Goal: Task Accomplishment & Management: Manage account settings

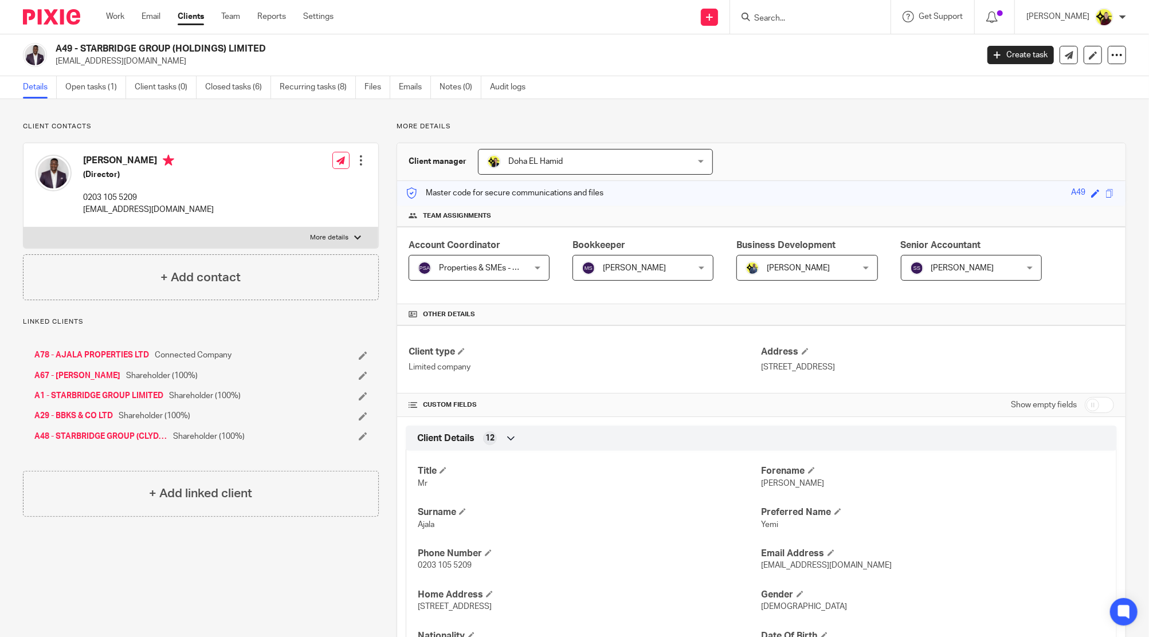
click at [773, 21] on input "Search" at bounding box center [804, 19] width 103 height 10
paste input "Teluwo"
type input "Teluwo"
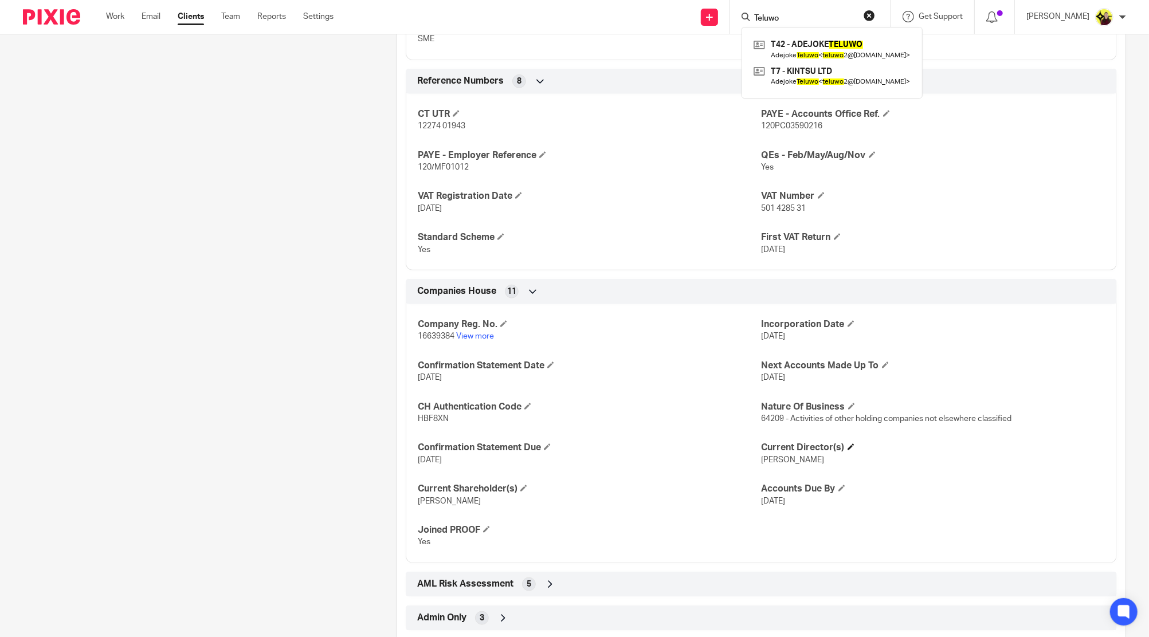
scroll to position [802, 0]
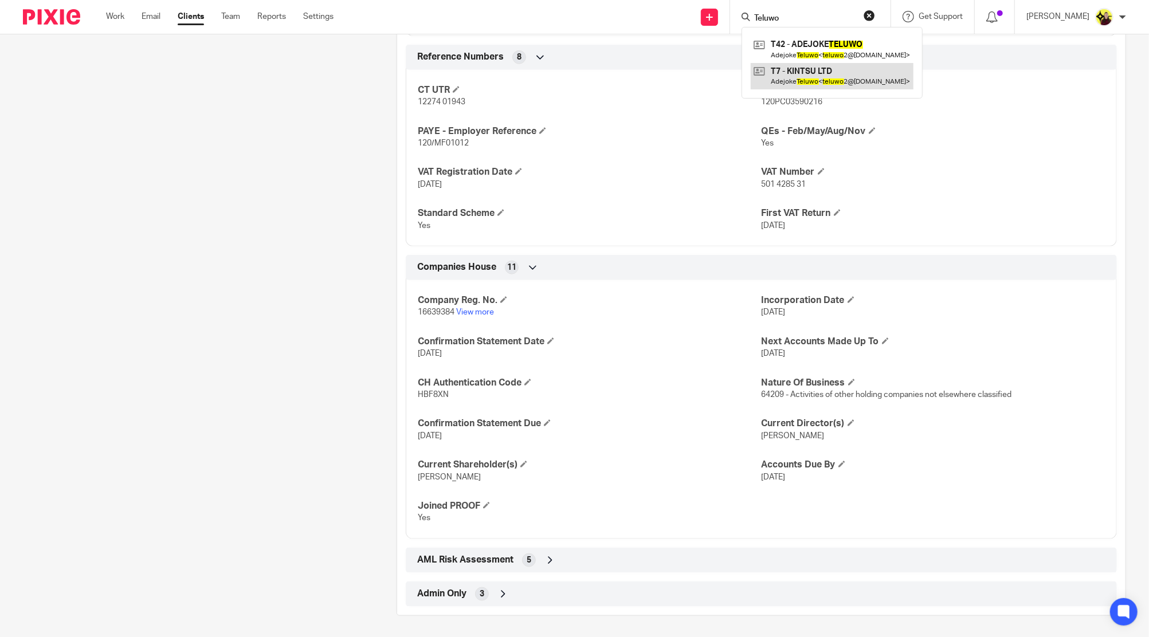
click at [845, 84] on link at bounding box center [832, 76] width 163 height 26
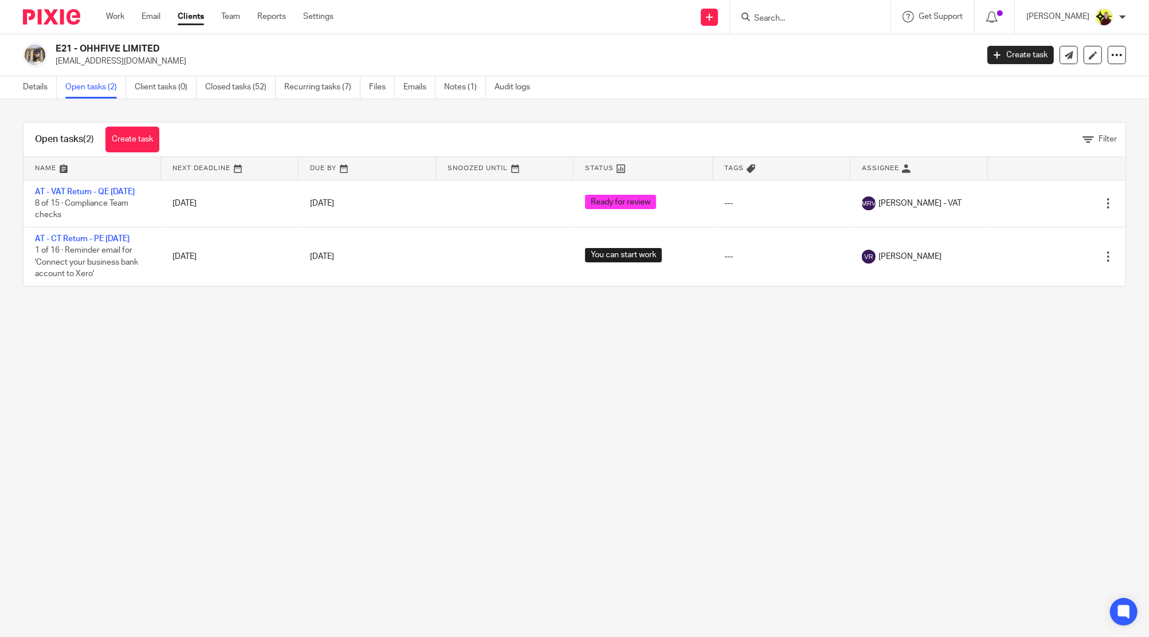
click at [789, 14] on input "Search" at bounding box center [804, 19] width 103 height 10
type input "y1"
click at [804, 43] on link at bounding box center [848, 49] width 194 height 26
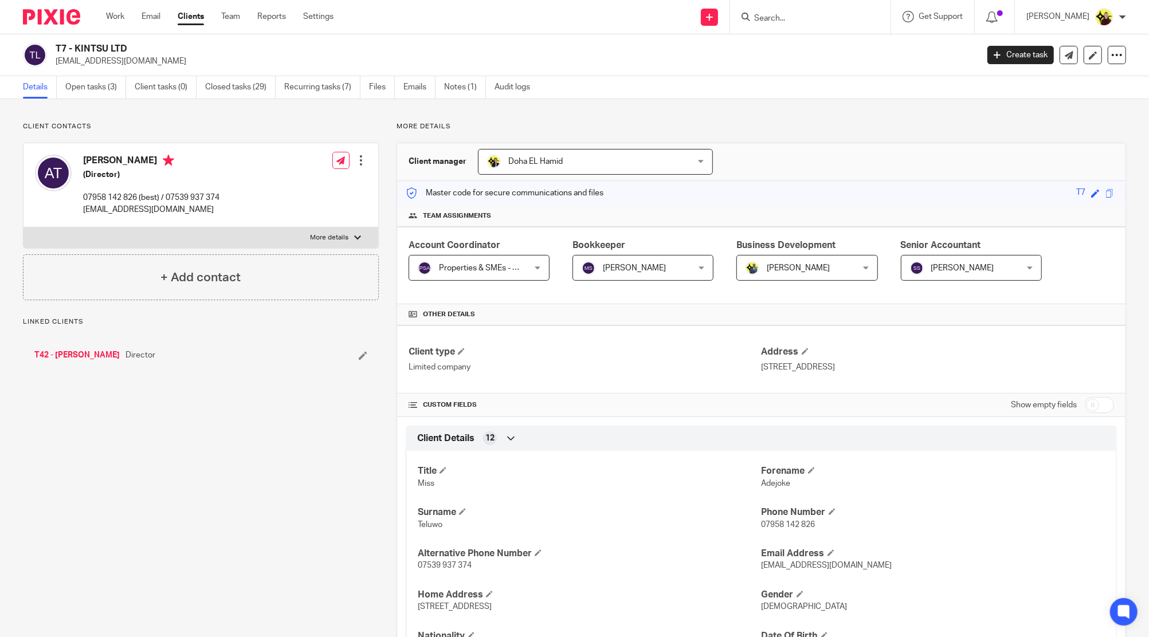
scroll to position [296, 0]
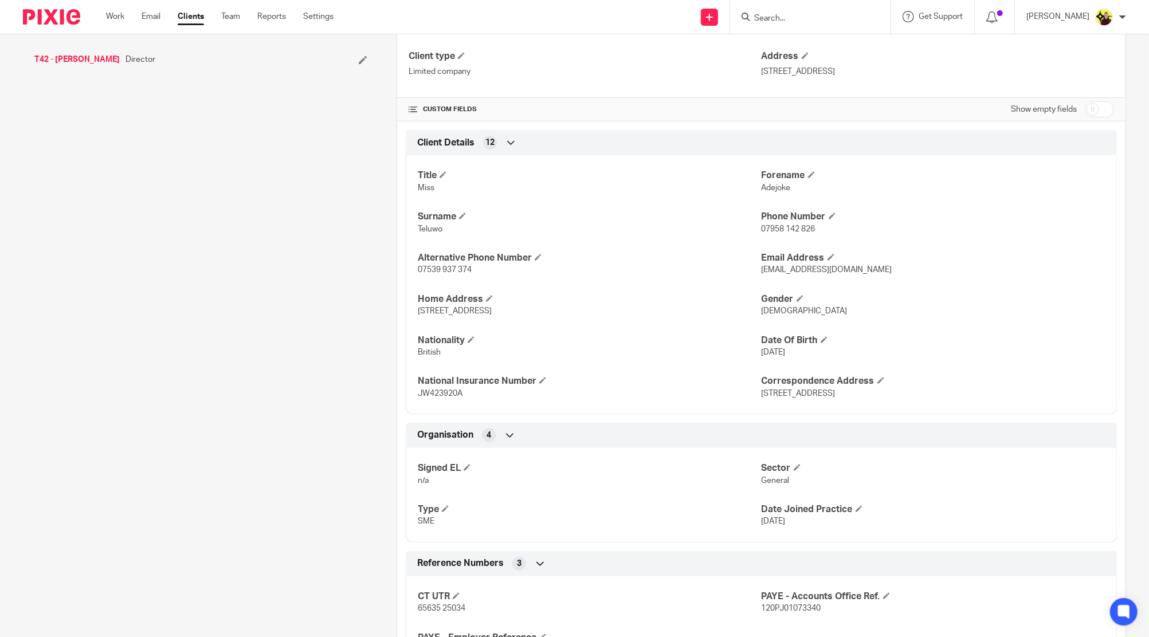
drag, startPoint x: 1091, startPoint y: 106, endPoint x: 966, endPoint y: 206, distance: 159.9
click at [1091, 106] on input "checkbox" at bounding box center [1099, 109] width 29 height 16
checkbox input "true"
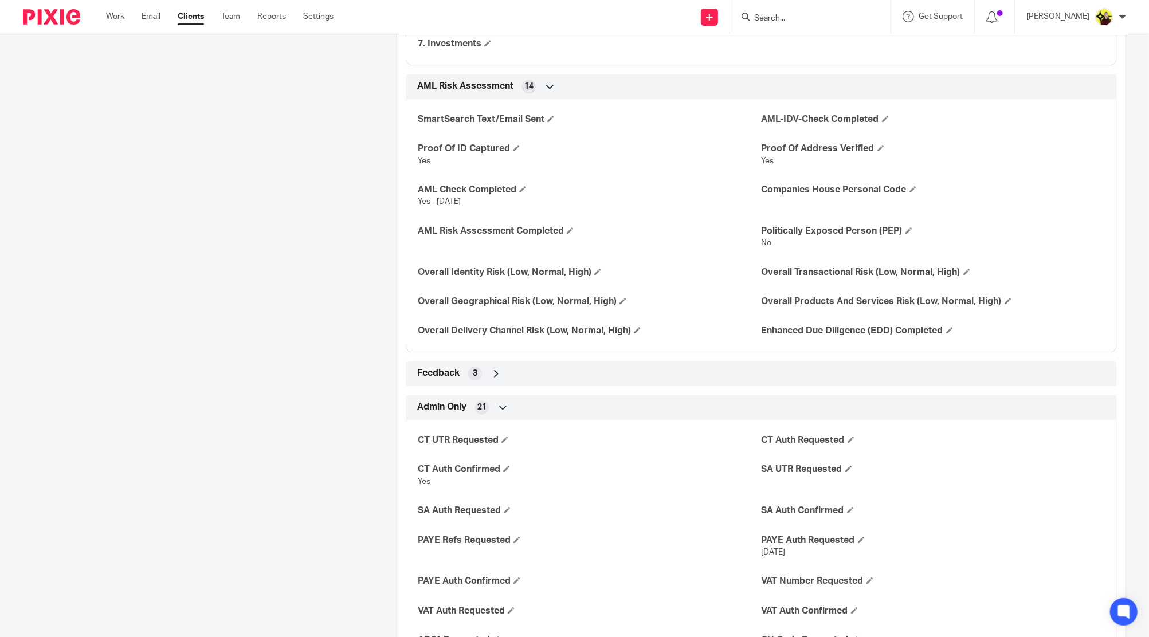
scroll to position [1824, 0]
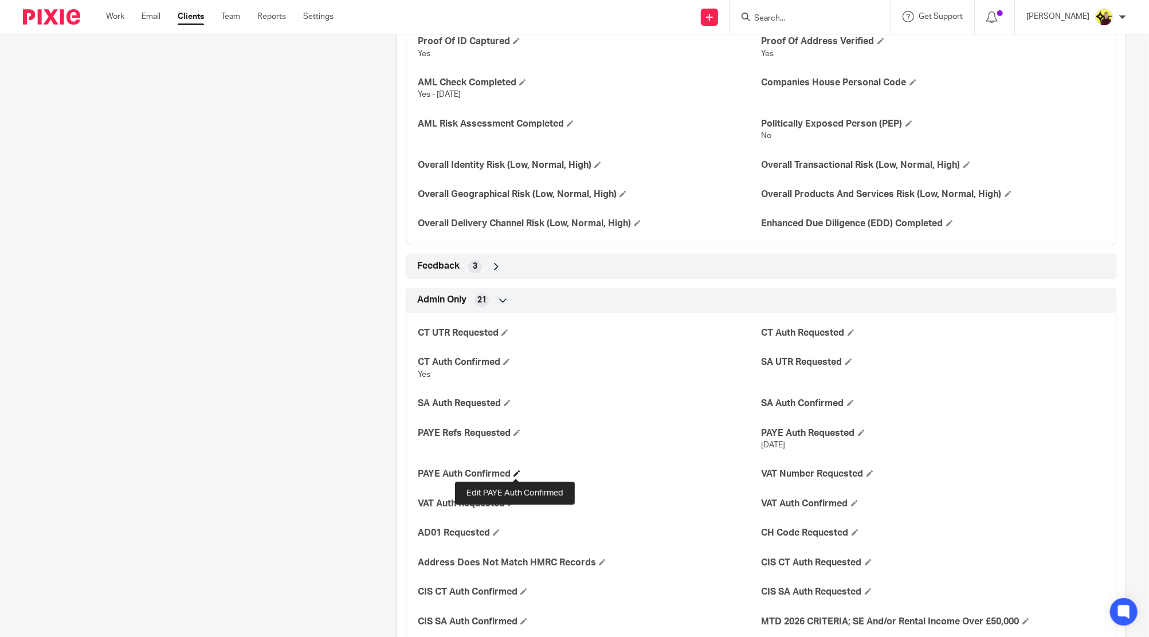
click at [514, 472] on span at bounding box center [517, 473] width 7 height 7
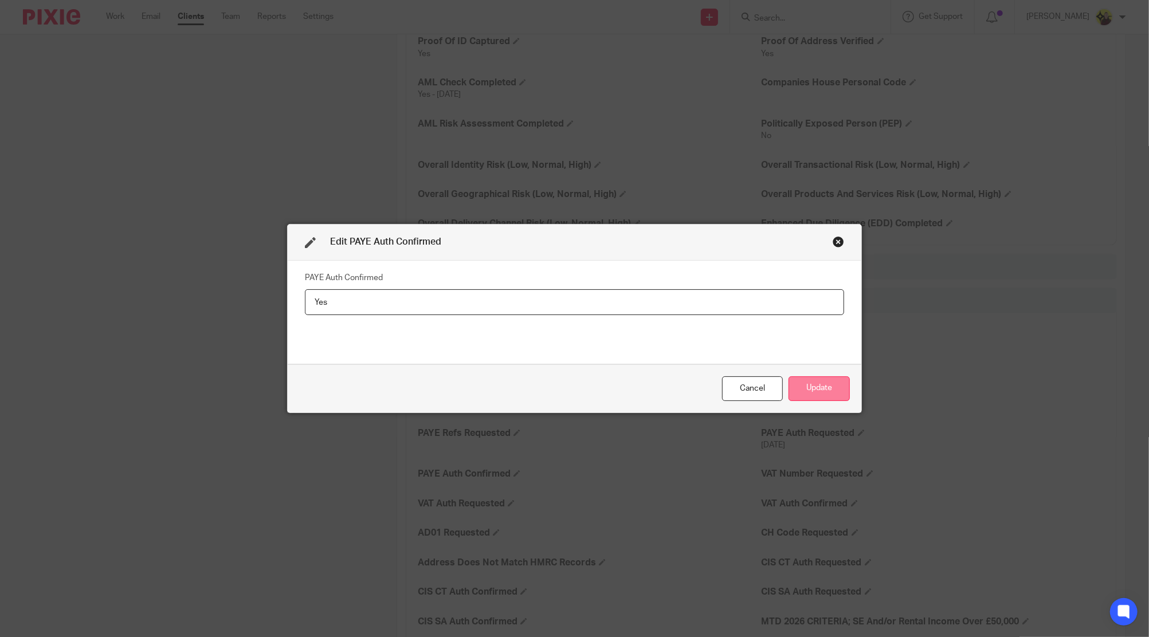
type input "Yes"
click at [811, 377] on button "Update" at bounding box center [819, 389] width 61 height 25
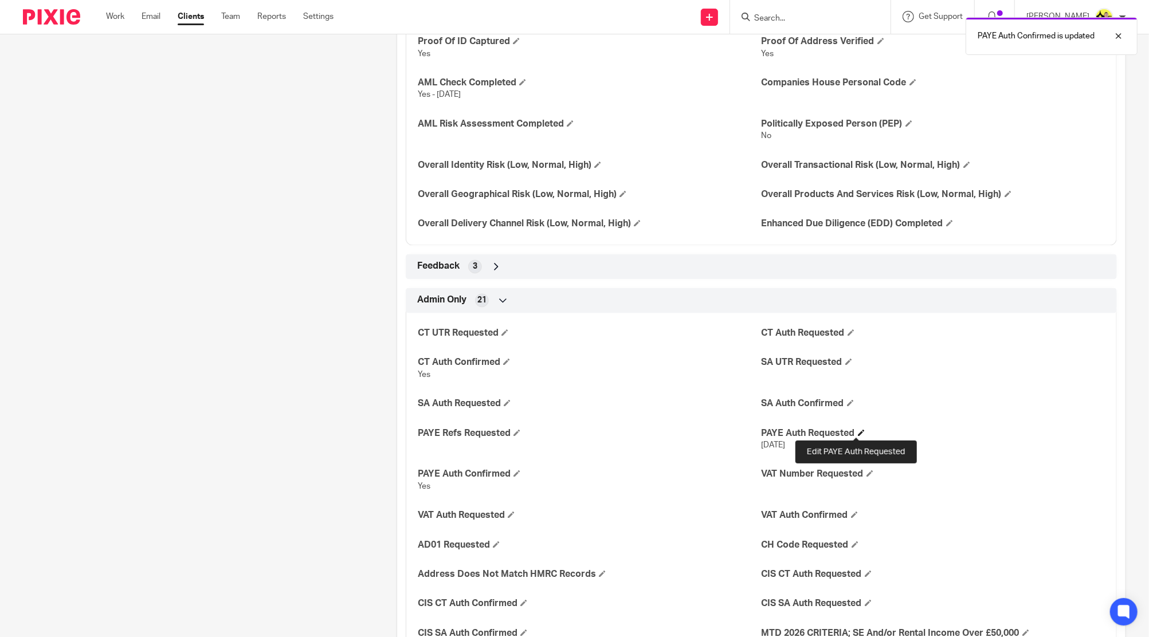
click at [858, 430] on span at bounding box center [861, 432] width 7 height 7
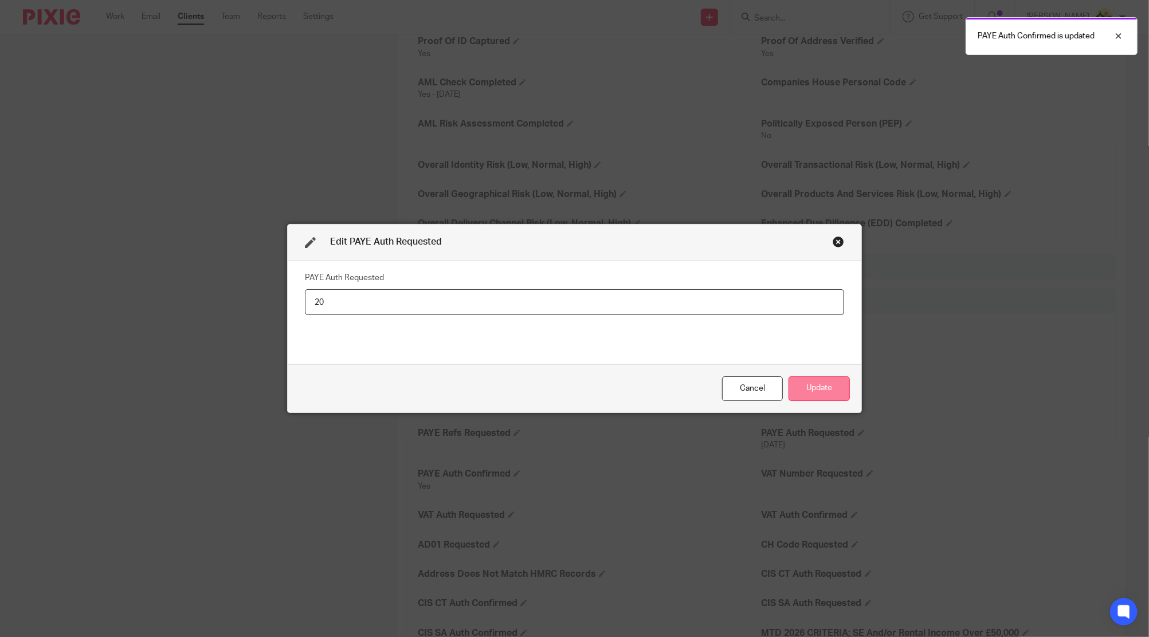
type input "2"
click at [817, 386] on button "Update" at bounding box center [819, 389] width 61 height 25
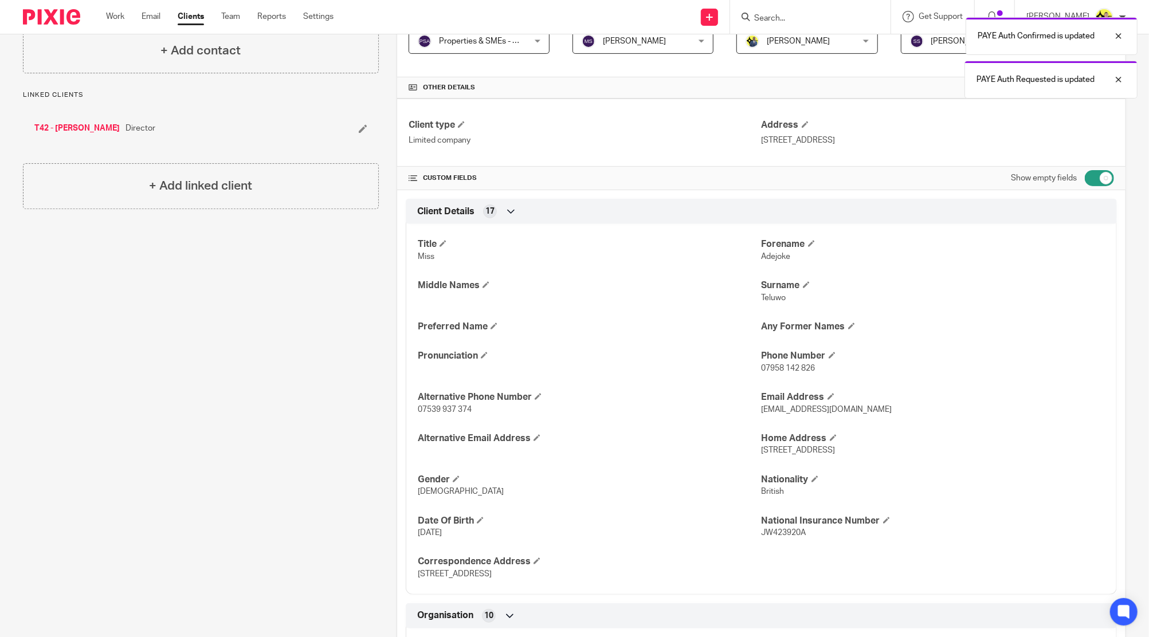
scroll to position [143, 0]
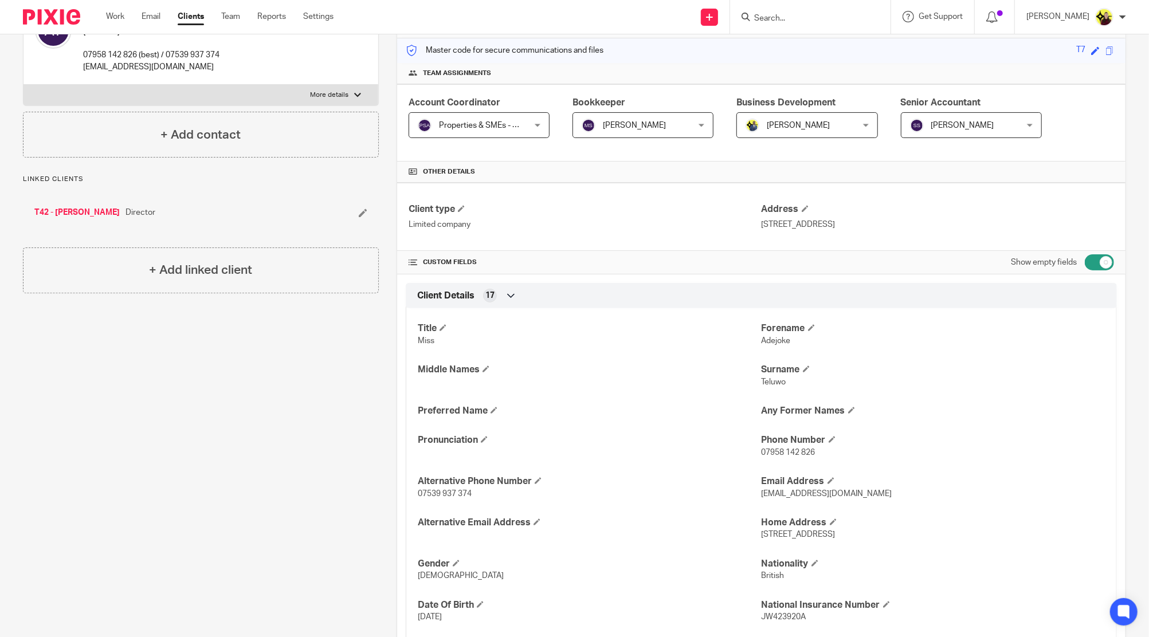
click at [770, 343] on span "Adejoke" at bounding box center [776, 341] width 29 height 8
copy span "Adejoke"
click at [819, 10] on form at bounding box center [814, 17] width 122 height 14
click at [810, 17] on input "Search" at bounding box center [804, 19] width 103 height 10
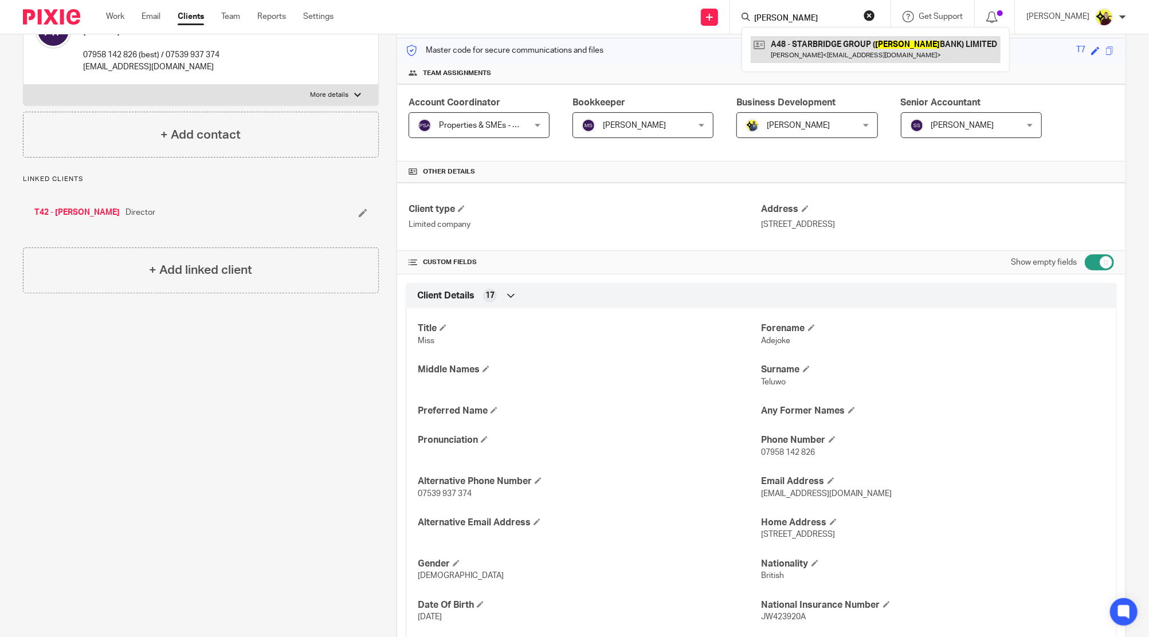
type input "clyde"
click at [827, 49] on link at bounding box center [876, 49] width 250 height 26
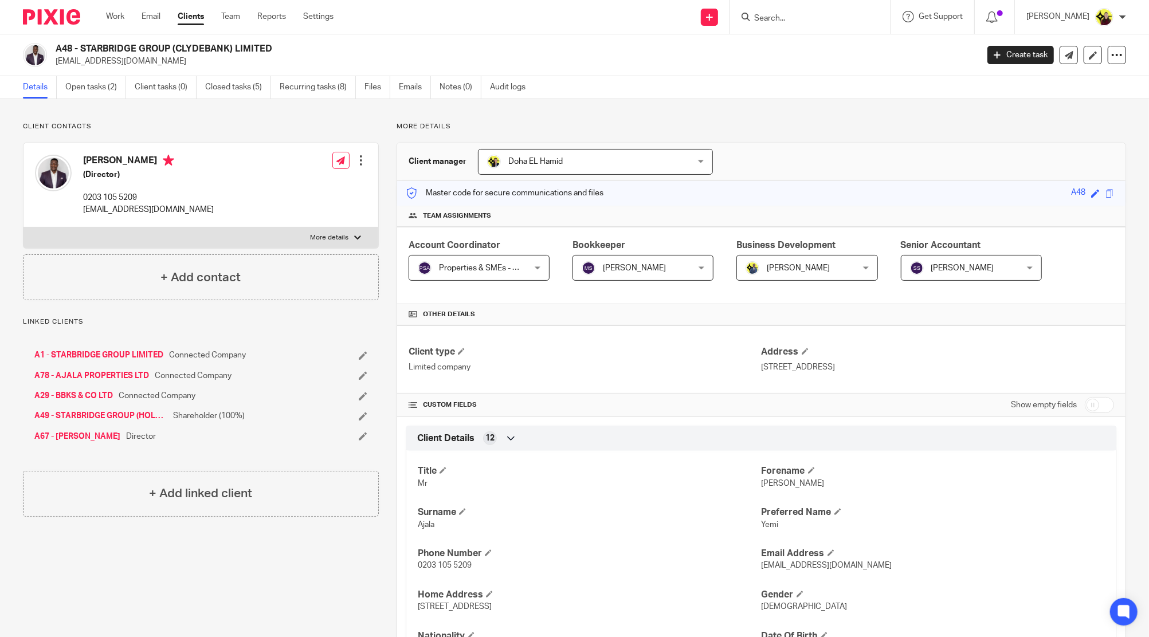
click at [1094, 405] on input "checkbox" at bounding box center [1099, 405] width 29 height 16
checkbox input "true"
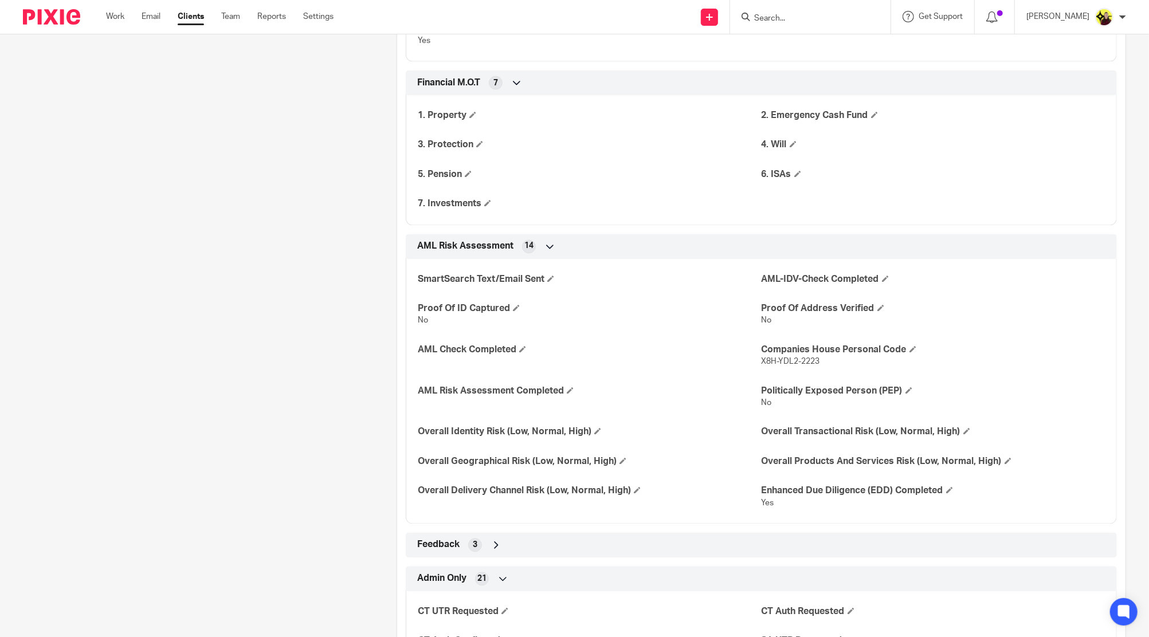
scroll to position [1960, 0]
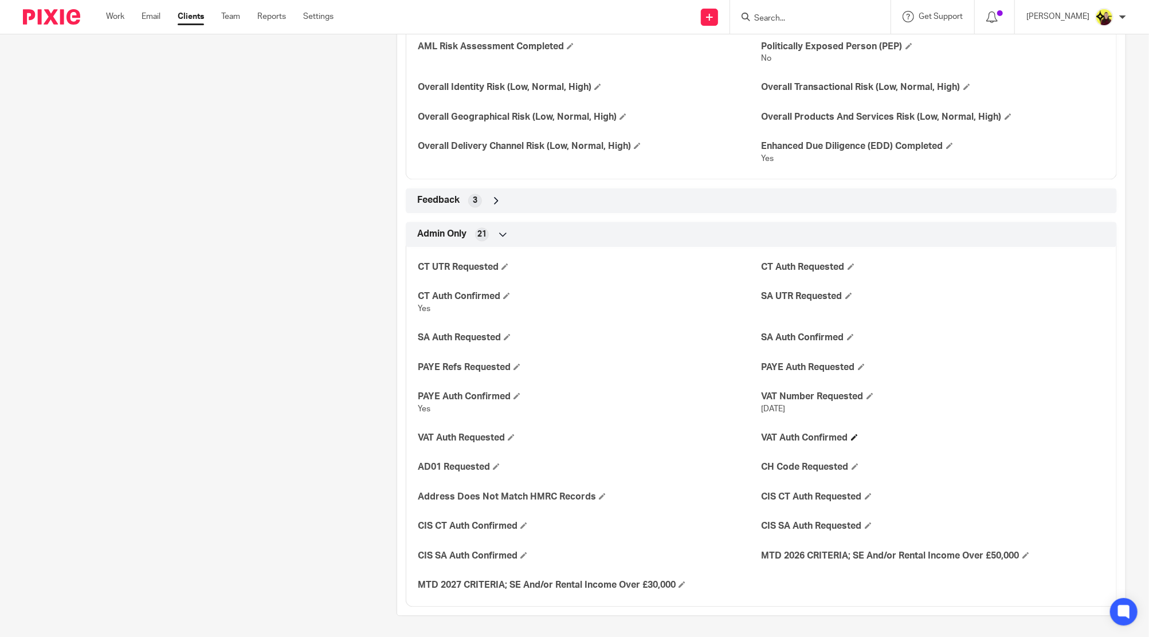
click at [847, 440] on h4 "VAT Auth Confirmed" at bounding box center [933, 438] width 343 height 12
click at [852, 437] on span at bounding box center [854, 437] width 7 height 7
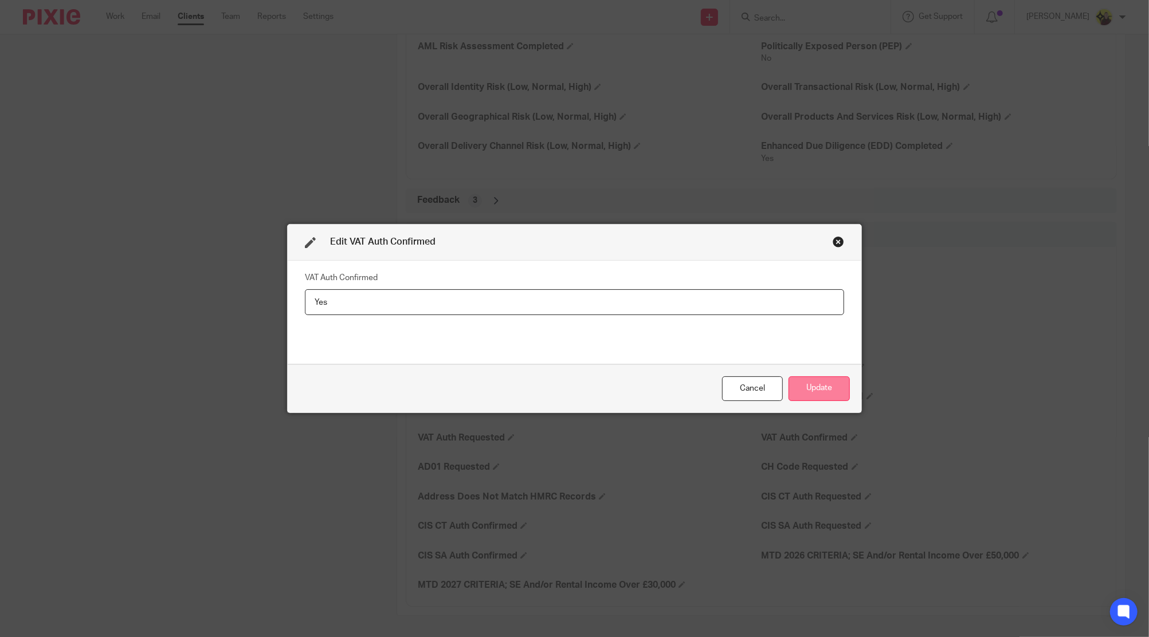
type input "Yes"
click at [825, 387] on button "Update" at bounding box center [819, 389] width 61 height 25
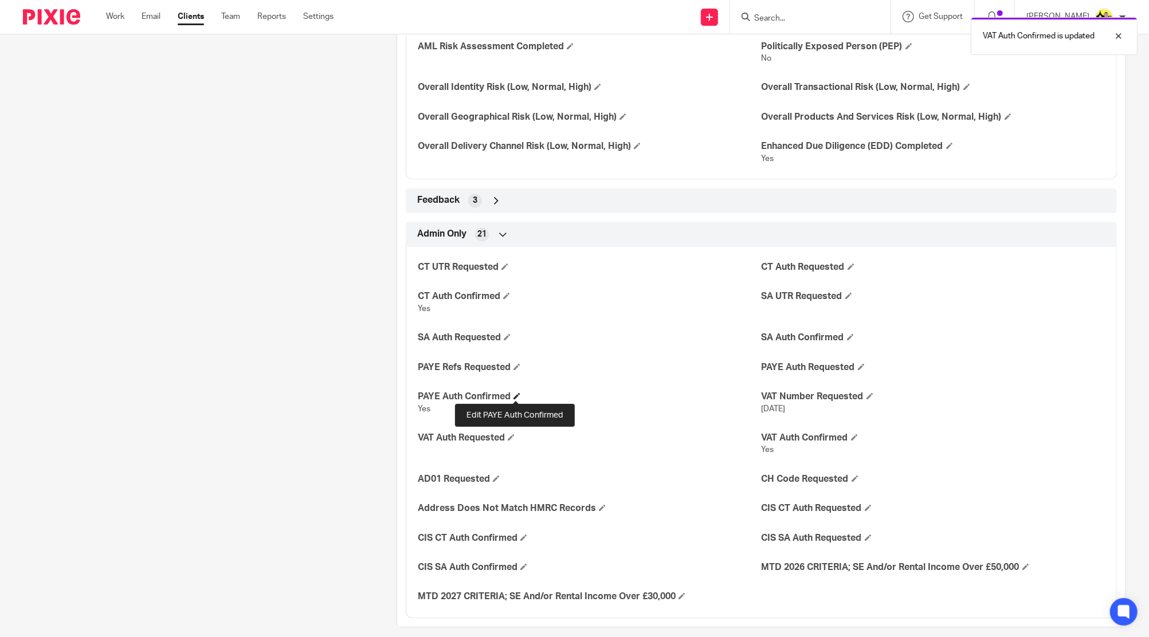
click at [515, 393] on span at bounding box center [517, 396] width 7 height 7
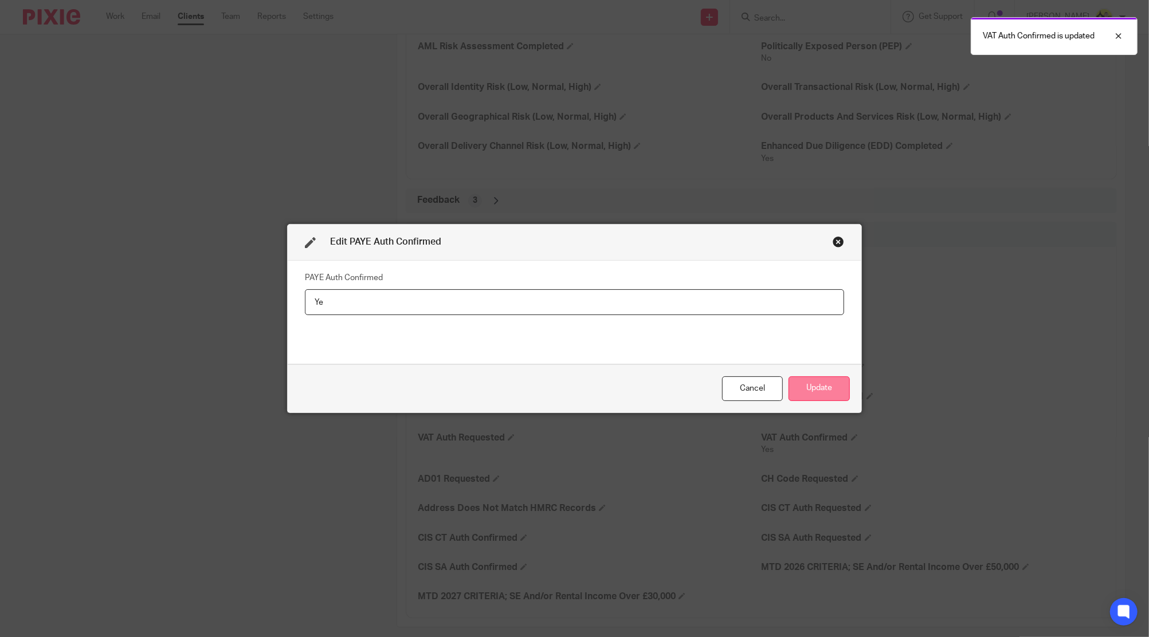
type input "Y"
click at [801, 383] on button "Update" at bounding box center [819, 389] width 61 height 25
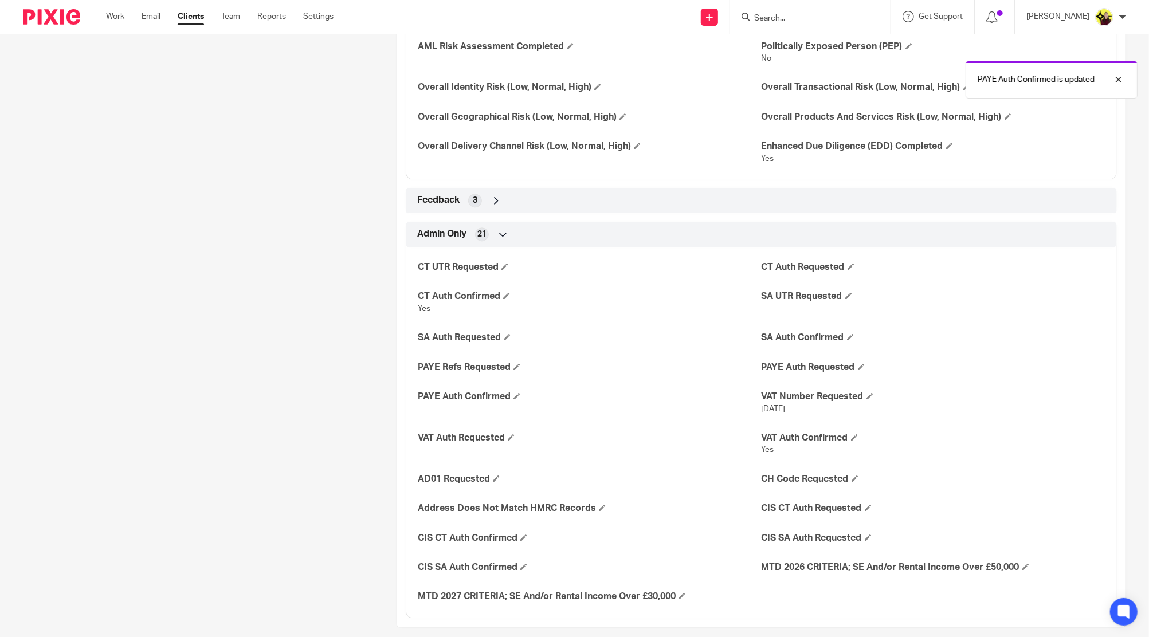
click at [762, 446] on span "Yes" at bounding box center [768, 450] width 13 height 8
copy span "Yes"
click at [514, 397] on span at bounding box center [517, 396] width 7 height 7
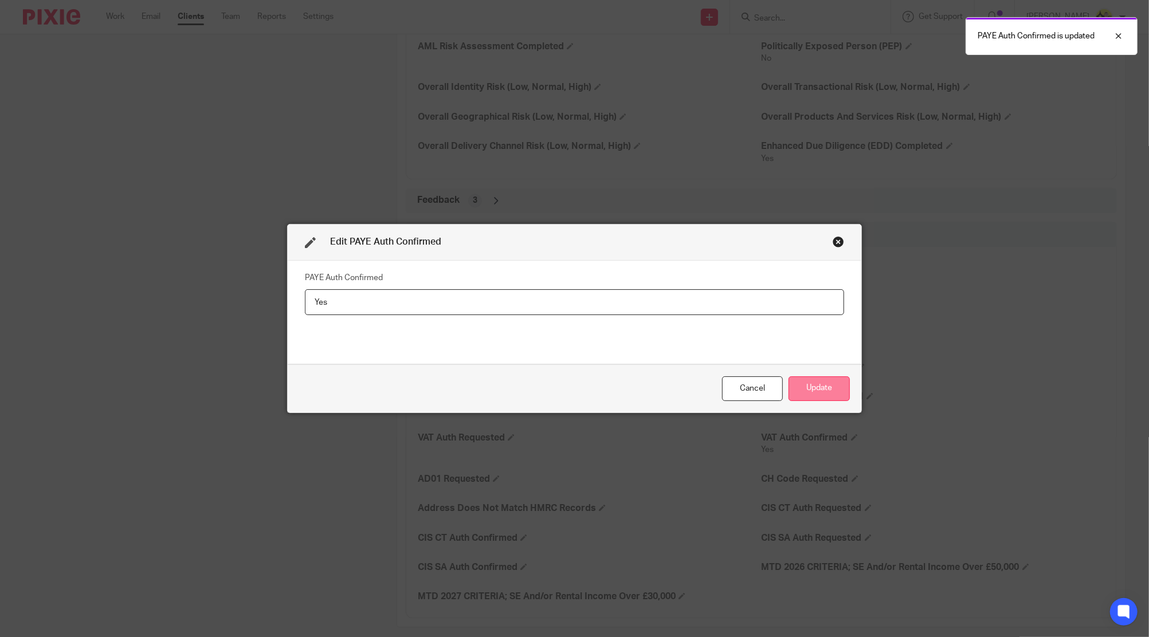
type input "Yes"
click at [830, 379] on button "Update" at bounding box center [819, 389] width 61 height 25
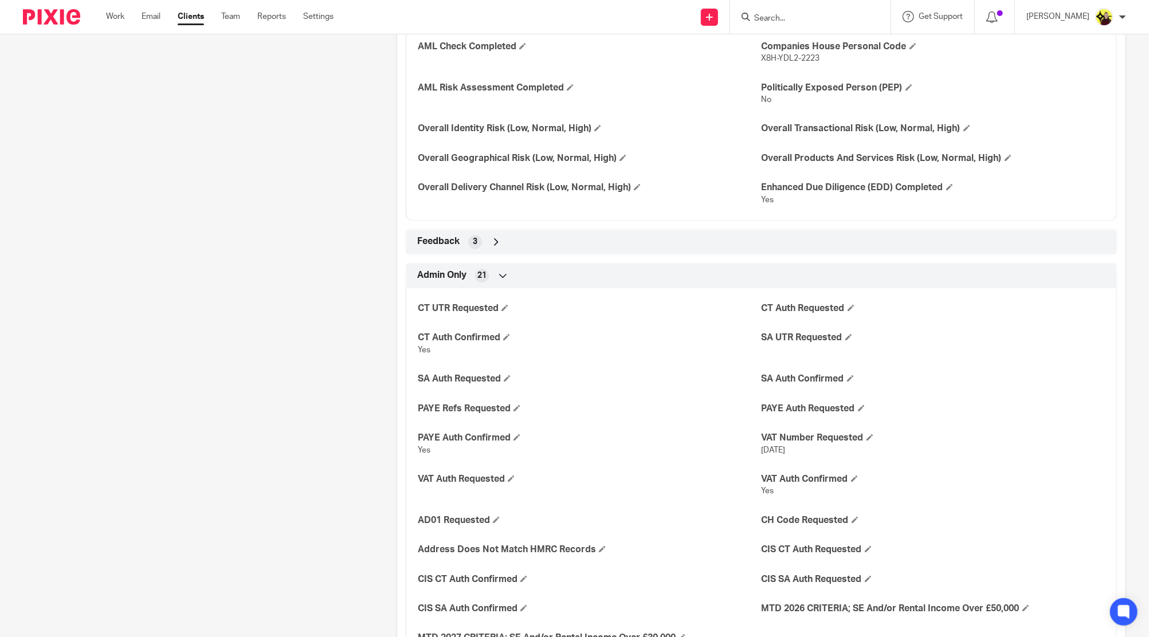
scroll to position [1972, 0]
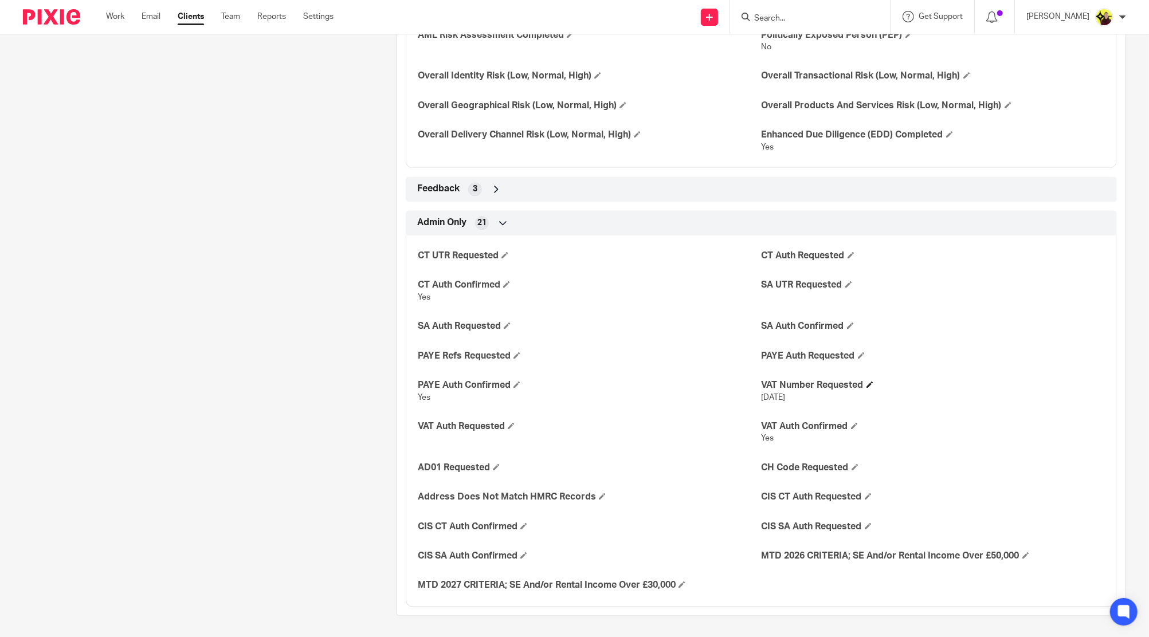
drag, startPoint x: 871, startPoint y: 384, endPoint x: 865, endPoint y: 383, distance: 5.8
click at [871, 384] on h4 "VAT Number Requested" at bounding box center [933, 385] width 343 height 12
click at [867, 383] on span at bounding box center [870, 384] width 7 height 7
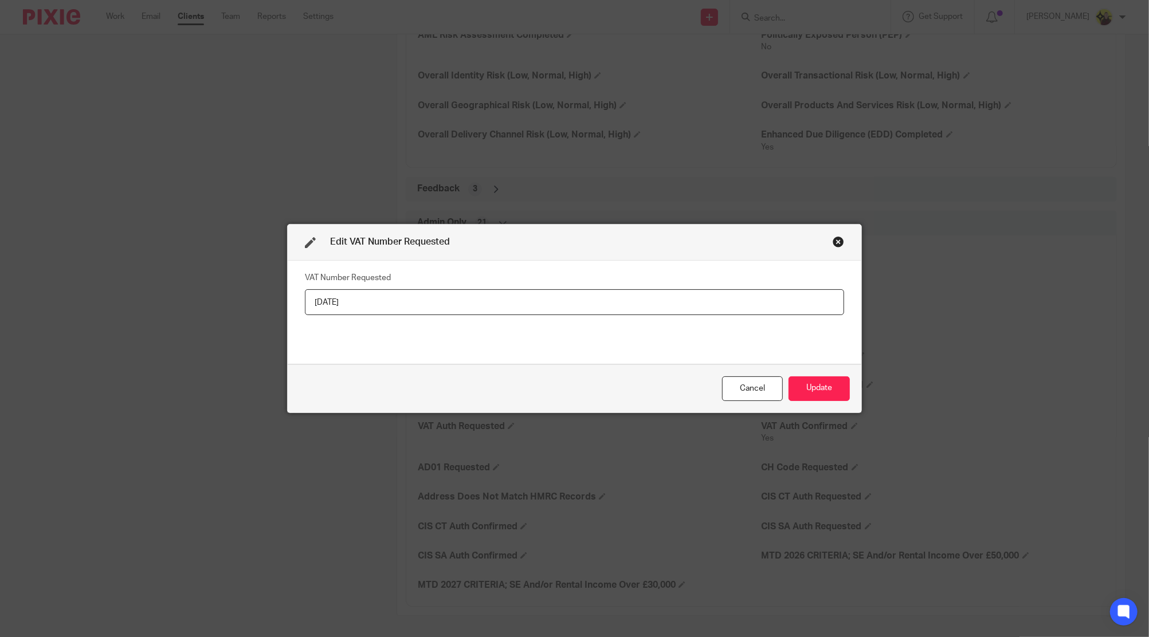
click at [773, 287] on fieldset "VAT Number Requested 08/09/2025" at bounding box center [574, 292] width 539 height 46
click at [766, 300] on input "08/09/2025" at bounding box center [574, 302] width 539 height 26
click at [833, 378] on button "Update" at bounding box center [819, 389] width 61 height 25
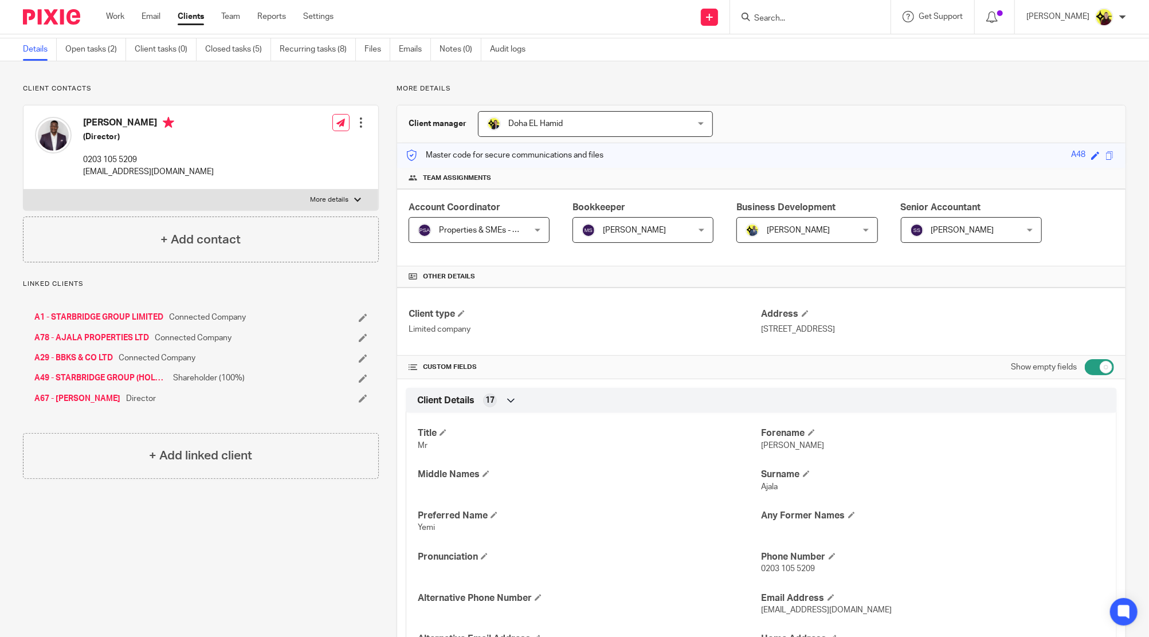
scroll to position [0, 0]
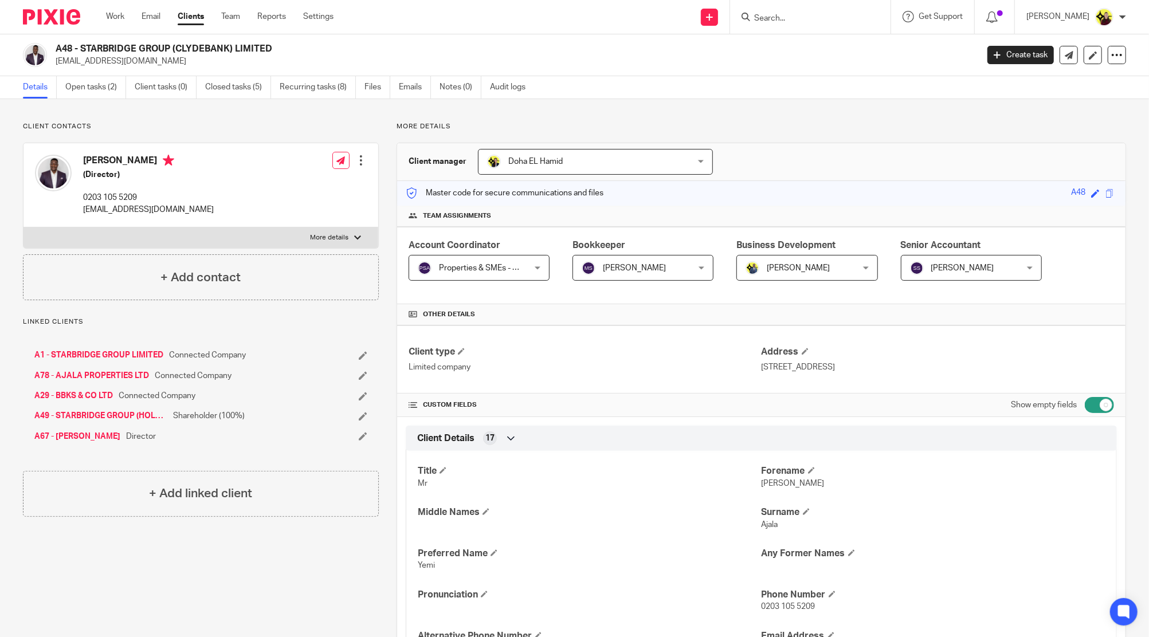
click at [821, 22] on input "Search" at bounding box center [804, 19] width 103 height 10
paste input "MUIR HV FITTERS LIMITED"
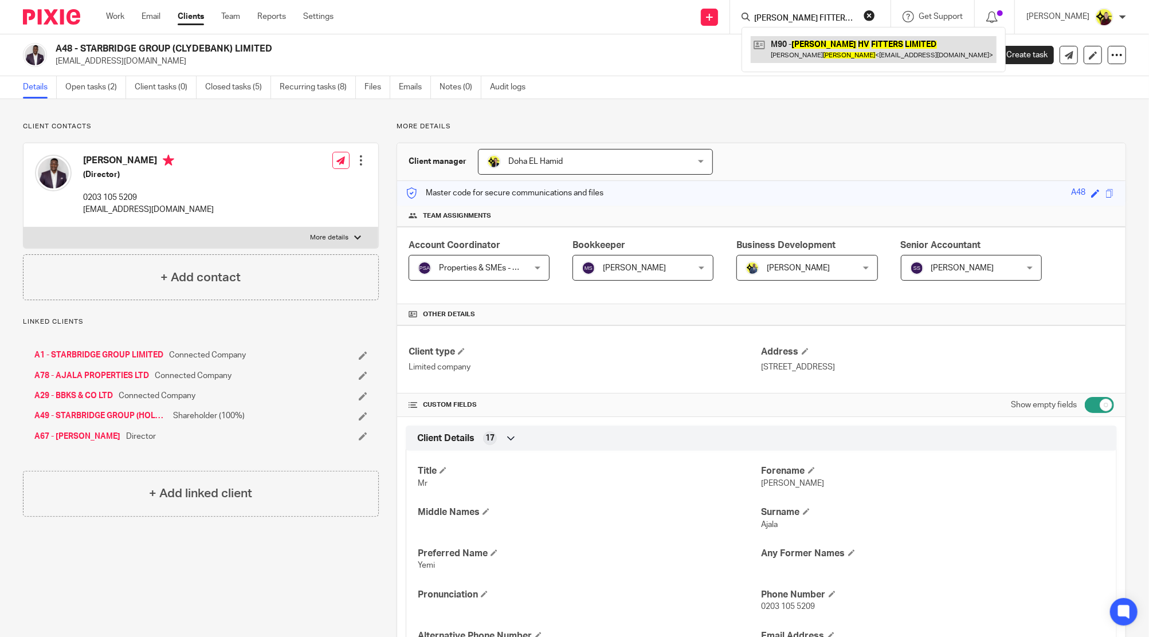
type input "MUIR HV FITTERS LIMITED"
click at [825, 41] on link at bounding box center [874, 49] width 246 height 26
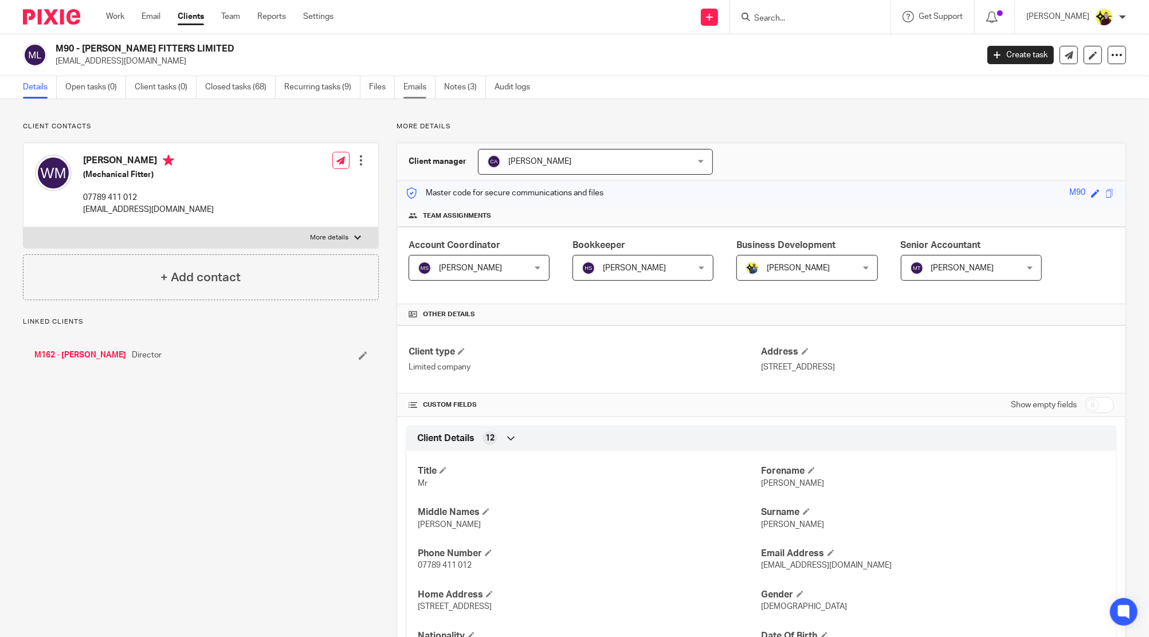
click at [415, 91] on link "Emails" at bounding box center [419, 87] width 32 height 22
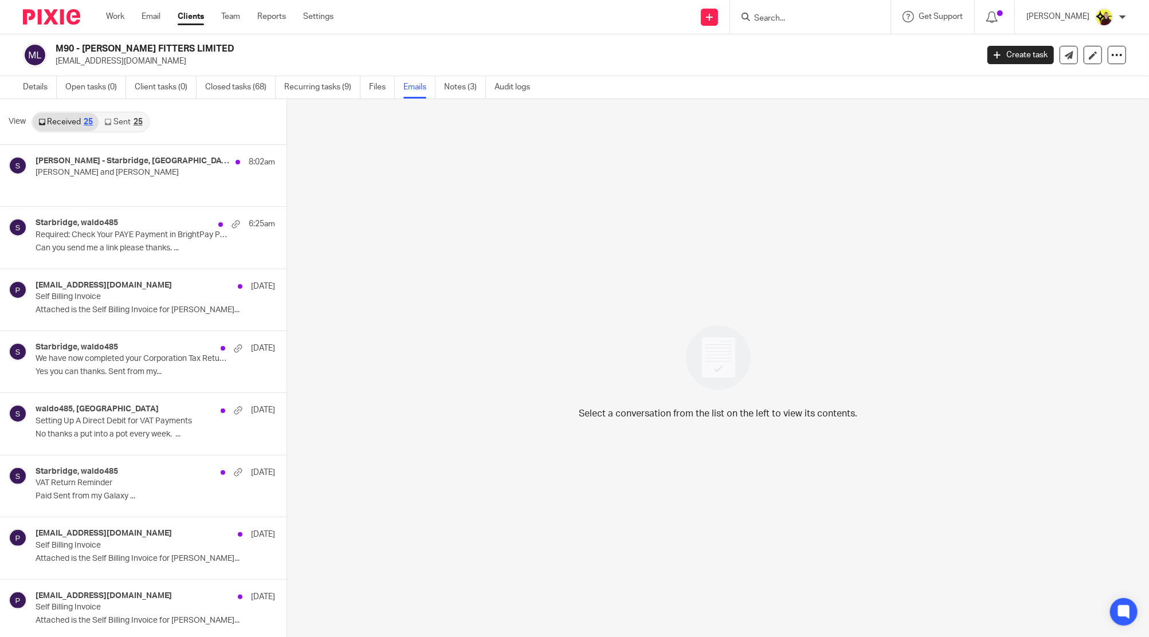
click at [134, 119] on div "25" at bounding box center [138, 122] width 9 height 8
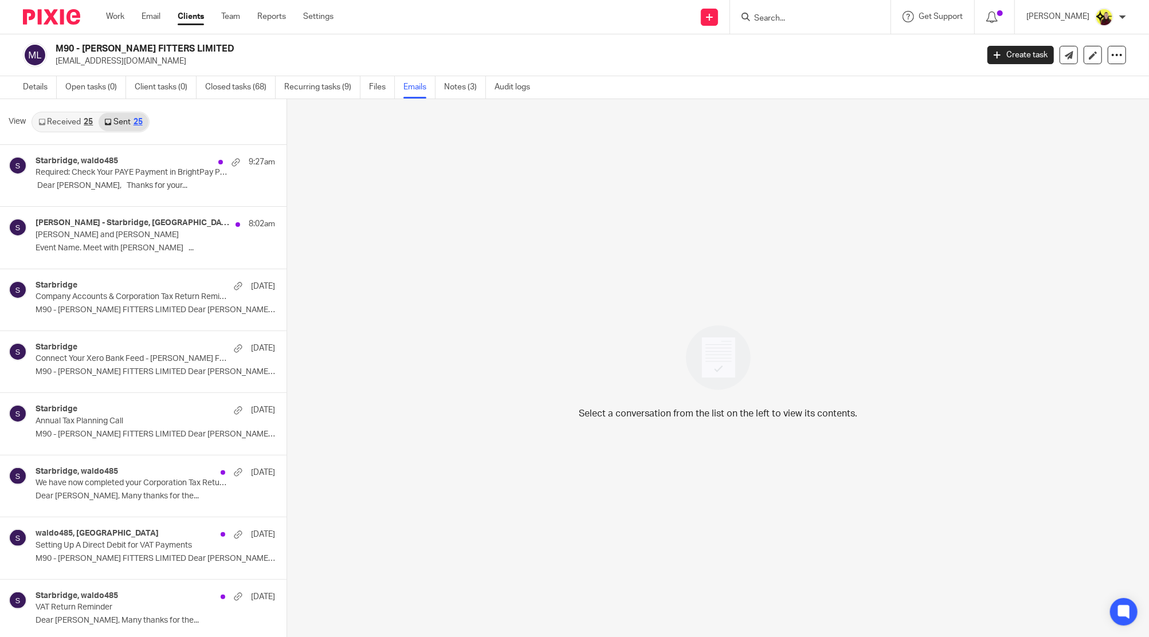
scroll to position [1, 0]
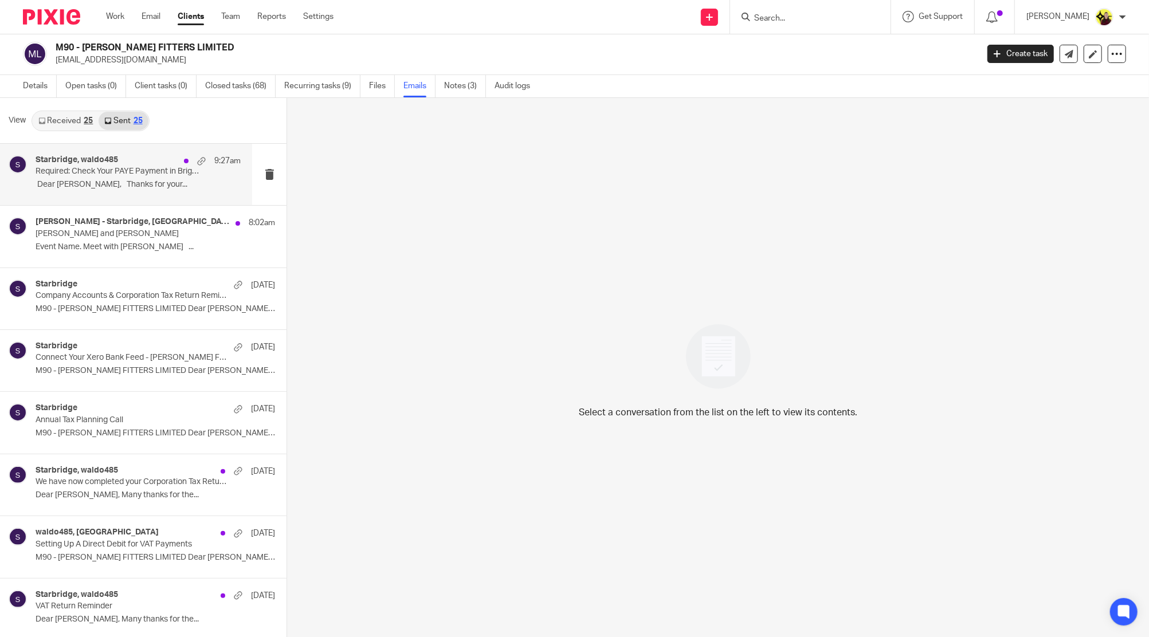
click at [147, 174] on p "Required: Check Your PAYE Payment in BrightPay Portal" at bounding box center [118, 172] width 164 height 10
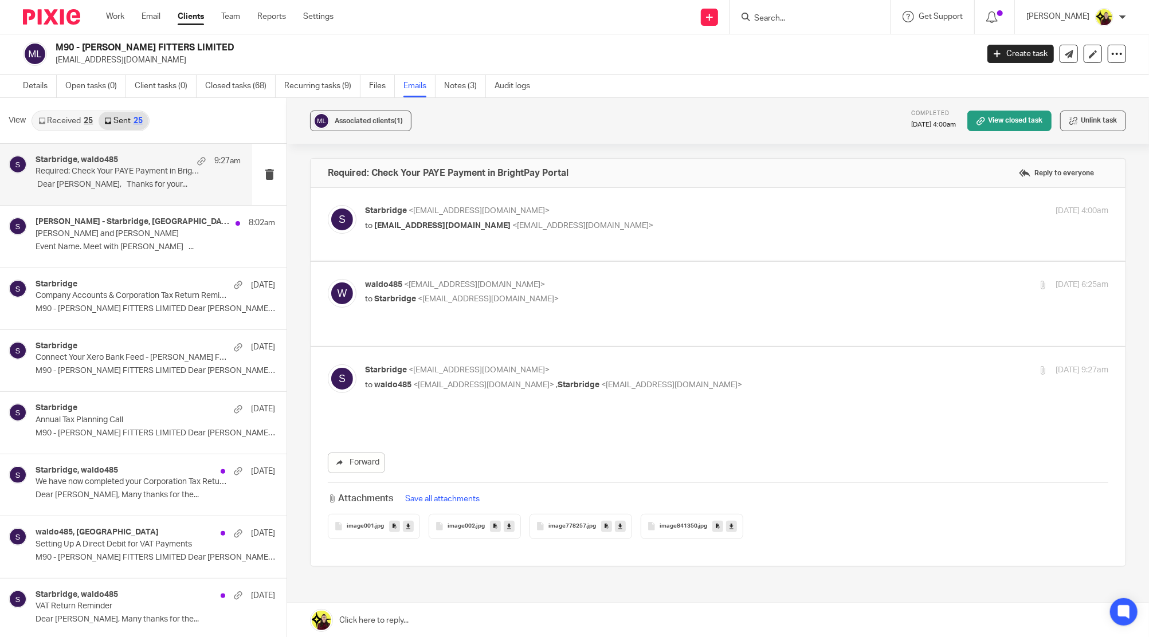
scroll to position [0, 0]
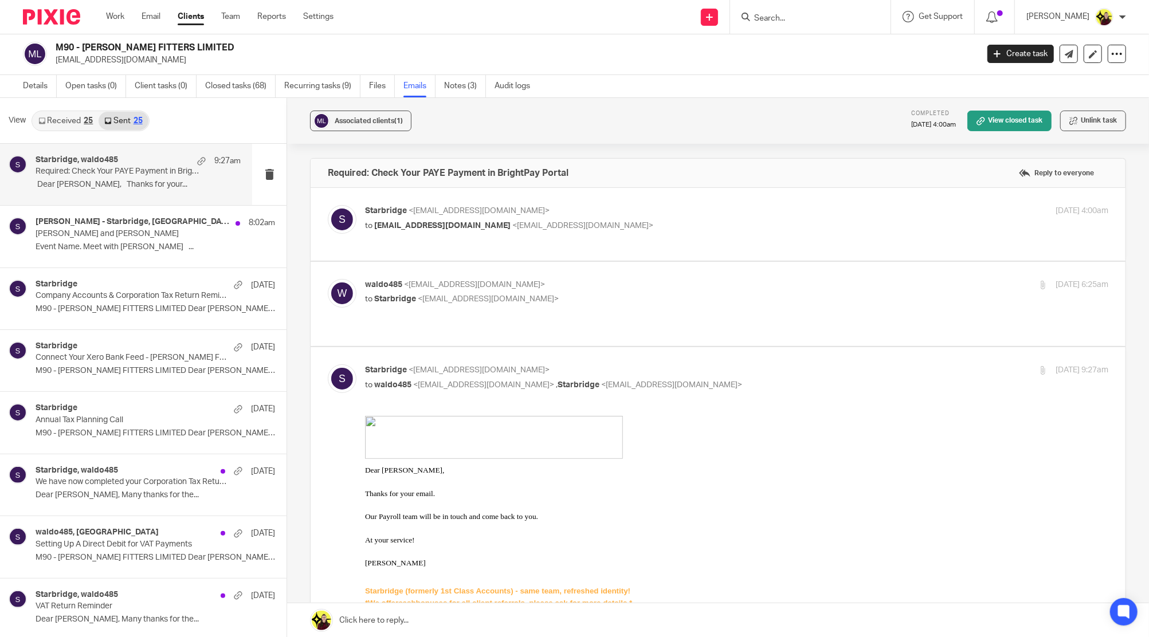
click at [820, 15] on input "Search" at bounding box center [804, 19] width 103 height 10
paste input "To access your PAYE Payments, please select Payroll > Due to HMRC."
click at [791, 14] on input "To access your PAYE Payments, please select Payroll > Due to HMRC." at bounding box center [804, 19] width 103 height 10
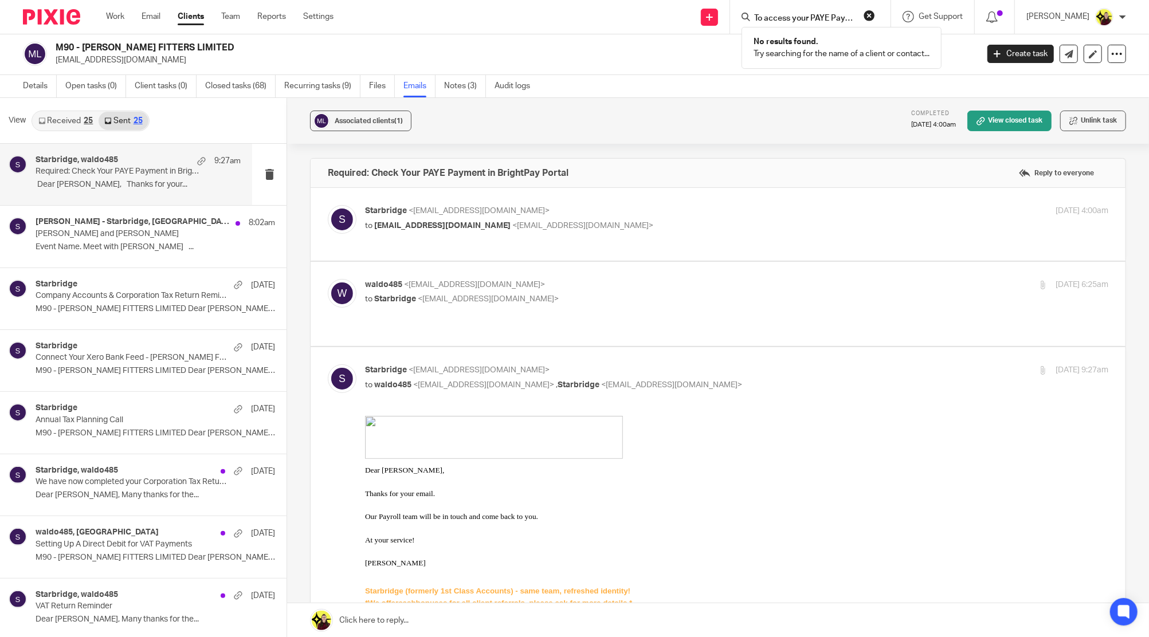
paste input "Inua Ellams <inua@inuaellams.com>"
type input "Inua Ellams <inua@inuaellams.com>"
click at [792, 57] on link at bounding box center [828, 49] width 155 height 26
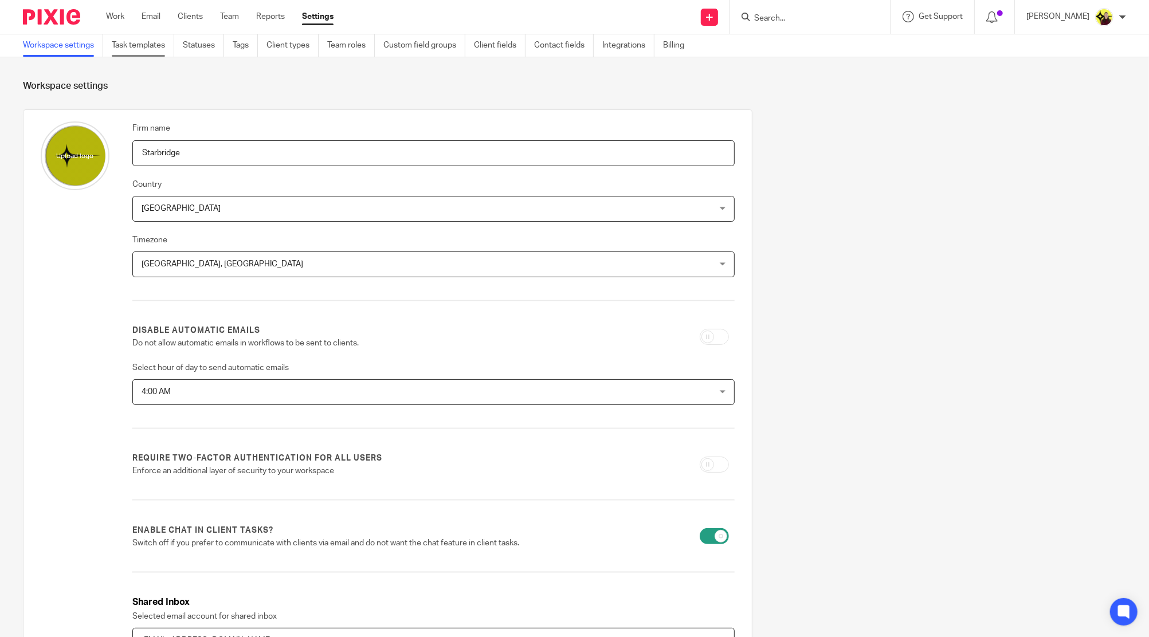
click at [151, 36] on link "Task templates" at bounding box center [143, 45] width 62 height 22
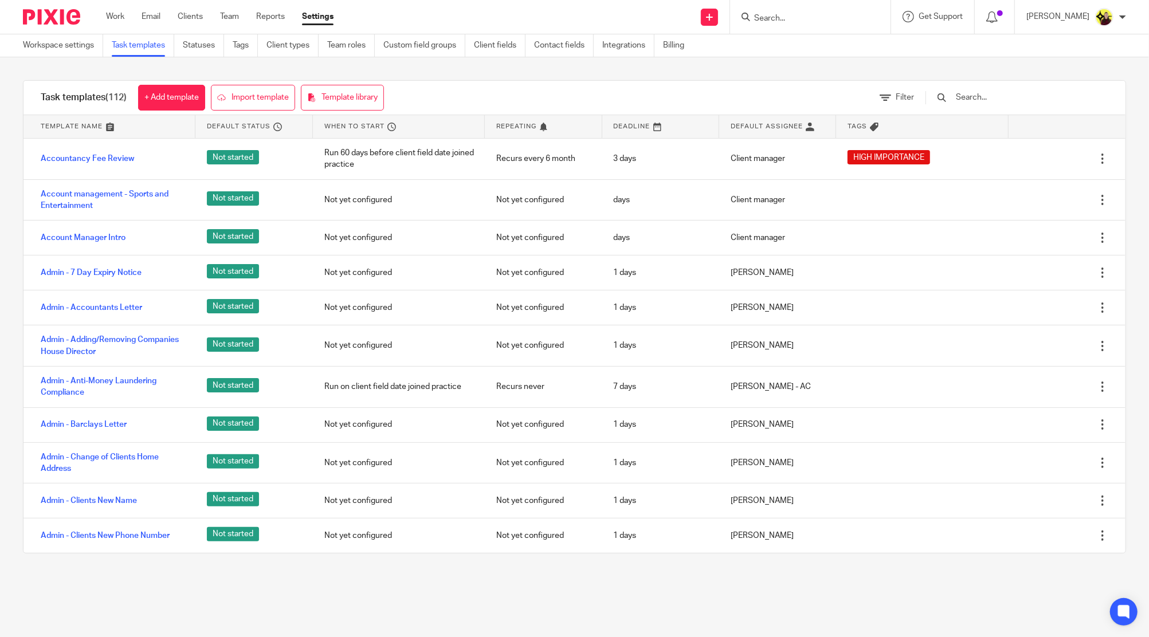
click at [1001, 98] on input "text" at bounding box center [1022, 97] width 134 height 13
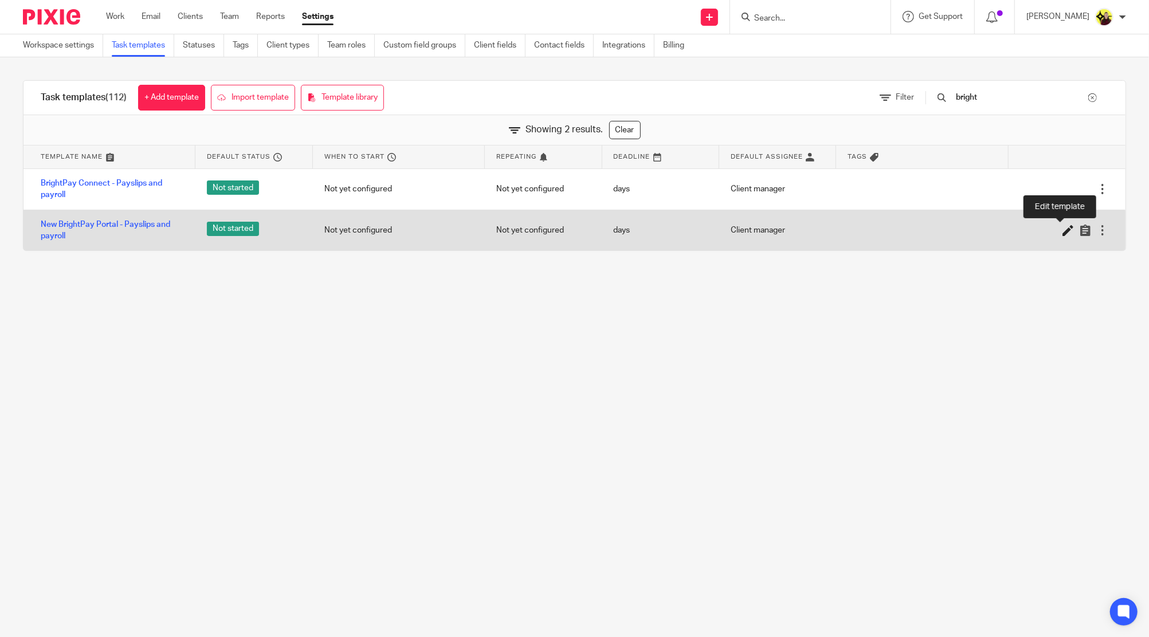
type input "bright"
click at [1063, 228] on icon at bounding box center [1068, 230] width 11 height 11
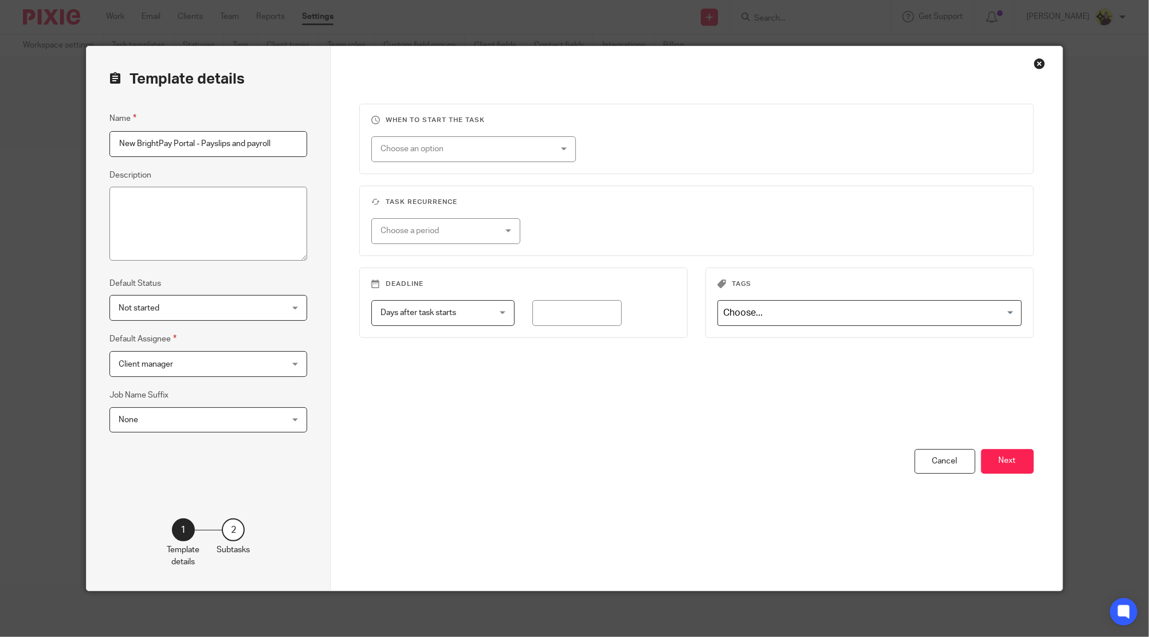
click at [1025, 461] on button "Next" at bounding box center [1007, 461] width 53 height 25
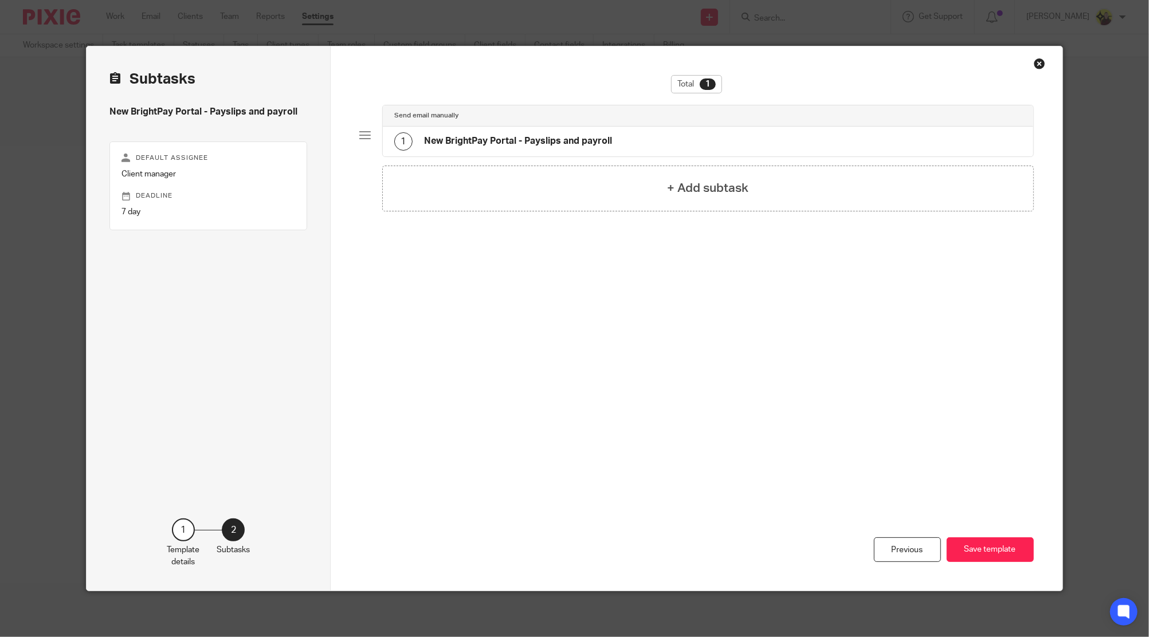
click at [672, 134] on div "1 New BrightPay Portal - Payslips and payroll" at bounding box center [708, 142] width 651 height 30
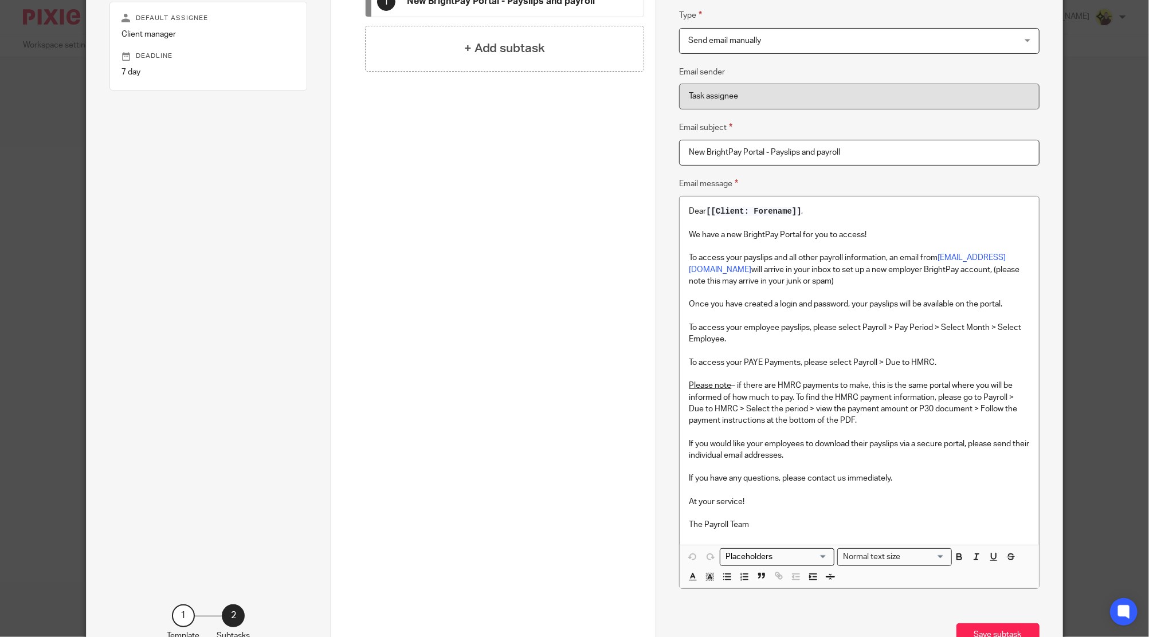
scroll to position [152, 0]
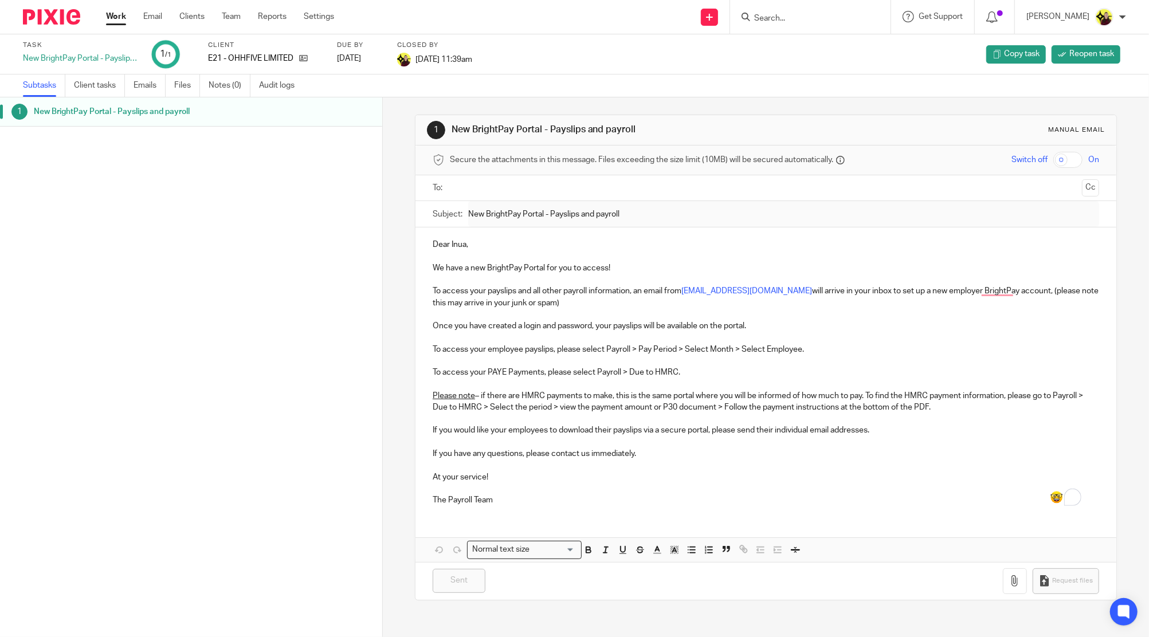
click at [775, 23] on input "Search" at bounding box center [804, 19] width 103 height 10
click at [424, 285] on div "Dear Inua, We have a new BrightPay Portal for you to access! To access your pay…" at bounding box center [766, 371] width 701 height 287
drag, startPoint x: 632, startPoint y: 289, endPoint x: 720, endPoint y: 307, distance: 89.4
click at [720, 307] on p "To access your payslips and all other payroll information, an email from [EMAIL…" at bounding box center [766, 296] width 667 height 23
copy p "an email from [EMAIL_ADDRESS][DOMAIN_NAME] will arrive in your inbox to set up …"
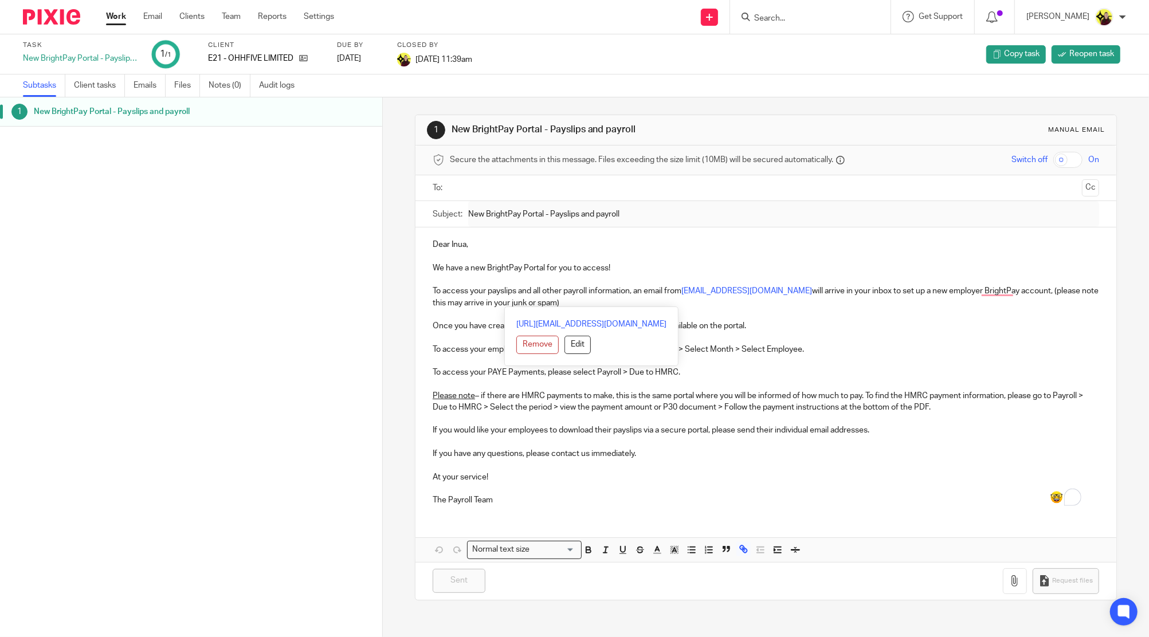
click at [833, 300] on p "To access your payslips and all other payroll information, an email from [EMAIL…" at bounding box center [766, 296] width 667 height 23
click at [923, 297] on p "To access your payslips and all other payroll information, an email from [EMAIL…" at bounding box center [766, 296] width 667 height 23
click at [899, 291] on p "To access your payslips and all other payroll information, an email from [EMAIL…" at bounding box center [766, 296] width 667 height 23
click at [907, 292] on p "To access your payslips and all other payroll information, an email from [EMAIL…" at bounding box center [766, 296] width 667 height 23
drag, startPoint x: 905, startPoint y: 290, endPoint x: 1009, endPoint y: 290, distance: 103.7
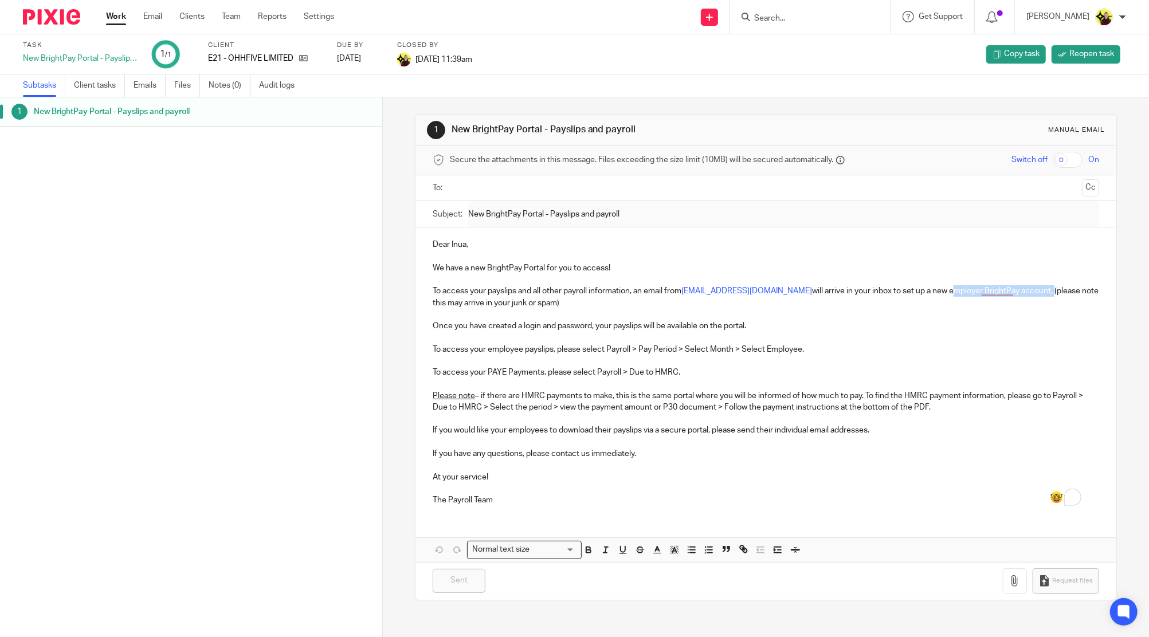
click at [1009, 290] on p "To access your payslips and all other payroll information, an email from client…" at bounding box center [766, 296] width 667 height 23
copy p "employer BrightPay account,"
click at [832, 15] on input "Search" at bounding box center [804, 19] width 103 height 10
paste input "Felix Asante <F.Asante@hotmail.co.uk>"
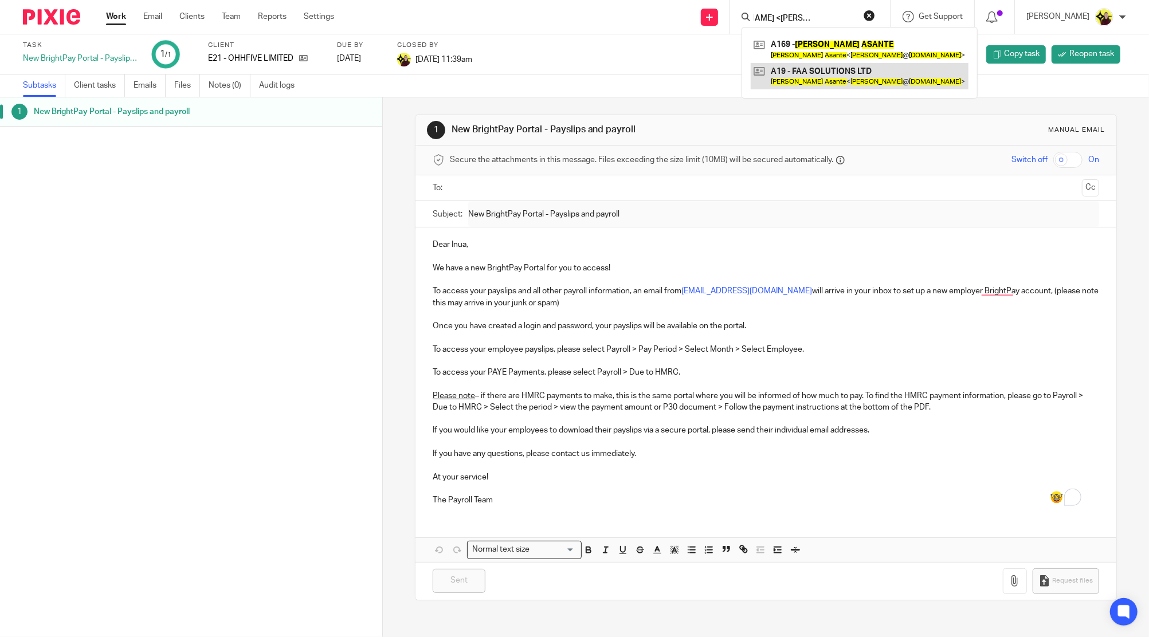
type input "Felix Asante <F.Asante@hotmail.co.uk>"
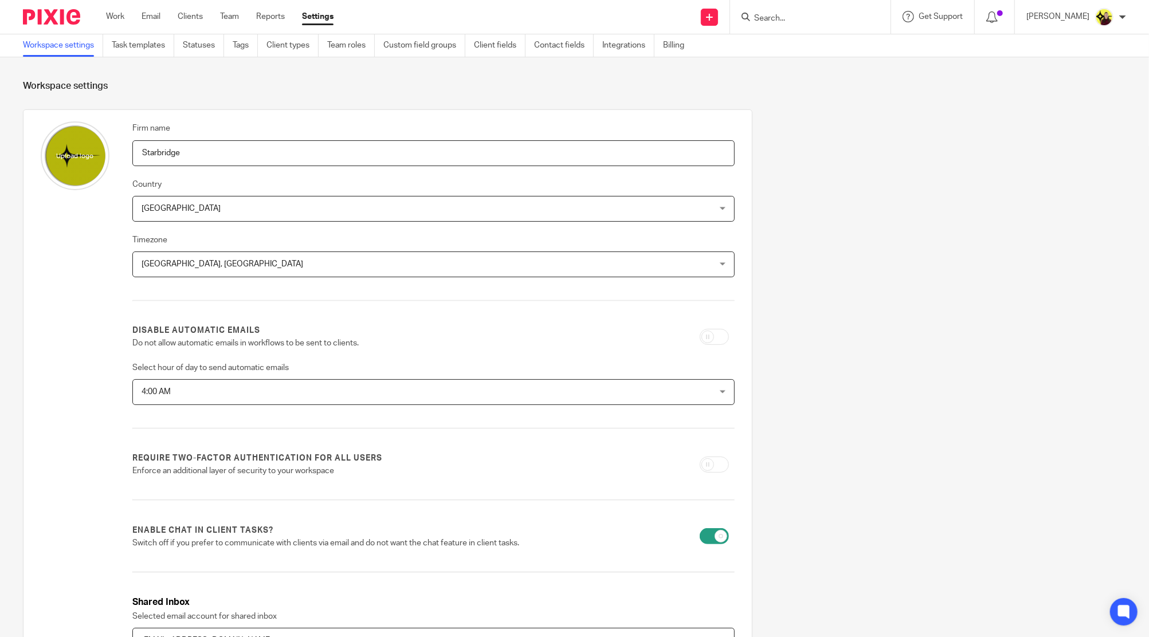
click at [788, 22] on input "Search" at bounding box center [804, 19] width 103 height 10
paste input "RC SITE"
type input "RC SITE"
click at [806, 50] on link at bounding box center [848, 49] width 194 height 26
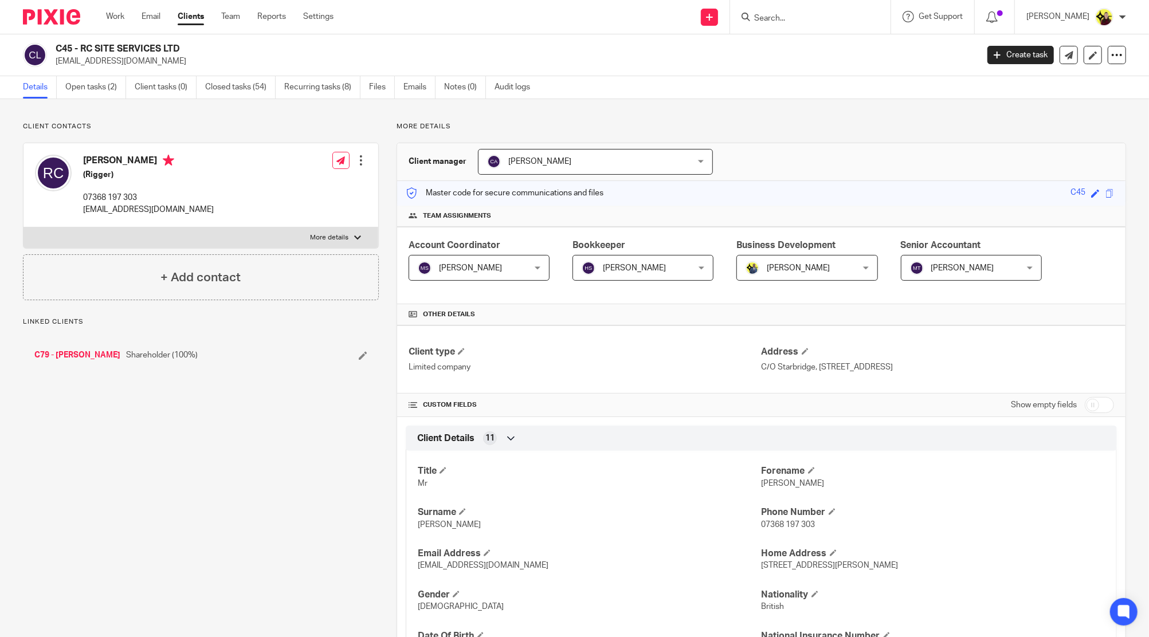
click at [405, 85] on link "Emails" at bounding box center [419, 87] width 32 height 22
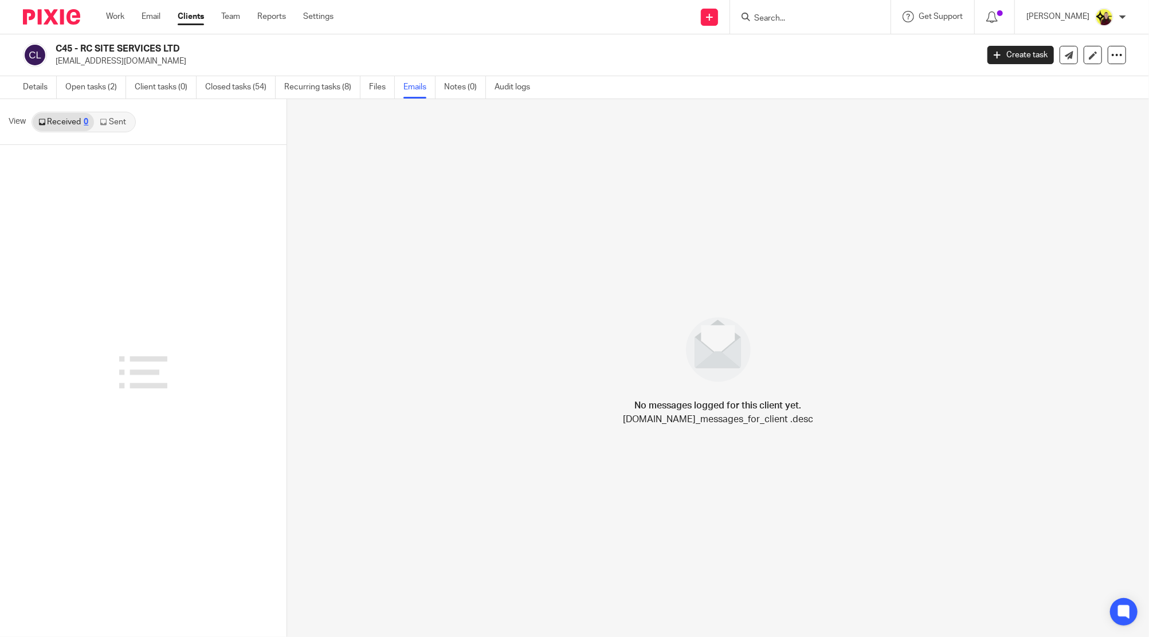
click at [128, 126] on link "Sent" at bounding box center [114, 122] width 40 height 18
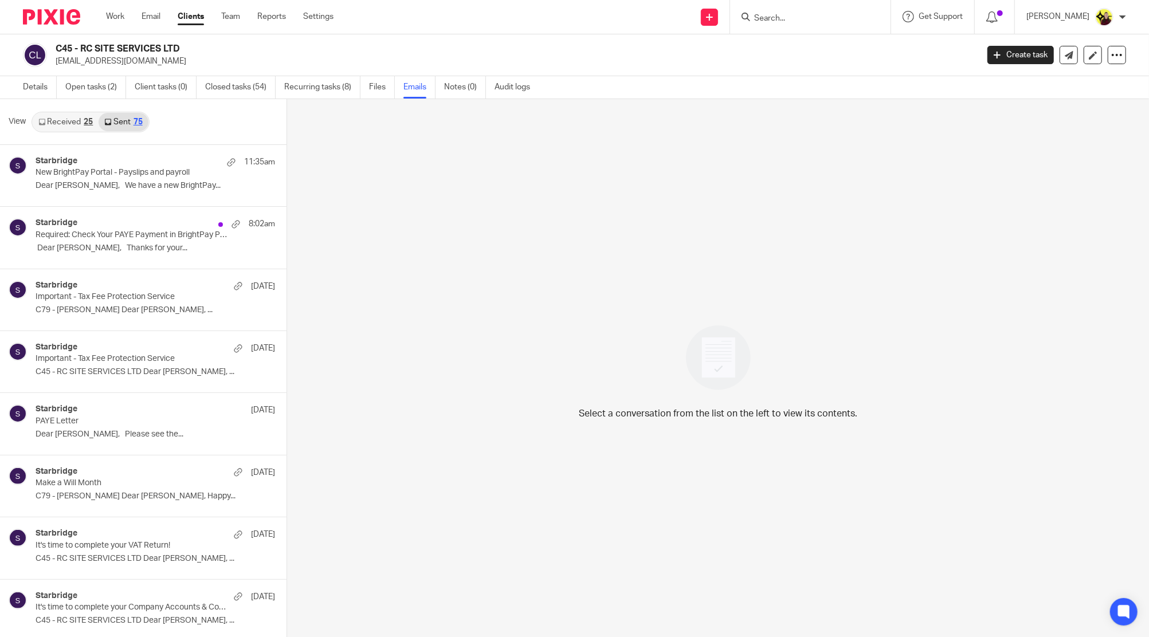
click at [801, 7] on div at bounding box center [810, 17] width 160 height 34
click at [805, 16] on input "Search" at bounding box center [804, 19] width 103 height 10
paste input "JENNIFER O'NEILL LIMITE"
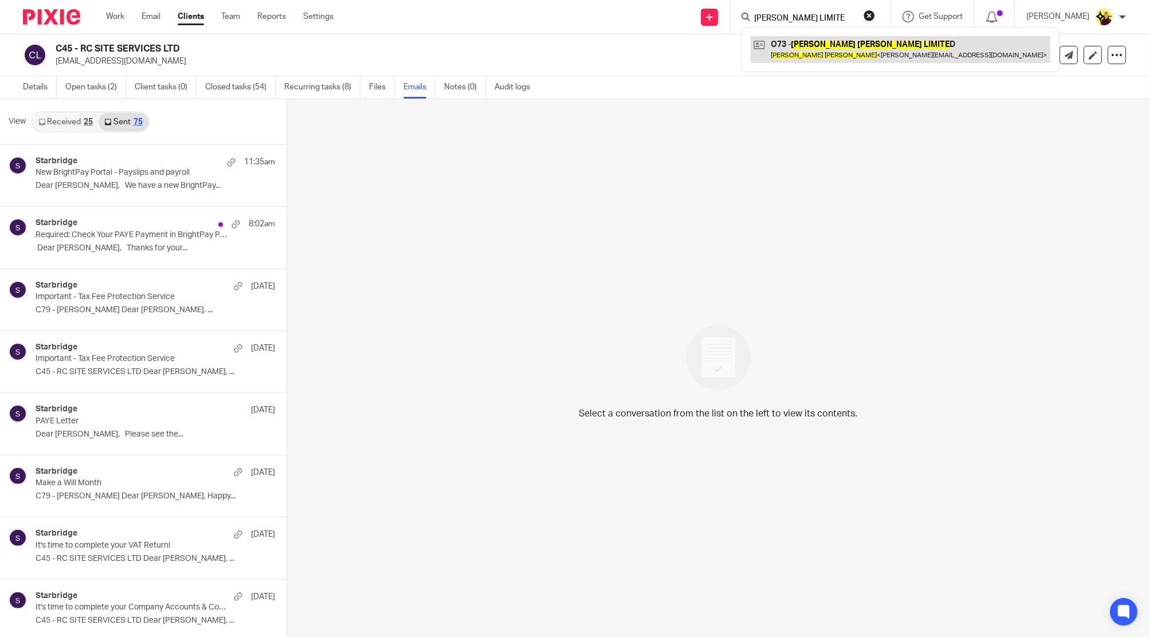
type input "JENNIFER O'NEILL LIMITE"
click at [816, 54] on link at bounding box center [901, 49] width 300 height 26
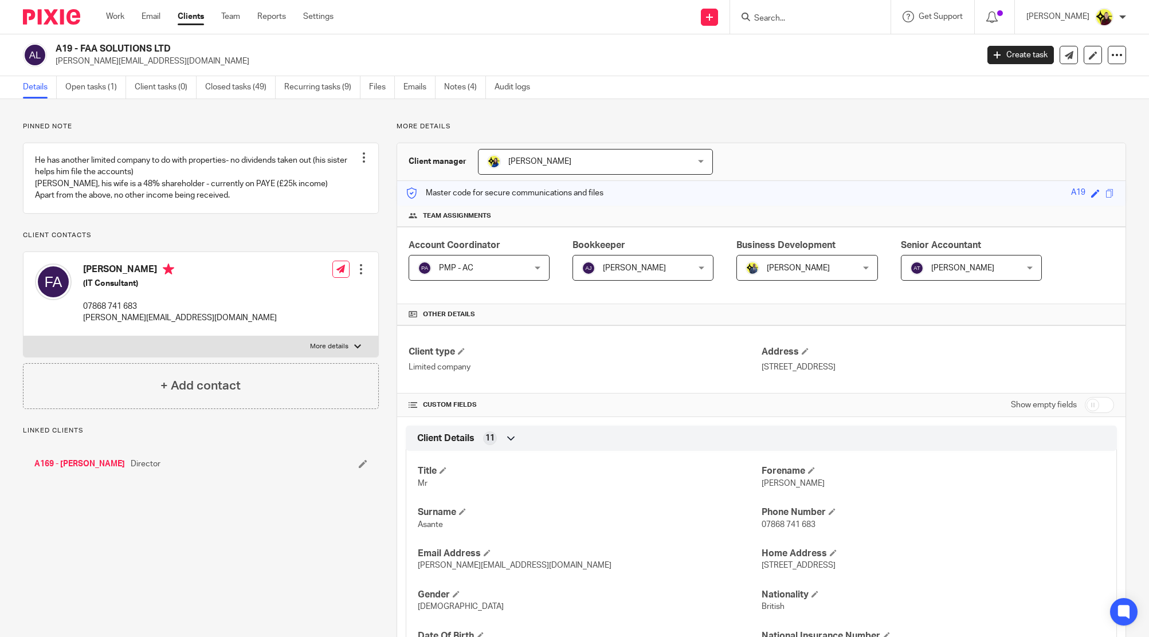
click at [108, 62] on p "[PERSON_NAME][EMAIL_ADDRESS][DOMAIN_NAME]" at bounding box center [513, 61] width 915 height 11
drag, startPoint x: 191, startPoint y: 54, endPoint x: 85, endPoint y: 52, distance: 106.1
click at [85, 52] on h2 "A19 - FAA SOLUTIONS LTD" at bounding box center [422, 49] width 732 height 12
copy h2 "AA SOLUTIONS LTD"
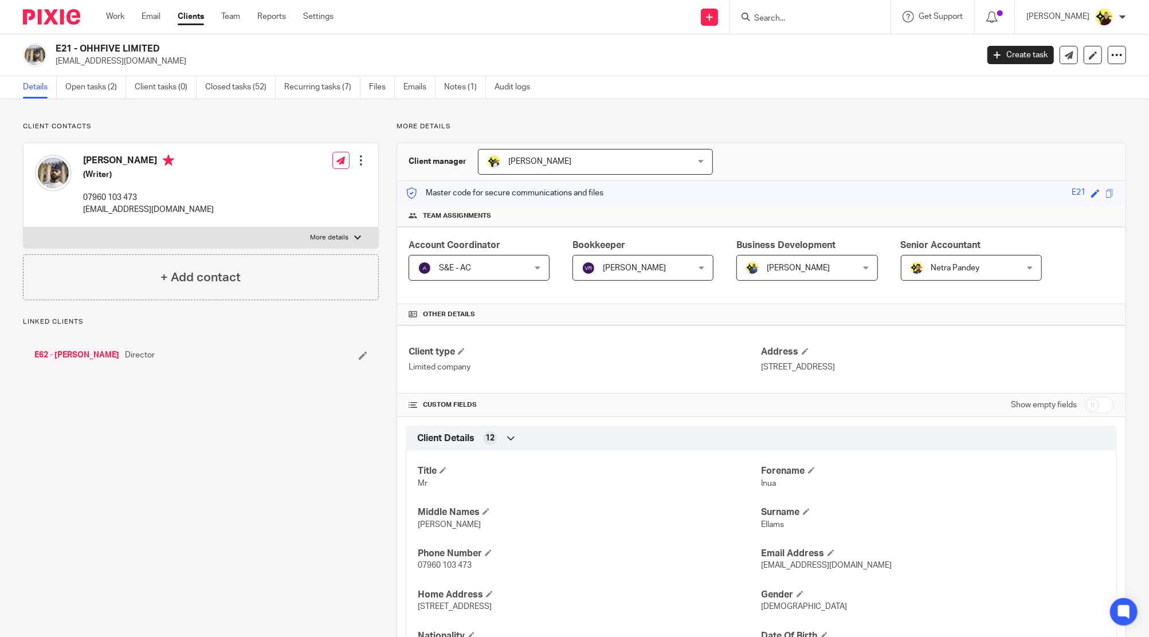
click at [83, 44] on h2 "E21 - OHHFIVE LIMITED" at bounding box center [422, 49] width 732 height 12
copy h2 "OHHFIVE LIMITED"
click at [773, 11] on form at bounding box center [814, 17] width 122 height 14
click at [773, 16] on input "Search" at bounding box center [804, 19] width 103 height 10
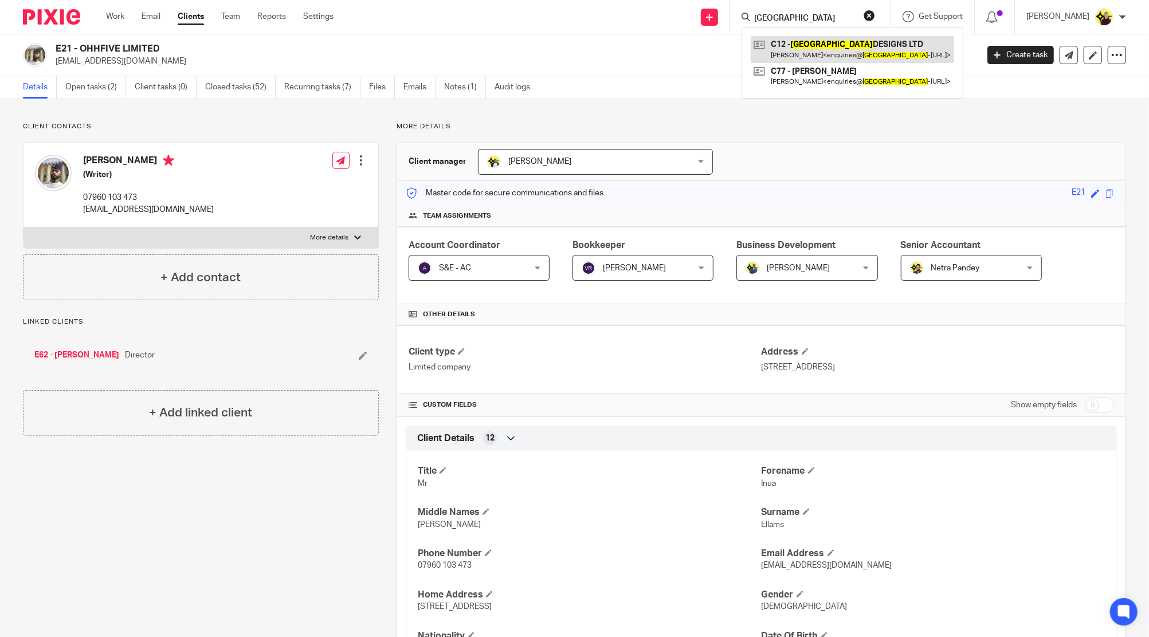
type input "milano"
click at [826, 38] on link at bounding box center [852, 49] width 203 height 26
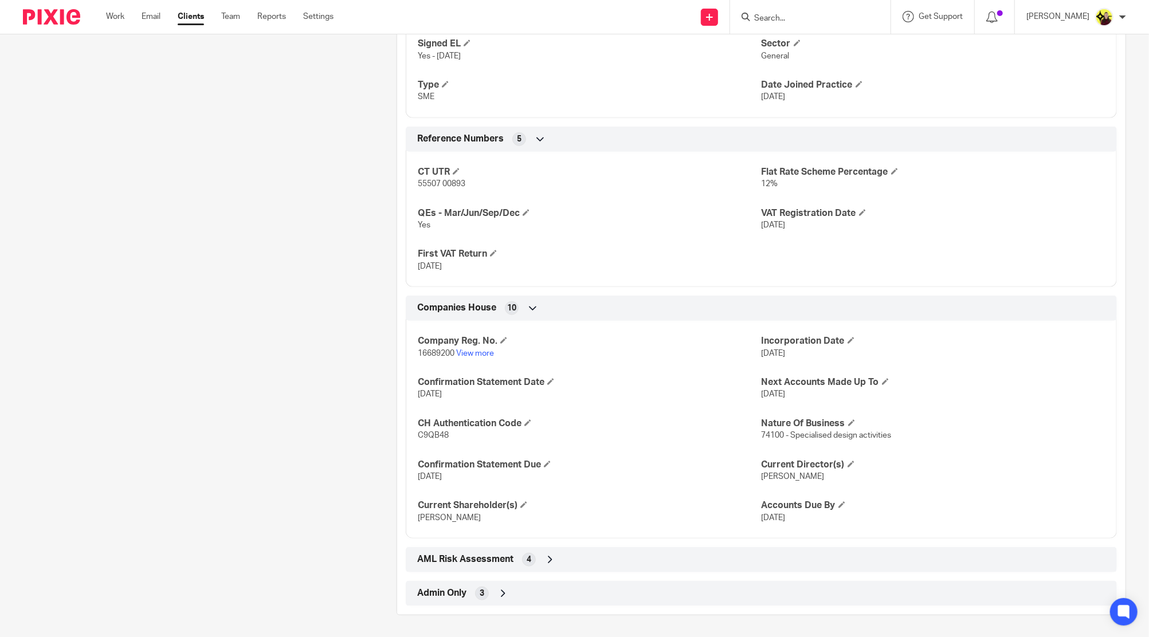
click at [672, 603] on div "Admin Only 3" at bounding box center [761, 593] width 711 height 25
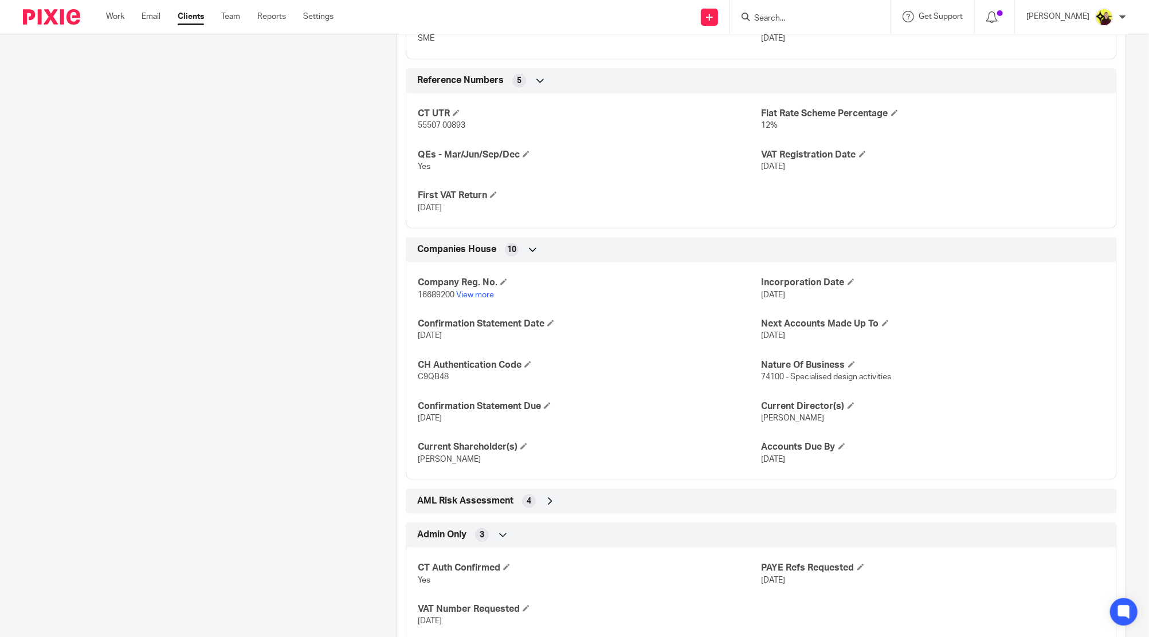
scroll to position [815, 0]
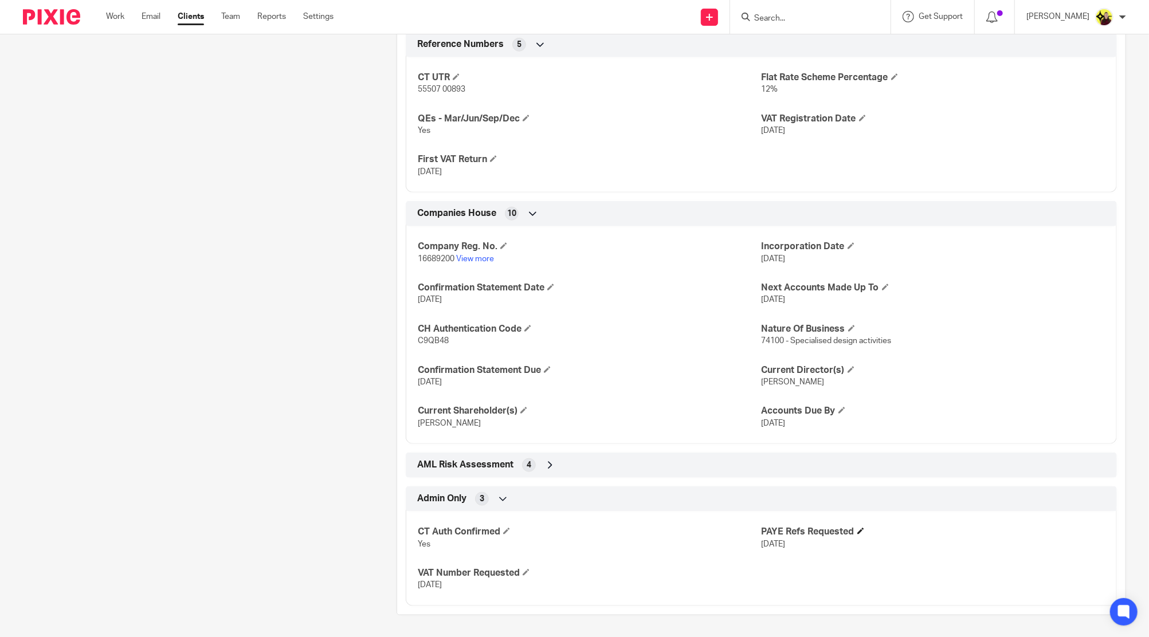
click at [851, 530] on h4 "PAYE Refs Requested" at bounding box center [933, 532] width 343 height 12
click at [857, 528] on span at bounding box center [860, 531] width 7 height 7
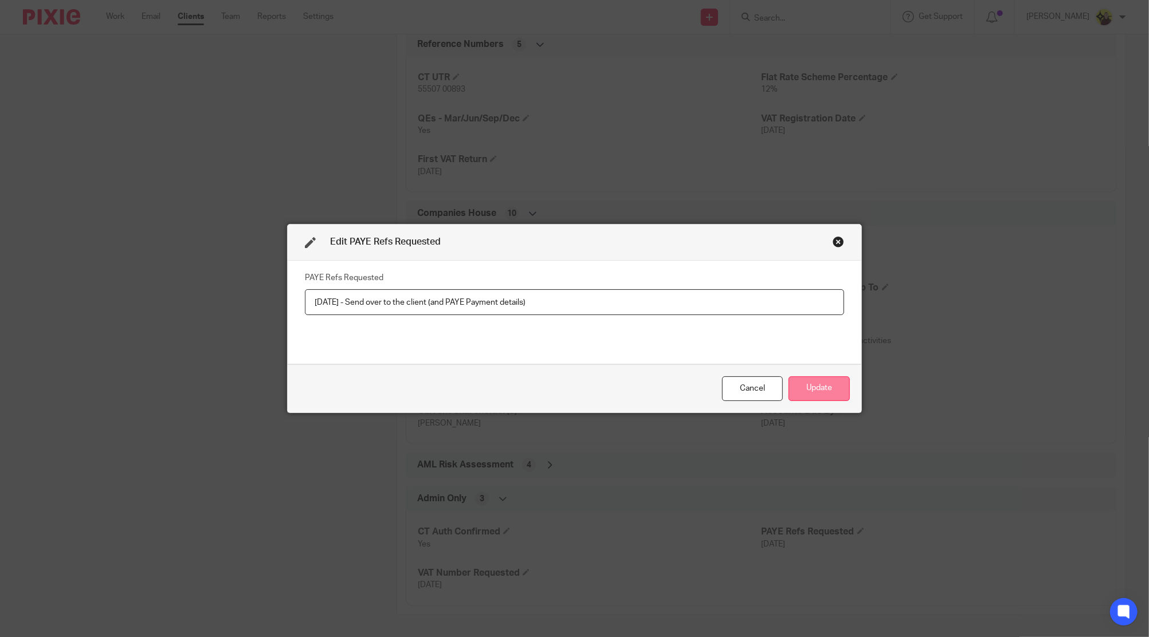
type input "[DATE] - Send over to the client (and PAYE Payment details)"
click at [804, 381] on button "Update" at bounding box center [819, 389] width 61 height 25
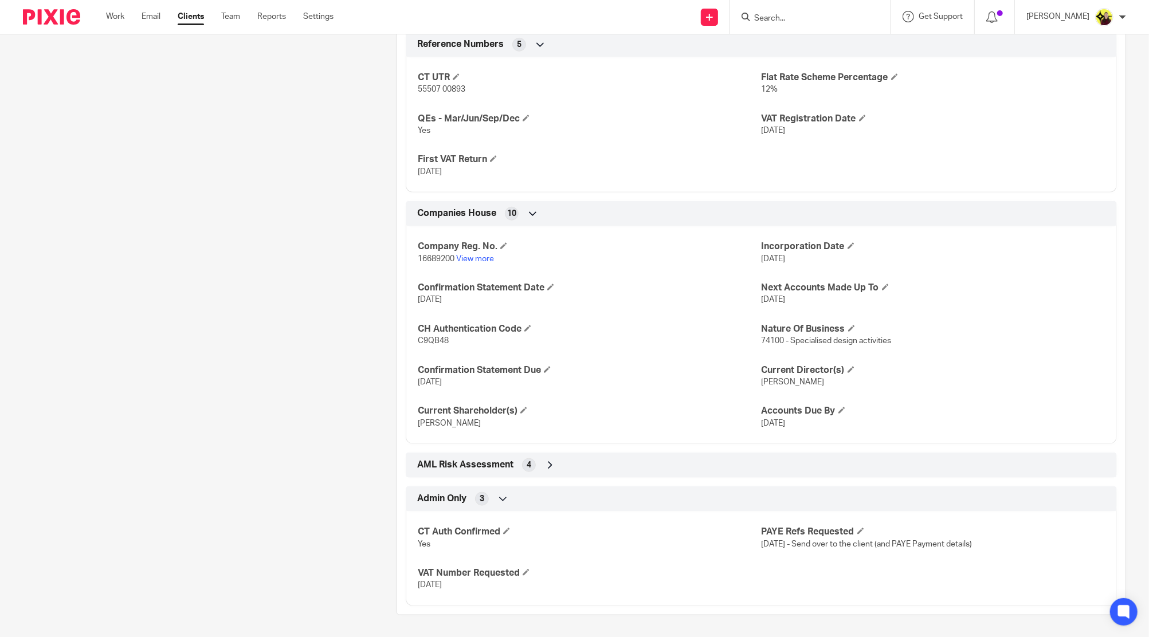
click at [773, 10] on div at bounding box center [810, 17] width 160 height 34
click at [779, 20] on input "Search" at bounding box center [804, 19] width 103 height 10
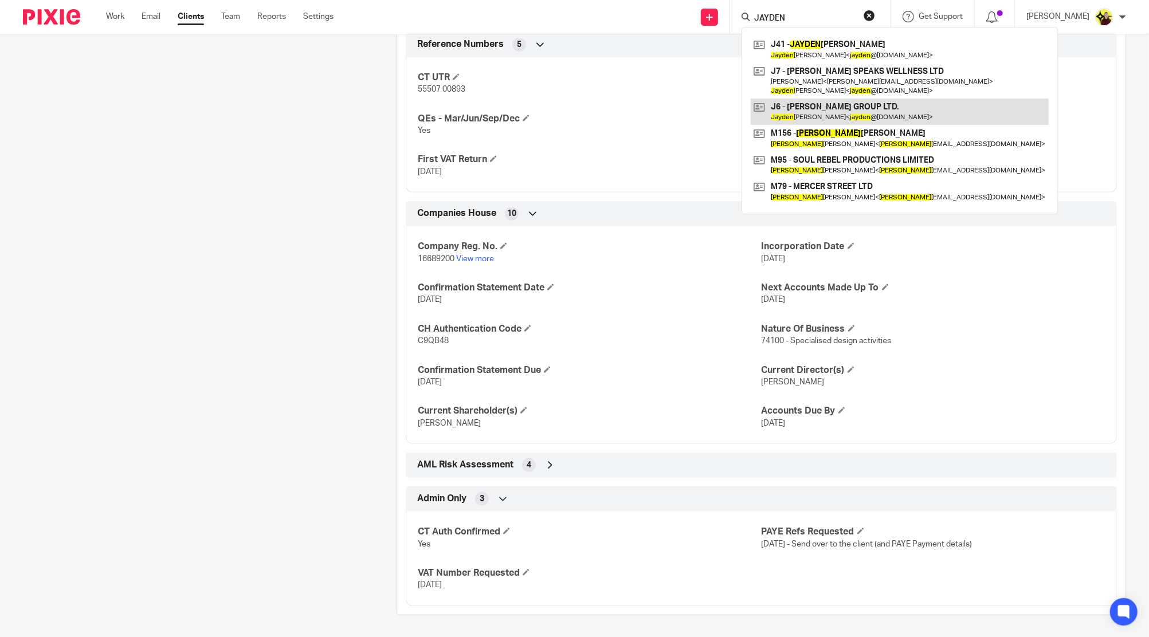
type input "JAYDEN"
click at [813, 113] on link at bounding box center [900, 112] width 298 height 26
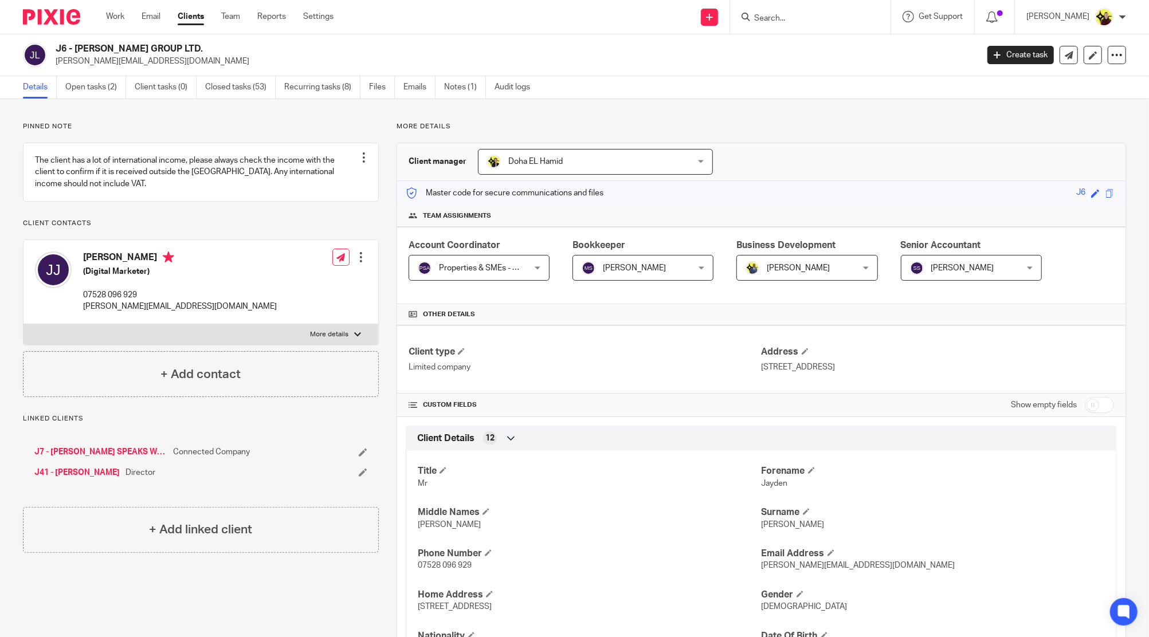
click at [793, 23] on input "Search" at bounding box center [804, 19] width 103 height 10
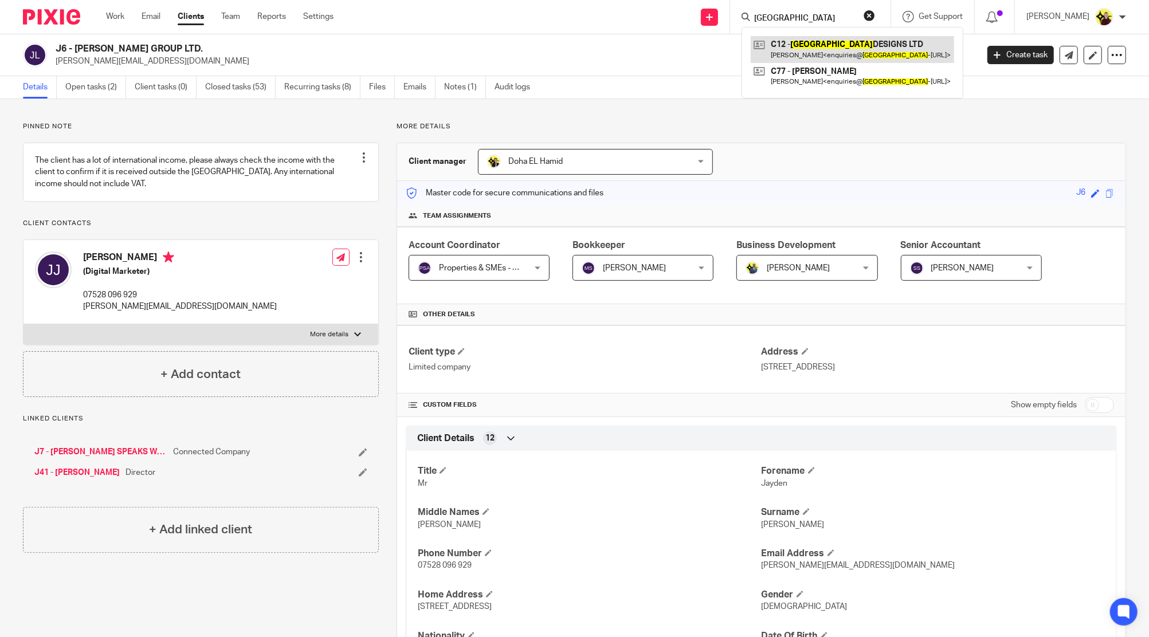
type input "[GEOGRAPHIC_DATA]"
click at [799, 40] on link at bounding box center [852, 49] width 203 height 26
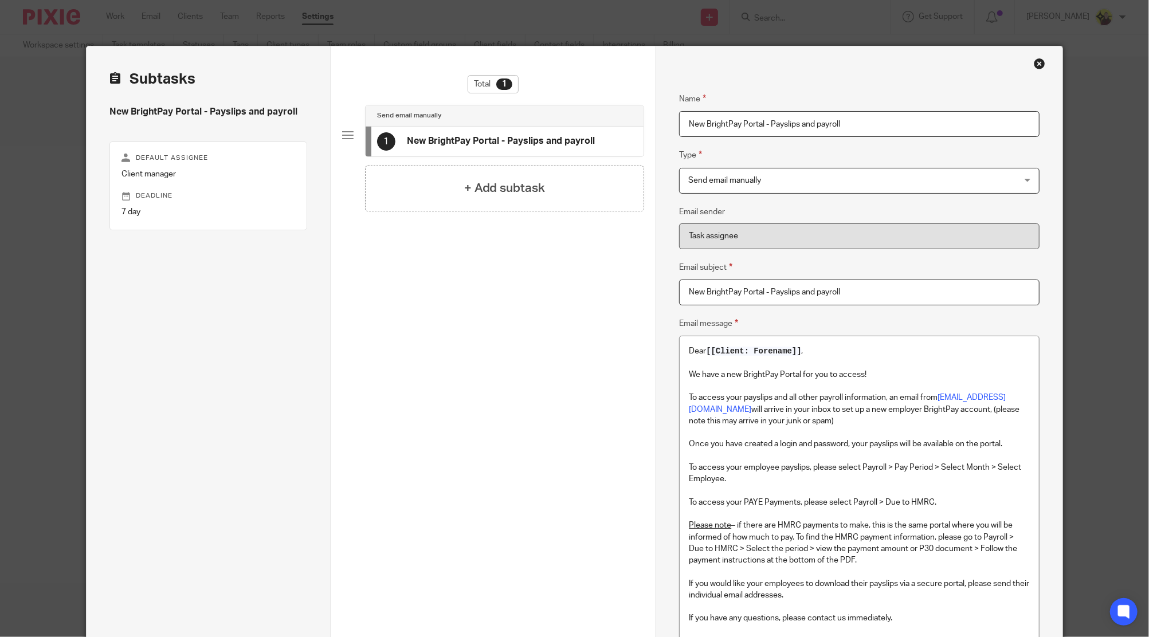
scroll to position [152, 0]
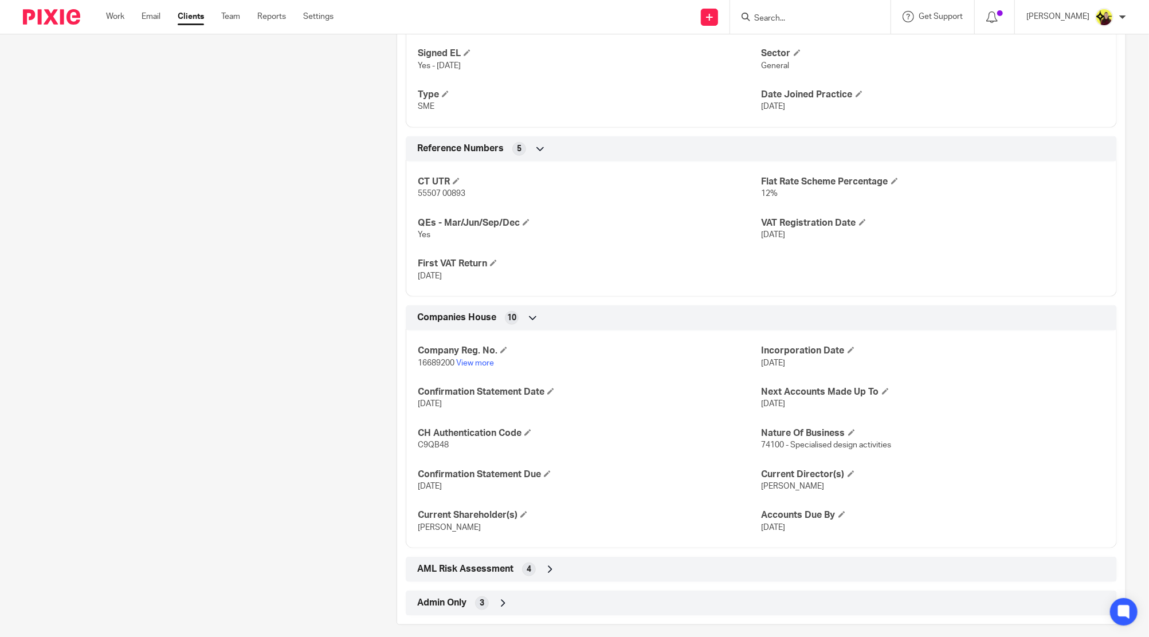
scroll to position [720, 0]
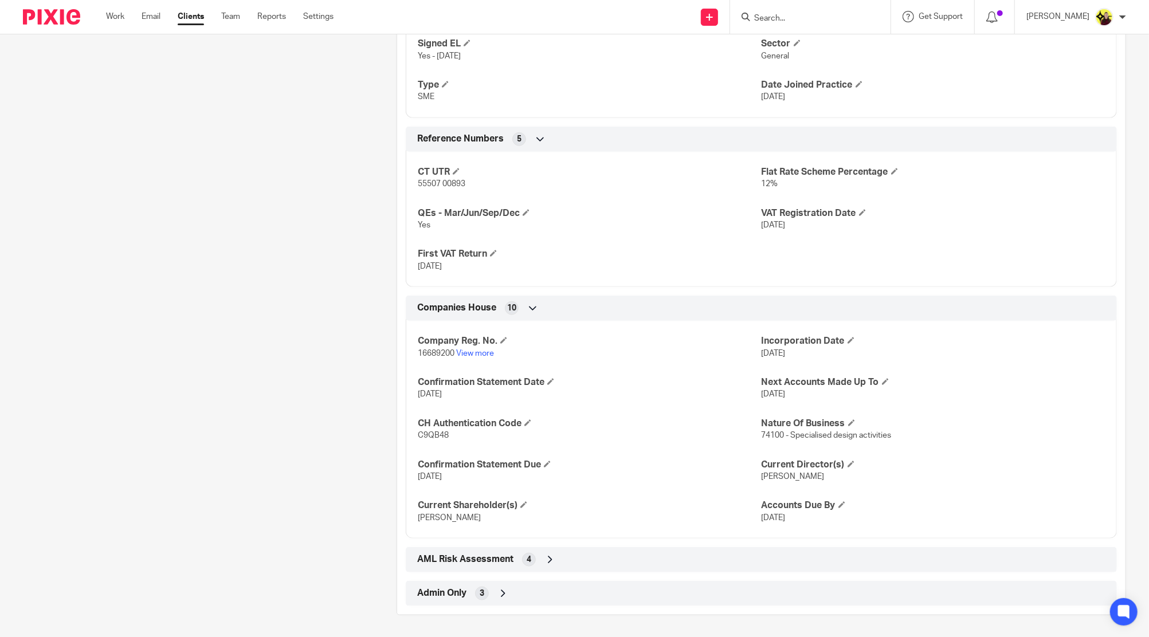
click at [679, 590] on div "Admin Only 3" at bounding box center [761, 593] width 694 height 19
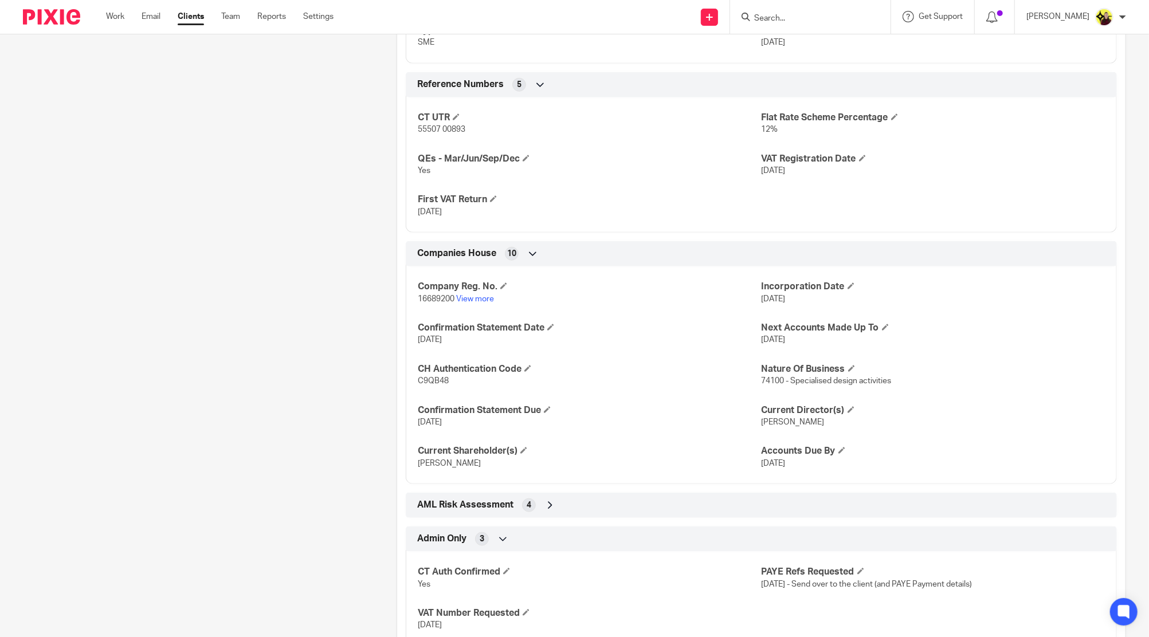
scroll to position [815, 0]
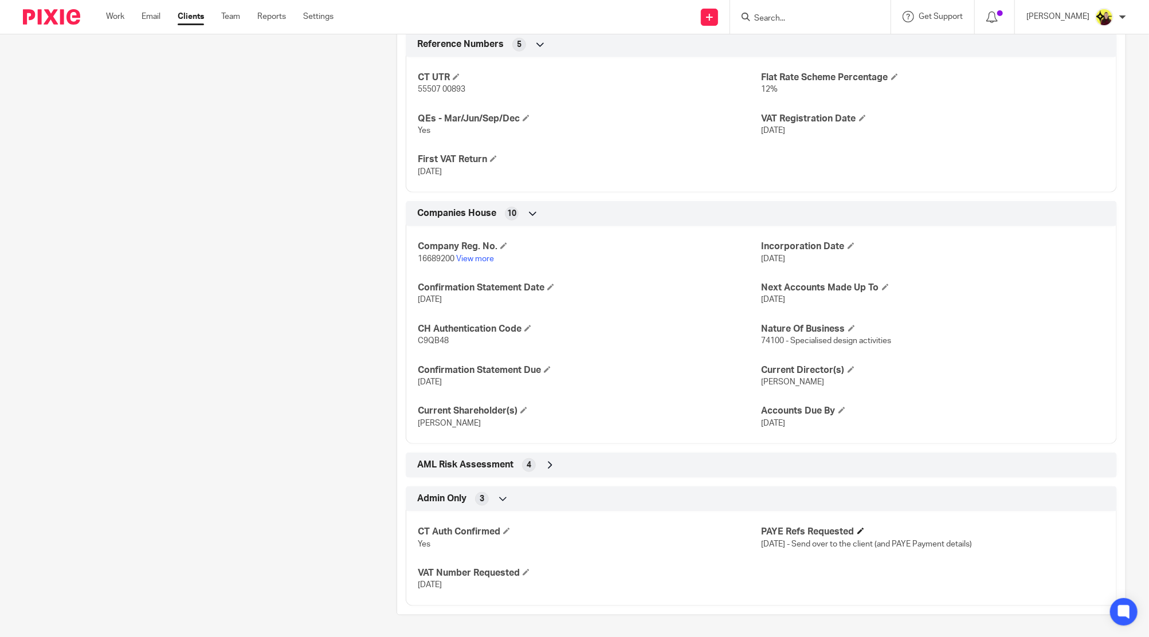
click at [861, 528] on h4 "PAYE Refs Requested" at bounding box center [933, 532] width 343 height 12
click at [857, 528] on span at bounding box center [860, 531] width 7 height 7
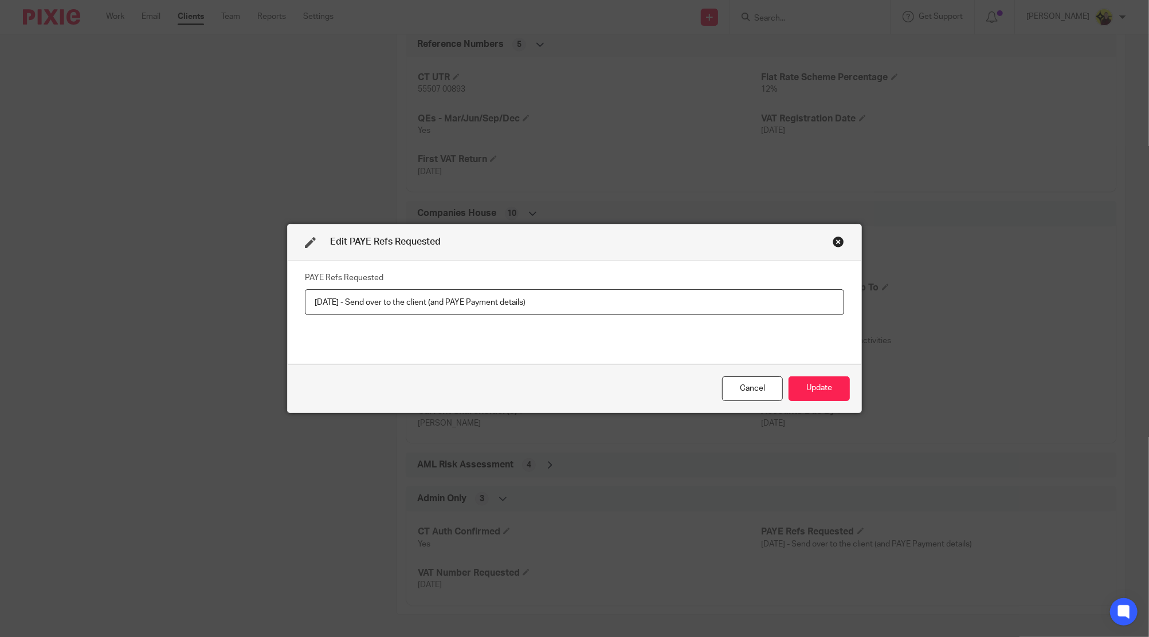
click at [828, 248] on div "Edit PAYE Refs Requested" at bounding box center [575, 243] width 574 height 36
click at [833, 242] on div "Close this dialog window" at bounding box center [838, 241] width 11 height 11
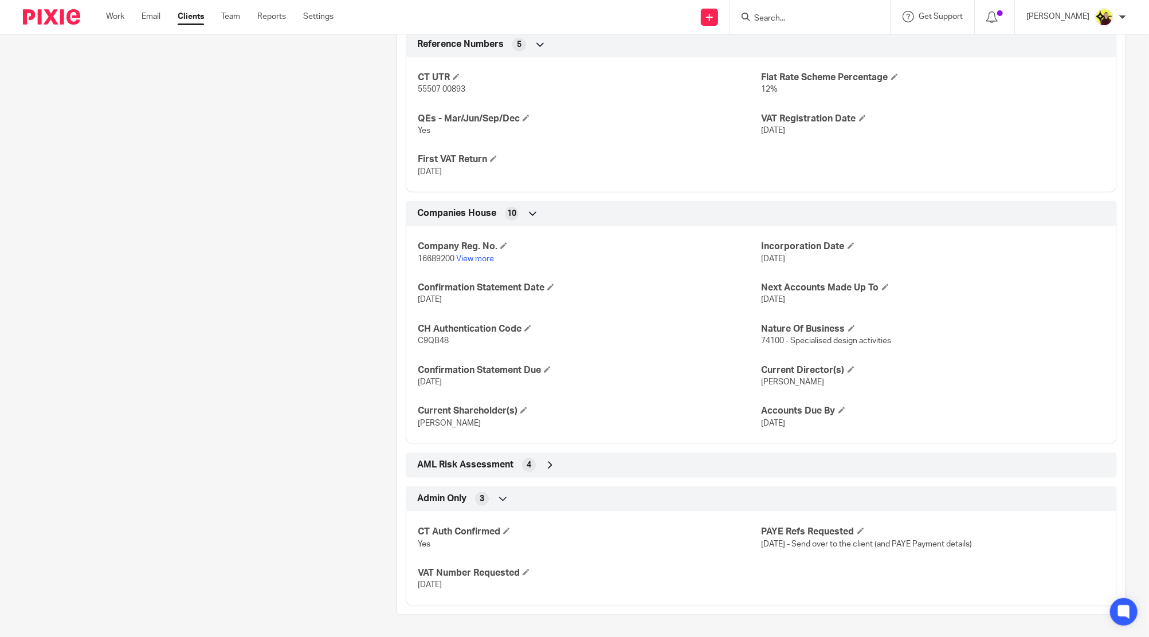
click at [827, 18] on input "Search" at bounding box center [804, 19] width 103 height 10
type input "A29"
click at [835, 46] on link at bounding box center [848, 49] width 194 height 26
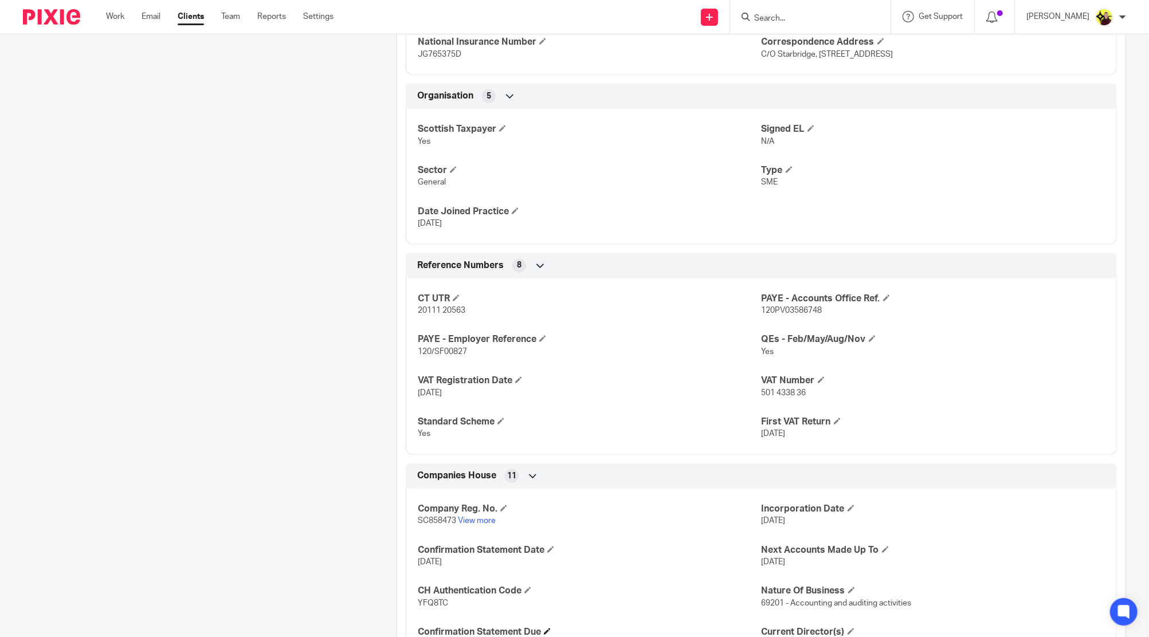
scroll to position [844, 0]
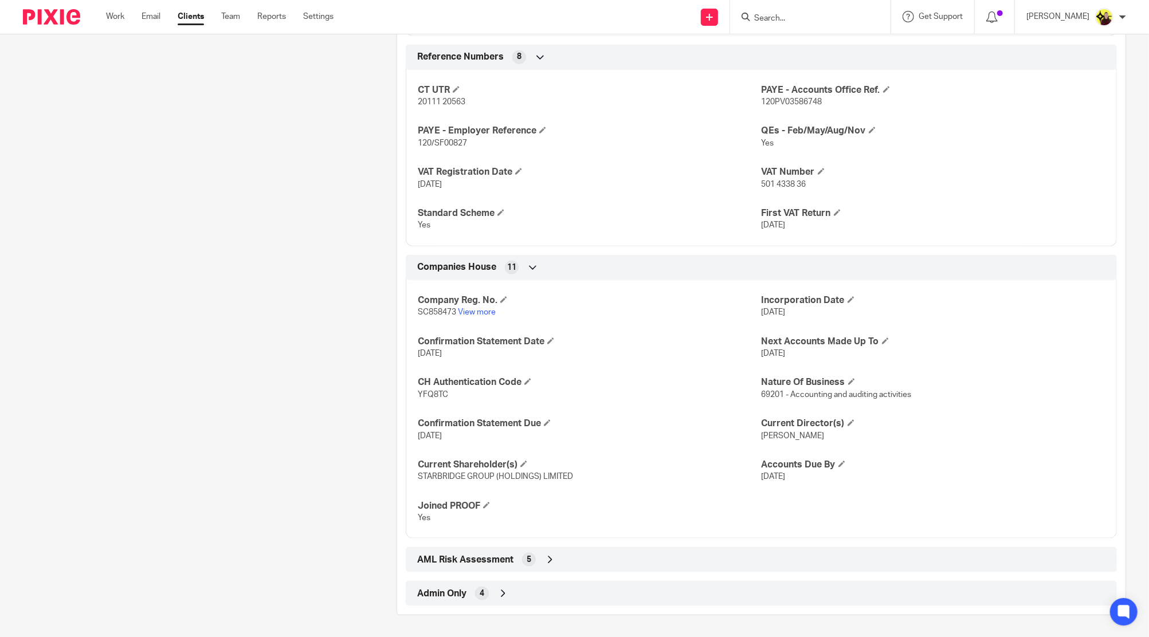
click at [659, 594] on div "Admin Only 4" at bounding box center [761, 593] width 694 height 19
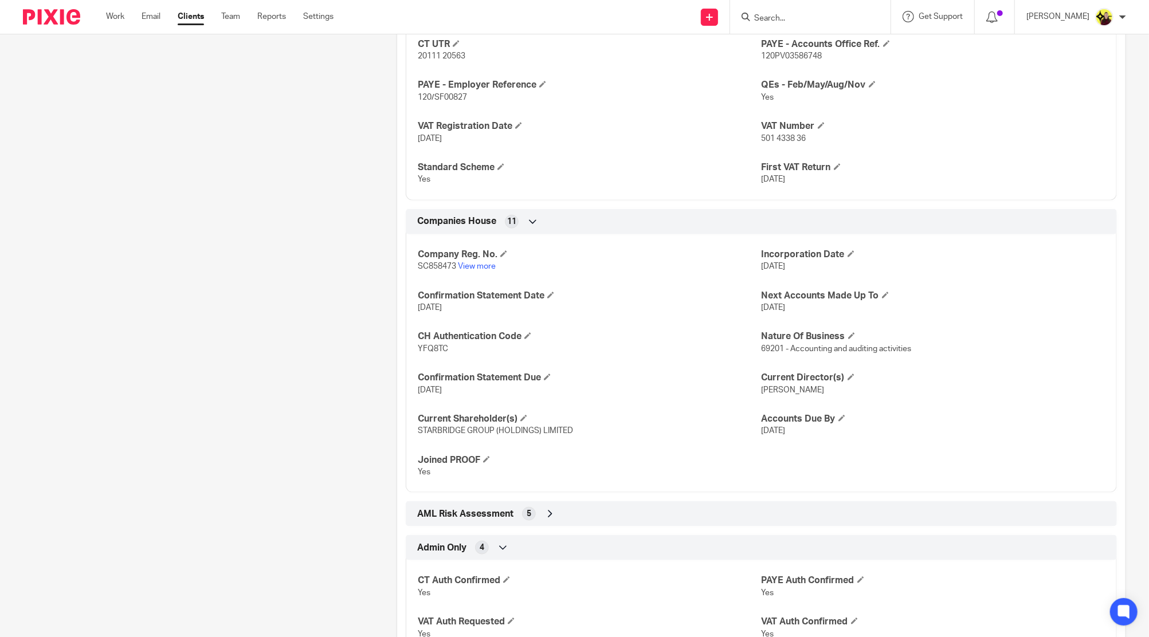
scroll to position [938, 0]
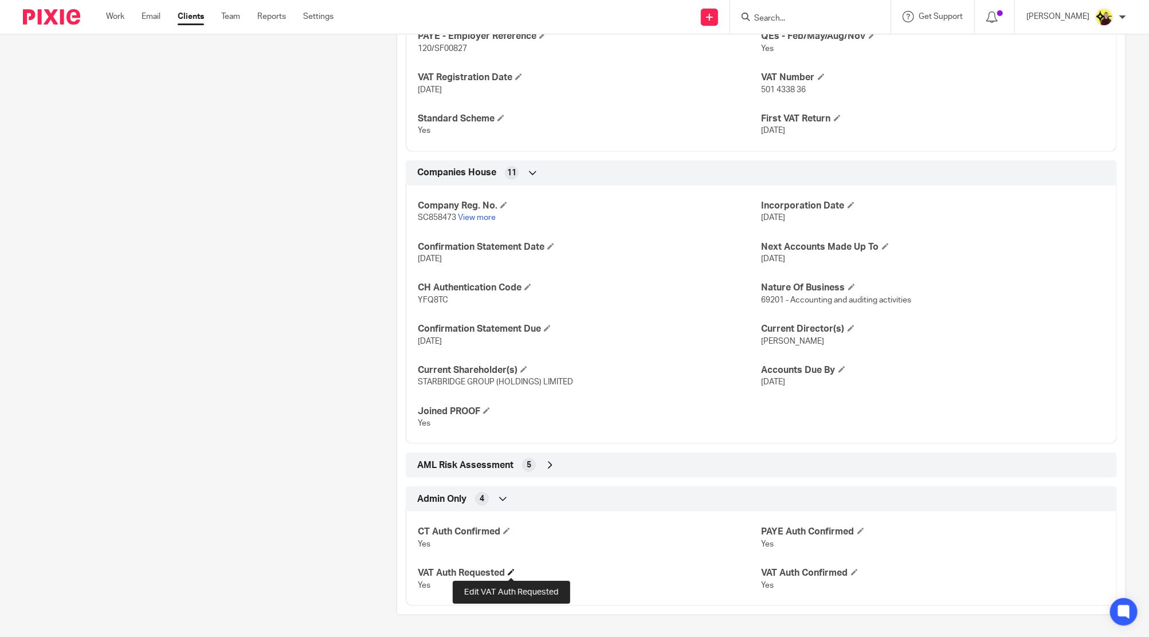
click at [513, 572] on span at bounding box center [511, 572] width 7 height 7
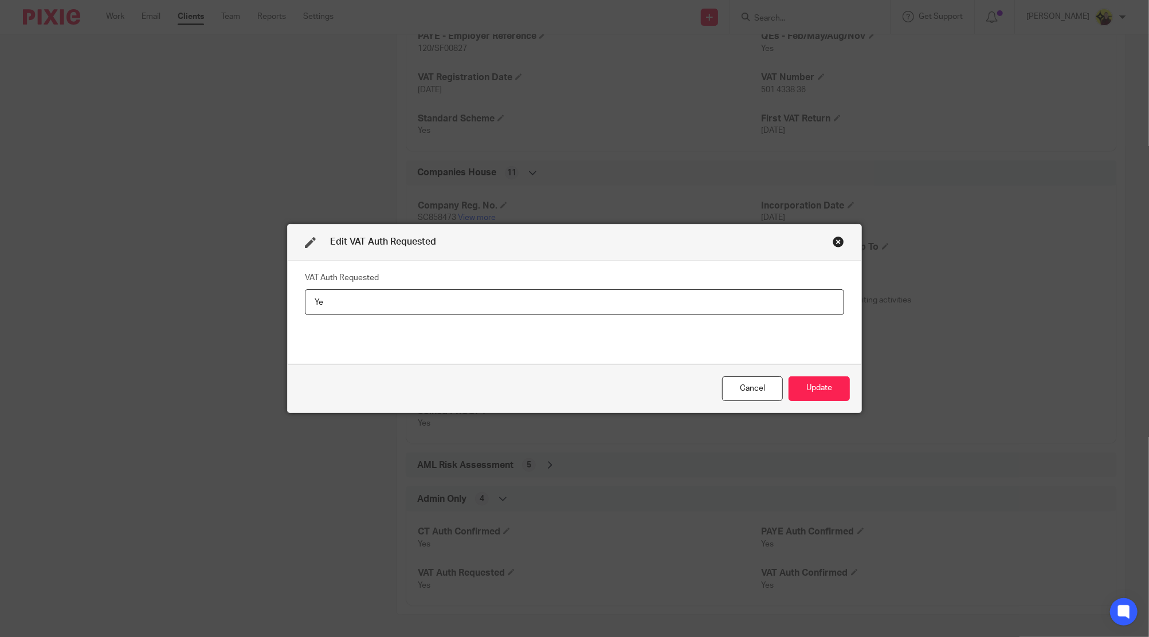
type input "Y"
click at [823, 407] on div "Cancel Update" at bounding box center [575, 389] width 574 height 48
click at [817, 393] on button "Update" at bounding box center [819, 389] width 61 height 25
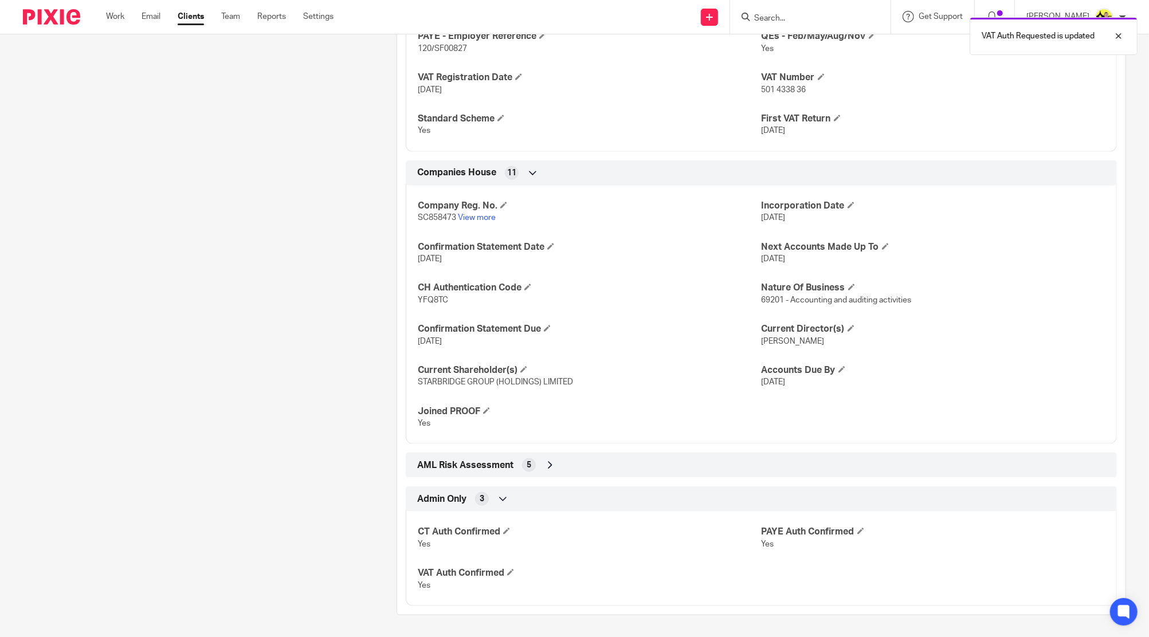
click at [789, 89] on span "501 4338 36" at bounding box center [784, 90] width 45 height 8
copy p "501 4338 36"
click at [815, 5] on div at bounding box center [810, 17] width 160 height 34
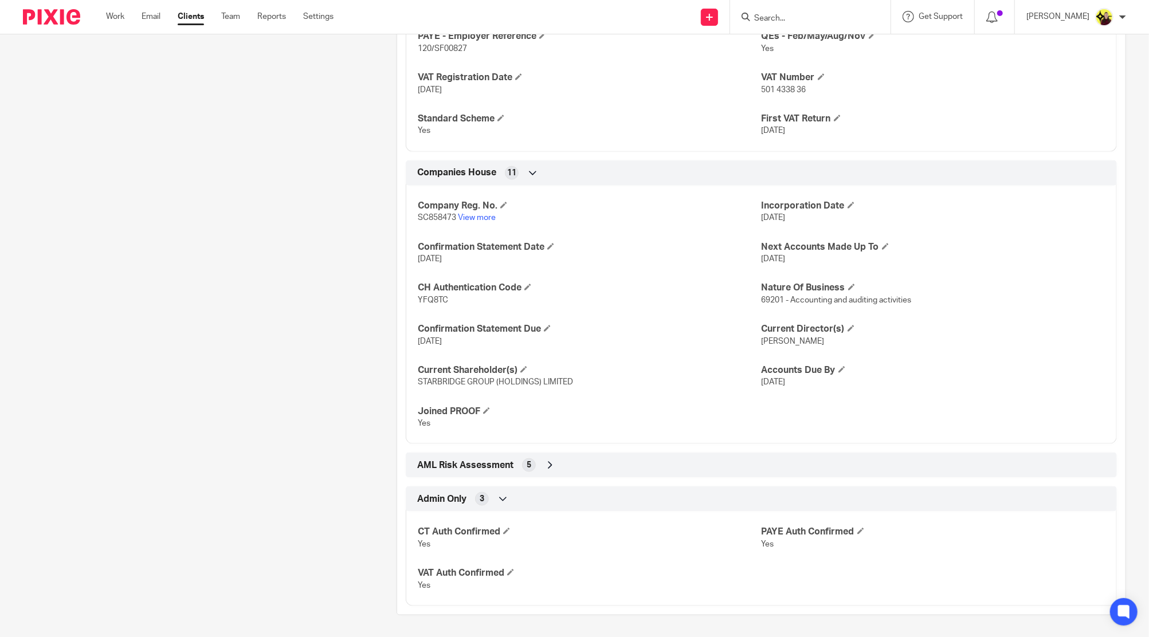
click at [798, 18] on input "Search" at bounding box center [804, 19] width 103 height 10
type input "A48"
click at [813, 56] on link at bounding box center [855, 49] width 208 height 26
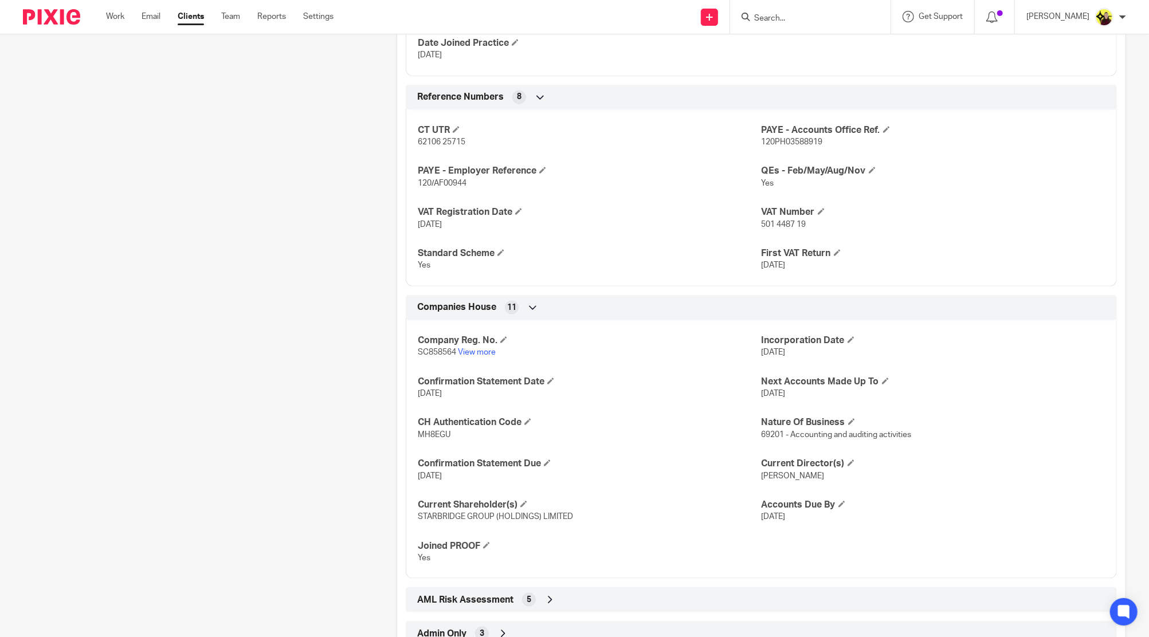
scroll to position [844, 0]
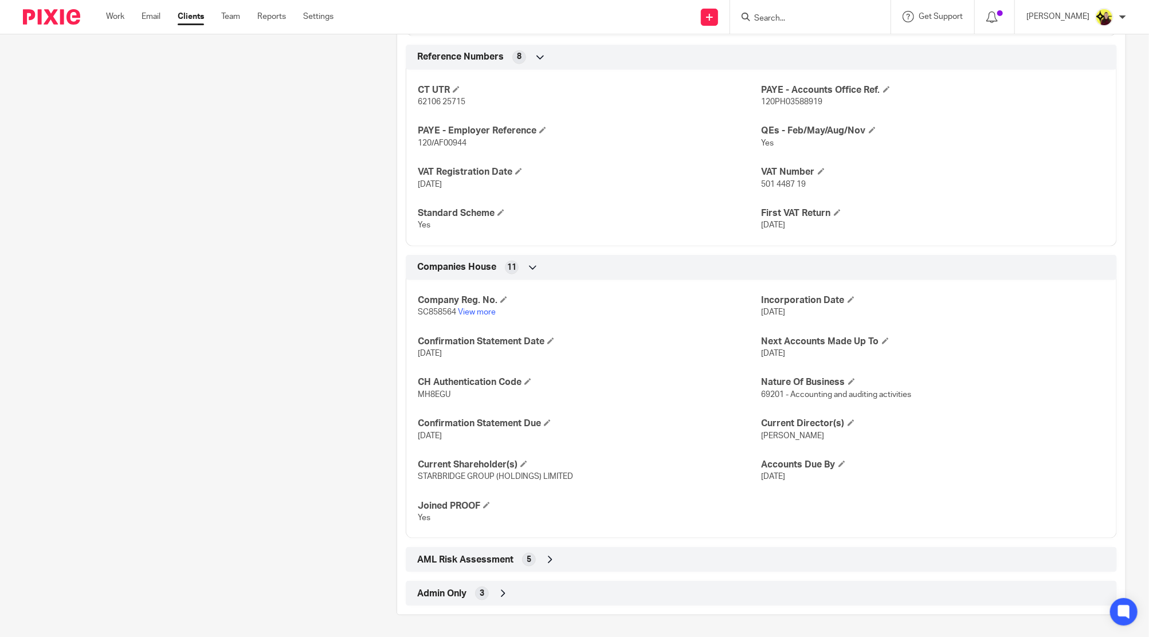
click at [774, 190] on div "CT UTR 62106 25715 PAYE - Accounts Office Ref. 120PH03588919 PAYE - Employer Re…" at bounding box center [761, 153] width 711 height 185
copy p "501 4487 19"
click at [698, 596] on div "Admin Only 3" at bounding box center [761, 593] width 694 height 19
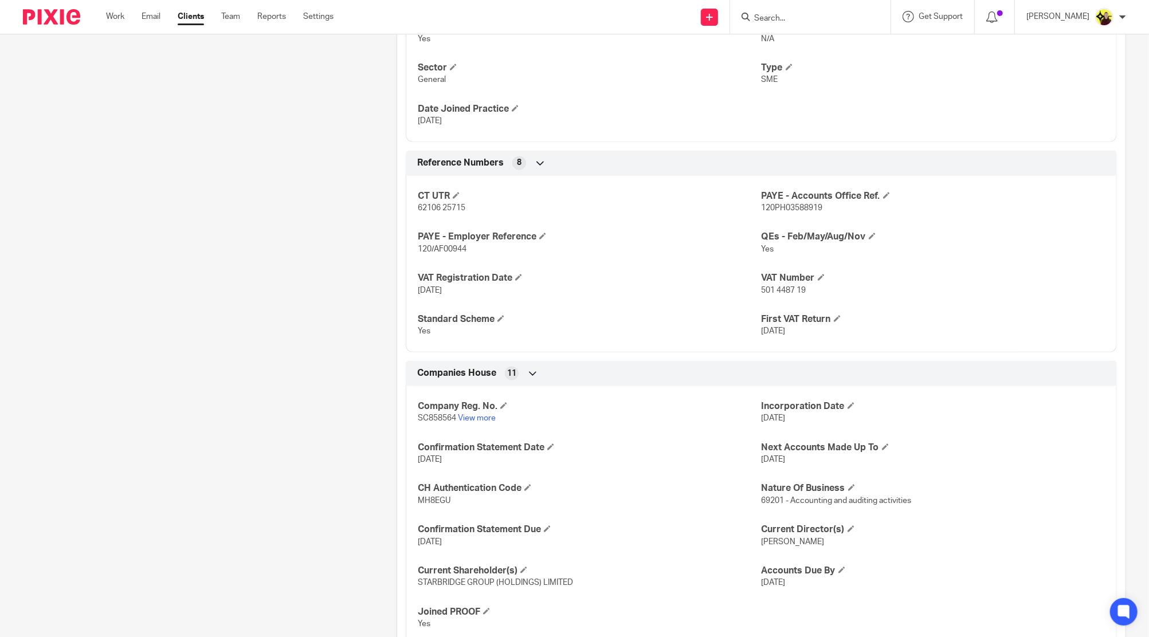
scroll to position [709, 0]
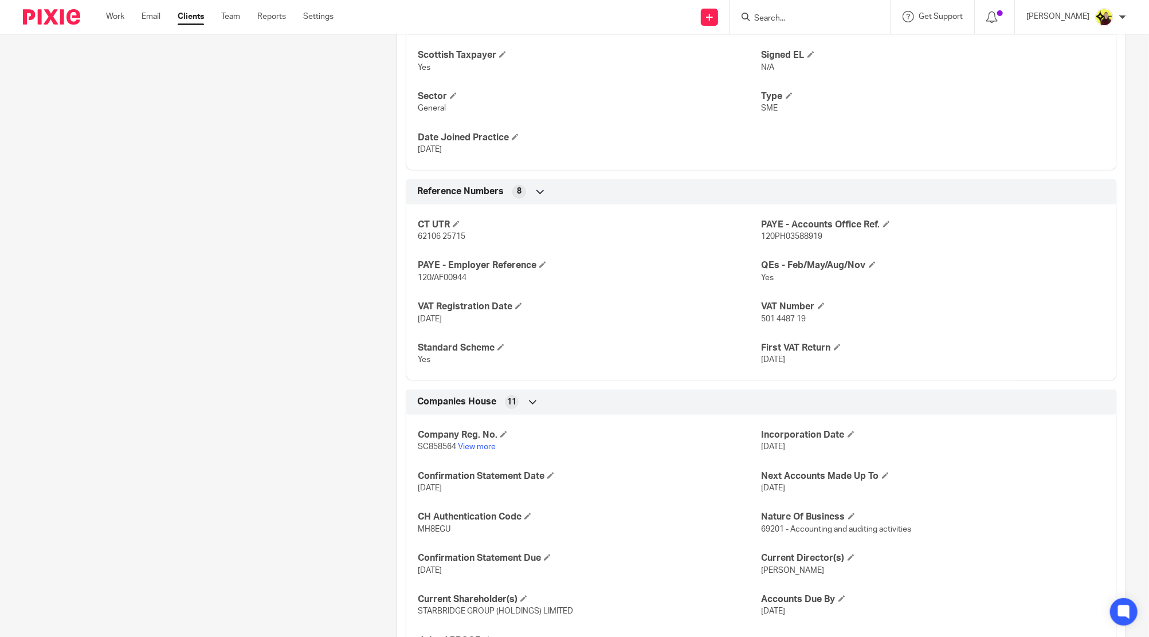
click at [767, 366] on div "CT UTR 62106 25715 PAYE - Accounts Office Ref. 120PH03588919 PAYE - Employer Re…" at bounding box center [761, 288] width 711 height 185
click at [775, 322] on p "501 4487 19" at bounding box center [933, 319] width 343 height 11
copy p "501 4487 19"
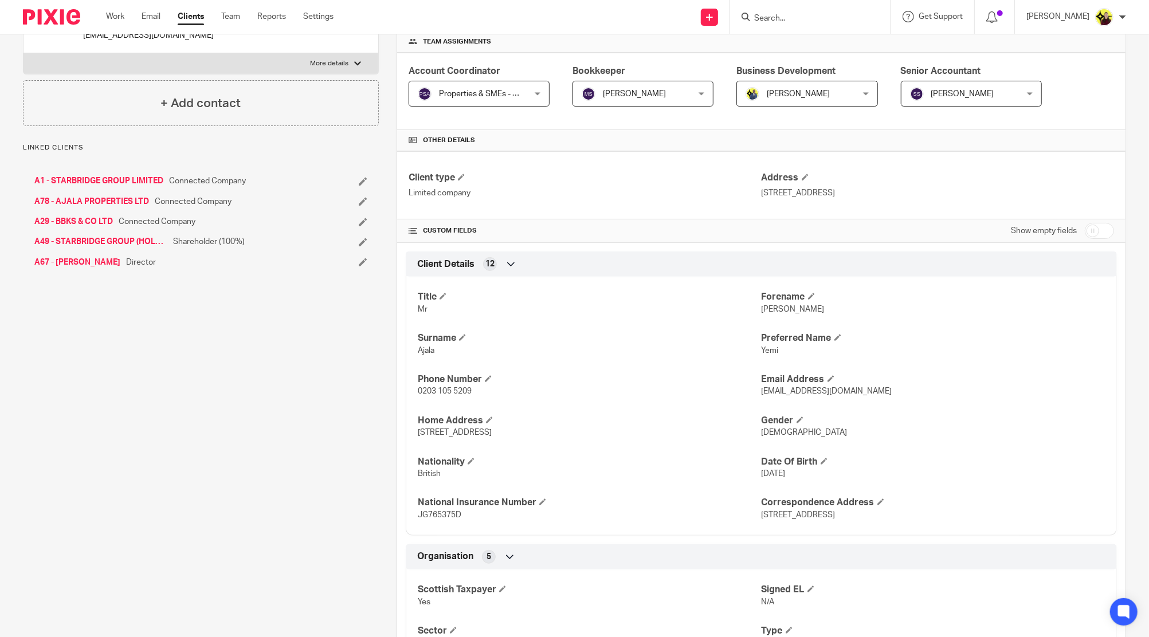
scroll to position [0, 0]
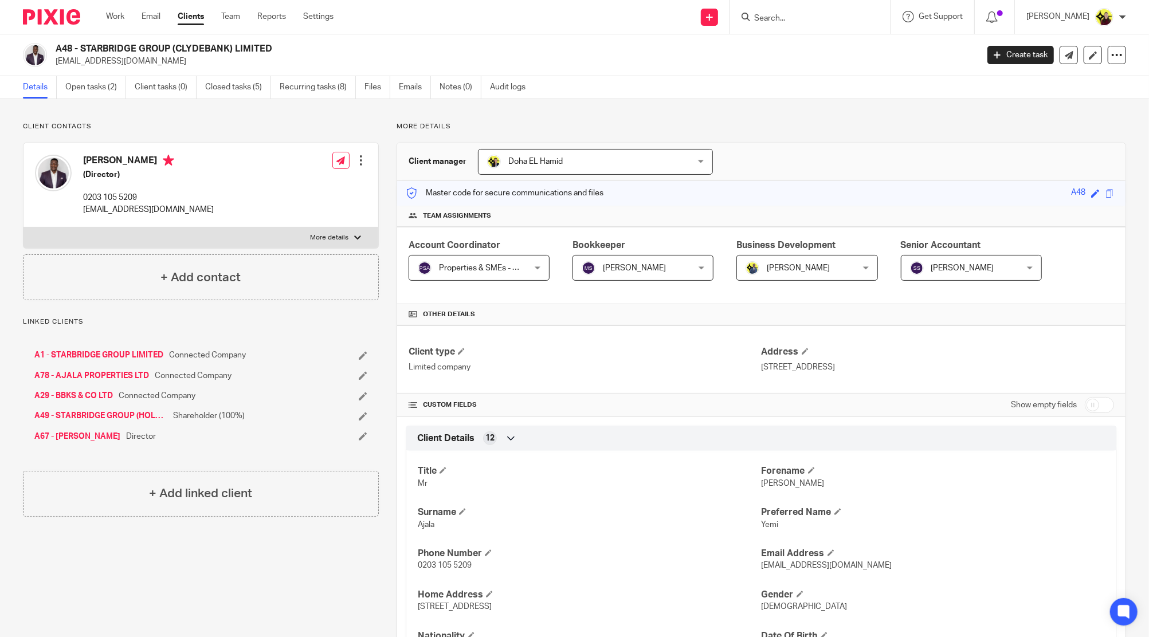
drag, startPoint x: 284, startPoint y: 45, endPoint x: 80, endPoint y: 47, distance: 204.6
click at [80, 47] on h2 "A48 - STARBRIDGE GROUP (CLYDEBANK) LIMITED" at bounding box center [422, 49] width 732 height 12
copy h2 "STARBRIDGE GROUP (CLYDEBANK) LIMITED"
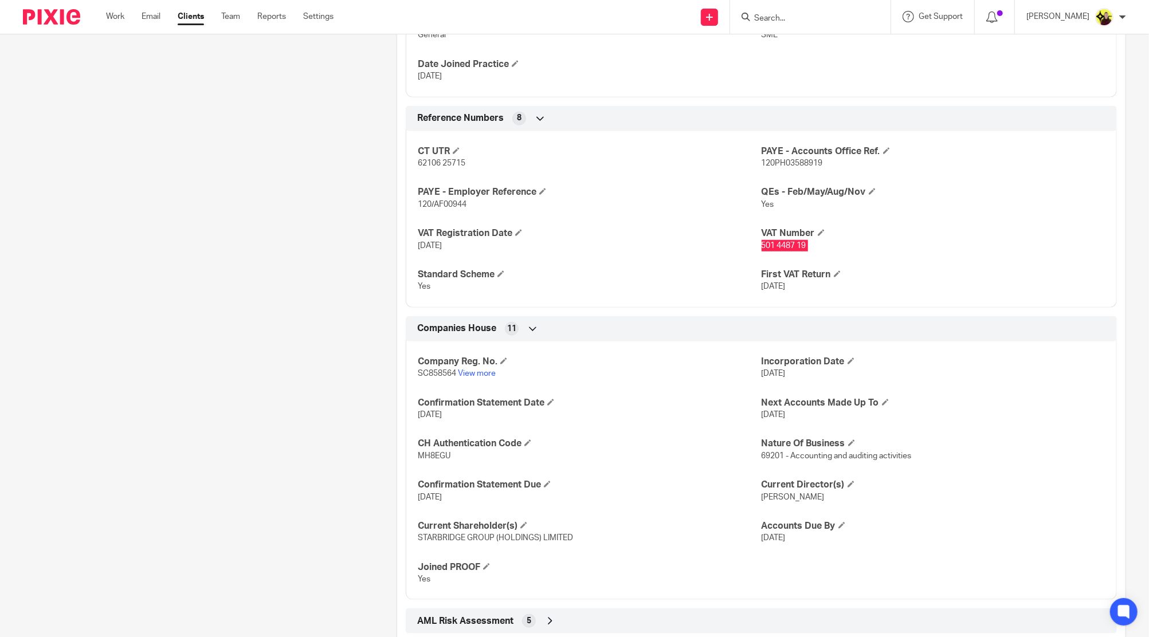
scroll to position [840, 0]
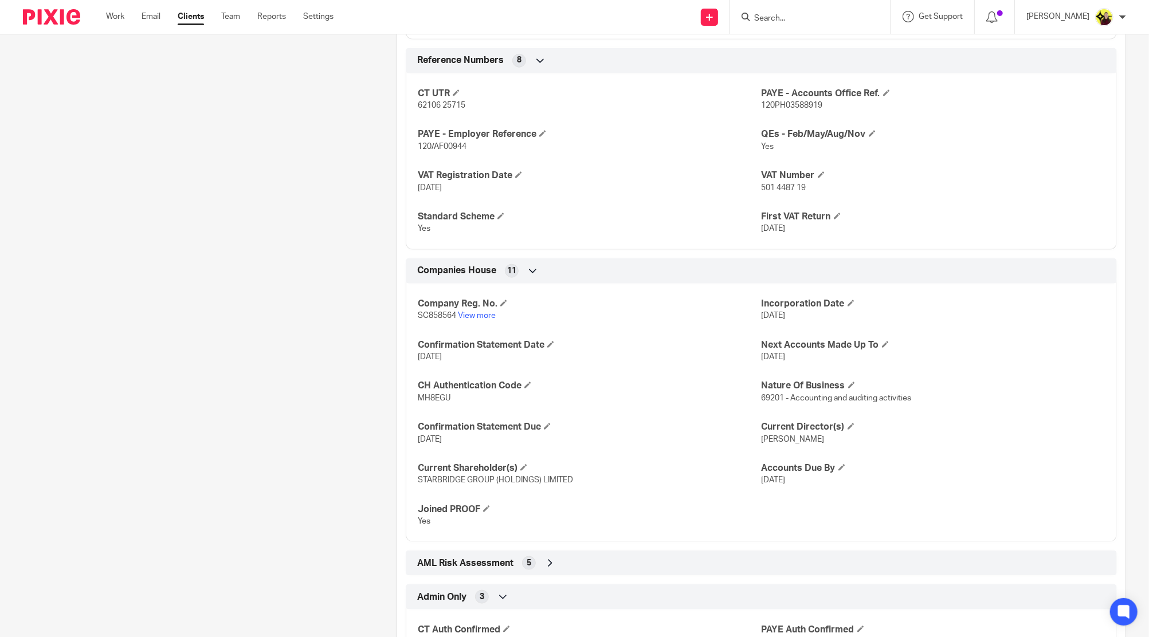
click at [770, 182] on p "501 4487 19" at bounding box center [933, 187] width 343 height 11
copy p "501 4487 19"
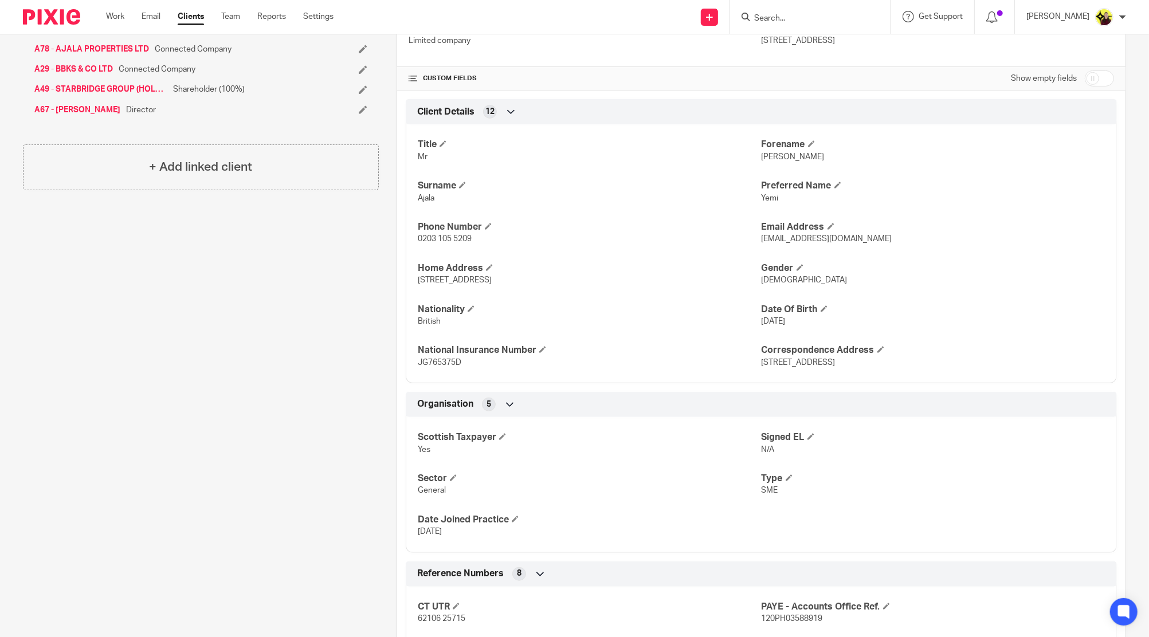
scroll to position [0, 0]
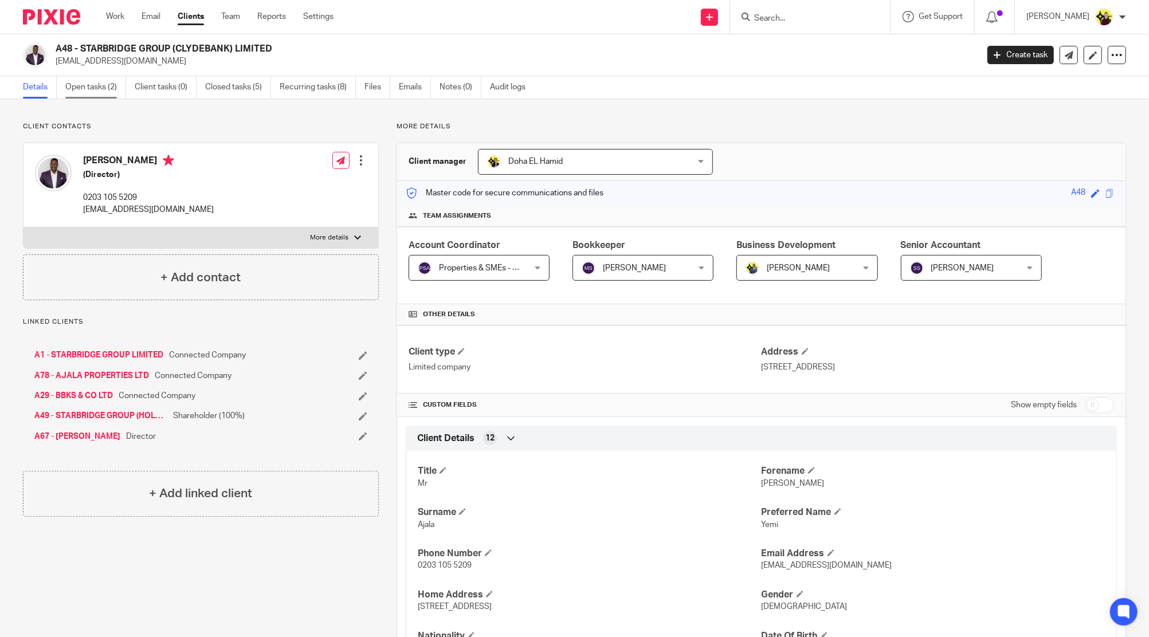
drag, startPoint x: 101, startPoint y: 94, endPoint x: 113, endPoint y: 91, distance: 13.1
click at [101, 94] on link "Open tasks (2)" at bounding box center [95, 87] width 61 height 22
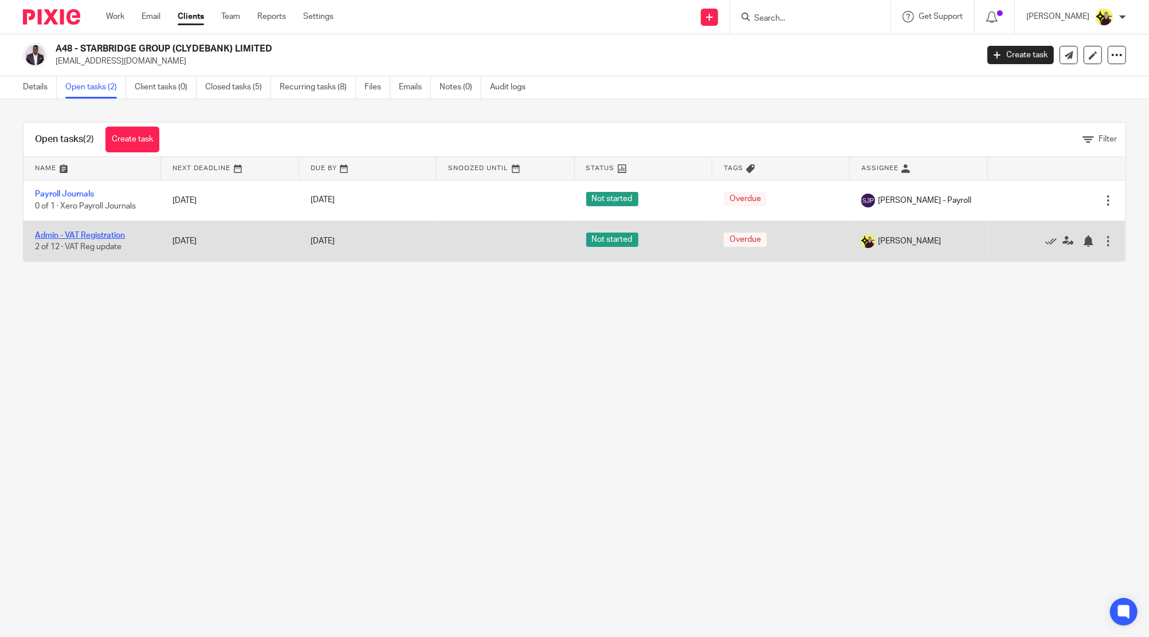
click at [66, 233] on link "Admin - VAT Registration" at bounding box center [80, 236] width 90 height 8
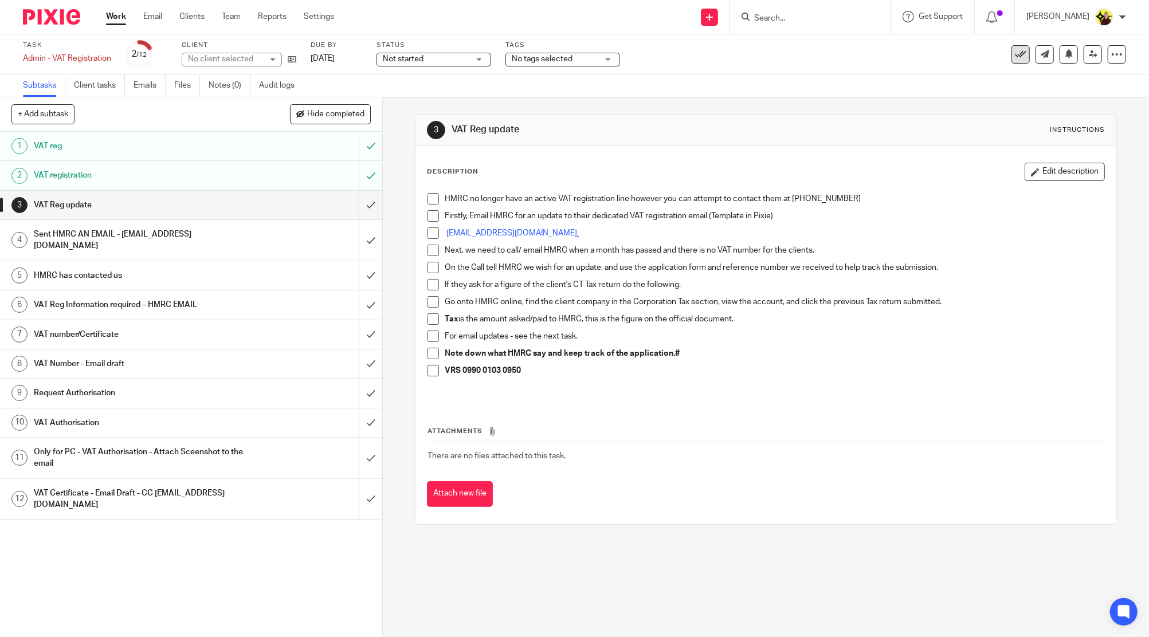
click at [1016, 54] on button at bounding box center [1021, 54] width 18 height 18
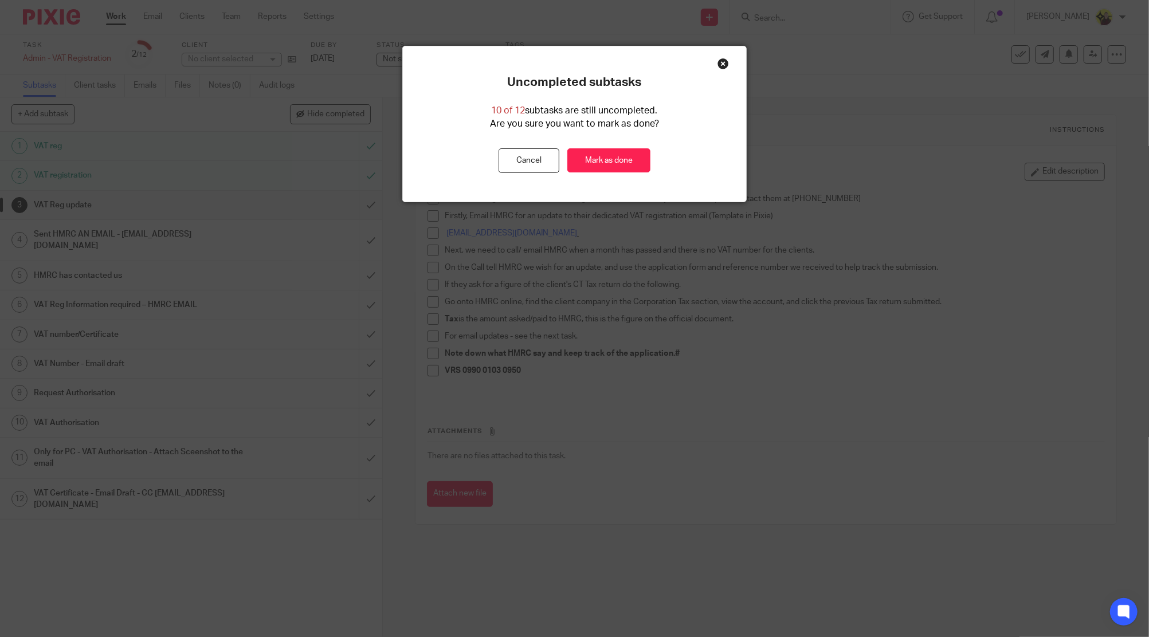
click at [582, 142] on div "Uncompleted subtasks 10 of 12 subtasks are still uncompleted. Are you sure you …" at bounding box center [575, 124] width 344 height 98
click at [591, 158] on link "Mark as done" at bounding box center [608, 160] width 83 height 25
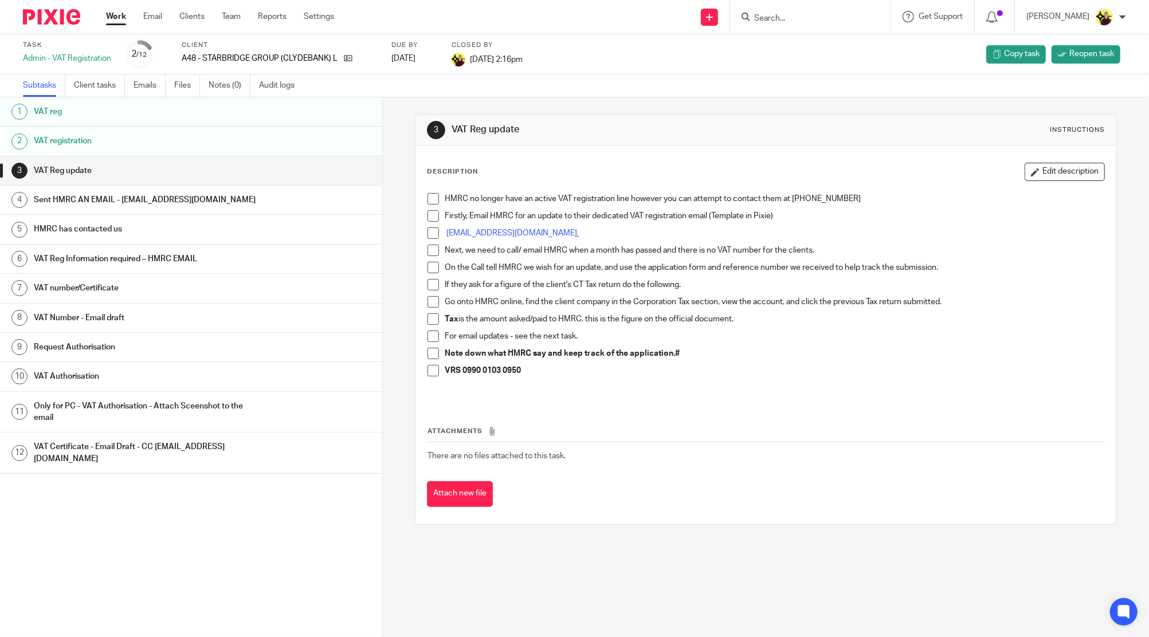
click at [837, 14] on input "Search" at bounding box center [804, 19] width 103 height 10
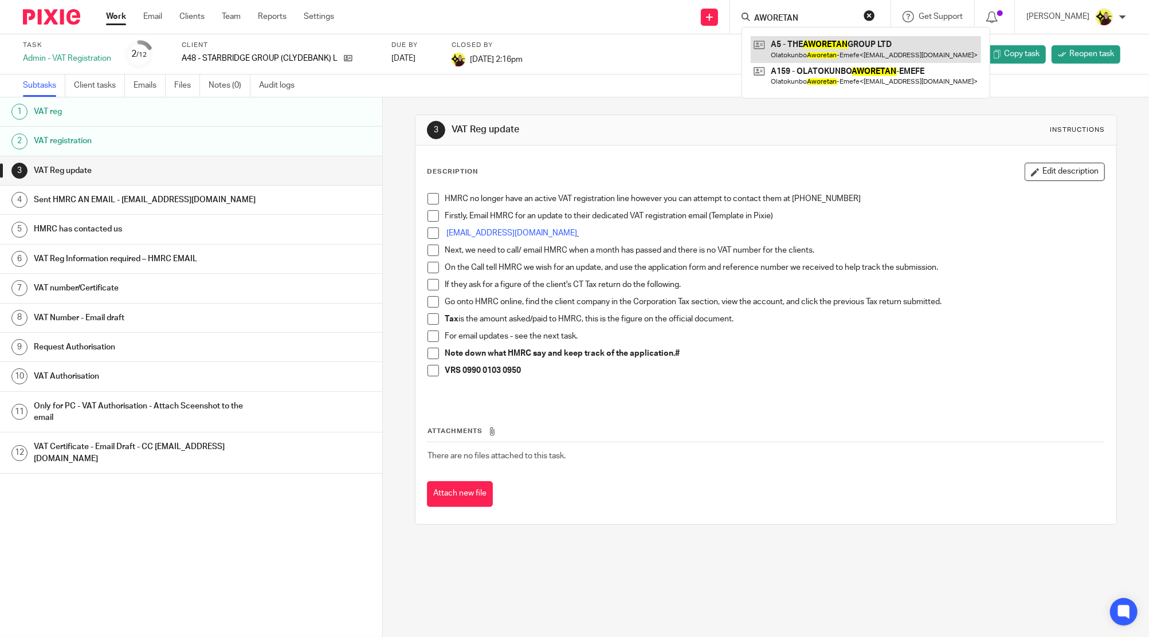
type input "AWORETAN"
click at [831, 44] on link at bounding box center [866, 49] width 230 height 26
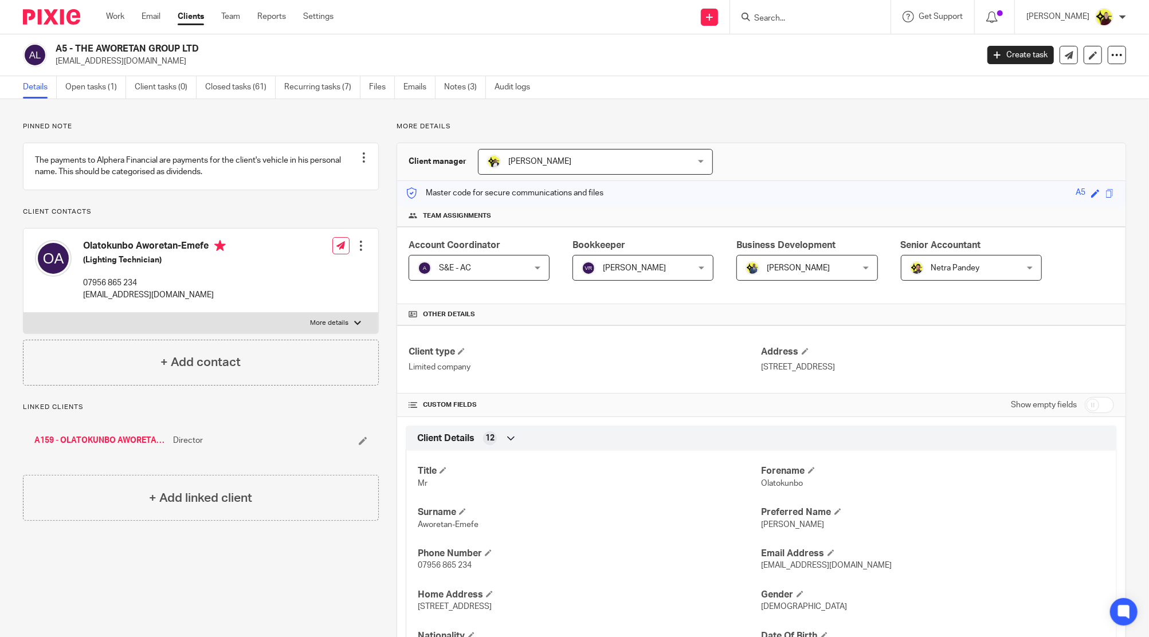
click at [813, 12] on form at bounding box center [814, 17] width 122 height 14
click at [810, 18] on input "Search" at bounding box center [804, 19] width 103 height 10
type input "d57"
click at [822, 50] on link at bounding box center [848, 54] width 194 height 36
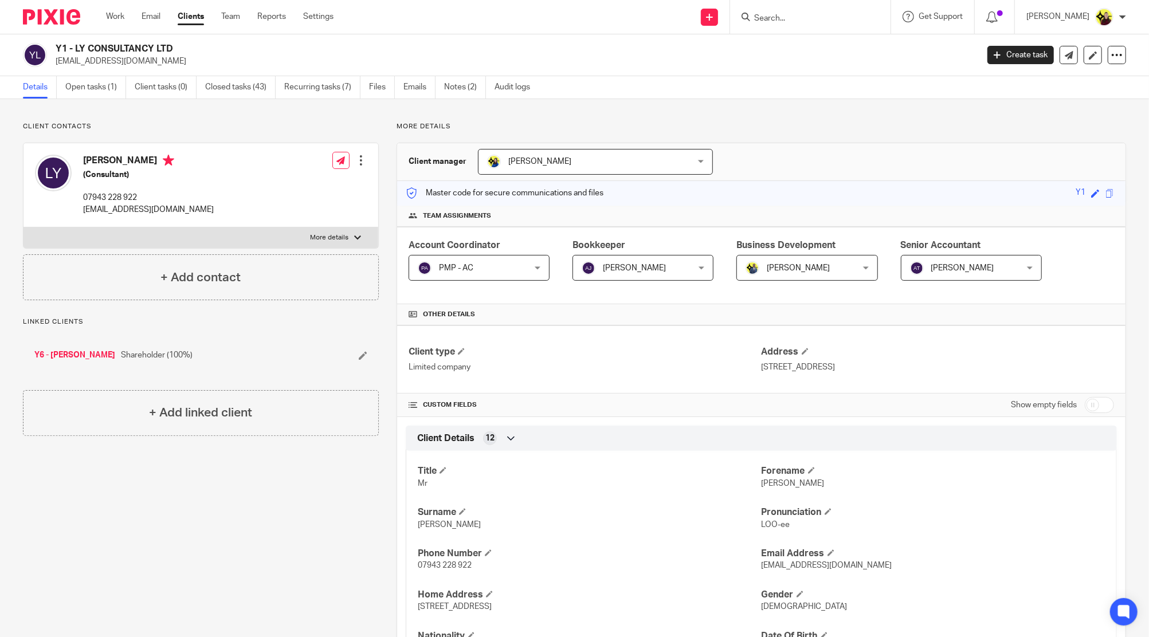
click at [802, 16] on input "Search" at bounding box center [804, 19] width 103 height 10
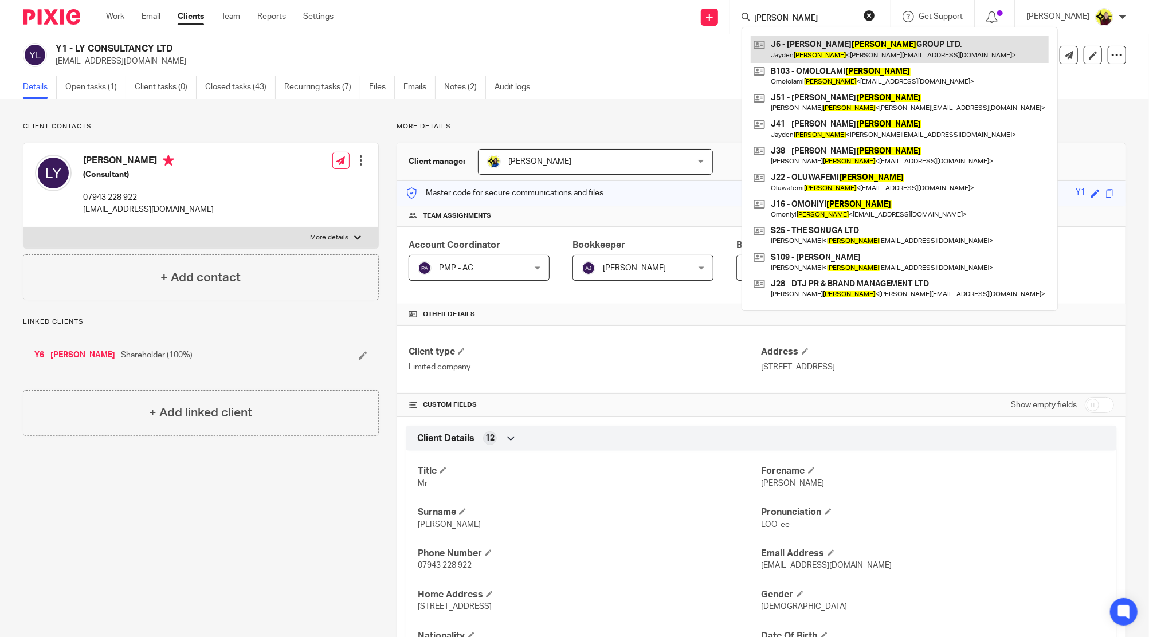
type input "JOHNSON"
click at [807, 48] on link at bounding box center [900, 49] width 298 height 26
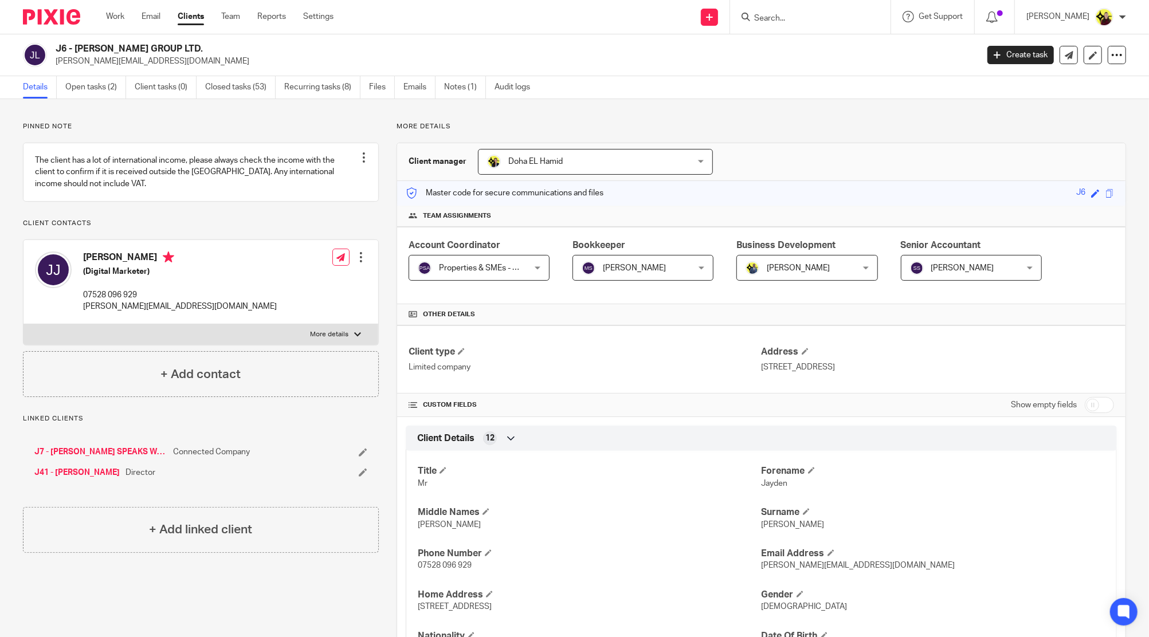
click at [812, 14] on input "Search" at bounding box center [804, 19] width 103 height 10
paste input "D57"
type input "D57"
click at [812, 51] on link at bounding box center [848, 54] width 194 height 36
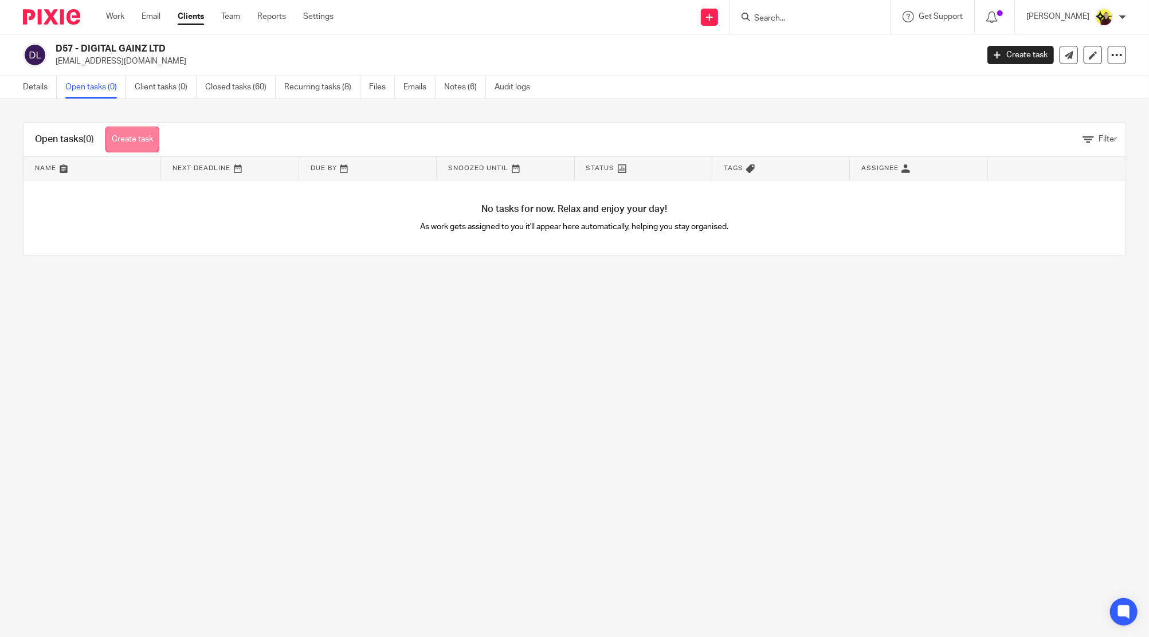
click at [134, 136] on link "Create task" at bounding box center [132, 140] width 54 height 26
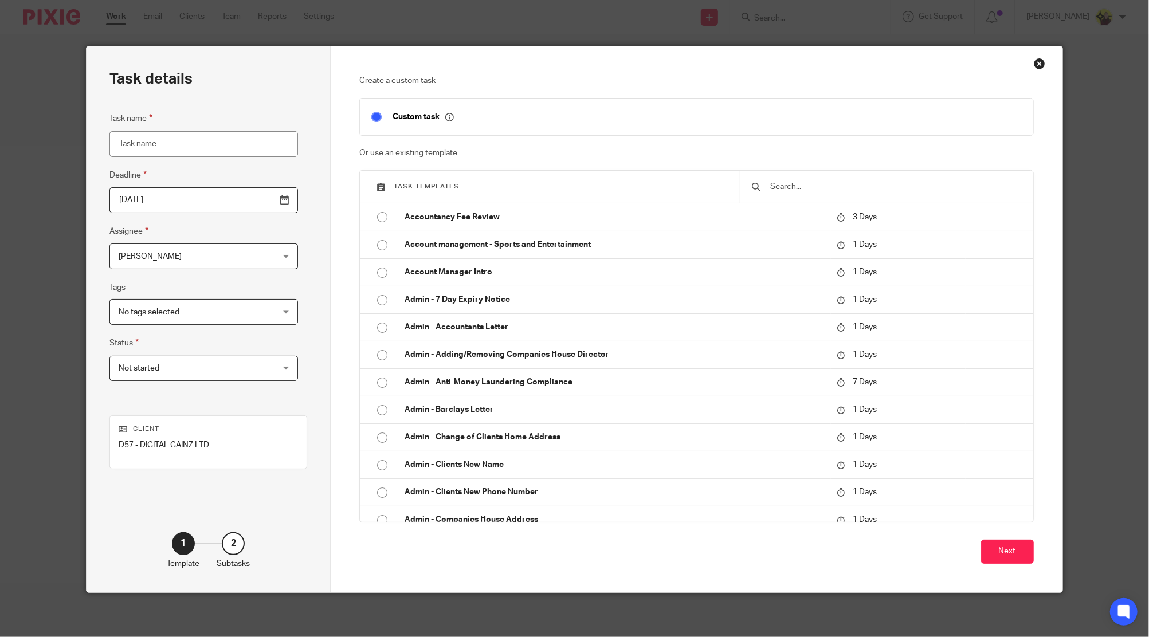
click at [864, 190] on input "text" at bounding box center [895, 187] width 252 height 13
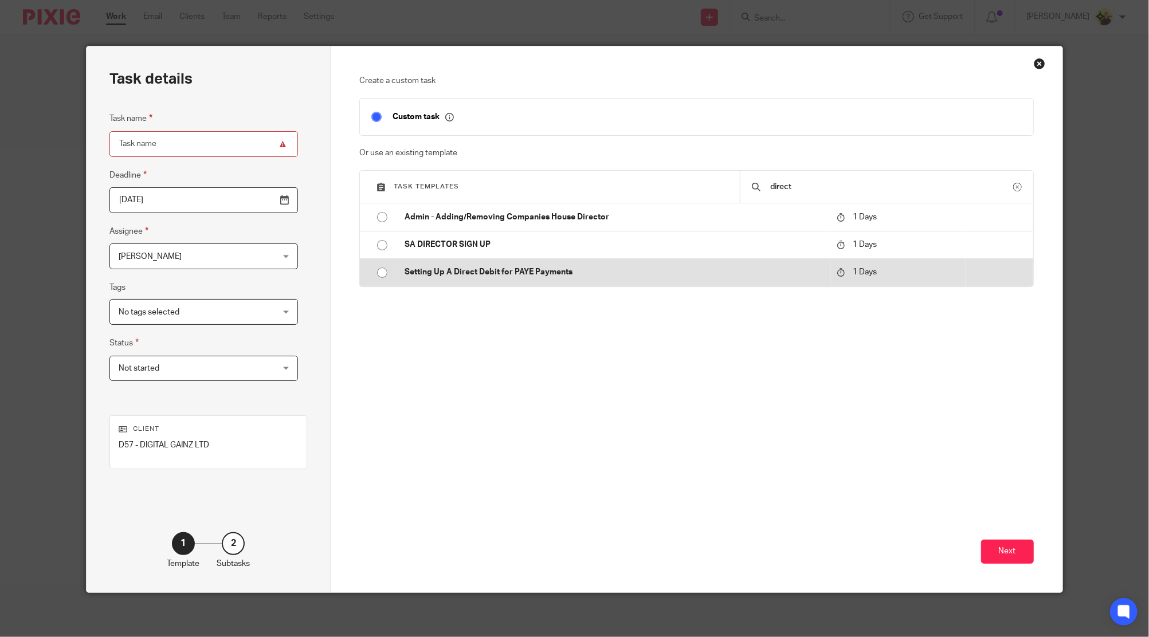
type input "direct"
click at [739, 282] on td "Setting Up A Direct Debit for PAYE Payments" at bounding box center [612, 272] width 438 height 28
type input "2025-10-15"
type input "Setting Up A Direct Debit for PAYE Payments"
checkbox input "false"
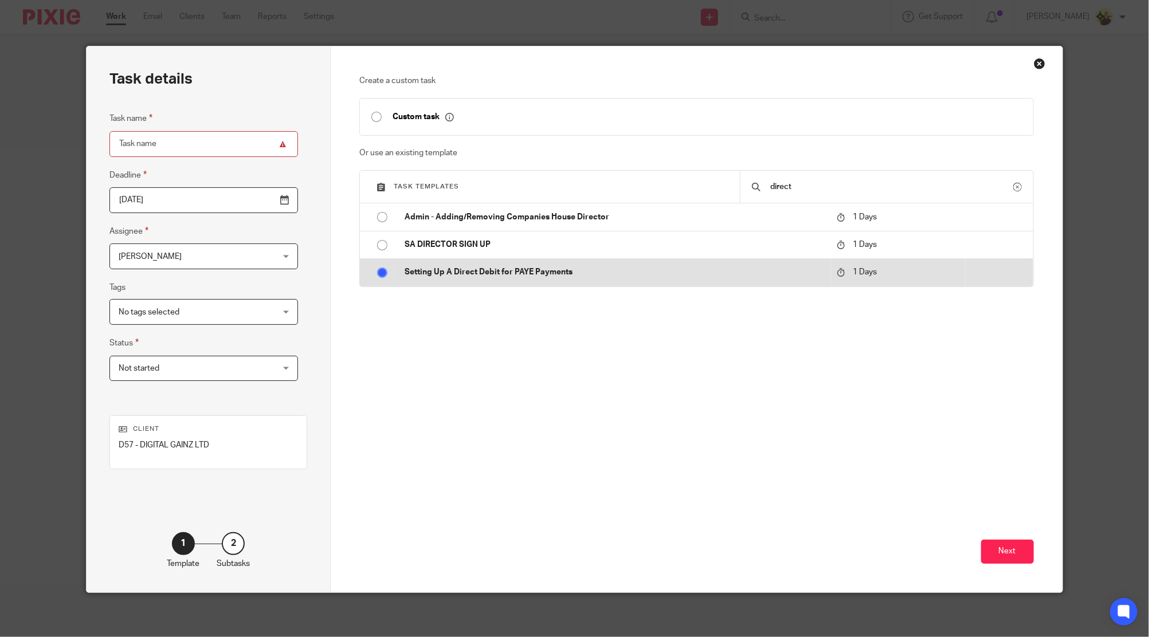
radio input "true"
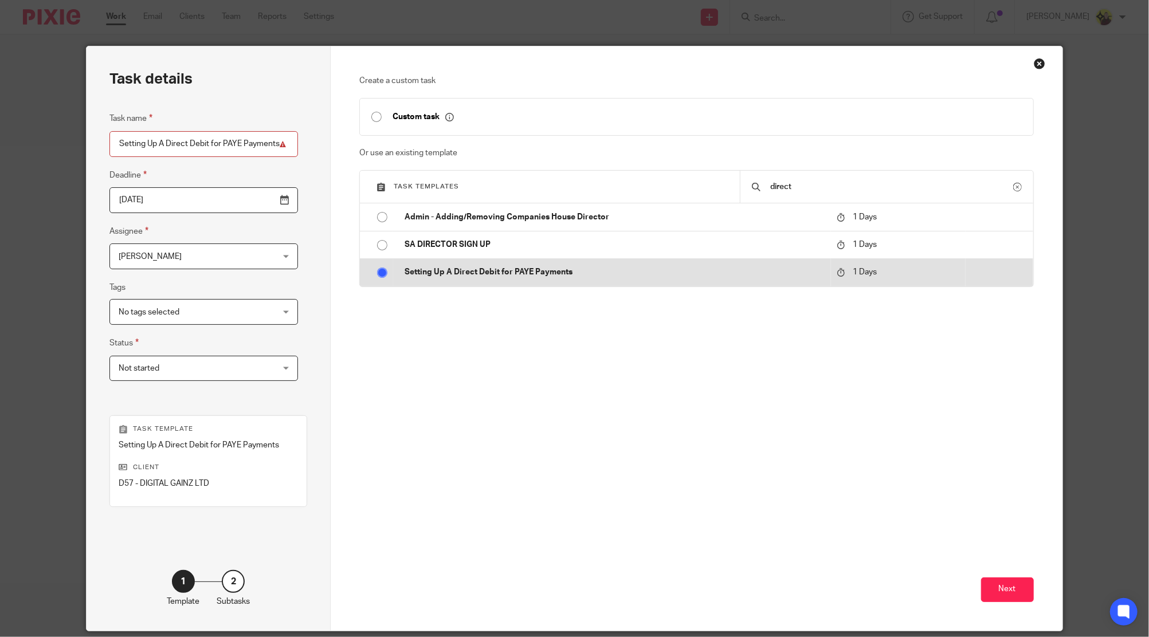
click at [766, 271] on p "Setting Up A Direct Debit for PAYE Payments" at bounding box center [615, 272] width 421 height 11
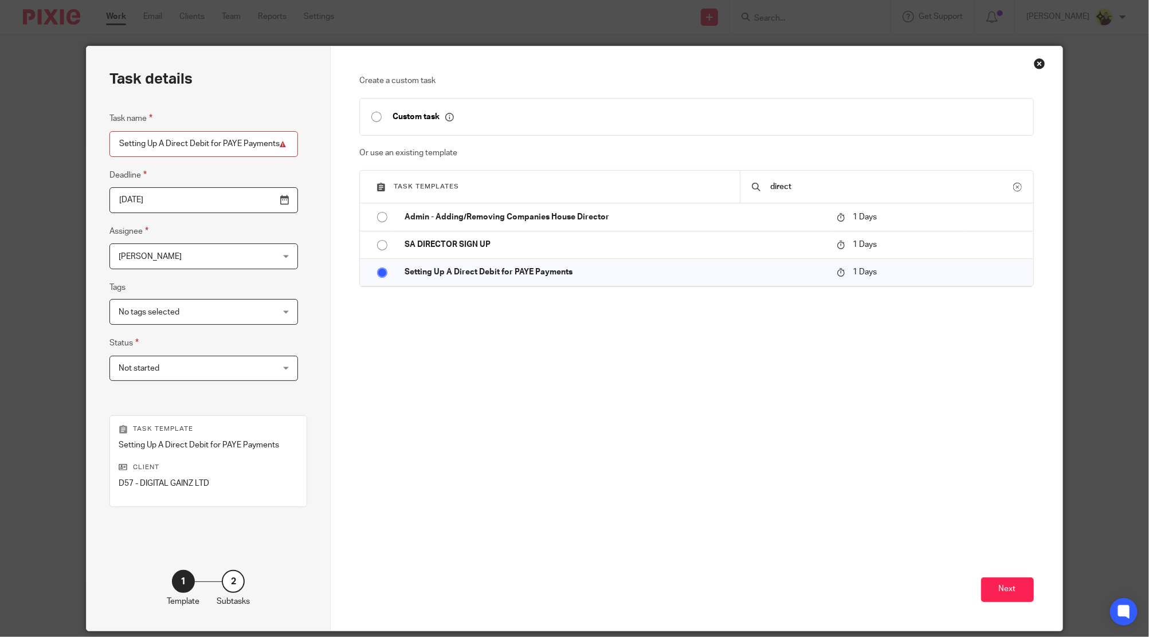
click at [1005, 575] on div "Next" at bounding box center [696, 534] width 675 height 193
click at [986, 582] on button "Next" at bounding box center [1007, 590] width 53 height 25
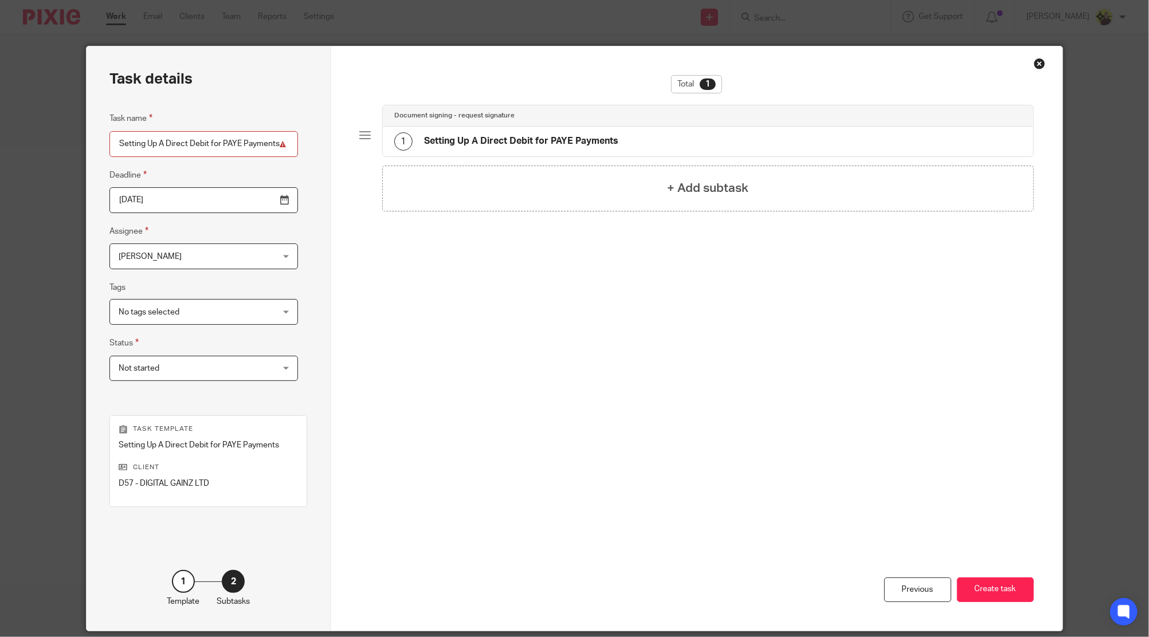
click at [644, 148] on div "1 Setting Up A Direct Debit for PAYE Payments" at bounding box center [708, 142] width 651 height 30
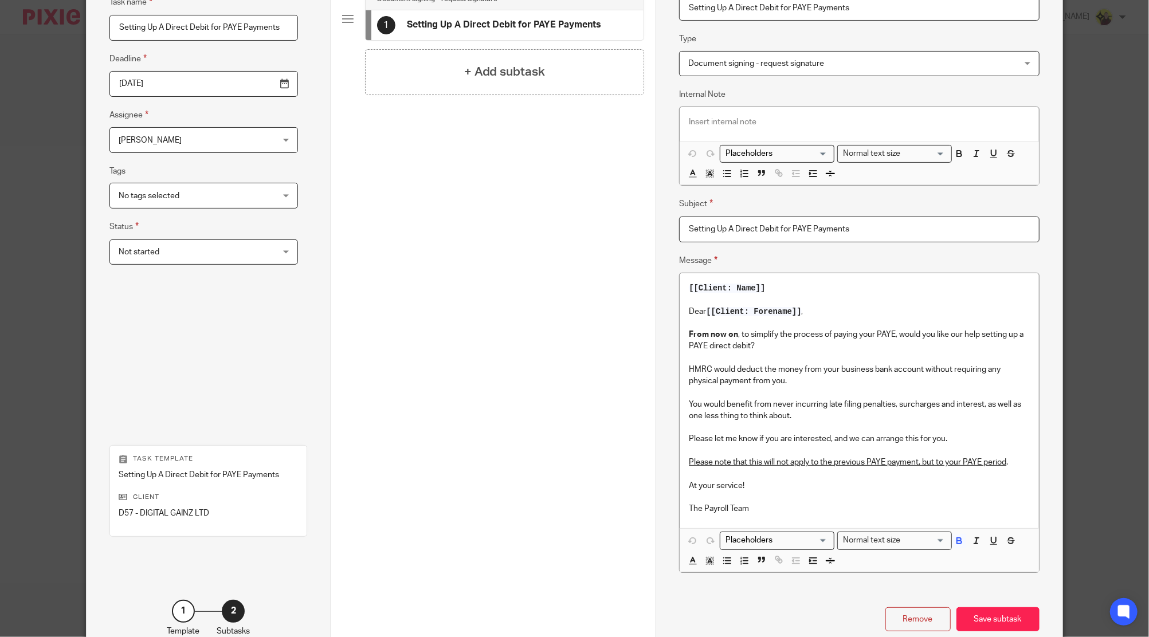
scroll to position [185, 0]
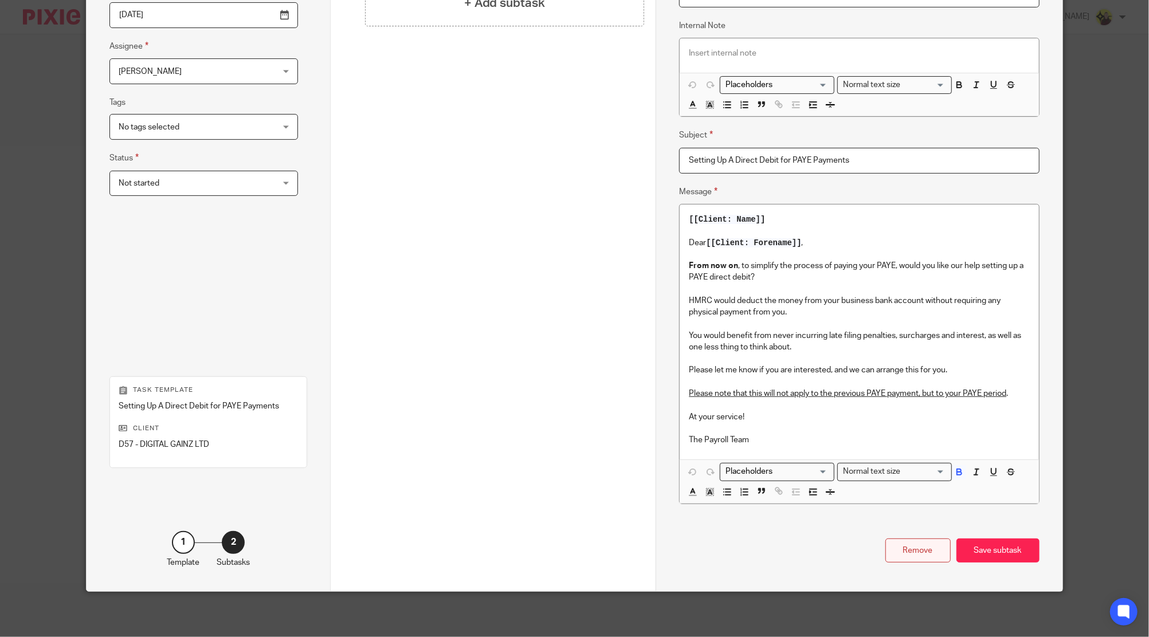
click at [900, 543] on div "Remove" at bounding box center [918, 551] width 65 height 25
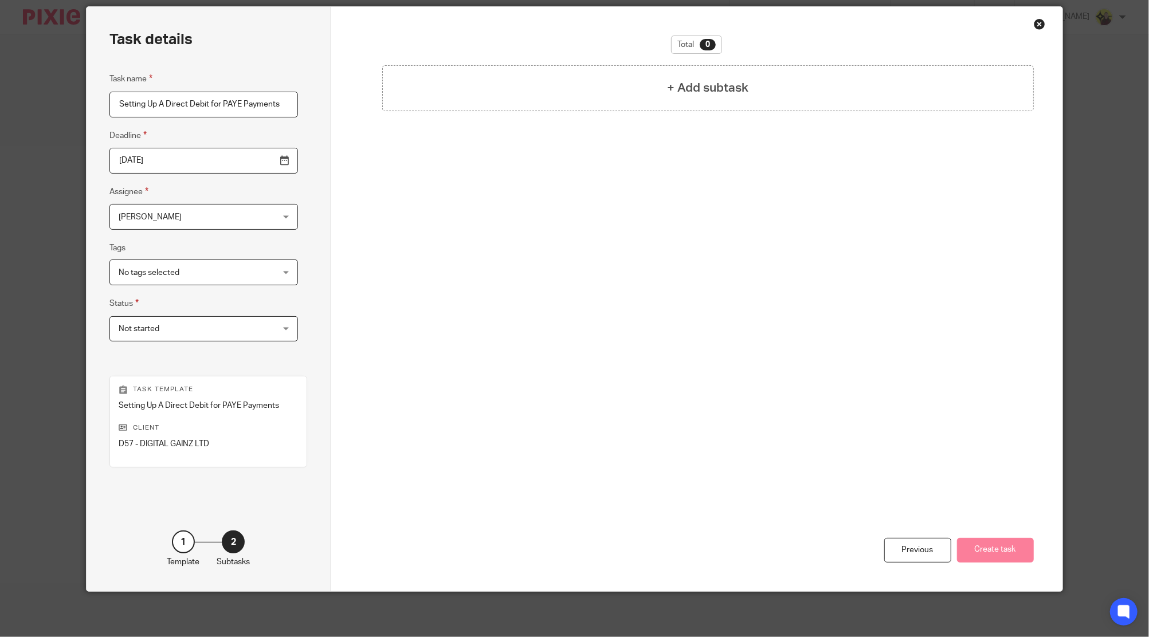
click at [1034, 18] on div "Close this dialog window" at bounding box center [1039, 23] width 11 height 11
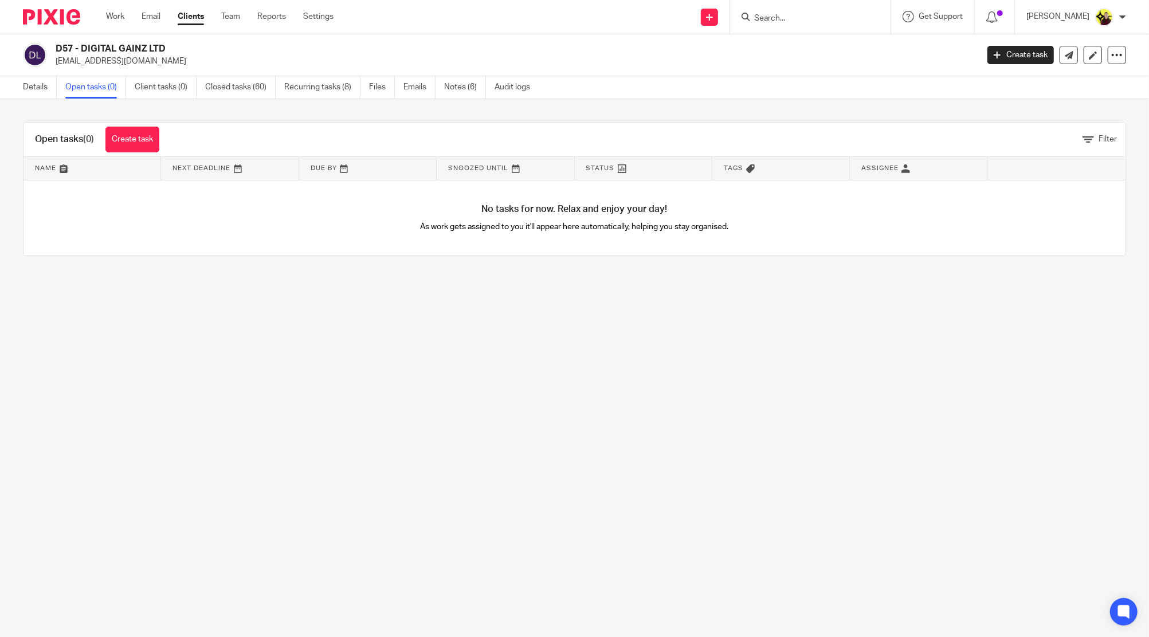
click at [766, 17] on input "Search" at bounding box center [804, 19] width 103 height 10
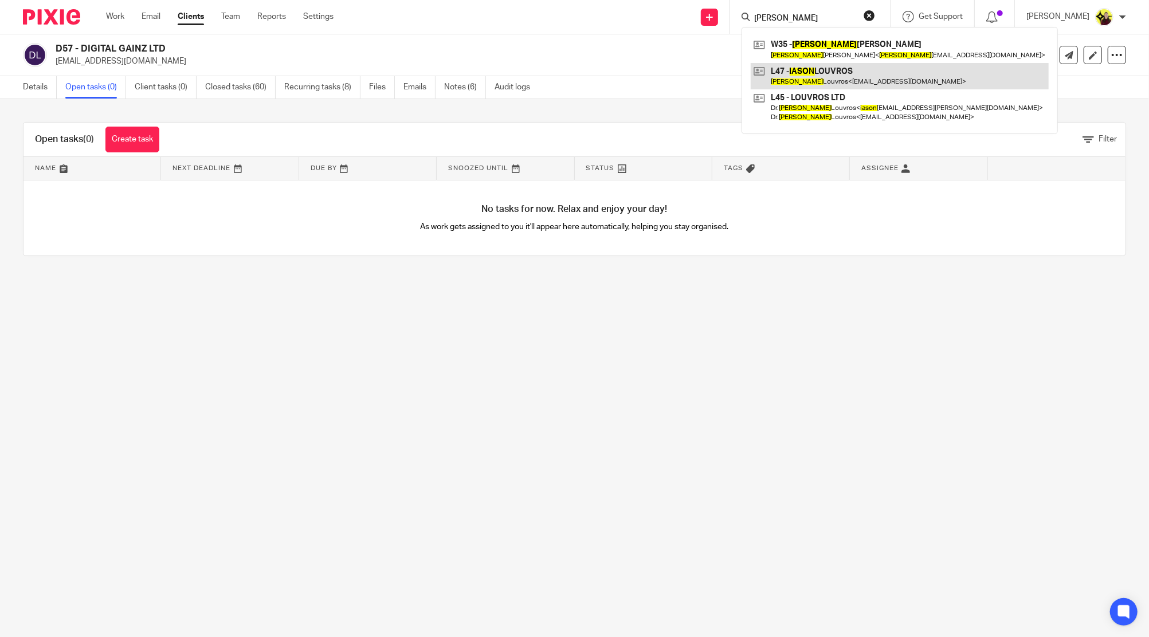
type input "[PERSON_NAME]"
click at [780, 69] on link at bounding box center [900, 76] width 298 height 26
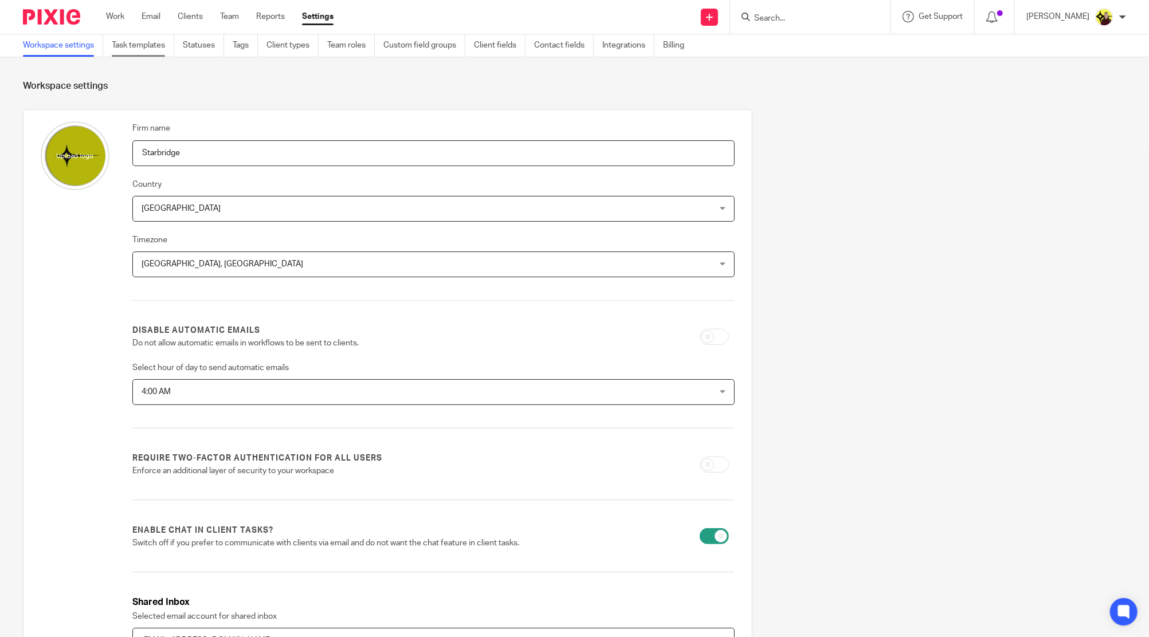
click at [140, 52] on link "Task templates" at bounding box center [143, 45] width 62 height 22
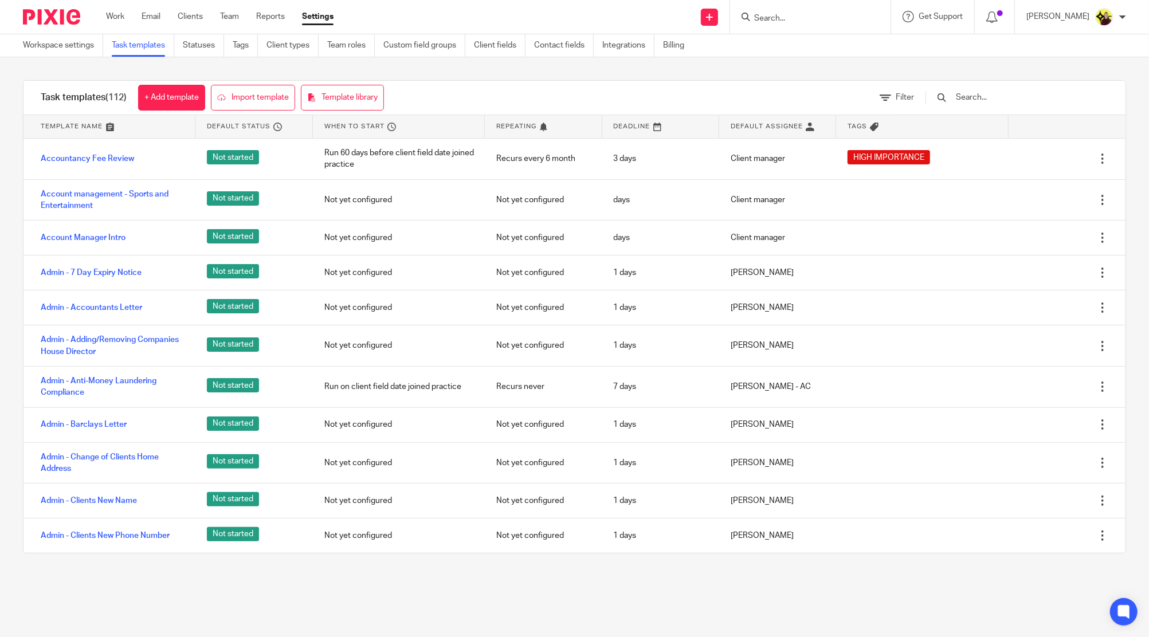
drag, startPoint x: 994, startPoint y: 96, endPoint x: 784, endPoint y: 86, distance: 210.6
click at [994, 96] on input "text" at bounding box center [1022, 97] width 134 height 13
click at [157, 89] on link "+ Add template" at bounding box center [171, 98] width 67 height 26
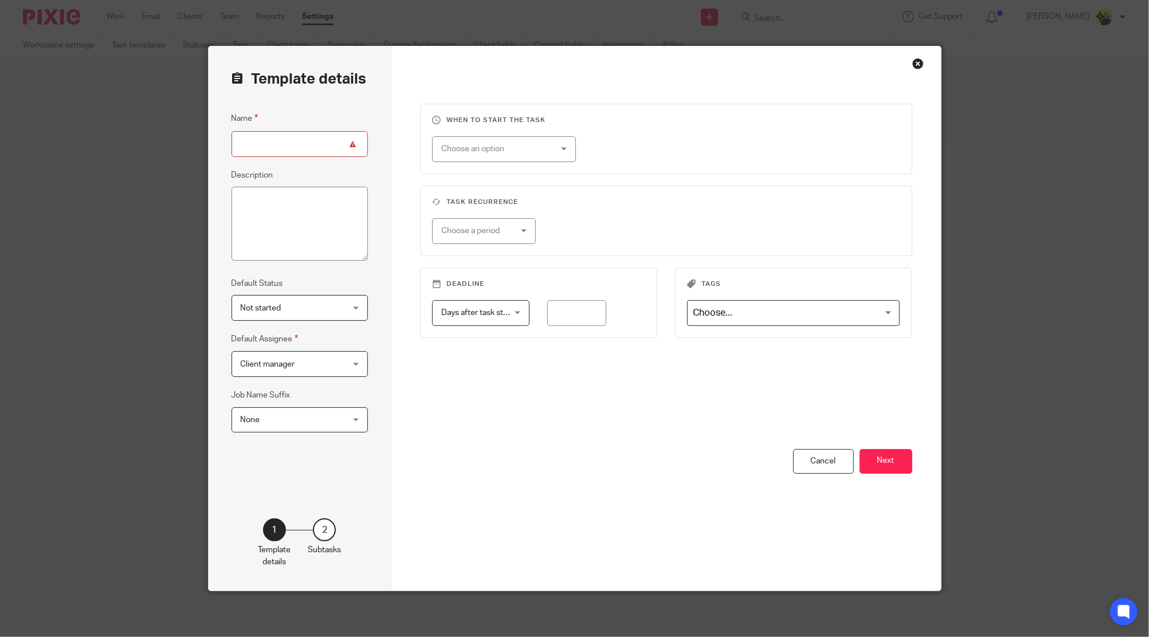
click at [307, 127] on fieldset "Name" at bounding box center [300, 134] width 137 height 45
click at [300, 138] on input "Name" at bounding box center [300, 144] width 137 height 26
paste input "Setting up VAT Direct Debit"
type input "Setting up VAT Direct Debit"
click at [290, 192] on textarea "Description" at bounding box center [300, 224] width 137 height 75
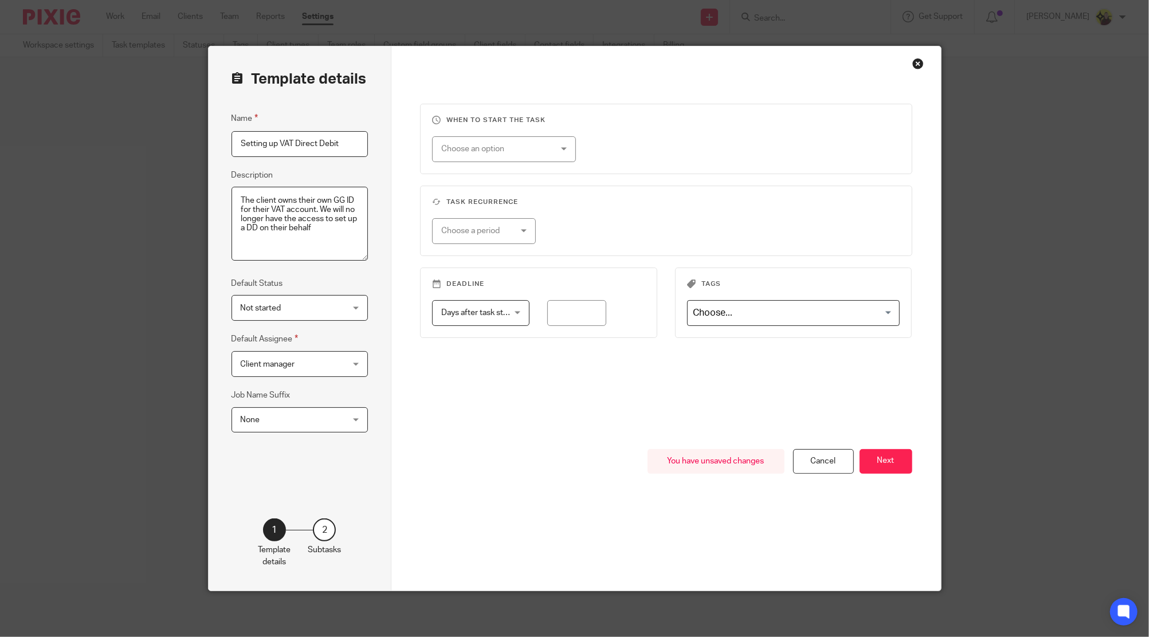
type textarea "The client owns their own GG ID for their VAT account. We will no longer have t…"
click at [303, 366] on span "Client manager" at bounding box center [291, 364] width 101 height 24
type input "megan"
click at [288, 415] on li "[PERSON_NAME]" at bounding box center [294, 421] width 136 height 23
click at [867, 456] on button "Next" at bounding box center [886, 461] width 53 height 25
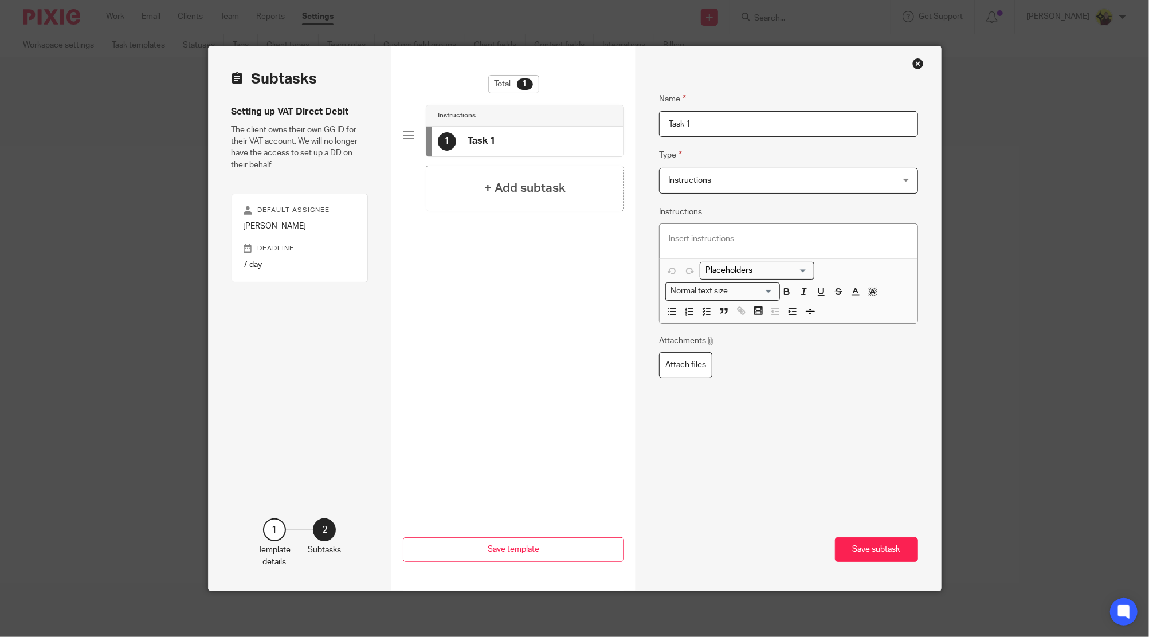
drag, startPoint x: 687, startPoint y: 127, endPoint x: 606, endPoint y: 123, distance: 80.4
click at [609, 123] on div "Subtasks Setting up VAT Direct Debit The client owns their own GG ID for their …" at bounding box center [575, 318] width 732 height 544
type input "Setting up VAT Direct Debit"
click at [693, 185] on span "Instructions" at bounding box center [767, 181] width 199 height 24
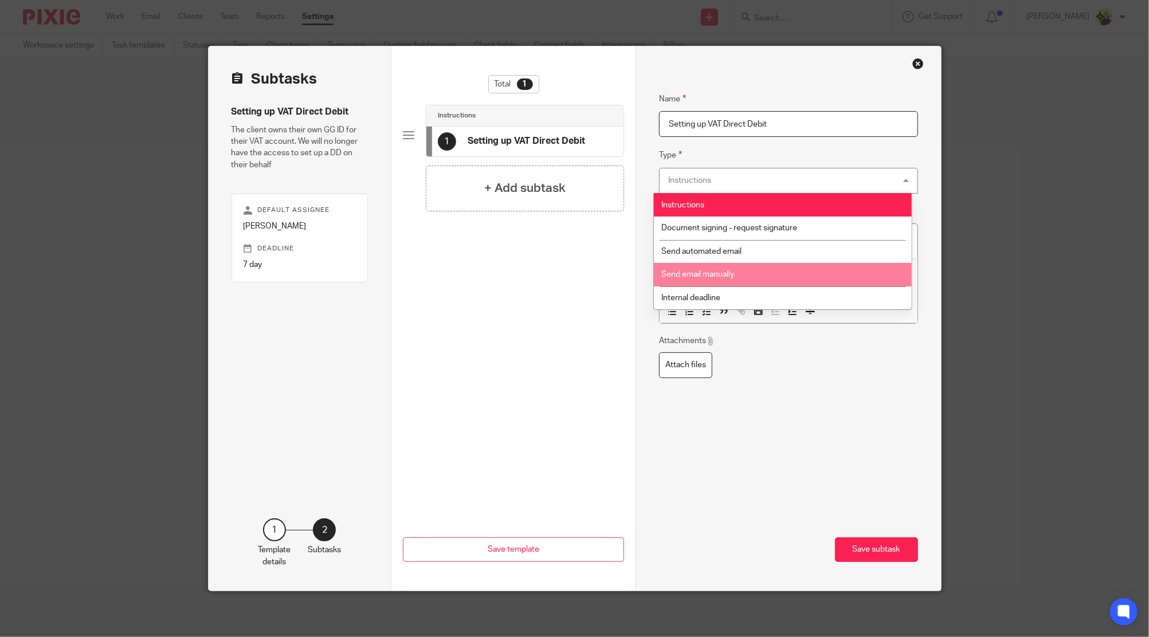
click at [692, 269] on li "Send email manually" at bounding box center [783, 274] width 258 height 23
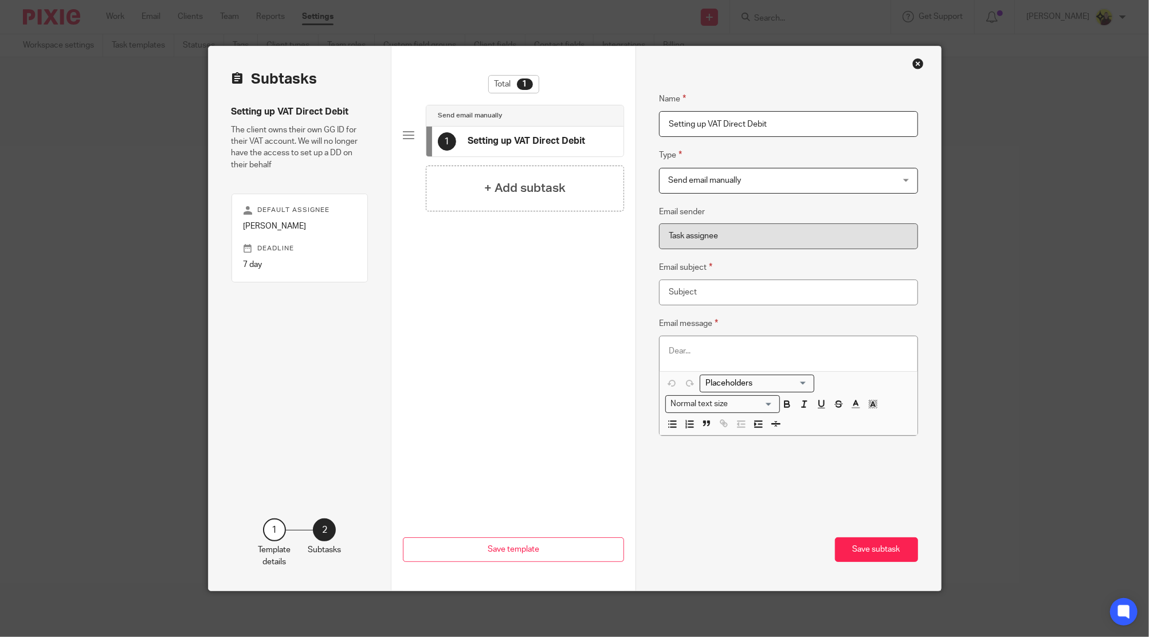
click at [688, 344] on div at bounding box center [789, 353] width 258 height 34
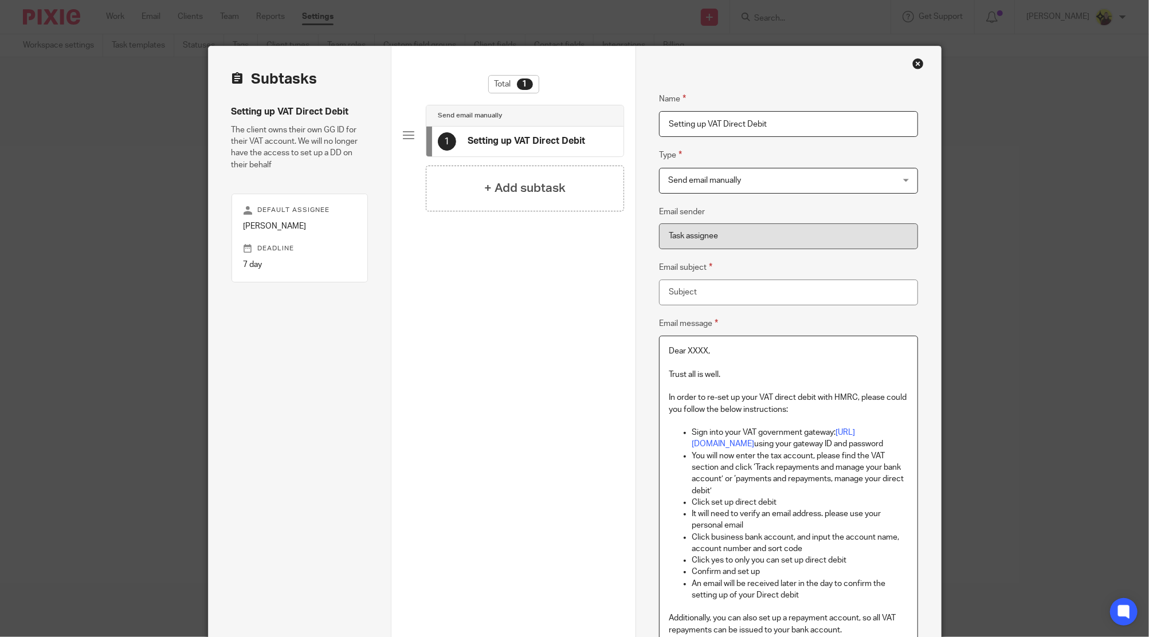
scroll to position [115, 0]
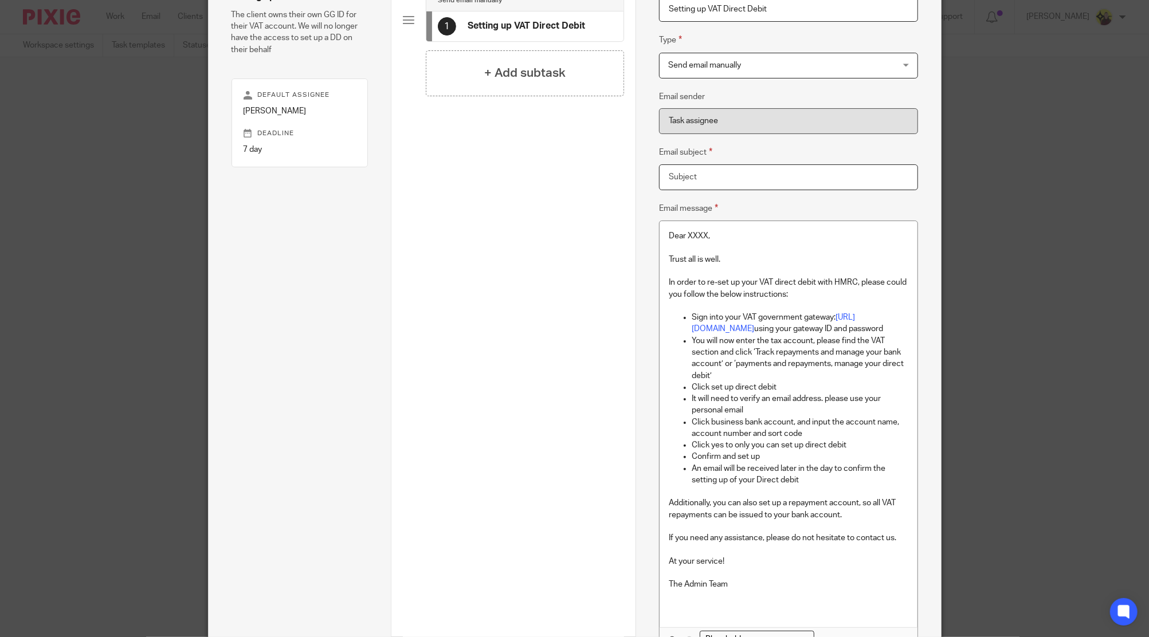
click at [712, 174] on input "Email subject" at bounding box center [788, 177] width 259 height 26
paste input "Setting up VAT Direct Debit"
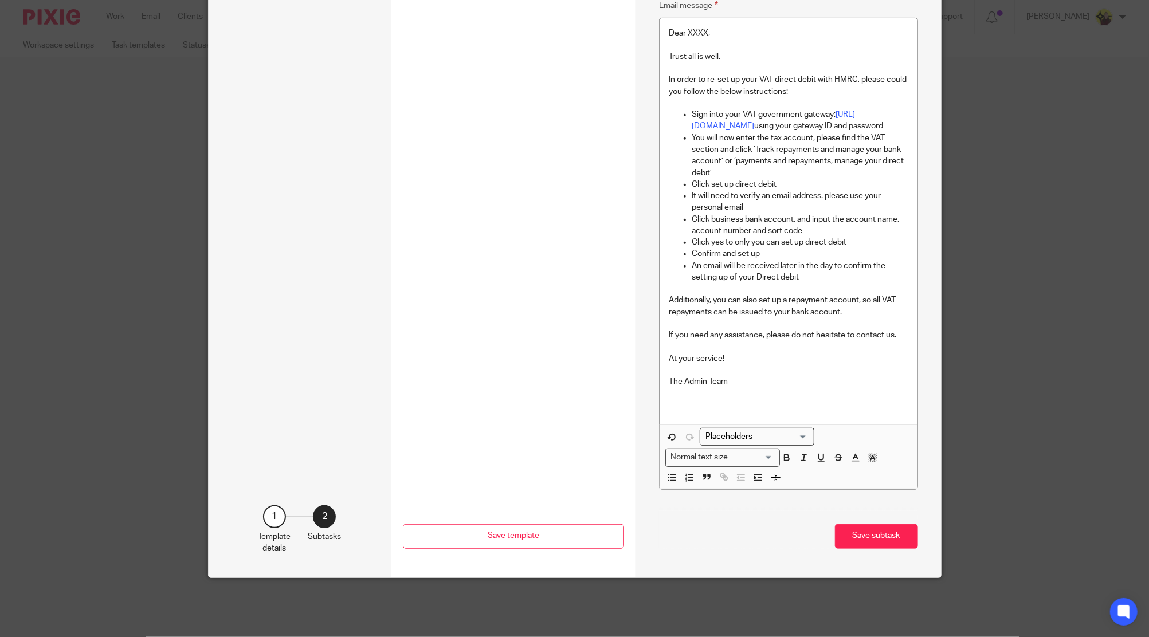
scroll to position [326, 0]
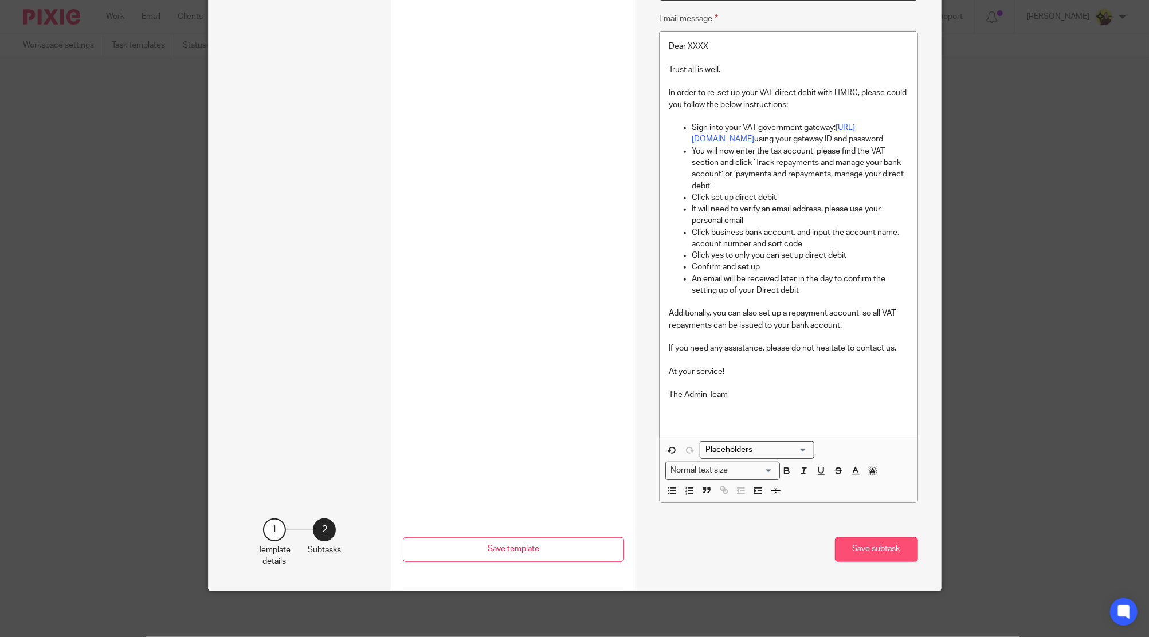
type input "Setting up VAT Direct Debit"
click at [867, 550] on button "Save subtask" at bounding box center [876, 550] width 83 height 25
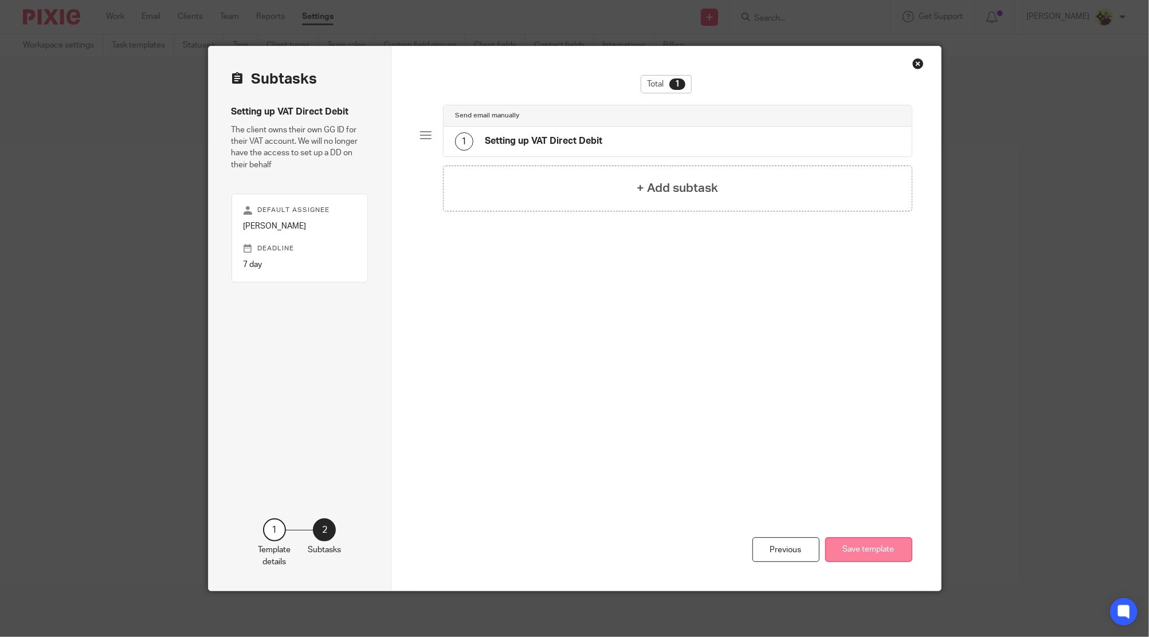
click at [881, 543] on button "Save template" at bounding box center [868, 550] width 87 height 25
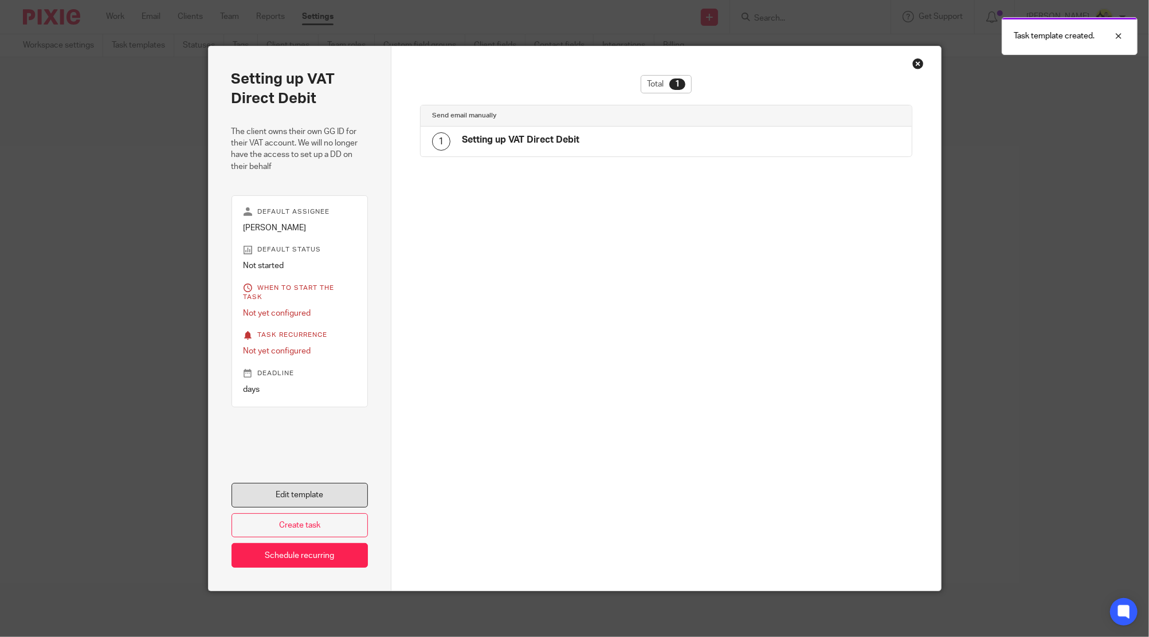
click at [283, 491] on link "Edit template" at bounding box center [300, 495] width 137 height 25
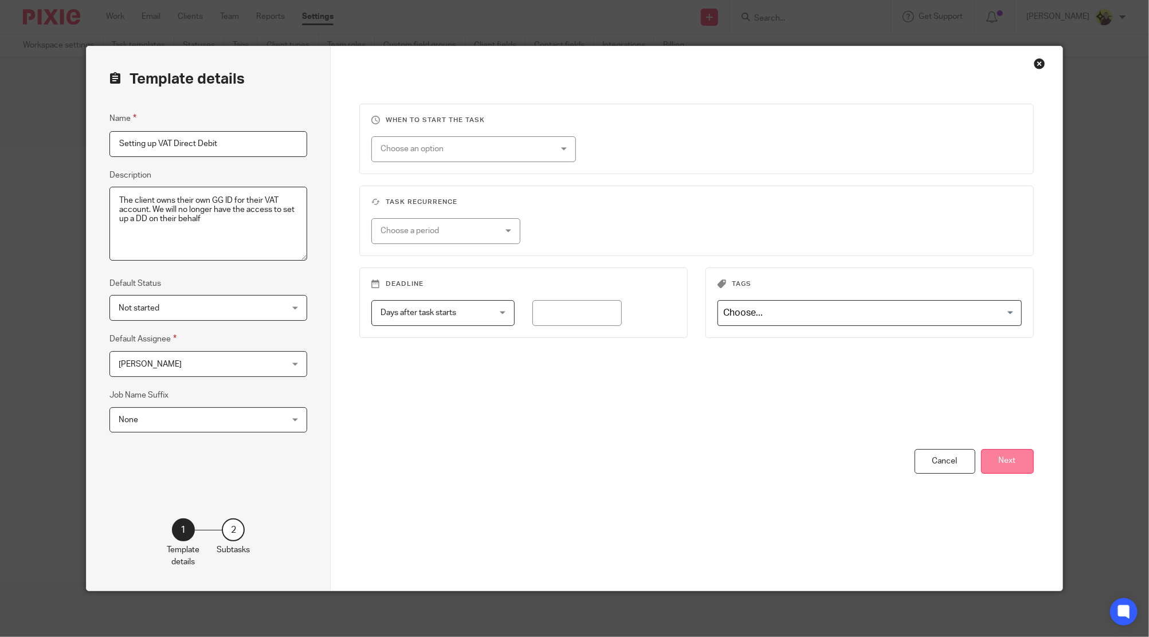
click at [1017, 452] on button "Next" at bounding box center [1007, 461] width 53 height 25
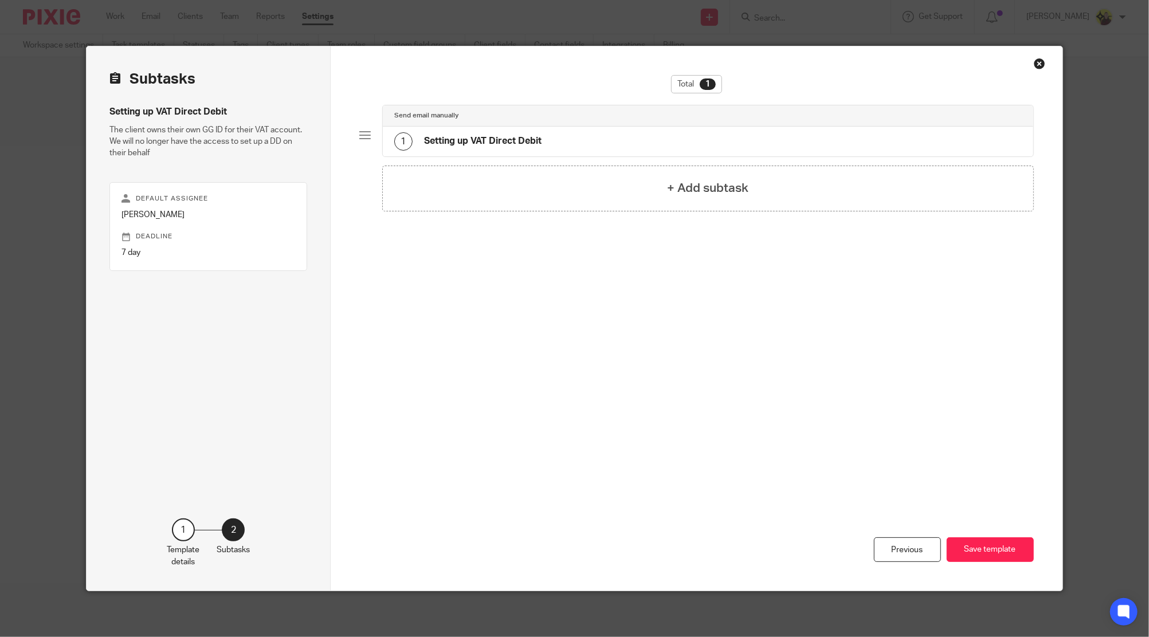
click at [679, 112] on div "Send email manually" at bounding box center [708, 115] width 628 height 9
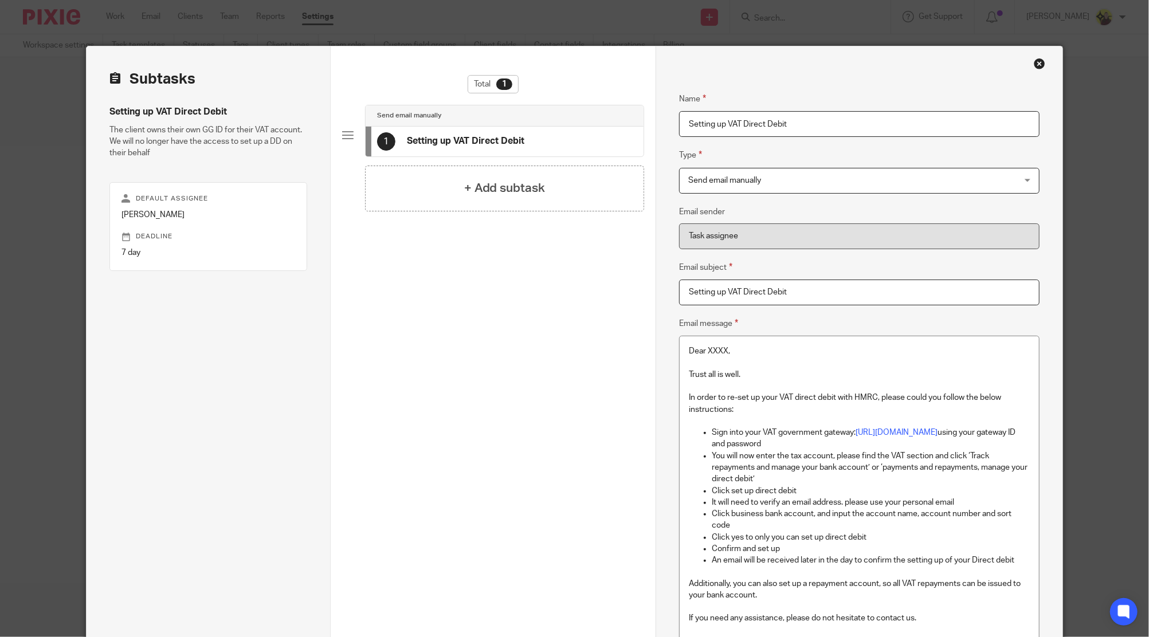
click at [730, 381] on p at bounding box center [859, 386] width 340 height 11
click at [730, 381] on p "To enrich screen reader interactions, please activate Accessibility in Grammarl…" at bounding box center [859, 386] width 340 height 11
click at [719, 370] on p "Trust all is well." at bounding box center [859, 374] width 340 height 11
click at [720, 370] on p "Trust all is well." at bounding box center [859, 374] width 340 height 11
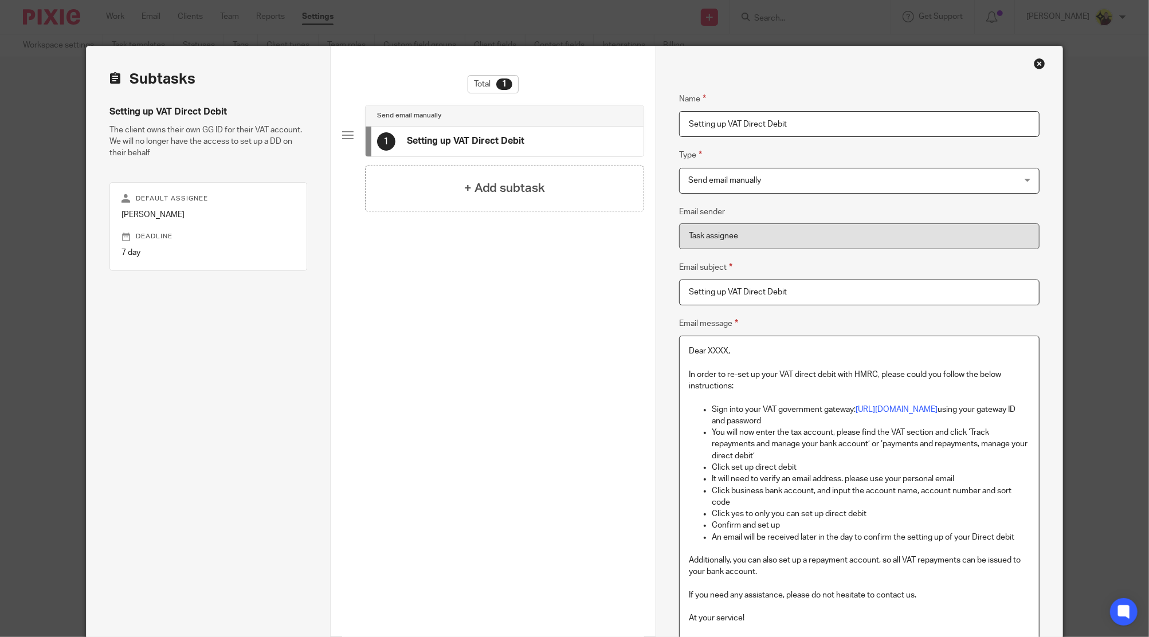
click at [715, 355] on p "Dear XXXX," at bounding box center [859, 351] width 340 height 11
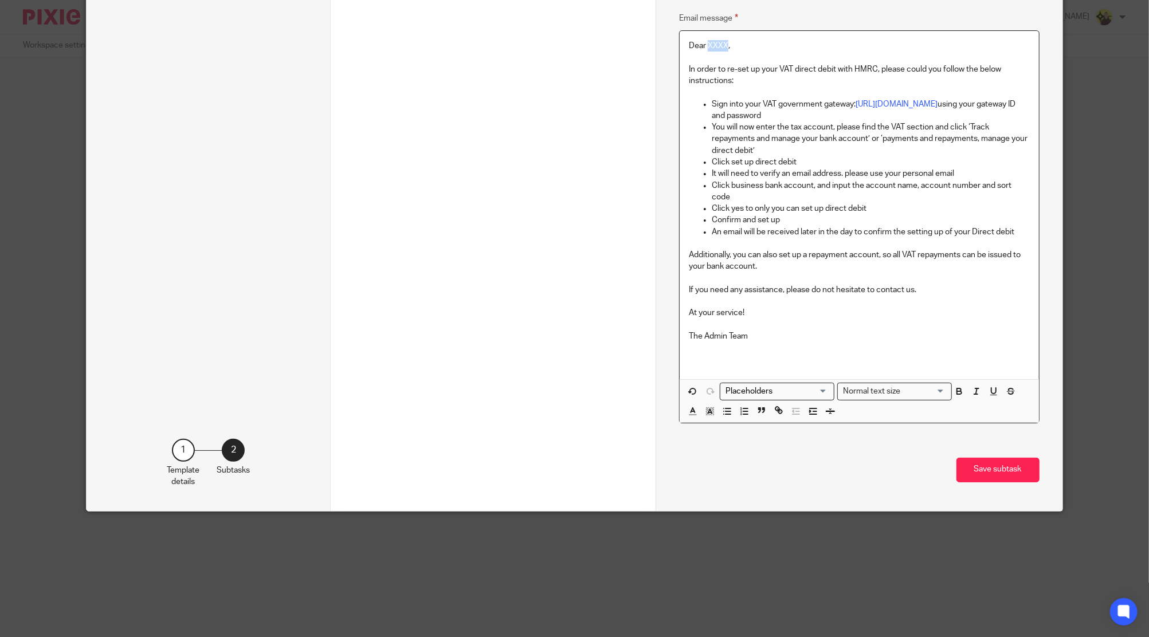
scroll to position [236, 0]
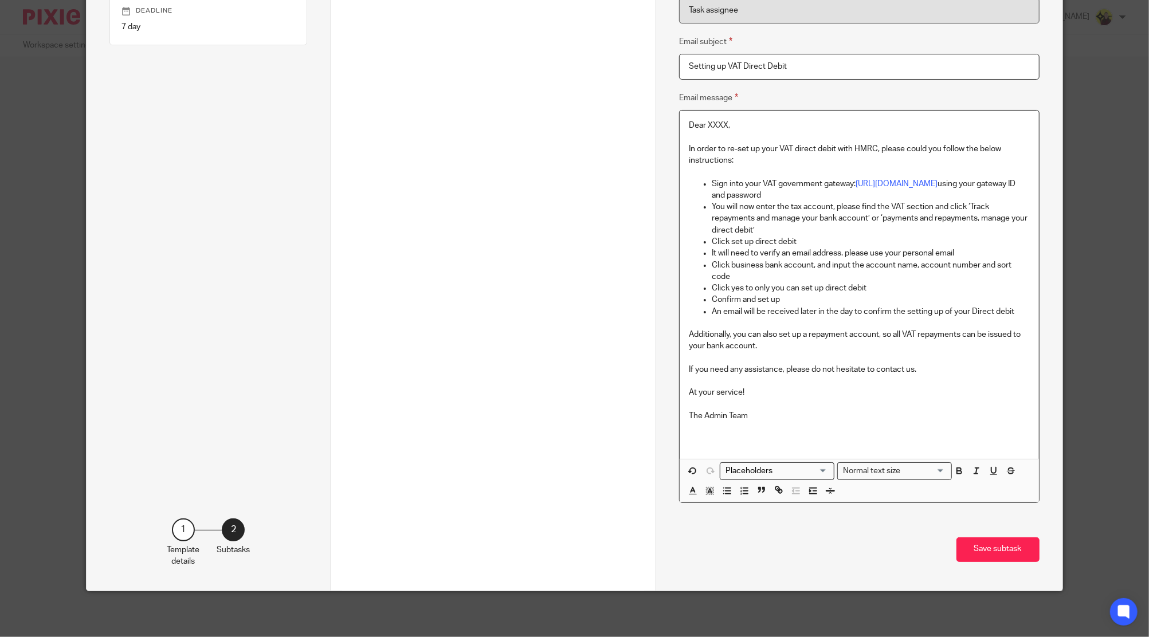
click at [753, 467] on div "Loading..." at bounding box center [777, 472] width 115 height 18
click at [749, 483] on li "Client: Forename" at bounding box center [776, 490] width 113 height 15
type input "forename"
click at [987, 540] on button "Save subtask" at bounding box center [998, 550] width 83 height 25
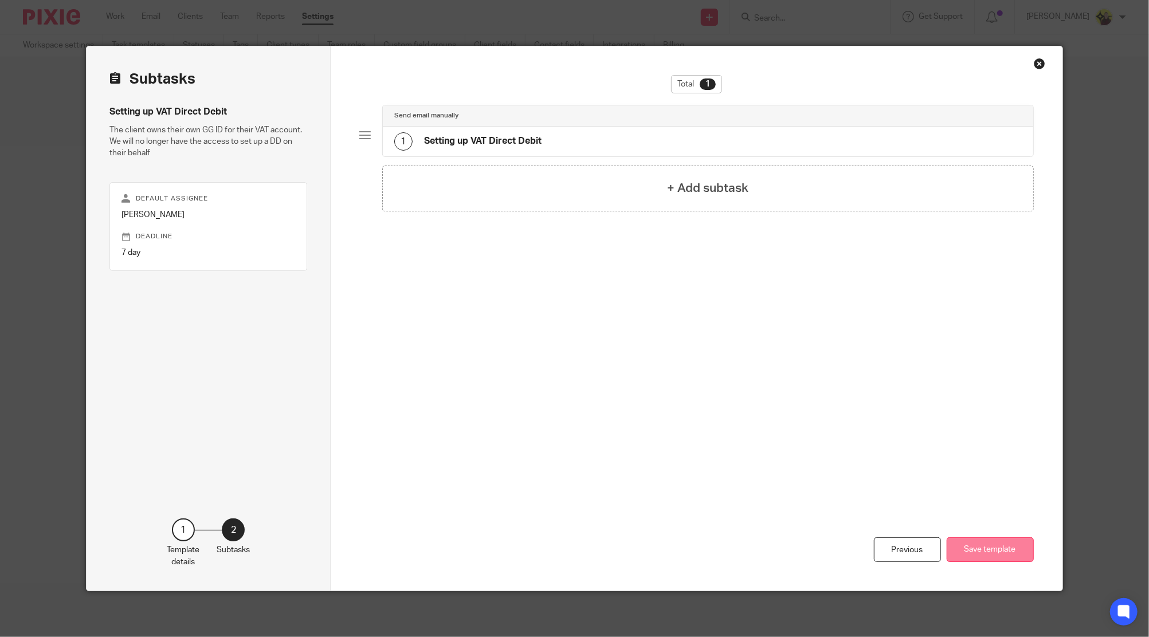
click at [993, 562] on button "Save template" at bounding box center [990, 550] width 87 height 25
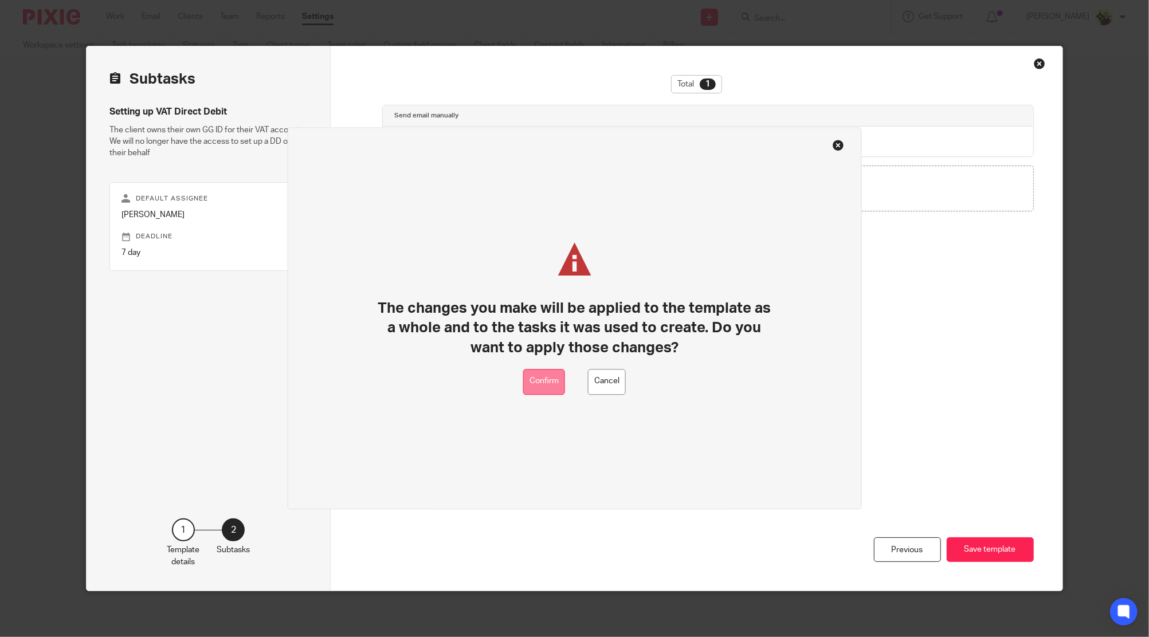
click at [553, 383] on button "Confirm" at bounding box center [544, 382] width 42 height 26
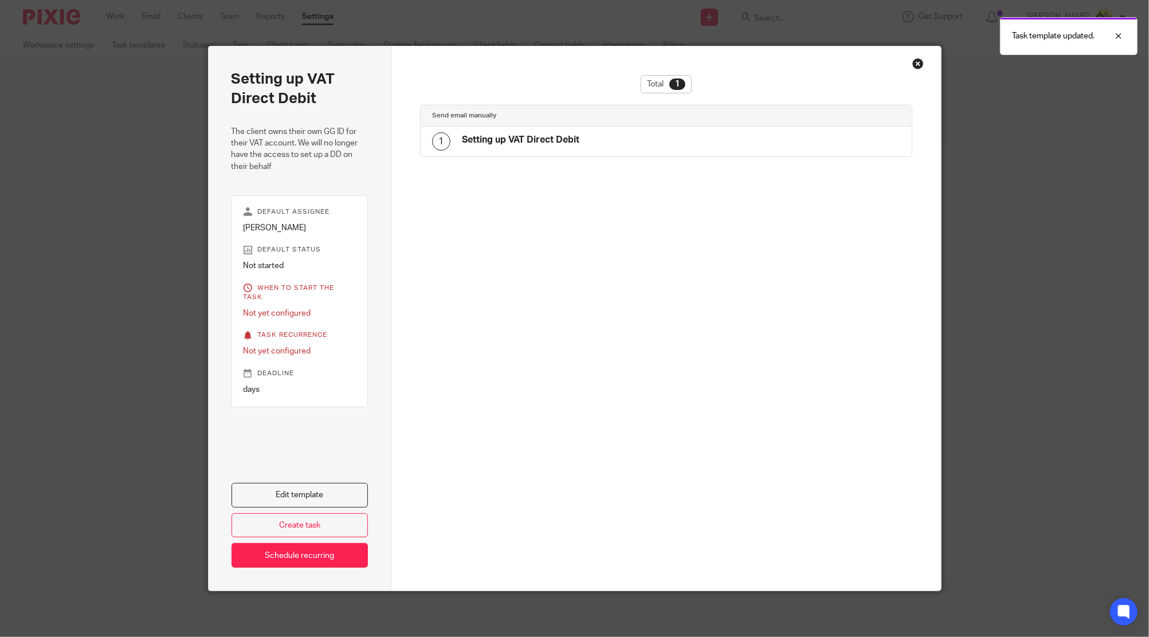
drag, startPoint x: 322, startPoint y: 499, endPoint x: 540, endPoint y: 437, distance: 226.8
click at [322, 499] on link "Edit template" at bounding box center [300, 495] width 137 height 25
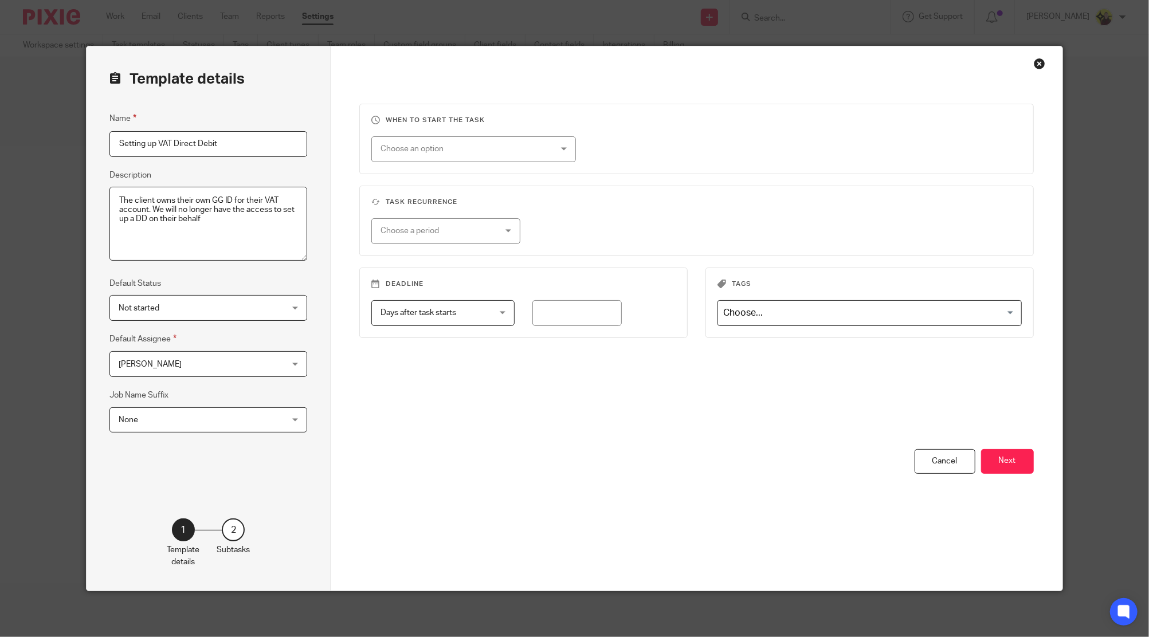
drag, startPoint x: 991, startPoint y: 452, endPoint x: 870, endPoint y: 339, distance: 165.1
click at [991, 452] on button "Next" at bounding box center [1007, 461] width 53 height 25
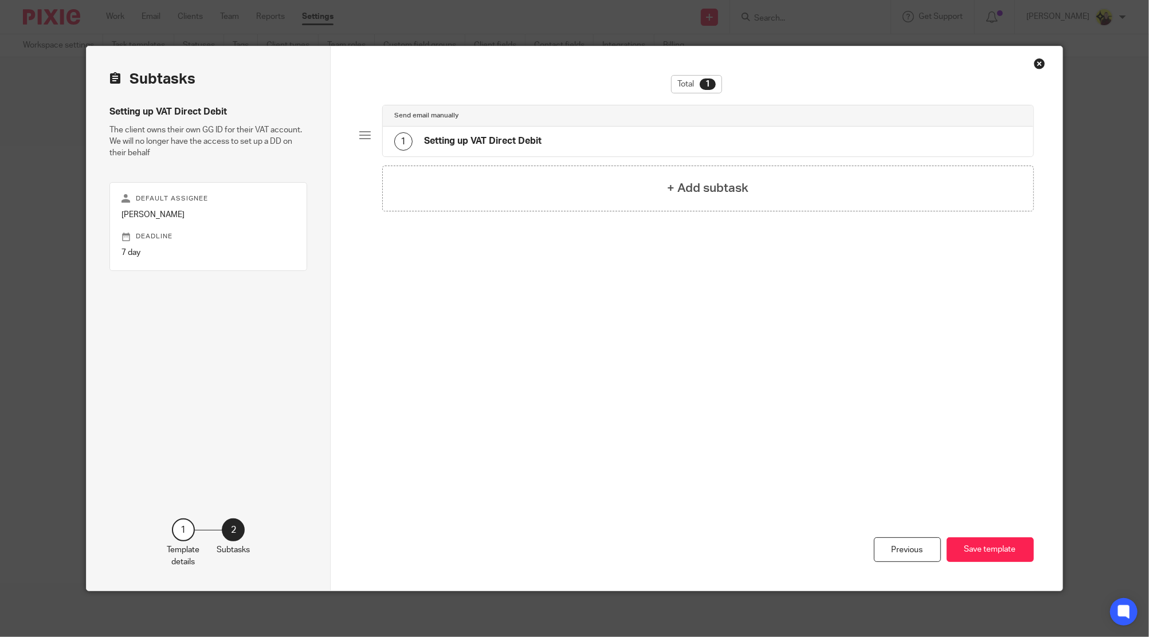
click at [546, 140] on div "1 Setting up VAT Direct Debit" at bounding box center [708, 142] width 651 height 30
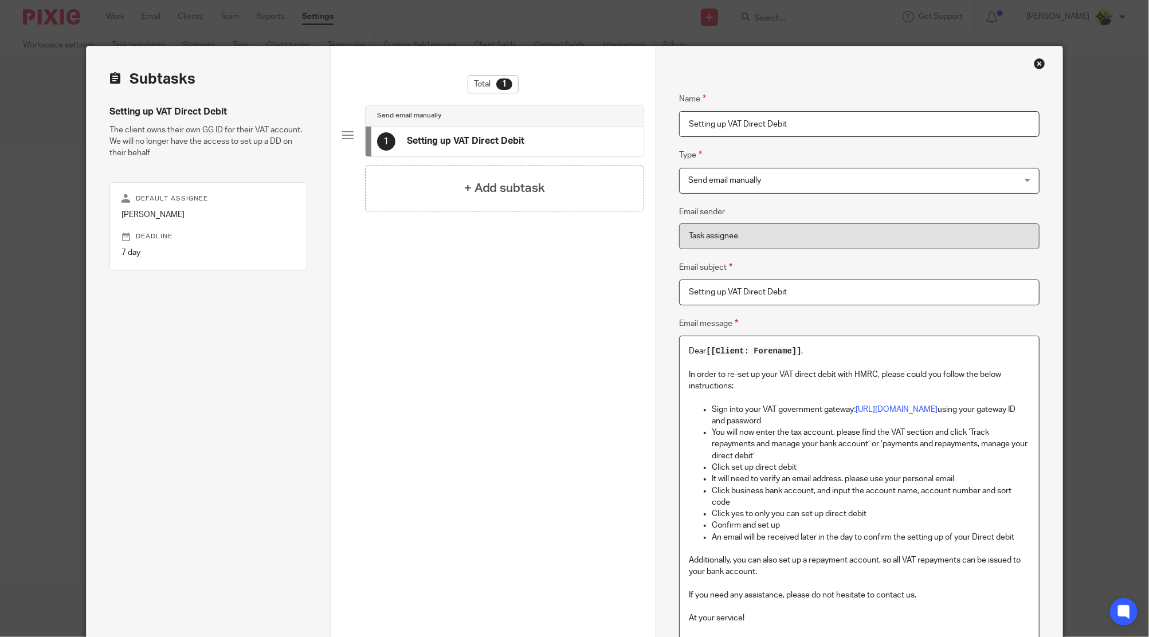
click at [824, 370] on p "In order to re-set up your VAT direct debit with HMRC, please could you follow …" at bounding box center [859, 380] width 340 height 23
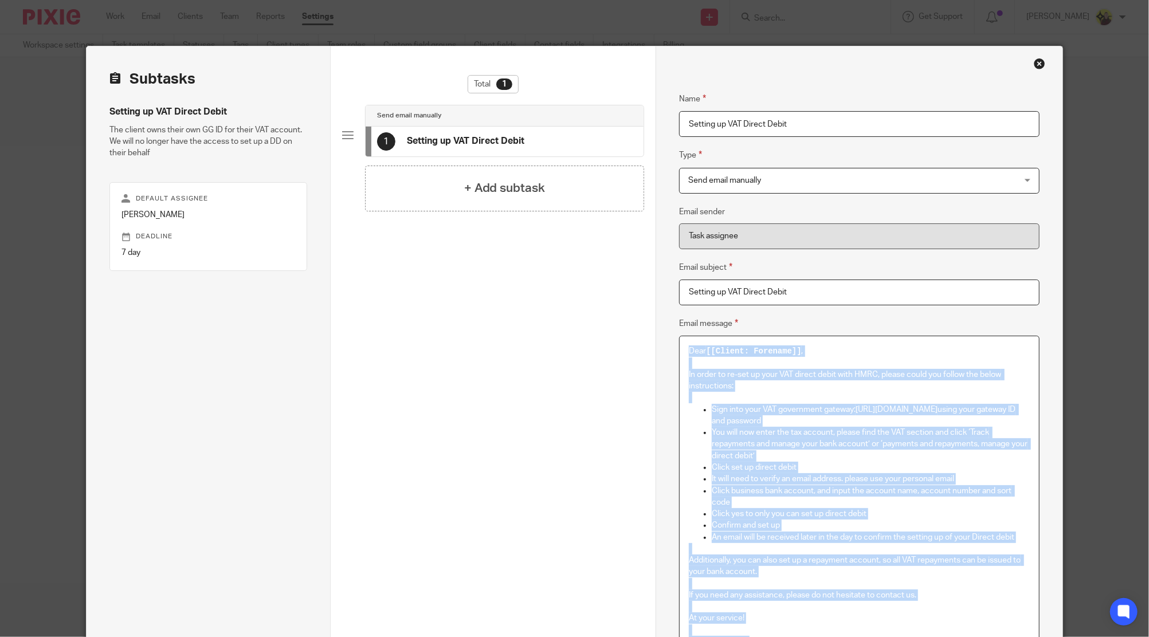
copy div "Dear [[Client: Forename]] , In order to re-set up your VAT direct debit with HM…"
click at [869, 395] on p "To enrich screen reader interactions, please activate Accessibility in Grammarl…" at bounding box center [859, 397] width 340 height 11
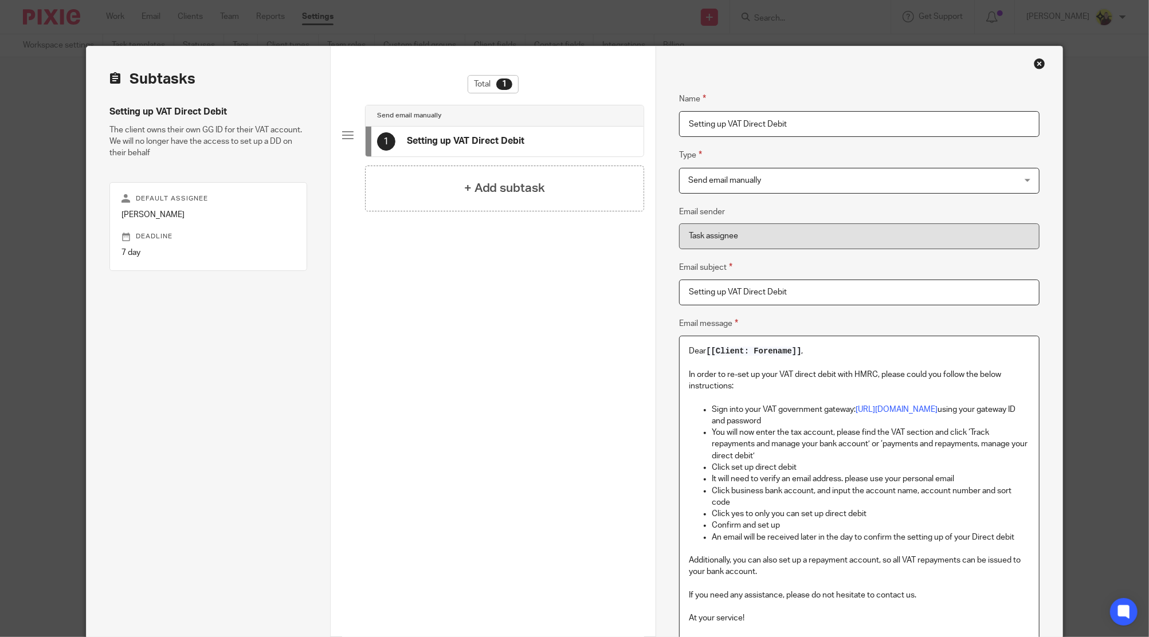
click at [912, 421] on p "Sign into your VAT government gateway: https://www.gov.uk/log-in-register-hmrc-…" at bounding box center [871, 415] width 318 height 23
click at [910, 415] on p "Sign into your VAT government gateway: https://www.gov.uk/log-in-register-hmrc-…" at bounding box center [871, 415] width 318 height 23
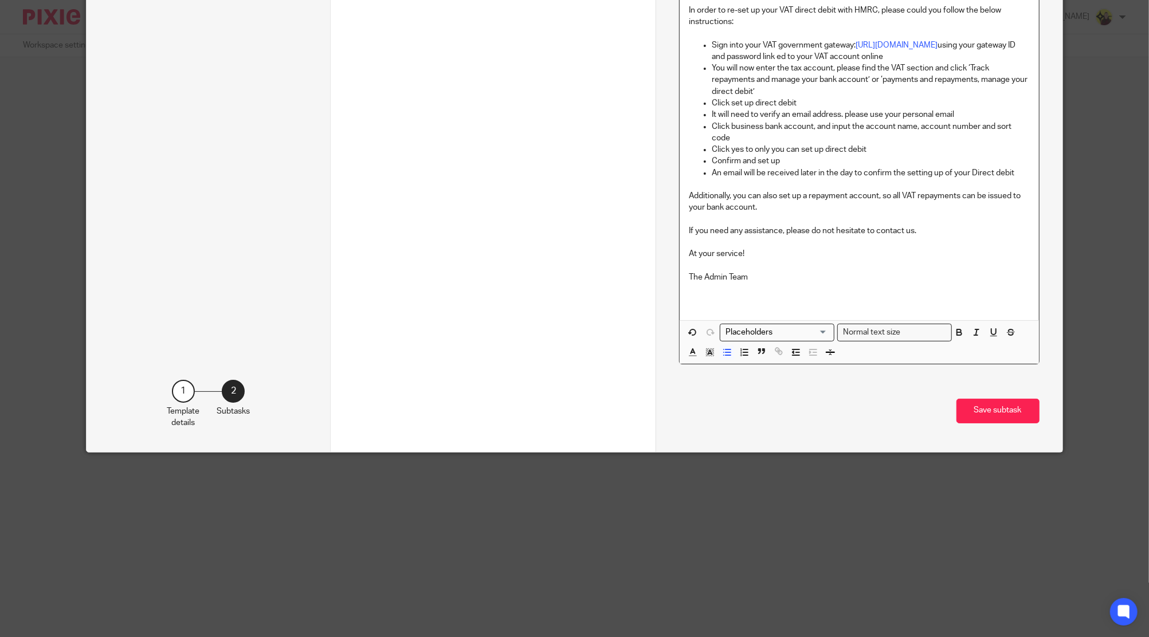
scroll to position [237, 0]
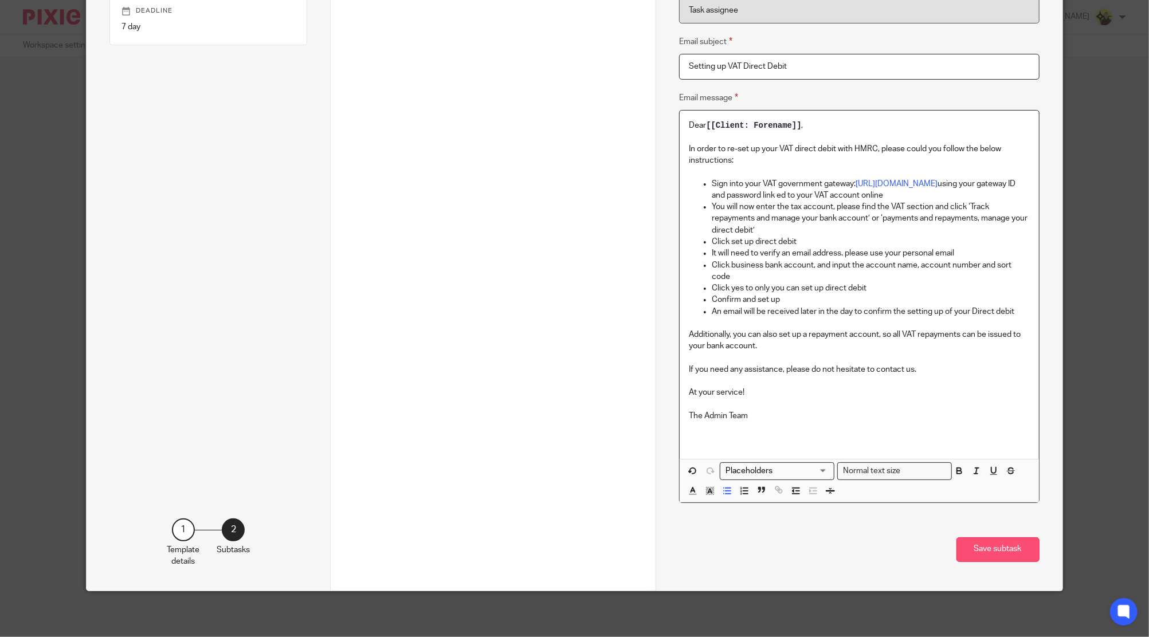
click at [985, 545] on button "Save subtask" at bounding box center [998, 550] width 83 height 25
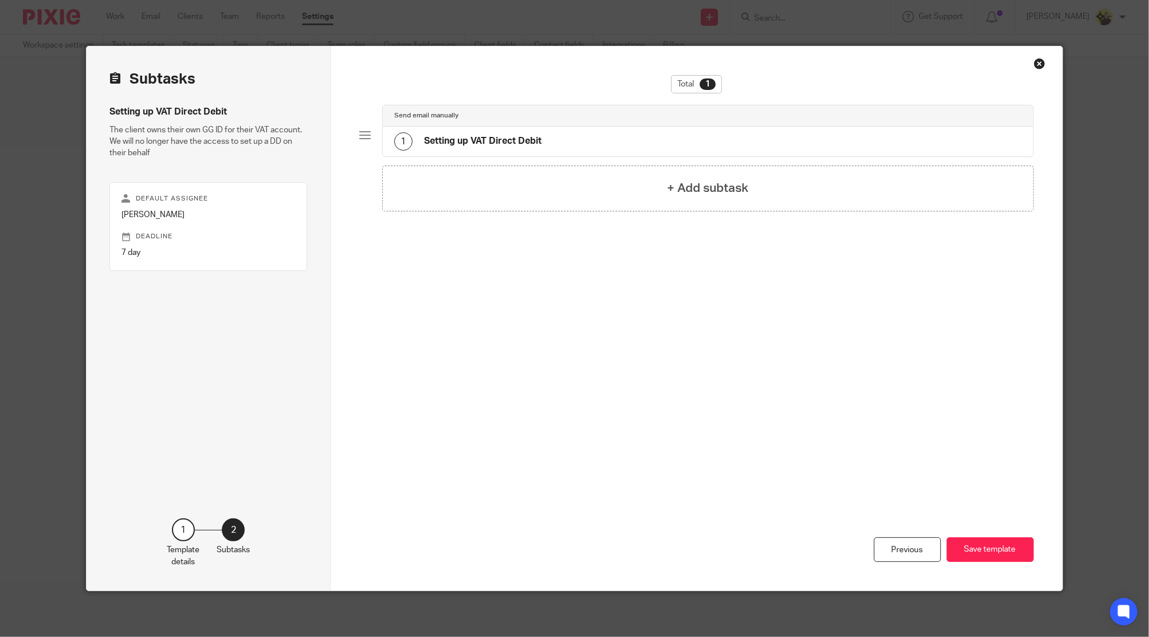
scroll to position [0, 0]
click at [992, 543] on button "Save template" at bounding box center [990, 550] width 87 height 25
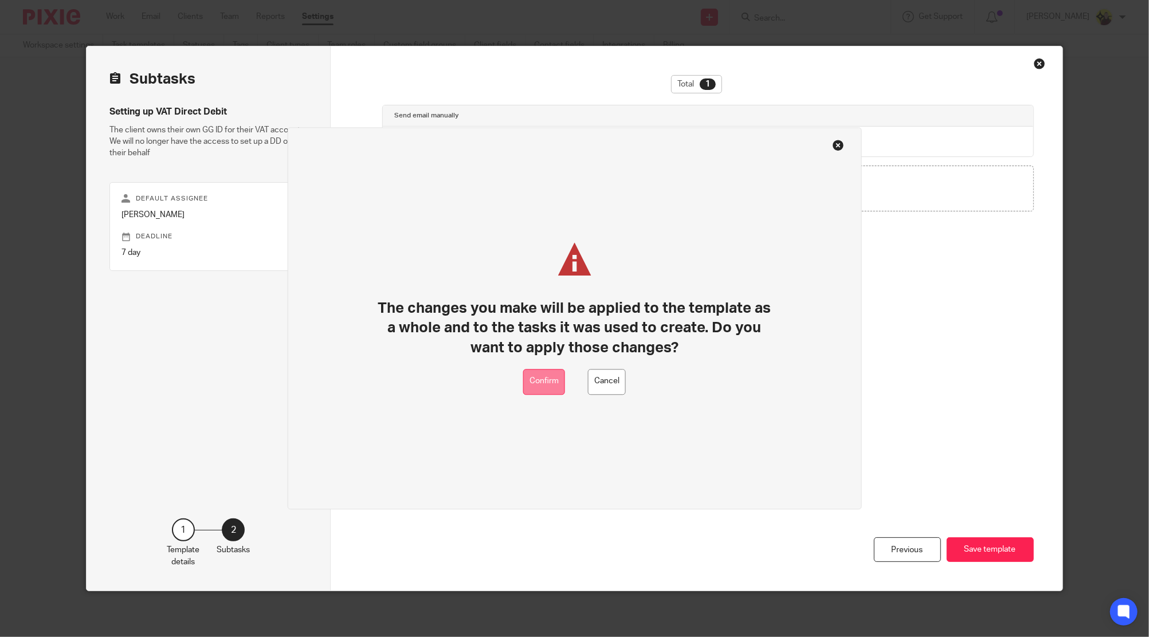
click at [543, 379] on button "Confirm" at bounding box center [544, 382] width 42 height 26
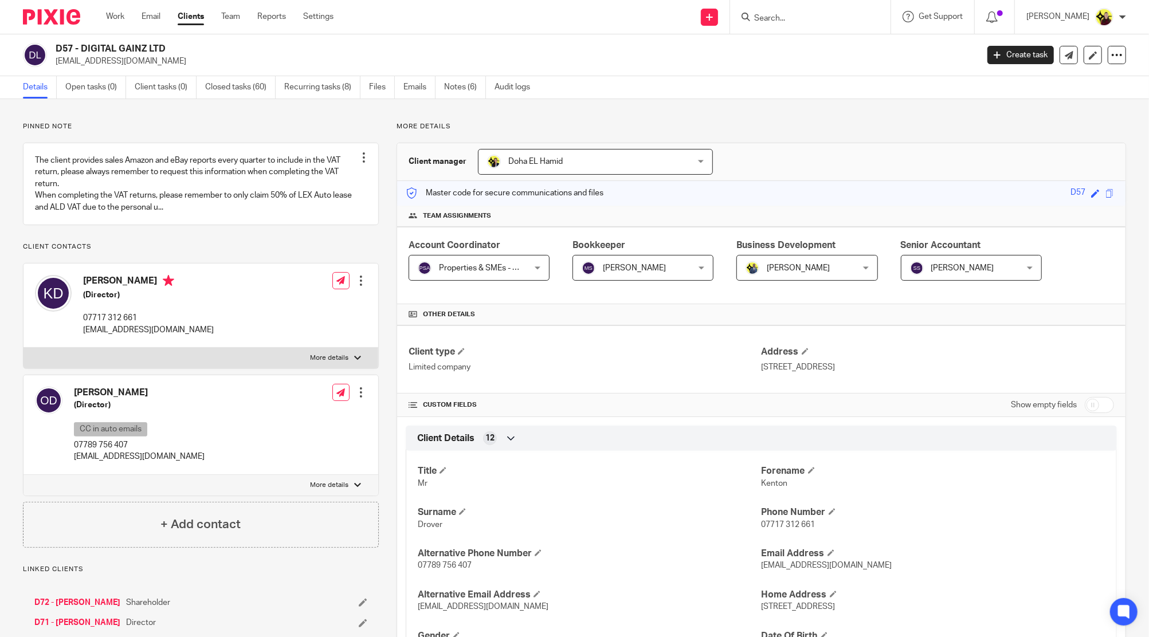
click at [101, 289] on h4 "Kenton Drover" at bounding box center [148, 282] width 131 height 14
copy h4 "Kenton"
click at [99, 342] on div "Kenton Drover (Director) 07717 312 661 kenton@digital-gainz.com" at bounding box center [124, 305] width 179 height 72
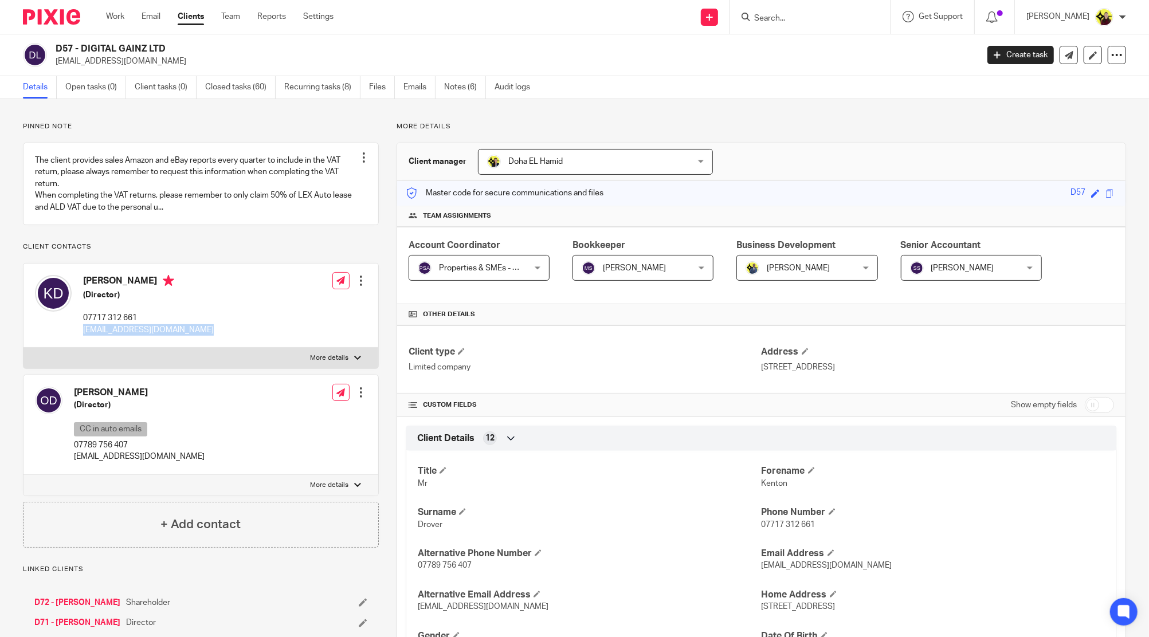
click at [99, 342] on div "Kenton Drover (Director) 07717 312 661 kenton@digital-gainz.com" at bounding box center [124, 305] width 179 height 72
copy div "kenton@digital-gainz.com"
click at [118, 463] on p "olichka@grechukha.com" at bounding box center [139, 456] width 131 height 11
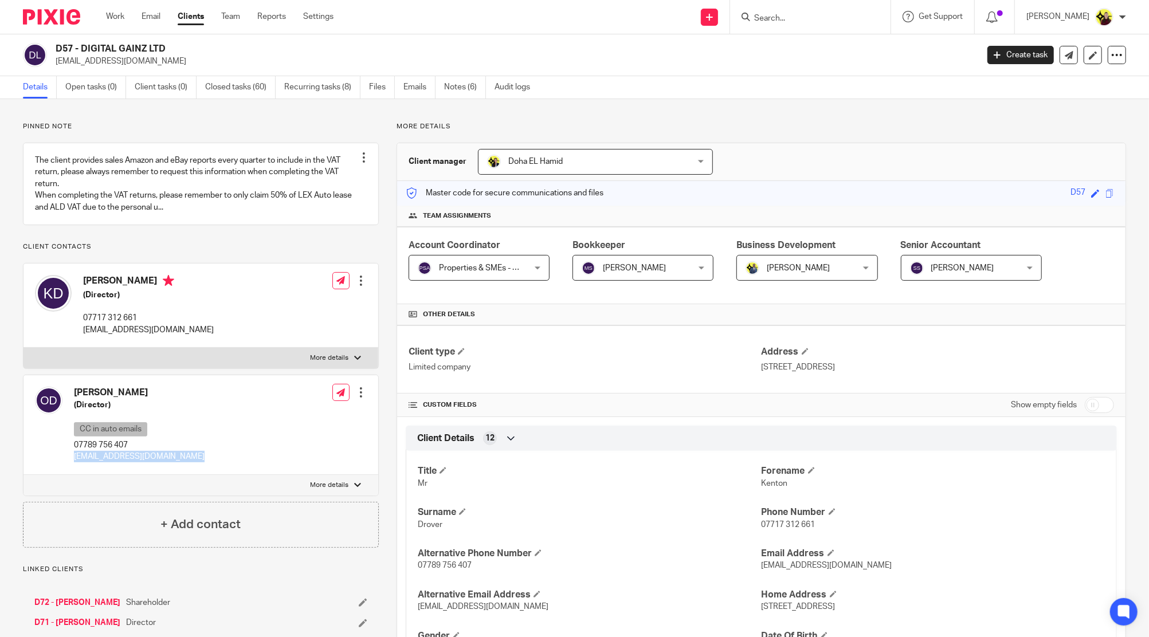
copy div "olichka@grechukha.com"
drag, startPoint x: 174, startPoint y: 39, endPoint x: 81, endPoint y: 44, distance: 93.0
click at [81, 44] on div "D57 - DIGITAL GAINZ LTD kenton@digital-gainz.com Create task Update from Compan…" at bounding box center [574, 55] width 1149 height 42
copy h2 "DIGITAL GAINZ LTD"
click at [798, 12] on form at bounding box center [814, 17] width 122 height 14
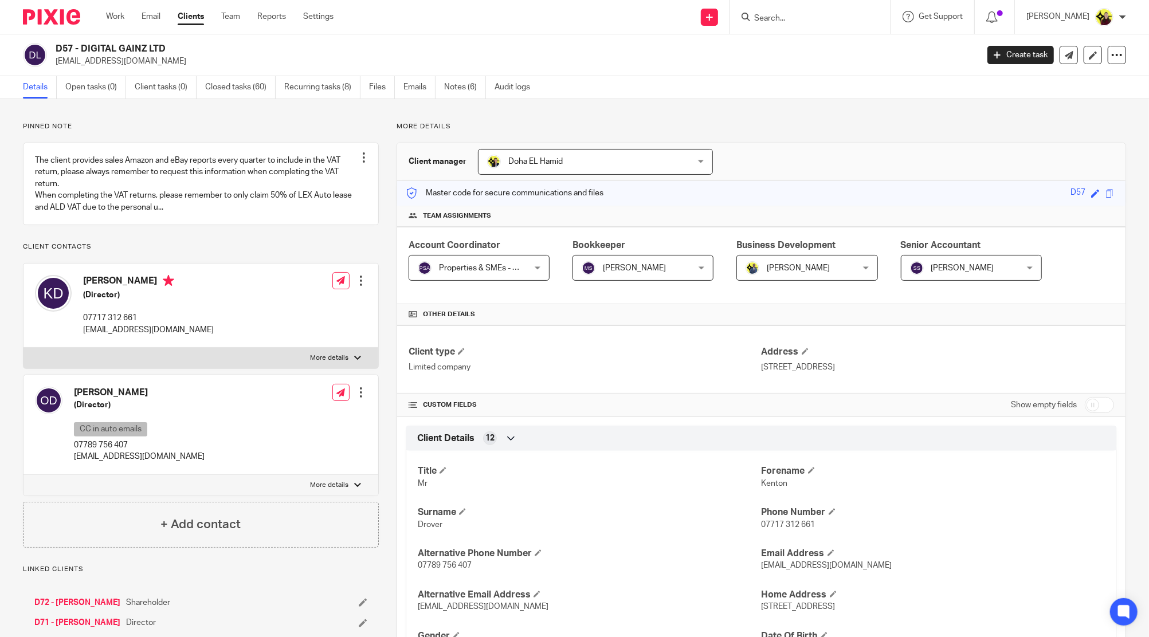
click at [798, 15] on input "Search" at bounding box center [804, 19] width 103 height 10
type input "r20"
click at [819, 48] on link at bounding box center [848, 49] width 194 height 26
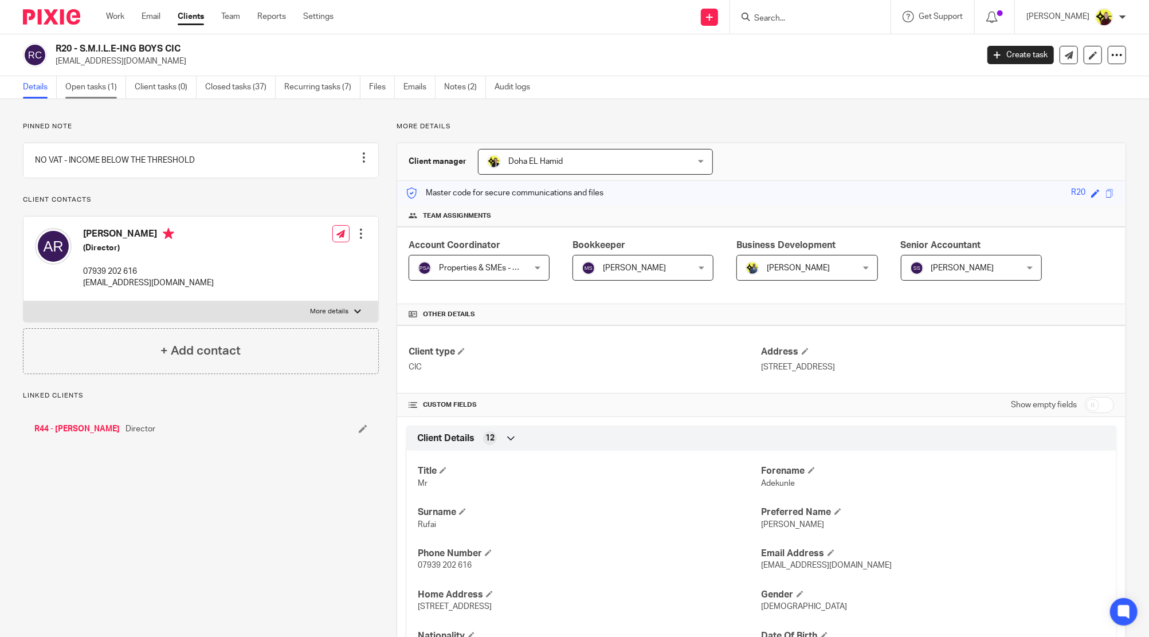
click at [105, 93] on link "Open tasks (1)" at bounding box center [95, 87] width 61 height 22
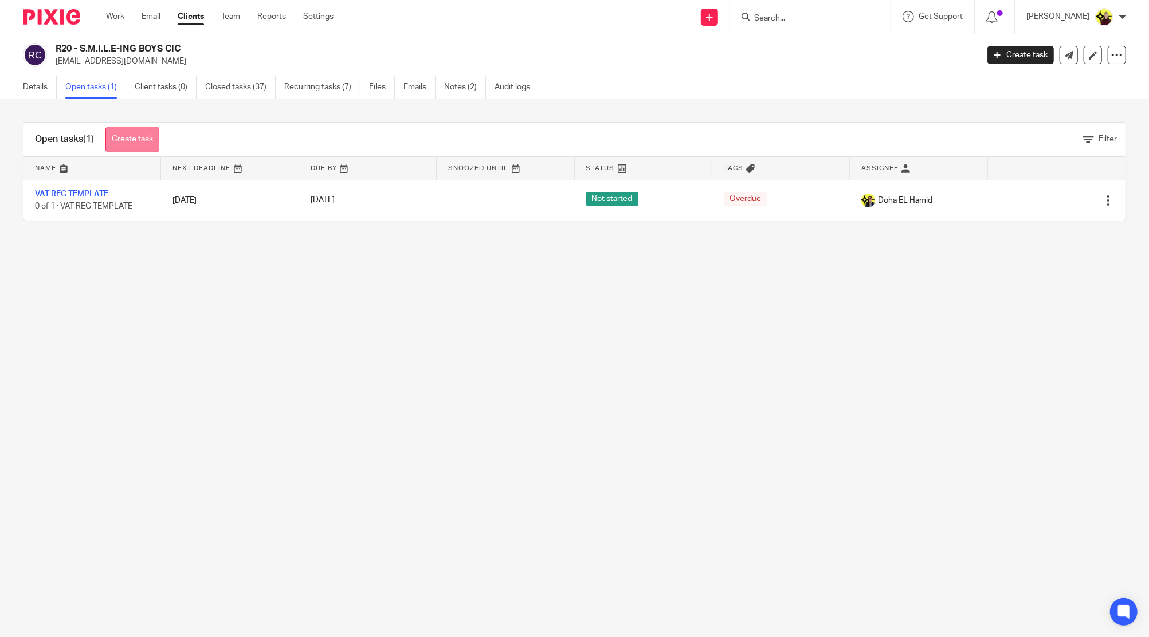
click at [128, 146] on link "Create task" at bounding box center [132, 140] width 54 height 26
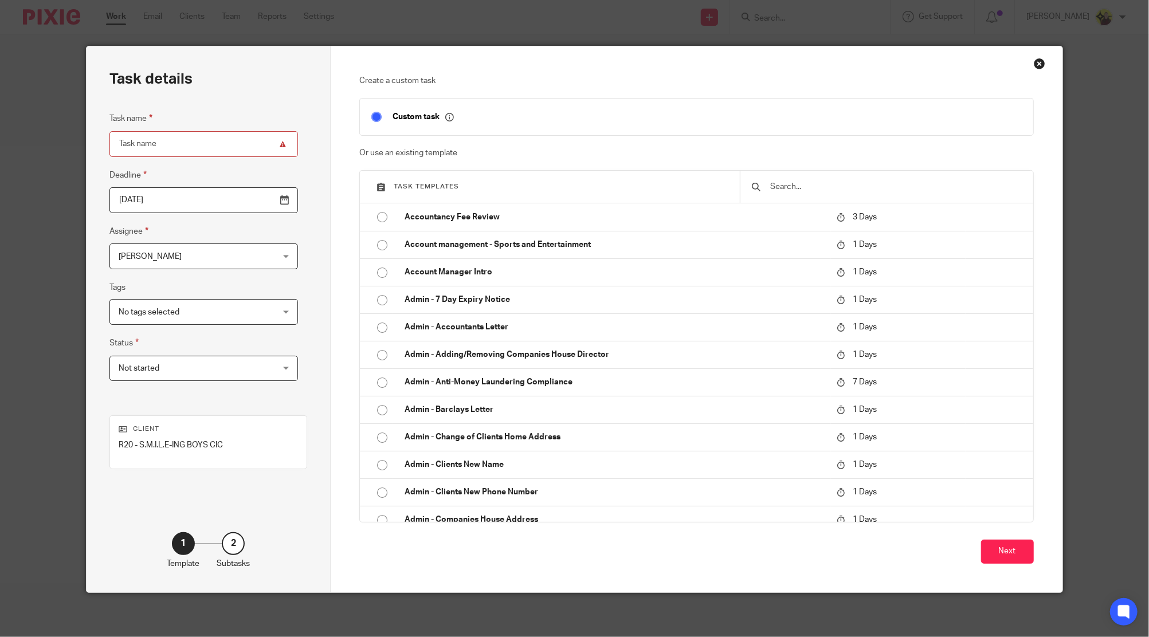
click at [837, 181] on input "text" at bounding box center [895, 187] width 252 height 13
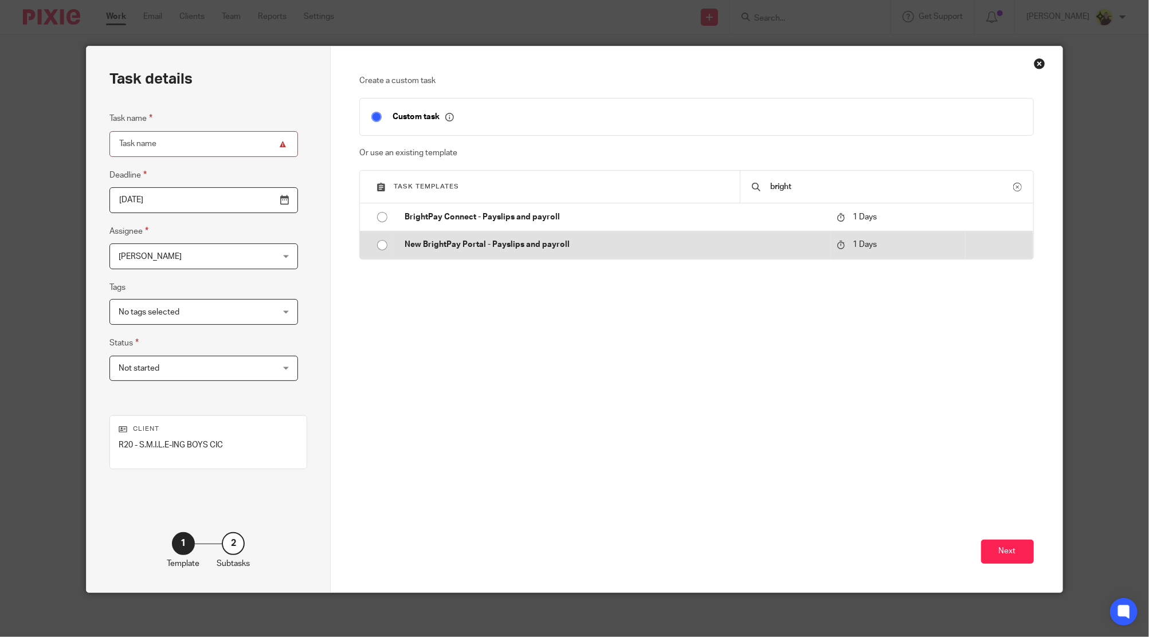
type input "bright"
click at [895, 246] on p "1 Days" at bounding box center [898, 245] width 123 height 12
type input "[DATE]"
type input "New BrightPay Portal - Payslips and payroll"
checkbox input "false"
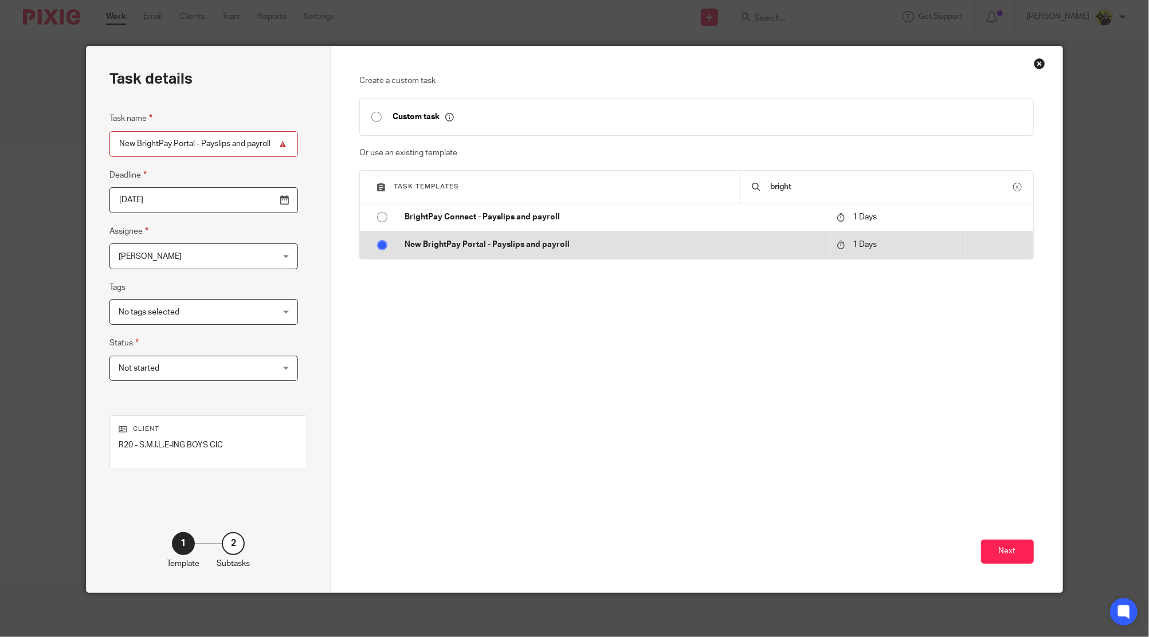
radio input "true"
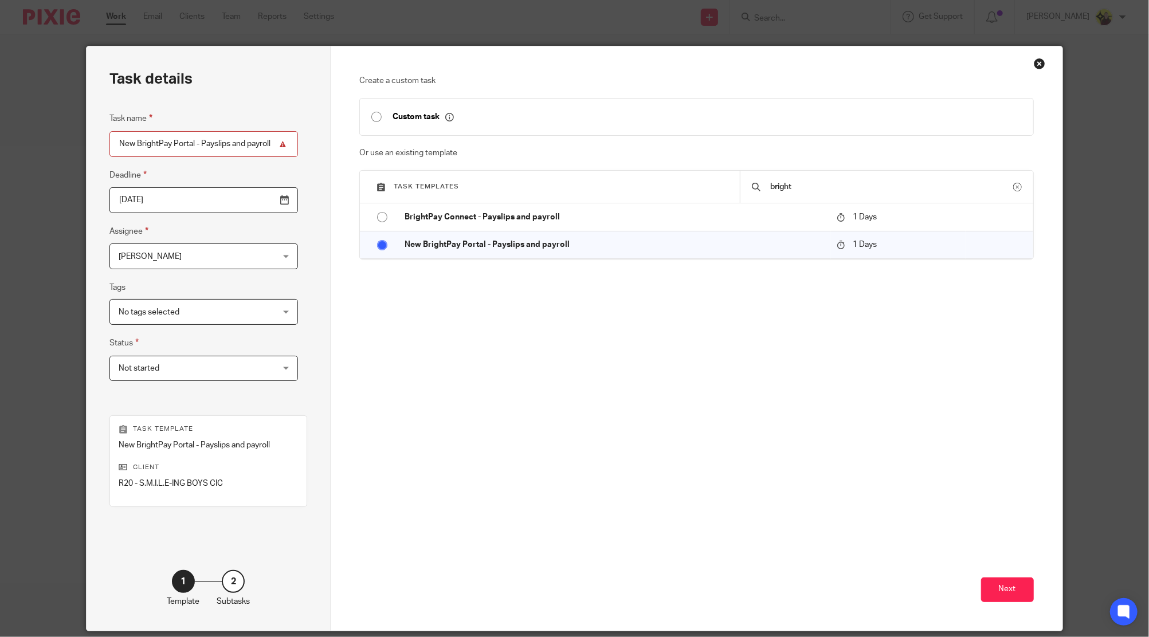
click at [990, 576] on div "Next" at bounding box center [696, 527] width 675 height 206
click at [1001, 587] on button "Next" at bounding box center [1007, 590] width 53 height 25
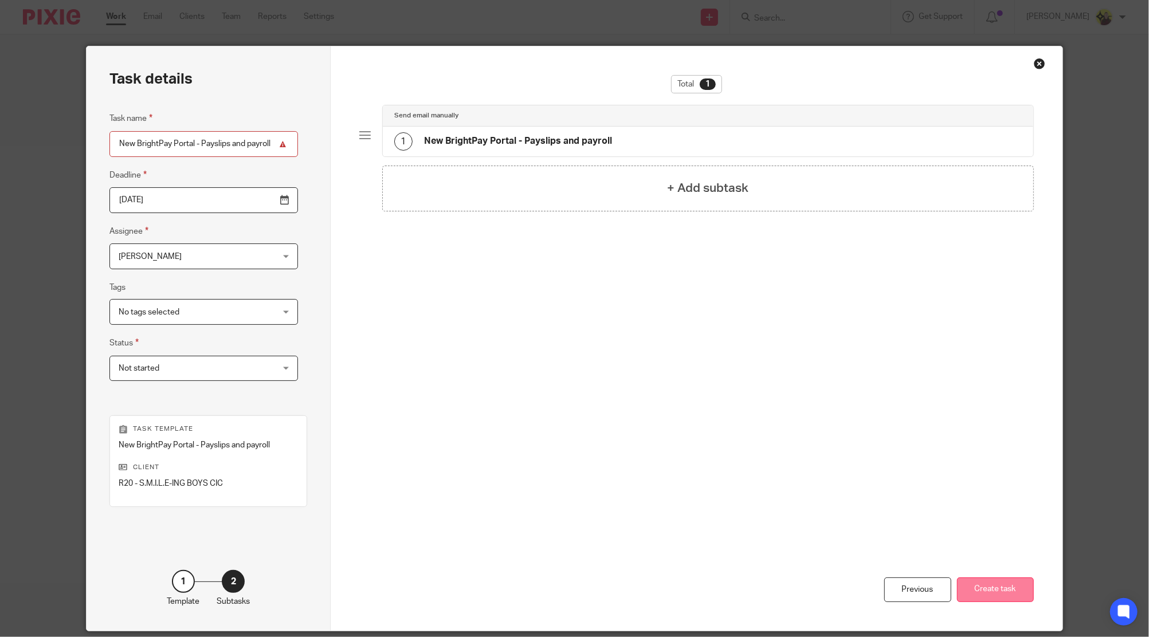
click at [1004, 595] on button "Create task" at bounding box center [995, 590] width 77 height 25
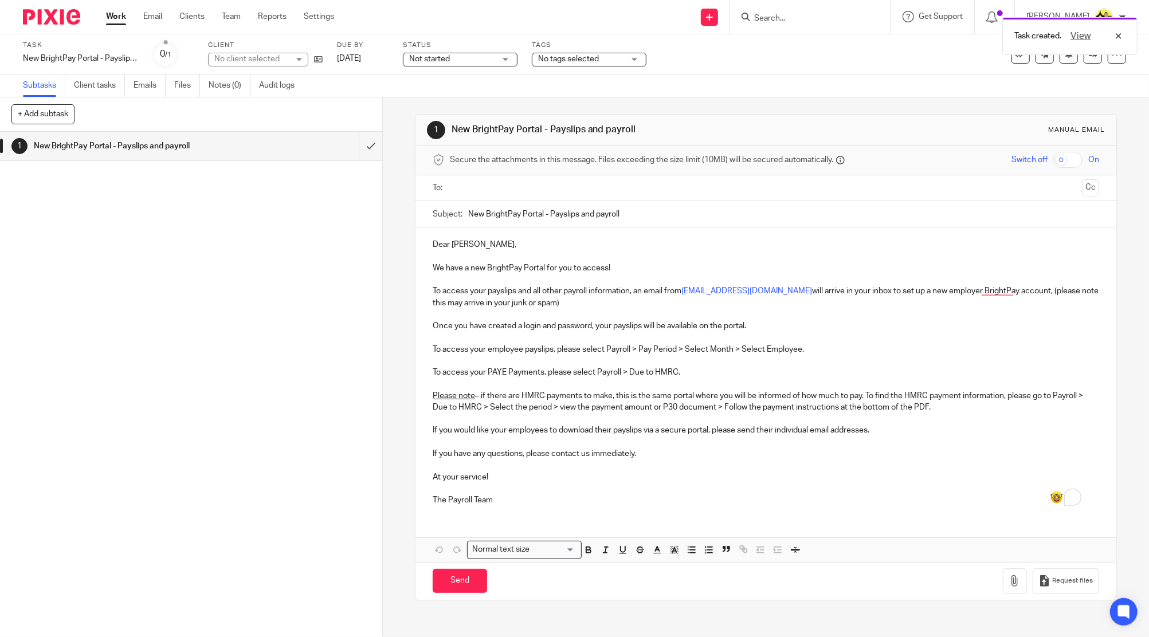
click at [484, 174] on div "Secure the attachments in this message. Files exceeding the size limit (10MB) w…" at bounding box center [766, 161] width 701 height 30
click at [481, 187] on input "text" at bounding box center [766, 188] width 624 height 13
click at [468, 249] on p "Dear Adekunle," at bounding box center [766, 246] width 667 height 11
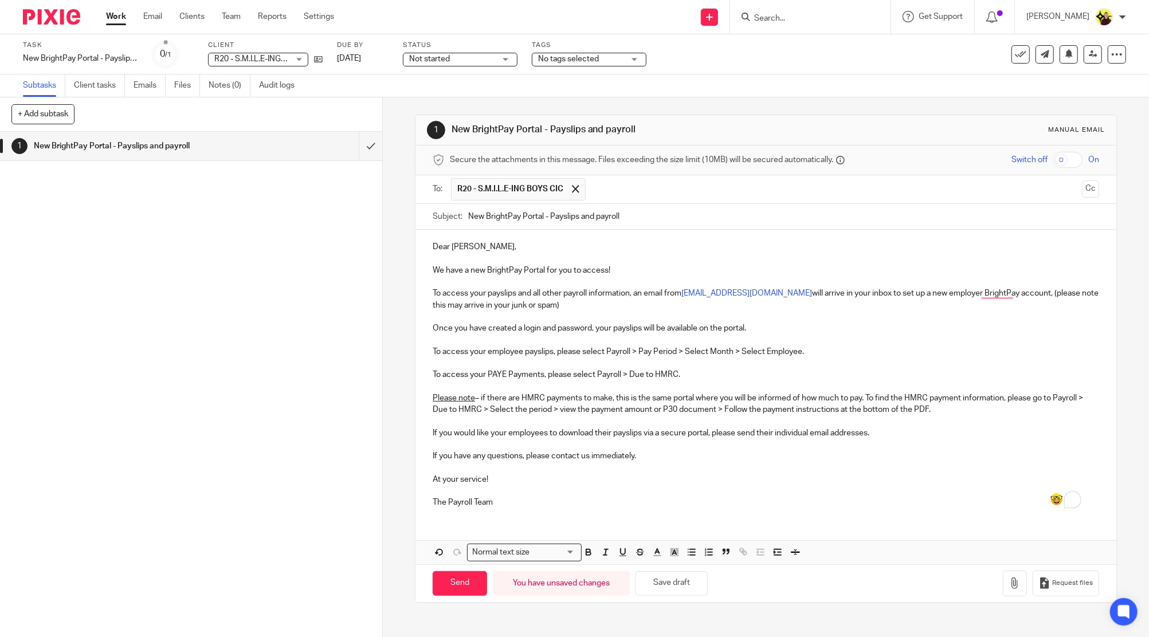
click at [546, 269] on p "We have a new BrightPay Portal for you to access!" at bounding box center [766, 270] width 667 height 11
click at [454, 583] on input "Send" at bounding box center [460, 583] width 54 height 25
type input "Sent"
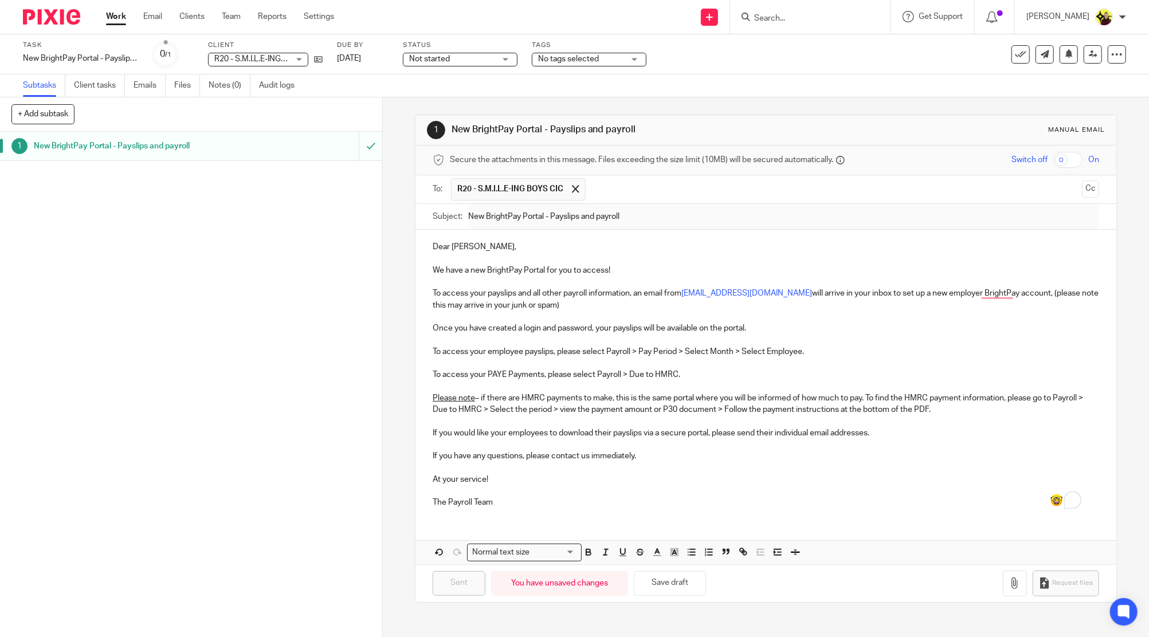
click at [794, 14] on input "Search" at bounding box center [804, 19] width 103 height 10
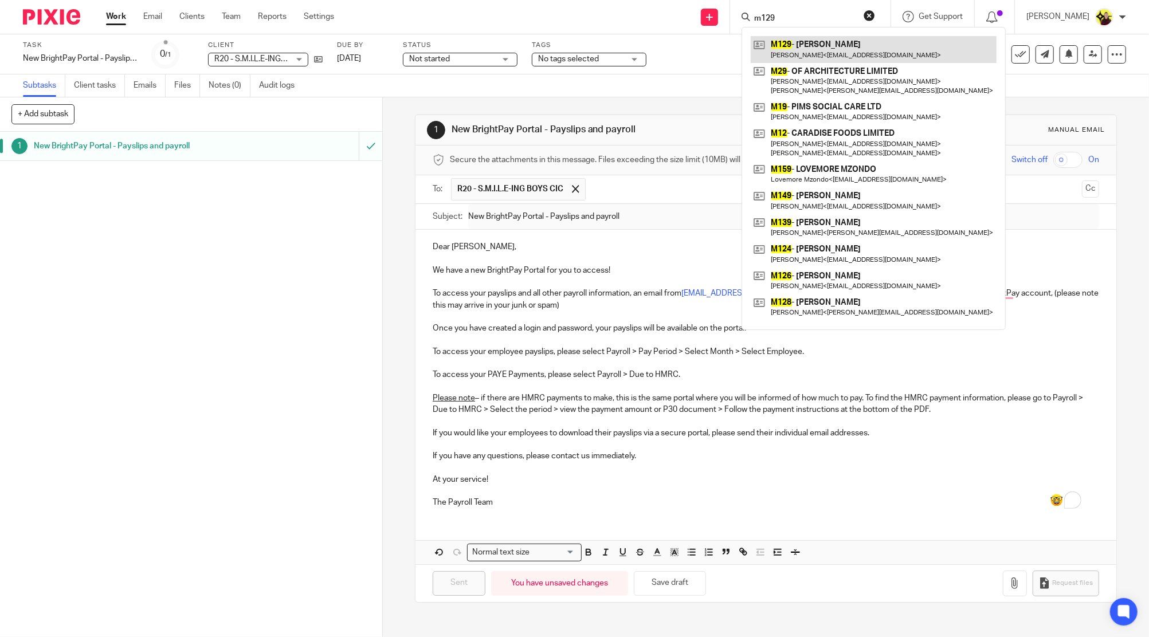
type input "m129"
click at [798, 52] on link at bounding box center [874, 49] width 246 height 26
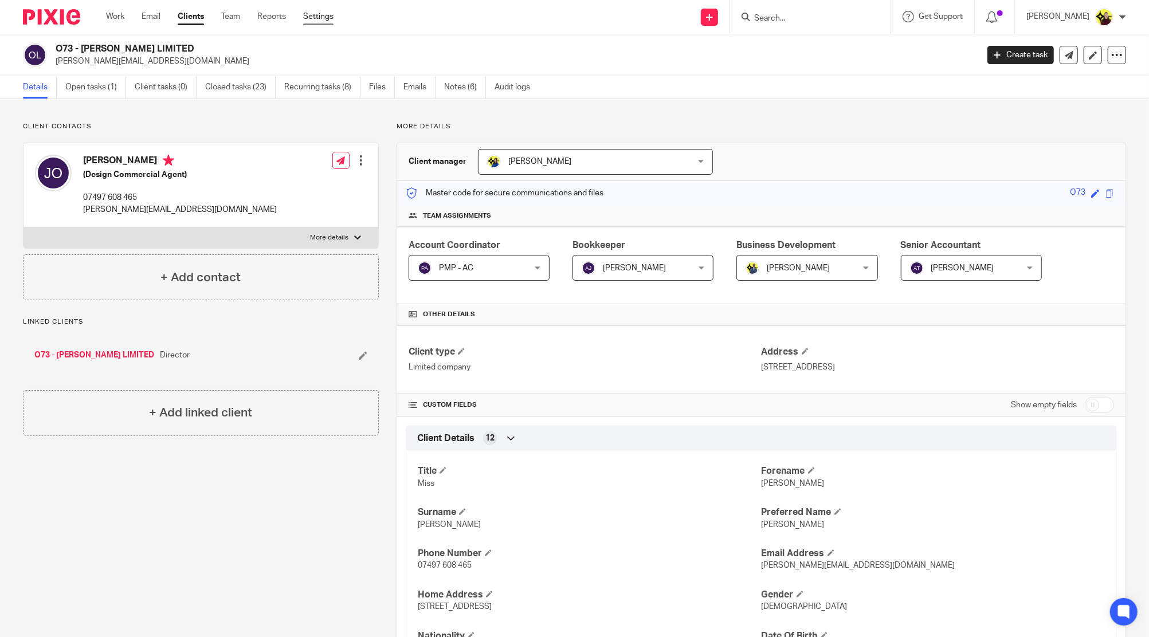
click at [311, 14] on link "Settings" at bounding box center [318, 16] width 30 height 11
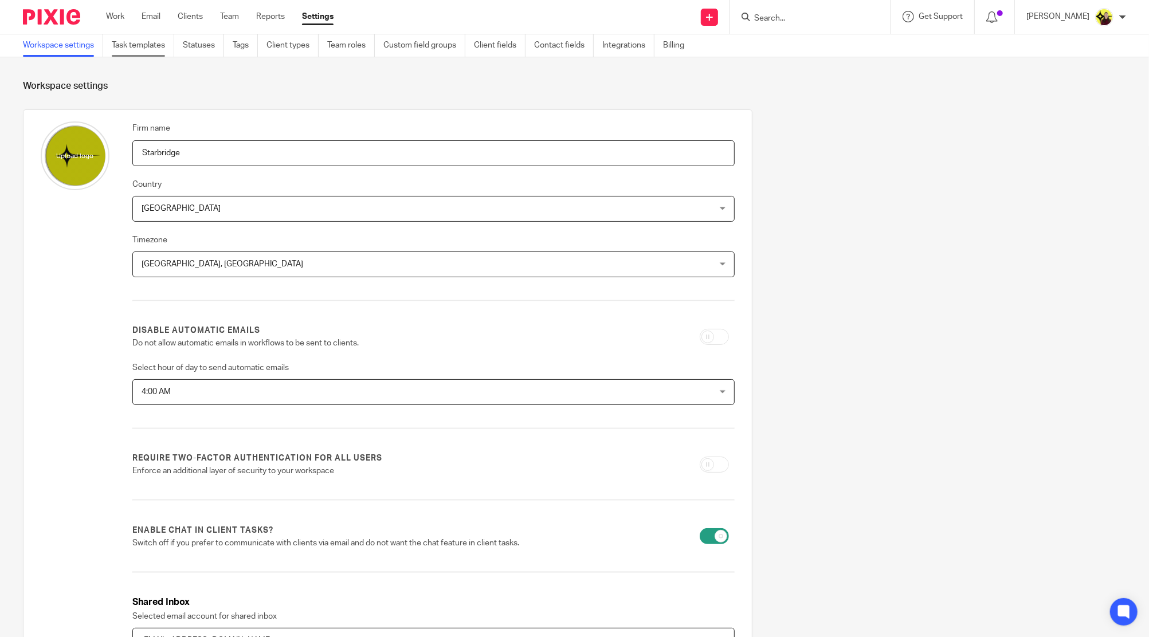
click at [126, 46] on link "Task templates" at bounding box center [143, 45] width 62 height 22
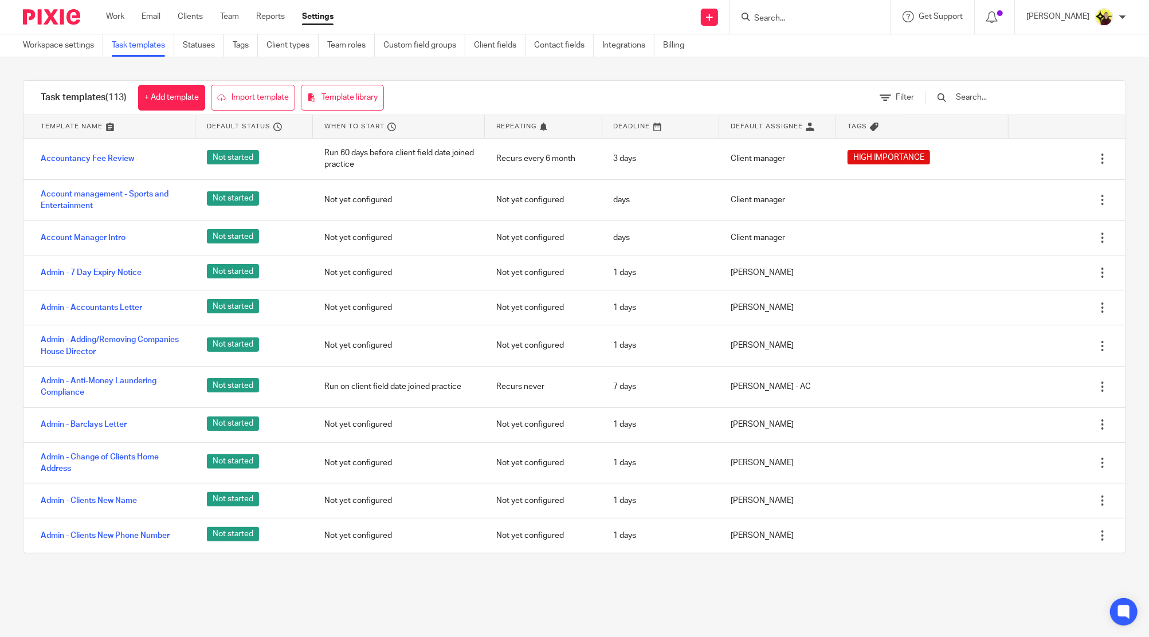
click at [984, 89] on div at bounding box center [1011, 98] width 194 height 34
click at [988, 96] on input "text" at bounding box center [1022, 97] width 134 height 13
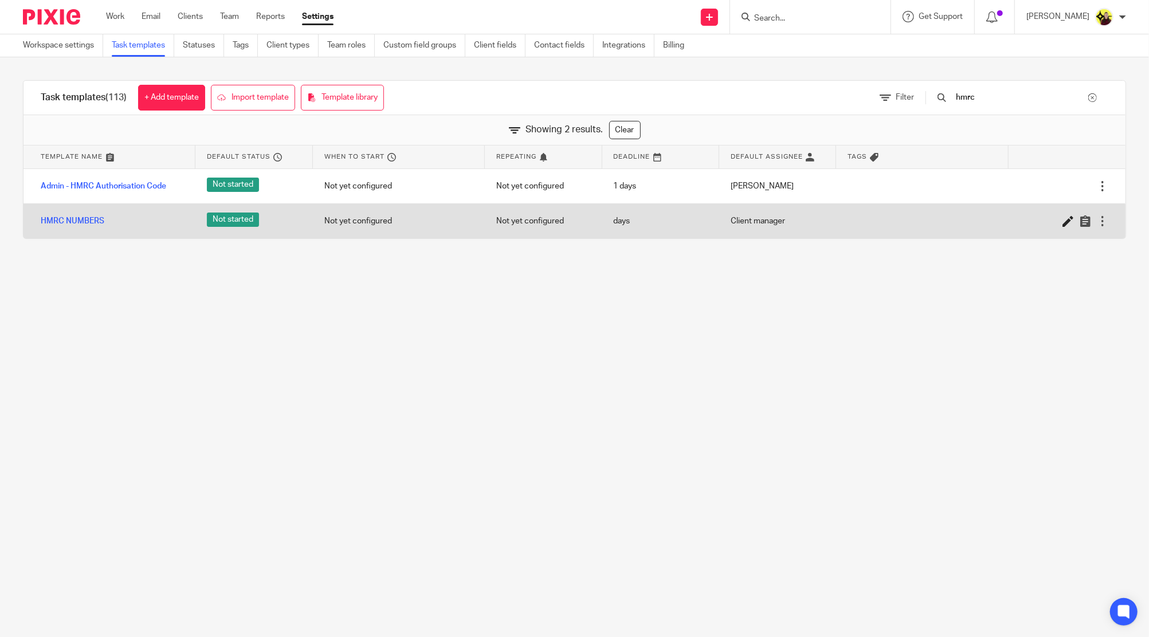
type input "hmrc"
click at [1063, 218] on icon at bounding box center [1068, 221] width 11 height 11
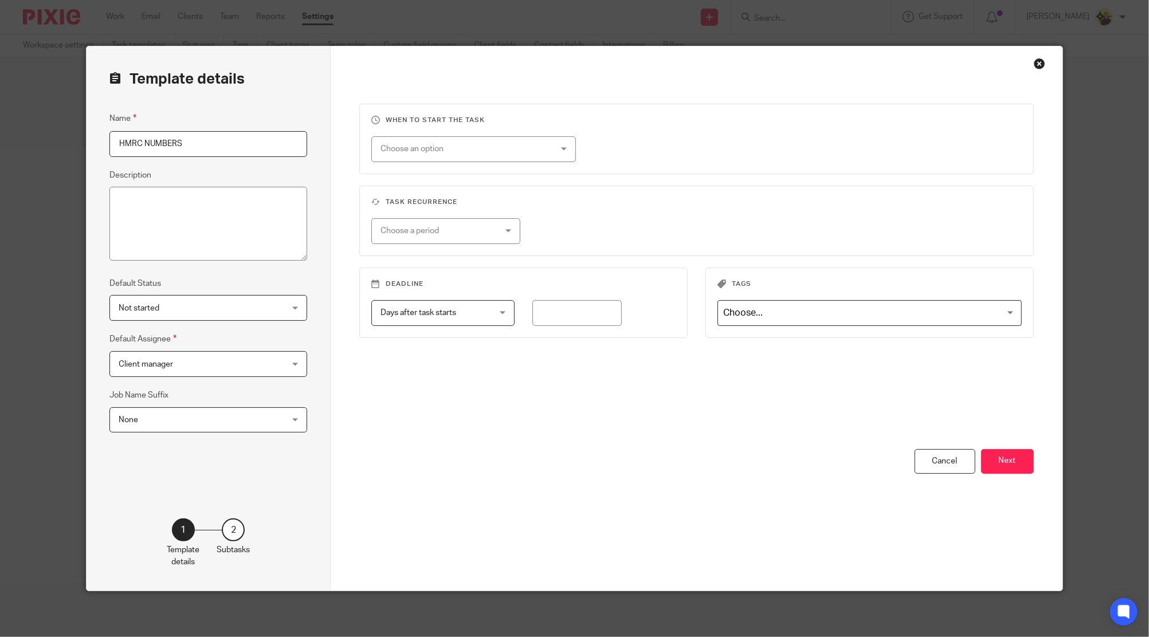
click at [1009, 465] on button "Next" at bounding box center [1007, 461] width 53 height 25
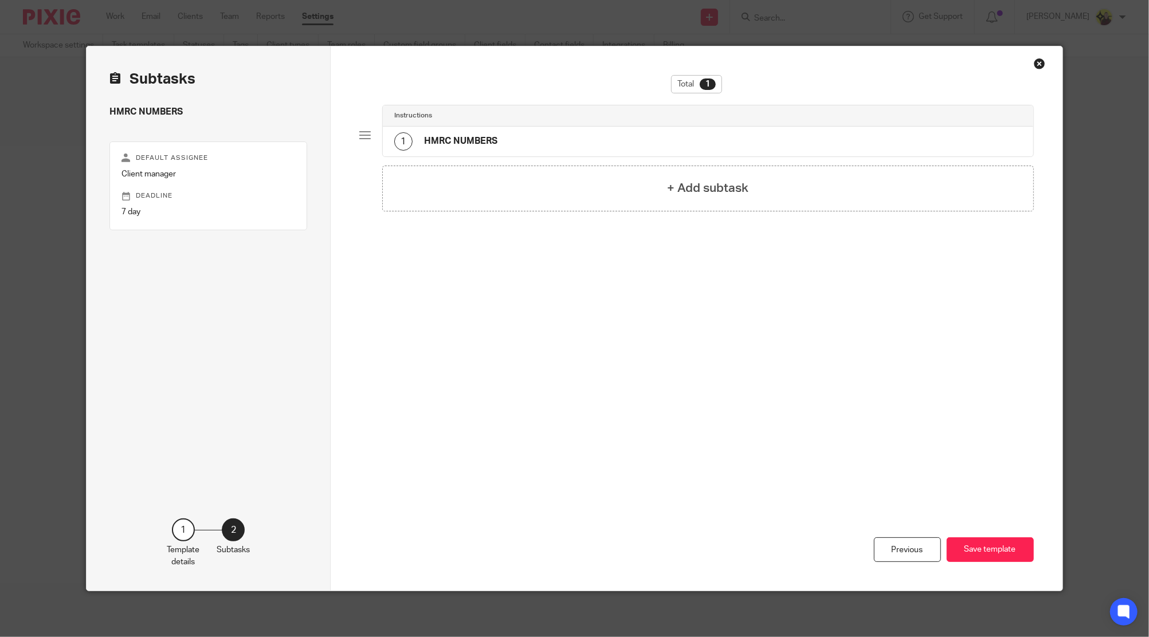
click at [558, 155] on div "1 HMRC NUMBERS" at bounding box center [708, 142] width 651 height 30
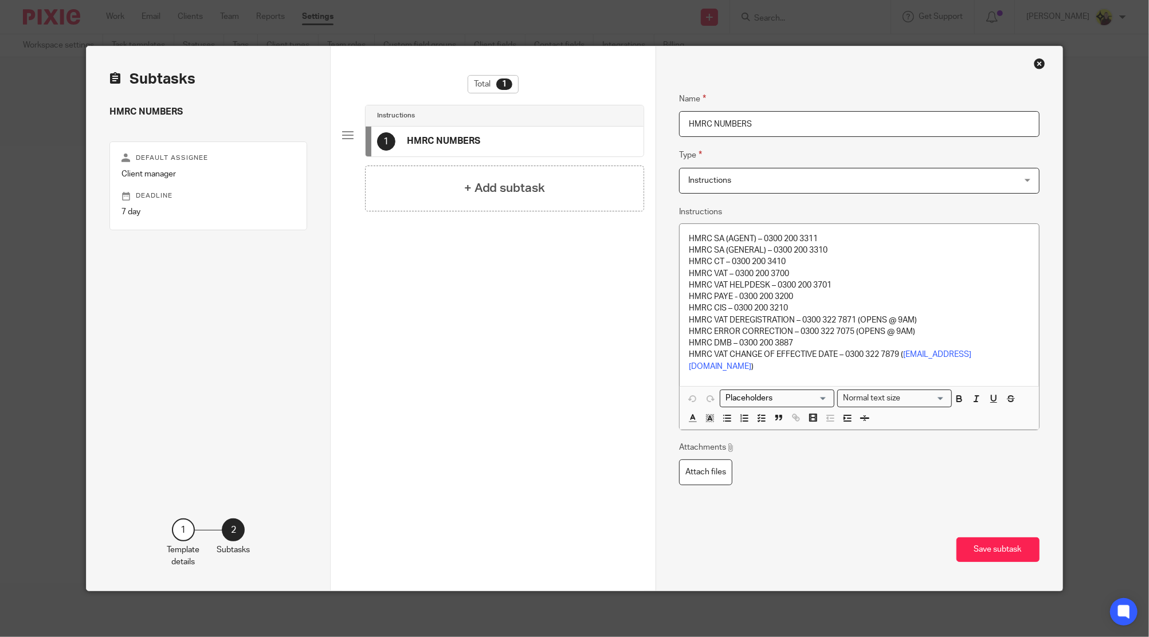
click at [1034, 61] on div "Close this dialog window" at bounding box center [1039, 63] width 11 height 11
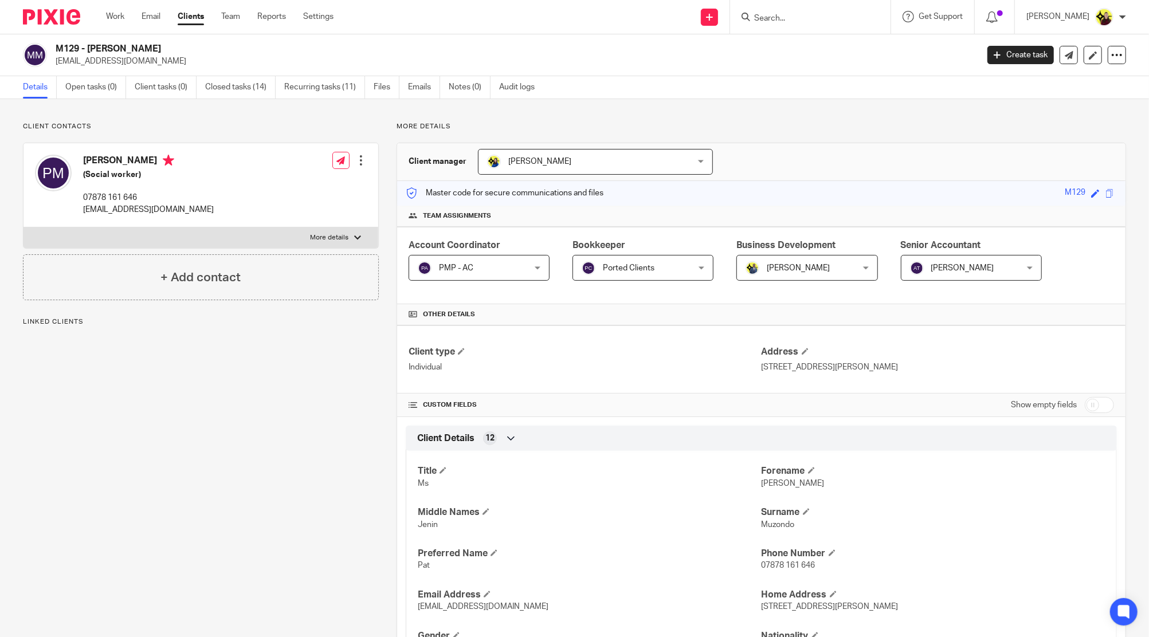
scroll to position [353, 0]
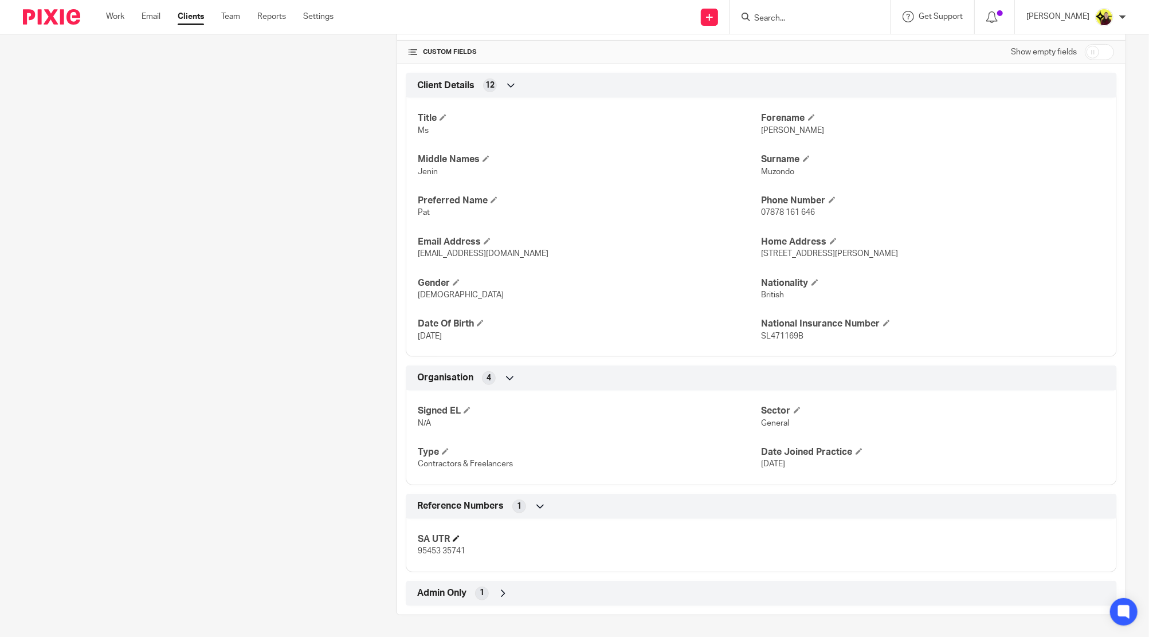
click at [429, 543] on h4 "SA UTR" at bounding box center [589, 540] width 343 height 12
click at [428, 553] on span "95453 35741" at bounding box center [442, 551] width 48 height 8
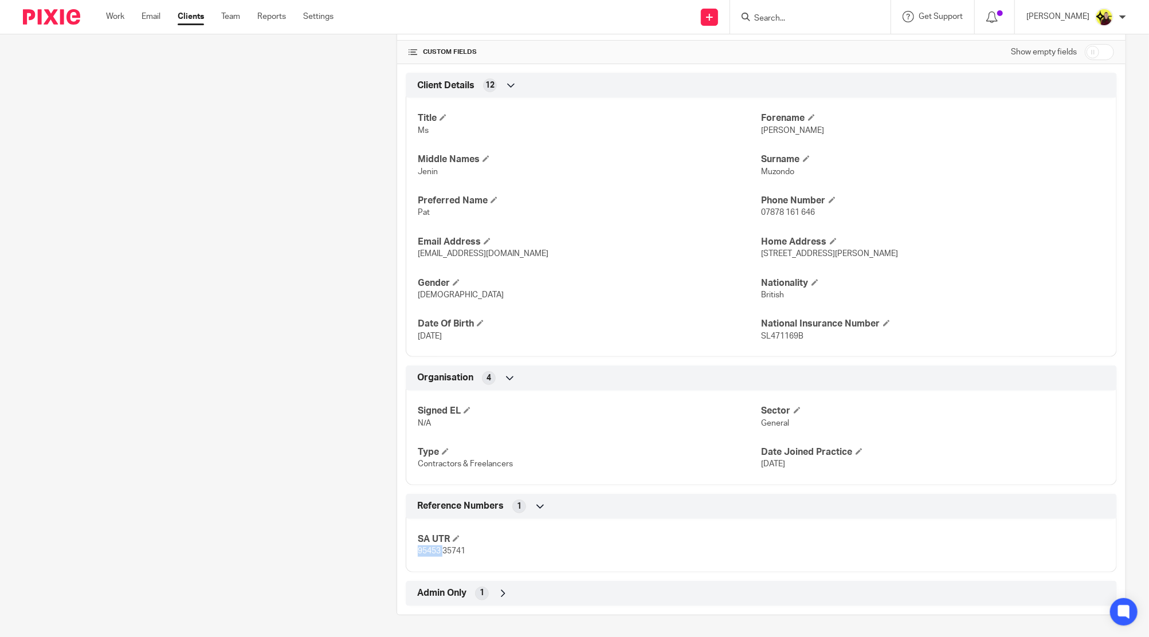
click at [428, 553] on span "95453 35741" at bounding box center [442, 551] width 48 height 8
copy div "95453 35741 Companies House 11 Financial M.O.T 7 AML Risk Assessment 14 Proof O…"
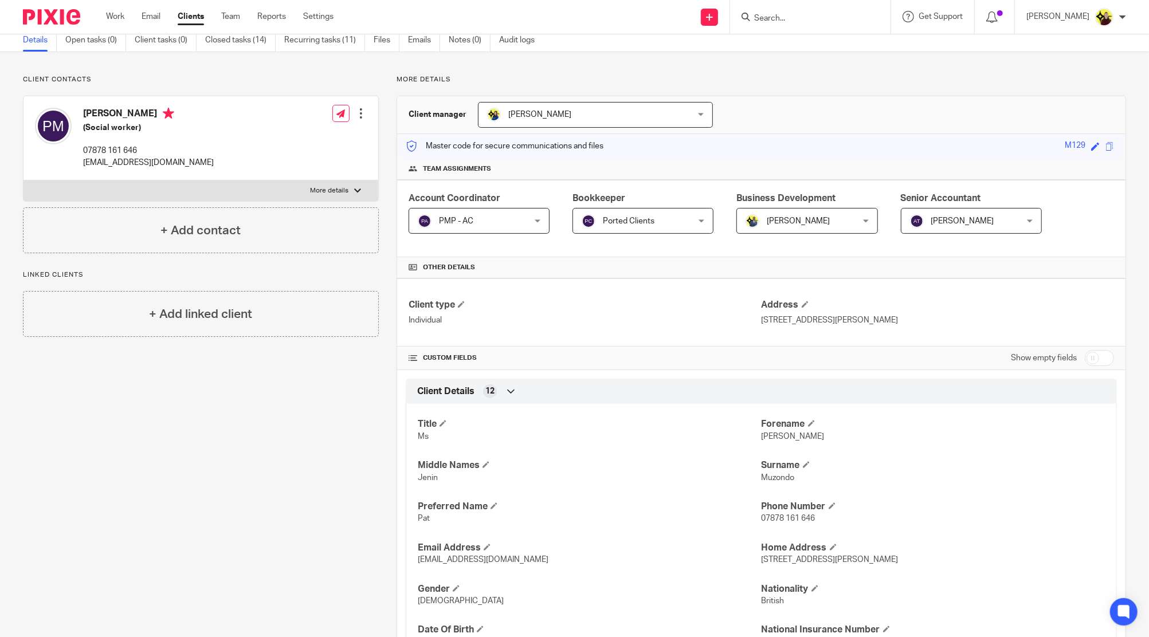
scroll to position [0, 0]
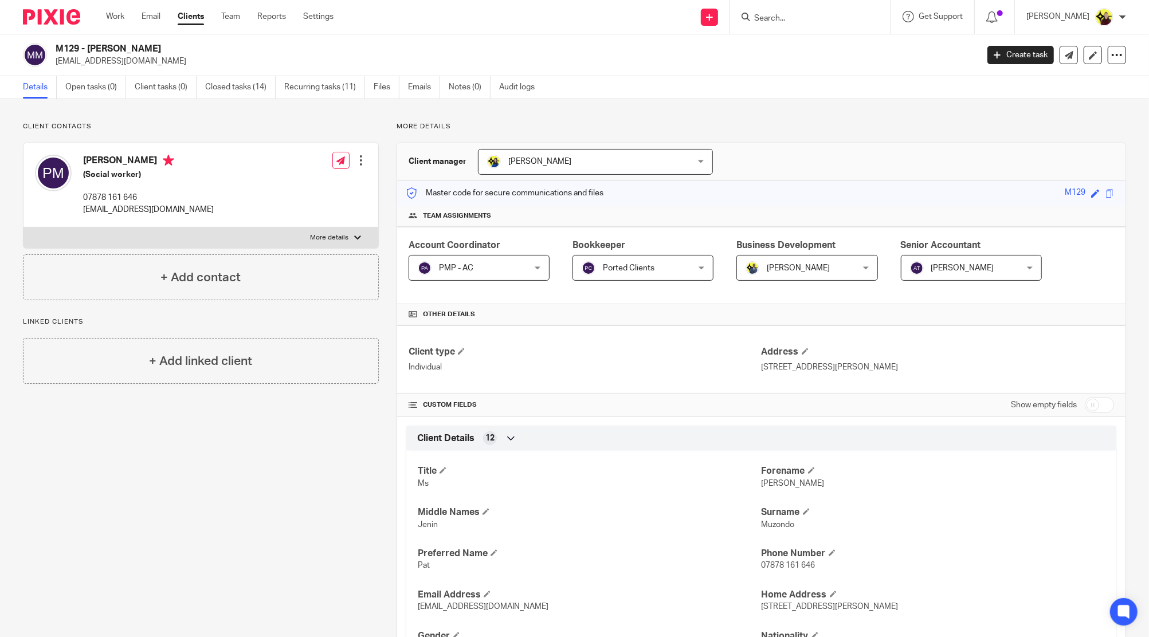
click at [856, 17] on input "Search" at bounding box center [804, 19] width 103 height 10
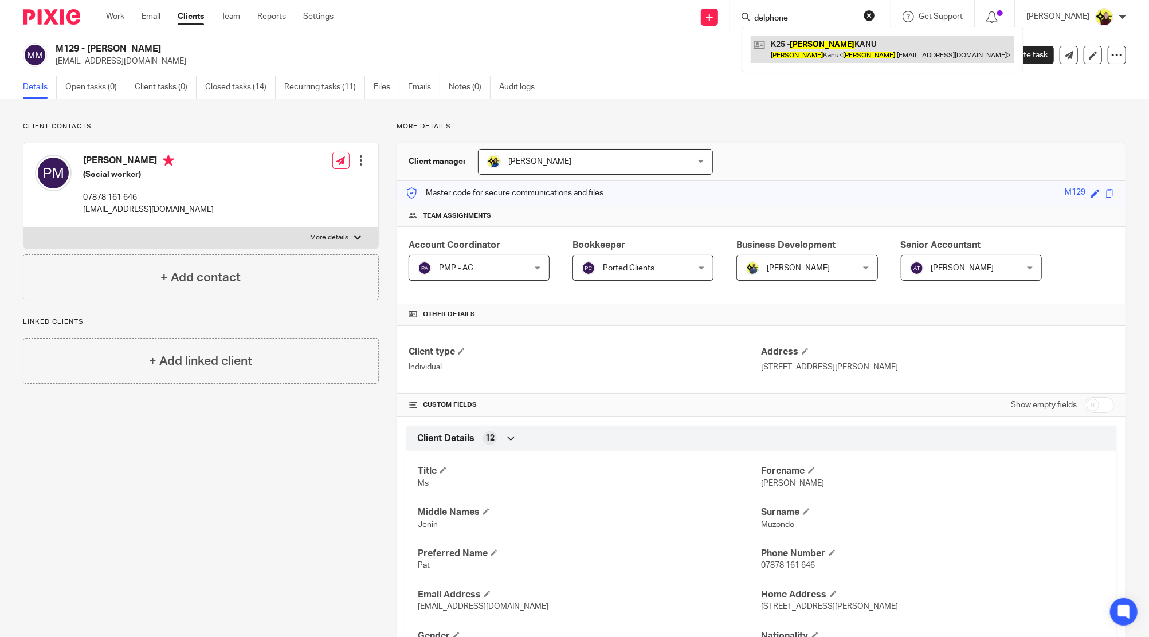
type input "delphone"
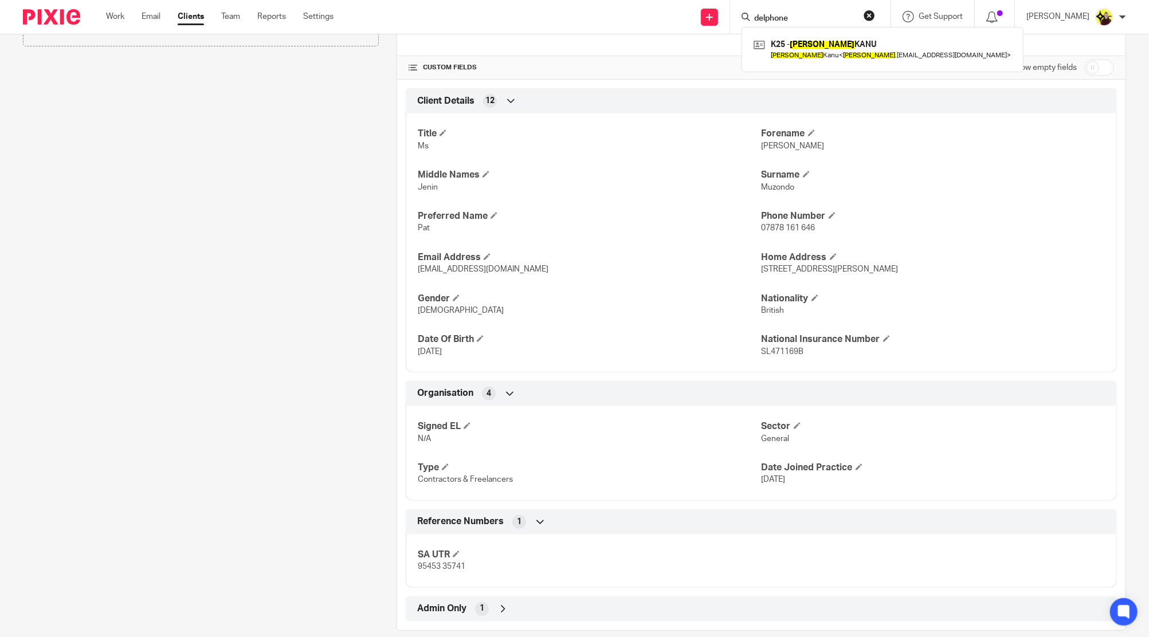
scroll to position [353, 0]
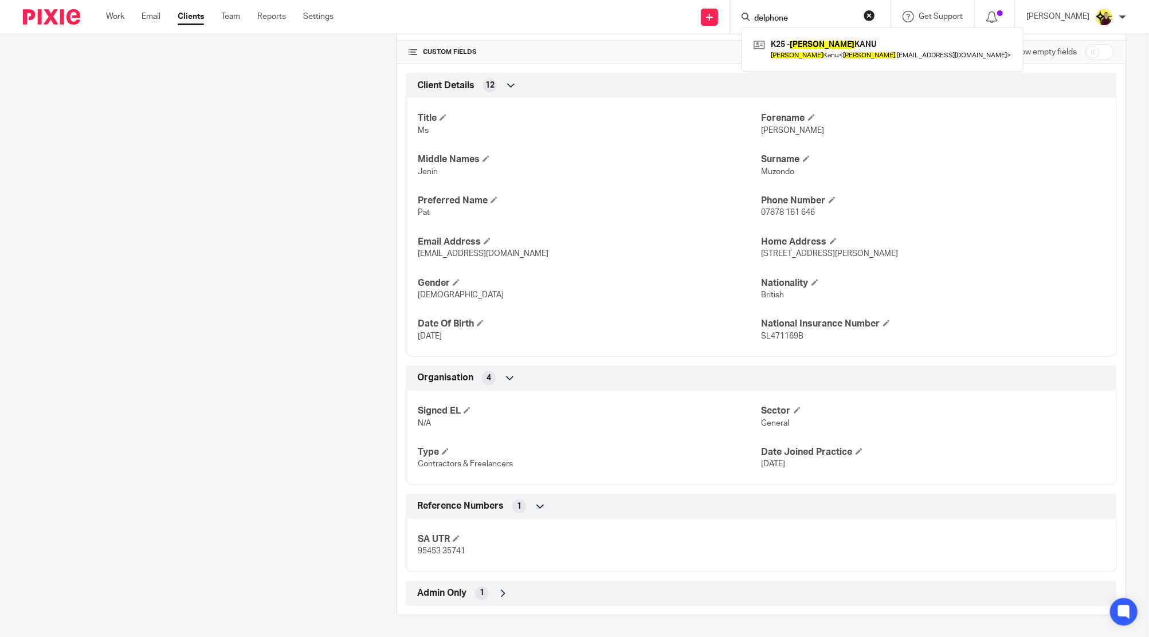
click at [465, 591] on div "Admin Only 1" at bounding box center [761, 593] width 694 height 19
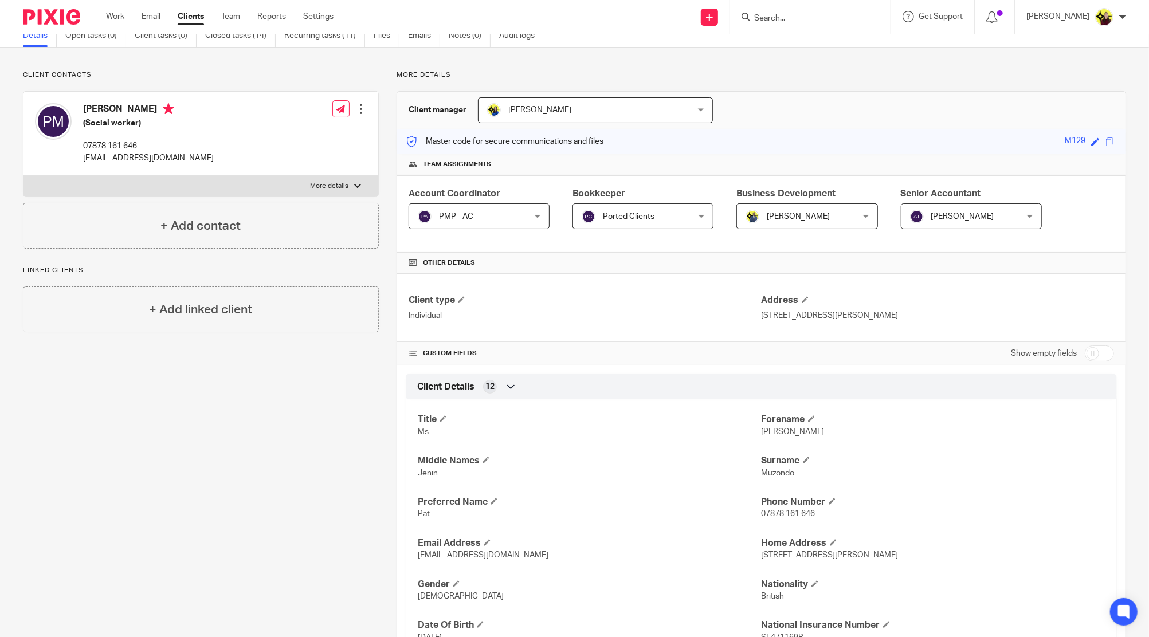
scroll to position [0, 0]
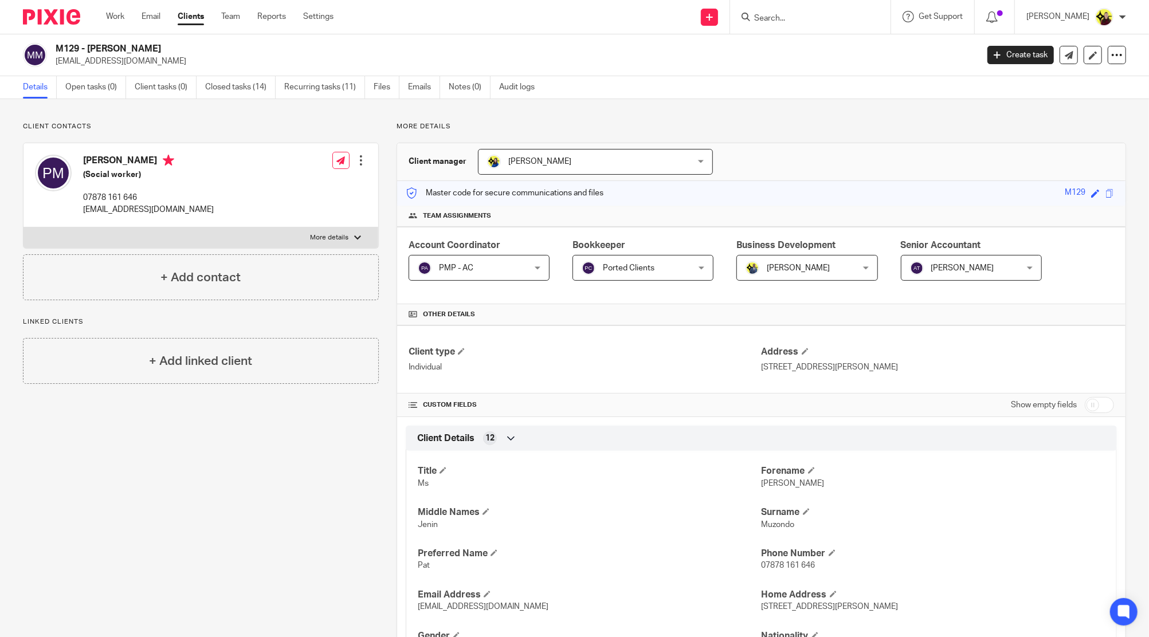
click at [833, 15] on input "Search" at bounding box center [804, 19] width 103 height 10
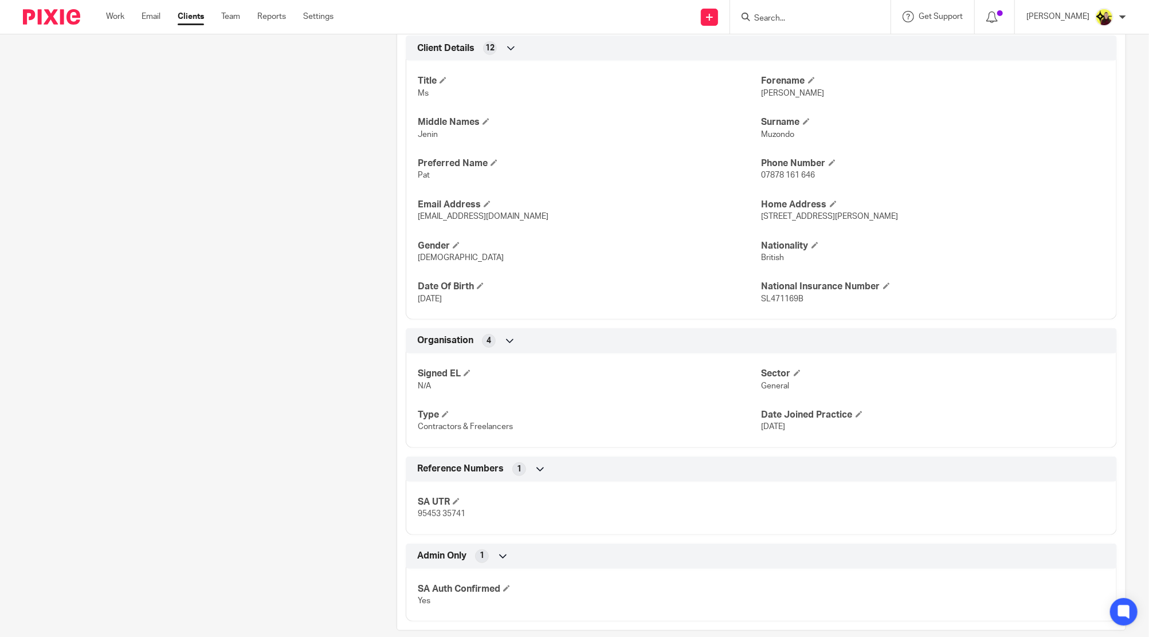
scroll to position [406, 0]
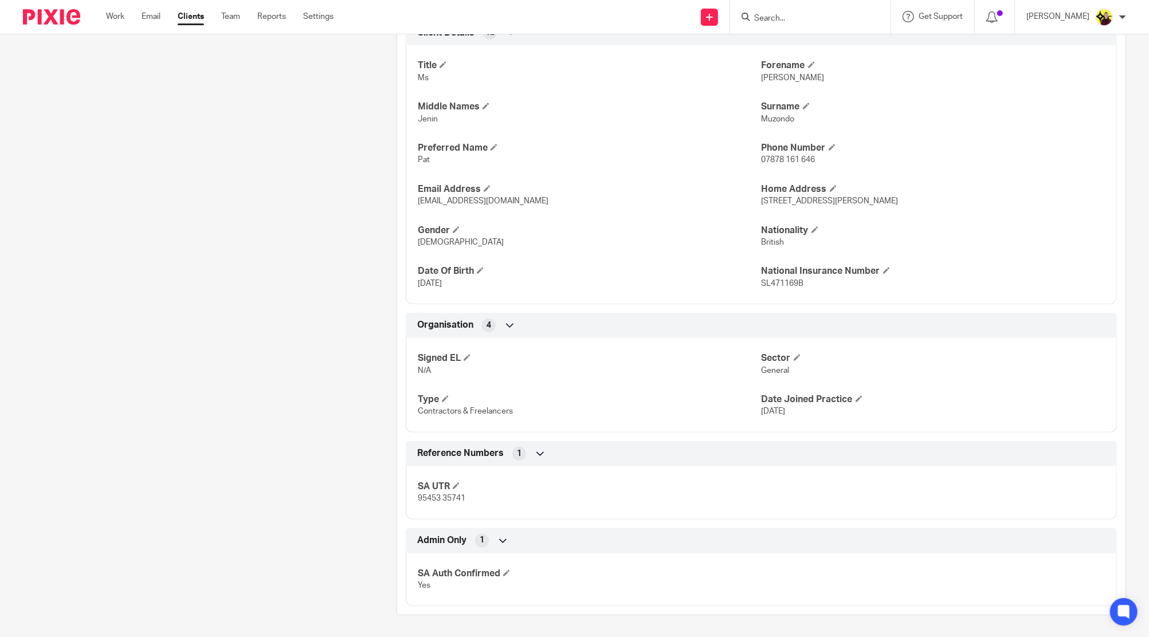
click at [439, 495] on span "95453 35741" at bounding box center [442, 499] width 48 height 8
copy div "95453 35741 Companies House 11 Financial M.O.T 7 AML Risk Assessment 14 Proof O…"
click at [790, 21] on input "Search" at bounding box center [804, 19] width 103 height 10
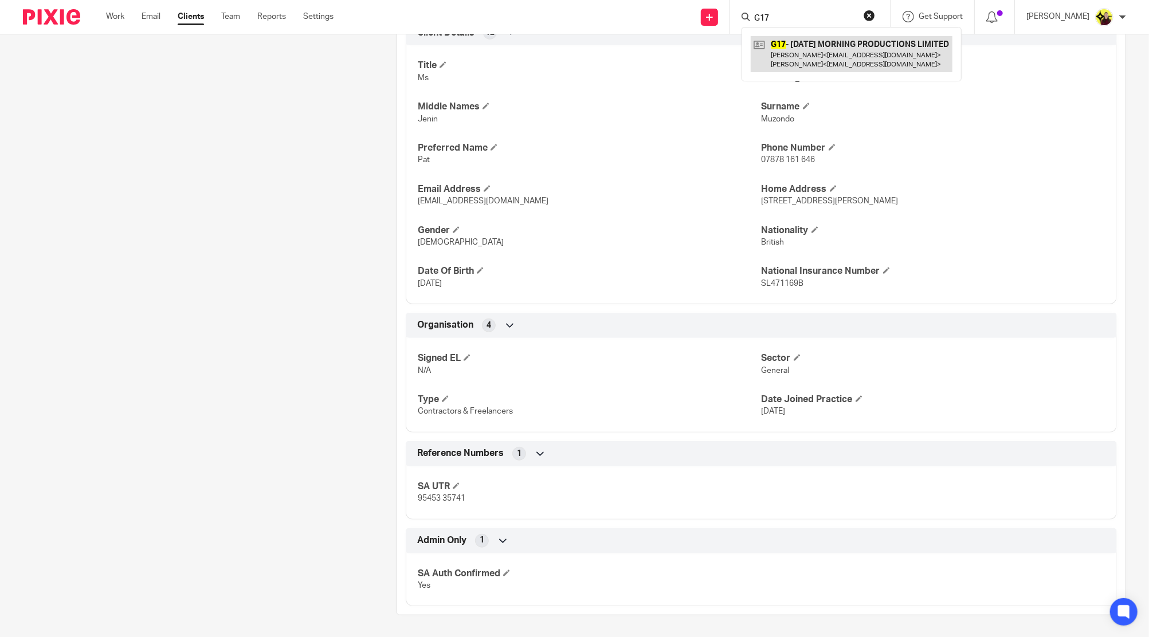
type input "G17"
click at [799, 42] on link at bounding box center [852, 54] width 202 height 36
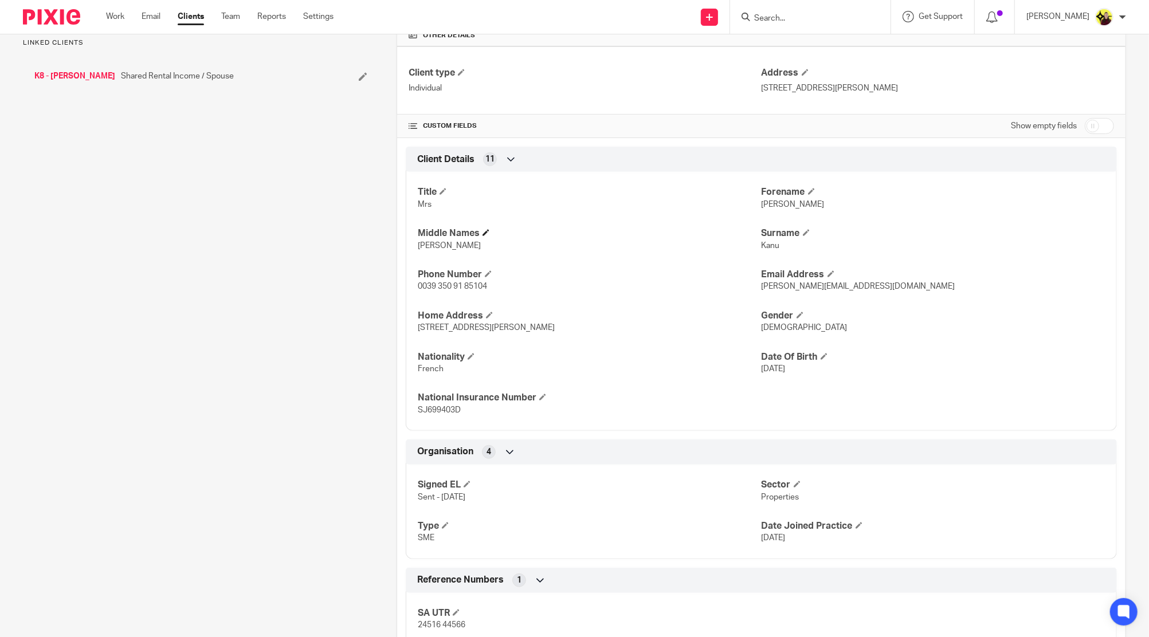
scroll to position [386, 0]
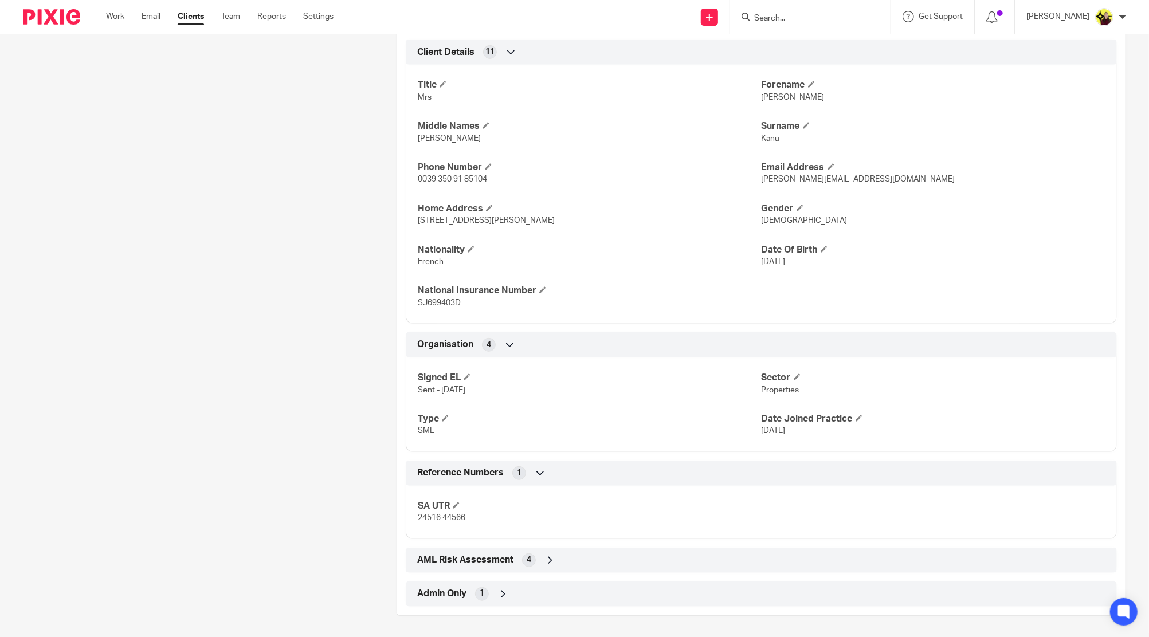
click at [430, 519] on span "24516 44566" at bounding box center [442, 518] width 48 height 8
copy div "24516 44566 Companies House 11 Financial M.O.T 7"
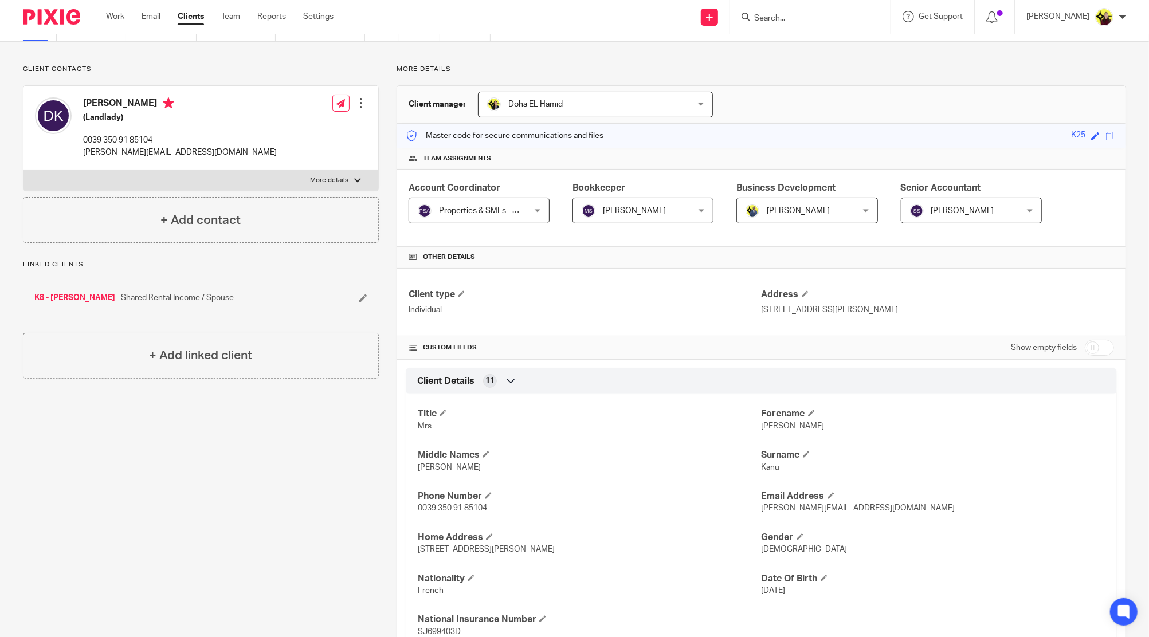
scroll to position [0, 0]
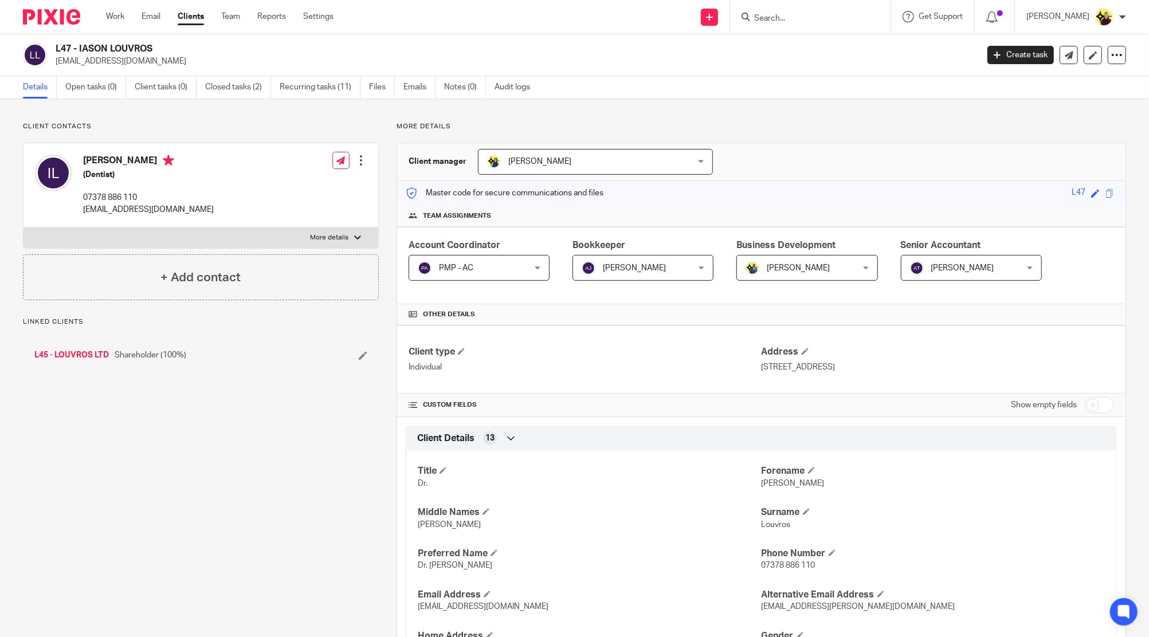
scroll to position [76, 0]
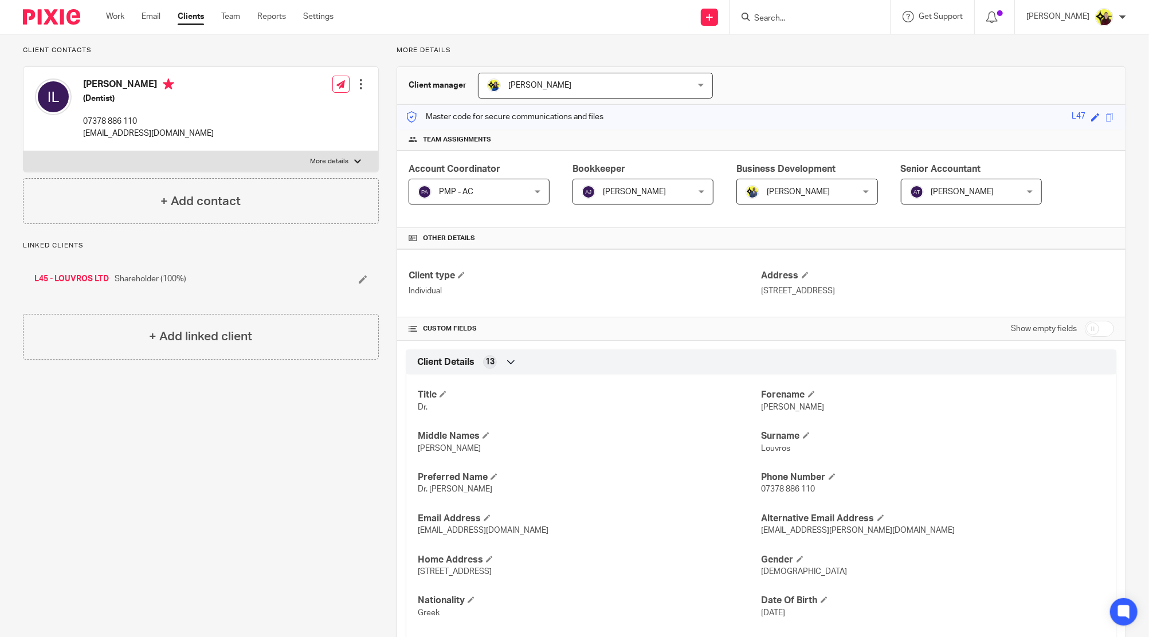
click at [432, 485] on span "Dr. Jason" at bounding box center [455, 489] width 75 height 8
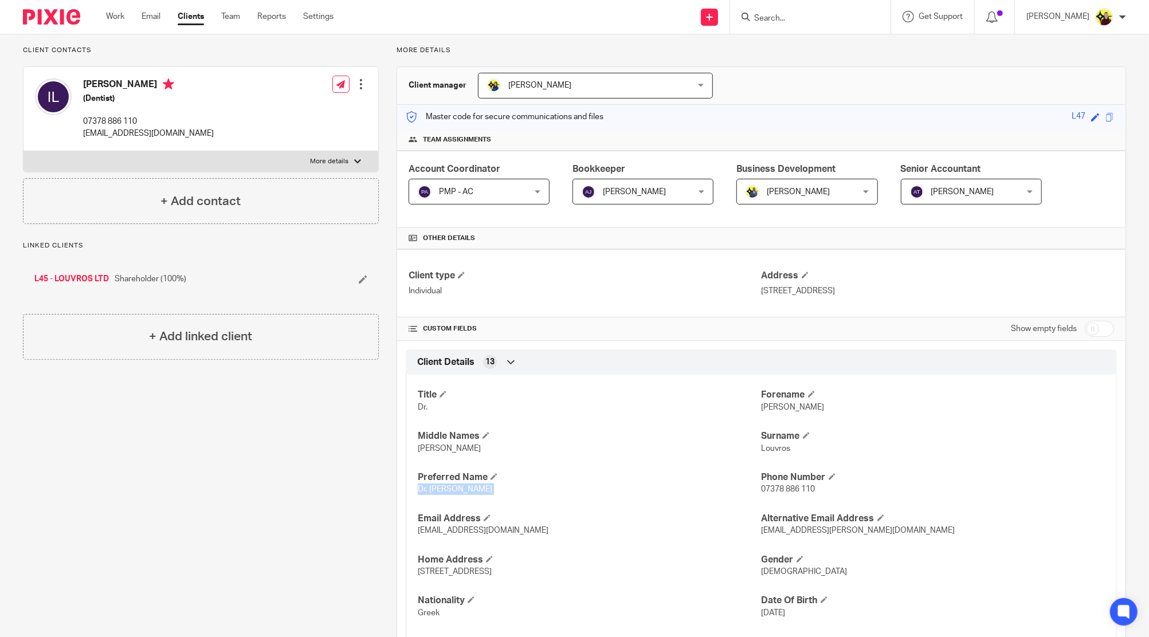
click at [442, 496] on div "Title Dr. Forename Iason Middle Names Vasileios Surname Louvros Preferred Name …" at bounding box center [761, 520] width 711 height 309
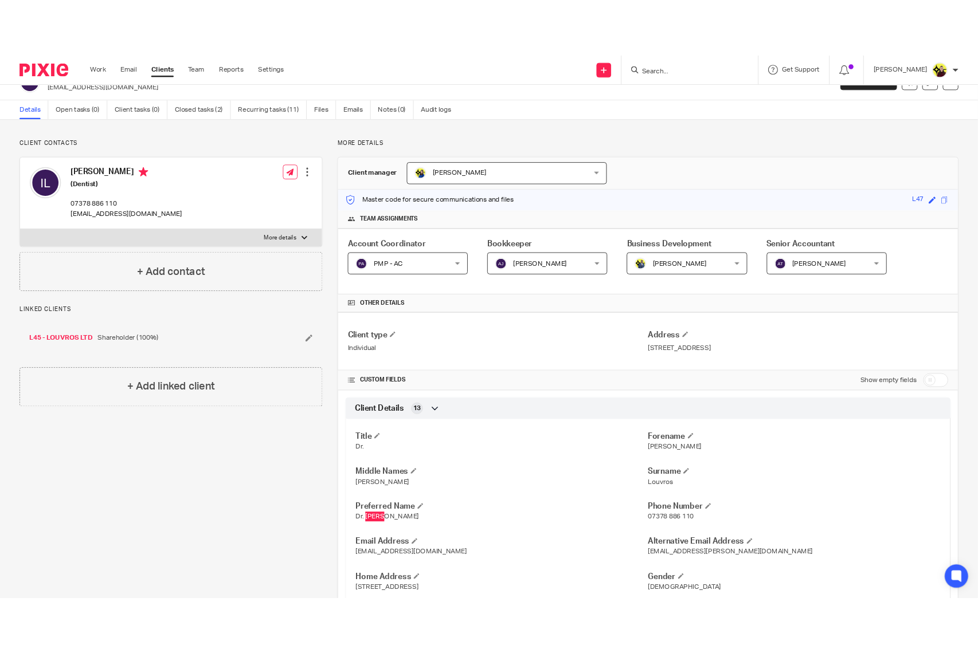
scroll to position [0, 0]
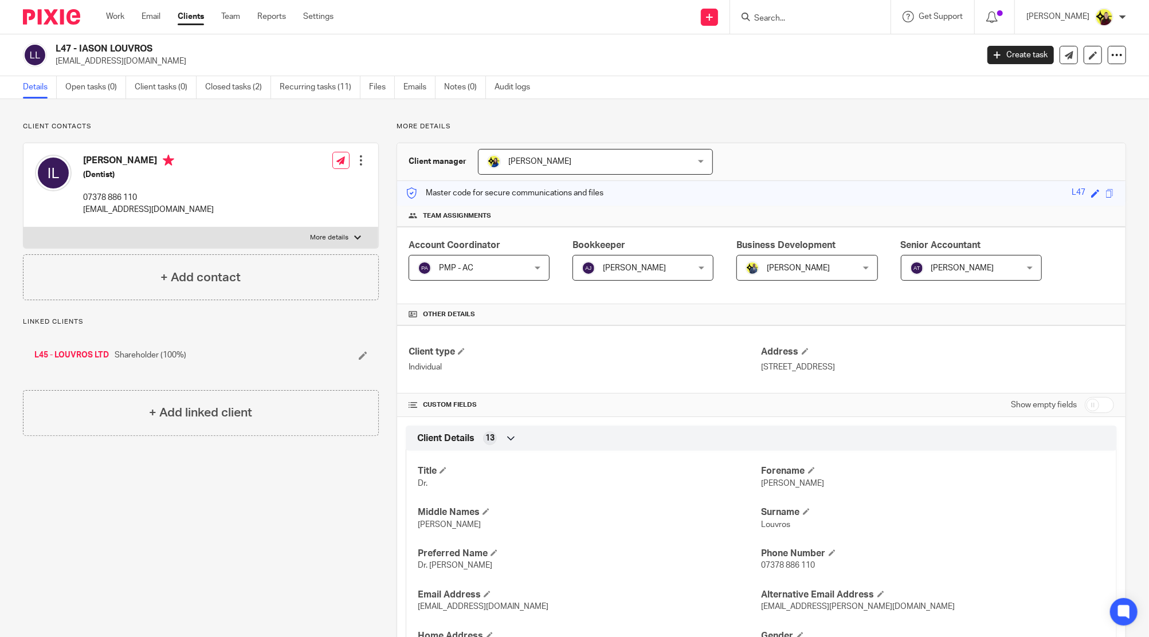
click at [96, 151] on div "Iason Louvros (Dentist) 07378 886 110 drlouvros@gmail.com" at bounding box center [124, 185] width 179 height 72
copy h4 "Iason Louvros"
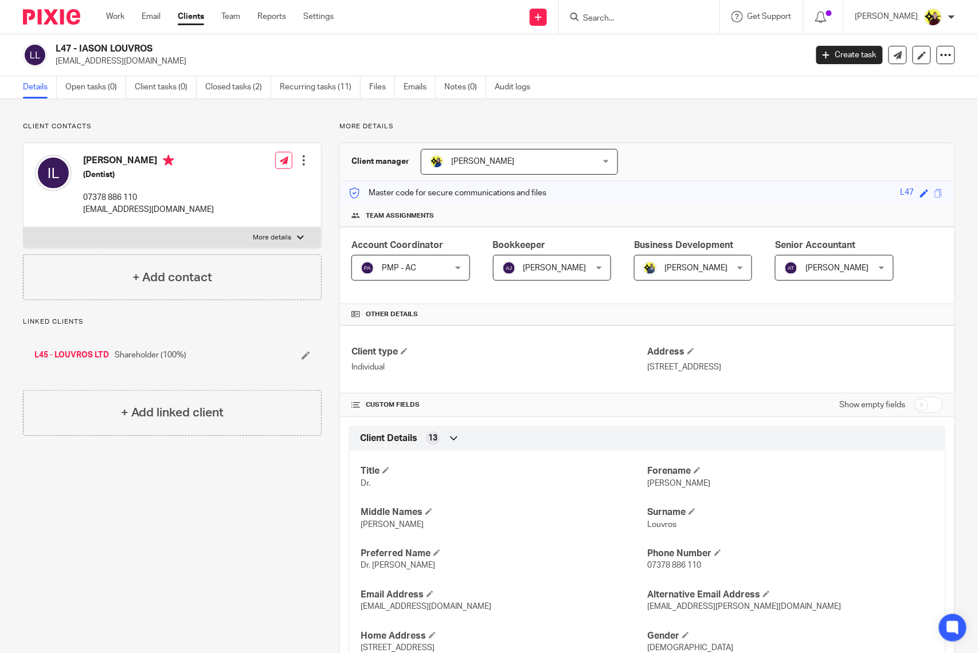
click at [624, 7] on div at bounding box center [639, 17] width 160 height 34
click at [612, 14] on input "Search" at bounding box center [633, 19] width 103 height 10
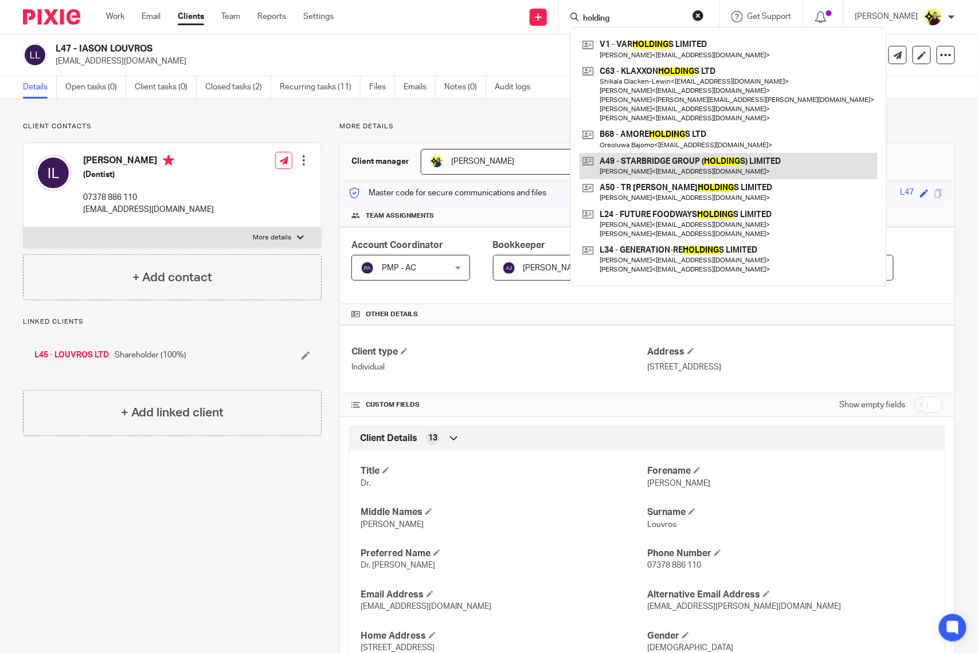
type input "holding"
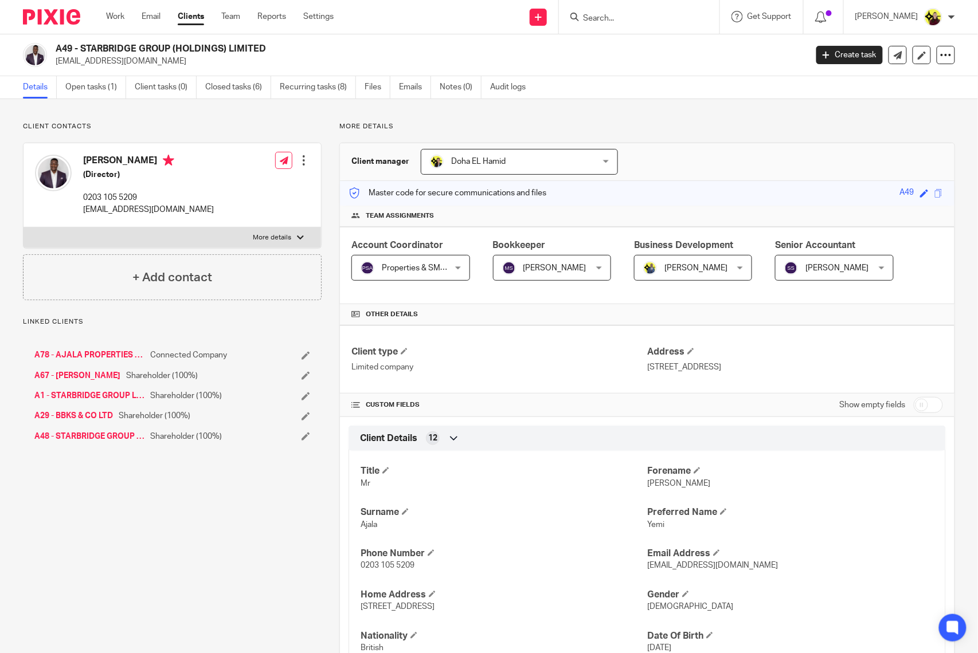
click at [68, 39] on div "A49 - STARBRIDGE GROUP (HOLDINGS) LIMITED [EMAIL_ADDRESS][DOMAIN_NAME] Create t…" at bounding box center [489, 55] width 978 height 42
copy h2 "A49"
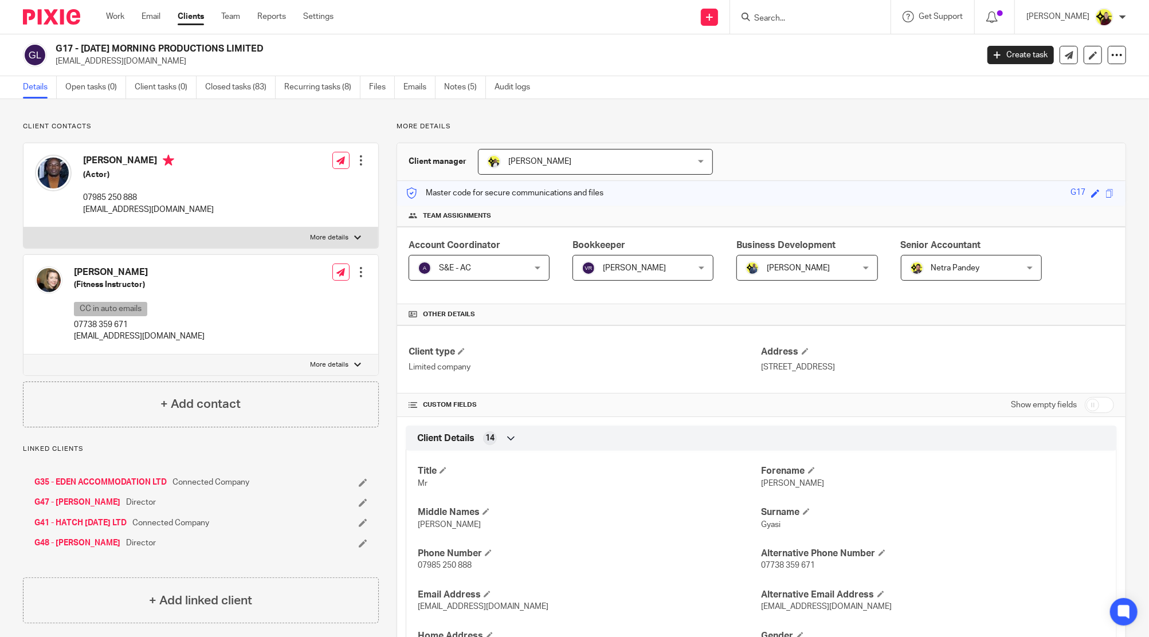
click at [129, 47] on h2 "G17 - [DATE] MORNING PRODUCTIONS LIMITED" at bounding box center [422, 49] width 732 height 12
drag, startPoint x: 78, startPoint y: 45, endPoint x: 117, endPoint y: 36, distance: 40.2
click at [117, 36] on div "G17 - [DATE] MORNING PRODUCTIONS LIMITED [EMAIL_ADDRESS][DOMAIN_NAME] Create ta…" at bounding box center [574, 55] width 1149 height 42
click at [100, 44] on h2 "G17 - [DATE] MORNING PRODUCTIONS LIMITED" at bounding box center [422, 49] width 732 height 12
drag, startPoint x: 79, startPoint y: 44, endPoint x: 293, endPoint y: 44, distance: 214.4
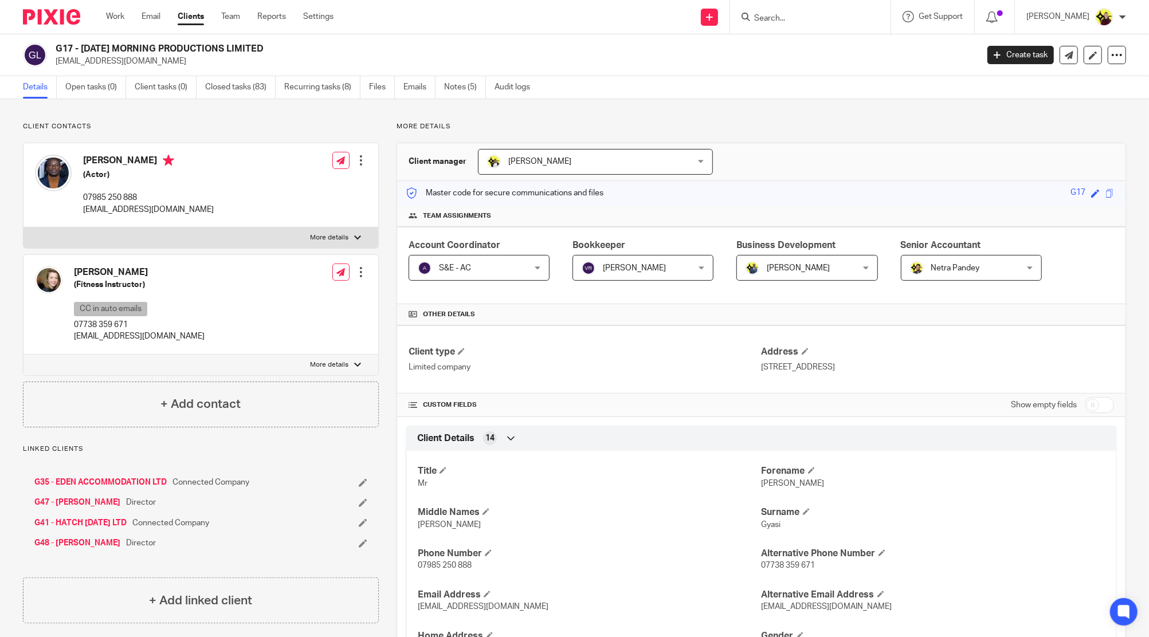
click at [293, 44] on h2 "G17 - [DATE] MORNING PRODUCTIONS LIMITED" at bounding box center [422, 49] width 732 height 12
copy h2 "[DATE] MORNING PRODUCTIONS LIMITED"
click at [92, 157] on h4 "[PERSON_NAME]" at bounding box center [148, 162] width 131 height 14
copy h4 "[PERSON_NAME]"
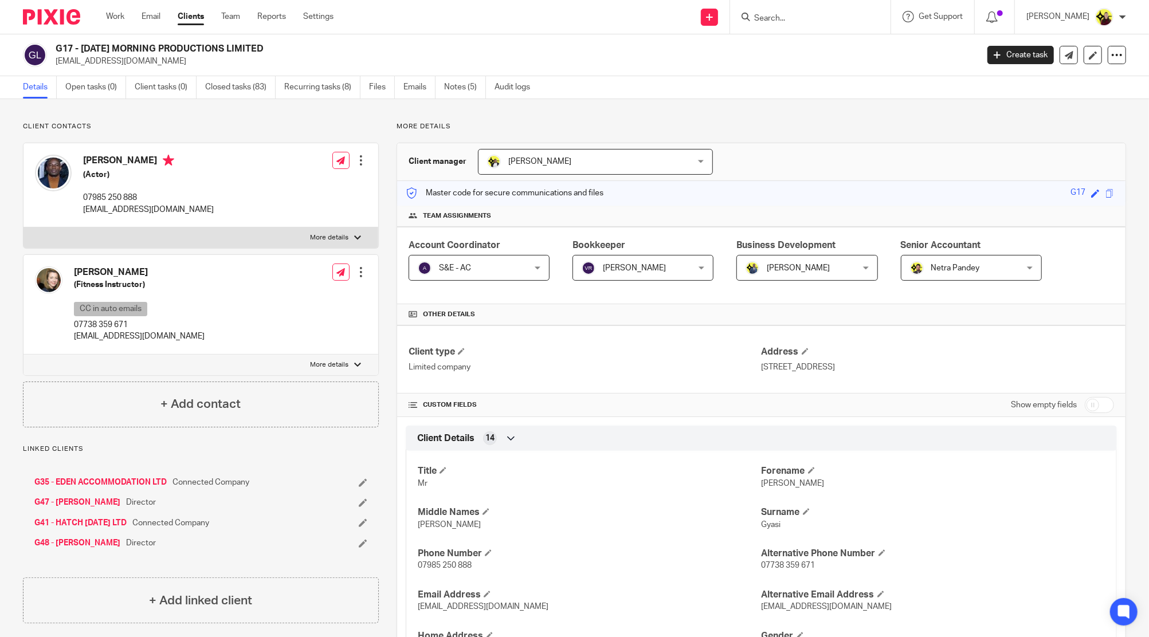
click at [111, 66] on p "[EMAIL_ADDRESS][DOMAIN_NAME]" at bounding box center [513, 61] width 915 height 11
copy main "[EMAIL_ADDRESS][DOMAIN_NAME] Create task Update from Companies House Export dat…"
click at [113, 344] on div "[PERSON_NAME] (Fitness Instructor) CC in auto emails 07738 359 671 [EMAIL_ADDRE…" at bounding box center [120, 305] width 170 height 88
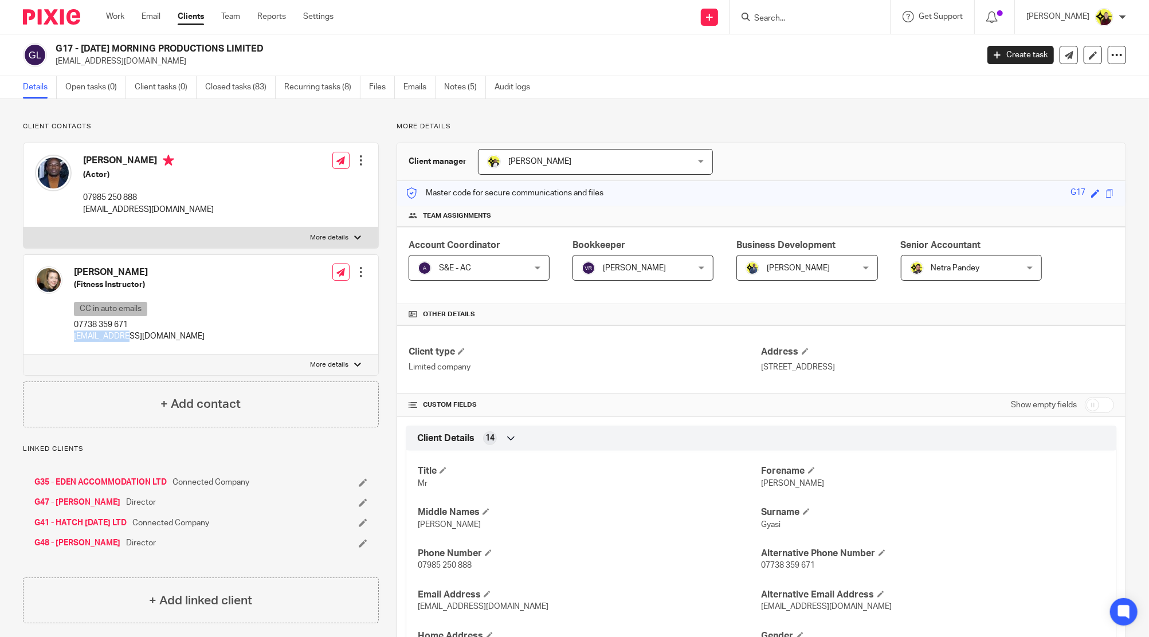
click at [113, 344] on div "[PERSON_NAME] (Fitness Instructor) CC in auto emails 07738 359 671 [EMAIL_ADDRE…" at bounding box center [120, 305] width 170 height 88
copy div "[EMAIL_ADDRESS][DOMAIN_NAME]"
drag, startPoint x: 299, startPoint y: 42, endPoint x: 84, endPoint y: 48, distance: 214.4
click at [84, 48] on div "G17 - [DATE] MORNING PRODUCTIONS LIMITED [EMAIL_ADDRESS][DOMAIN_NAME] Create ta…" at bounding box center [574, 55] width 1149 height 42
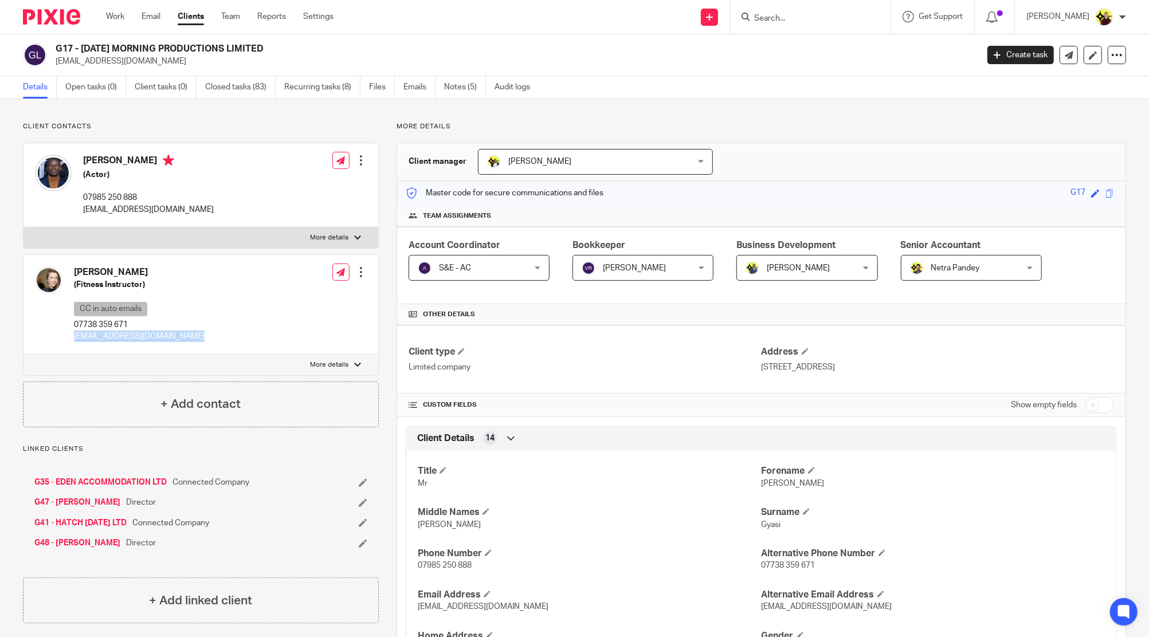
copy h2 "[DATE] MORNING PRODUCTIONS LIMITED"
click at [151, 16] on link "Email" at bounding box center [151, 16] width 19 height 11
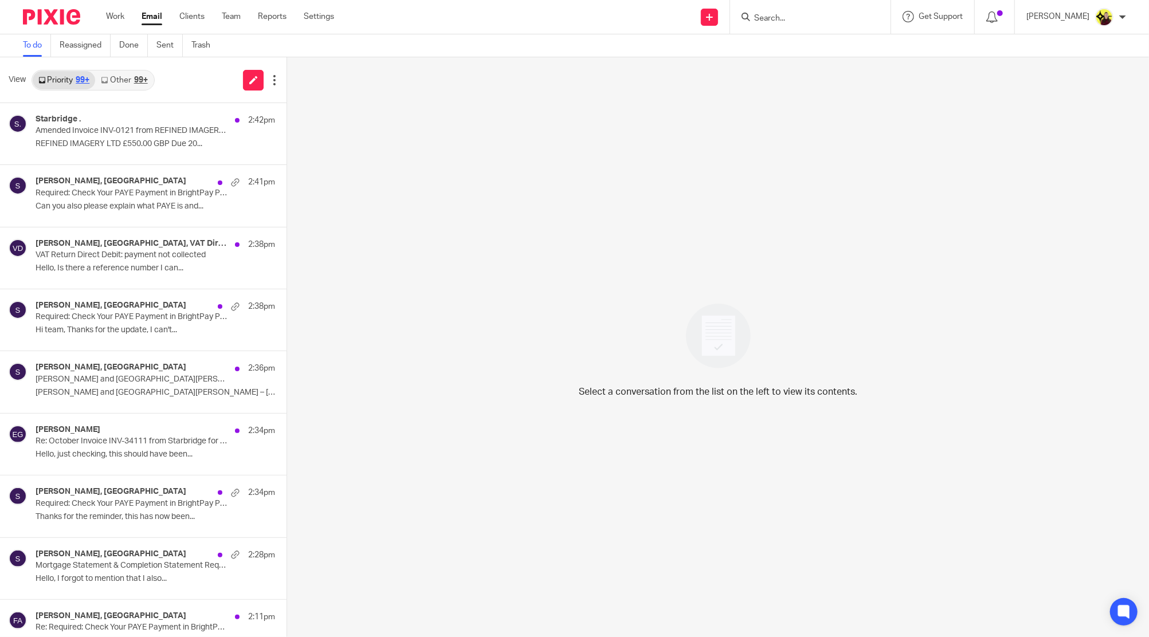
click at [133, 77] on link "Other 99+" at bounding box center [124, 80] width 58 height 18
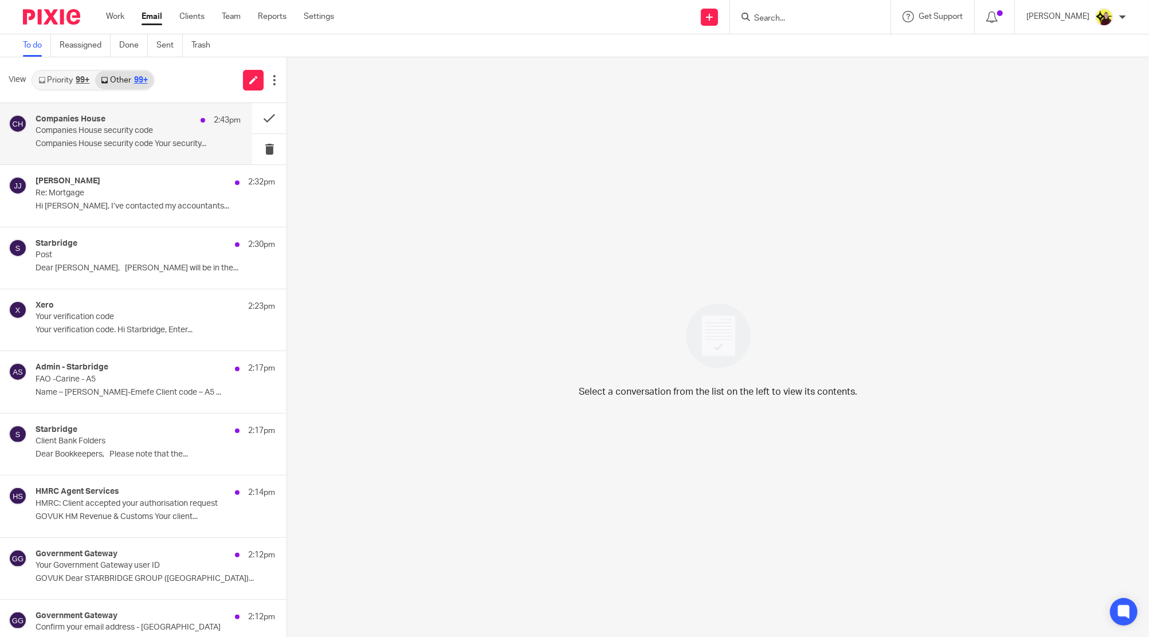
click at [105, 126] on div "Companies House 2:43pm" at bounding box center [138, 120] width 205 height 11
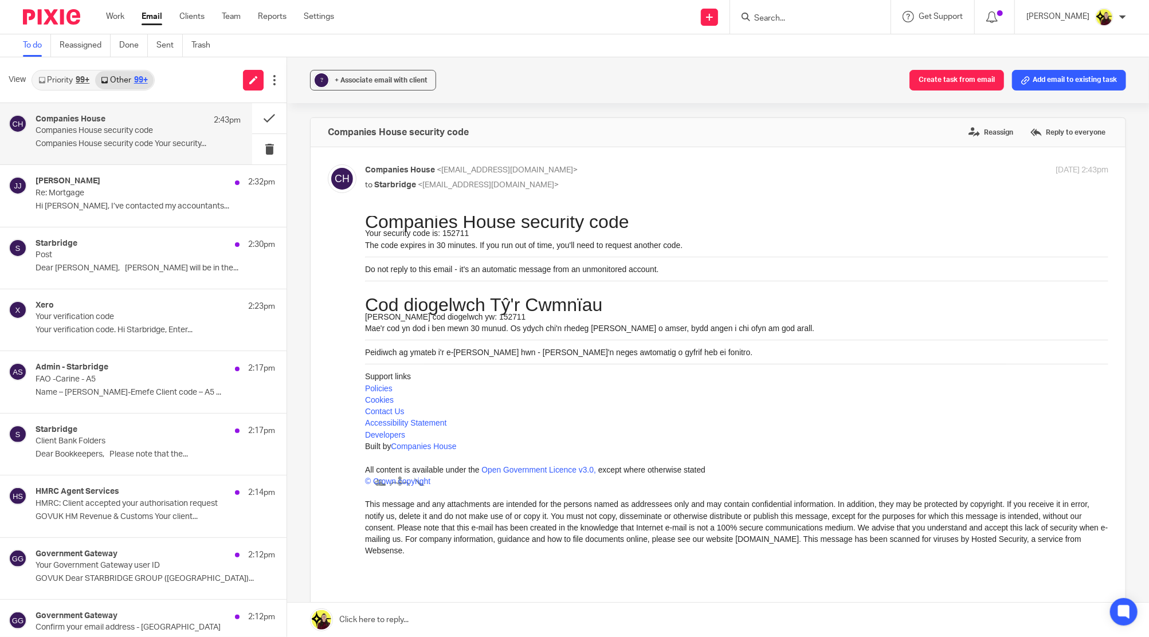
click at [463, 226] on h2 "Companies House security code" at bounding box center [736, 221] width 743 height 11
click at [451, 236] on p "Your security code is: 152711" at bounding box center [736, 232] width 743 height 11
copy p "152711"
click at [801, 17] on input "Search" at bounding box center [804, 19] width 103 height 10
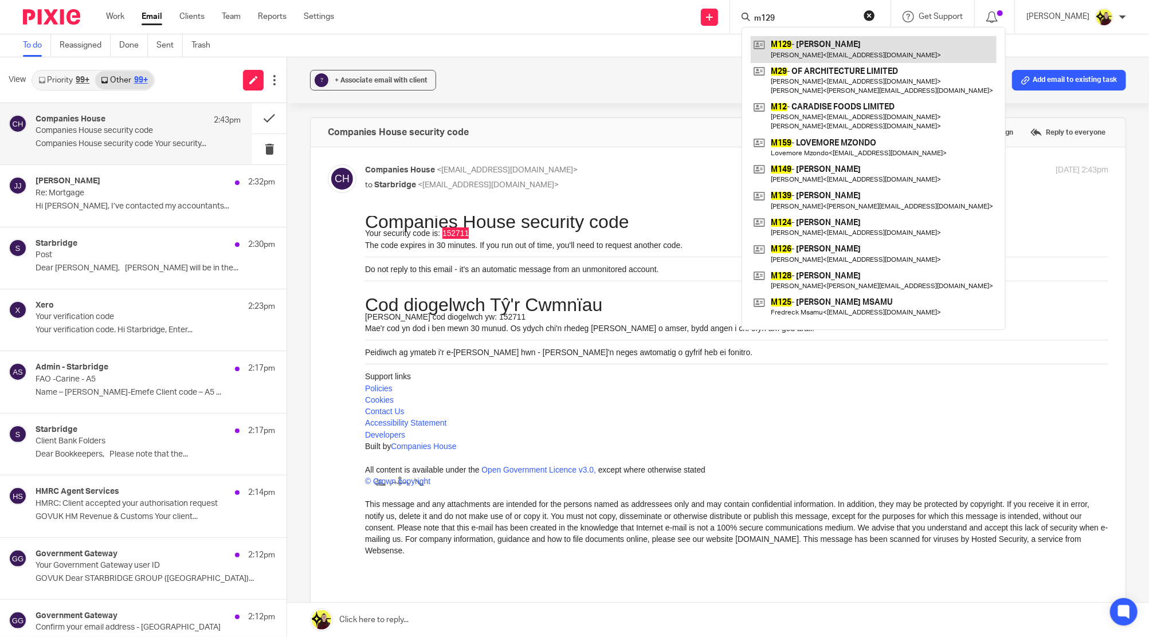
type input "m129"
click at [808, 59] on link at bounding box center [874, 49] width 246 height 26
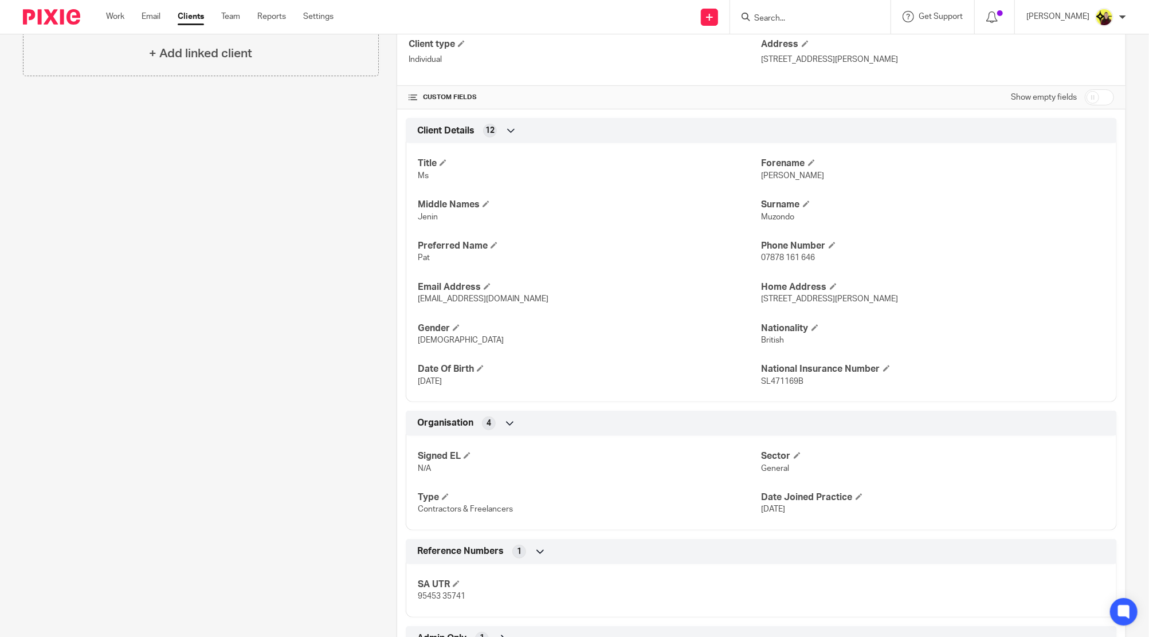
scroll to position [353, 0]
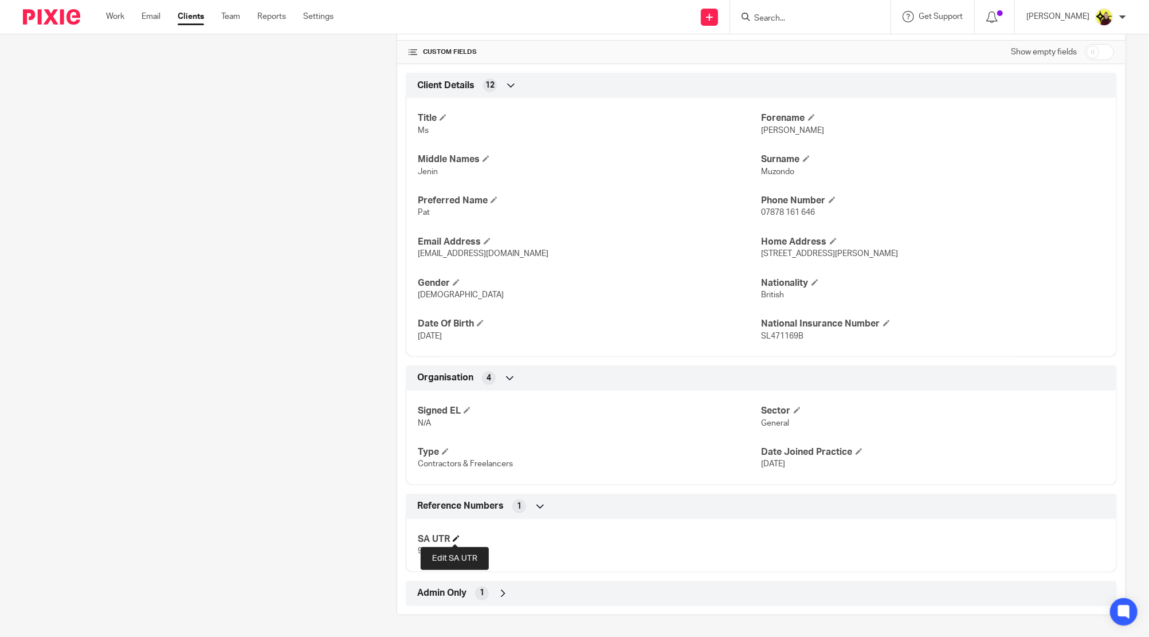
click at [454, 535] on span at bounding box center [456, 538] width 7 height 7
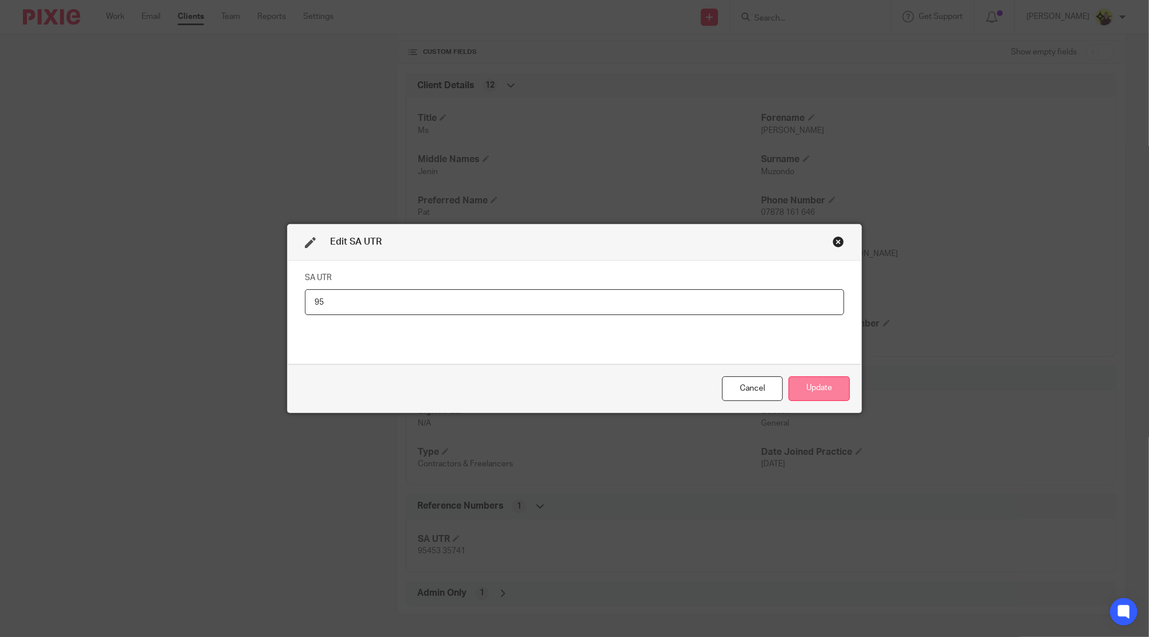
type input "9"
click at [808, 390] on button "Update" at bounding box center [819, 389] width 61 height 25
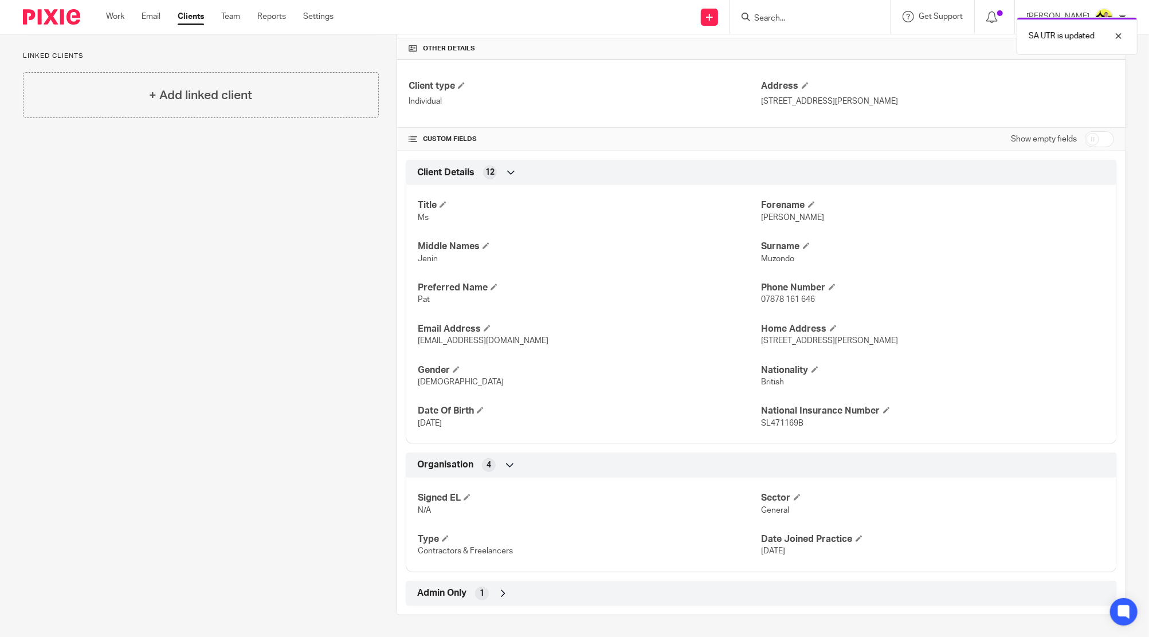
click at [536, 592] on div "Admin Only 1" at bounding box center [761, 593] width 694 height 19
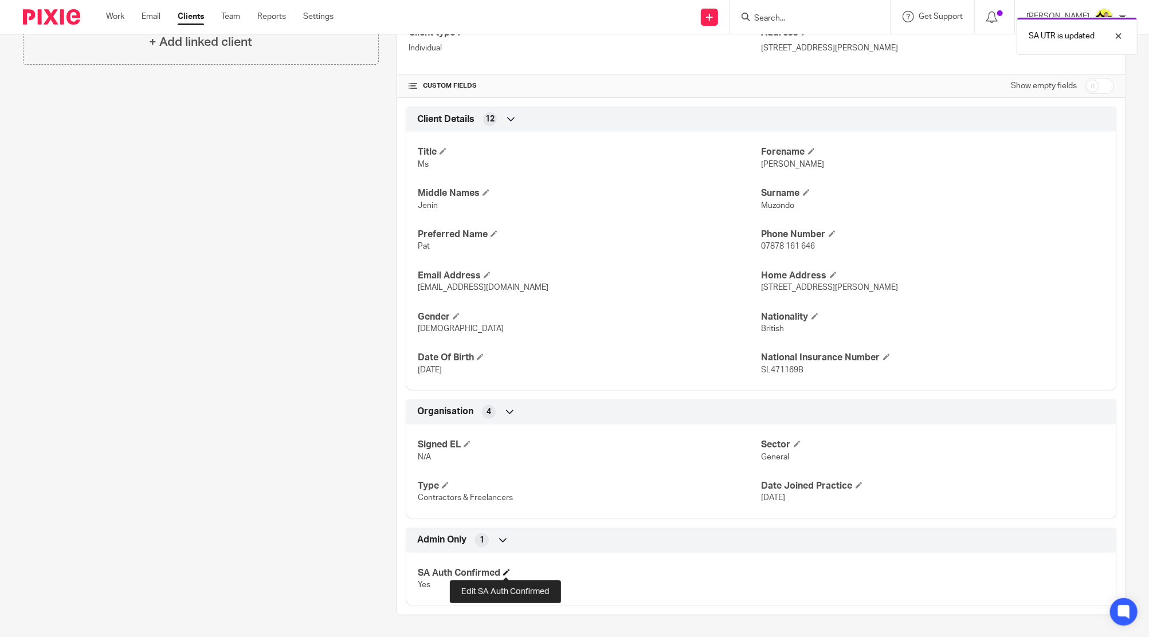
click at [503, 570] on span at bounding box center [506, 572] width 7 height 7
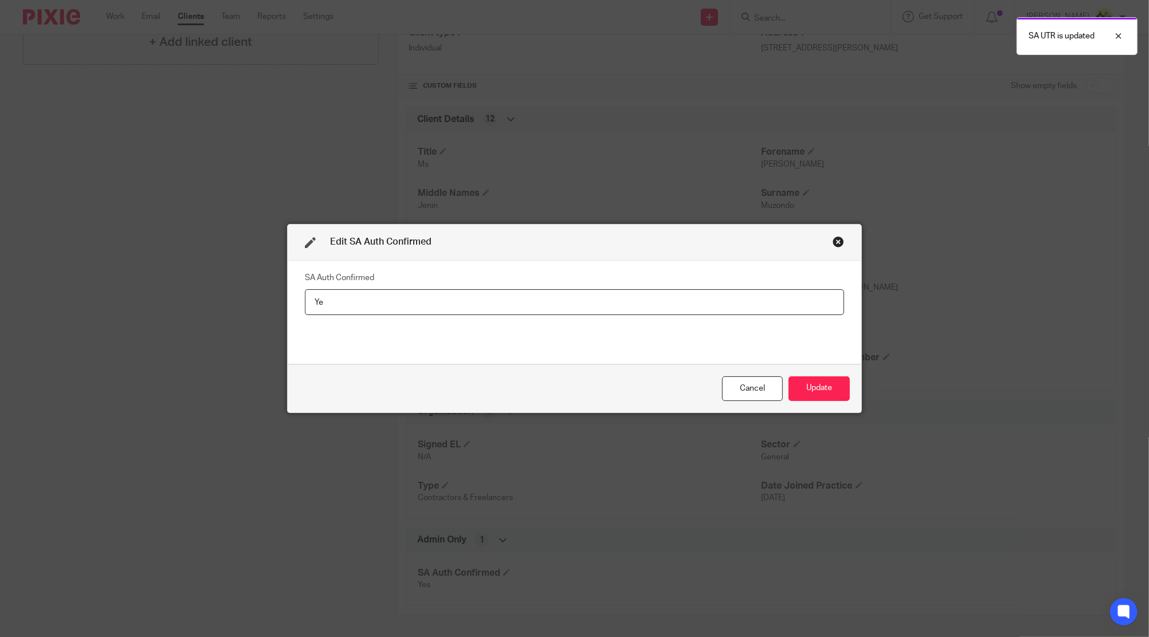
type input "Y"
click at [824, 386] on button "Update" at bounding box center [819, 389] width 61 height 25
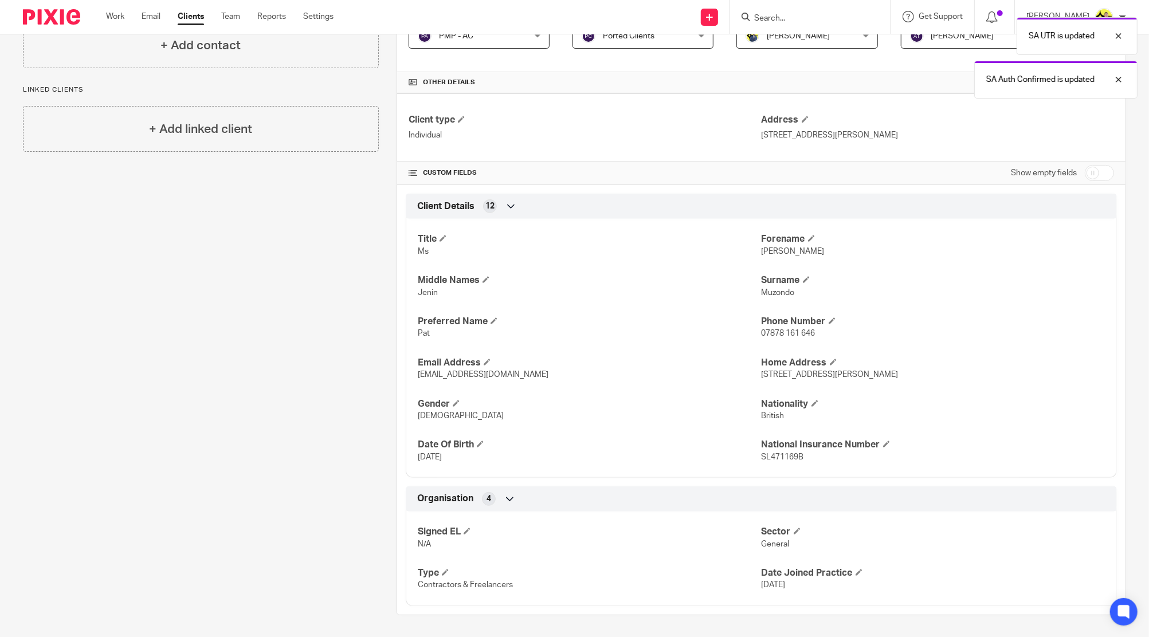
scroll to position [0, 0]
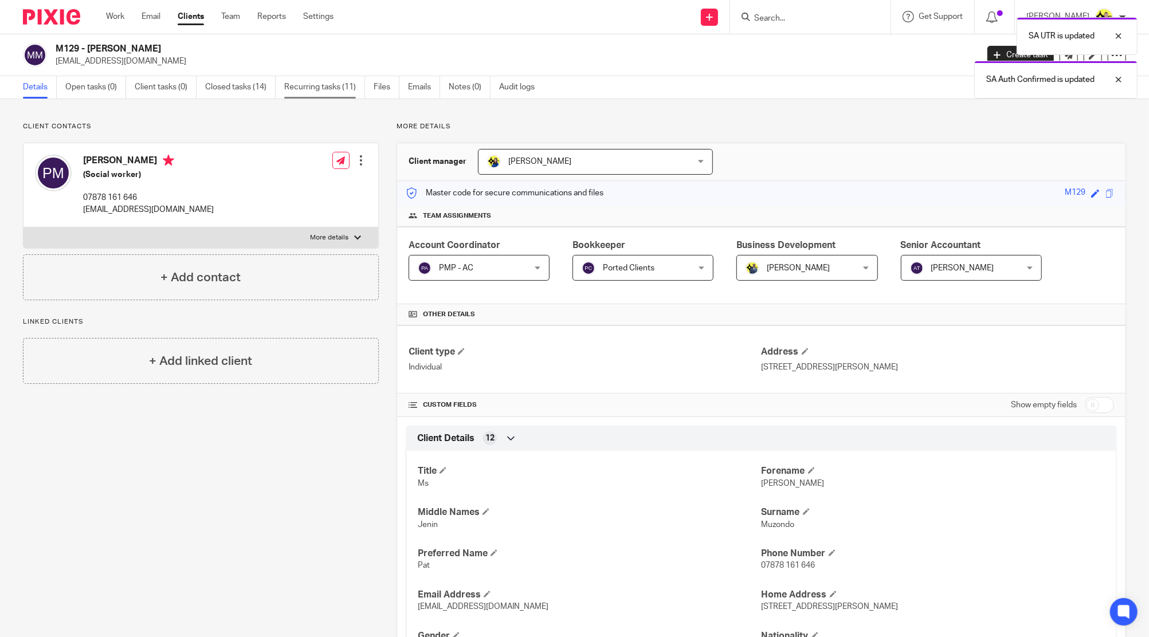
click at [342, 76] on link "Recurring tasks (11)" at bounding box center [324, 87] width 81 height 22
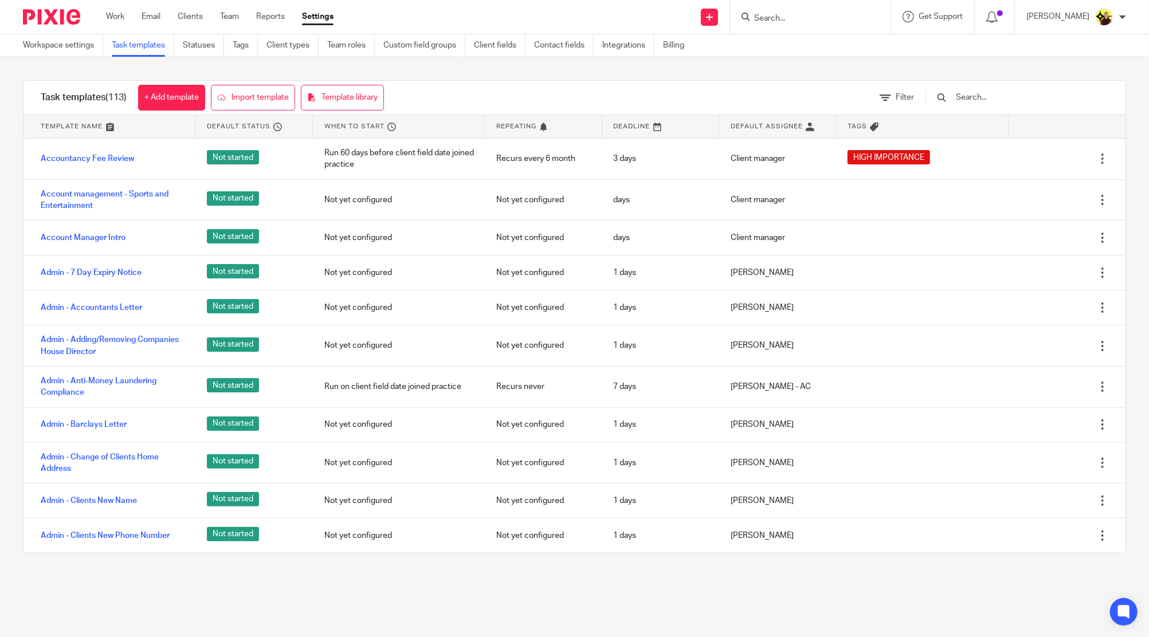
click at [794, 11] on form at bounding box center [814, 17] width 122 height 14
click at [802, 22] on input "Search" at bounding box center [804, 19] width 103 height 10
type input "c16"
click at [819, 48] on link at bounding box center [848, 49] width 194 height 26
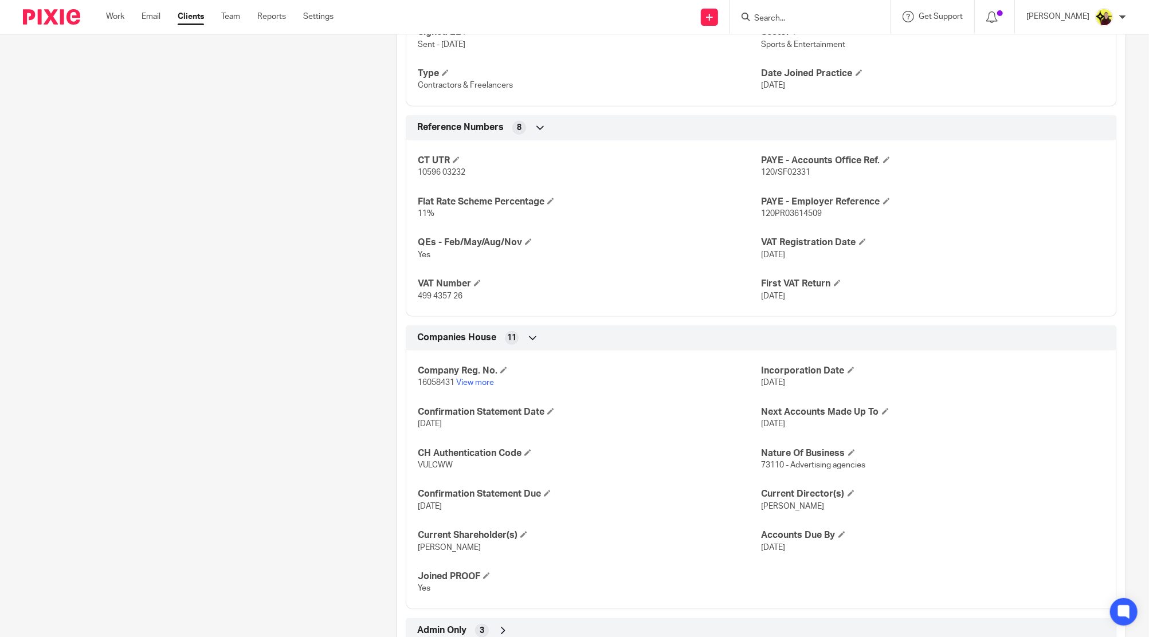
scroll to position [769, 0]
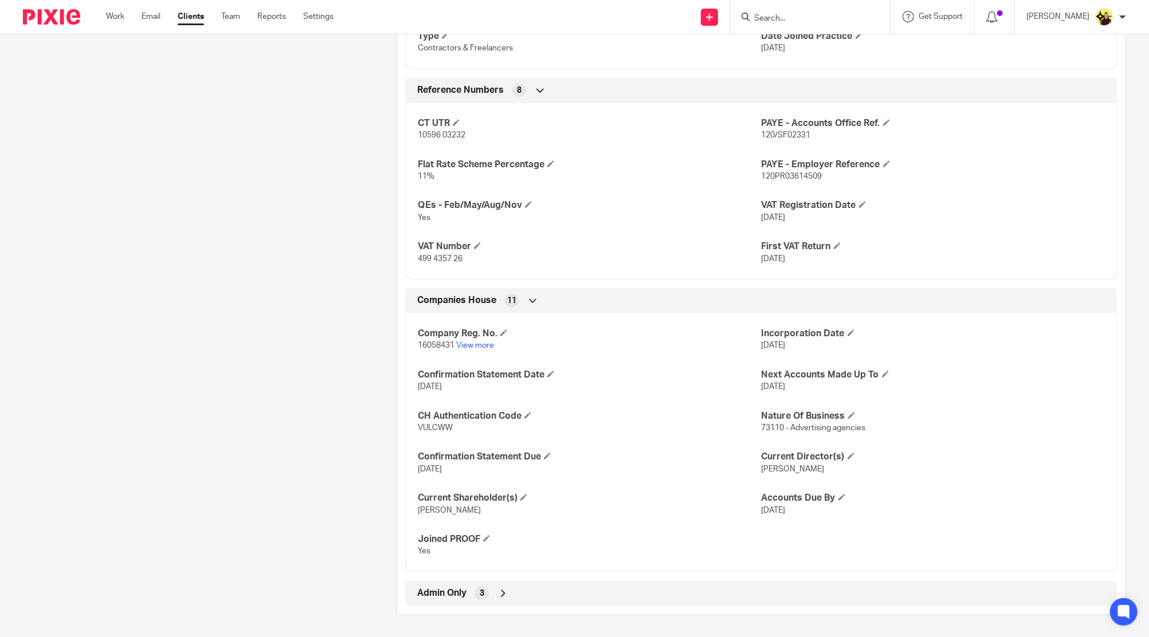
click at [538, 590] on div "Admin Only 3" at bounding box center [761, 593] width 694 height 19
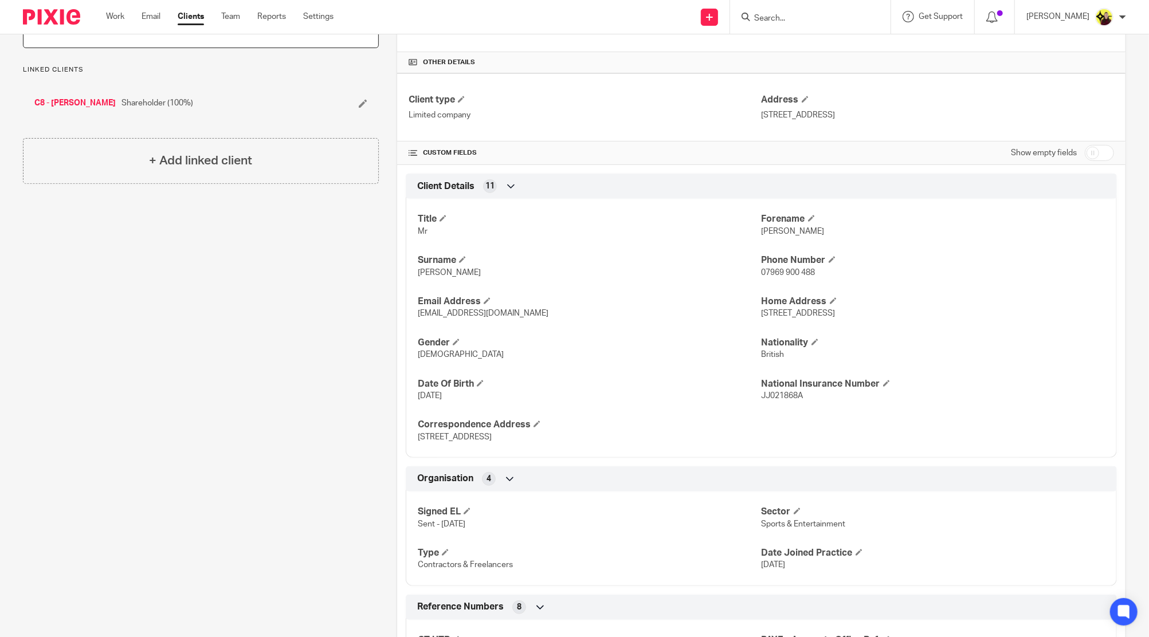
scroll to position [0, 0]
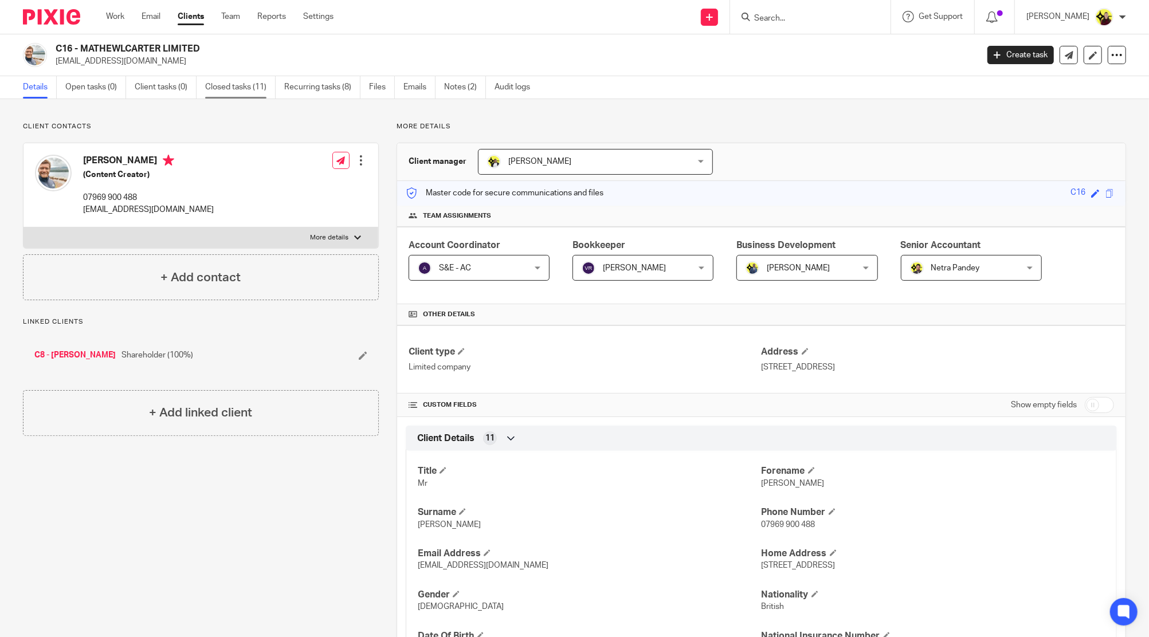
click at [221, 95] on link "Closed tasks (11)" at bounding box center [240, 87] width 70 height 22
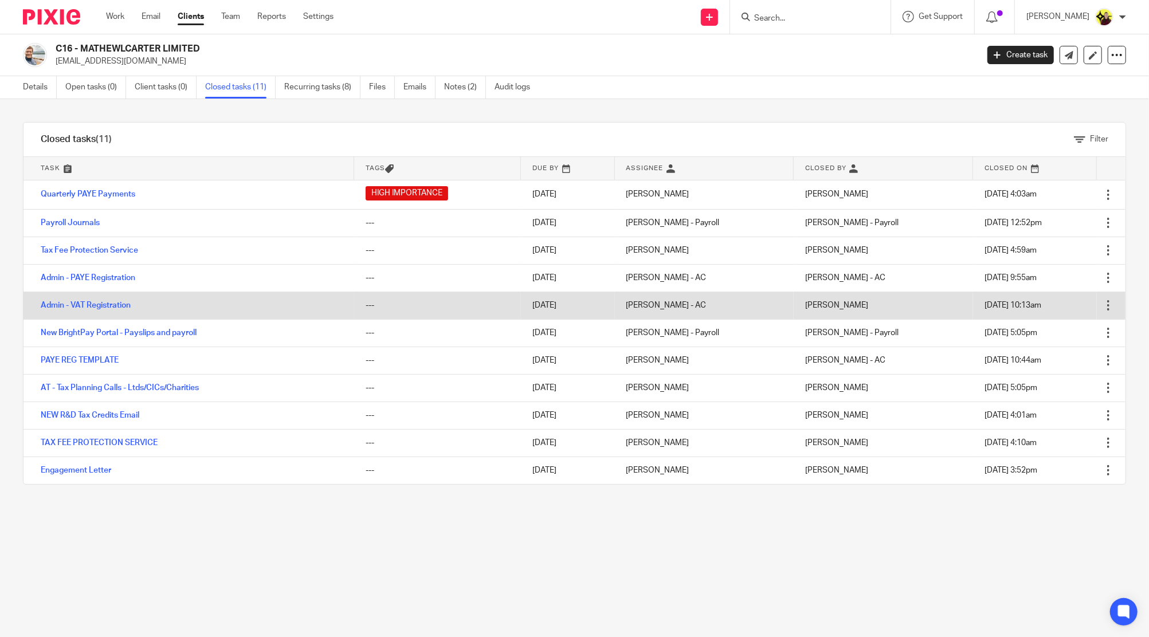
click at [89, 299] on td "Admin - VAT Registration" at bounding box center [188, 306] width 331 height 28
click at [87, 304] on link "Admin - VAT Registration" at bounding box center [86, 305] width 90 height 8
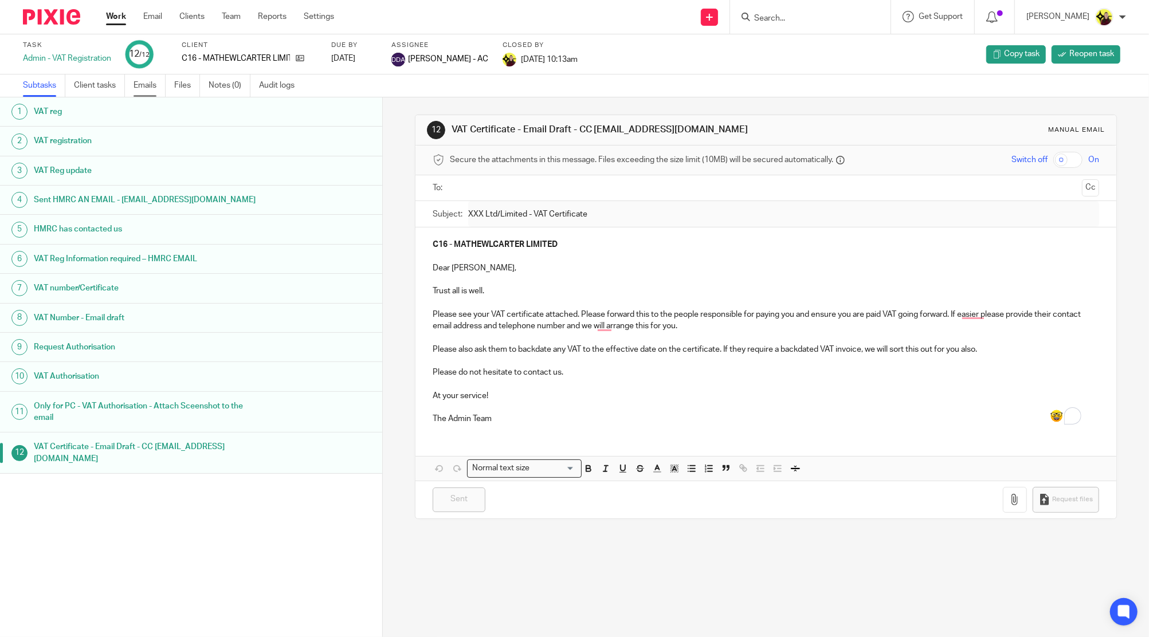
drag, startPoint x: 146, startPoint y: 86, endPoint x: 147, endPoint y: 92, distance: 6.3
click at [146, 86] on link "Emails" at bounding box center [150, 86] width 32 height 22
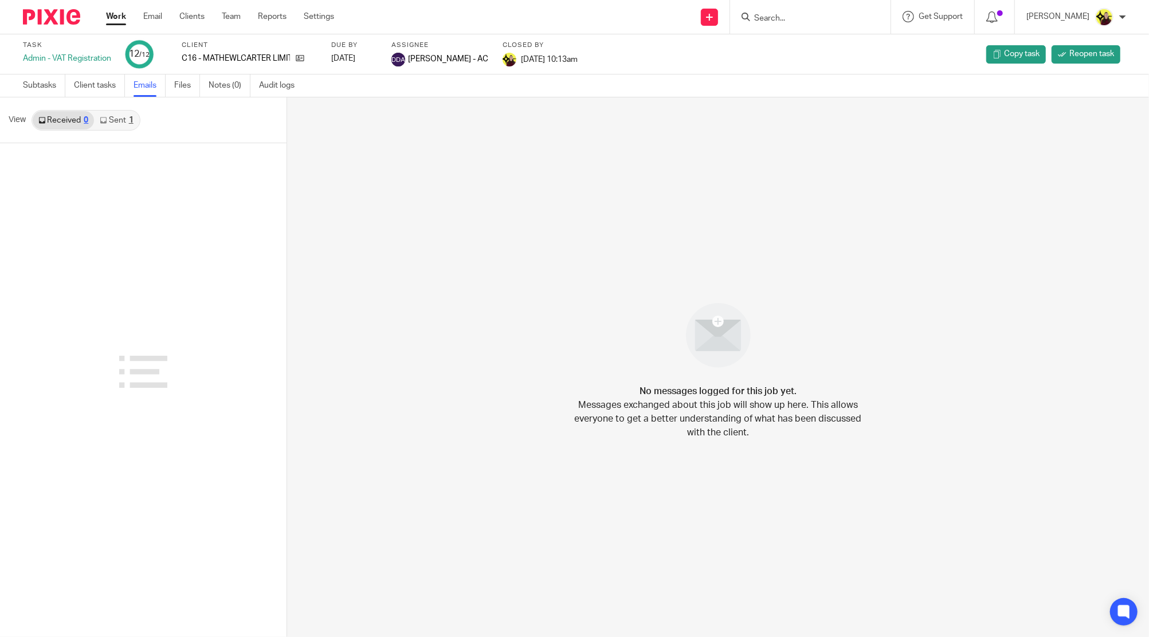
click at [122, 112] on link "Sent 1" at bounding box center [116, 120] width 45 height 18
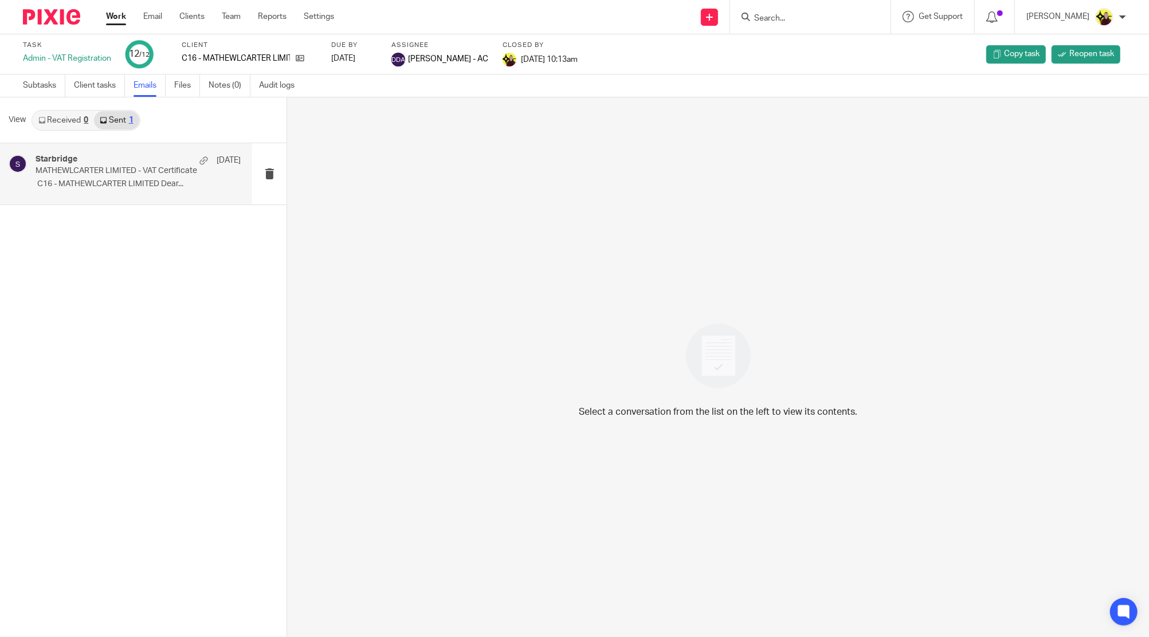
click at [124, 167] on p "MATHEWLCARTER LIMITED - VAT Certificate" at bounding box center [118, 171] width 164 height 10
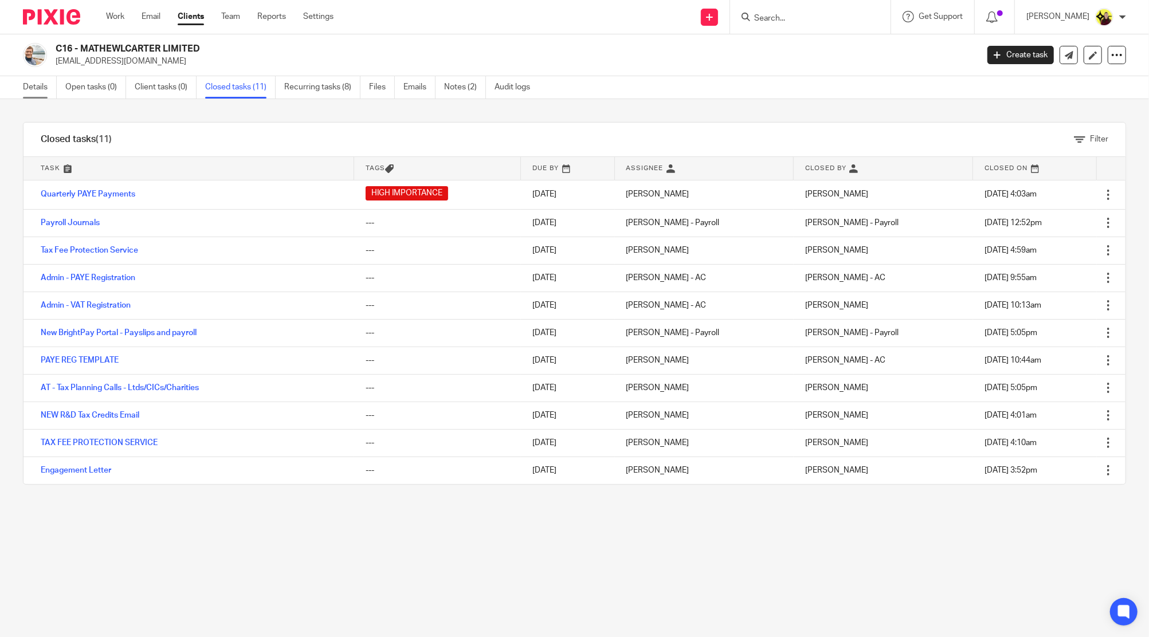
click at [45, 89] on link "Details" at bounding box center [40, 87] width 34 height 22
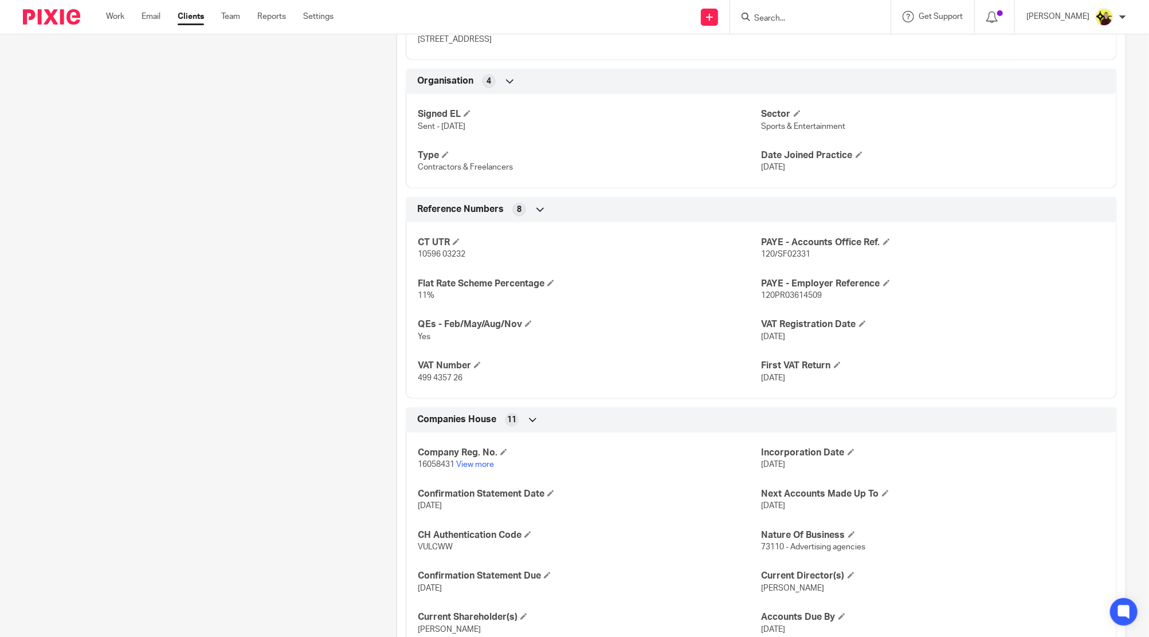
scroll to position [769, 0]
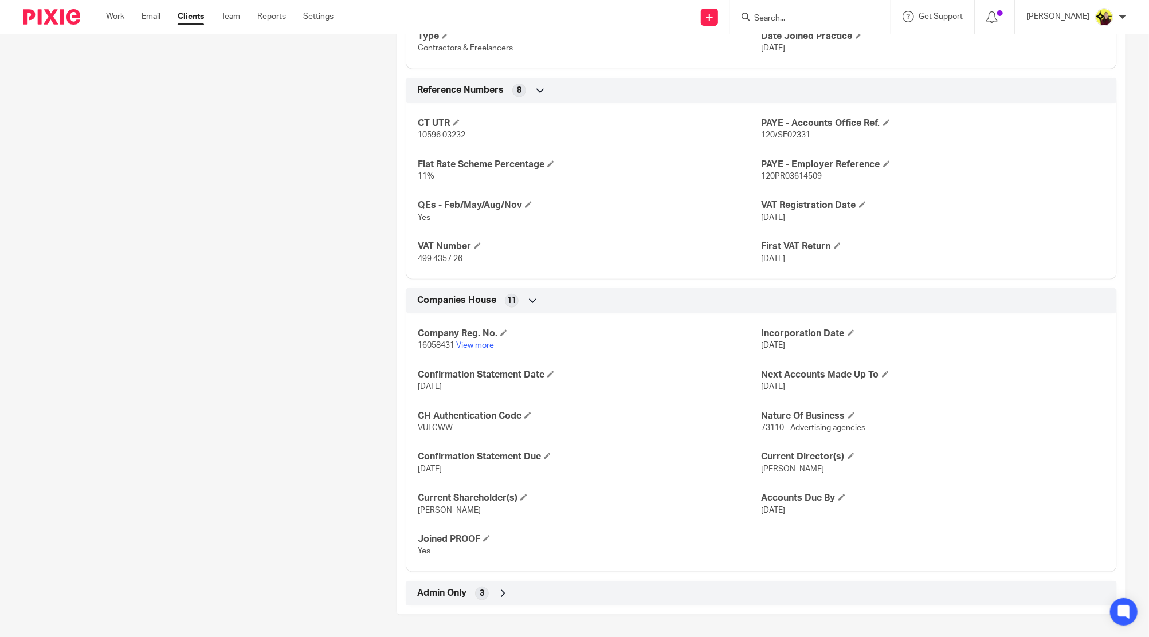
click at [440, 255] on span "499 4357 26" at bounding box center [440, 259] width 45 height 8
copy p "499 4357 26"
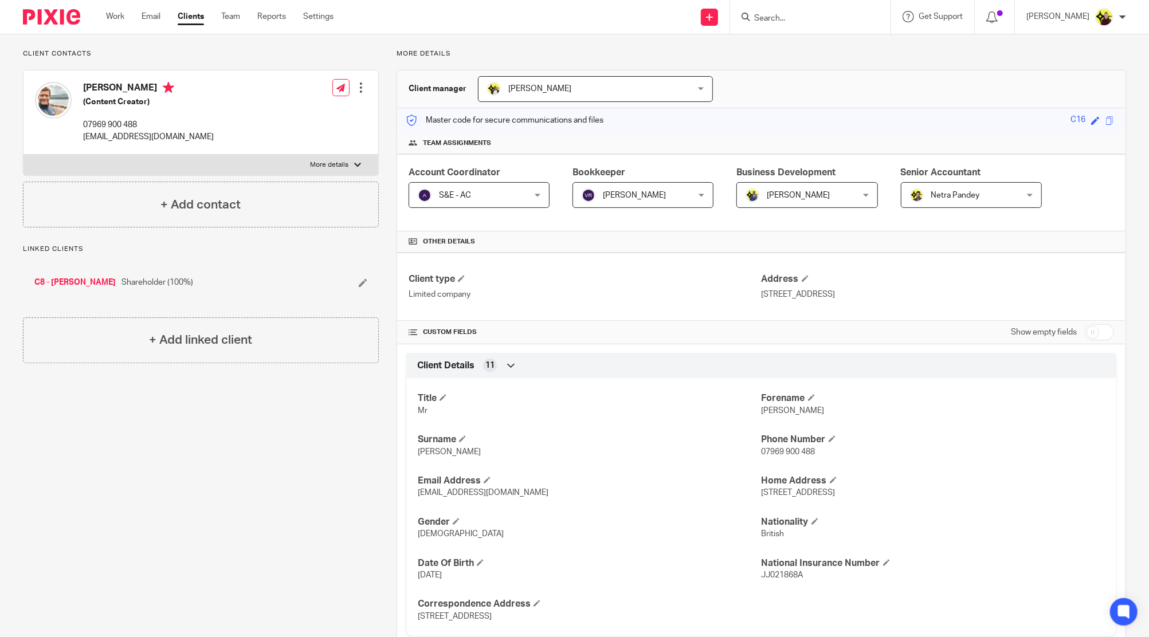
scroll to position [0, 0]
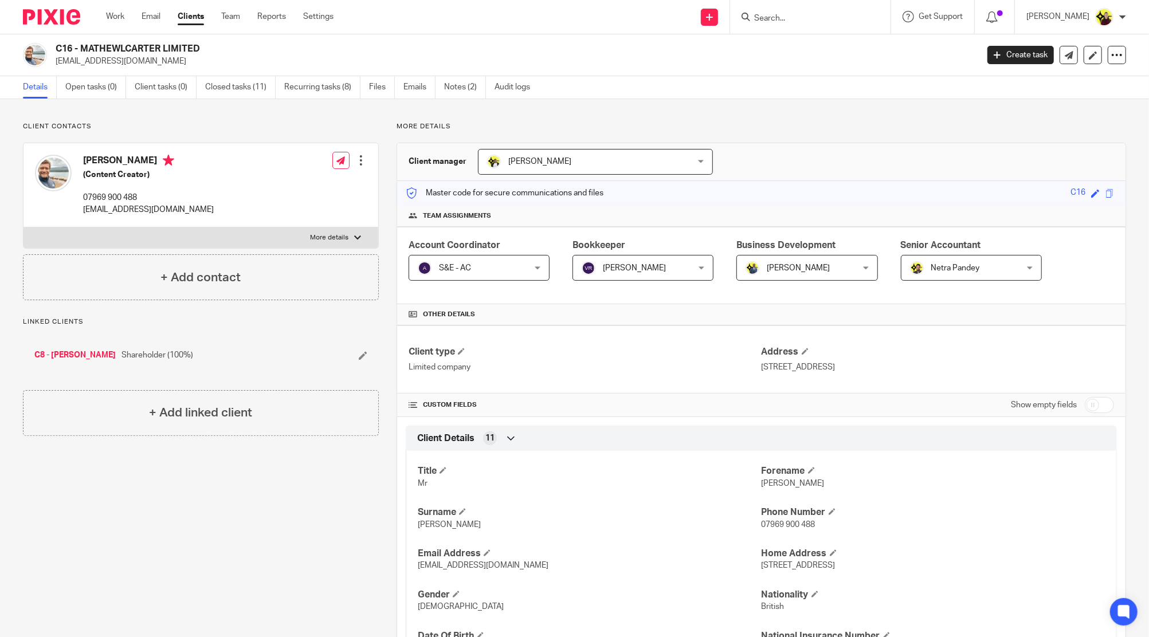
click at [800, 14] on input "Search" at bounding box center [804, 19] width 103 height 10
type input "s2"
click at [813, 56] on link at bounding box center [848, 49] width 194 height 26
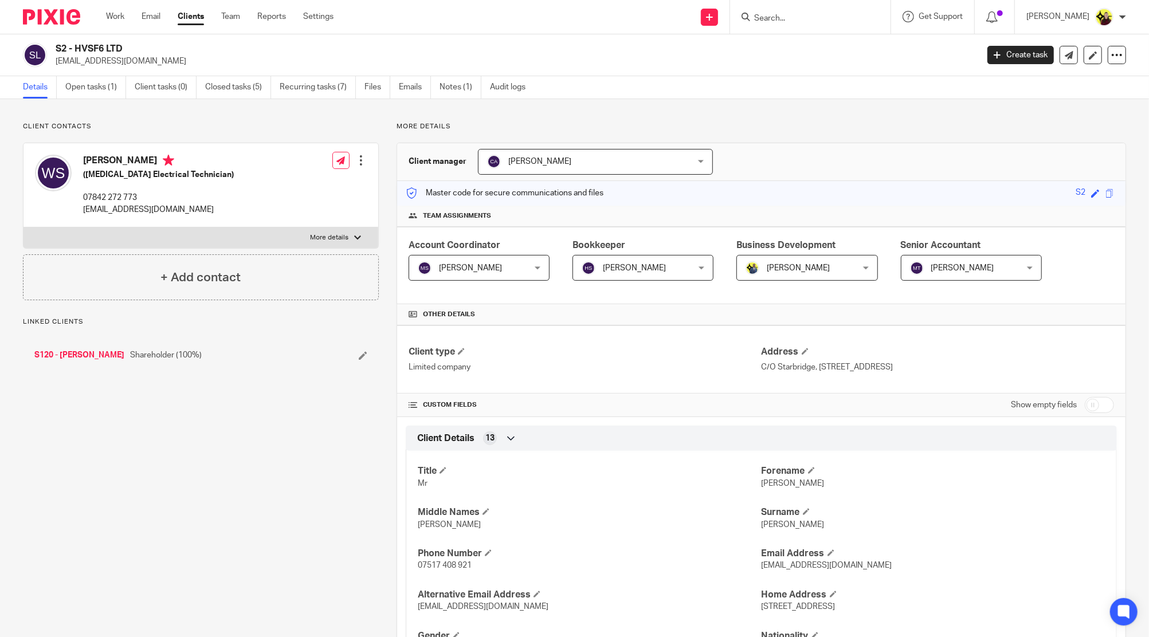
scroll to position [844, 0]
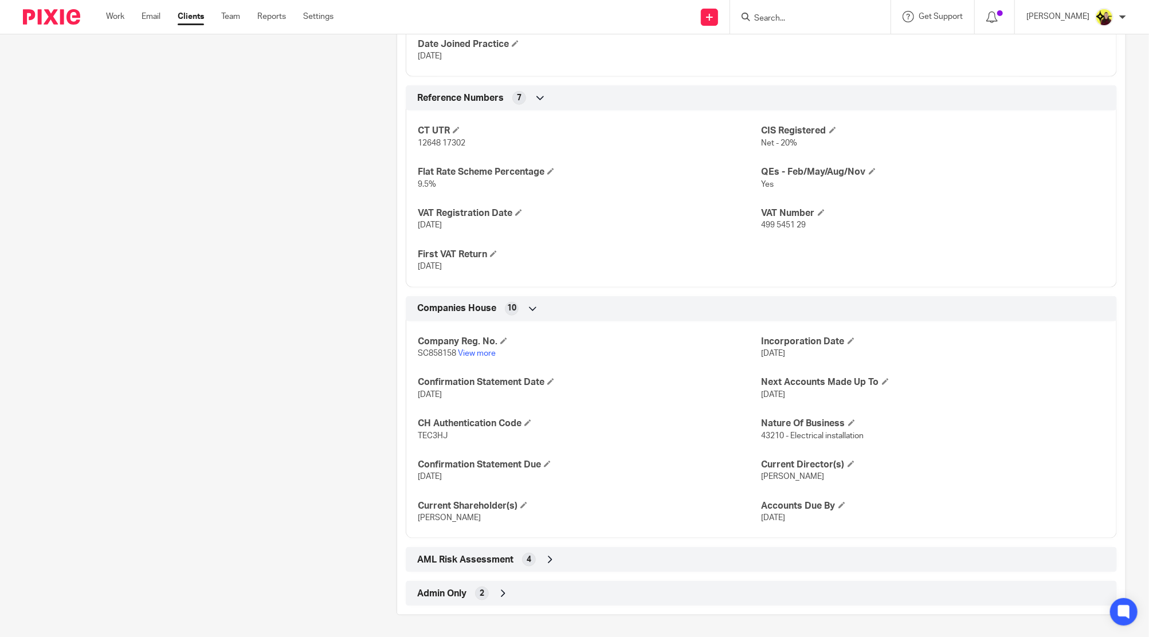
click at [771, 229] on p "499 5451 29" at bounding box center [933, 225] width 343 height 11
copy p "499 5451 29"
click at [507, 594] on div "Admin Only 2" at bounding box center [761, 593] width 694 height 19
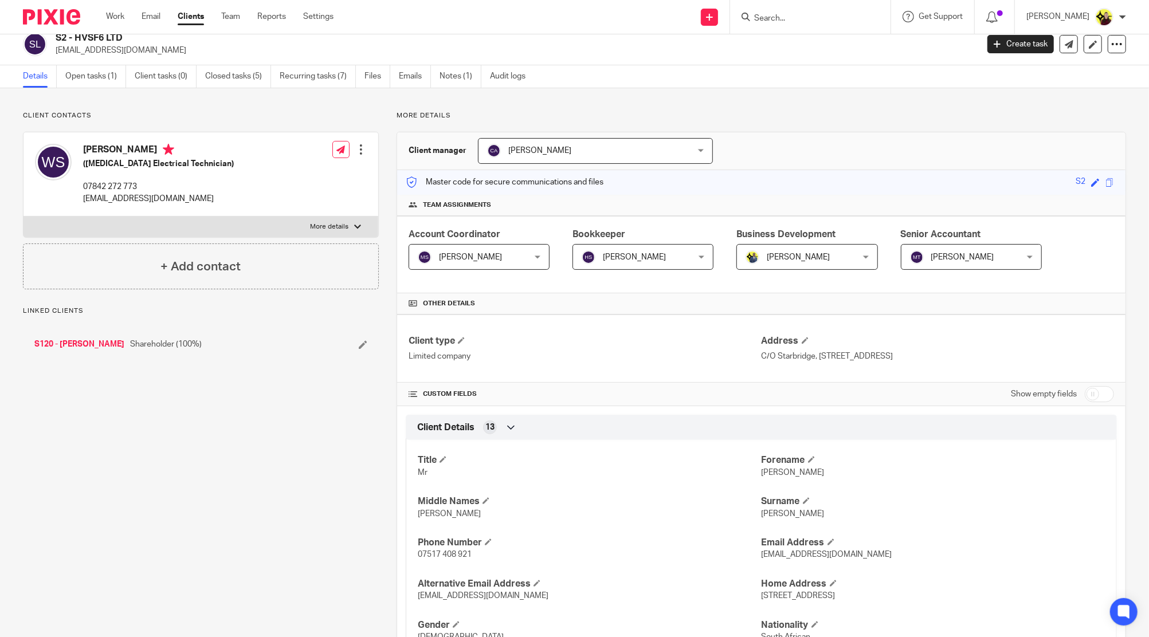
scroll to position [0, 0]
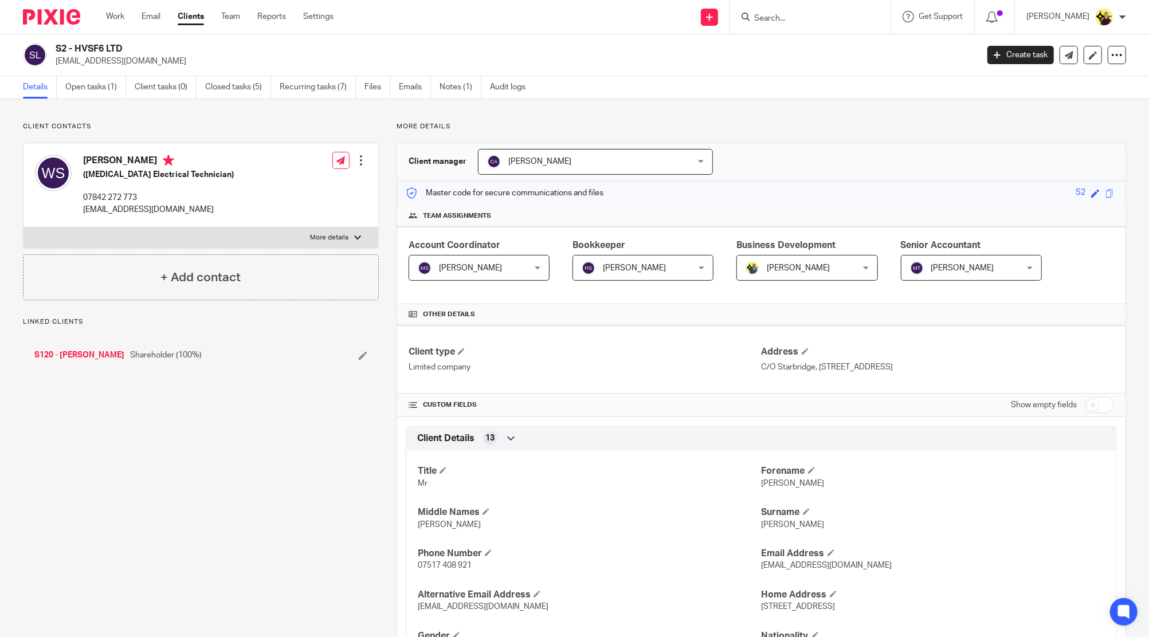
click at [103, 92] on link "Open tasks (1)" at bounding box center [95, 87] width 61 height 22
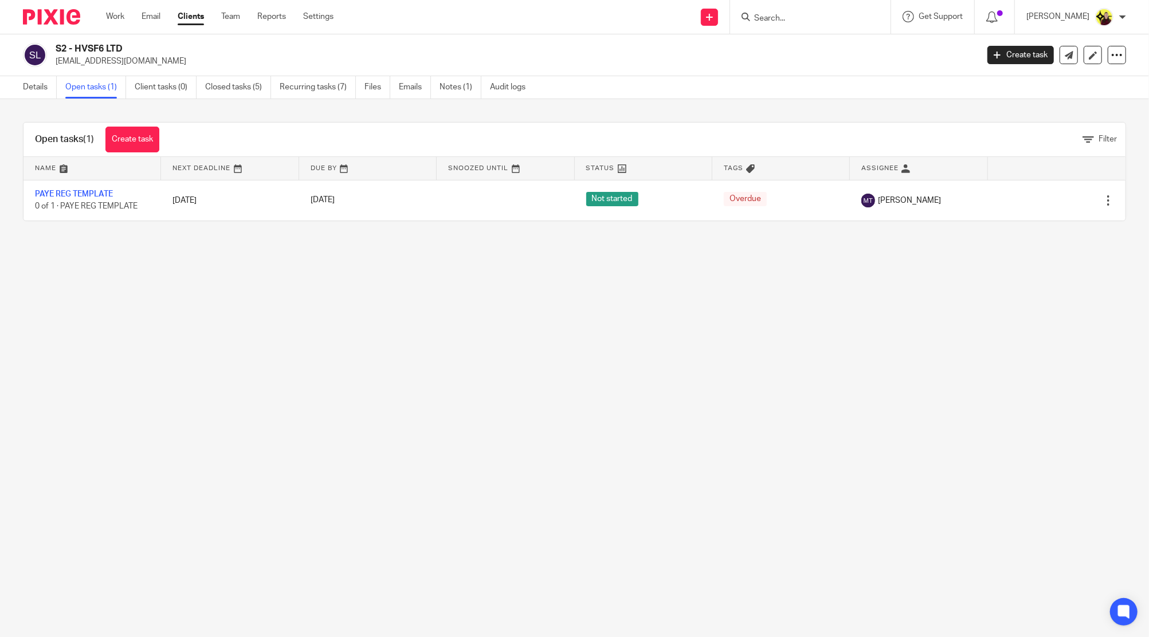
click at [812, 15] on input "Search" at bounding box center [804, 19] width 103 height 10
click at [814, 15] on input "Search" at bounding box center [804, 19] width 103 height 10
click at [815, 15] on input "Search" at bounding box center [804, 19] width 103 height 10
type input "b19"
click at [835, 58] on link at bounding box center [848, 49] width 194 height 26
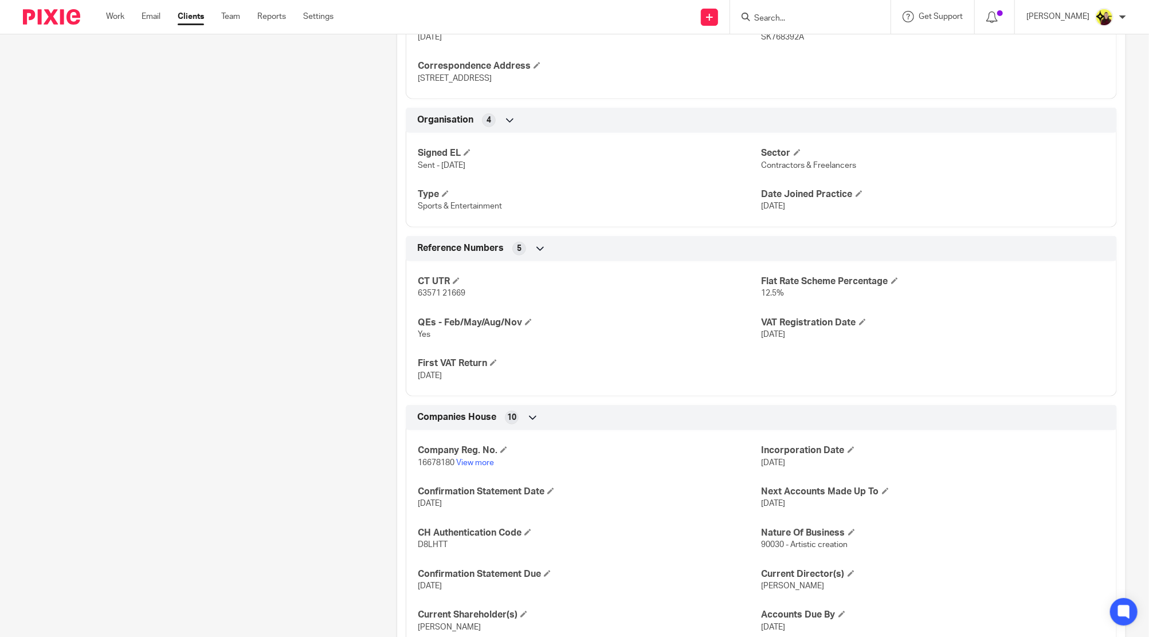
scroll to position [720, 0]
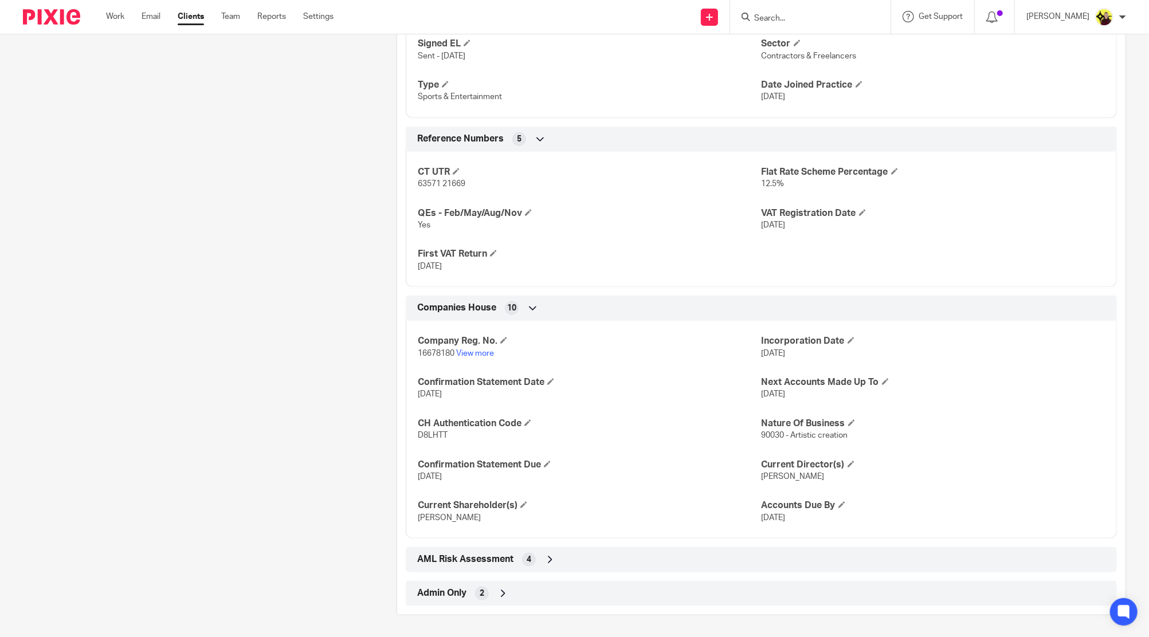
click at [507, 604] on div "Admin Only 2" at bounding box center [761, 593] width 711 height 25
click at [779, 27] on div at bounding box center [810, 17] width 160 height 34
click at [783, 22] on input "Search" at bounding box center [804, 19] width 103 height 10
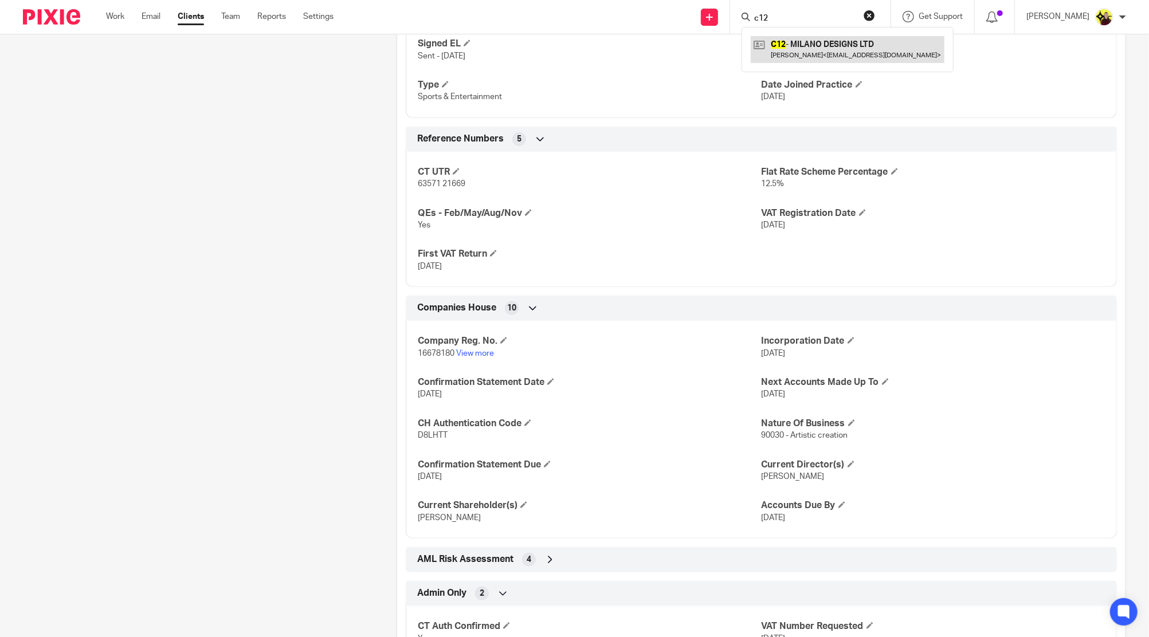
type input "c12"
click at [792, 45] on link at bounding box center [848, 49] width 194 height 26
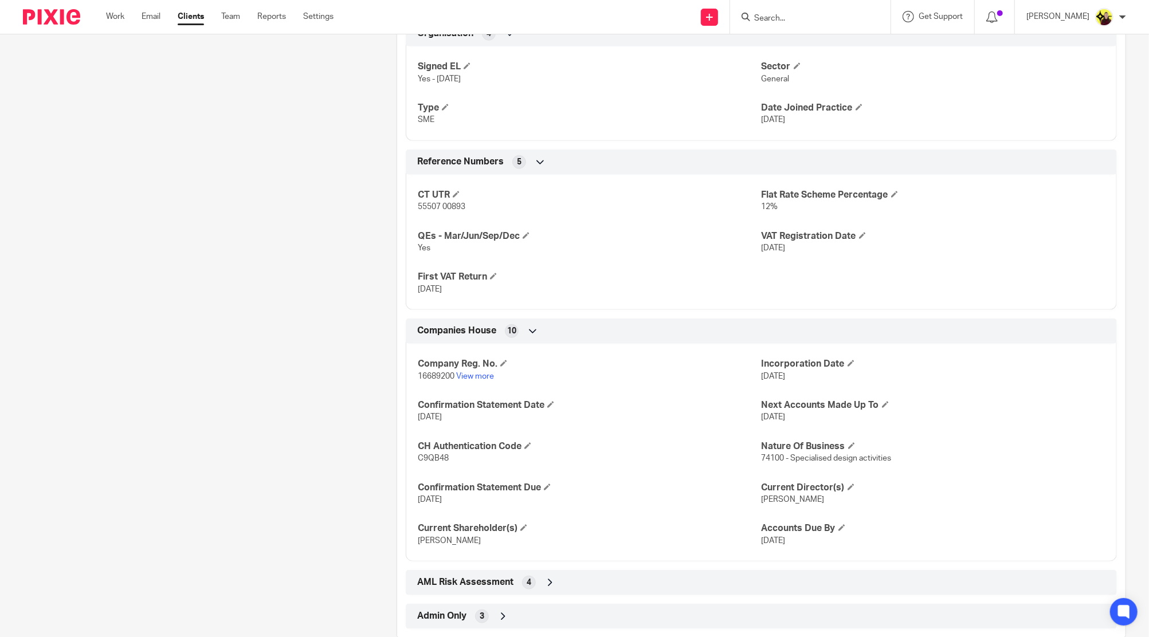
scroll to position [720, 0]
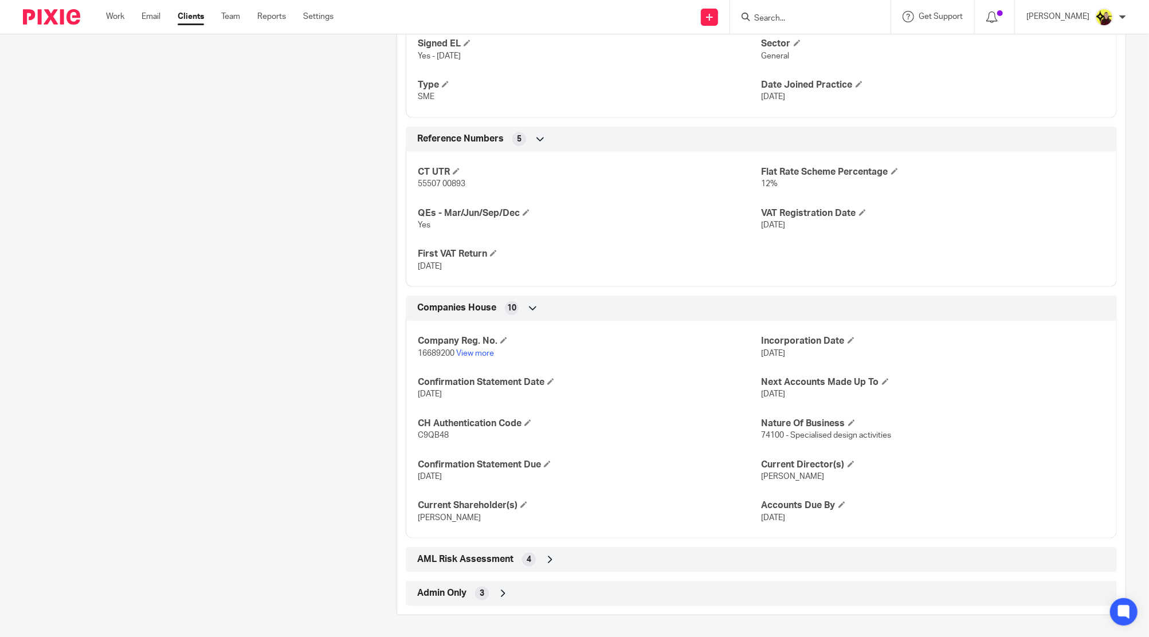
click at [484, 586] on div "Admin Only 3" at bounding box center [761, 593] width 694 height 19
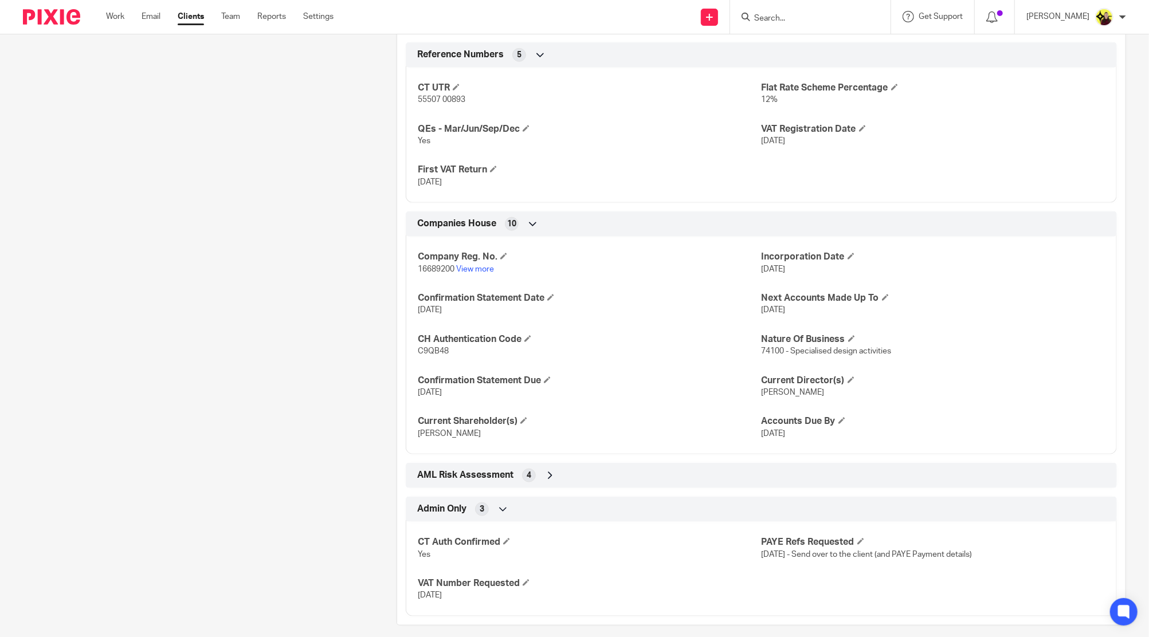
scroll to position [815, 0]
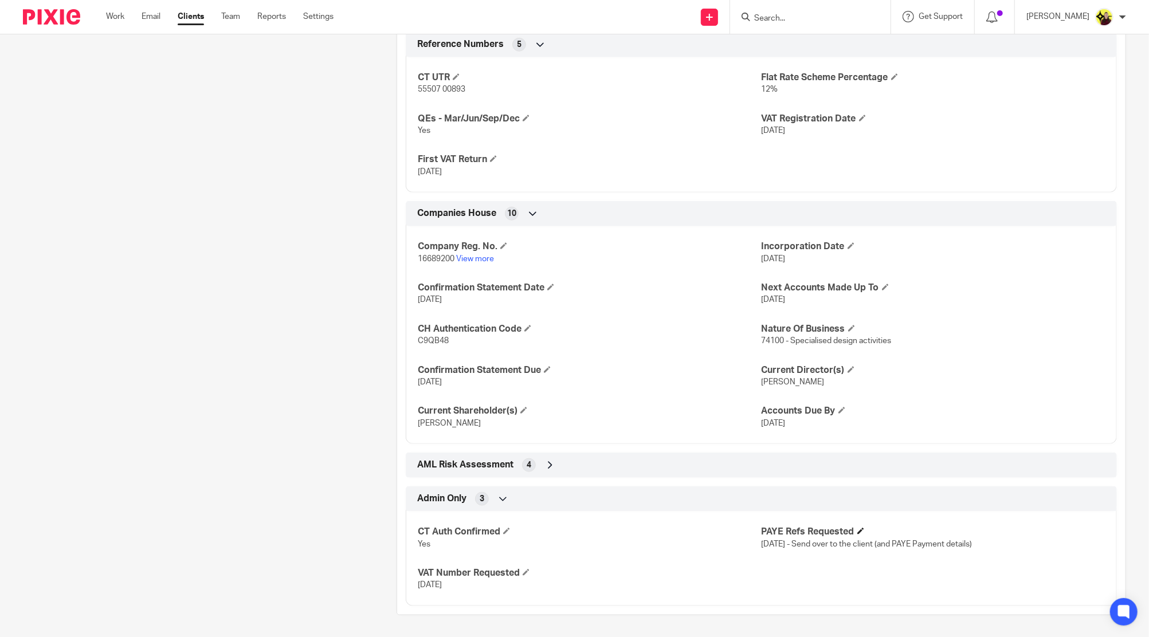
click at [848, 530] on h4 "PAYE Refs Requested" at bounding box center [933, 532] width 343 height 12
click at [850, 530] on h4 "PAYE Refs Requested" at bounding box center [933, 532] width 343 height 12
click at [852, 530] on h4 "PAYE Refs Requested" at bounding box center [933, 532] width 343 height 12
click at [857, 530] on span at bounding box center [860, 531] width 7 height 7
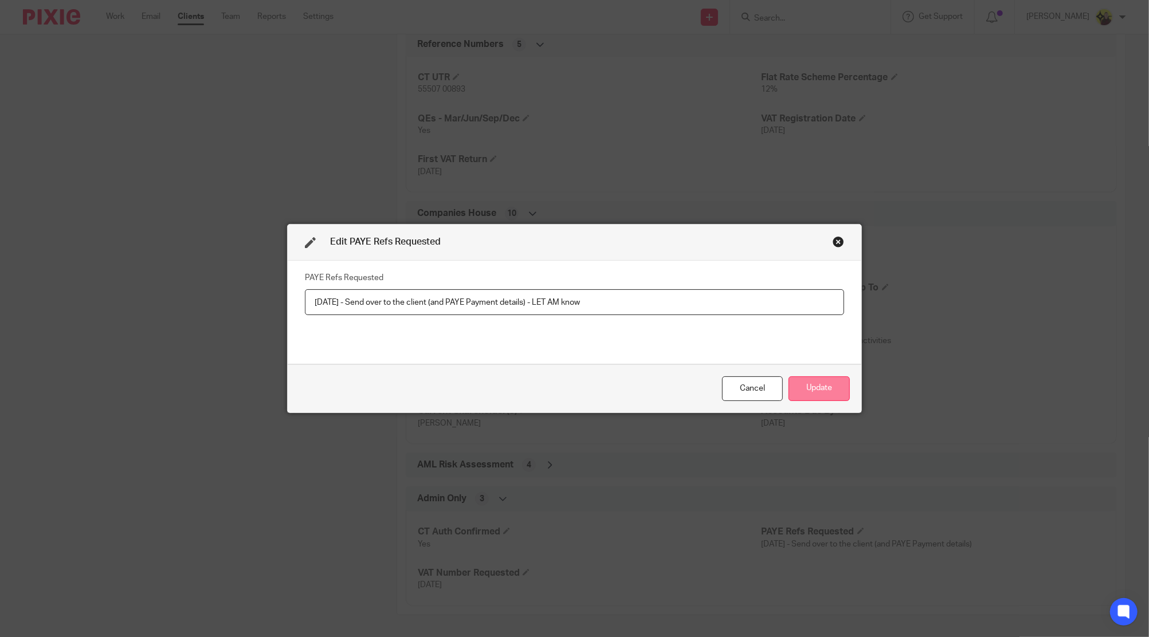
type input "10-10-2025 - Send over to the client (and PAYE Payment details) - LET AM know"
click at [789, 392] on button "Update" at bounding box center [819, 389] width 61 height 25
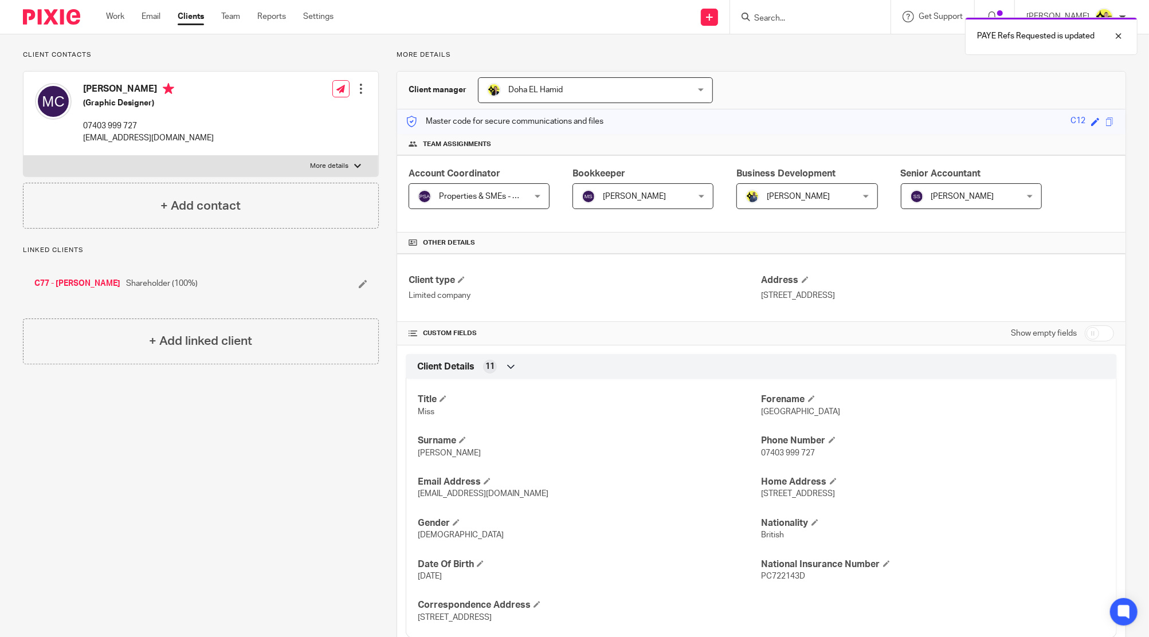
scroll to position [0, 0]
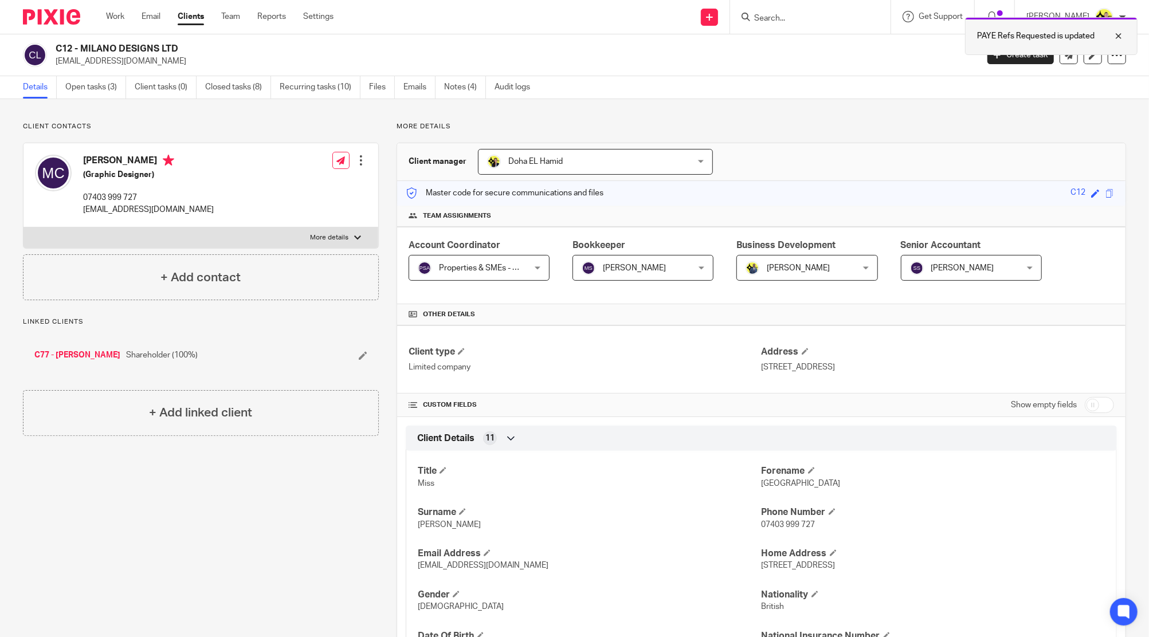
click at [1002, 40] on p "PAYE Refs Requested is updated" at bounding box center [1035, 35] width 117 height 11
click at [801, 16] on input "Search" at bounding box center [804, 19] width 103 height 10
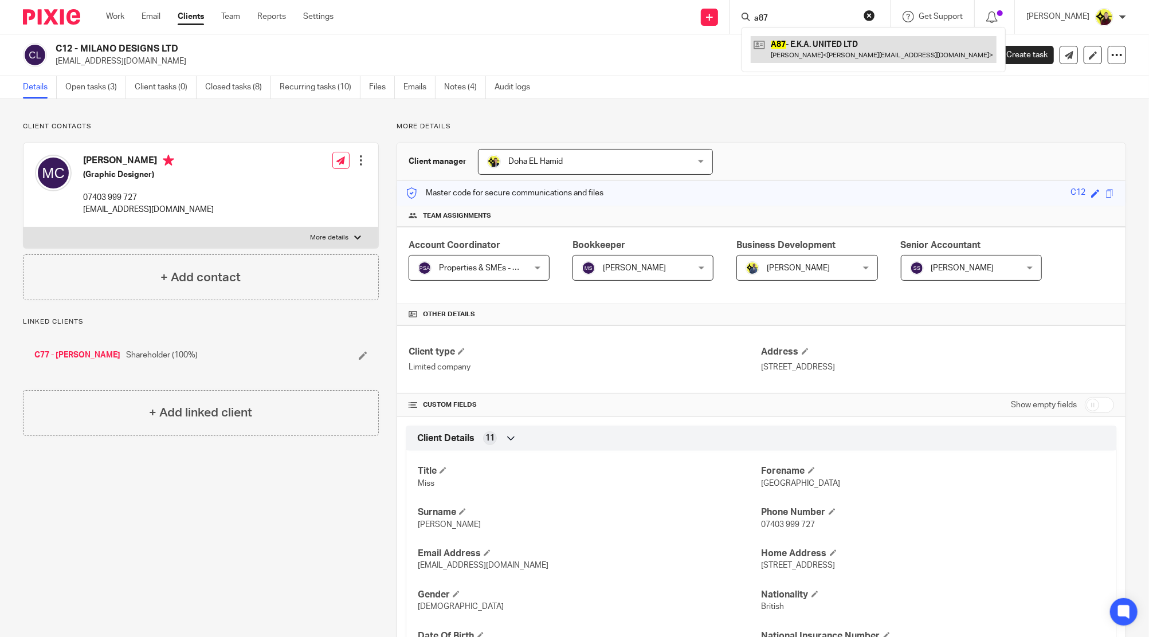
type input "a87"
click at [816, 37] on link at bounding box center [874, 49] width 246 height 26
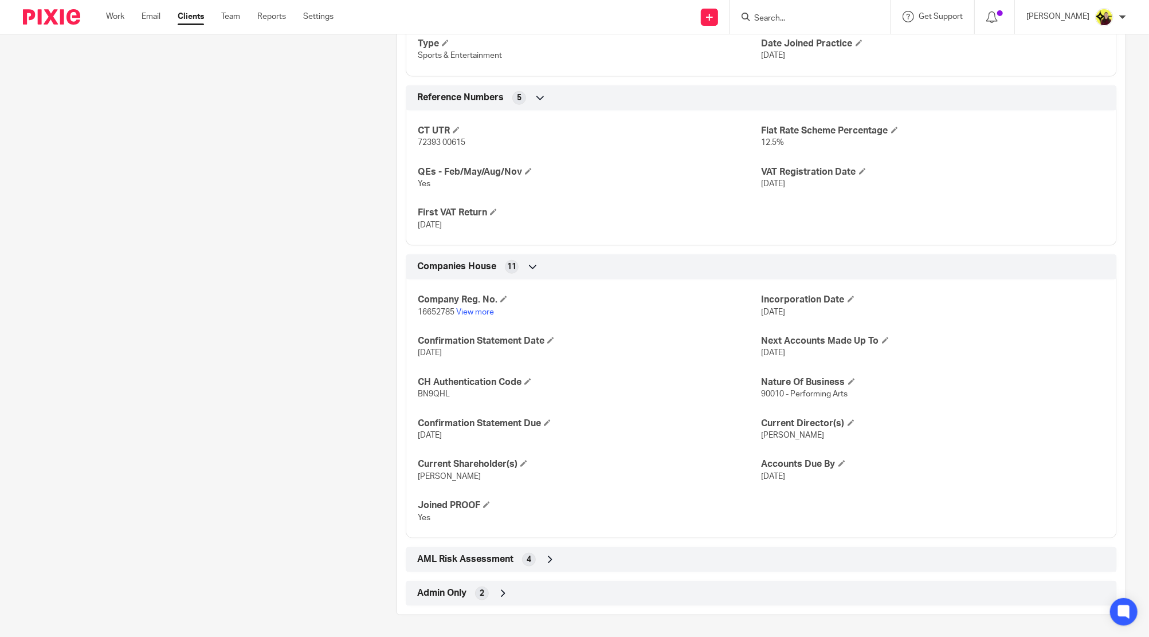
click at [468, 589] on div "Admin Only 2" at bounding box center [761, 593] width 694 height 19
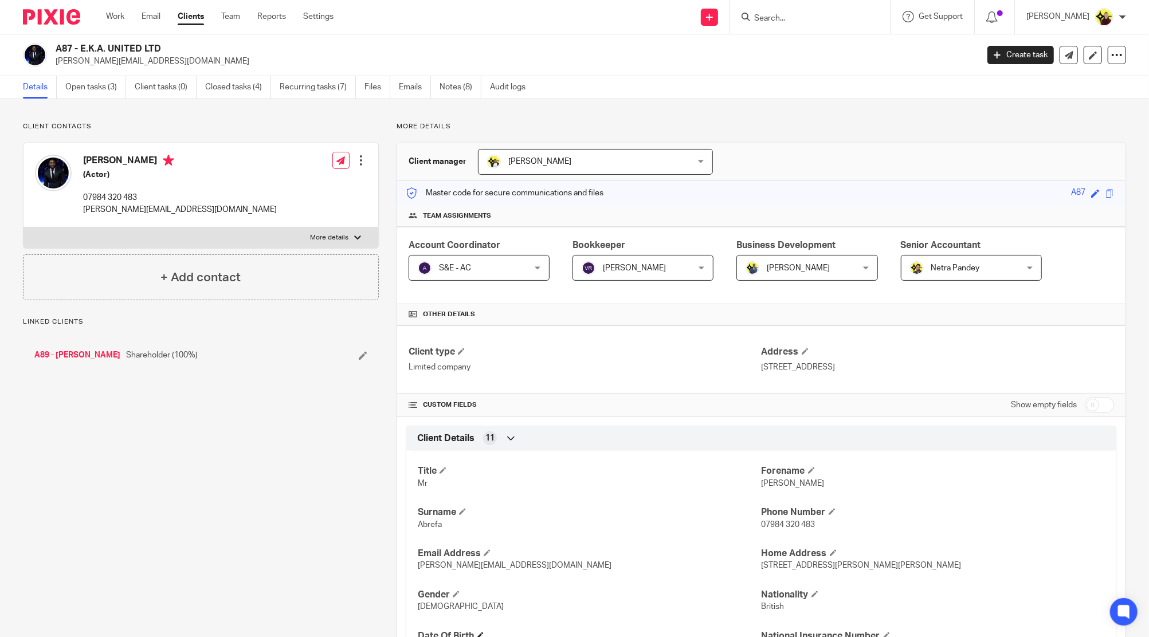
click at [433, 634] on h4 "Date Of Birth" at bounding box center [589, 636] width 343 height 12
click at [792, 23] on input "Search" at bounding box center [804, 19] width 103 height 10
type input "a29"
click at [833, 50] on link at bounding box center [848, 49] width 194 height 26
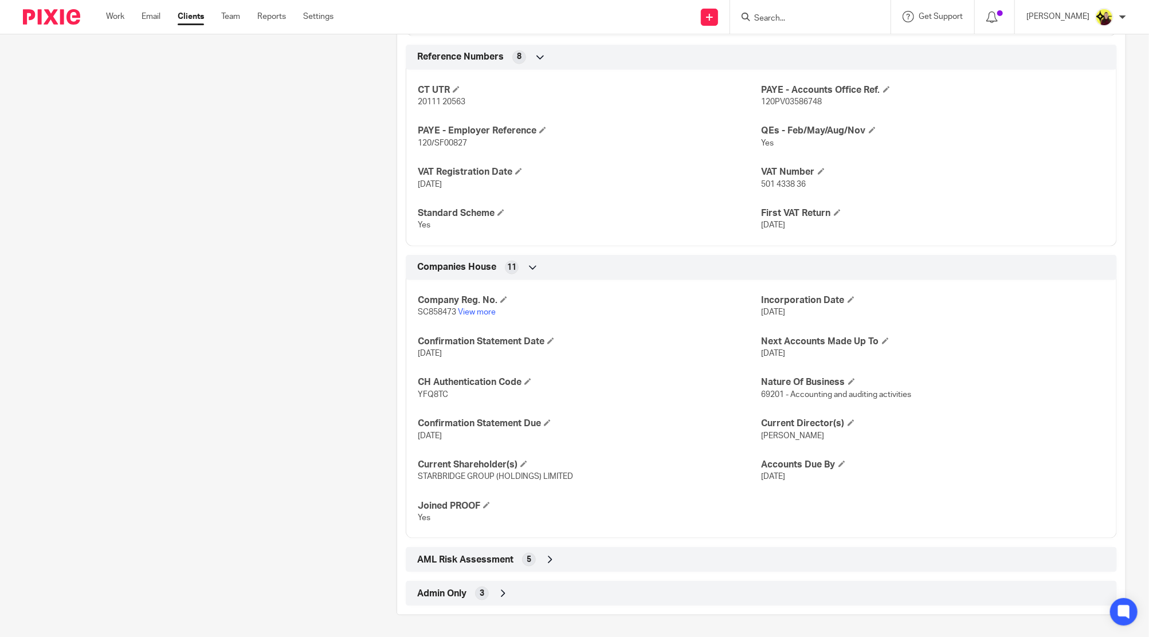
click at [497, 589] on icon at bounding box center [502, 593] width 11 height 11
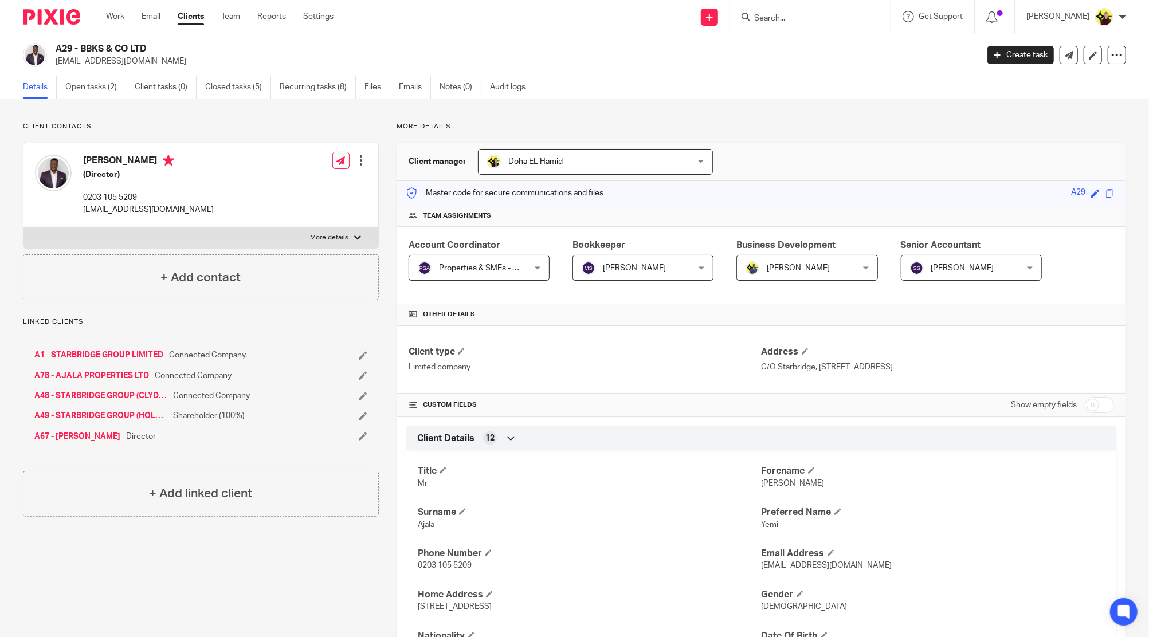
click at [784, 17] on input "Search" at bounding box center [804, 19] width 103 height 10
type input "l73"
click at [859, 53] on link at bounding box center [874, 49] width 246 height 26
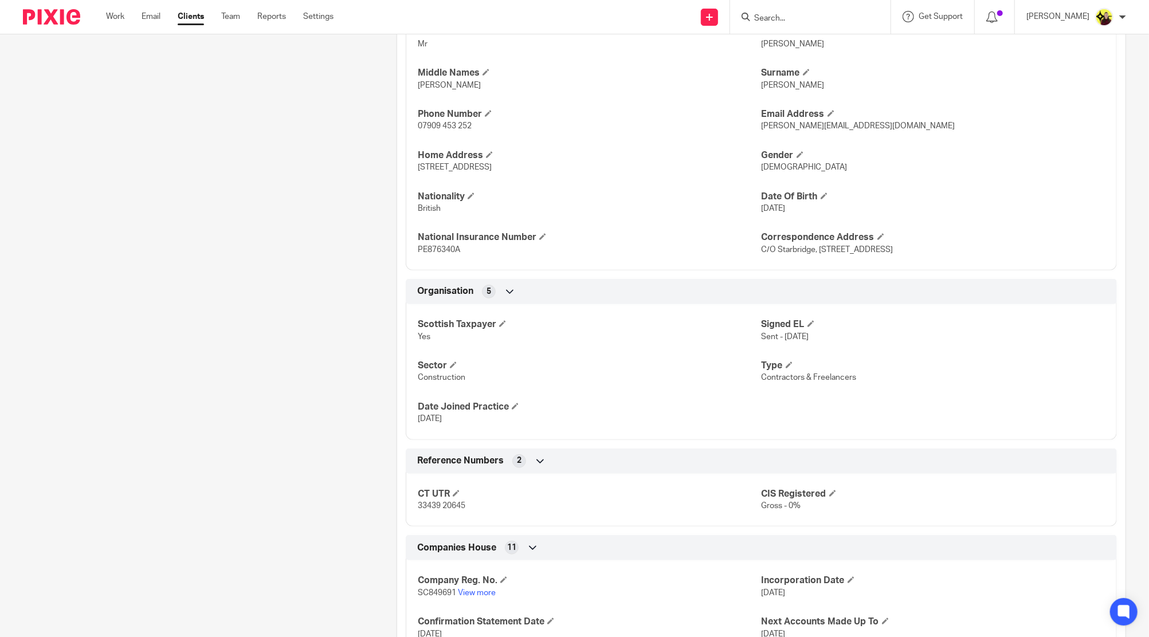
scroll to position [687, 0]
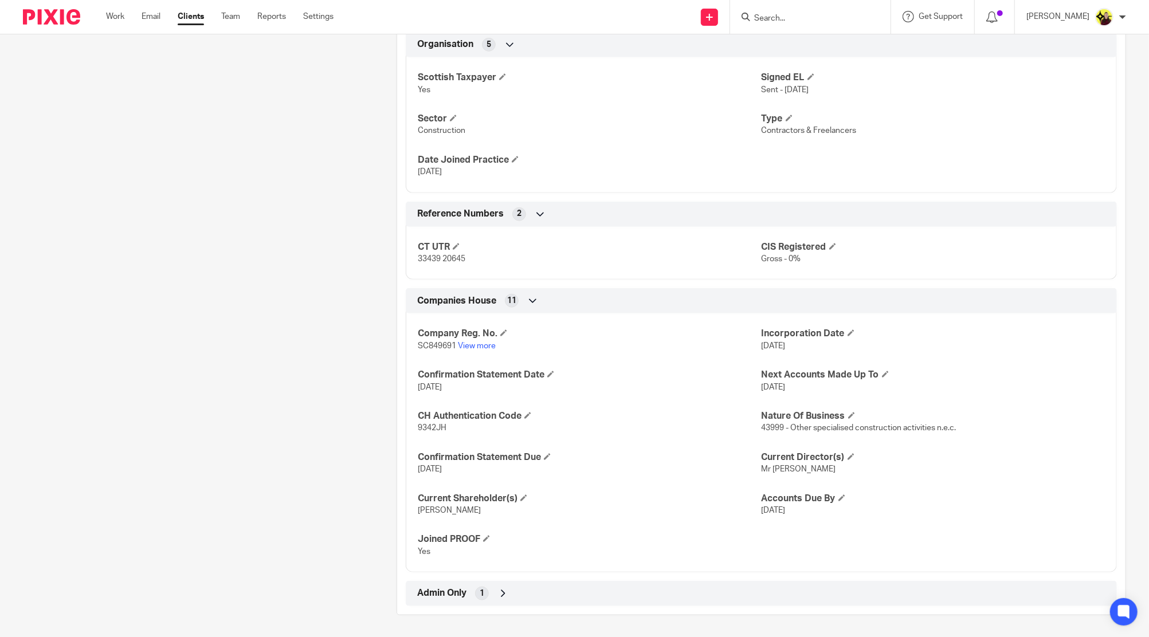
click at [471, 589] on div "Admin Only 1" at bounding box center [761, 593] width 694 height 19
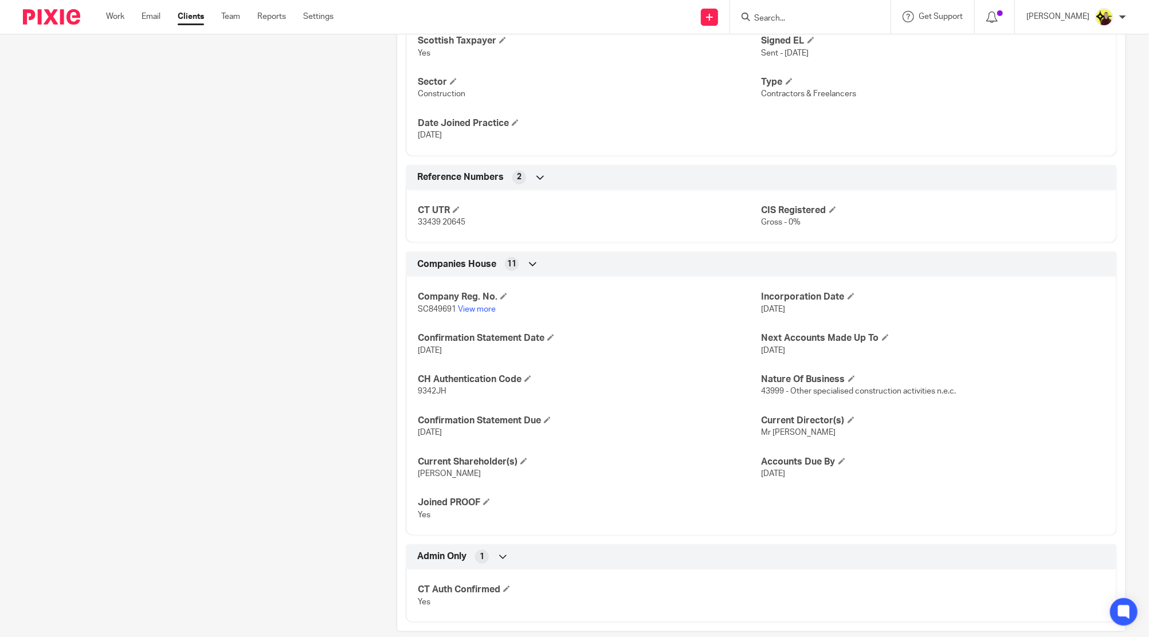
scroll to position [740, 0]
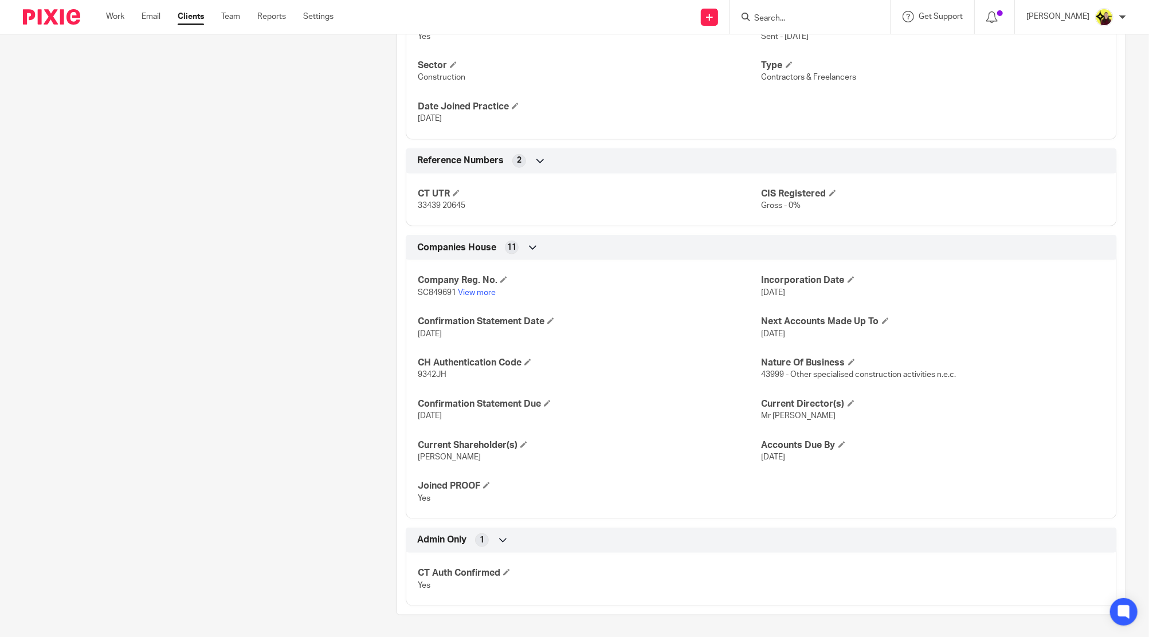
click at [809, 22] on input "Search" at bounding box center [804, 19] width 103 height 10
click at [798, 18] on input "Search" at bounding box center [804, 19] width 103 height 10
type input "t18"
click at [853, 52] on link at bounding box center [848, 49] width 194 height 26
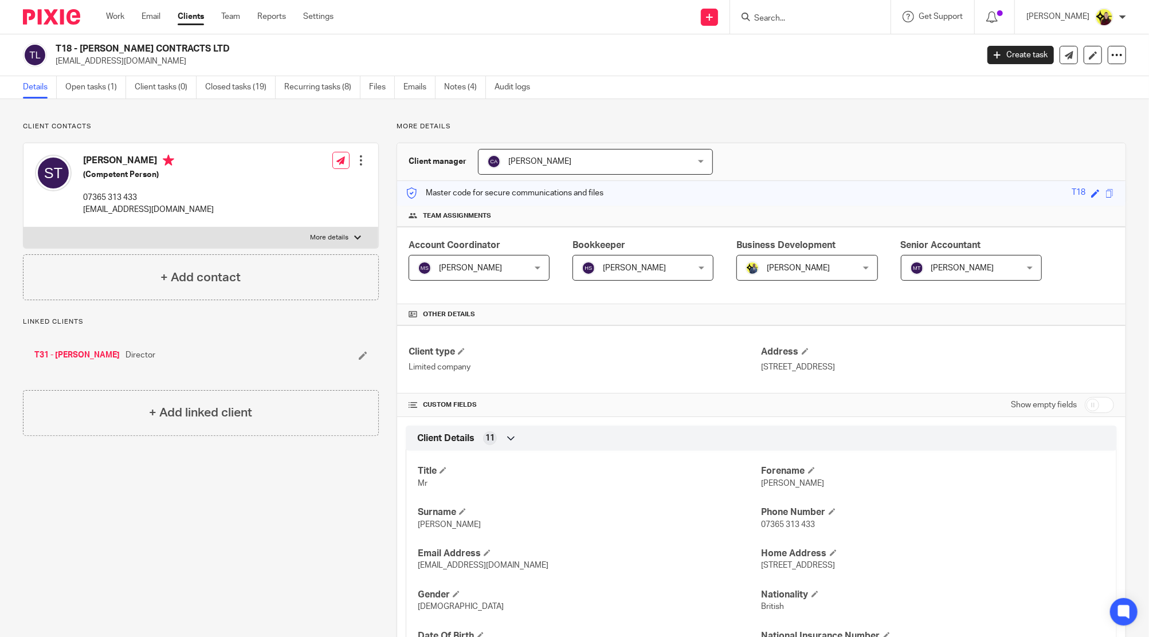
drag, startPoint x: 209, startPoint y: 45, endPoint x: 81, endPoint y: 49, distance: 127.3
click at [81, 49] on h2 "T18 - TAYLOR CONTRACTS LTD" at bounding box center [422, 49] width 732 height 12
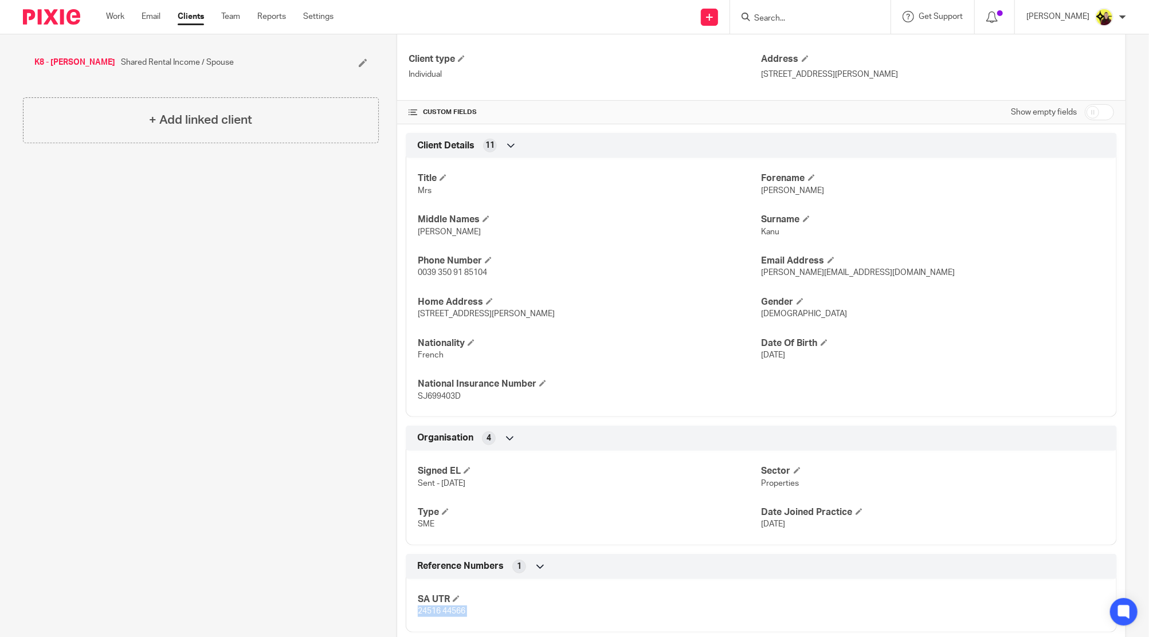
scroll to position [157, 0]
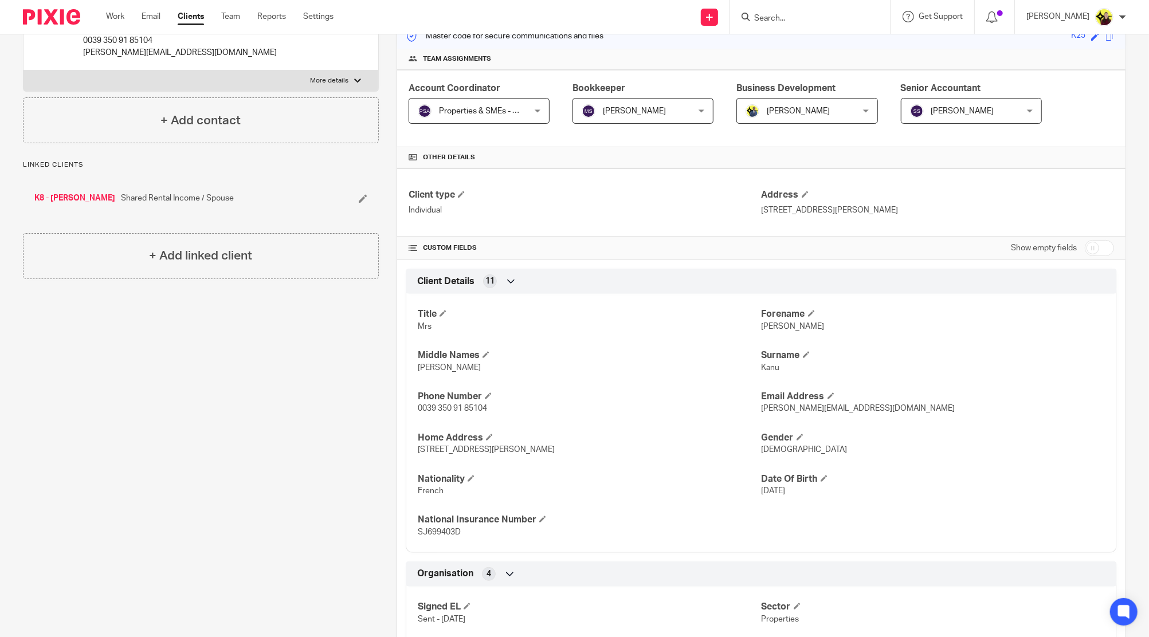
click at [1098, 245] on input "checkbox" at bounding box center [1099, 248] width 29 height 16
checkbox input "true"
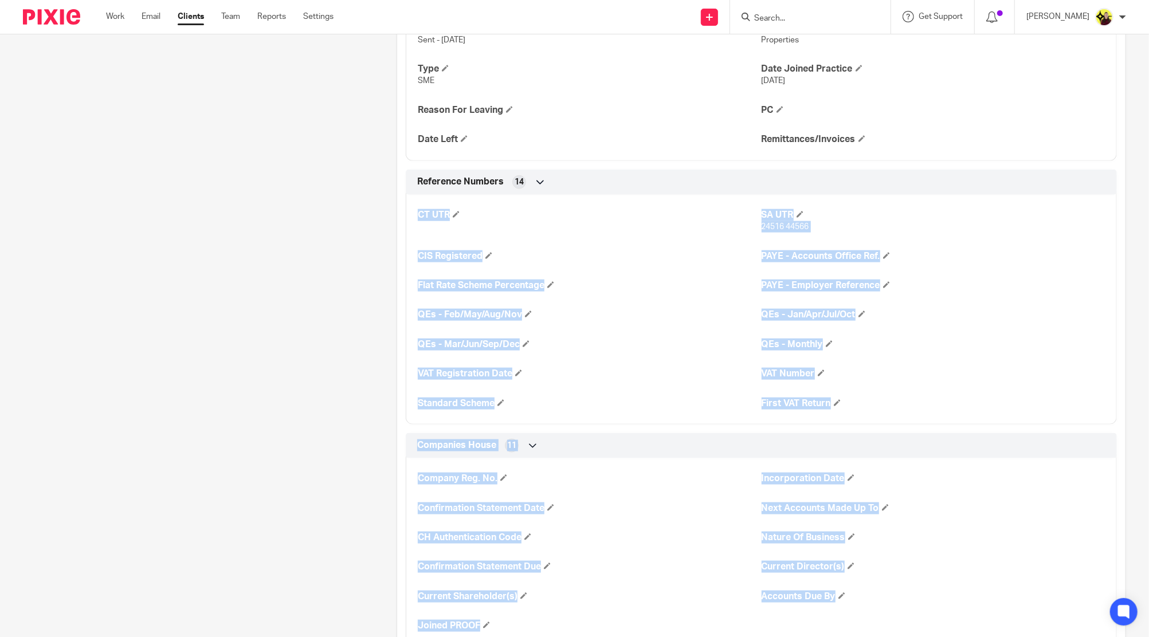
scroll to position [1074, 0]
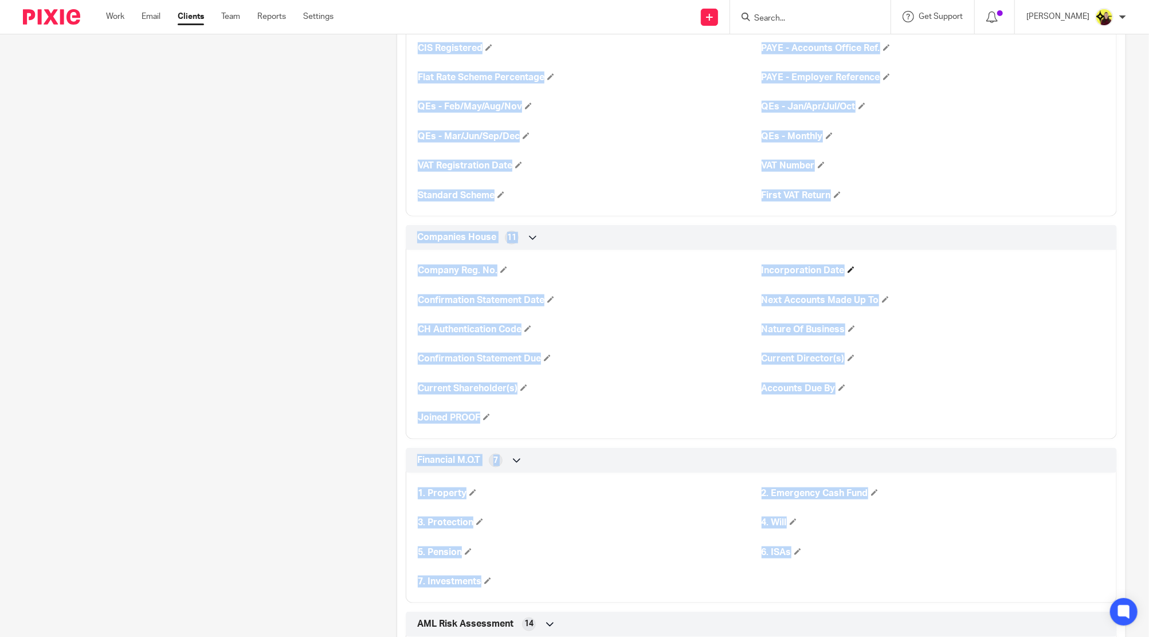
click at [857, 267] on h4 "Incorporation Date" at bounding box center [933, 271] width 343 height 12
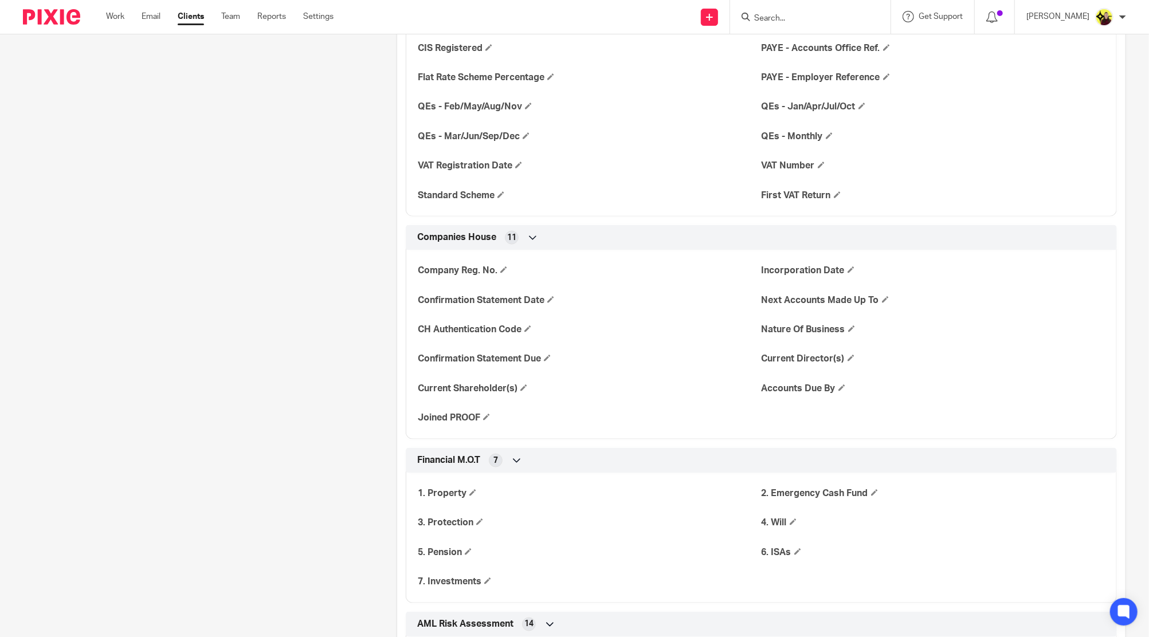
drag, startPoint x: 511, startPoint y: 416, endPoint x: 409, endPoint y: 261, distance: 185.8
click at [409, 261] on div "Company Reg. No. Incorporation Date Confirmation Statement Date Next Accounts M…" at bounding box center [761, 341] width 711 height 198
click at [445, 309] on div "Company Reg. No. Incorporation Date Confirmation Statement Date Next Accounts M…" at bounding box center [761, 341] width 711 height 198
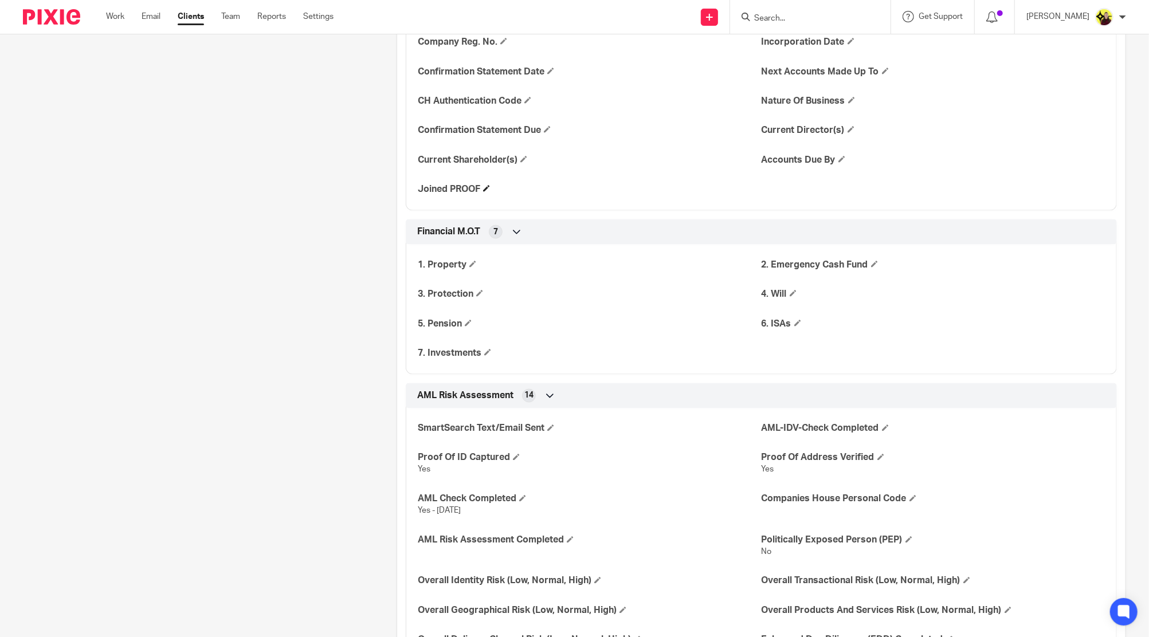
scroll to position [1376, 0]
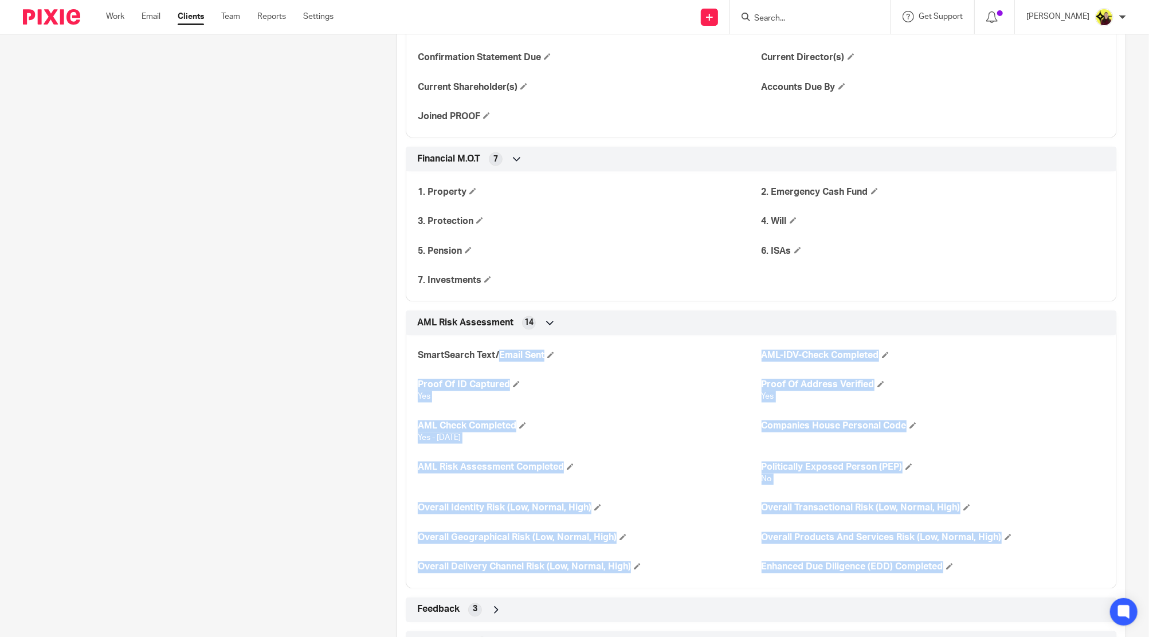
drag, startPoint x: 970, startPoint y: 569, endPoint x: 412, endPoint y: 359, distance: 596.9
click at [412, 359] on div "SmartSearch Text/Email Sent AML-IDV-Check Completed Proof Of ID Captured Yes Pr…" at bounding box center [761, 458] width 711 height 262
click at [553, 378] on div "SmartSearch Text/Email Sent AML-IDV-Check Completed Proof Of ID Captured Yes Pr…" at bounding box center [761, 458] width 711 height 262
click at [576, 374] on div "SmartSearch Text/Email Sent AML-IDV-Check Completed Proof Of ID Captured Yes Pr…" at bounding box center [761, 458] width 711 height 262
click at [661, 365] on div "SmartSearch Text/Email Sent AML-IDV-Check Completed Proof Of ID Captured Yes Pr…" at bounding box center [761, 458] width 711 height 262
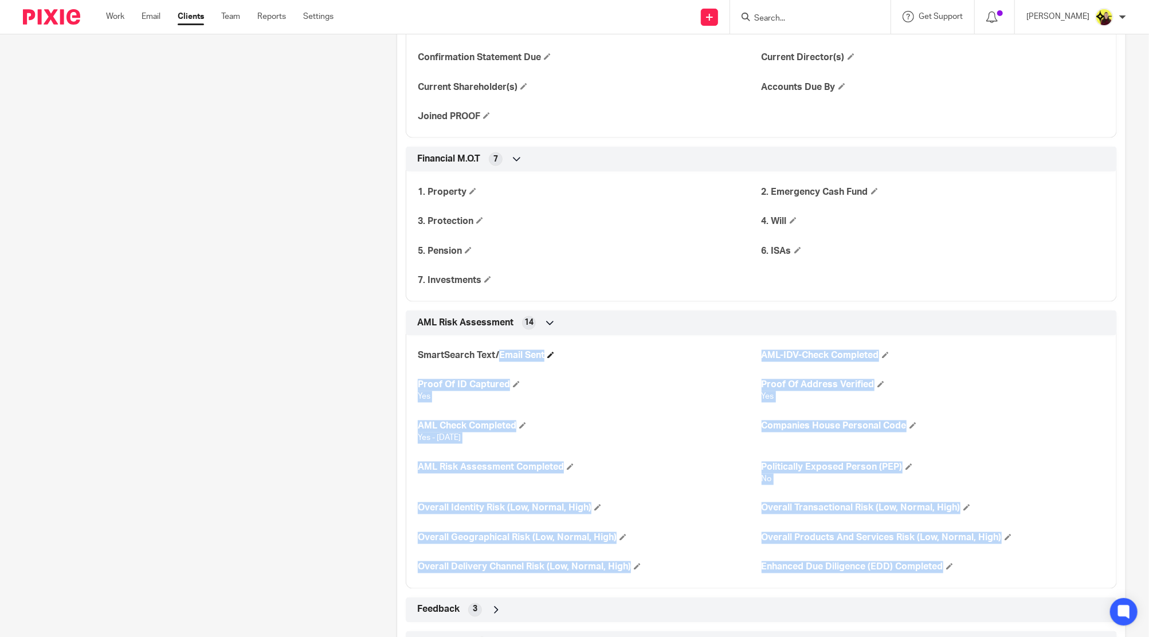
drag, startPoint x: 975, startPoint y: 576, endPoint x: 414, endPoint y: 354, distance: 603.9
click at [414, 354] on div "SmartSearch Text/Email Sent AML-IDV-Check Completed Proof Of ID Captured Yes Pr…" at bounding box center [761, 458] width 711 height 262
click at [584, 422] on h4 "AML Check Completed" at bounding box center [589, 427] width 343 height 12
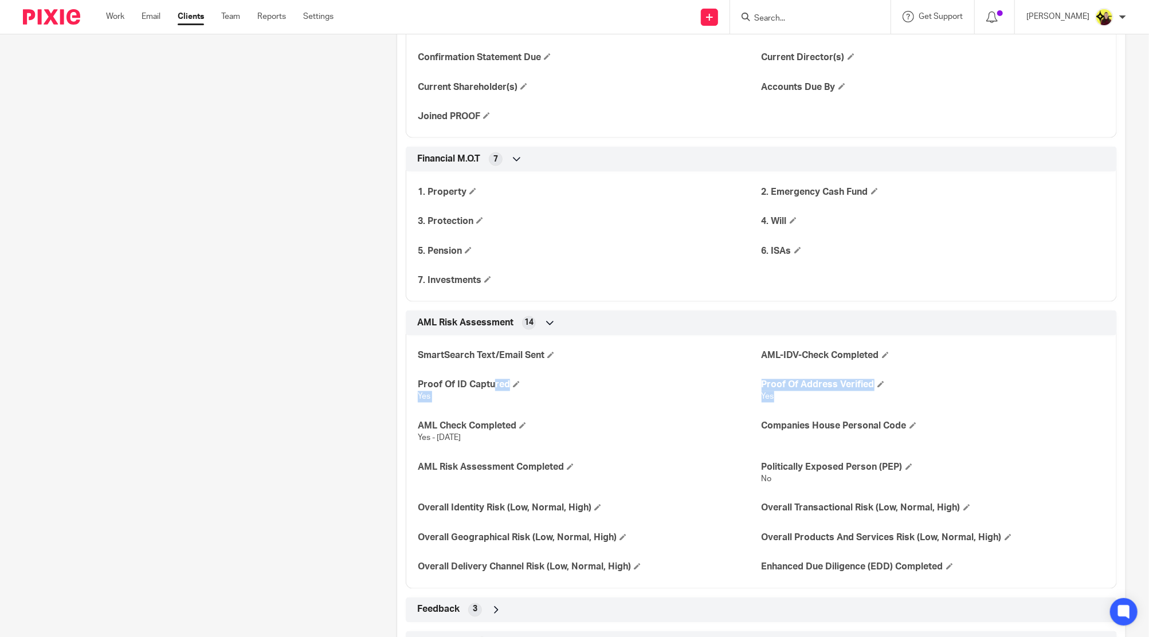
drag, startPoint x: 720, startPoint y: 402, endPoint x: 404, endPoint y: 390, distance: 316.6
click at [406, 390] on div "SmartSearch Text/Email Sent AML-IDV-Check Completed Proof Of ID Captured Yes Pr…" at bounding box center [761, 458] width 711 height 262
click at [574, 441] on p "Yes - 07-06-2023" at bounding box center [589, 438] width 343 height 11
drag, startPoint x: 749, startPoint y: 355, endPoint x: 871, endPoint y: 353, distance: 122.7
click at [871, 353] on div "SmartSearch Text/Email Sent AML-IDV-Check Completed Proof Of ID Captured Yes Pr…" at bounding box center [761, 458] width 711 height 262
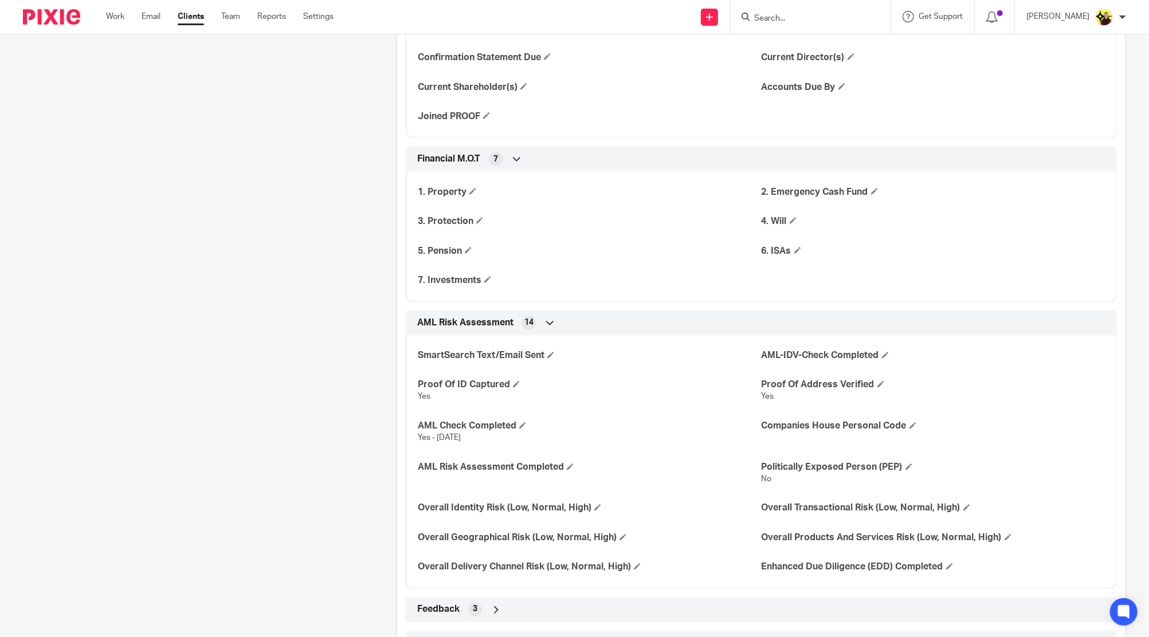
click at [835, 369] on div "SmartSearch Text/Email Sent AML-IDV-Check Completed Proof Of ID Captured Yes Pr…" at bounding box center [761, 458] width 711 height 262
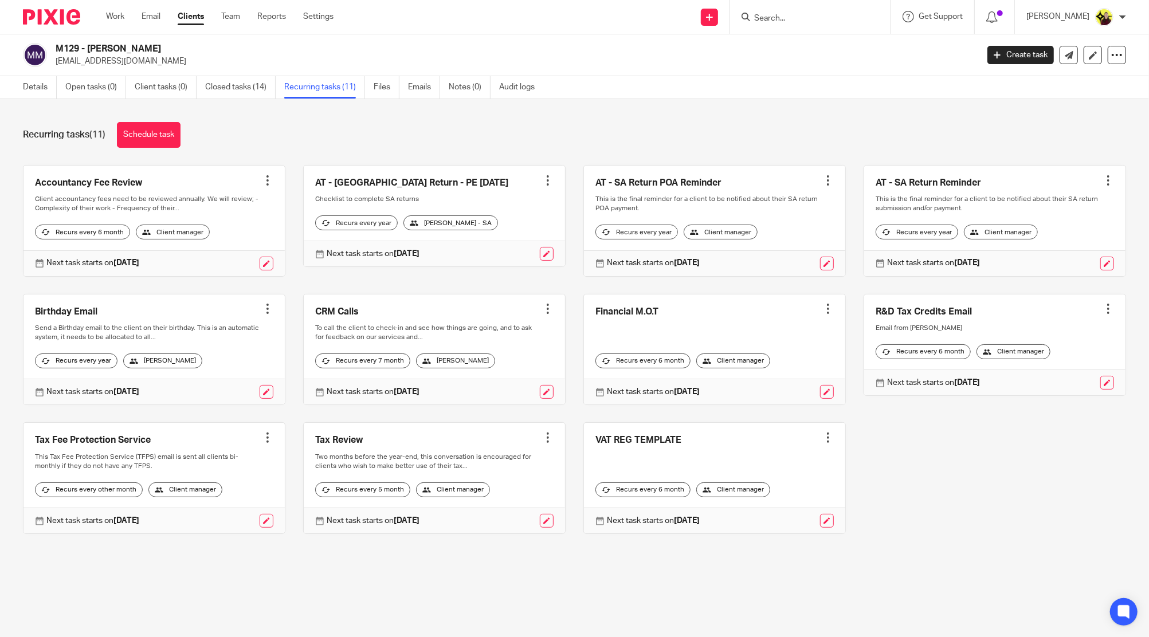
click at [822, 178] on div at bounding box center [827, 180] width 11 height 11
click at [757, 255] on span "Cancel schedule" at bounding box center [769, 253] width 60 height 8
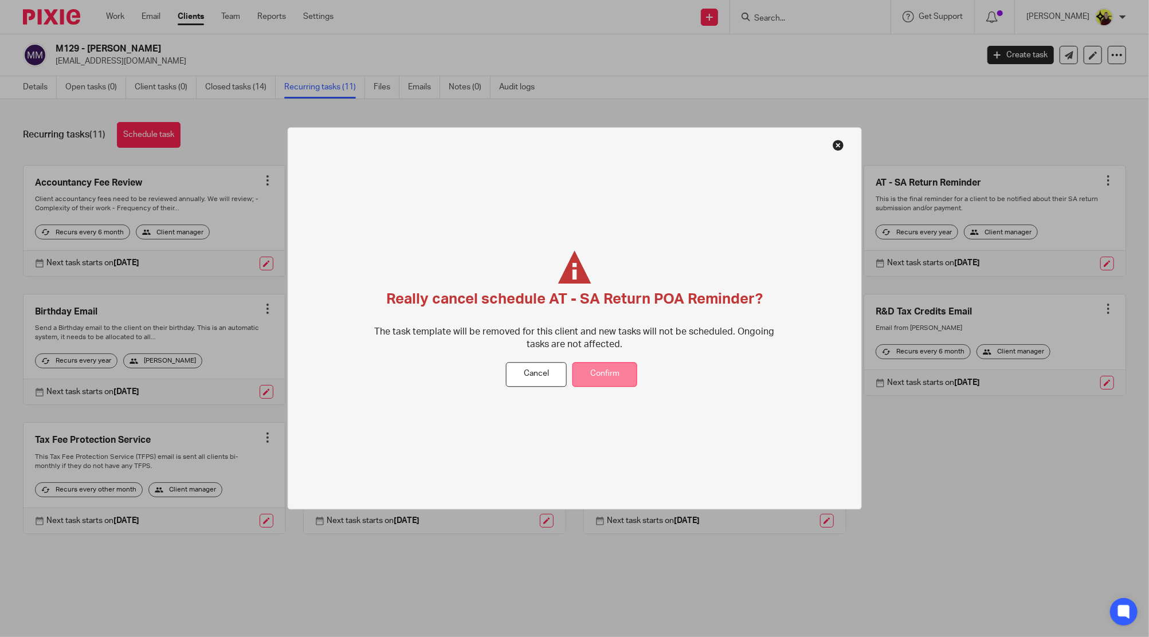
click at [626, 376] on button "Confirm" at bounding box center [605, 374] width 65 height 25
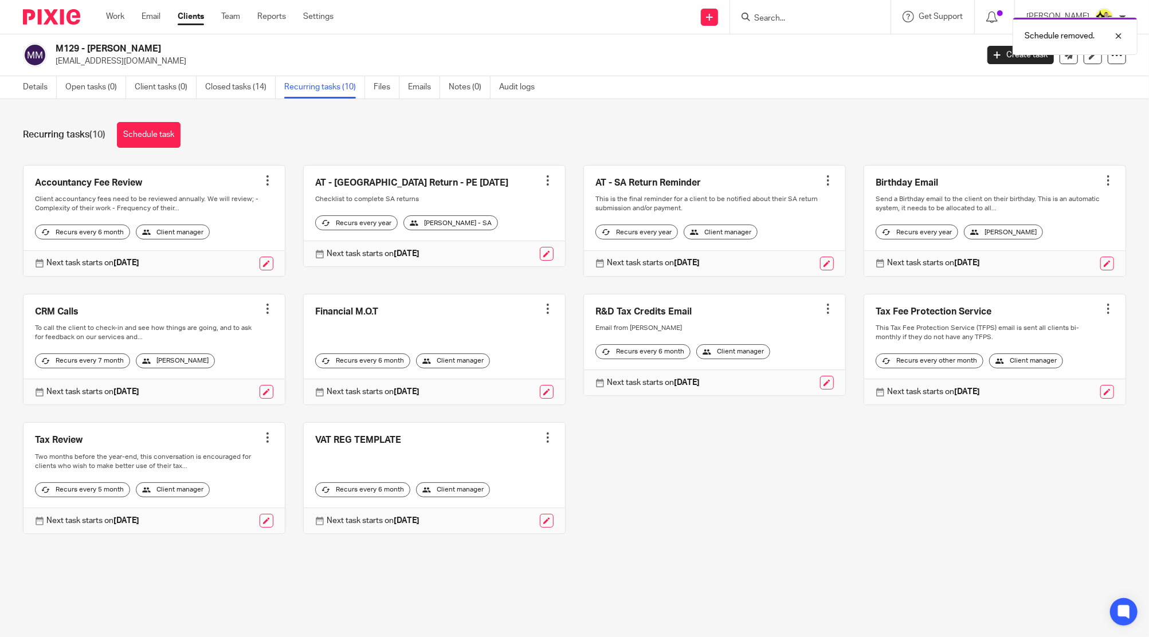
click at [822, 185] on div at bounding box center [827, 180] width 11 height 11
click at [766, 249] on span "Cancel schedule" at bounding box center [769, 253] width 60 height 8
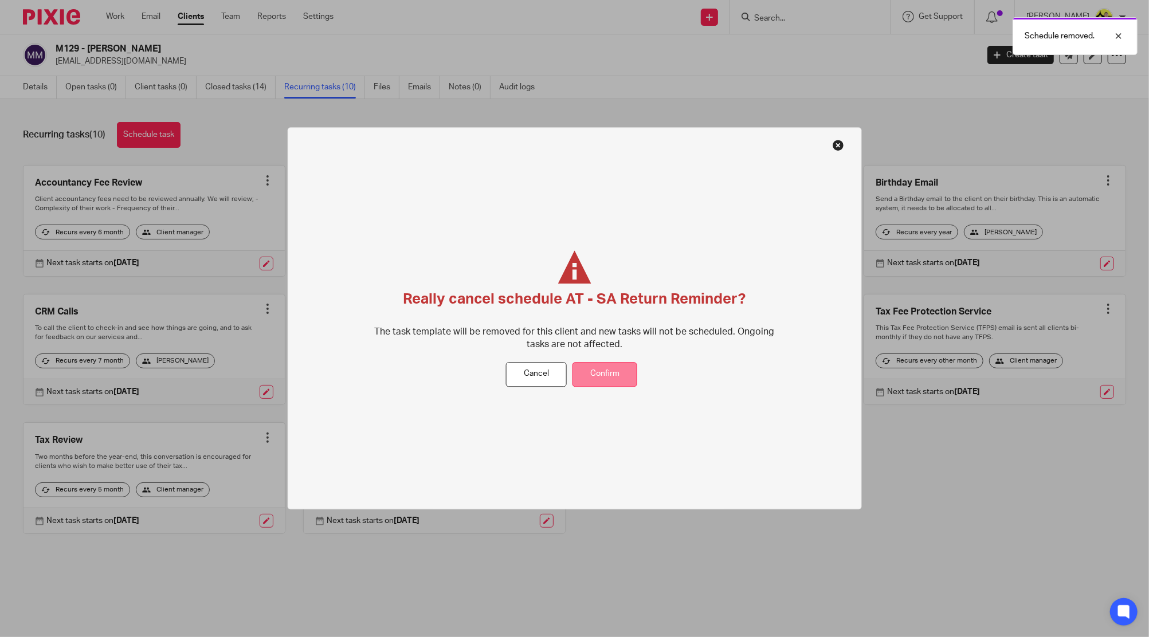
click at [618, 363] on button "Confirm" at bounding box center [605, 374] width 65 height 25
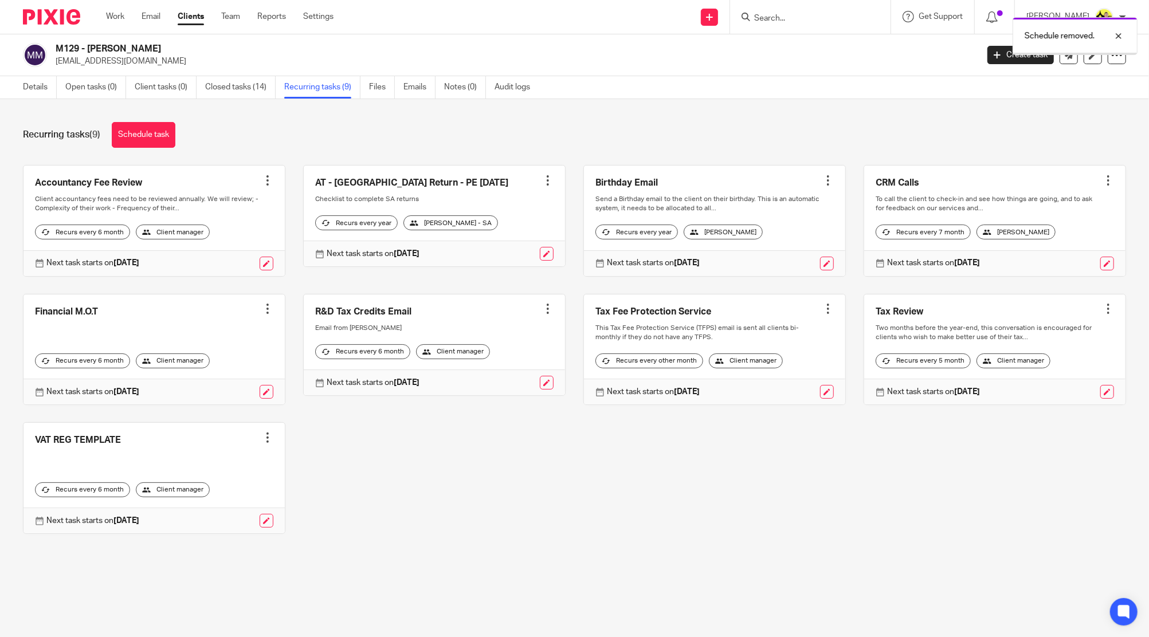
click at [542, 176] on div at bounding box center [547, 180] width 11 height 11
click at [509, 254] on span "Cancel schedule" at bounding box center [494, 253] width 60 height 8
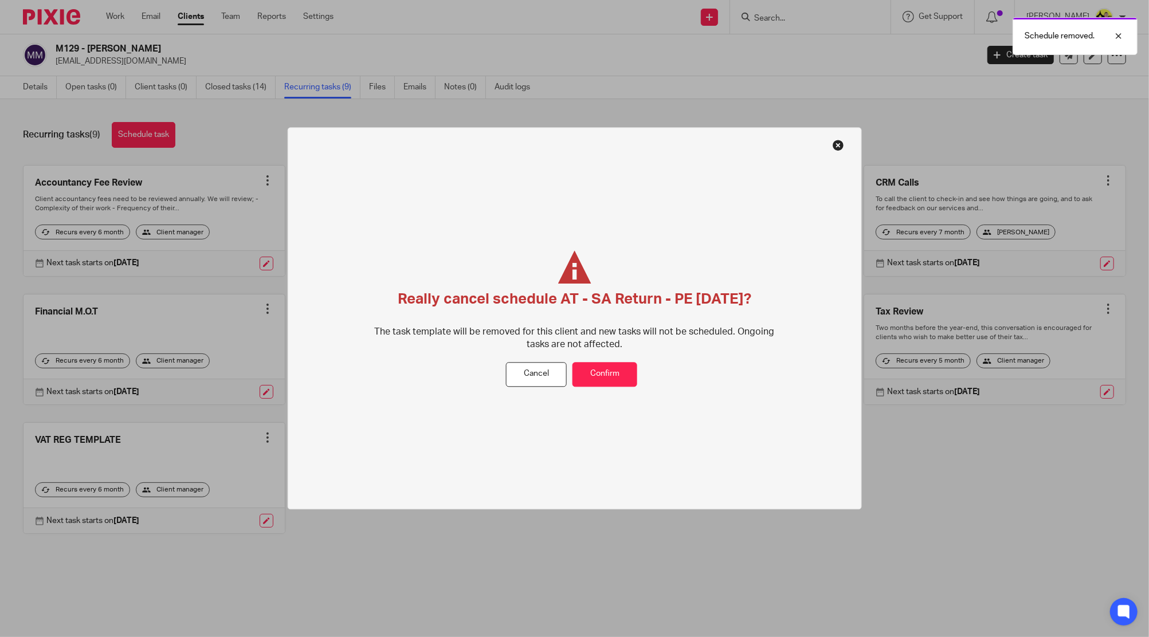
click at [614, 359] on div "Really cancel schedule AT - SA Return - PE 05-04-2025? The task template will b…" at bounding box center [574, 306] width 401 height 112
click at [610, 374] on button "Confirm" at bounding box center [605, 374] width 65 height 25
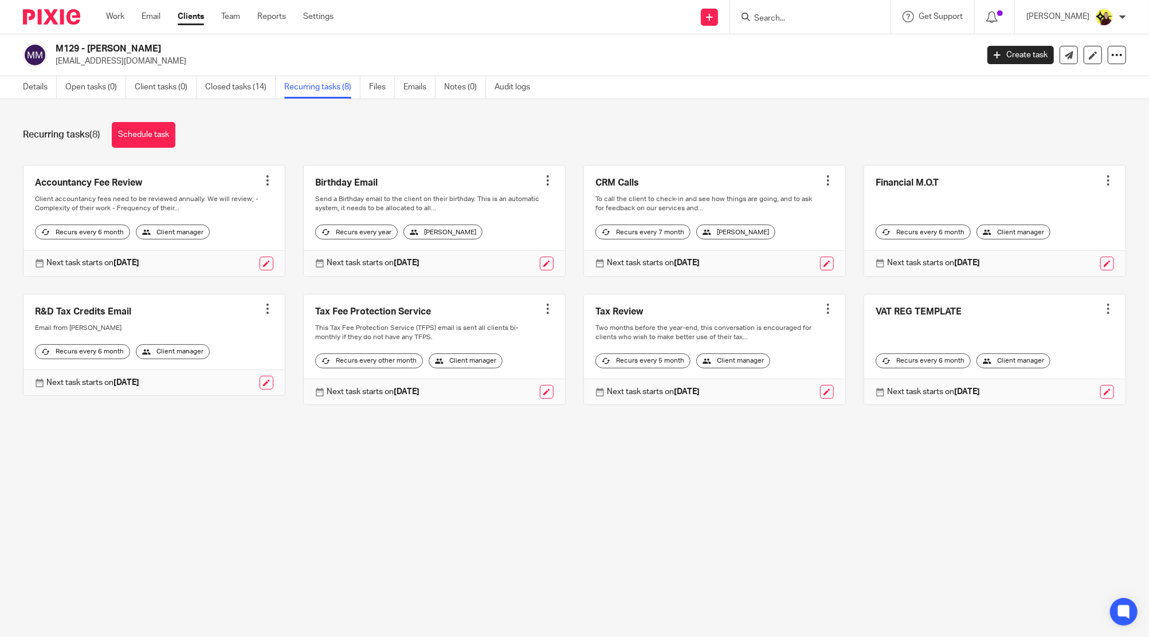
click at [787, 12] on form at bounding box center [814, 17] width 122 height 14
click at [785, 21] on input "Search" at bounding box center [804, 19] width 103 height 10
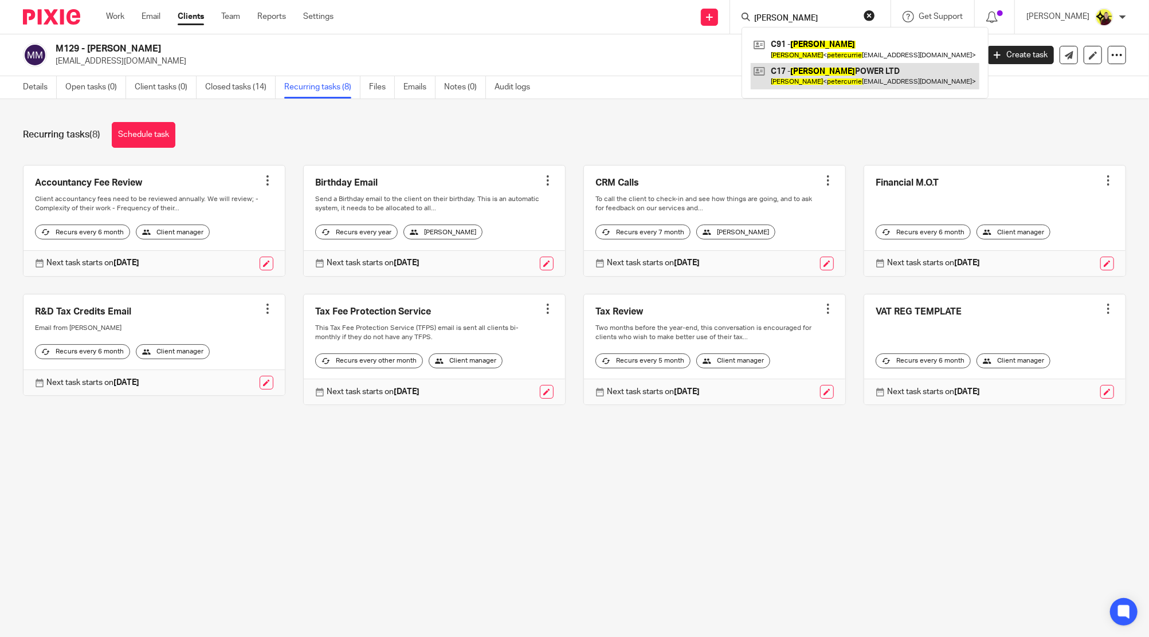
type input "[PERSON_NAME]"
click at [791, 76] on link at bounding box center [865, 76] width 229 height 26
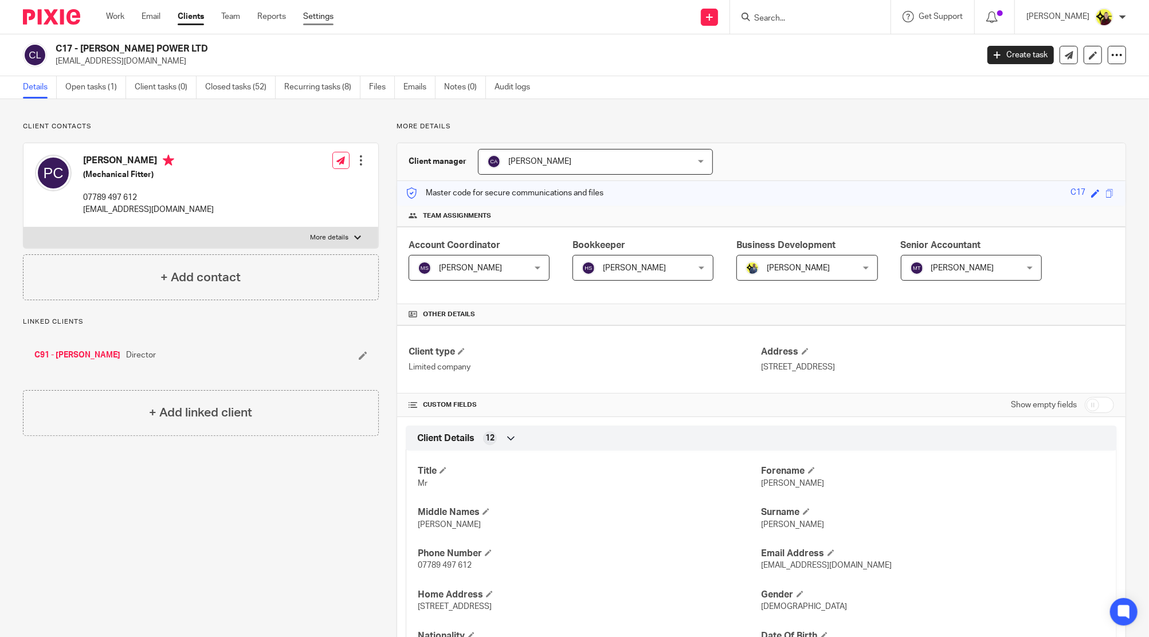
click at [324, 22] on link "Settings" at bounding box center [318, 16] width 30 height 11
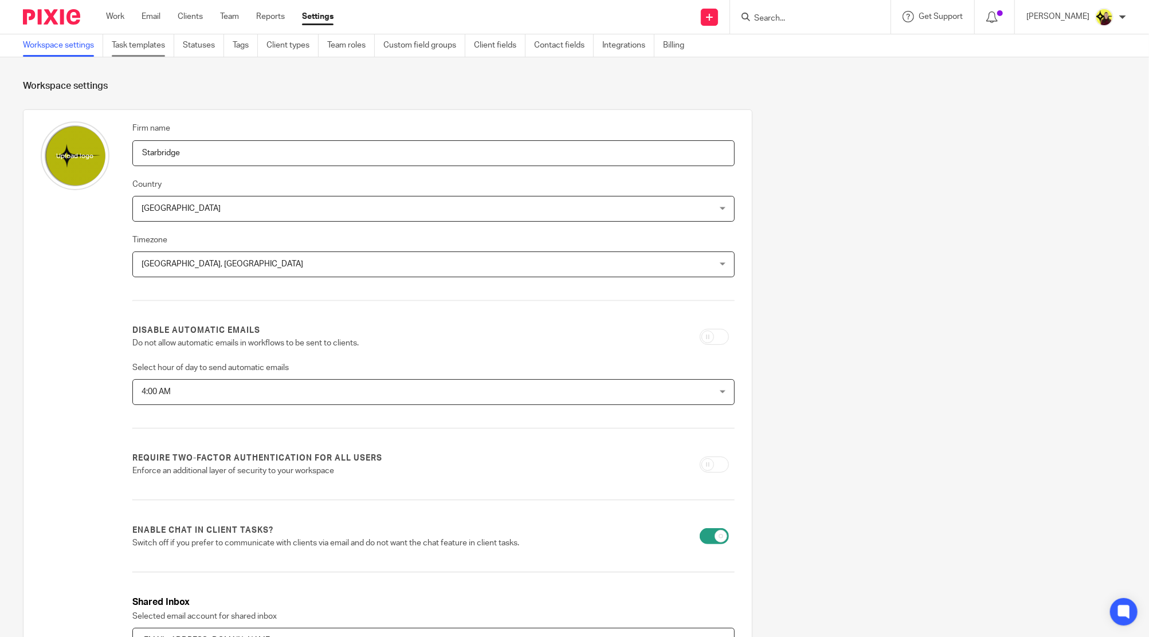
click at [146, 48] on link "Task templates" at bounding box center [143, 45] width 62 height 22
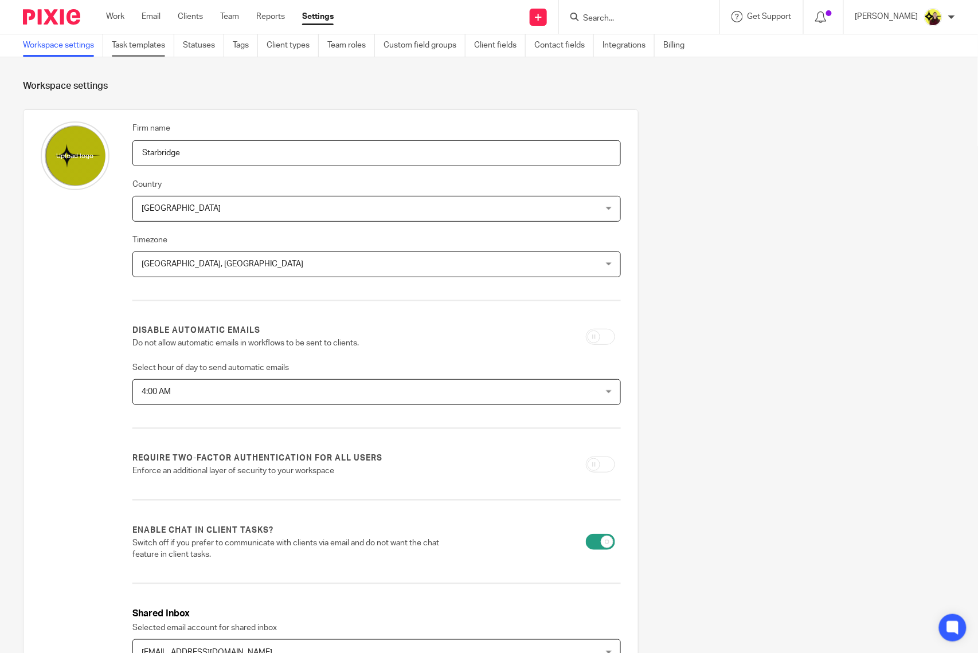
click at [159, 55] on link "Task templates" at bounding box center [143, 45] width 62 height 22
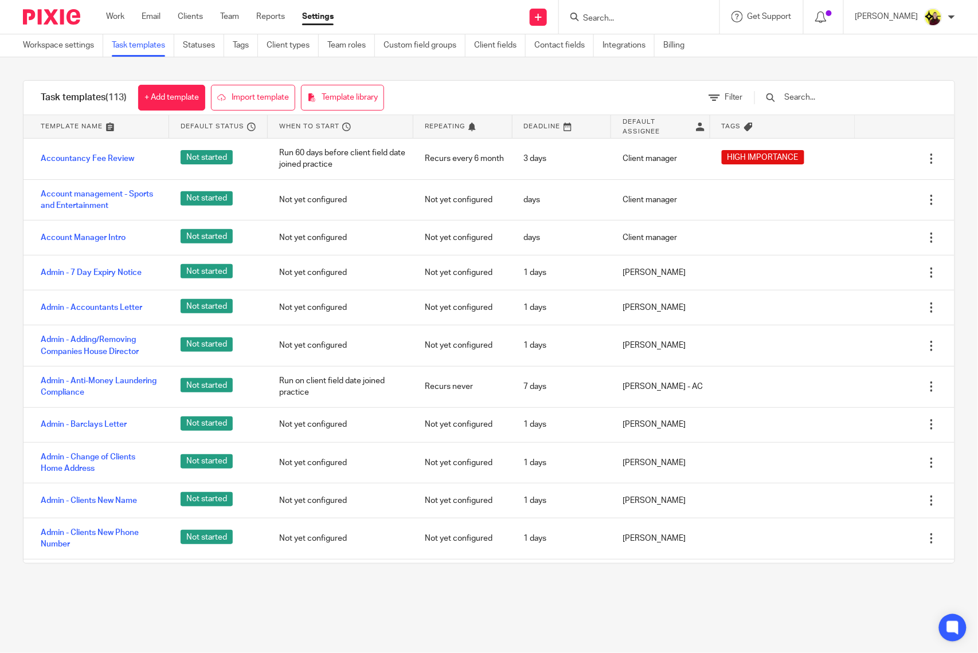
click at [810, 95] on input "text" at bounding box center [850, 97] width 134 height 13
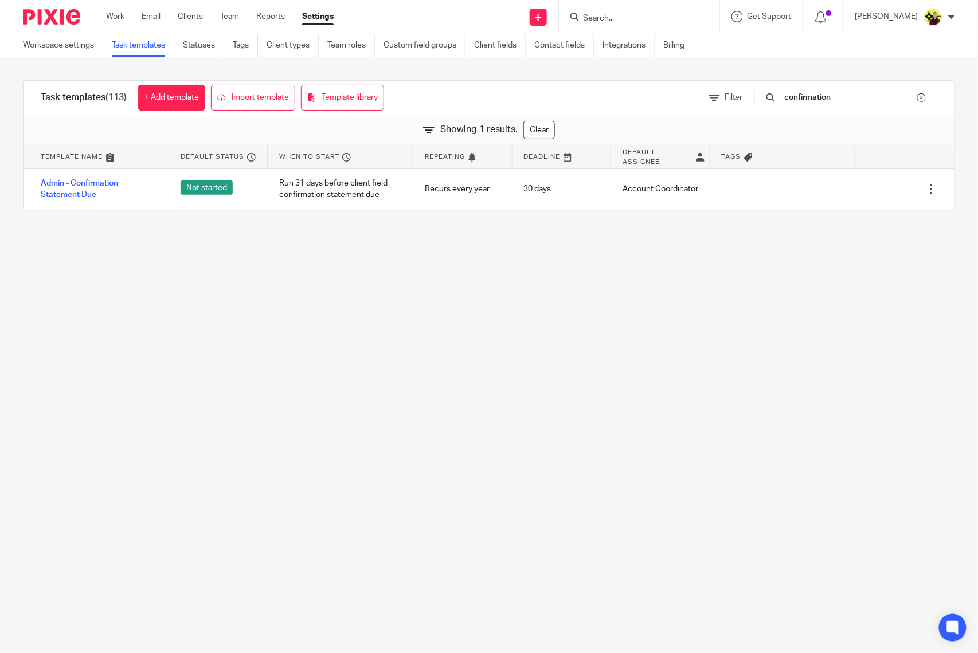
click at [844, 104] on div "confirmation" at bounding box center [840, 98] width 194 height 34
click at [841, 100] on input "confirmation" at bounding box center [850, 97] width 134 height 13
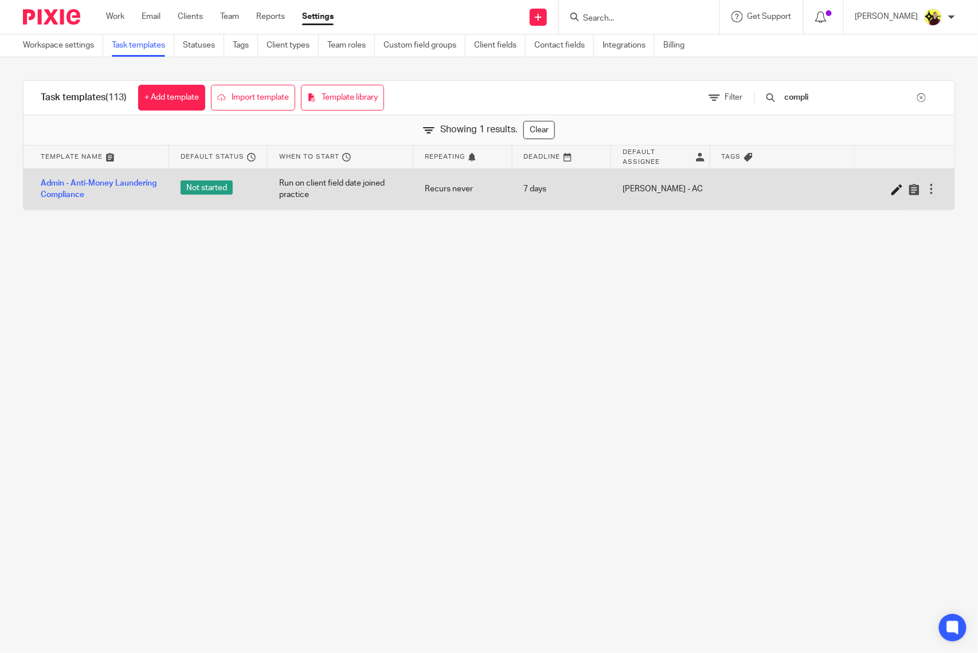
type input "compli"
drag, startPoint x: 882, startPoint y: 189, endPoint x: 438, endPoint y: 10, distance: 477.8
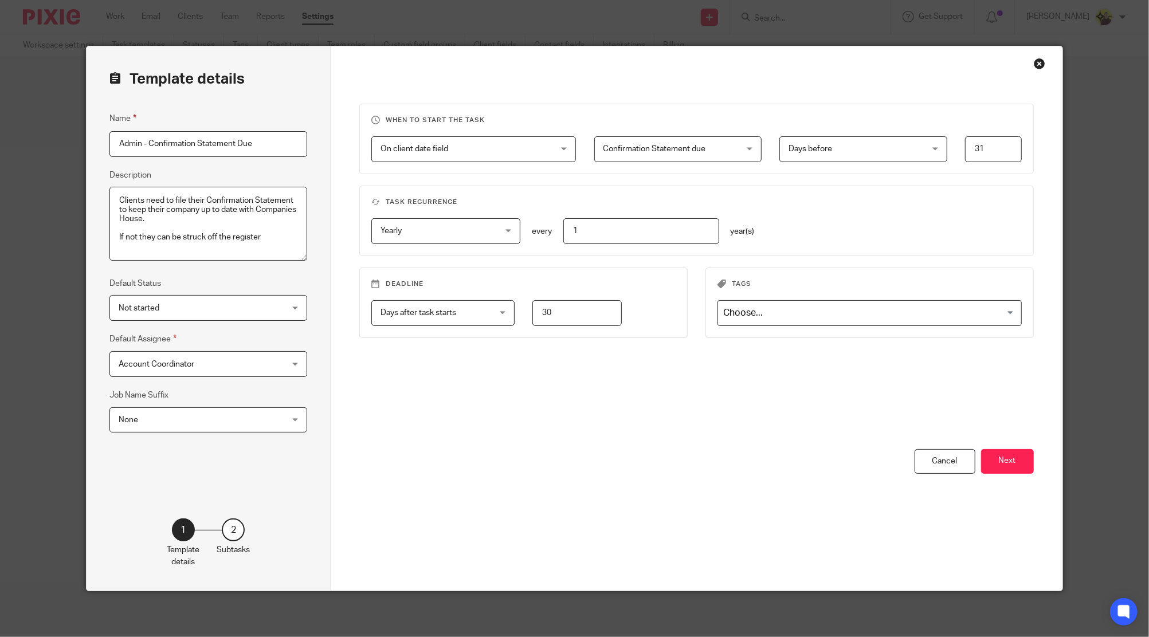
click at [669, 56] on div "When to start the task On client date field On client date field Disable On dat…" at bounding box center [697, 318] width 732 height 544
click at [977, 494] on div "You have unsaved changes Cancel Next" at bounding box center [696, 520] width 675 height 142
click at [977, 437] on div "When to start the task On client date field On client date field Disable On dat…" at bounding box center [696, 277] width 675 height 346
click at [977, 461] on button "Next" at bounding box center [1007, 461] width 53 height 25
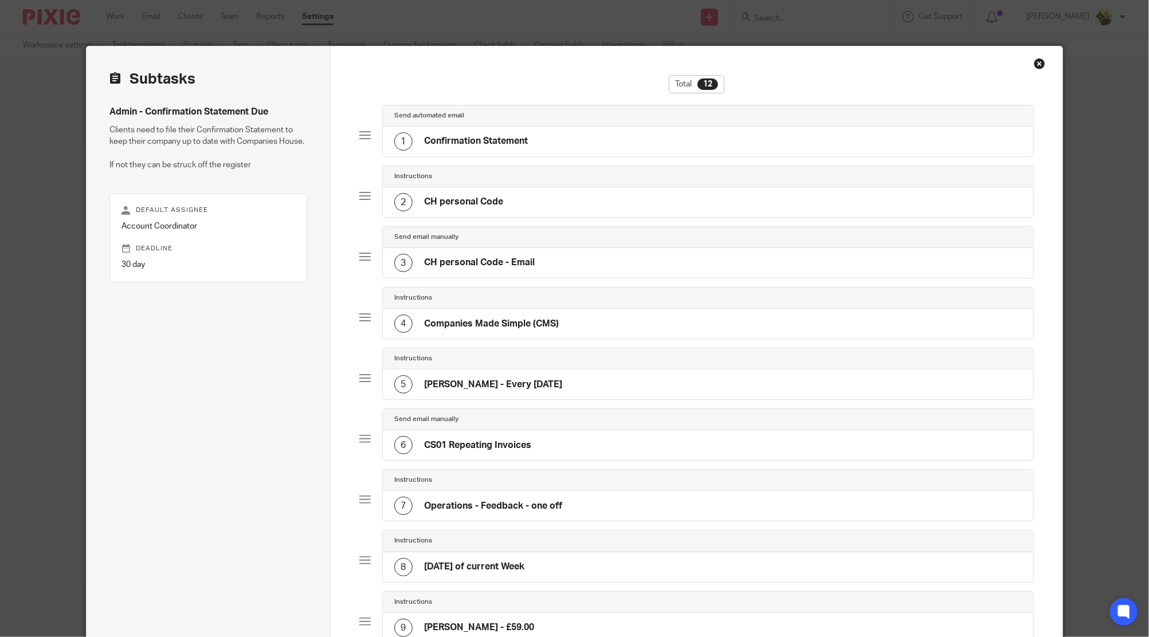
click at [574, 153] on div "1 Confirmation Statement" at bounding box center [708, 142] width 651 height 30
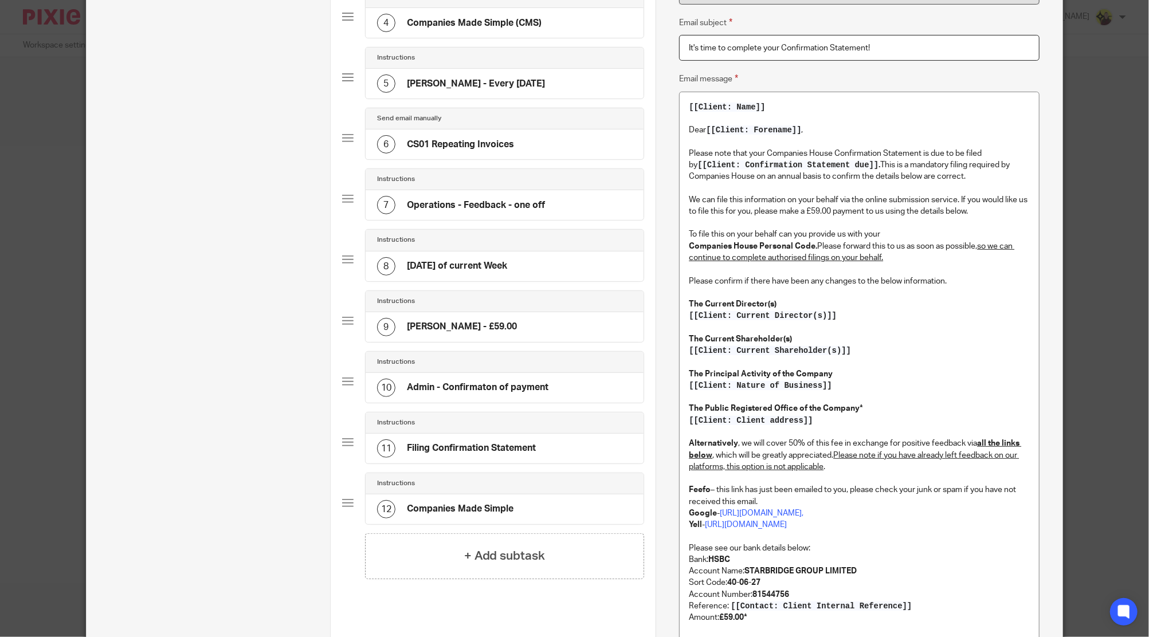
scroll to position [305, 0]
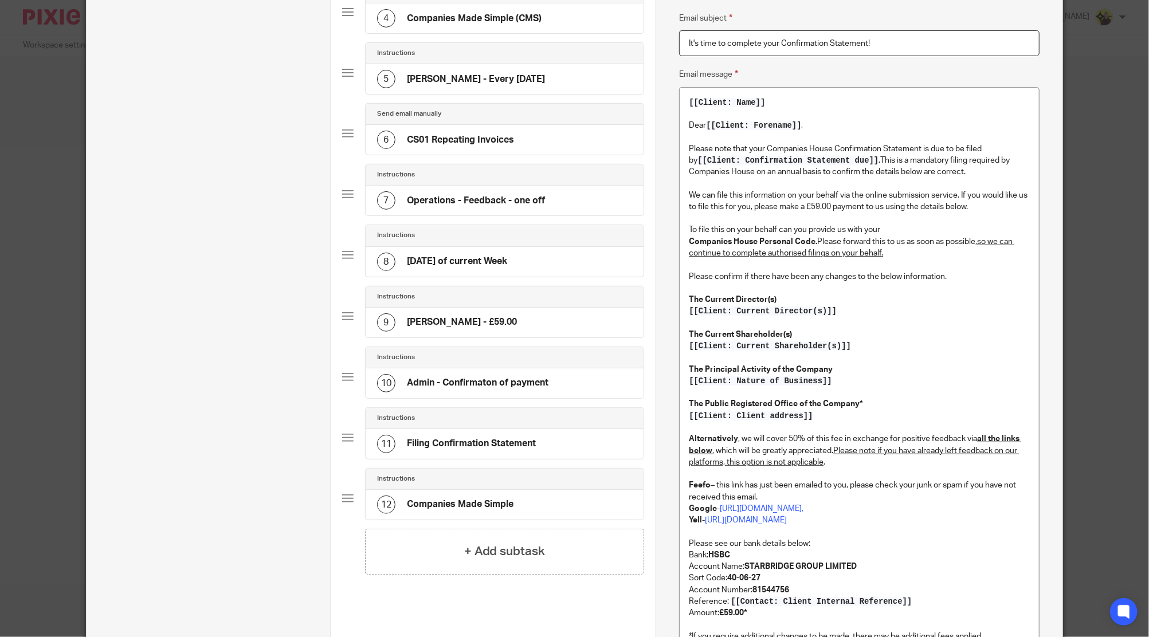
click at [828, 425] on p at bounding box center [859, 427] width 340 height 11
click at [789, 204] on p "We can file this information on your behalf via the online submission service. …" at bounding box center [859, 201] width 340 height 23
click at [769, 250] on u "so we can continue to complete authorised filings on your behalf." at bounding box center [852, 247] width 326 height 19
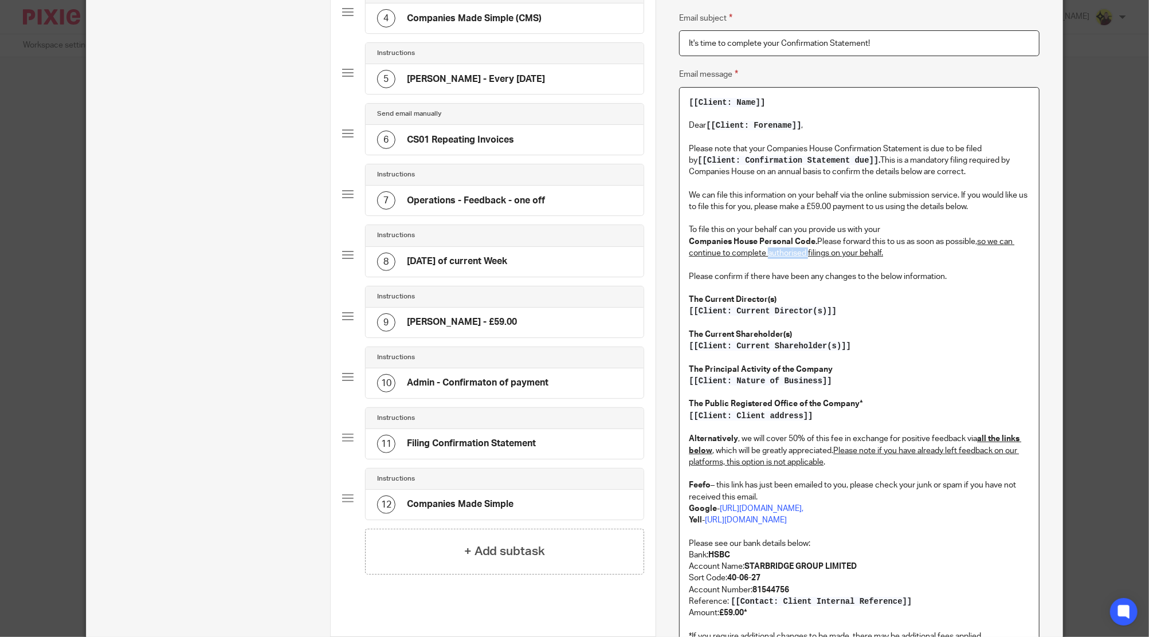
click at [769, 250] on u "so we can continue to complete authorised filings on your behalf." at bounding box center [852, 247] width 326 height 19
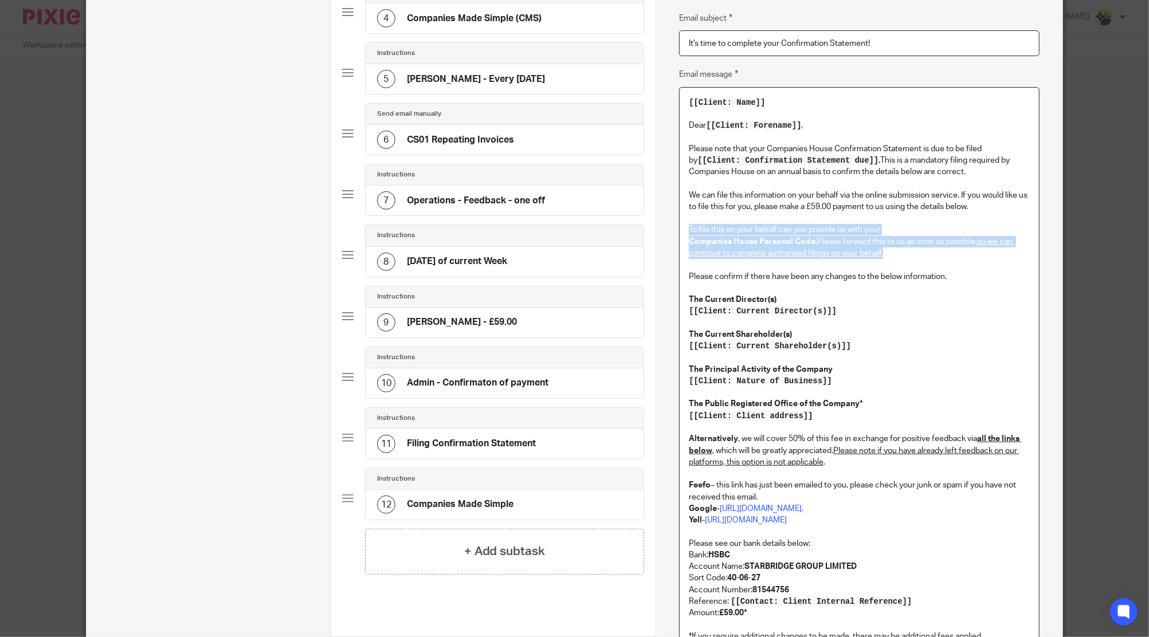
click at [770, 250] on u "so we can continue to complete authorised filings on your behalf." at bounding box center [852, 247] width 326 height 19
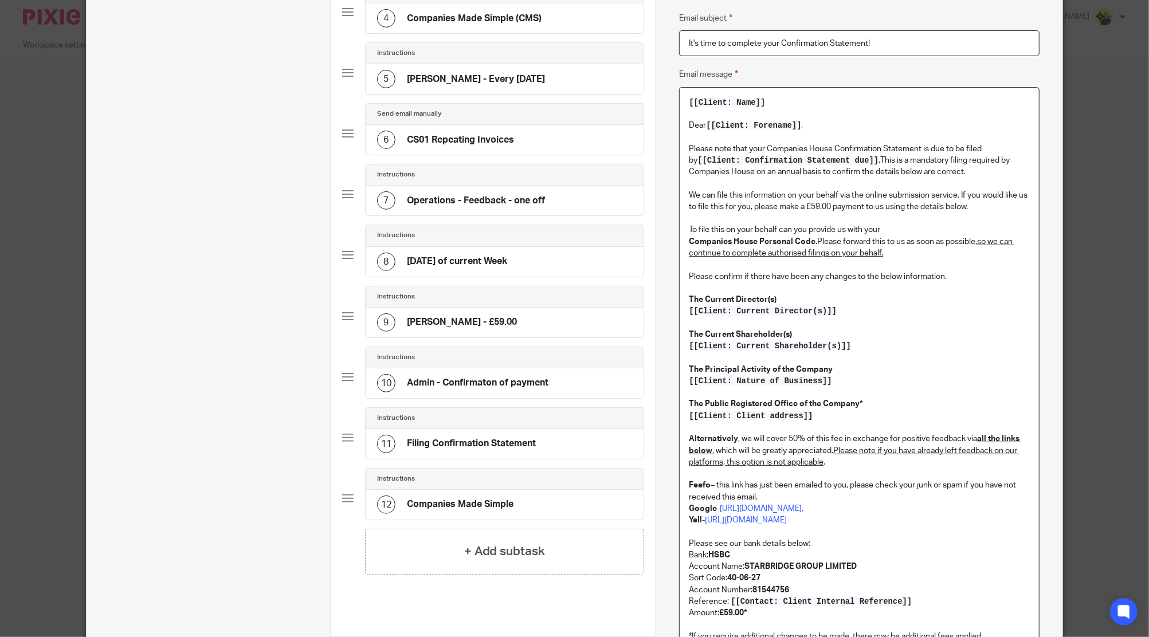
click at [924, 443] on p "Alternatively , we will cover 50% of this fee in exchange for positive feedback…" at bounding box center [859, 450] width 340 height 35
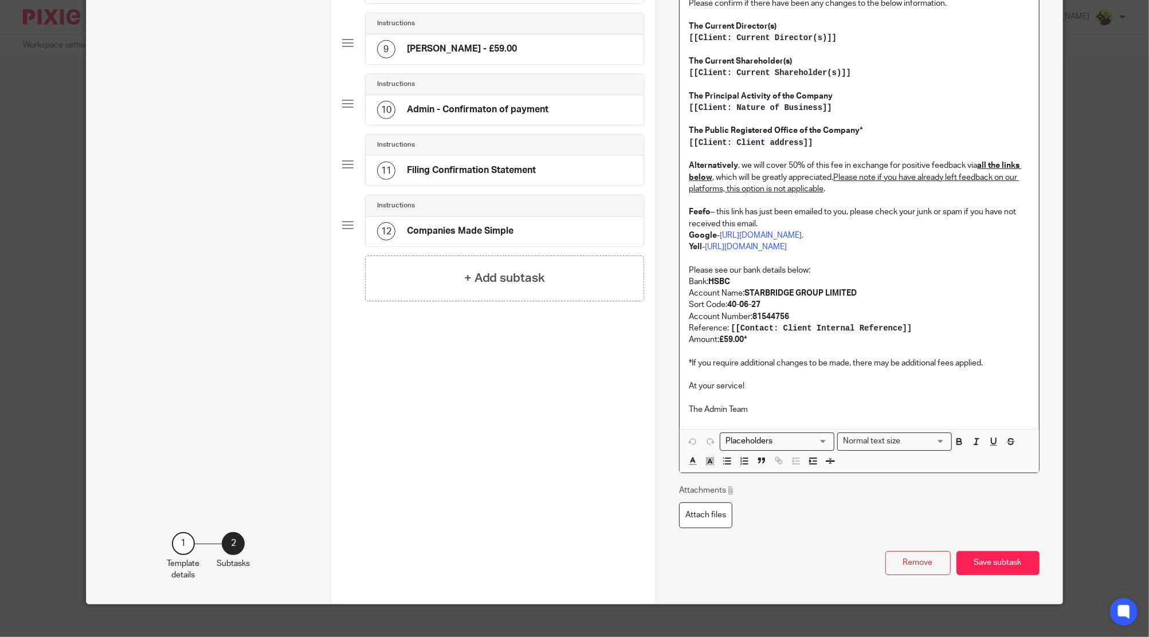
scroll to position [688, 0]
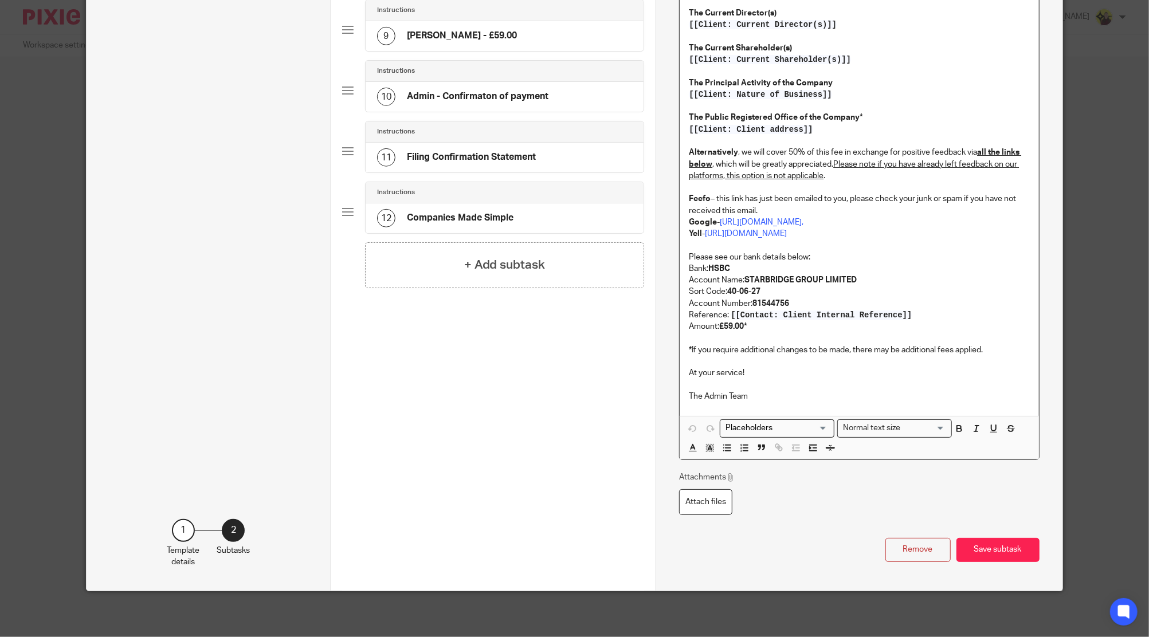
click at [749, 422] on input "Search for option" at bounding box center [775, 428] width 106 height 12
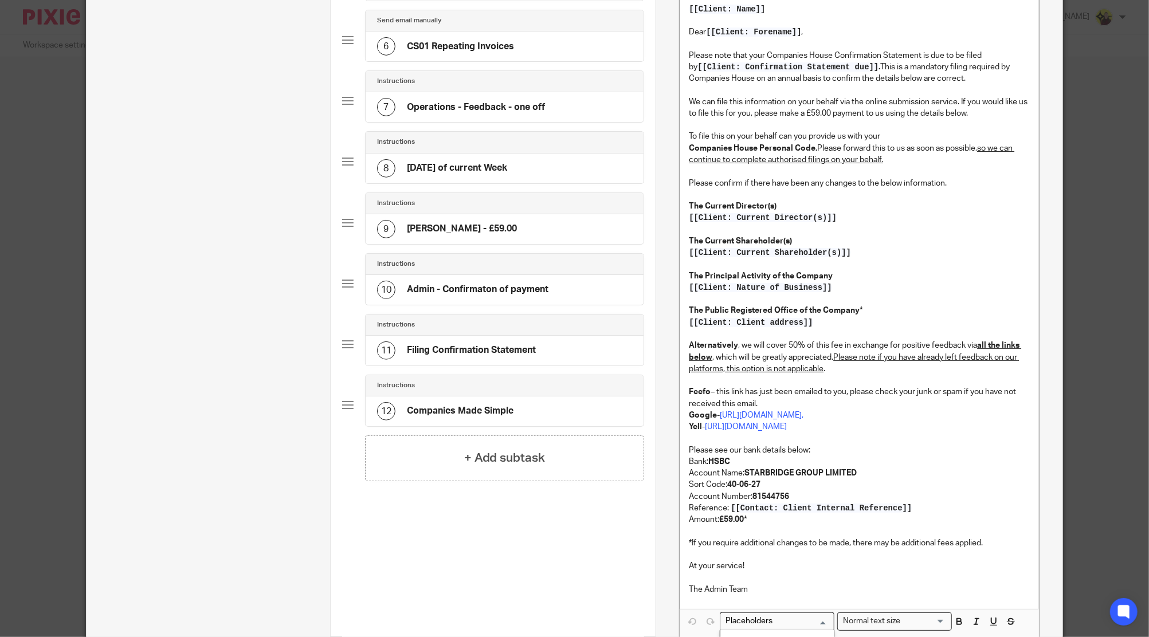
scroll to position [382, 0]
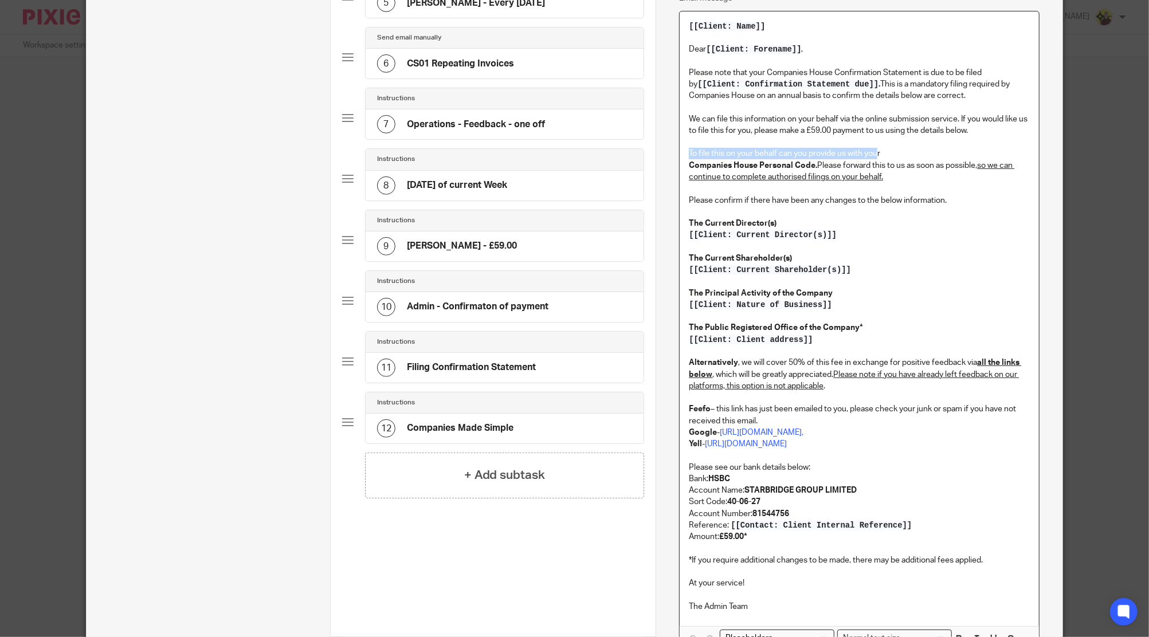
drag, startPoint x: 680, startPoint y: 155, endPoint x: 873, endPoint y: 149, distance: 192.7
click at [873, 149] on div "[[Client: Name]] Dear [[Client: Forename]] , Please note that your Companies Ho…" at bounding box center [859, 319] width 359 height 616
click at [879, 154] on p "To file this on your behalf can you provide us with your Companies House Person…" at bounding box center [859, 165] width 340 height 35
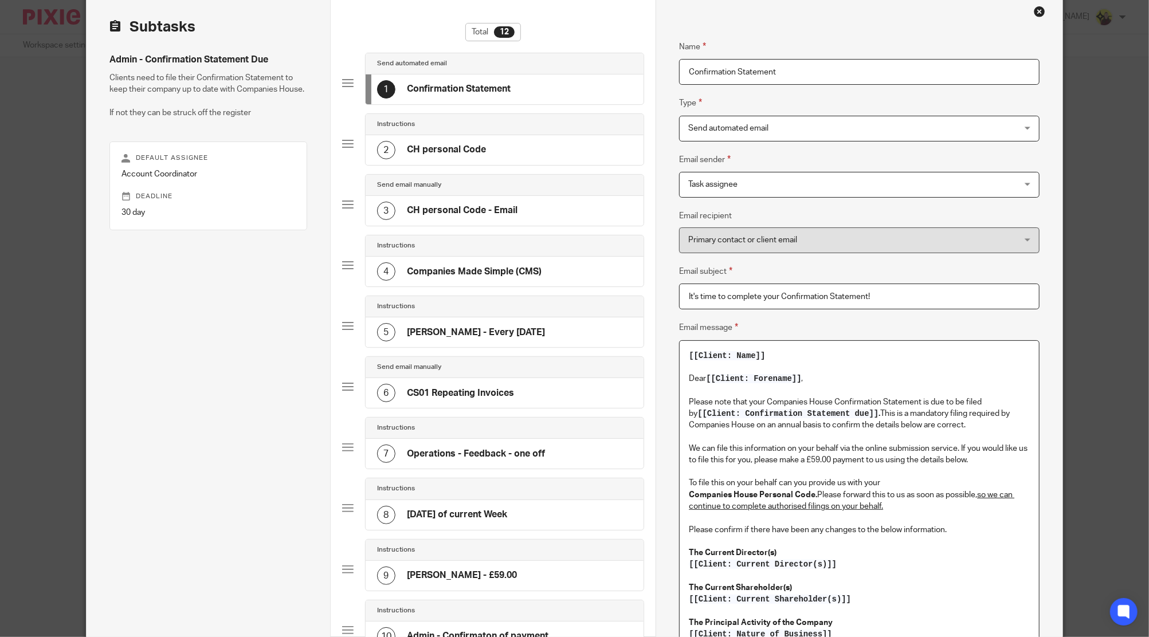
scroll to position [76, 0]
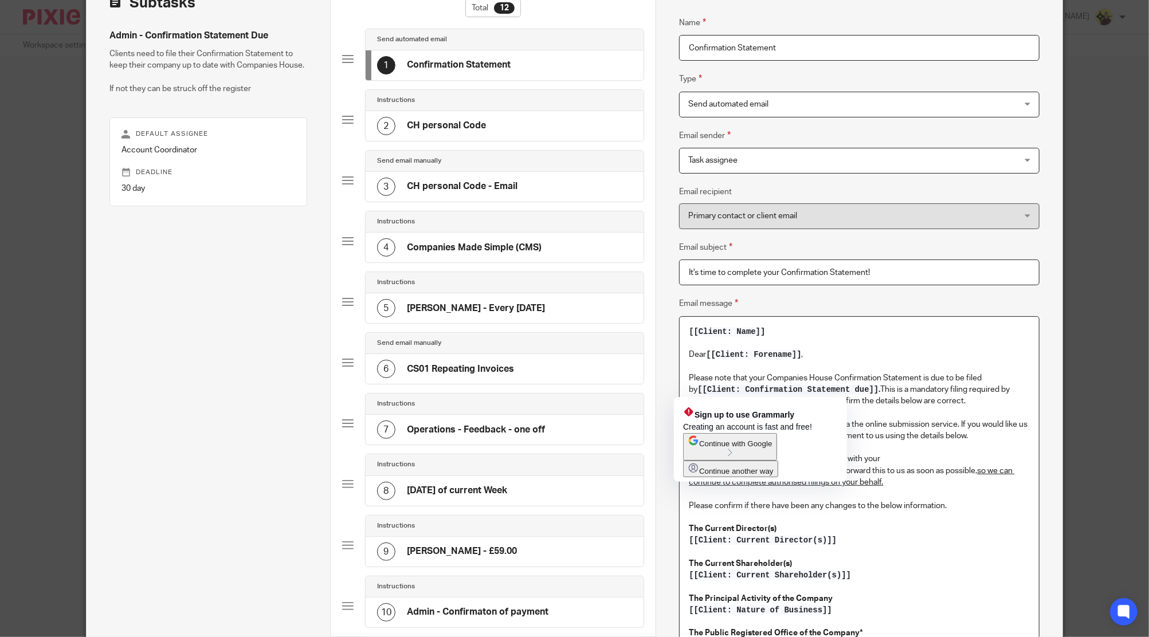
click at [801, 366] on p "To enrich screen reader interactions, please activate Accessibility in Grammarl…" at bounding box center [859, 366] width 340 height 11
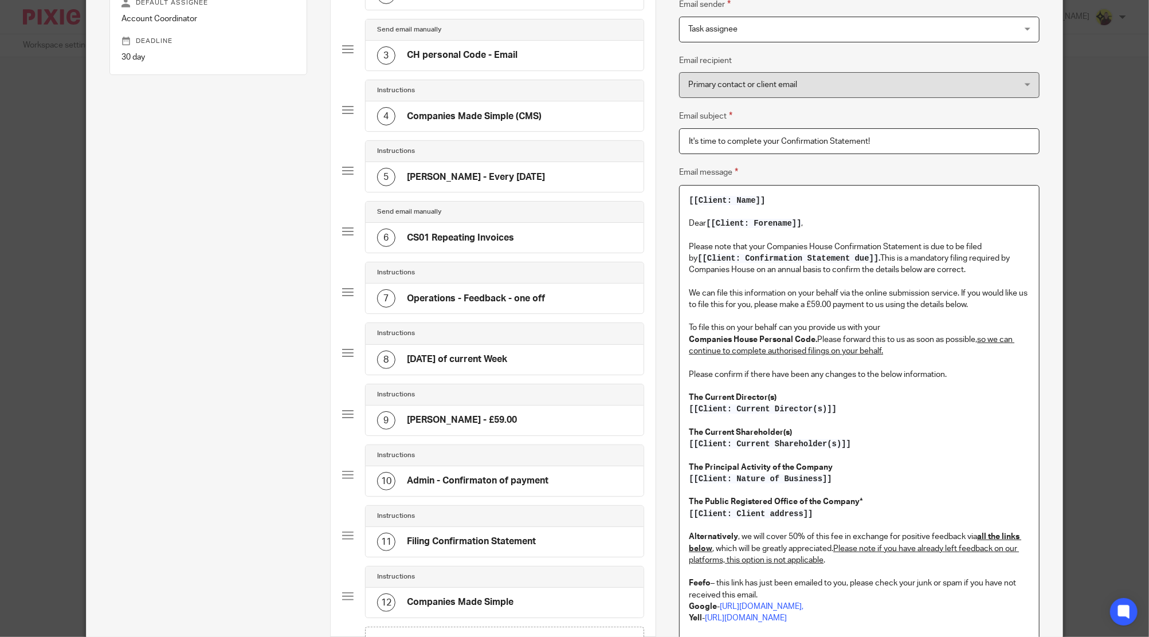
scroll to position [229, 0]
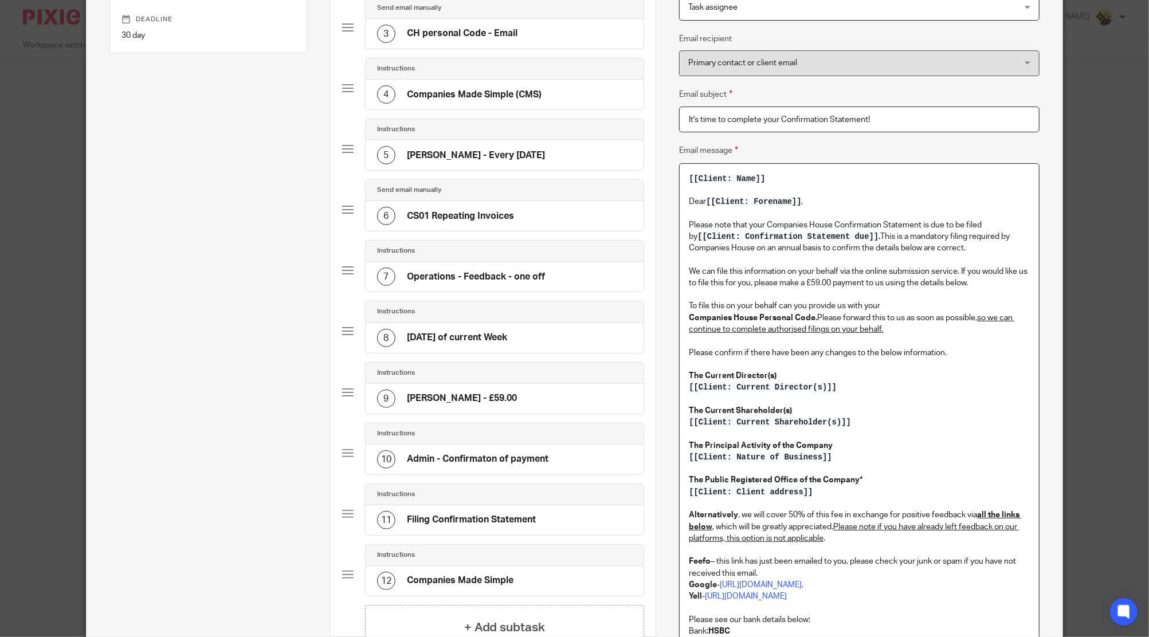
click at [864, 311] on p "To file this on your behalf can you provide us with your Companies House Person…" at bounding box center [859, 317] width 340 height 35
drag, startPoint x: 890, startPoint y: 310, endPoint x: 680, endPoint y: 304, distance: 210.4
click at [680, 304] on div "[[Client: Name]] Dear [[Client: Forename]] , Please note that your Companies Ho…" at bounding box center [859, 472] width 359 height 616
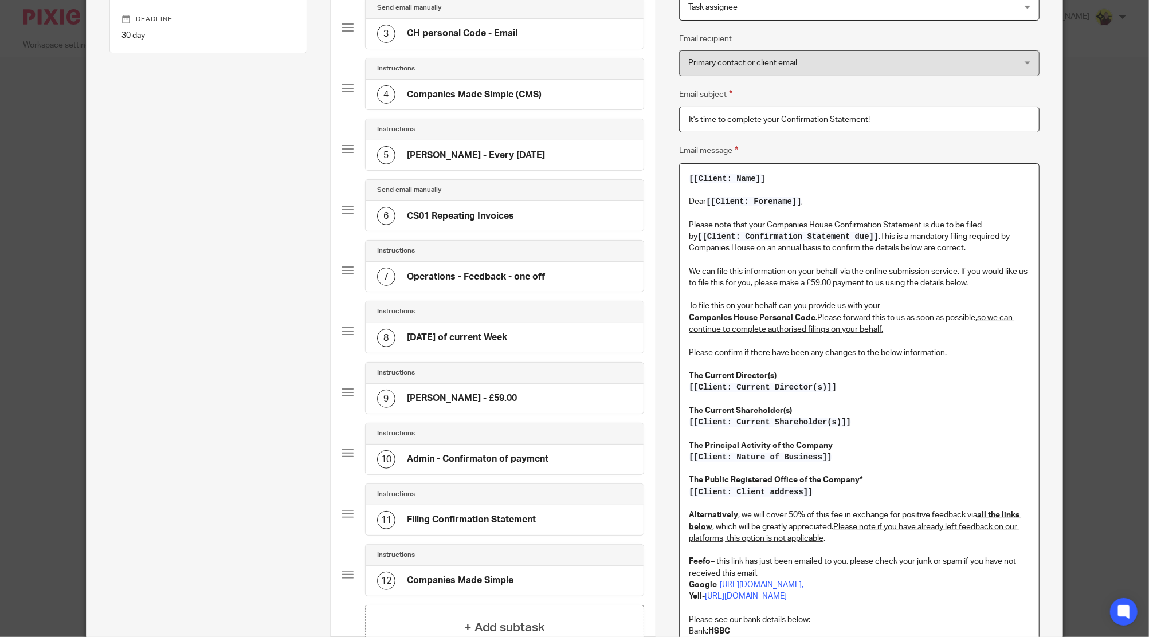
click at [680, 304] on div "[[Client: Name]] Dear [[Client: Forename]] , Please note that your Companies Ho…" at bounding box center [859, 472] width 359 height 616
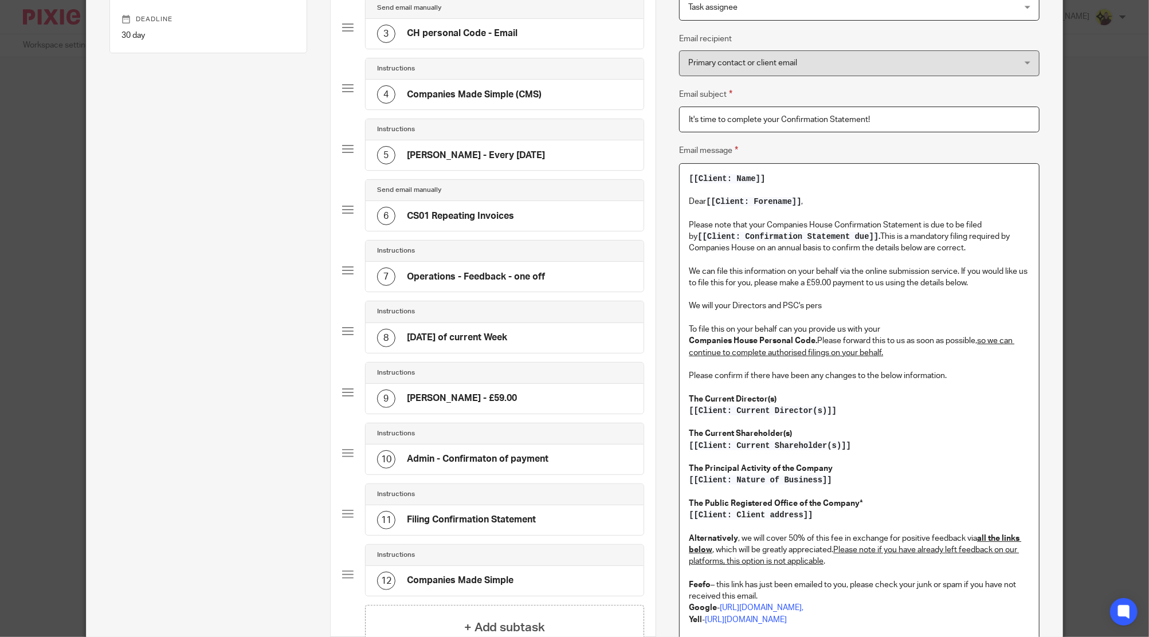
scroll to position [382, 0]
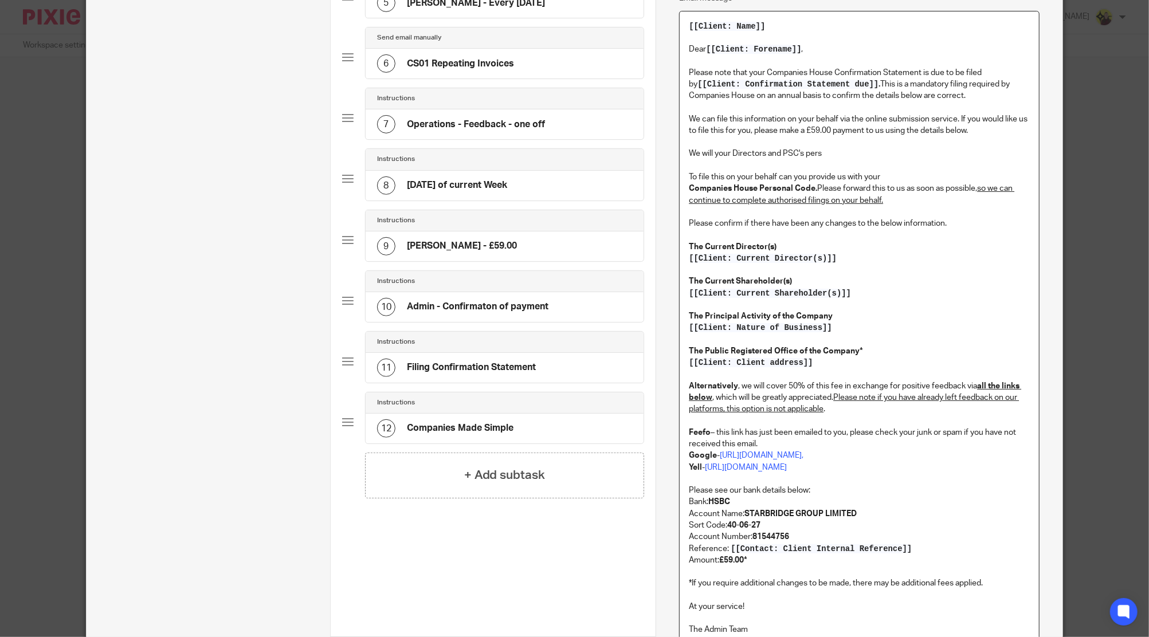
click at [708, 154] on p "We will your Directors and PSC's pers" at bounding box center [859, 153] width 340 height 11
click at [848, 149] on p "We will use your Directors and PSC's pers" at bounding box center [859, 153] width 340 height 11
click at [796, 154] on p "We will use your Directors and PSC's pers" at bounding box center [859, 153] width 340 height 11
click at [837, 148] on p "To enrich screen reader interactions, please activate Accessibility in Grammarl…" at bounding box center [859, 141] width 340 height 11
click at [845, 147] on p "To enrich screen reader interactions, please activate Accessibility in Grammarl…" at bounding box center [859, 141] width 340 height 11
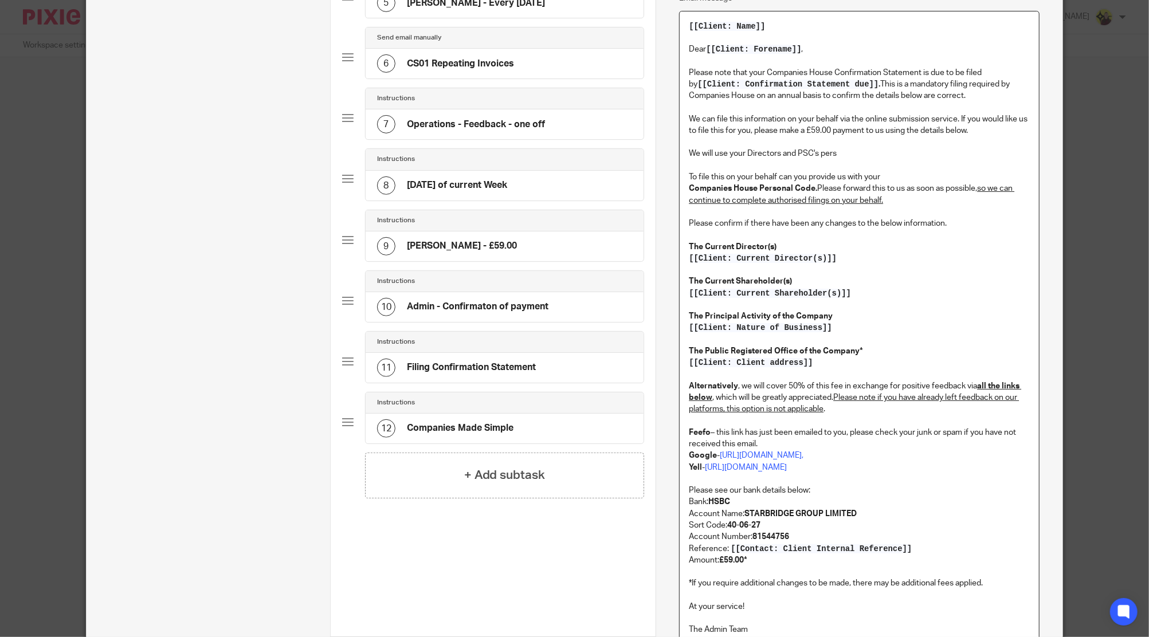
click at [842, 154] on p "We will use your Directors and PSC's pers" at bounding box center [859, 153] width 340 height 11
click at [818, 181] on p "To file this on your behalf can you provide us with your Companies House Person…" at bounding box center [859, 188] width 340 height 35
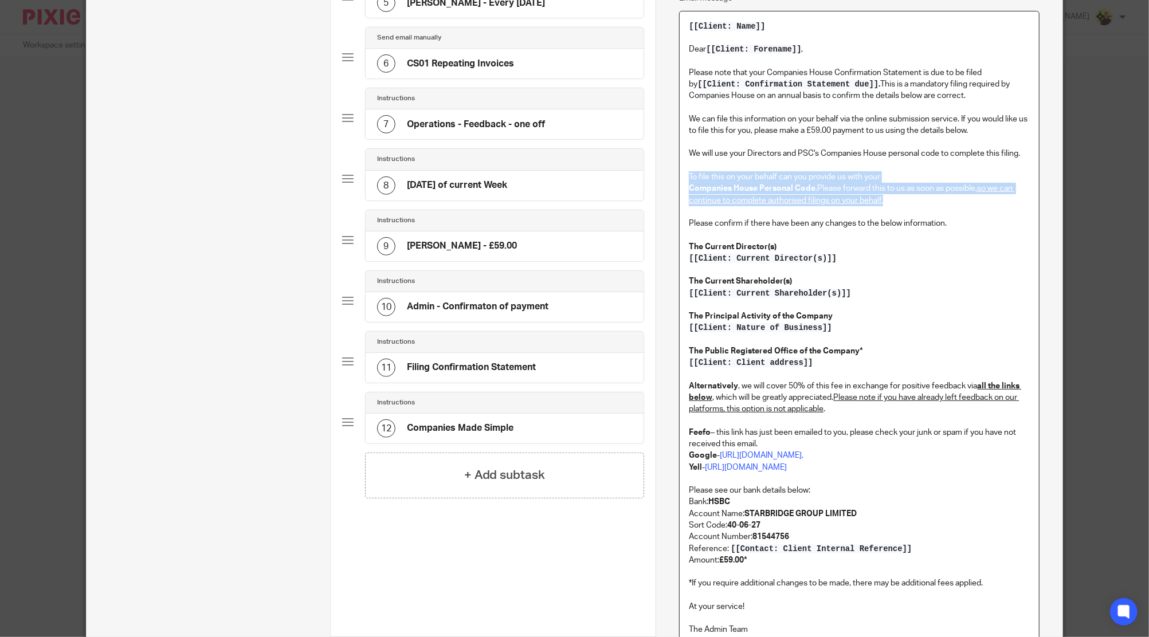
click at [818, 181] on p "To file this on your behalf can you provide us with your Companies House Person…" at bounding box center [859, 188] width 340 height 35
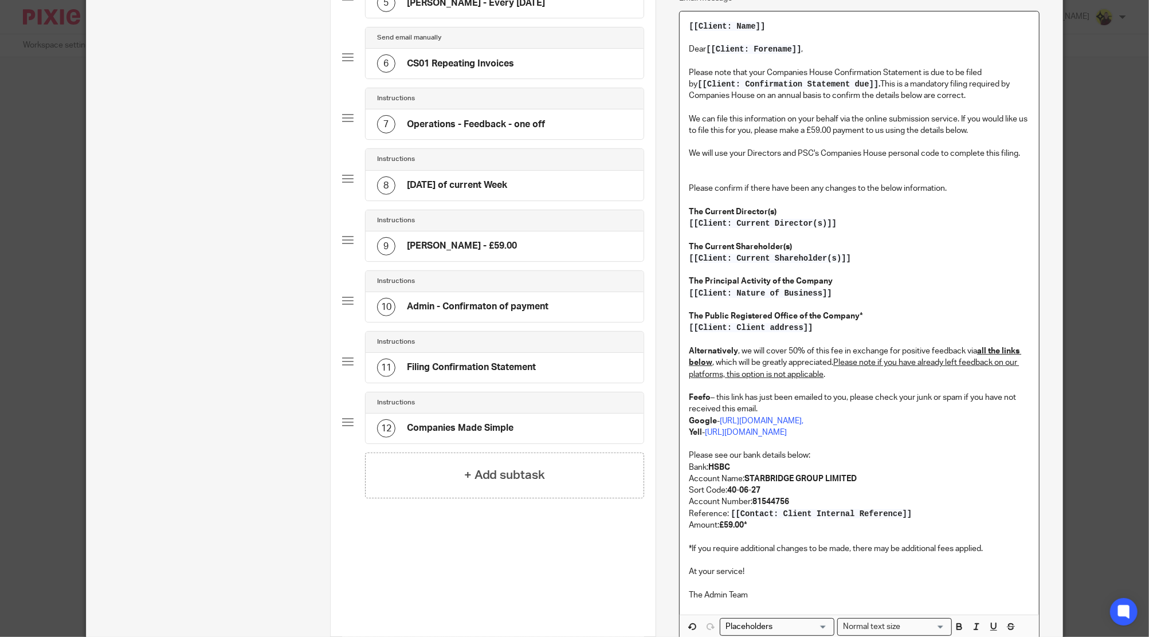
click at [716, 150] on p "We will use your Directors and PSC's Companies House personal code to complete …" at bounding box center [859, 153] width 340 height 11
click at [743, 171] on p "To enrich screen reader interactions, please activate Accessibility in Grammarl…" at bounding box center [859, 165] width 340 height 11
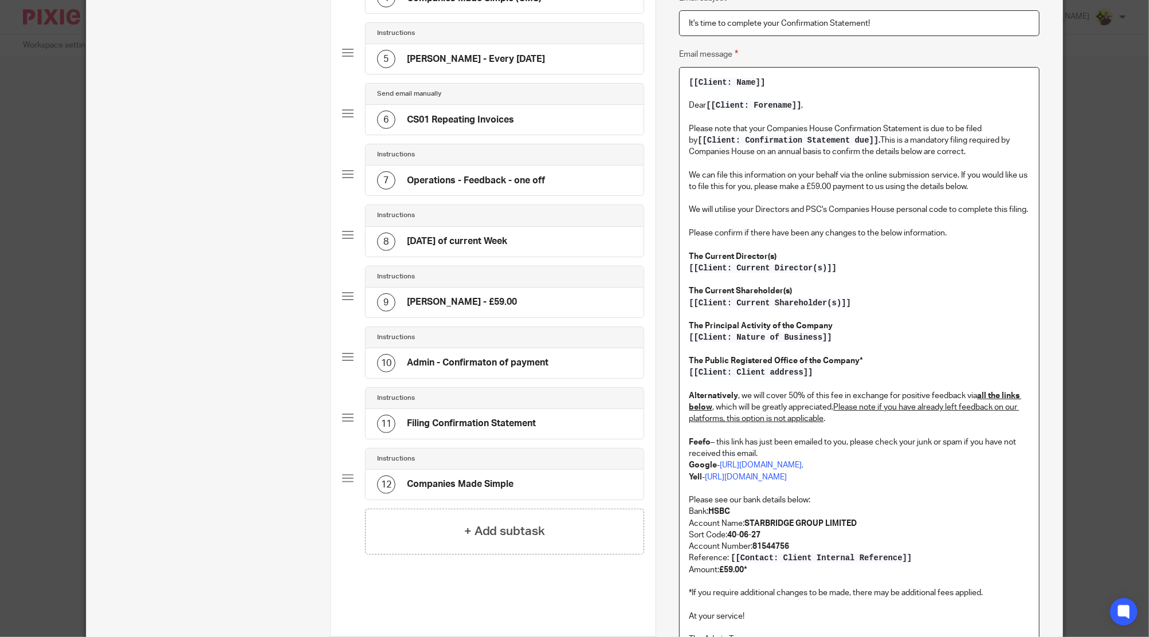
scroll to position [305, 0]
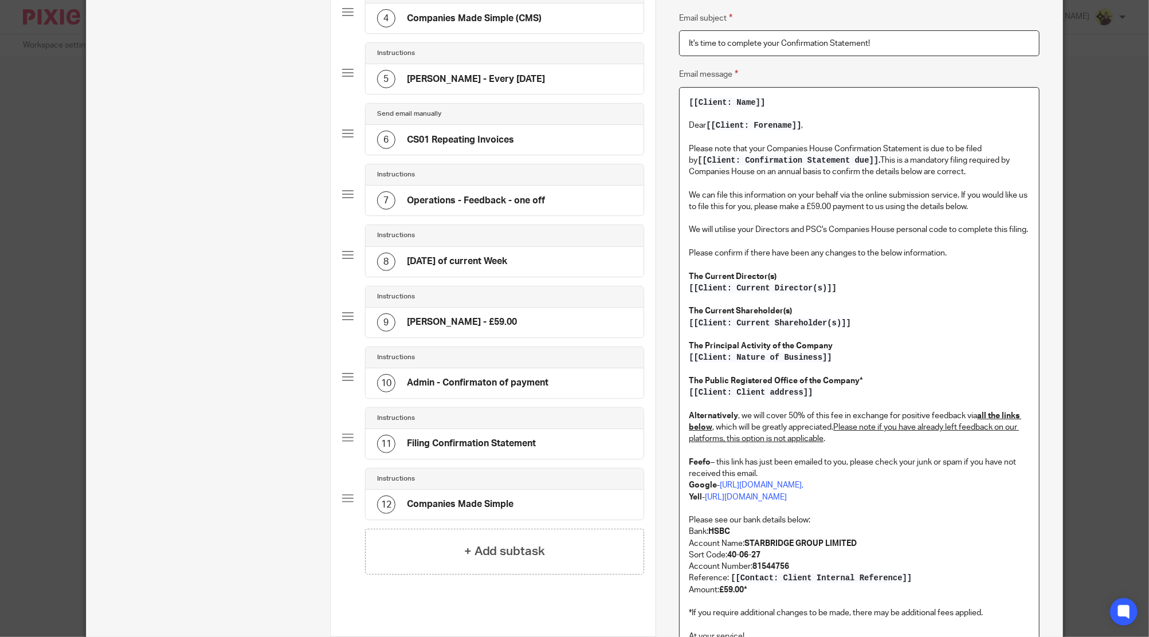
click at [816, 230] on p "We will utilise your Directors and PSC's Companies House personal code to compl…" at bounding box center [859, 229] width 340 height 11
click at [824, 228] on p "We will utilise your Directors and PSCs' Companies House personal code to compl…" at bounding box center [859, 229] width 340 height 11
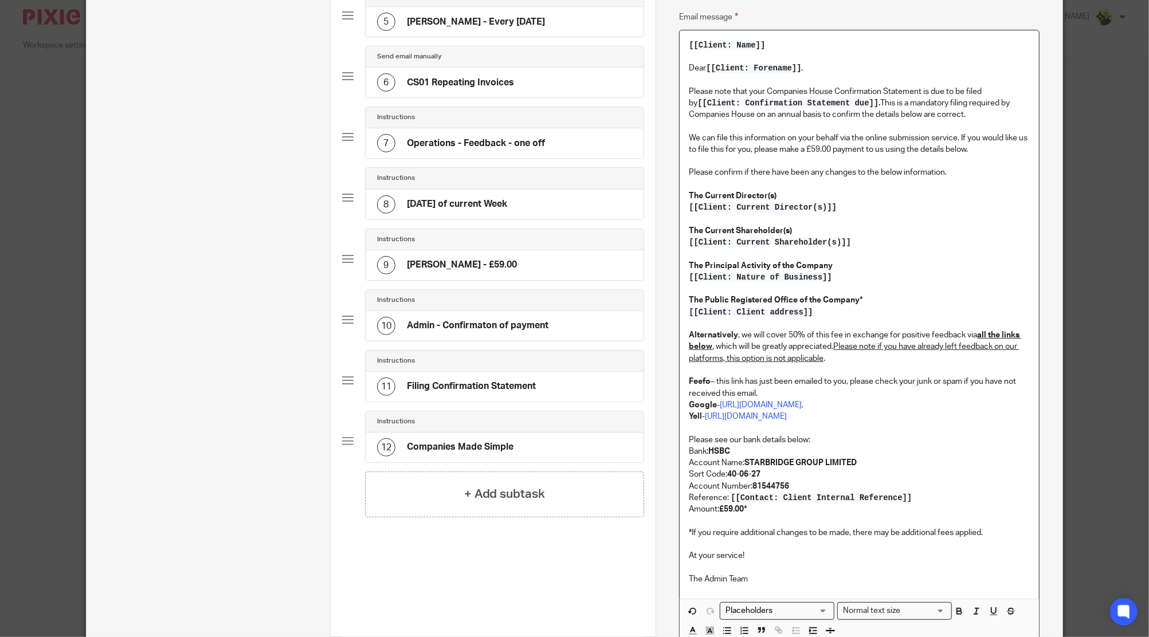
scroll to position [535, 0]
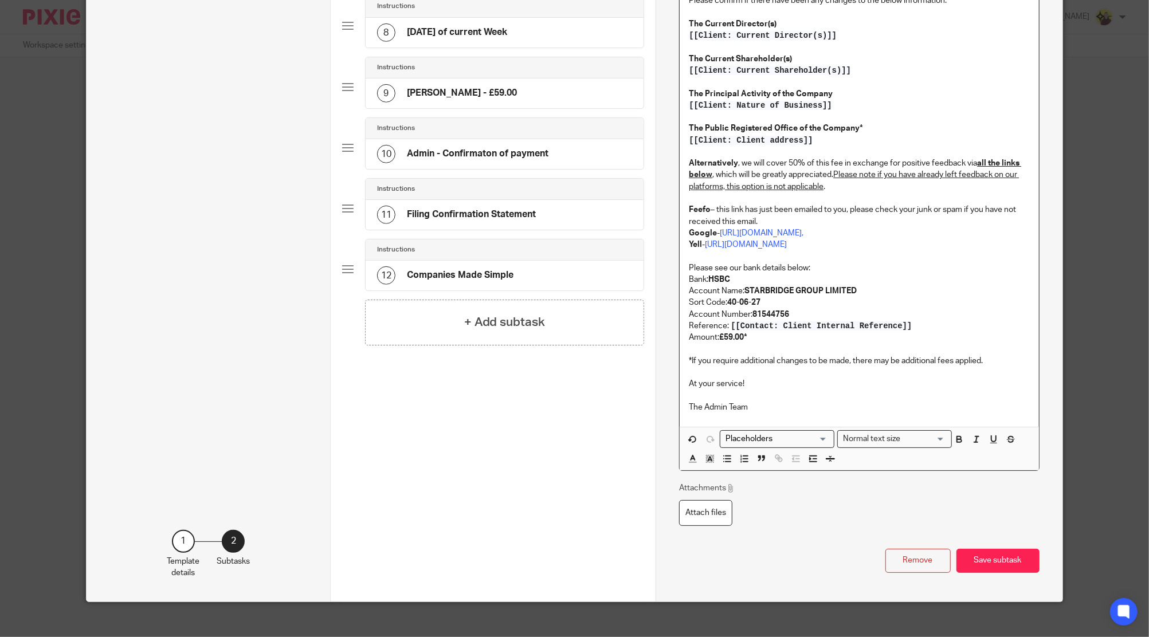
click at [719, 262] on p "To enrich screen reader interactions, please activate Accessibility in Grammarl…" at bounding box center [859, 255] width 340 height 11
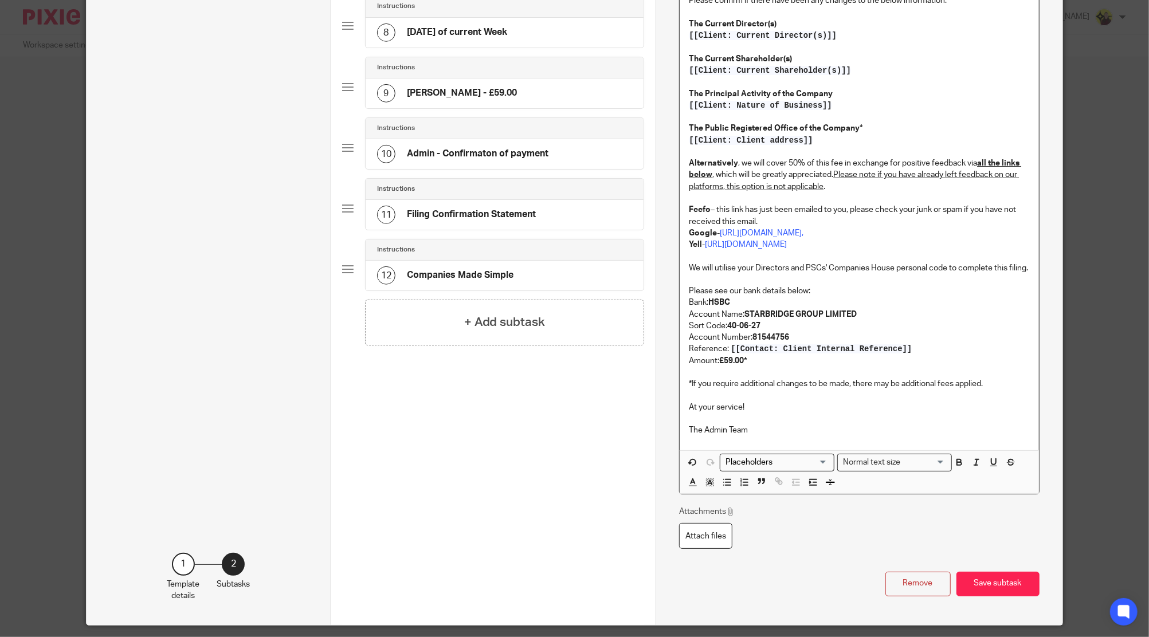
click at [712, 274] on p "We will utilise your Directors and PSCs' Companies House personal code to compl…" at bounding box center [859, 268] width 340 height 11
click at [977, 470] on button "button" at bounding box center [993, 463] width 14 height 14
click at [934, 378] on p "To enrich screen reader interactions, please activate Accessibility in Grammarl…" at bounding box center [859, 372] width 340 height 11
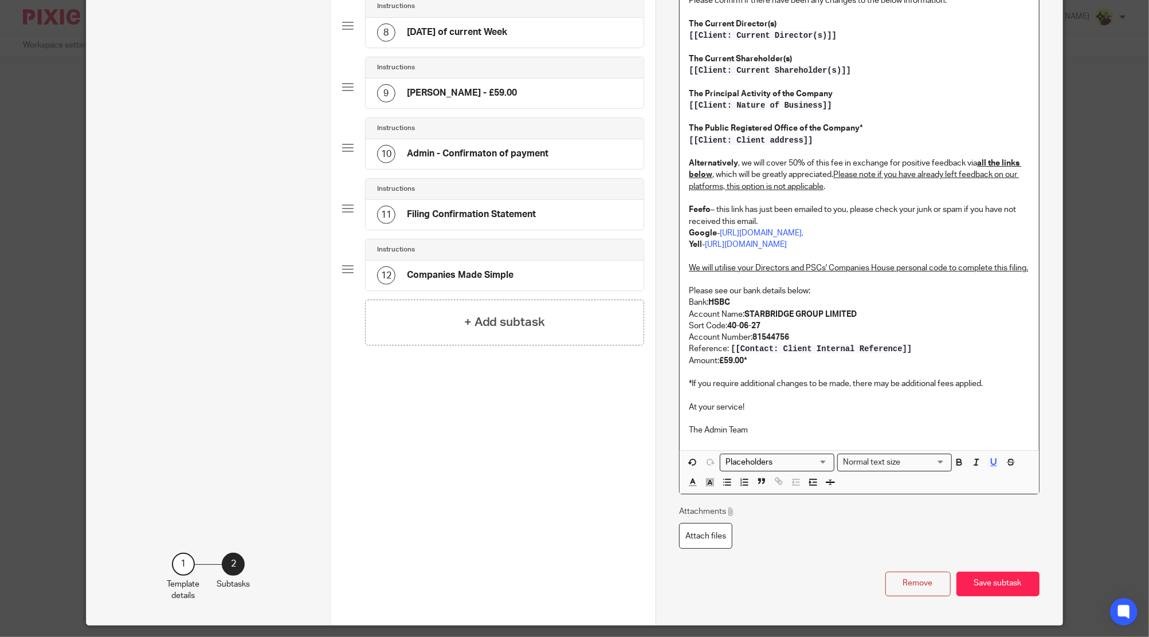
click at [784, 272] on u "We will utilise your Directors and PSCs' Companies House personal code to compl…" at bounding box center [858, 268] width 339 height 8
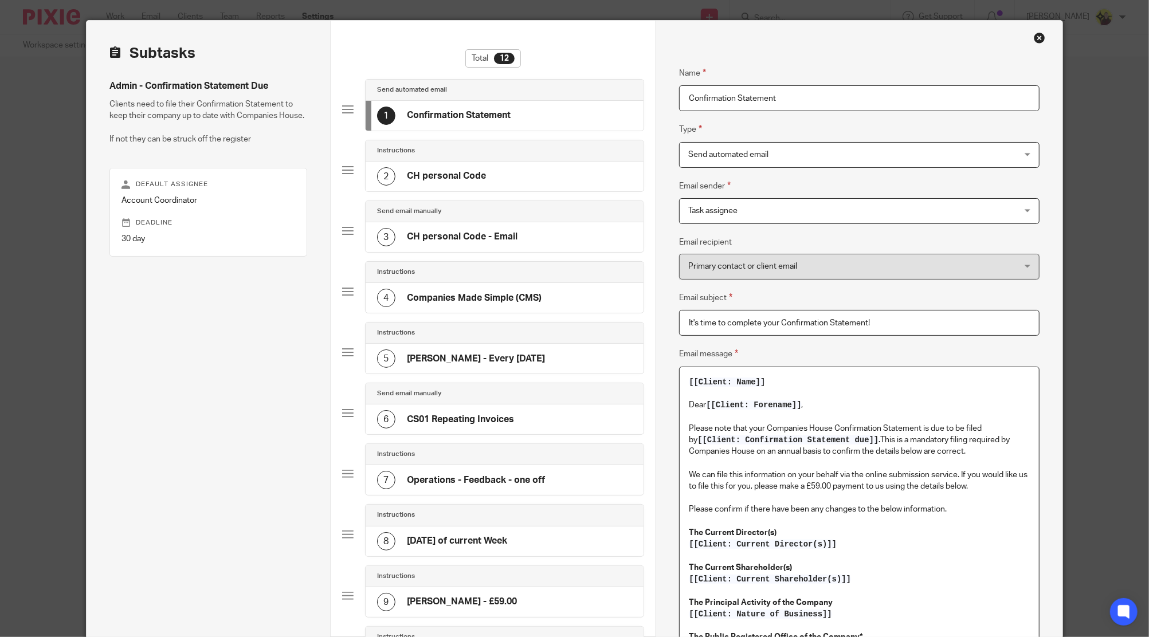
scroll to position [0, 0]
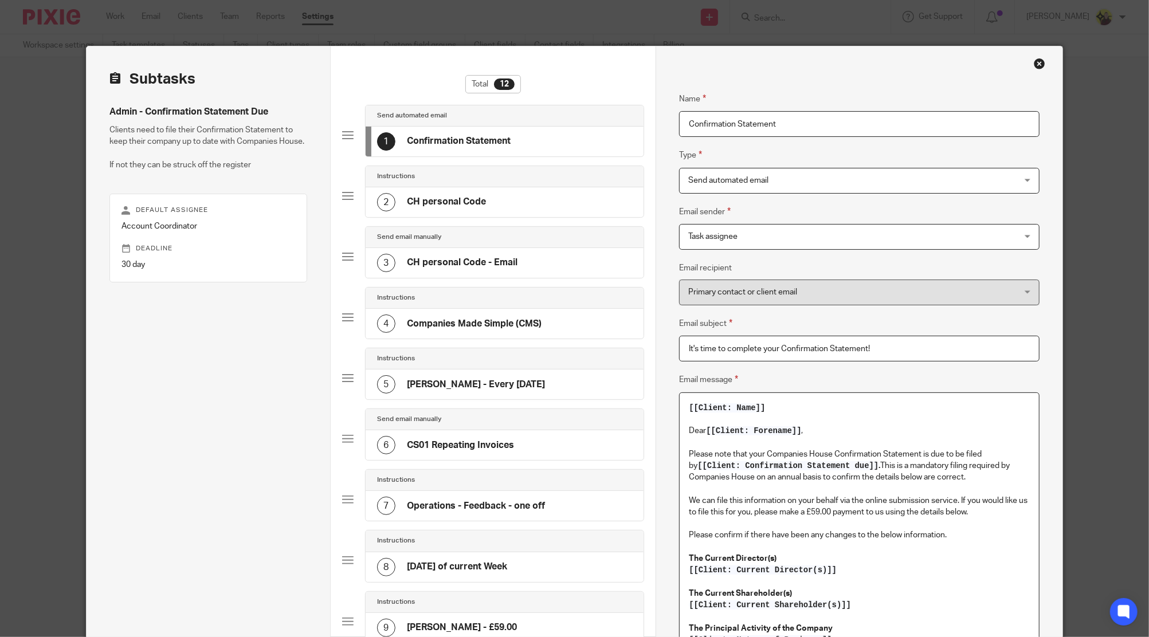
click at [581, 193] on div "2 CH personal Code" at bounding box center [505, 202] width 278 height 30
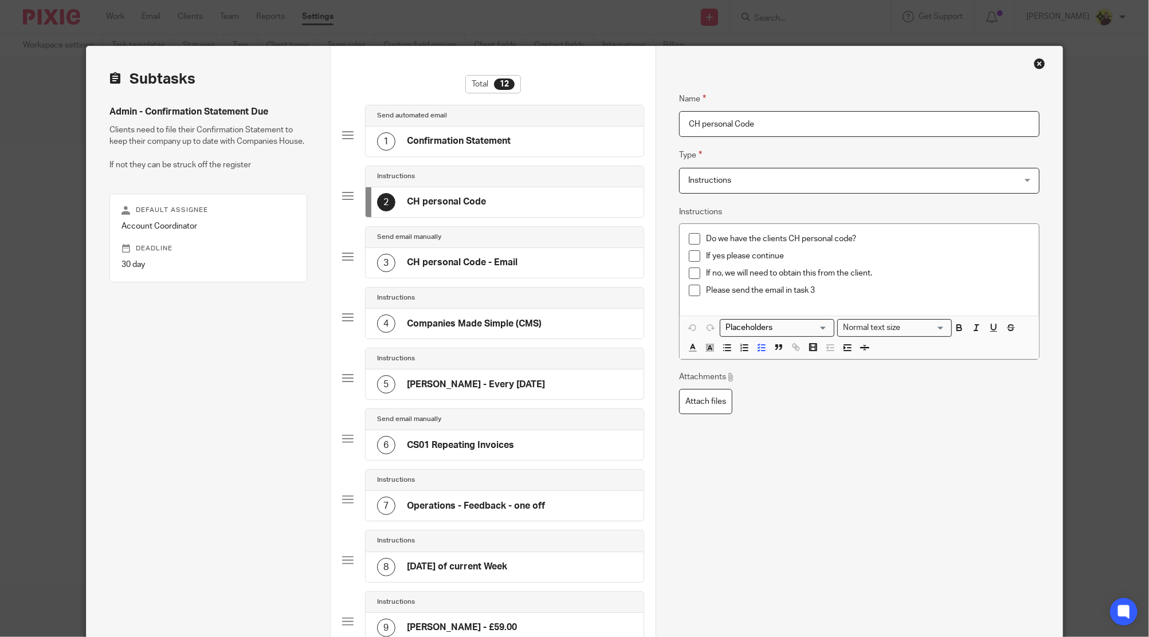
click at [565, 249] on div "3 CH personal Code - Email" at bounding box center [505, 263] width 278 height 30
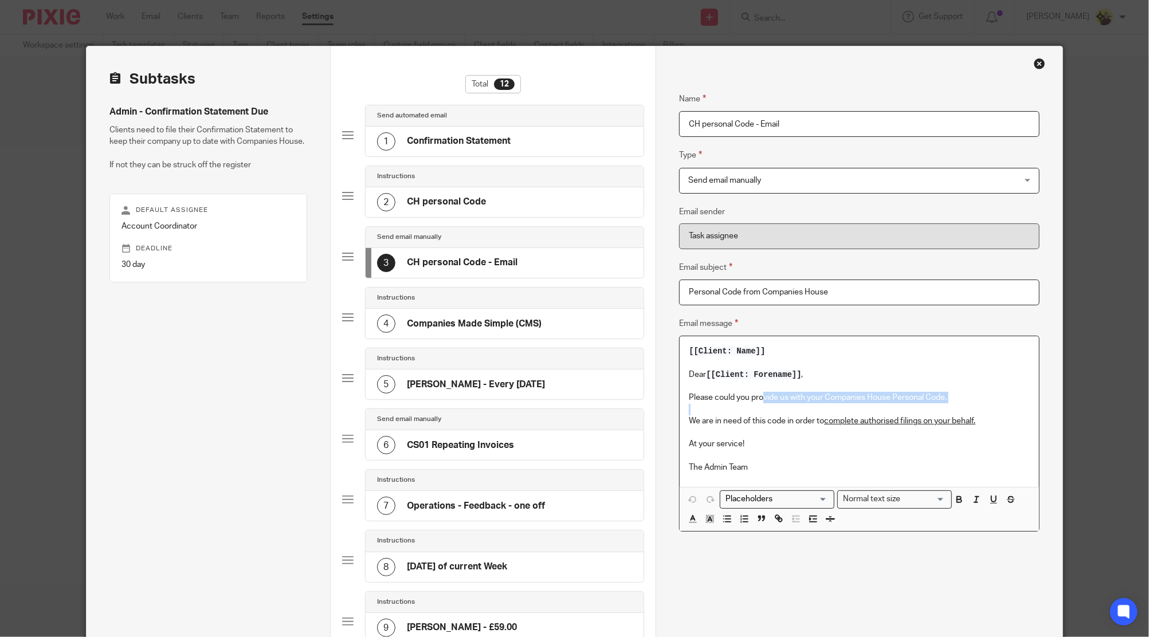
drag, startPoint x: 760, startPoint y: 398, endPoint x: 999, endPoint y: 438, distance: 242.3
click at [963, 407] on div "[[Client: Name]] Dear [[Client: Forename]] , Please could you provide us with y…" at bounding box center [859, 411] width 359 height 151
click at [977, 444] on p "At your service!" at bounding box center [859, 443] width 340 height 11
click at [486, 198] on div "2 CH personal Code" at bounding box center [505, 202] width 278 height 30
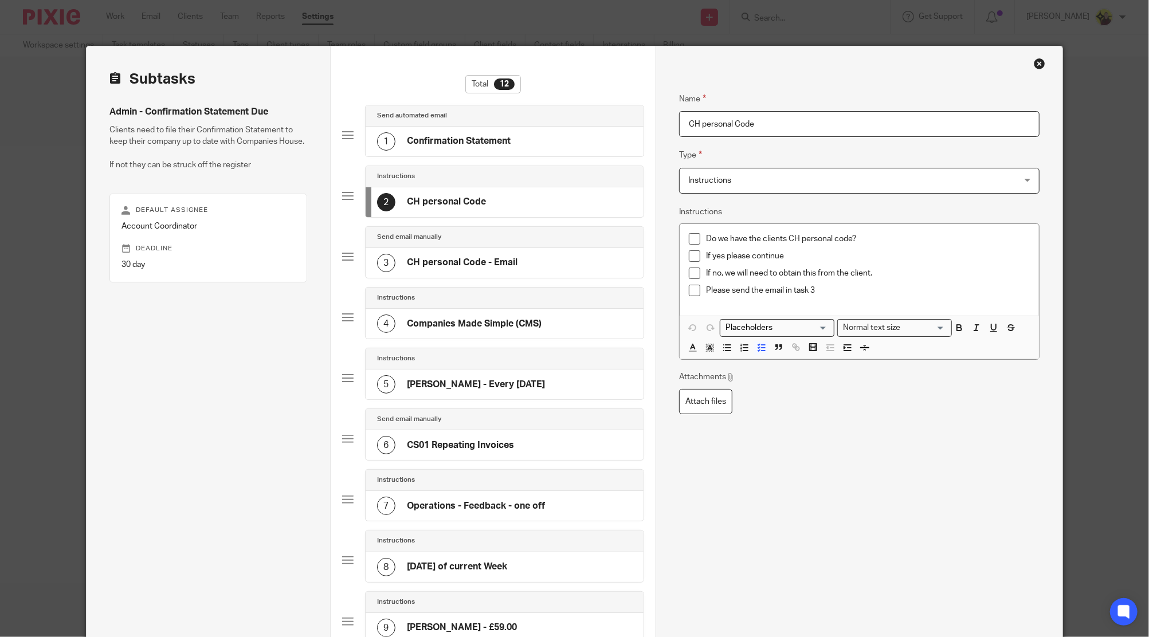
click at [497, 133] on div "1 Confirmation Statement" at bounding box center [444, 141] width 134 height 18
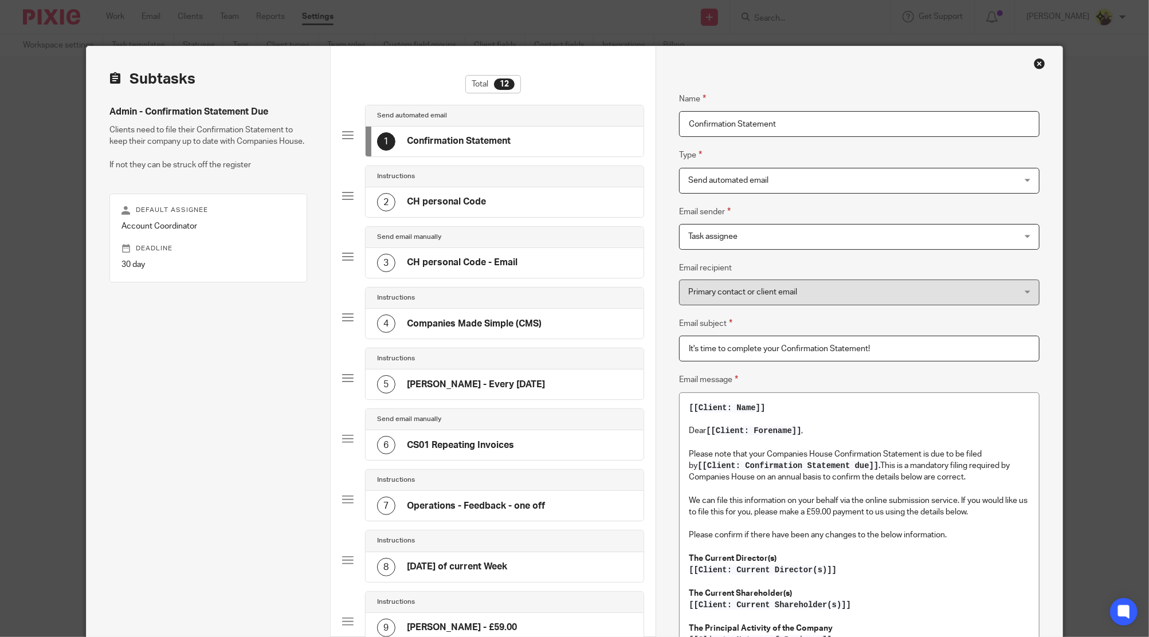
click at [453, 241] on div "Send email manually" at bounding box center [504, 237] width 255 height 9
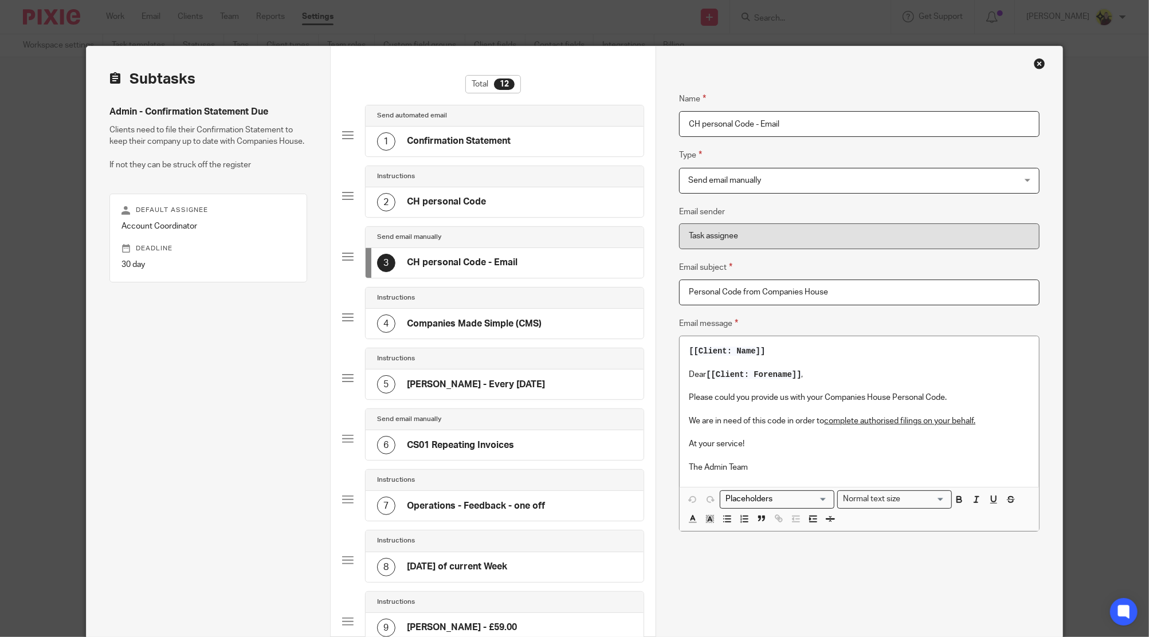
click at [463, 192] on div "2 CH personal Code" at bounding box center [505, 202] width 278 height 30
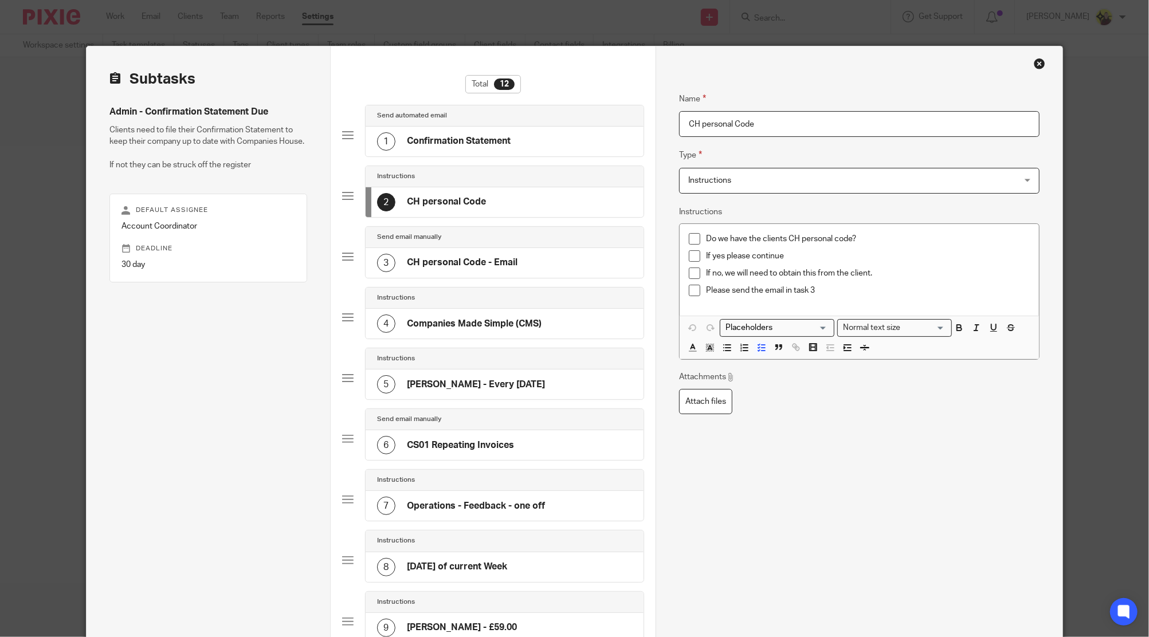
click at [875, 238] on p "Do we have the clients CH personal code?" at bounding box center [867, 238] width 323 height 11
click at [977, 240] on p "Do we have the clients CH personal code on the individual clients record or the…" at bounding box center [867, 244] width 323 height 23
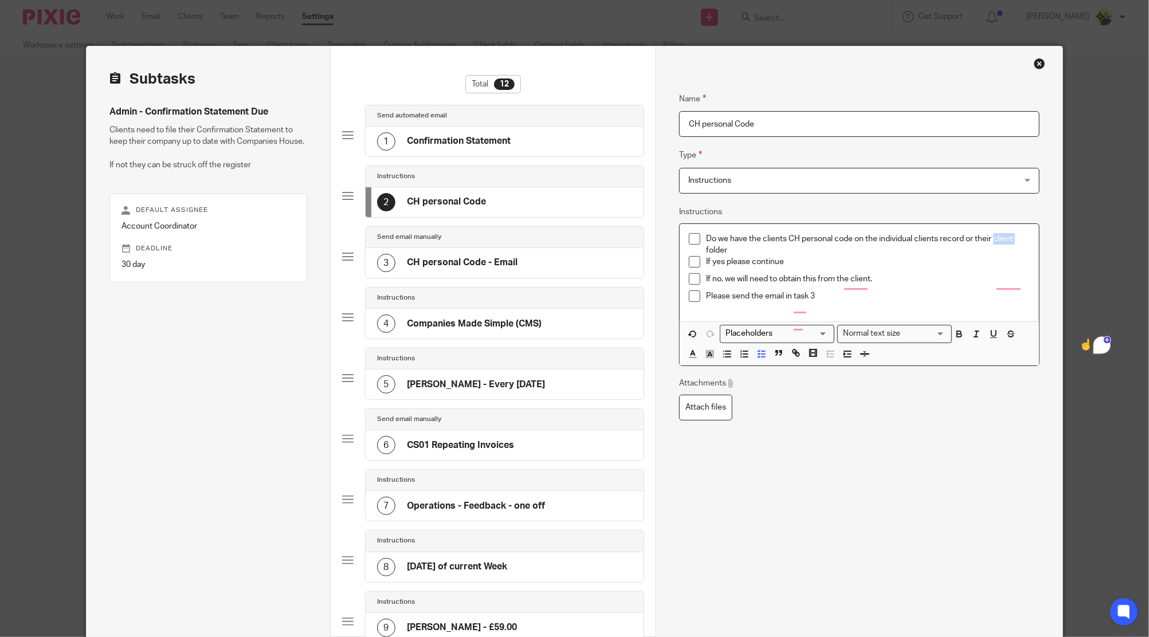
click at [977, 240] on p "Do we have the clients CH personal code on the individual clients record or the…" at bounding box center [867, 244] width 323 height 23
click at [920, 295] on p "Please send the email in task 3" at bounding box center [867, 290] width 323 height 11
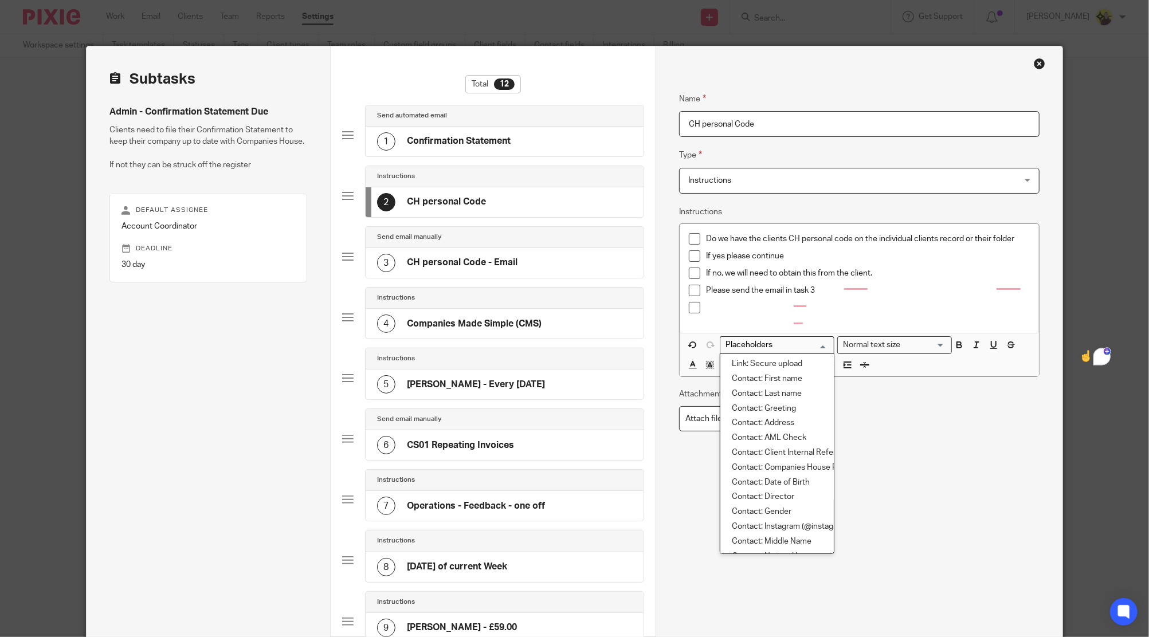
click at [801, 342] on input "Search for option" at bounding box center [775, 345] width 106 height 12
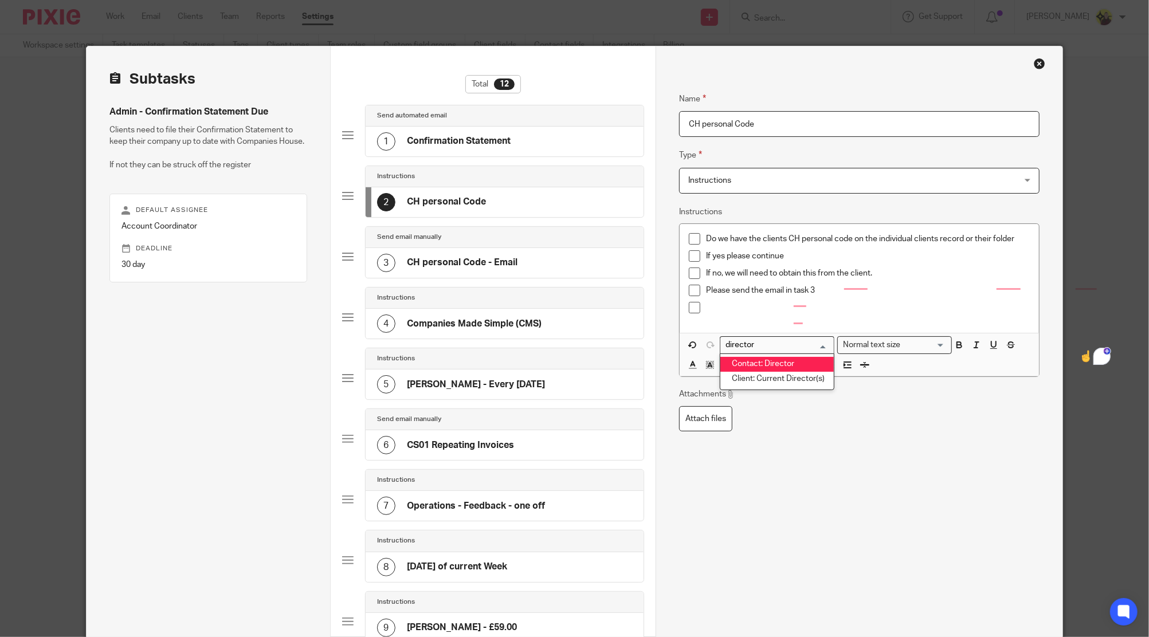
type input "director"
click at [851, 234] on p "Do we have the clients CH personal code on the individual clients record or the…" at bounding box center [867, 238] width 323 height 11
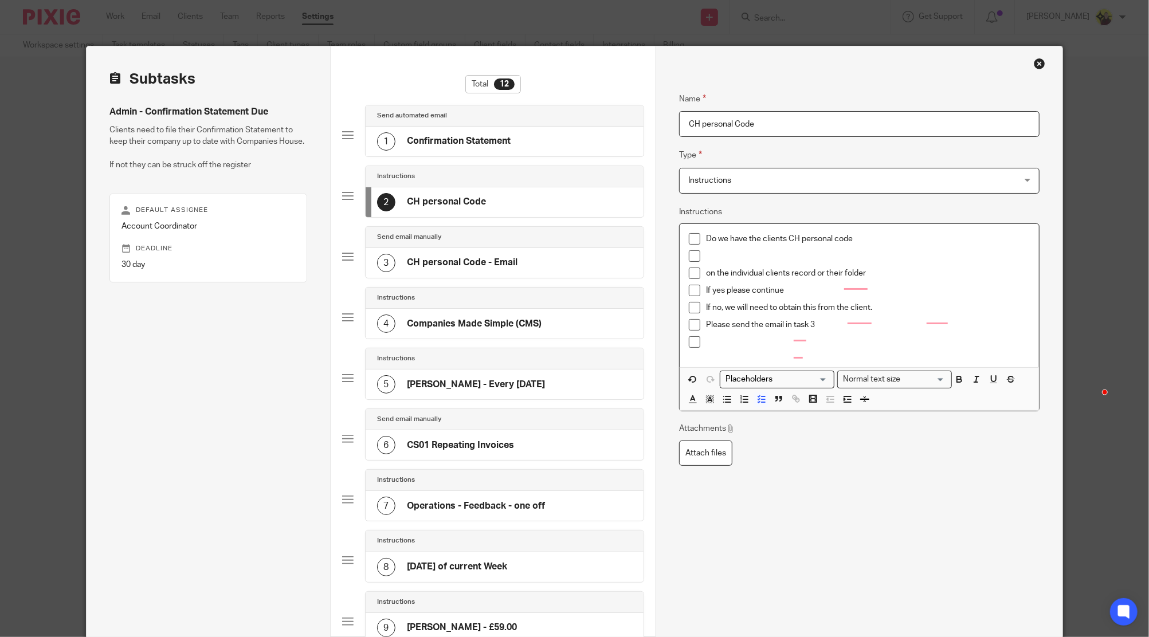
click at [855, 235] on p "Do we have the clients CH personal code" at bounding box center [867, 238] width 323 height 11
click at [835, 252] on p "To enrich screen reader interactions, please activate Accessibility in Grammarl…" at bounding box center [867, 255] width 323 height 11
click at [773, 380] on input "Search for option" at bounding box center [775, 380] width 106 height 12
click at [789, 399] on li "Contact: Director" at bounding box center [776, 398] width 113 height 15
type input "direct"
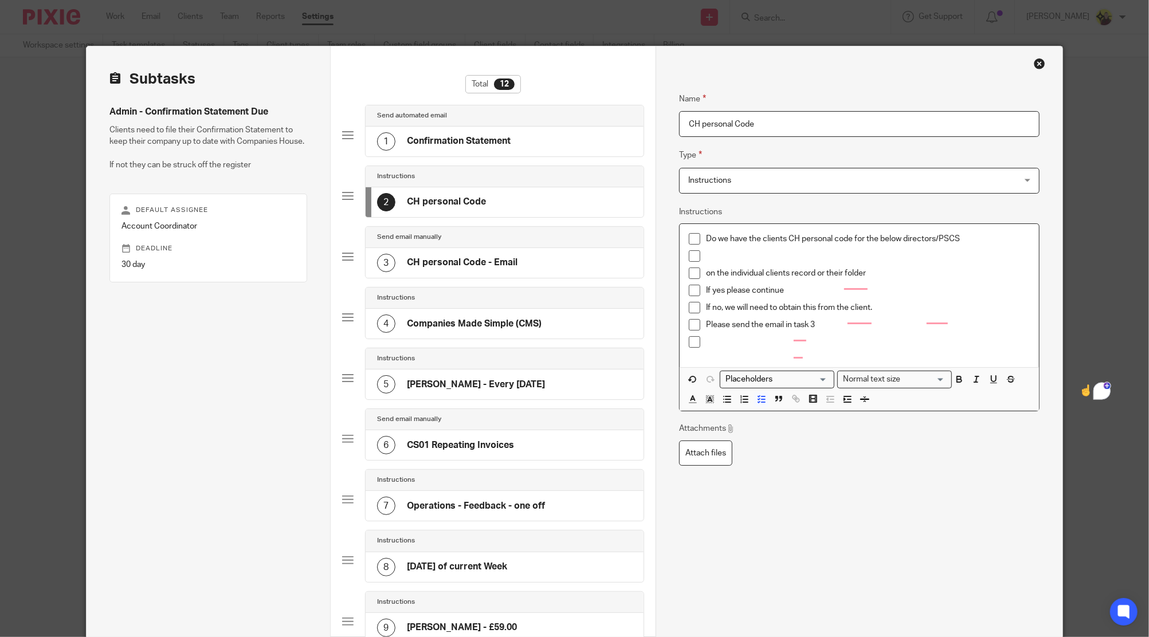
click at [757, 377] on input "Search for option" at bounding box center [775, 380] width 106 height 12
click at [773, 415] on li "Client: Current Director(s)" at bounding box center [776, 413] width 113 height 15
type input "direc"
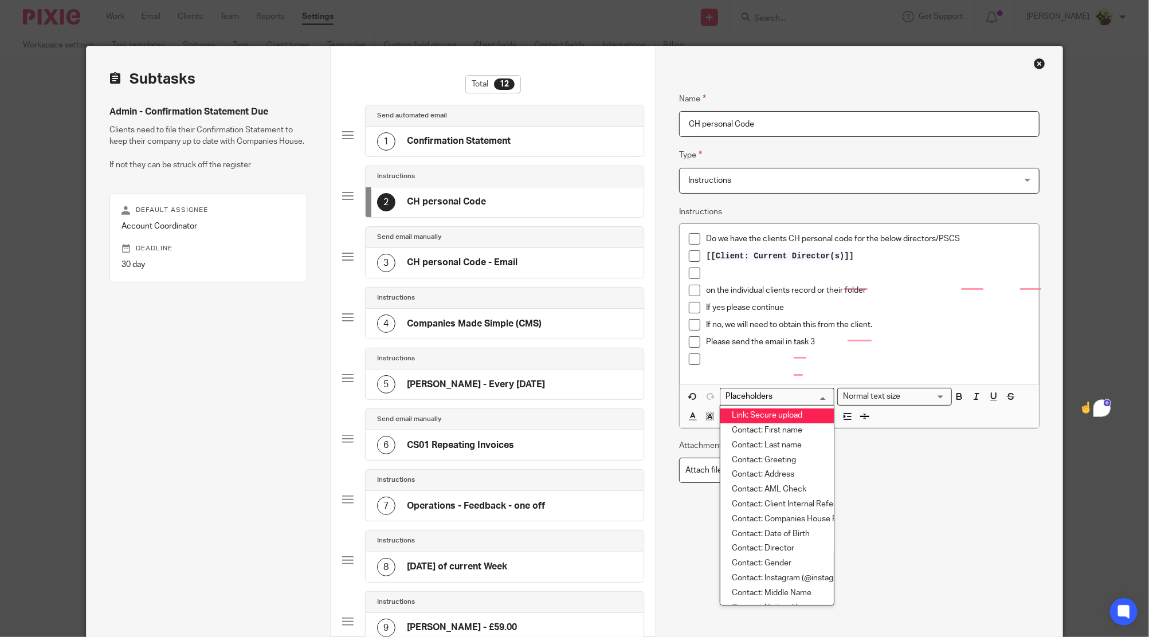
click at [777, 393] on input "Search for option" at bounding box center [775, 397] width 106 height 12
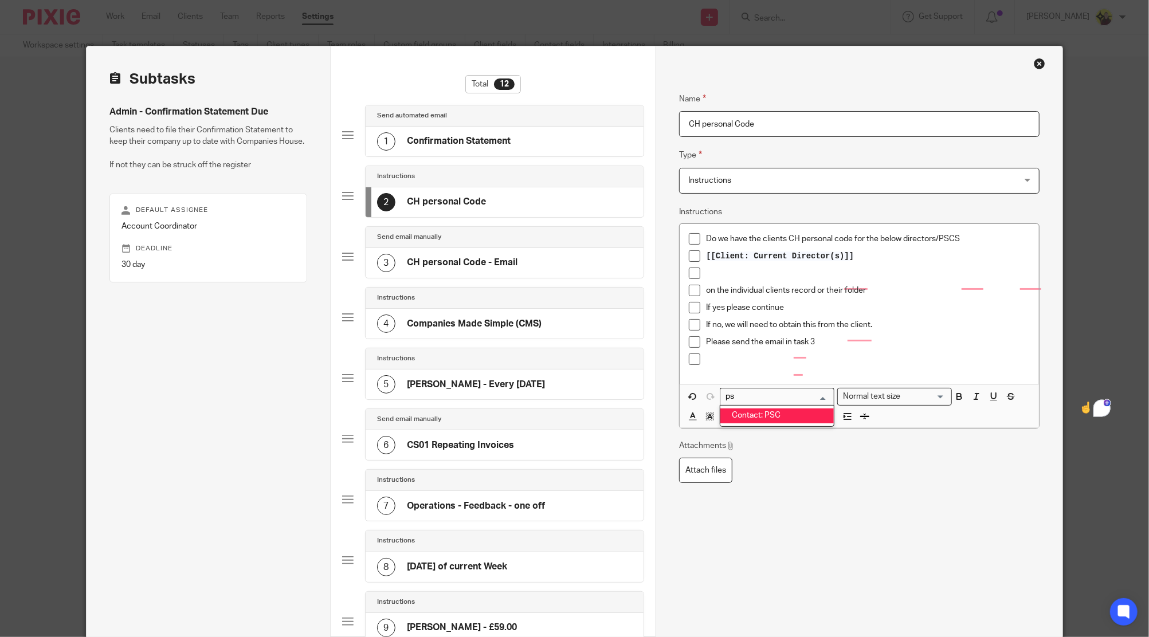
type input "p"
type input "shareho"
click at [773, 405] on div "Loading..." at bounding box center [777, 397] width 115 height 18
click at [766, 391] on input "Search for option" at bounding box center [775, 397] width 106 height 12
click at [766, 420] on li "Client: Current Shareholder(s)" at bounding box center [776, 416] width 113 height 15
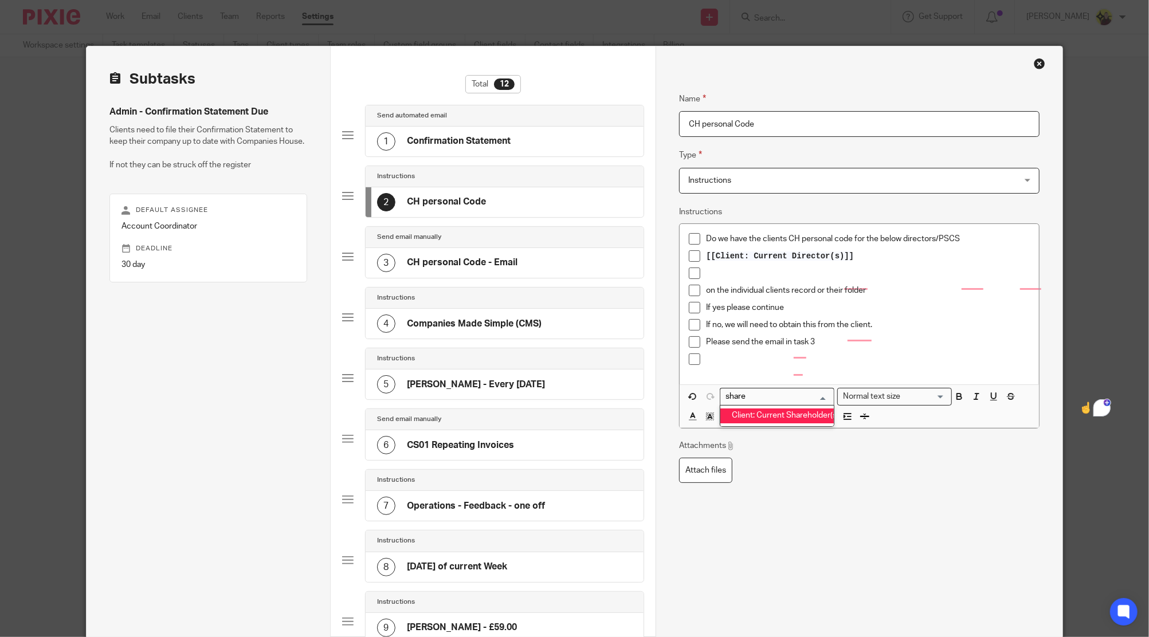
type input "share"
drag, startPoint x: 849, startPoint y: 286, endPoint x: 696, endPoint y: 295, distance: 152.7
click at [696, 295] on li "on the individual clients record or their folder" at bounding box center [859, 293] width 340 height 17
click at [722, 360] on p "To enrich screen reader interactions, please activate Accessibility in Grammarl…" at bounding box center [867, 359] width 323 height 11
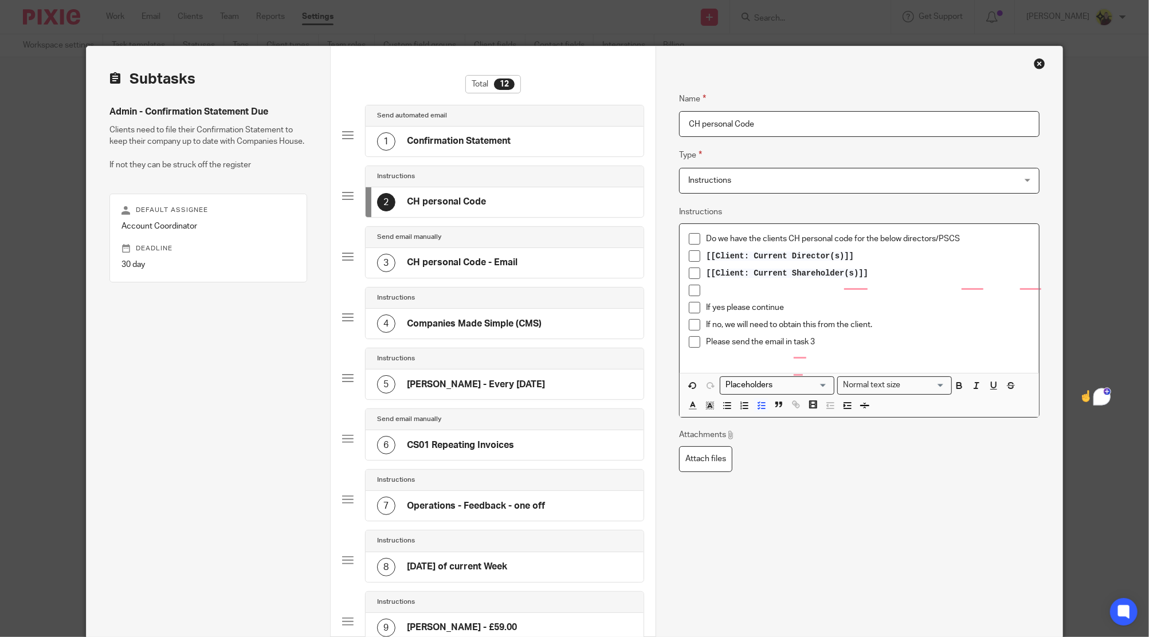
click at [908, 268] on p "[[Client: Current Shareholder(s)]]" at bounding box center [867, 273] width 323 height 11
click at [908, 269] on p "[[Client: Current Shareholder(s)]] (Check CH who is a PSC)" at bounding box center [867, 273] width 323 height 11
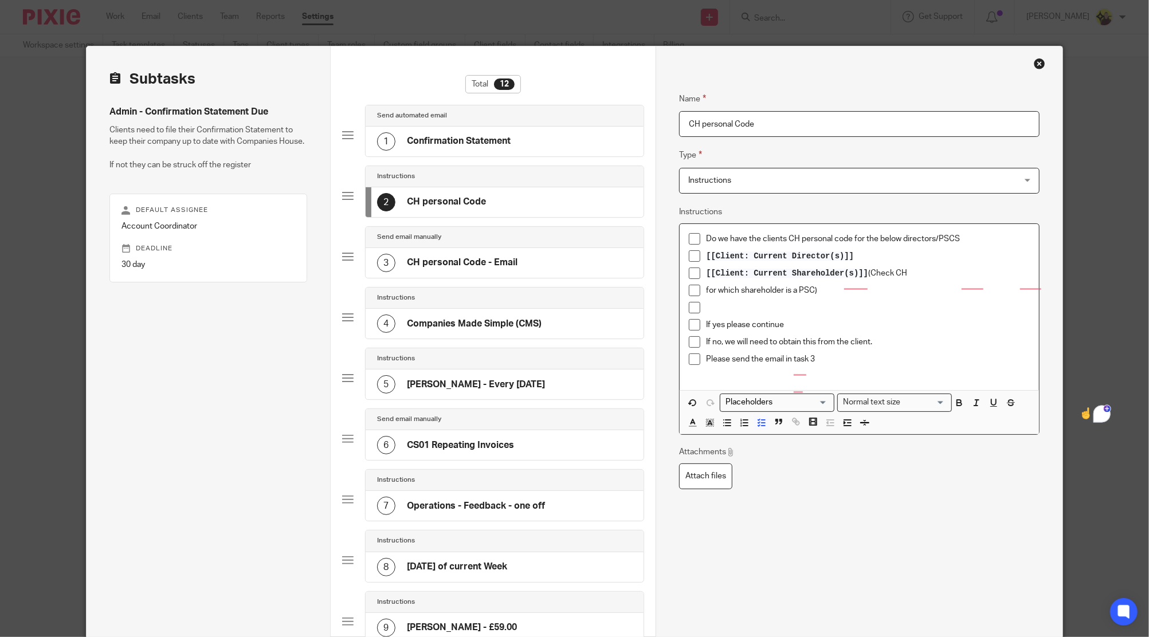
drag, startPoint x: 702, startPoint y: 287, endPoint x: 752, endPoint y: 322, distance: 61.4
click at [706, 288] on p "for which shareholder is a PSC)" at bounding box center [867, 290] width 323 height 11
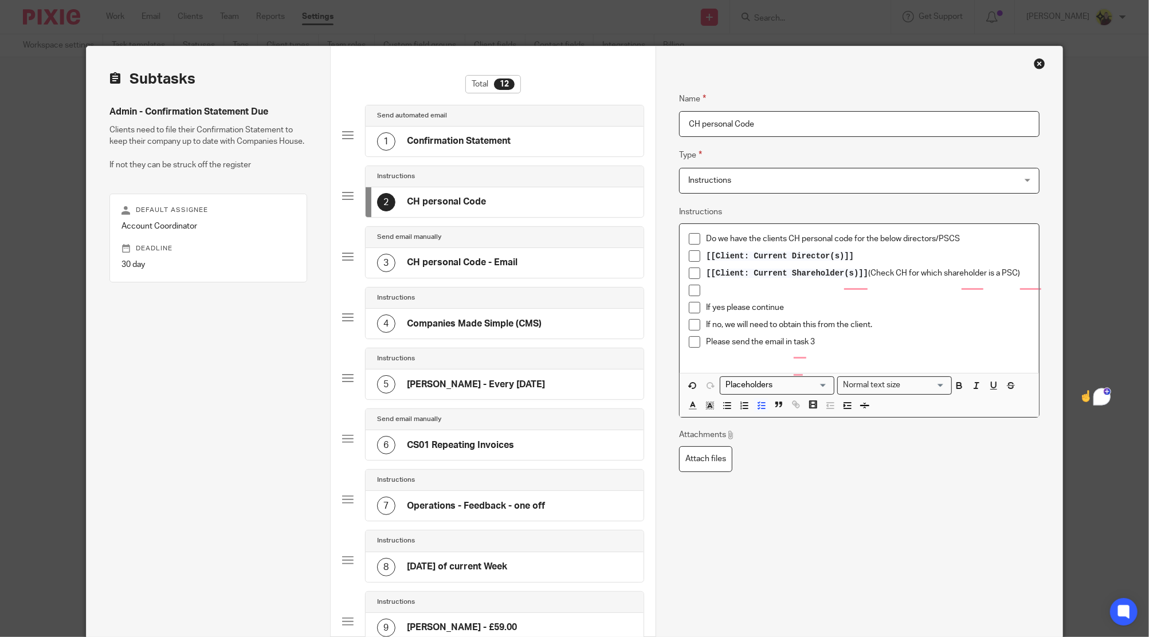
click at [977, 277] on p "[[Client: Current Shareholder(s)]] (Check CH for which shareholder is a PSC)" at bounding box center [867, 273] width 323 height 11
click at [977, 276] on p "[[Client: Current Shareholder(s)]] (Check CH for which shareholder is a PSC)" at bounding box center [867, 273] width 323 height 11
click at [797, 291] on p "To enrich screen reader interactions, please activate Accessibility in Grammarl…" at bounding box center [867, 290] width 323 height 11
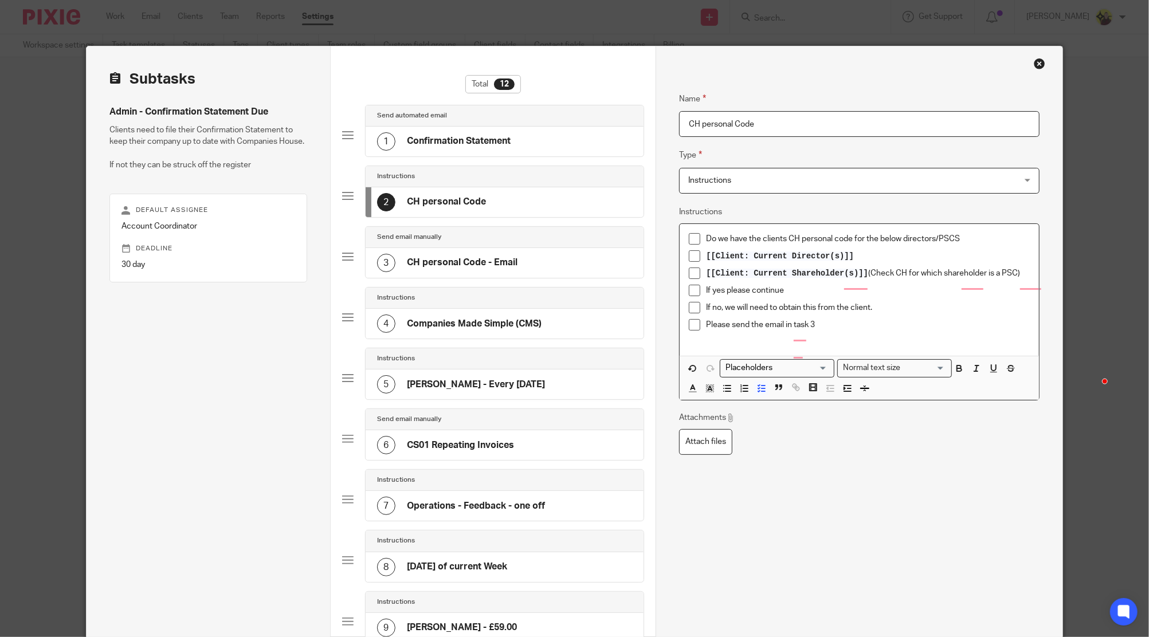
click at [977, 244] on p "Do we have the clients CH personal code for the below directors/PSCS" at bounding box center [867, 238] width 323 height 11
click at [808, 309] on p "If no, we will need to obtain this from the client." at bounding box center [867, 307] width 323 height 11
click at [808, 309] on p "If no, we will need to obtain thesefrom the client." at bounding box center [867, 307] width 323 height 11
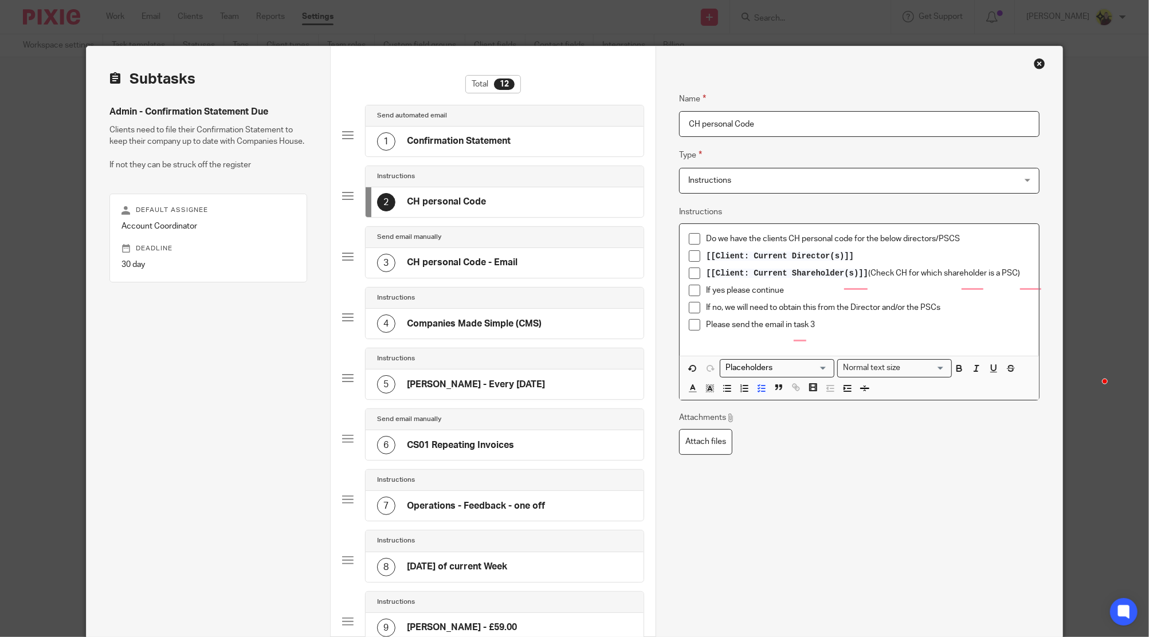
click at [827, 336] on p "To enrich screen reader interactions, please activate Accessibility in Grammarl…" at bounding box center [867, 336] width 323 height 11
click at [821, 330] on p "Please send the email in task 3" at bounding box center [867, 324] width 323 height 11
click at [849, 323] on p "Please send the email in task 3 if applicable" at bounding box center [867, 324] width 323 height 11
click at [977, 383] on div "4" at bounding box center [1102, 380] width 15 height 15
click at [977, 381] on div "Open Grammarly." at bounding box center [1102, 380] width 13 height 13
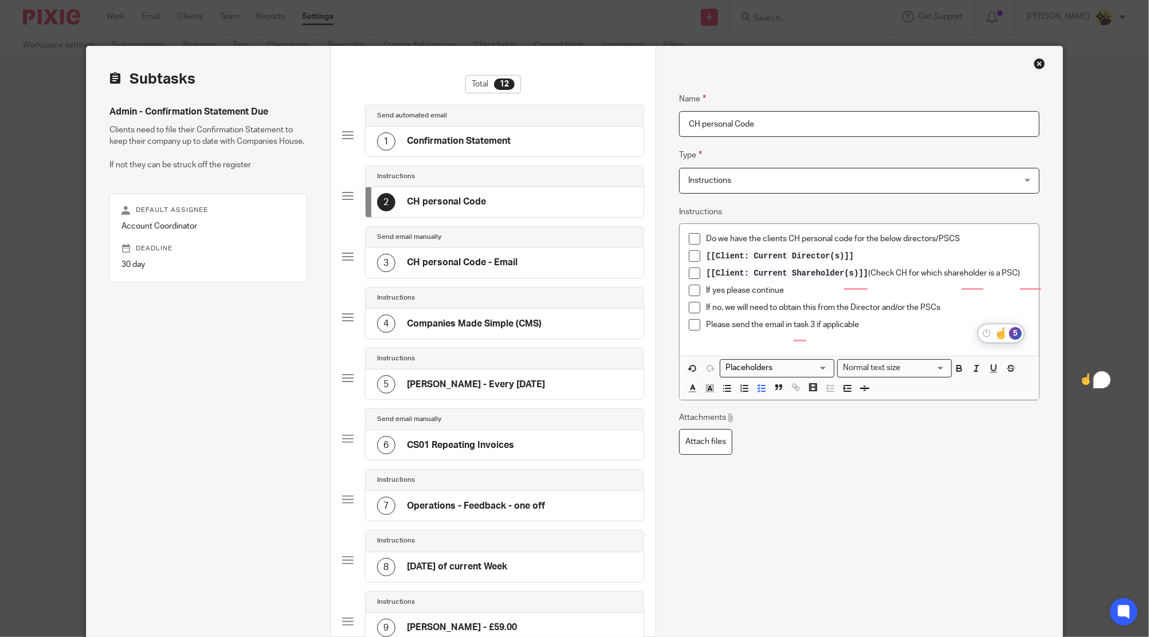
scroll to position [344, 0]
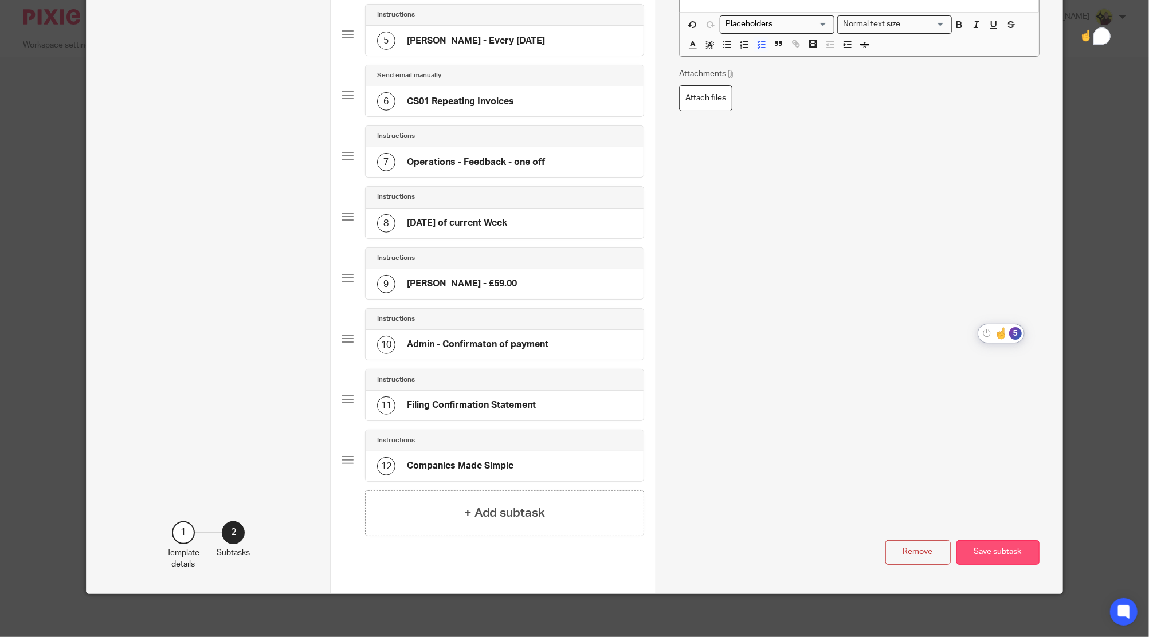
click at [977, 551] on button "Save subtask" at bounding box center [998, 552] width 83 height 25
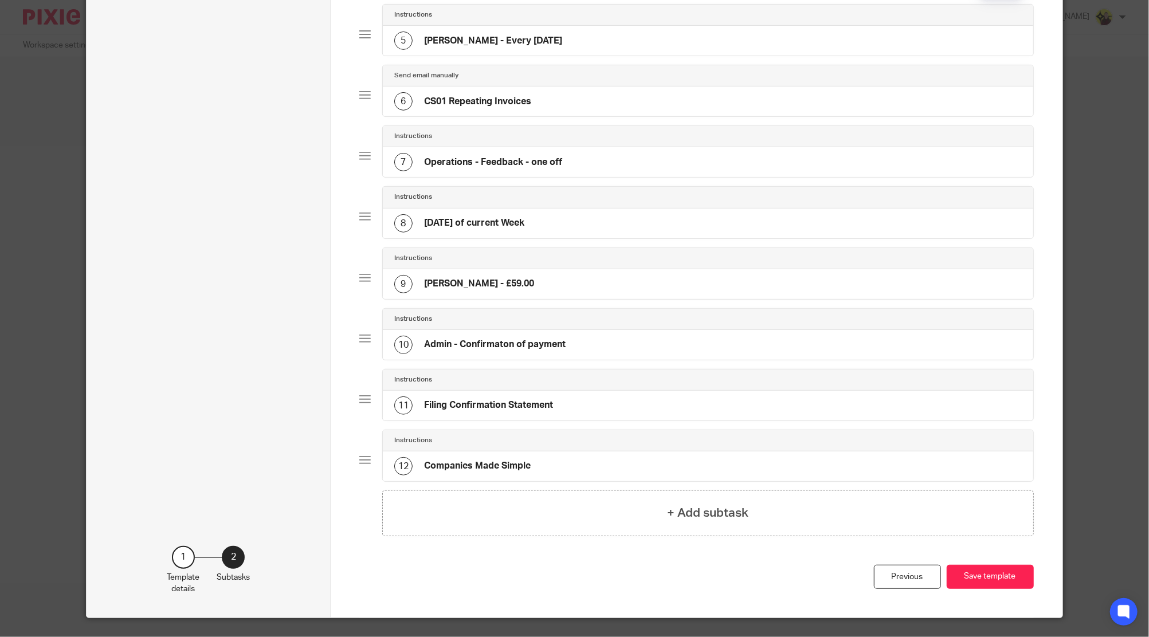
click at [977, 565] on div "Previous Save template" at bounding box center [696, 591] width 675 height 53
click at [977, 581] on button "Save template" at bounding box center [990, 577] width 87 height 25
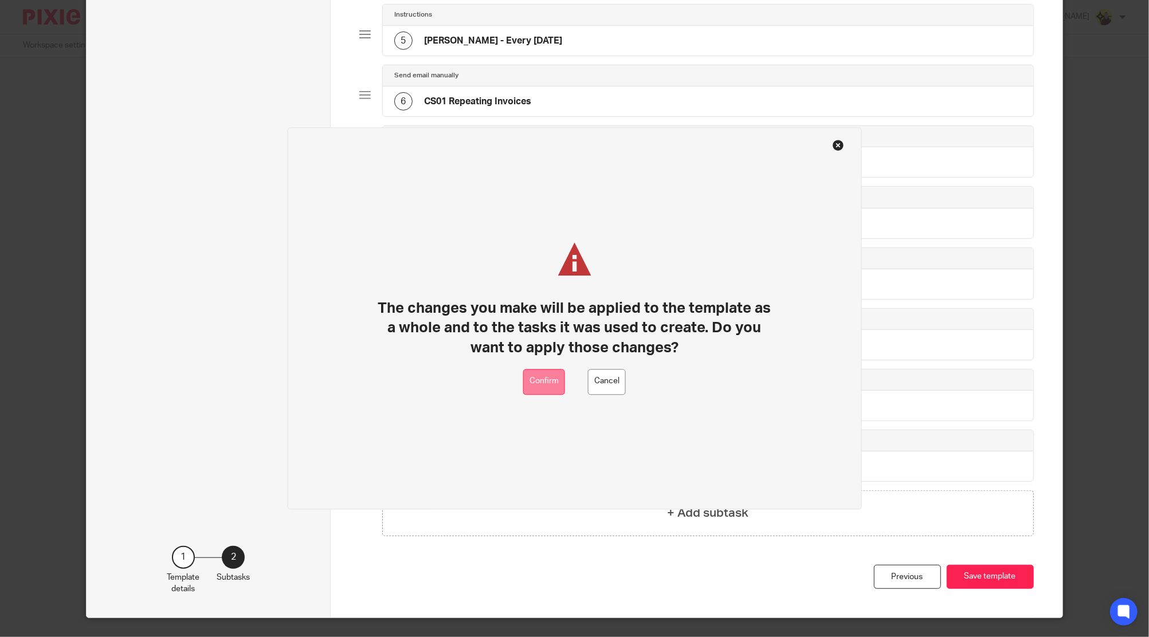
click at [562, 386] on button "Confirm" at bounding box center [544, 382] width 42 height 26
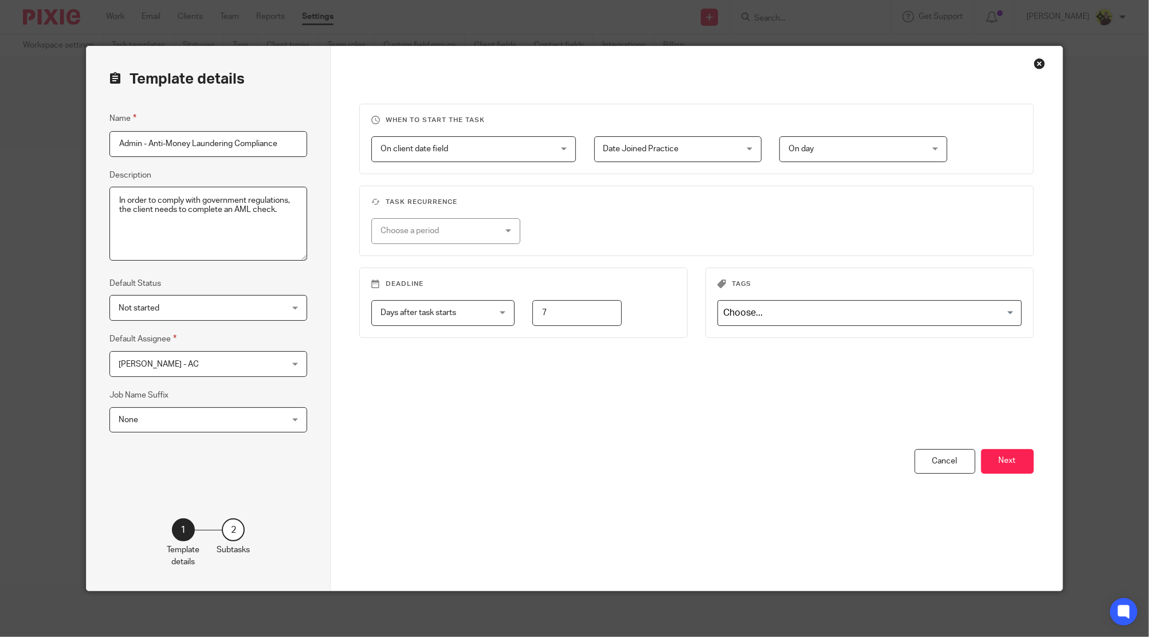
drag, startPoint x: 1016, startPoint y: 480, endPoint x: 1010, endPoint y: 474, distance: 8.5
click at [1014, 480] on div "You have unsaved changes Cancel Next" at bounding box center [696, 520] width 675 height 142
click at [1006, 468] on button "Next" at bounding box center [1007, 461] width 53 height 25
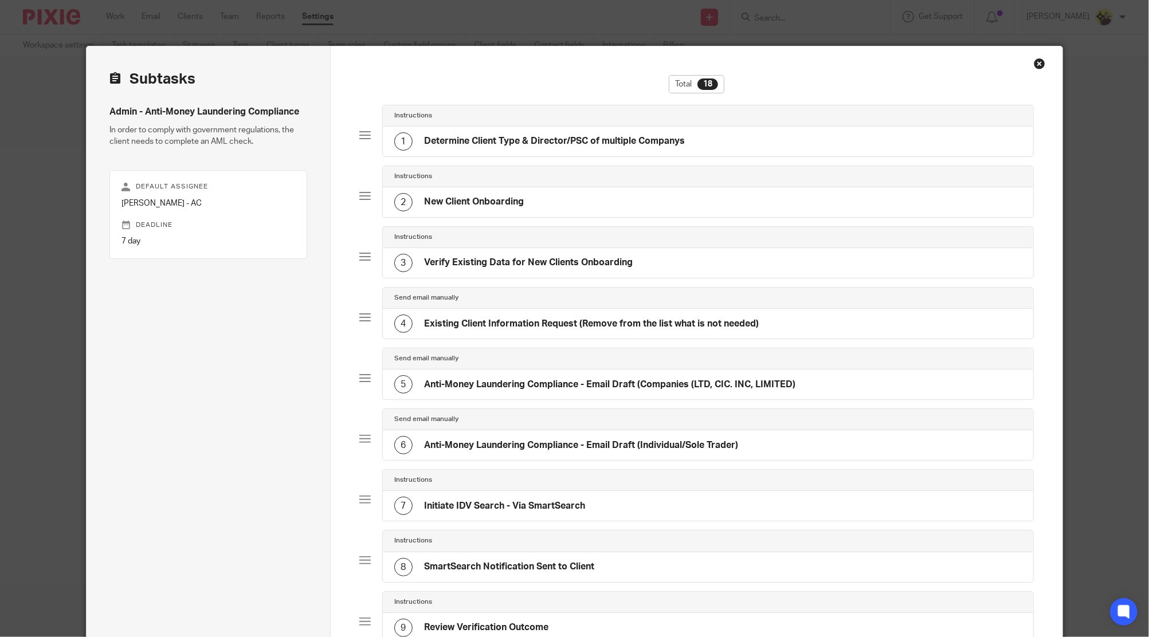
click at [676, 142] on h4 "Determine Client Type & Director/PSC of multiple Companys" at bounding box center [554, 141] width 261 height 12
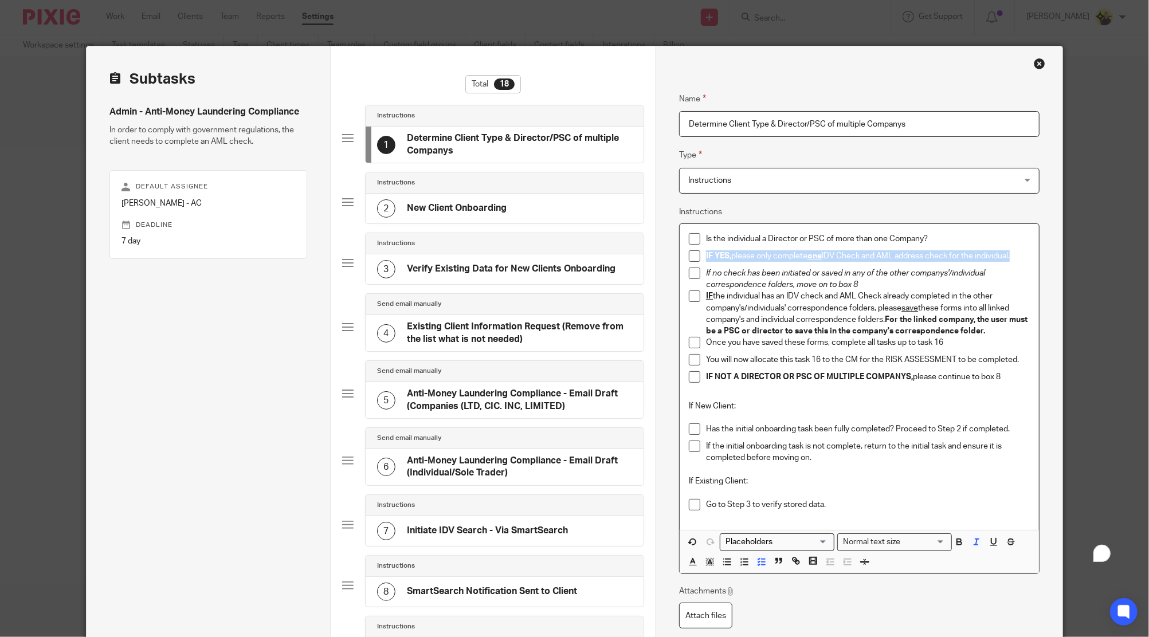
click at [837, 273] on em "If no check has been initiated or saved in any of the other companys'/individua…" at bounding box center [846, 278] width 281 height 19
click at [506, 195] on div "2 New Client Onboarding" at bounding box center [505, 209] width 278 height 30
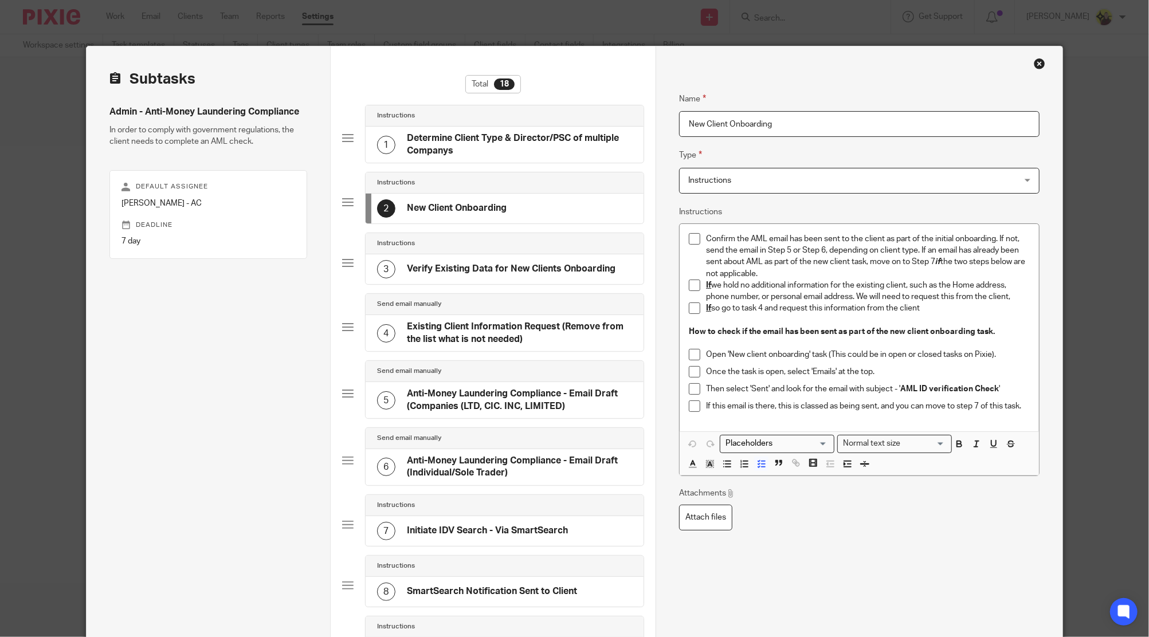
click at [495, 277] on div "3 Verify Existing Data for New Clients Onboarding" at bounding box center [496, 269] width 238 height 18
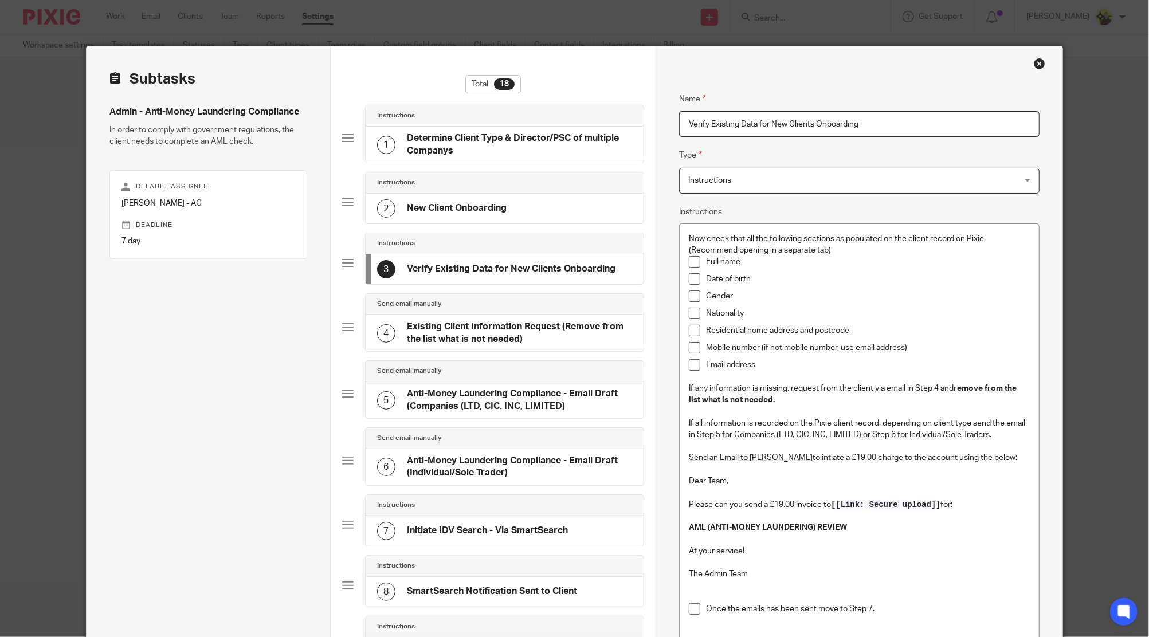
click at [499, 315] on div "4 Existing Client Information Request (Remove from the list what is not needed)" at bounding box center [505, 333] width 278 height 36
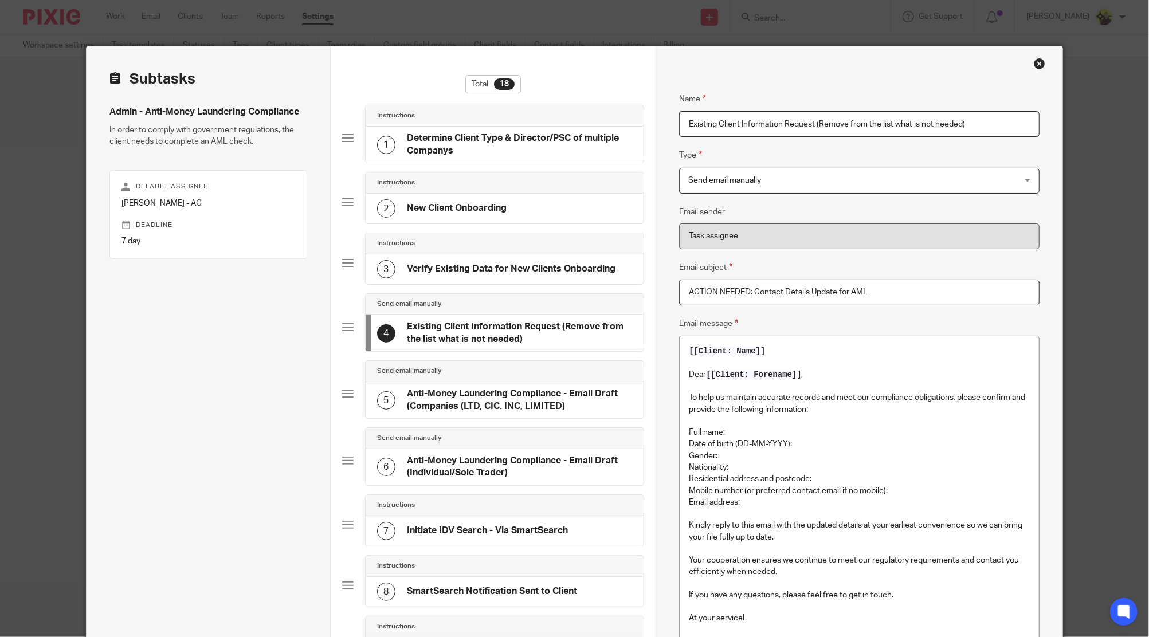
click at [514, 386] on div "5 Anti-Money Laundering Compliance - Email Draft (Companies (LTD, CIC. INC, LIM…" at bounding box center [505, 400] width 278 height 36
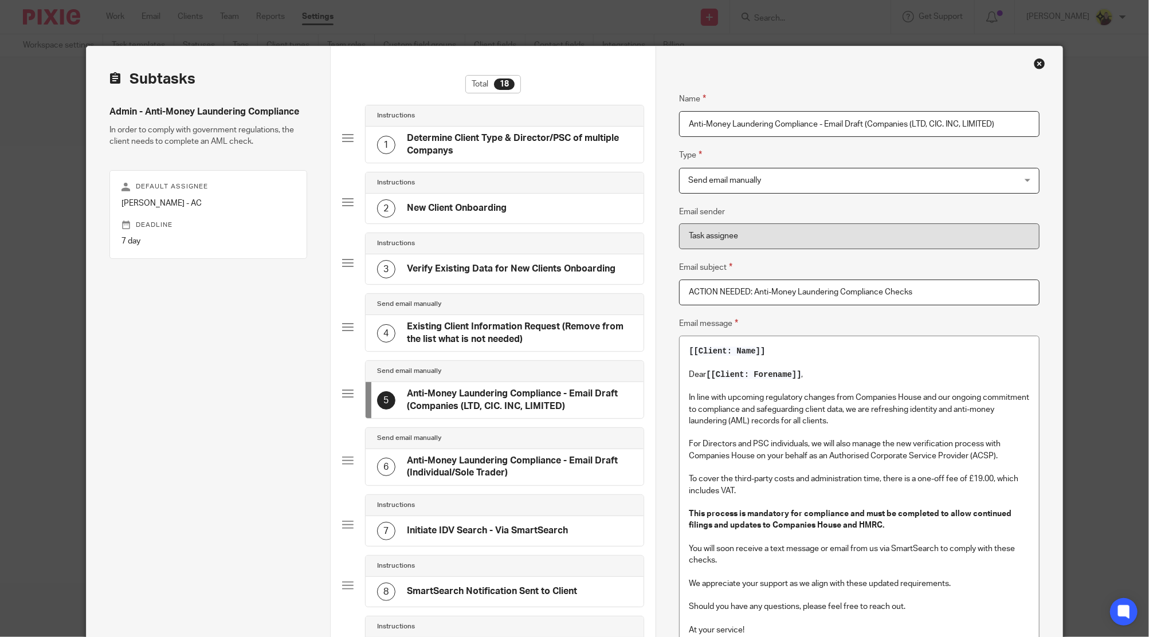
click at [508, 316] on div "4 Existing Client Information Request (Remove from the list what is not needed)" at bounding box center [505, 333] width 278 height 36
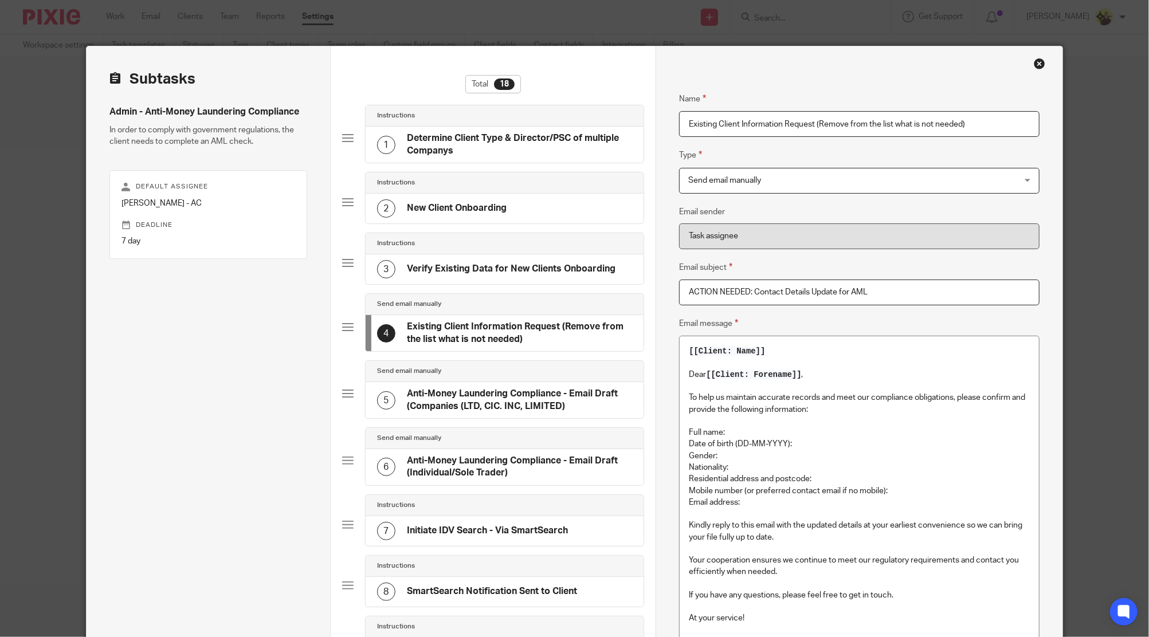
click at [800, 360] on p at bounding box center [859, 363] width 340 height 11
click at [805, 370] on p "Dear [[Client: Forename]] ," at bounding box center [859, 374] width 340 height 11
click at [571, 382] on div "5 Anti-Money Laundering Compliance - Email Draft (Companies (LTD, CIC. INC, LIM…" at bounding box center [505, 400] width 278 height 36
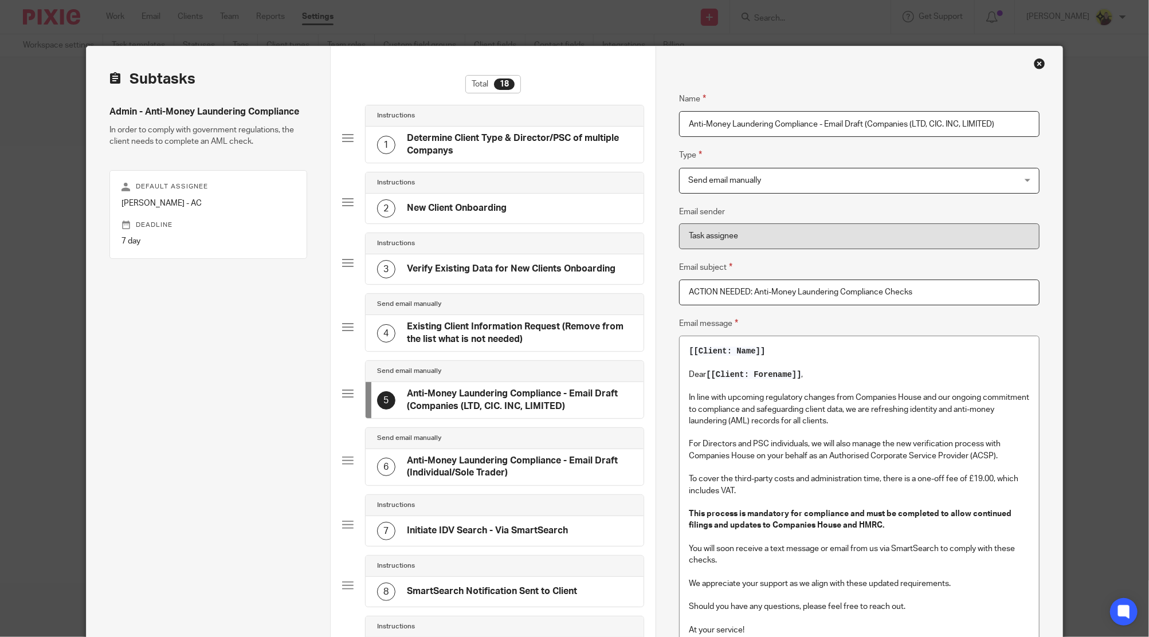
click at [534, 455] on h4 "Anti-Money Laundering Compliance - Email Draft (Individual/Sole Trader)" at bounding box center [519, 467] width 225 height 25
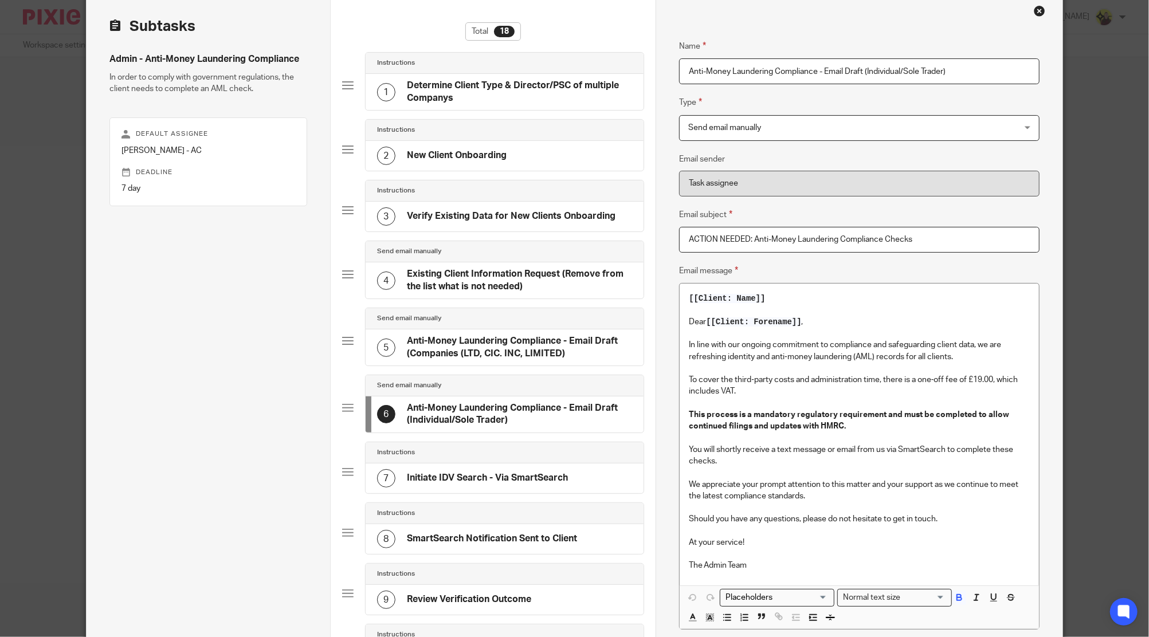
scroll to position [76, 0]
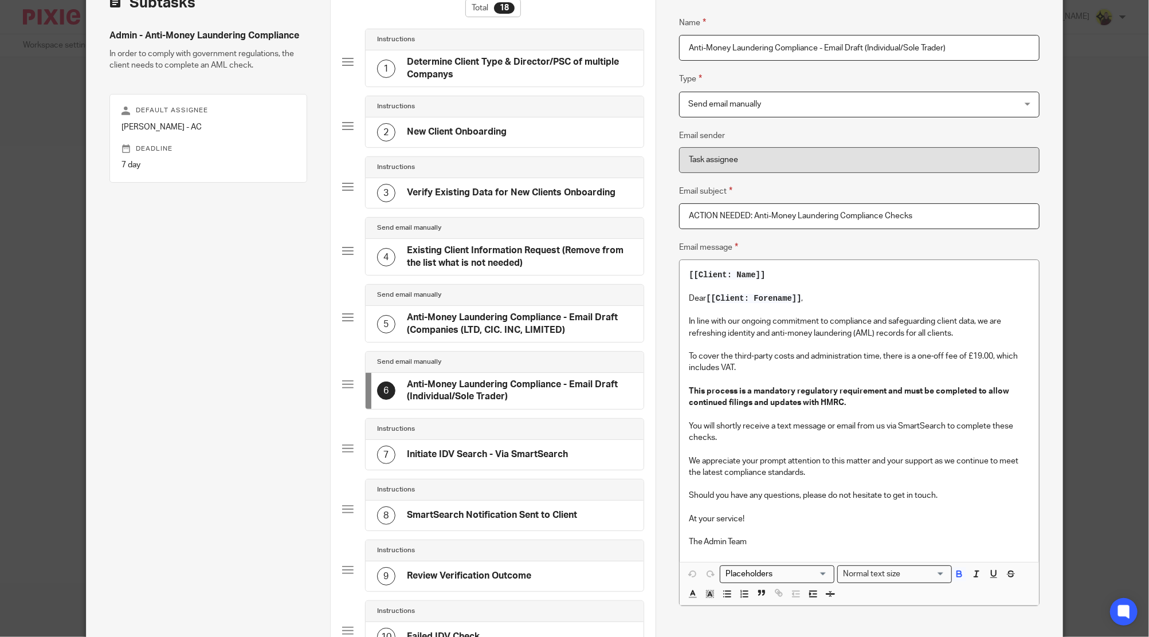
click at [490, 436] on div "Instructions" at bounding box center [505, 429] width 278 height 21
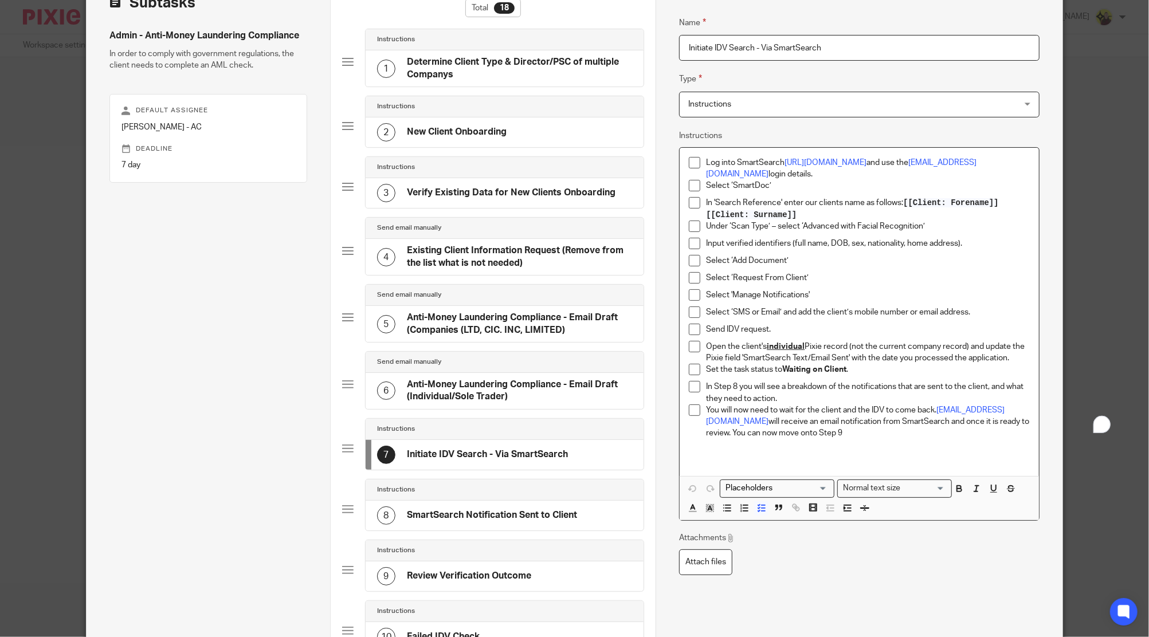
click at [776, 339] on div "Send IDV request." at bounding box center [867, 332] width 323 height 17
click at [849, 345] on p "Open the client's individual Pixie record (not the current company record) and …" at bounding box center [867, 352] width 323 height 23
click at [893, 346] on p "Open the client's individual Pixie record (not the current company record) and …" at bounding box center [867, 352] width 323 height 23
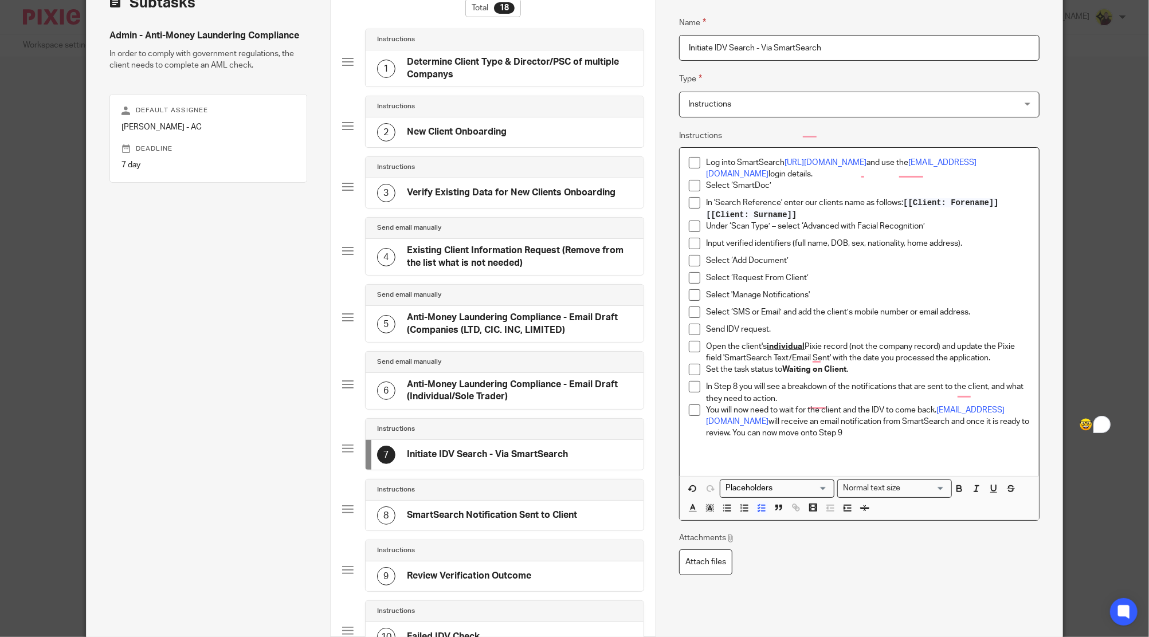
click at [982, 357] on p "Open the client's individual Pixie record (not the company record) and update t…" at bounding box center [867, 352] width 323 height 23
click at [975, 489] on icon "button" at bounding box center [976, 489] width 10 height 10
click at [957, 488] on icon "button" at bounding box center [959, 489] width 10 height 10
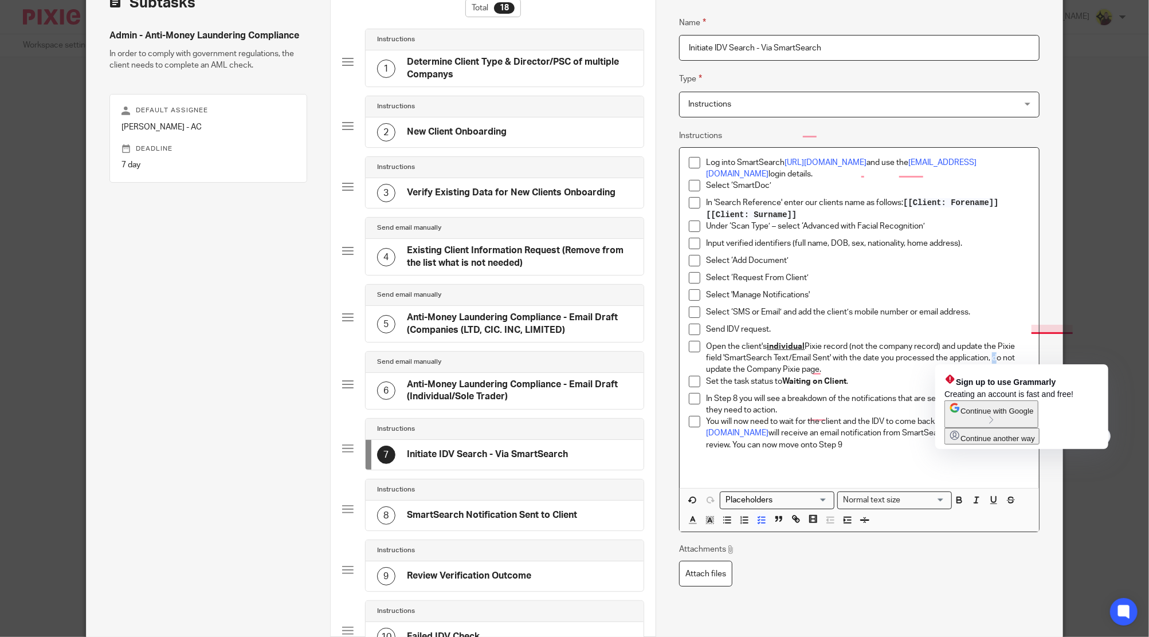
click at [989, 354] on p "Open the client's individual Pixie record (not the company record) and update t…" at bounding box center [867, 358] width 323 height 35
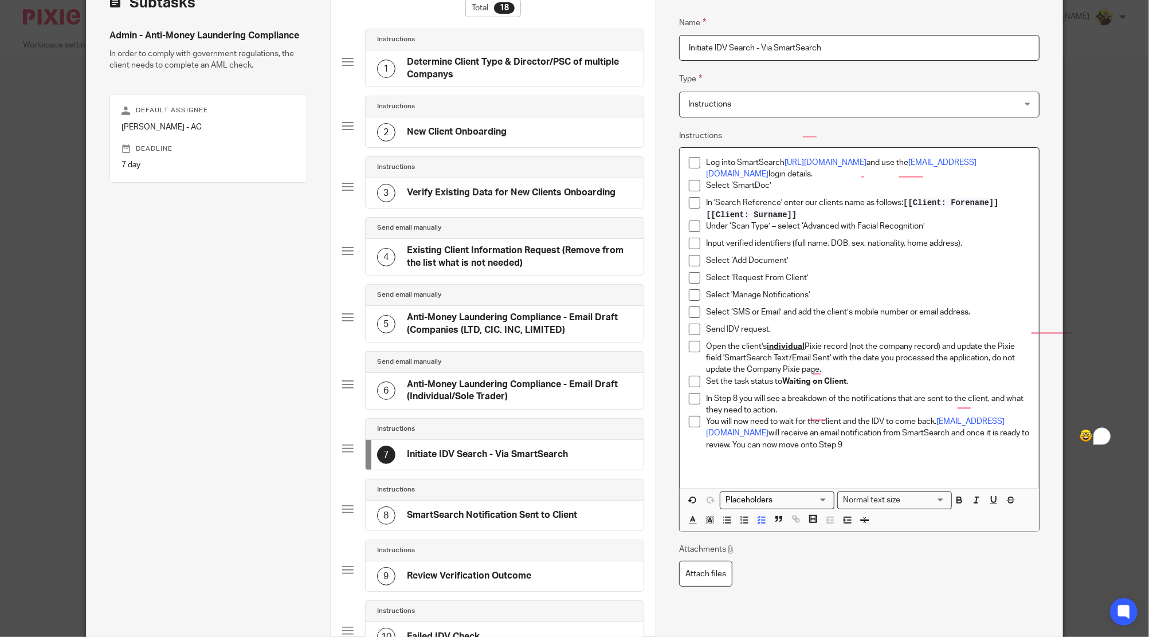
click at [983, 359] on p "Open the client's individual Pixie record (not the company record) and update t…" at bounding box center [867, 358] width 323 height 35
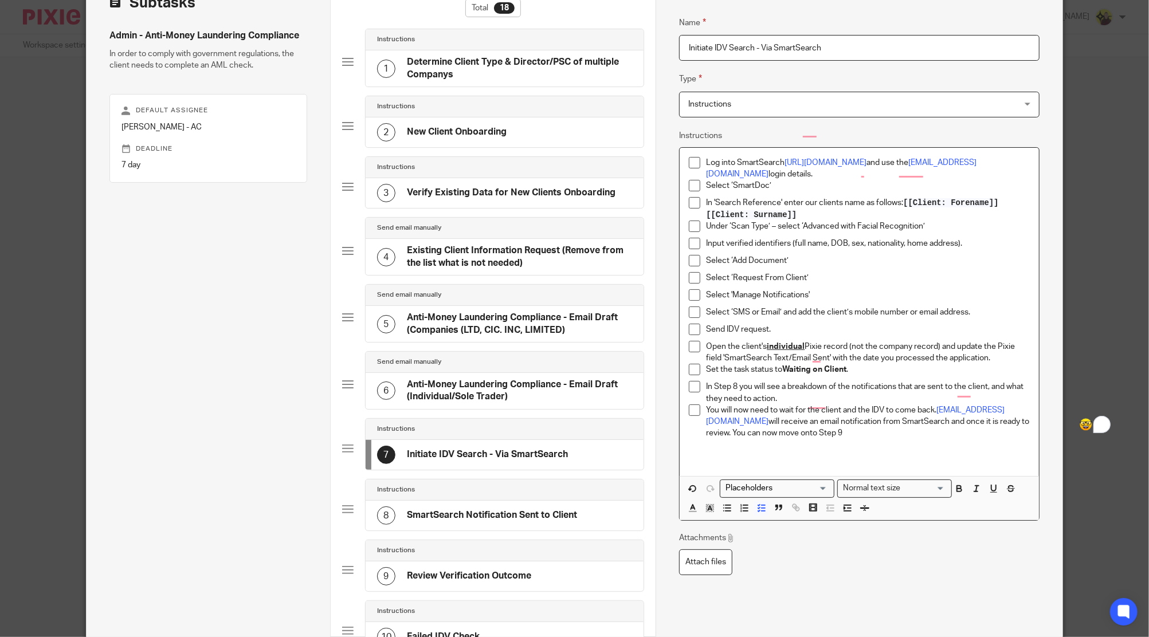
click at [774, 395] on p "In Step 8 you will see a breakdown of the notifications that are sent to the cl…" at bounding box center [867, 392] width 323 height 23
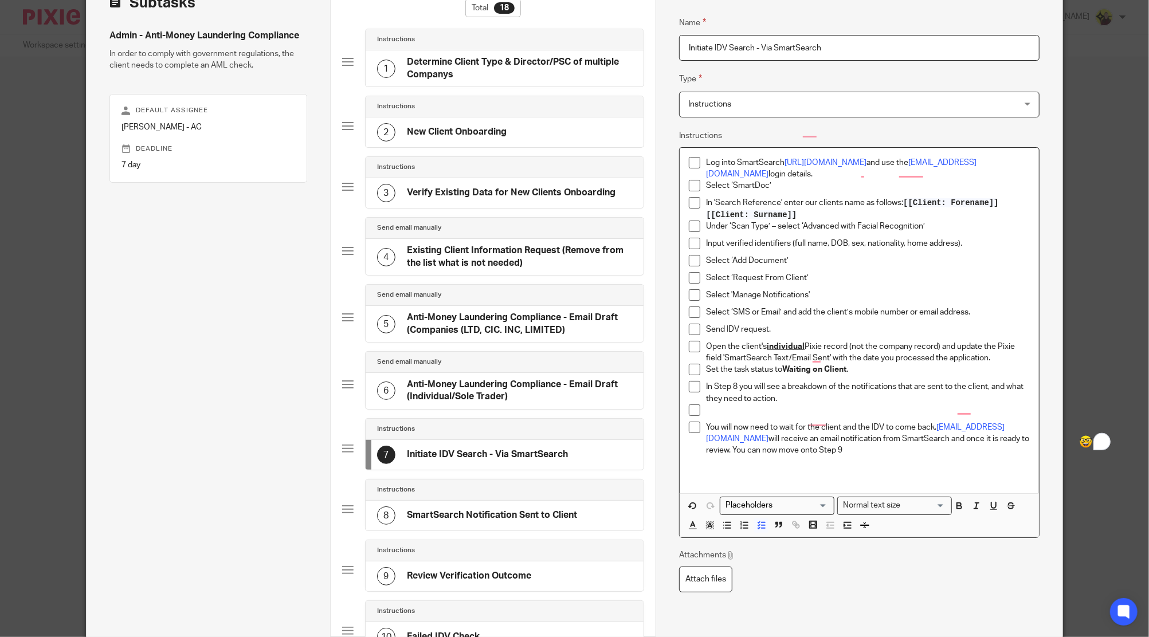
click at [516, 501] on div "8 SmartSearch Notification Sent to Client" at bounding box center [505, 516] width 278 height 30
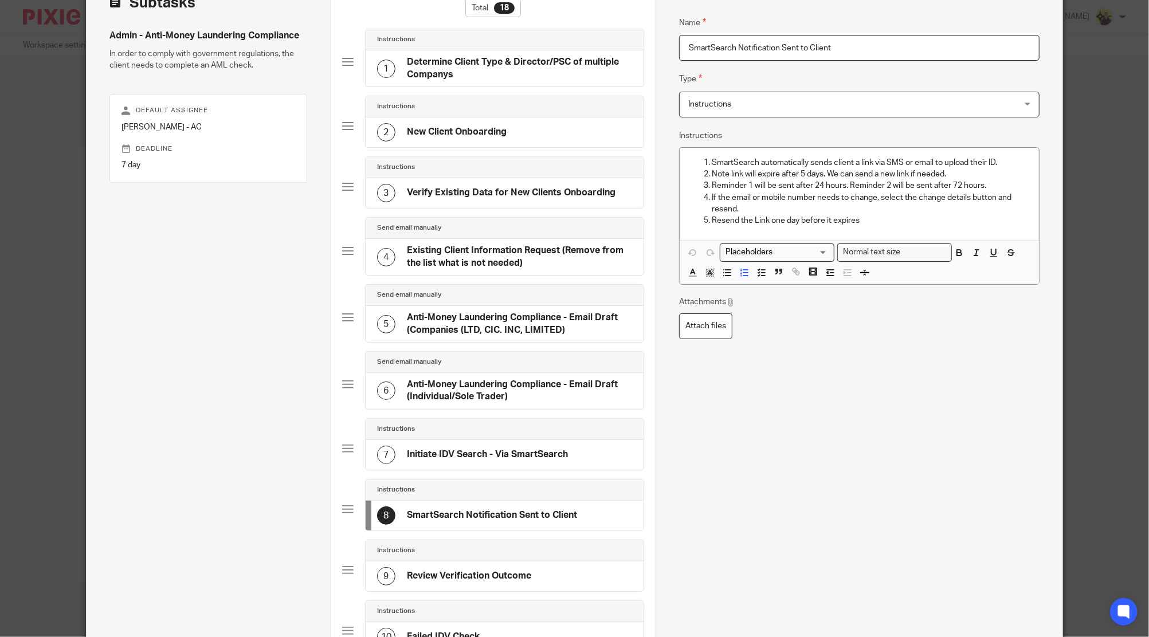
click at [824, 218] on p "Resend the Link one day before it expires" at bounding box center [871, 220] width 318 height 11
copy p "Resend the Link one day before it expires"
drag, startPoint x: 450, startPoint y: 441, endPoint x: 473, endPoint y: 430, distance: 25.1
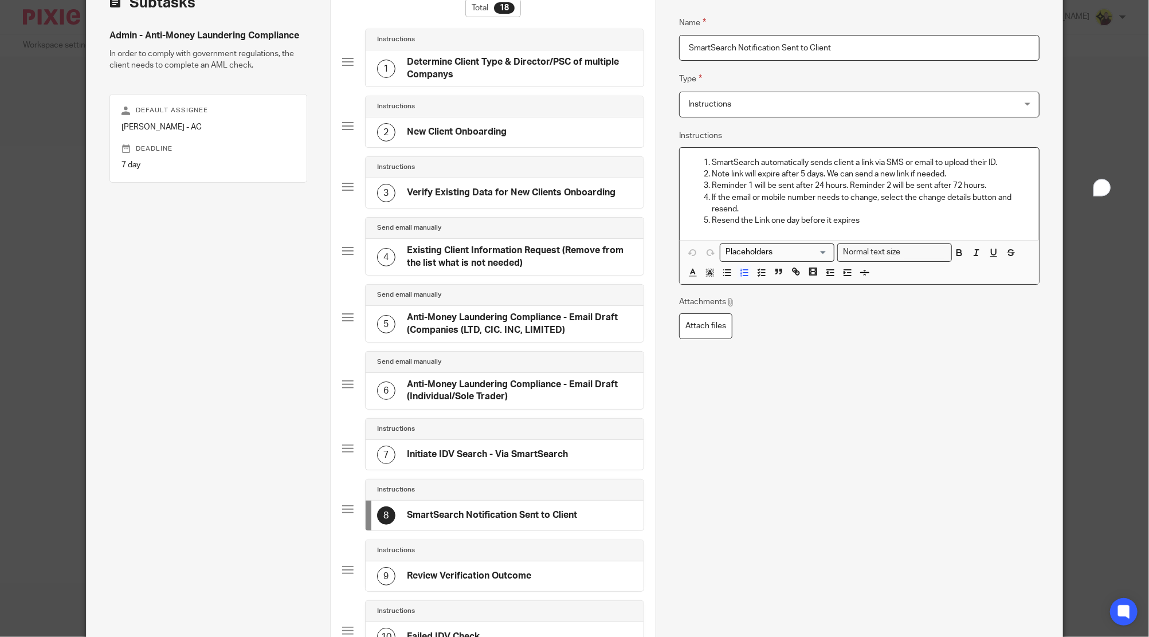
click at [450, 441] on div "7 Initiate IDV Search - Via SmartSearch" at bounding box center [505, 455] width 278 height 30
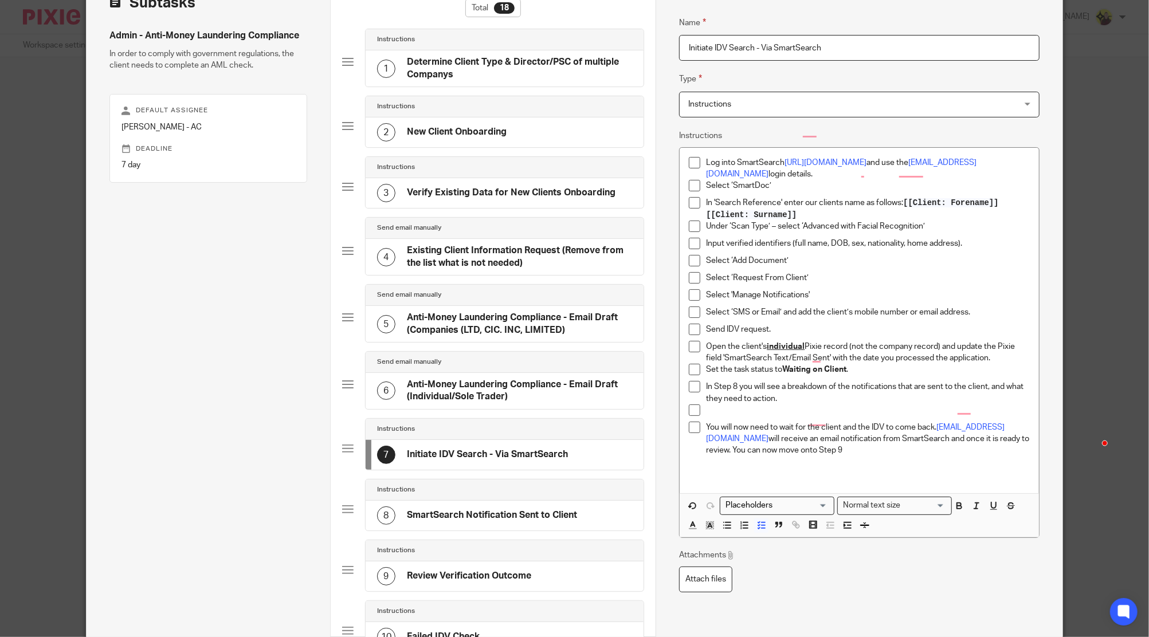
click at [766, 416] on p "To enrich screen reader interactions, please activate Accessibility in Grammarl…" at bounding box center [867, 410] width 323 height 11
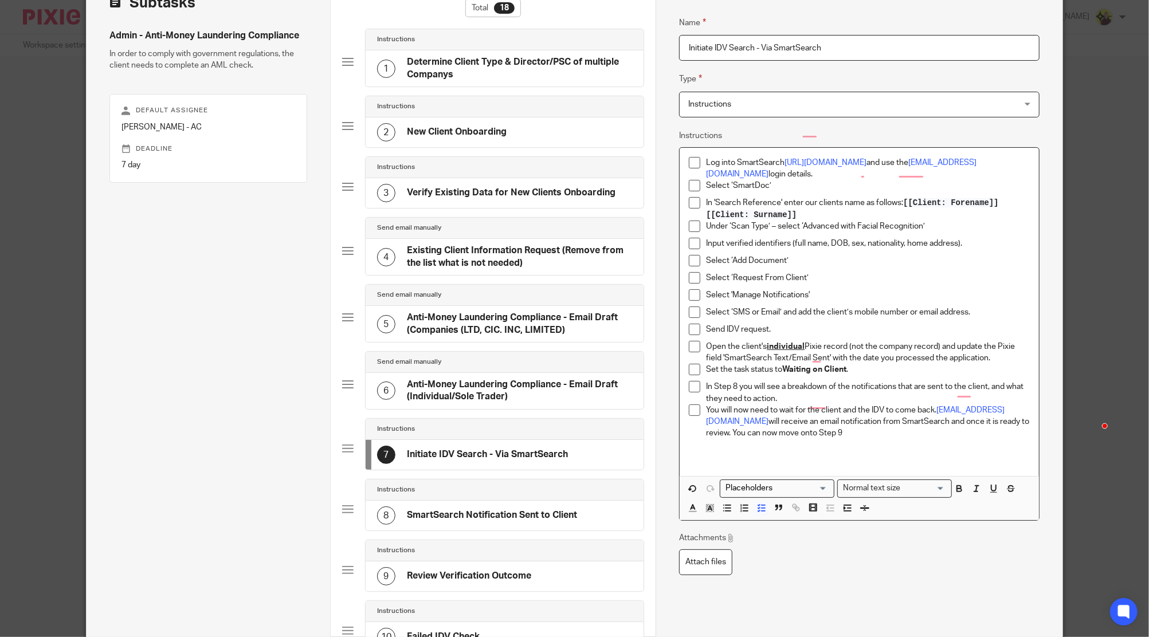
click at [804, 438] on p "You will now need to wait for the client and the IDV to come back. info@starbri…" at bounding box center [867, 422] width 323 height 35
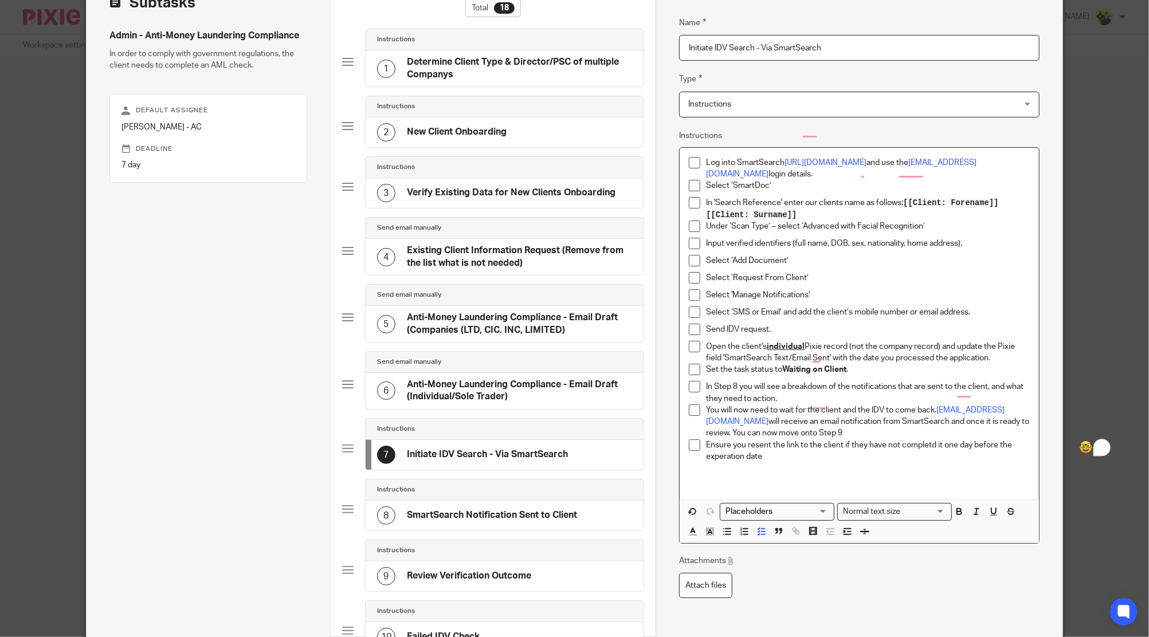
click at [741, 442] on p "Ensure you resent the link to the client if they have not completd it one day b…" at bounding box center [867, 451] width 323 height 23
click at [906, 448] on p "Ensure you resent the link to the client if they have not completd it one day b…" at bounding box center [867, 451] width 323 height 23
click at [954, 508] on icon "button" at bounding box center [959, 512] width 10 height 10
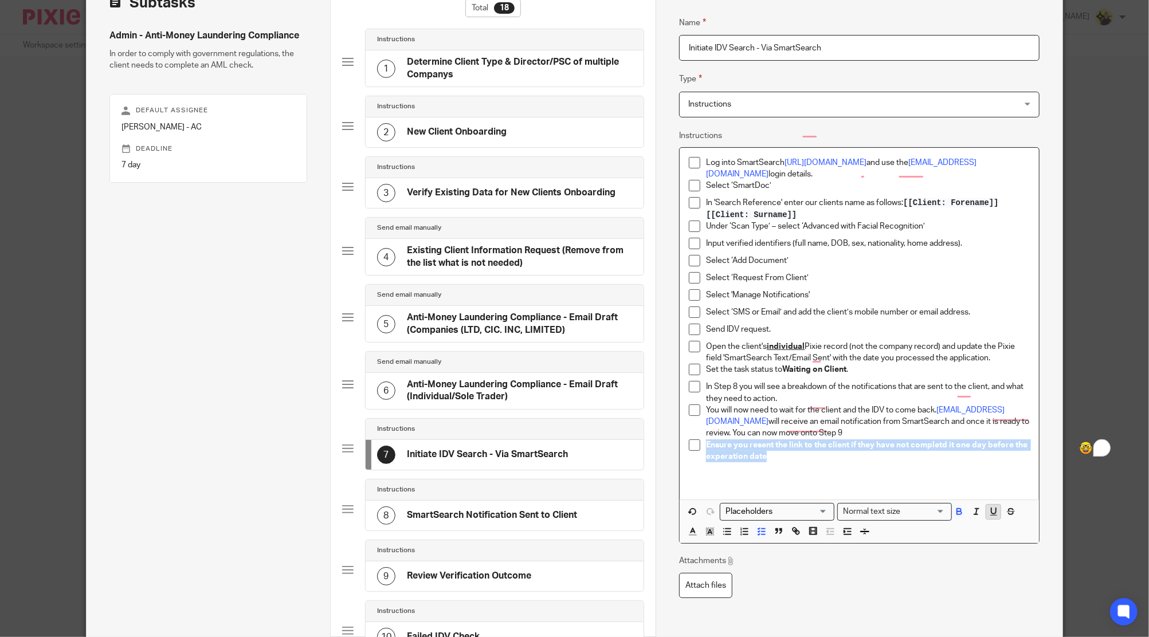
click at [989, 511] on icon "button" at bounding box center [994, 512] width 10 height 10
click at [938, 475] on p "To enrich screen reader interactions, please activate Accessibility in Grammarl…" at bounding box center [859, 480] width 340 height 11
click at [540, 504] on div "8 SmartSearch Notification Sent to Client" at bounding box center [505, 516] width 278 height 30
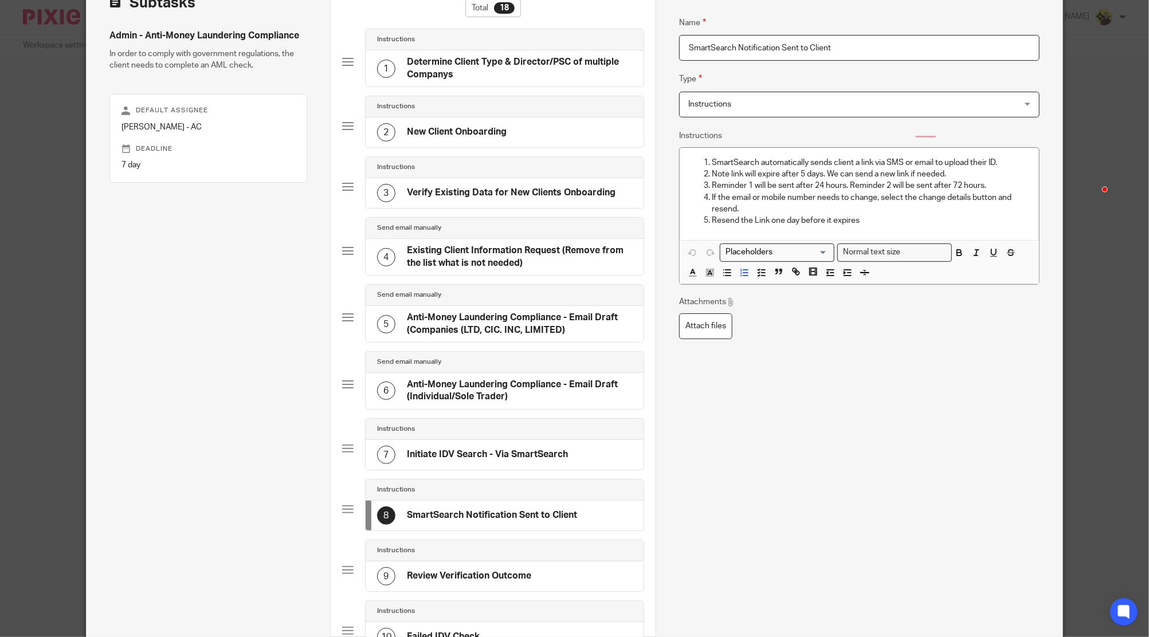
drag, startPoint x: 532, startPoint y: 543, endPoint x: 539, endPoint y: 543, distance: 6.9
click at [533, 542] on div "Instructions" at bounding box center [505, 550] width 278 height 21
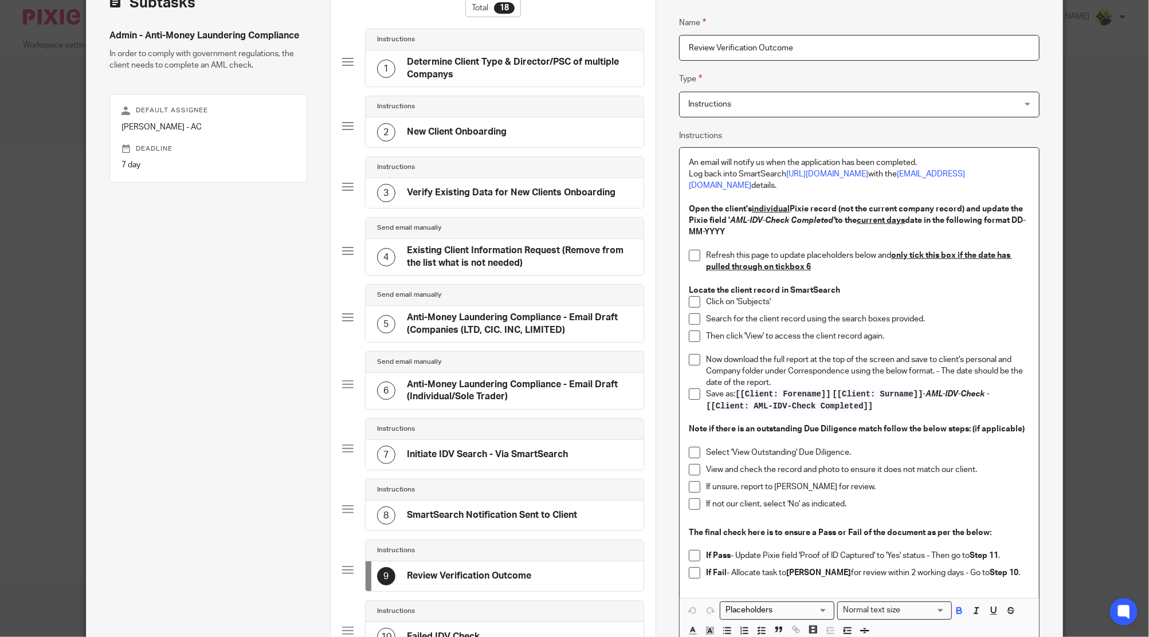
click at [876, 203] on p "Open the client's individual Pixie record (not the current company record) and …" at bounding box center [859, 220] width 340 height 35
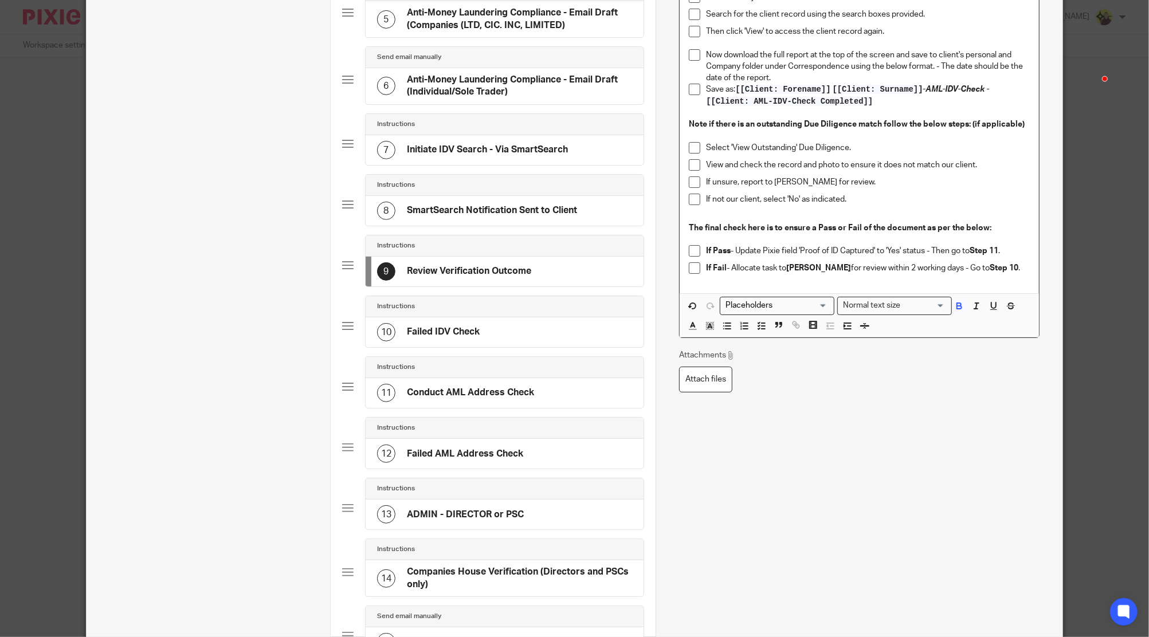
scroll to position [382, 0]
click at [488, 335] on div "10 Failed IDV Check" at bounding box center [505, 332] width 278 height 30
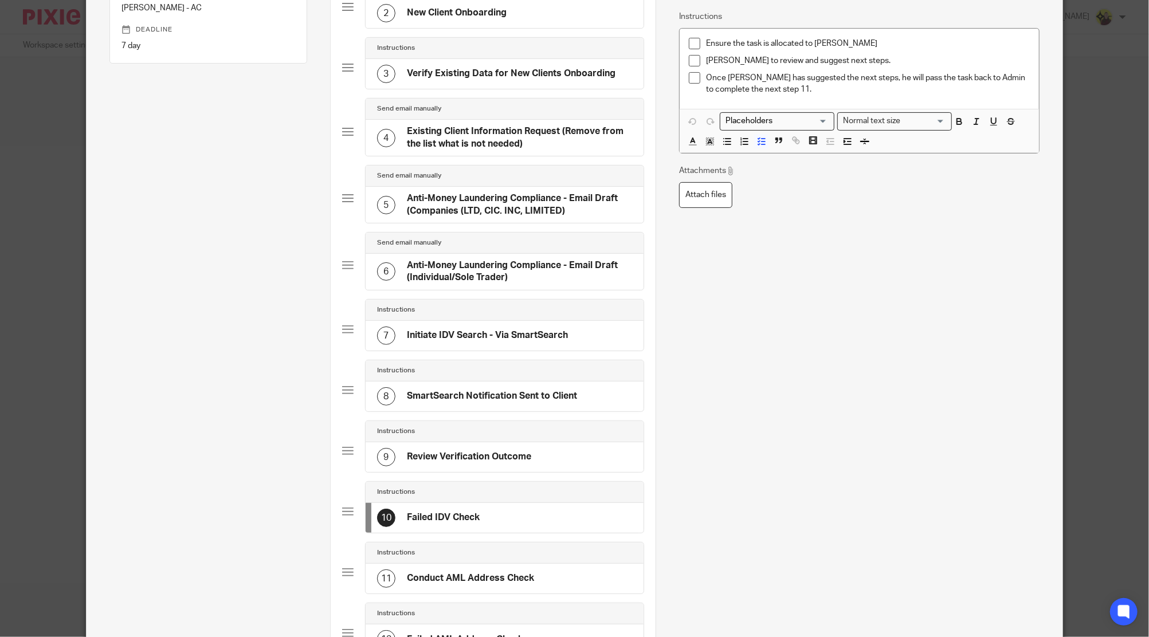
scroll to position [305, 0]
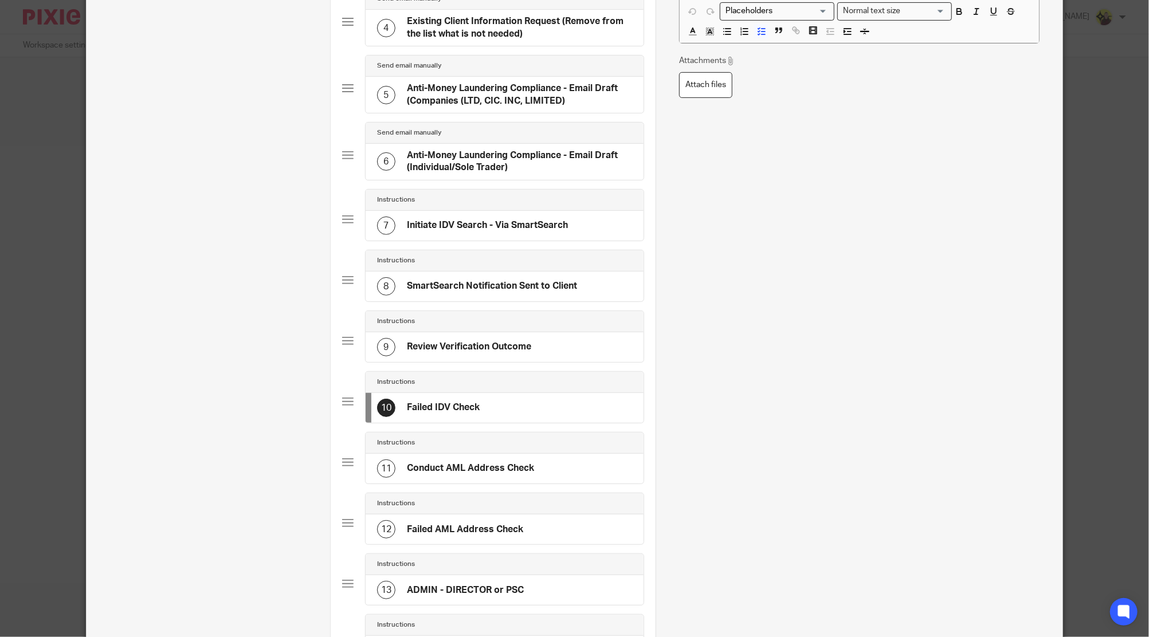
click at [467, 338] on div "9 Review Verification Outcome" at bounding box center [454, 347] width 154 height 18
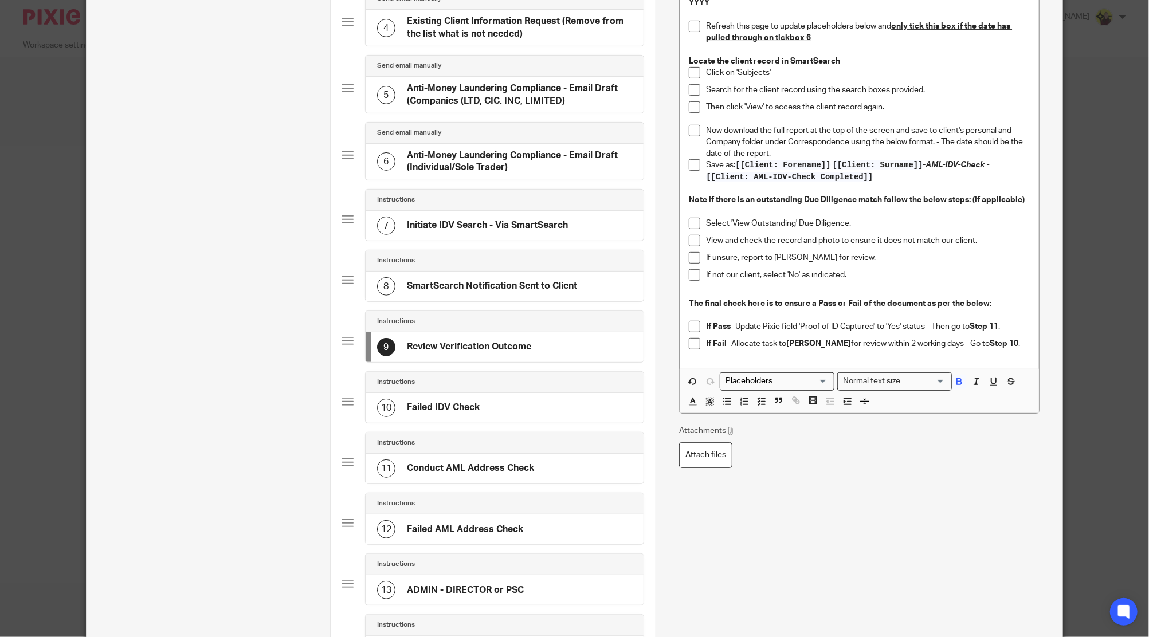
scroll to position [0, 0]
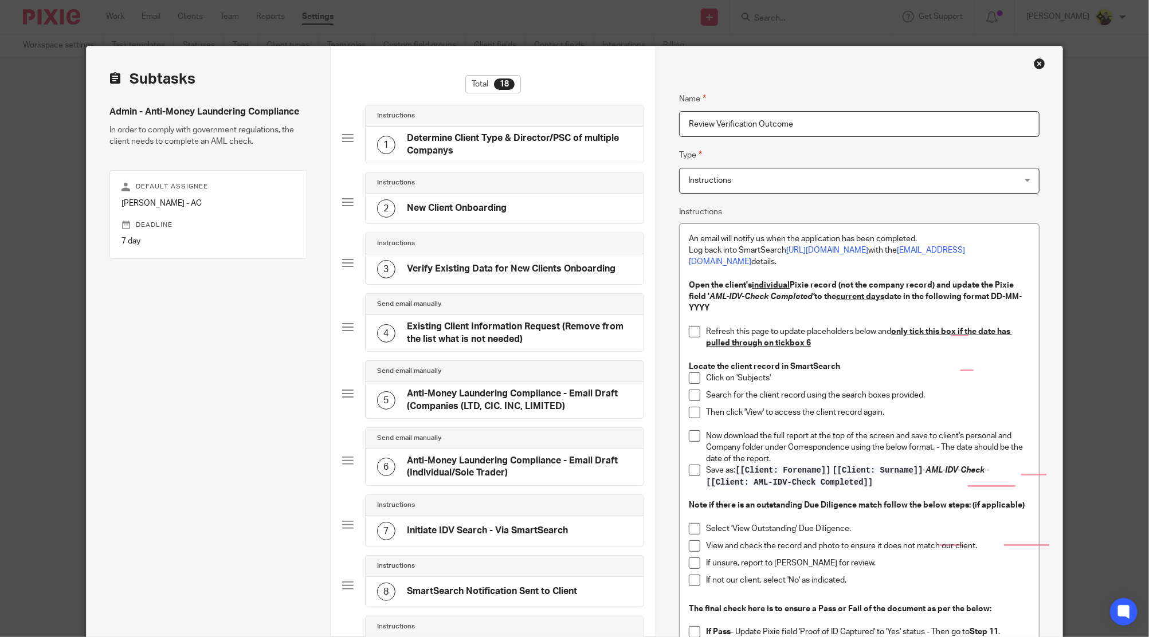
click at [871, 468] on p "Save as: [[Client: Forename]] [[Client: Surname]] - AML-IDV-Check - [[Client: A…" at bounding box center [867, 476] width 323 height 23
drag, startPoint x: 1000, startPoint y: 471, endPoint x: 997, endPoint y: 459, distance: 12.5
click at [997, 465] on p "Save as: [[Client: Forename]] [[Client: Surname]] - AML-IDV-Check - DD-MM-YYYY" at bounding box center [867, 476] width 323 height 23
copy em "DD-MM-YYYY"
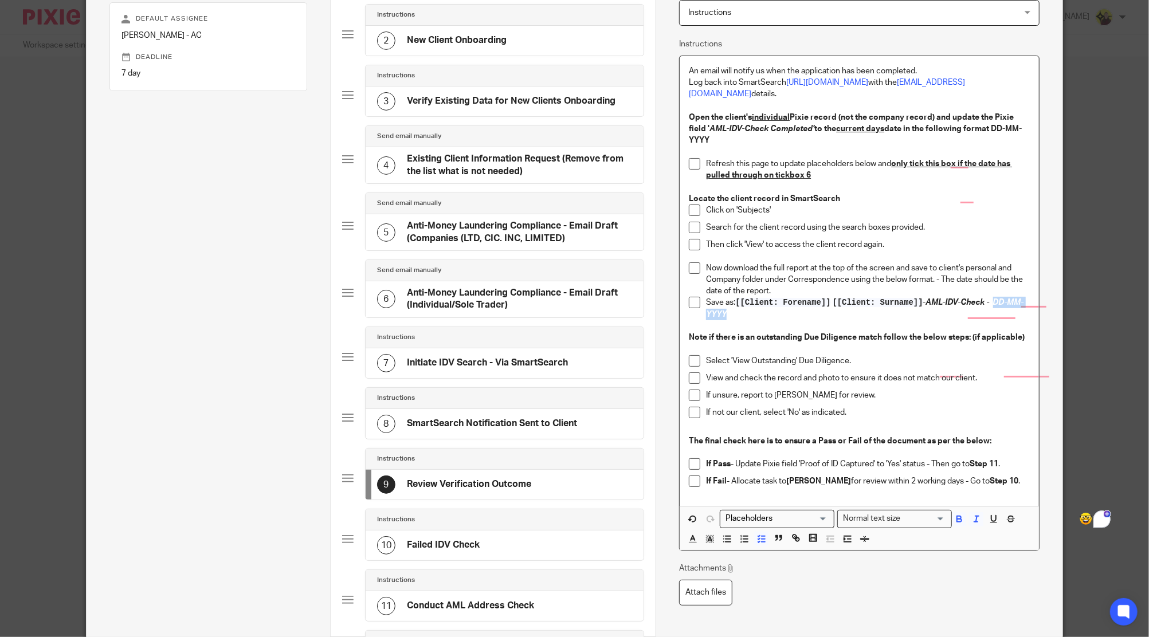
scroll to position [229, 0]
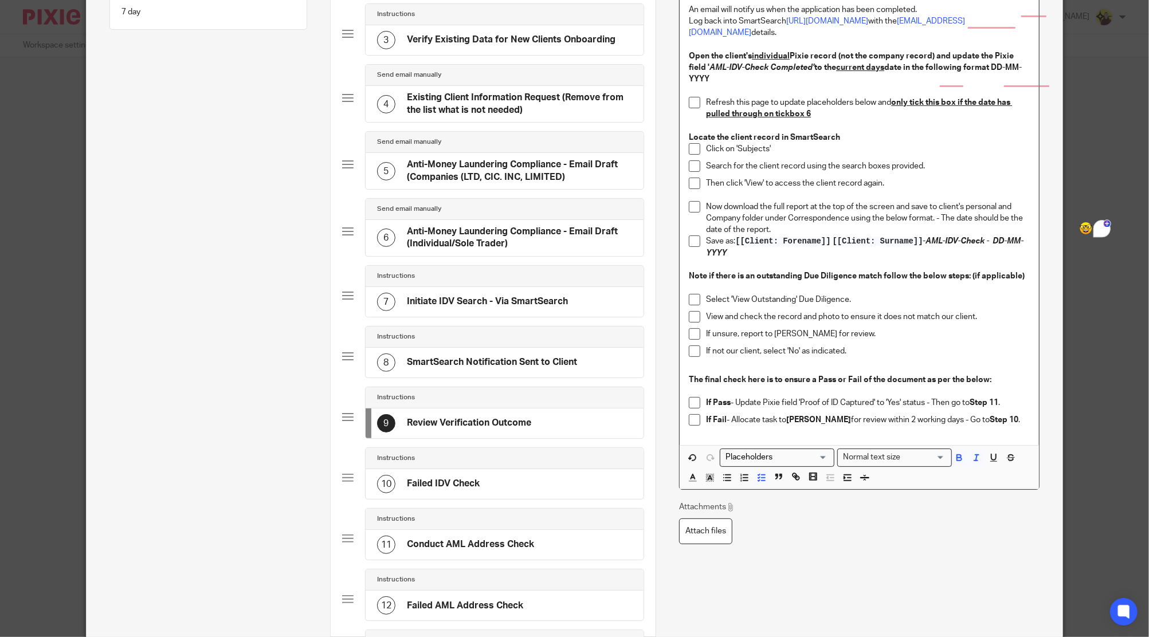
click at [422, 362] on h4 "SmartSearch Notification Sent to Client" at bounding box center [492, 362] width 170 height 12
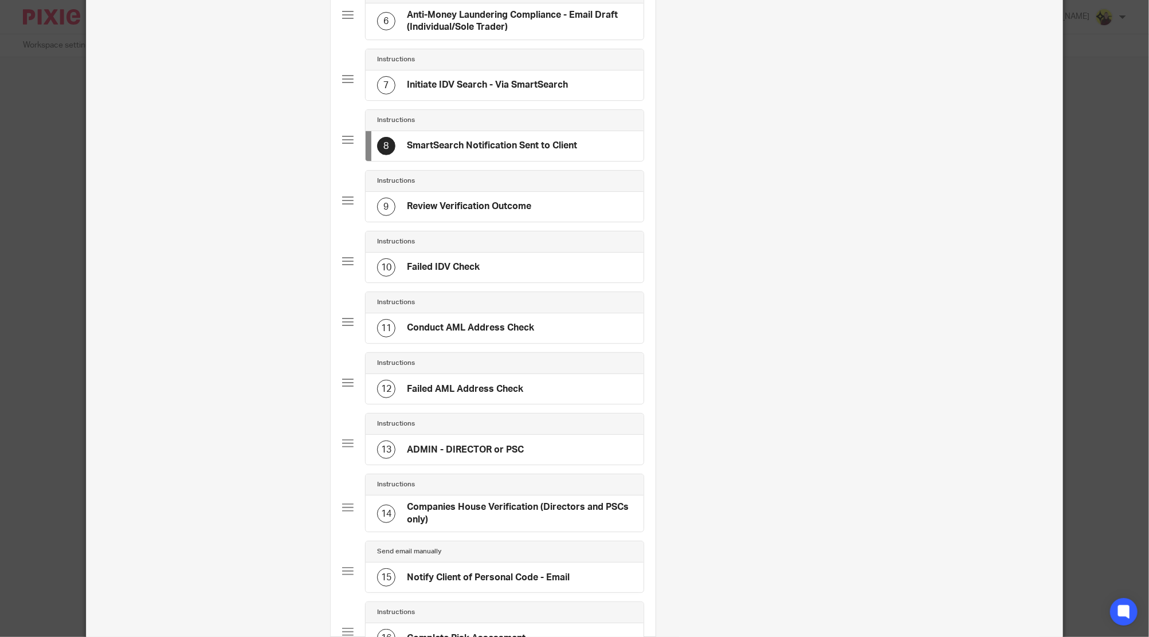
scroll to position [459, 0]
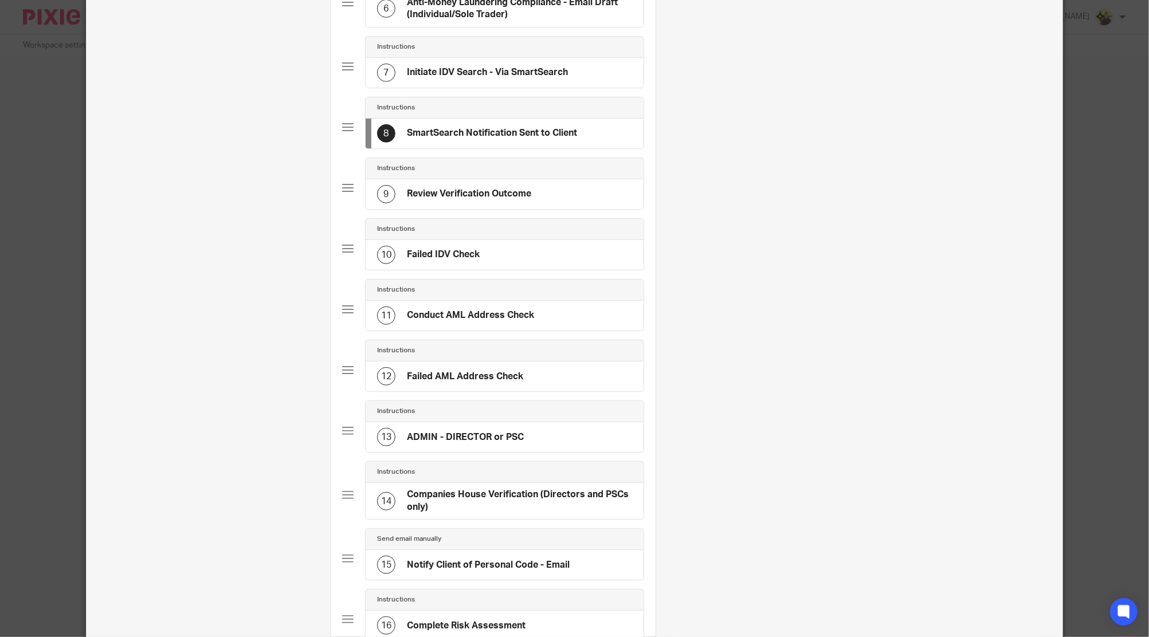
click at [475, 195] on h4 "Review Verification Outcome" at bounding box center [469, 194] width 124 height 12
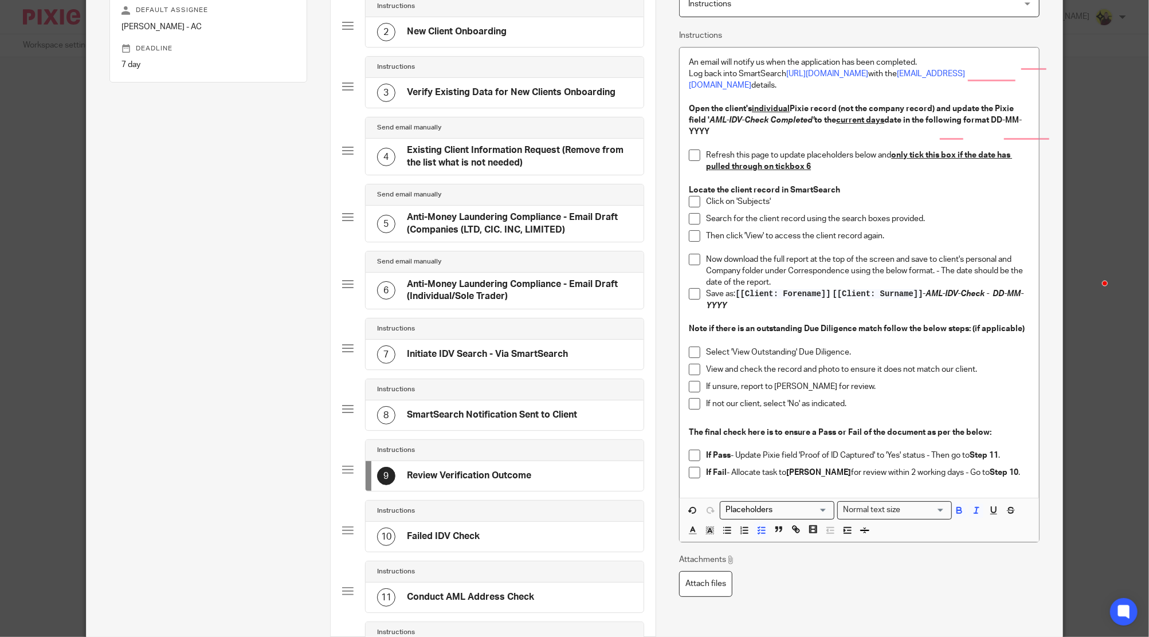
scroll to position [152, 0]
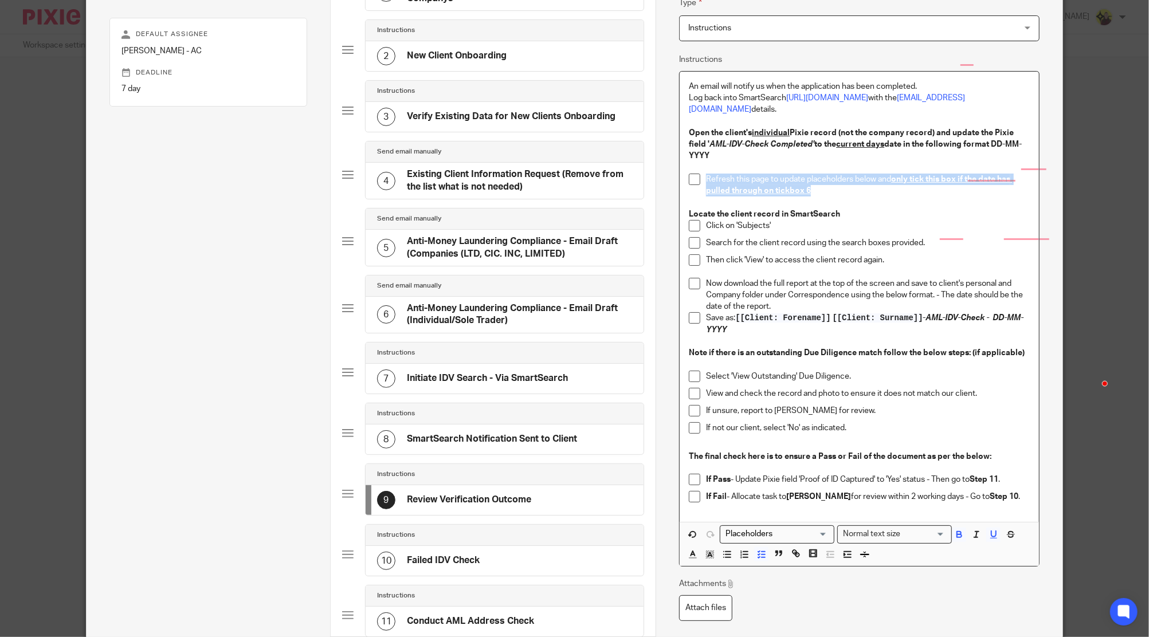
drag, startPoint x: 824, startPoint y: 179, endPoint x: 702, endPoint y: 169, distance: 122.5
click at [706, 174] on p "Refresh this page to update placeholders below and only tick this box if the da…" at bounding box center [867, 185] width 323 height 23
click at [688, 550] on icon "button" at bounding box center [693, 555] width 10 height 10
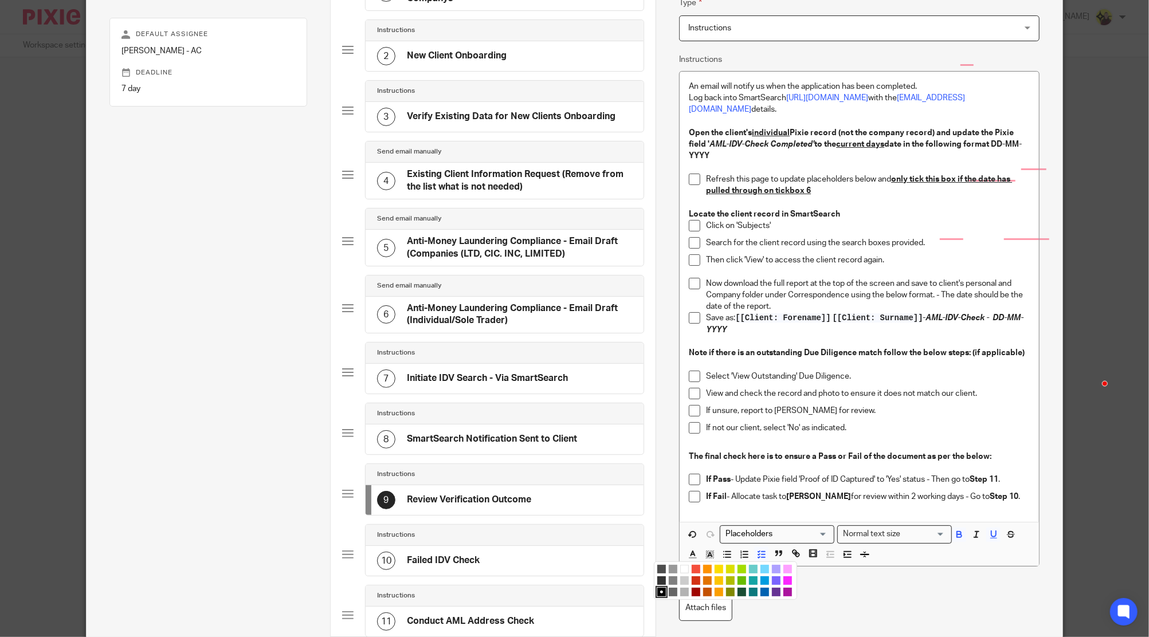
click at [692, 588] on li "color:#9F0500" at bounding box center [696, 592] width 9 height 9
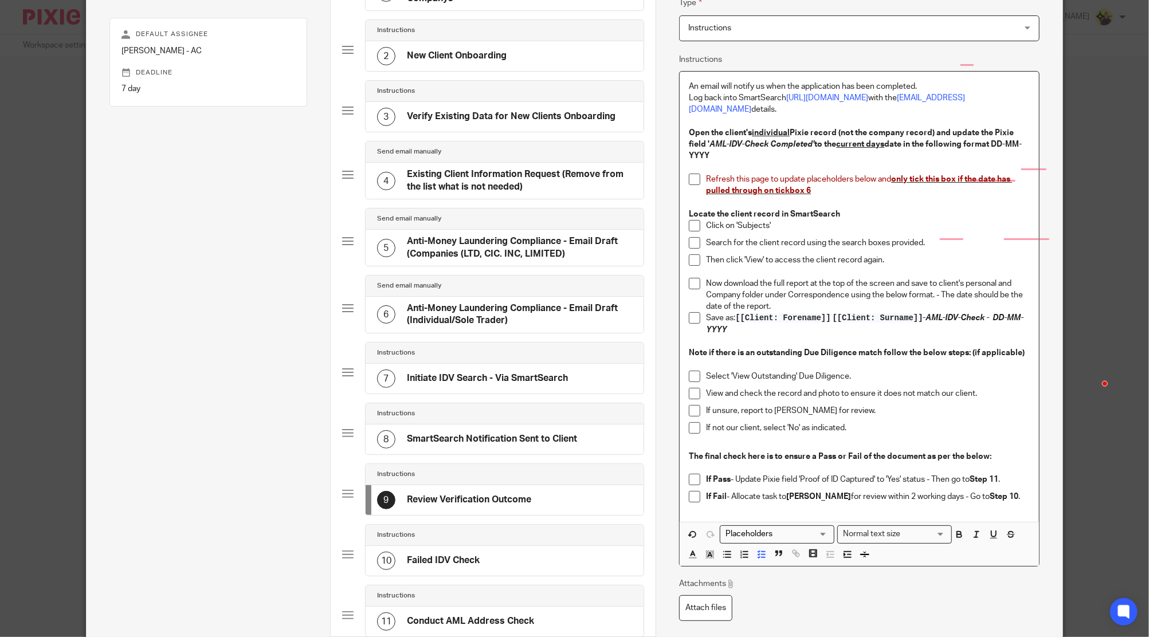
click at [840, 285] on p "Now download the full report at the top of the screen and save to client's pers…" at bounding box center [867, 295] width 323 height 35
click at [394, 556] on div "10 Failed IDV Check" at bounding box center [428, 561] width 103 height 18
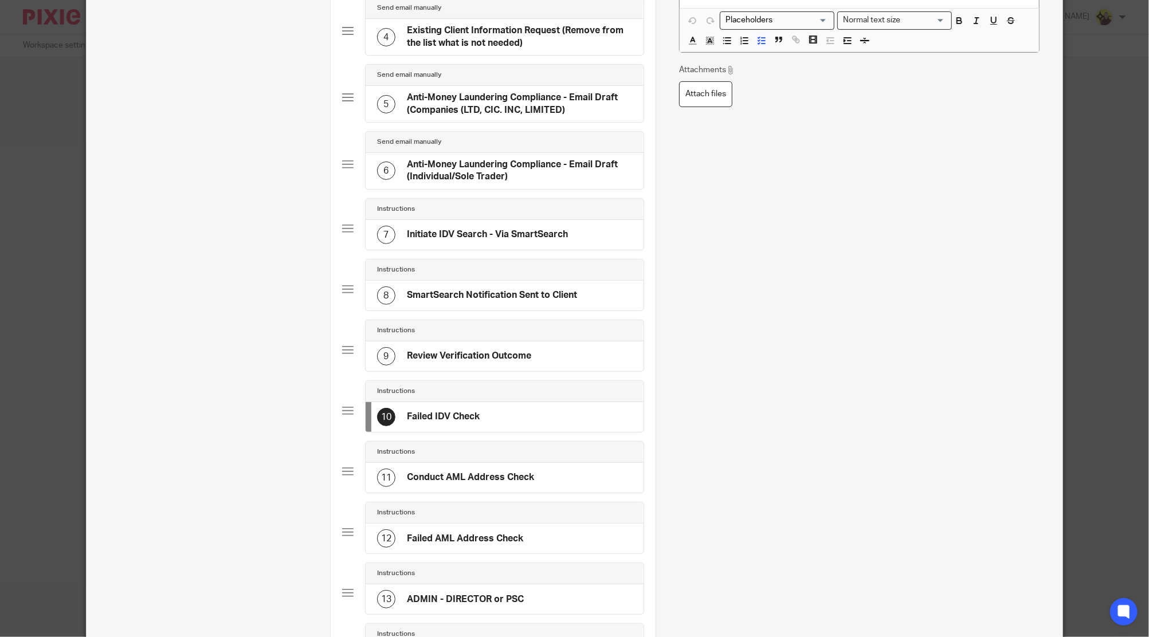
scroll to position [305, 0]
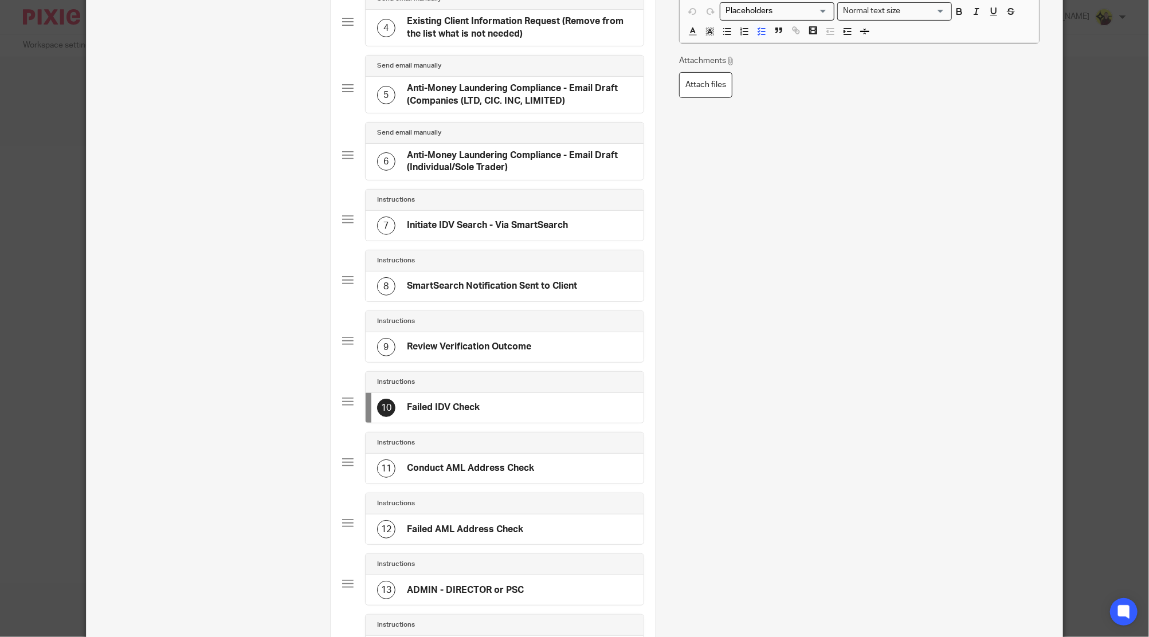
click at [459, 448] on div "Instructions" at bounding box center [505, 443] width 278 height 21
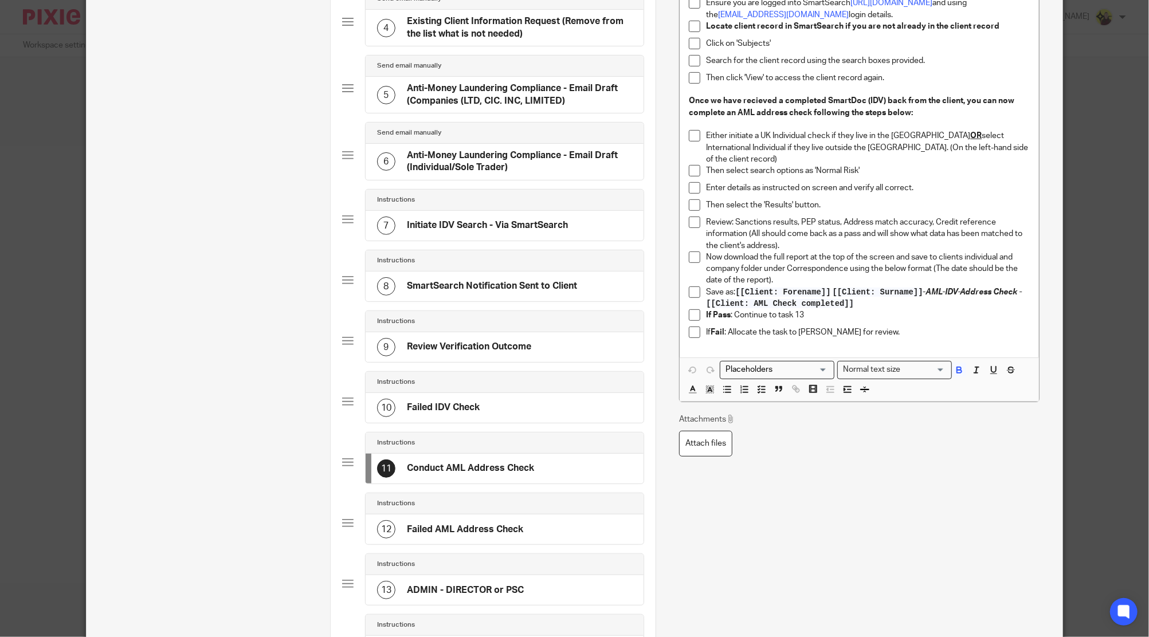
scroll to position [0, 0]
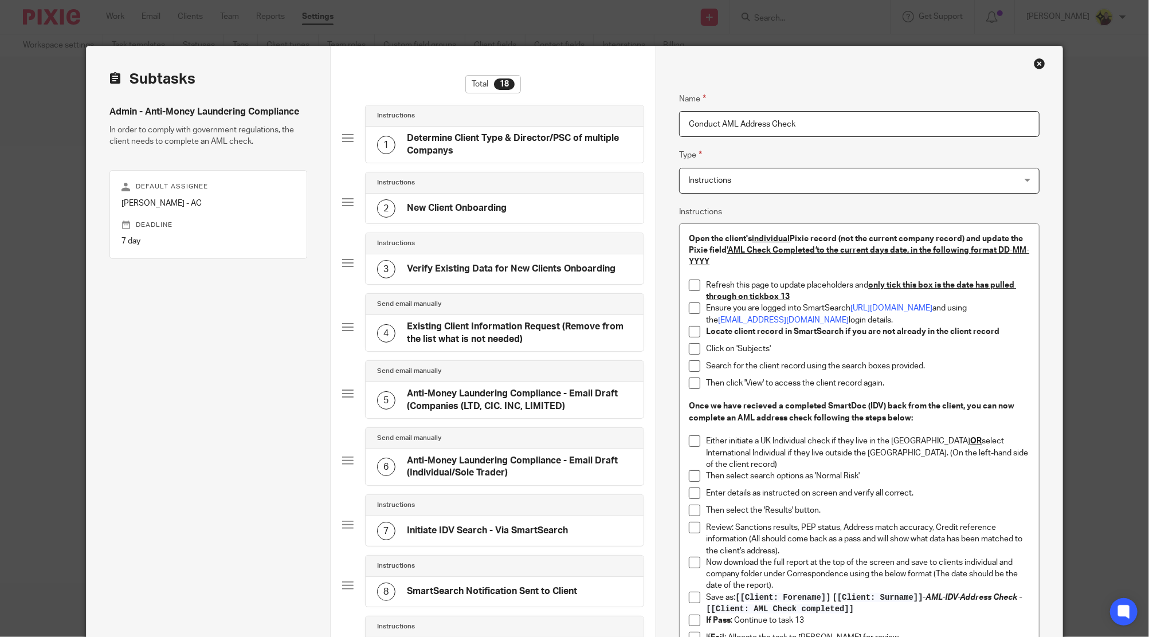
click at [880, 241] on strong "Open the client's individual Pixie record (not the current company record) and …" at bounding box center [859, 251] width 340 height 32
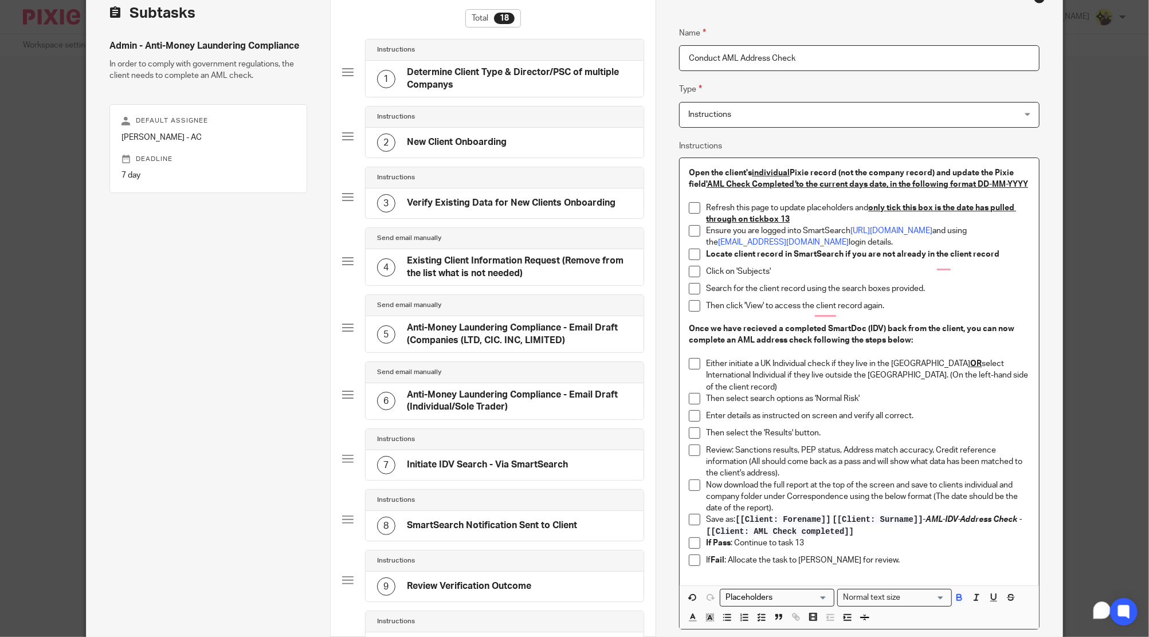
scroll to position [76, 0]
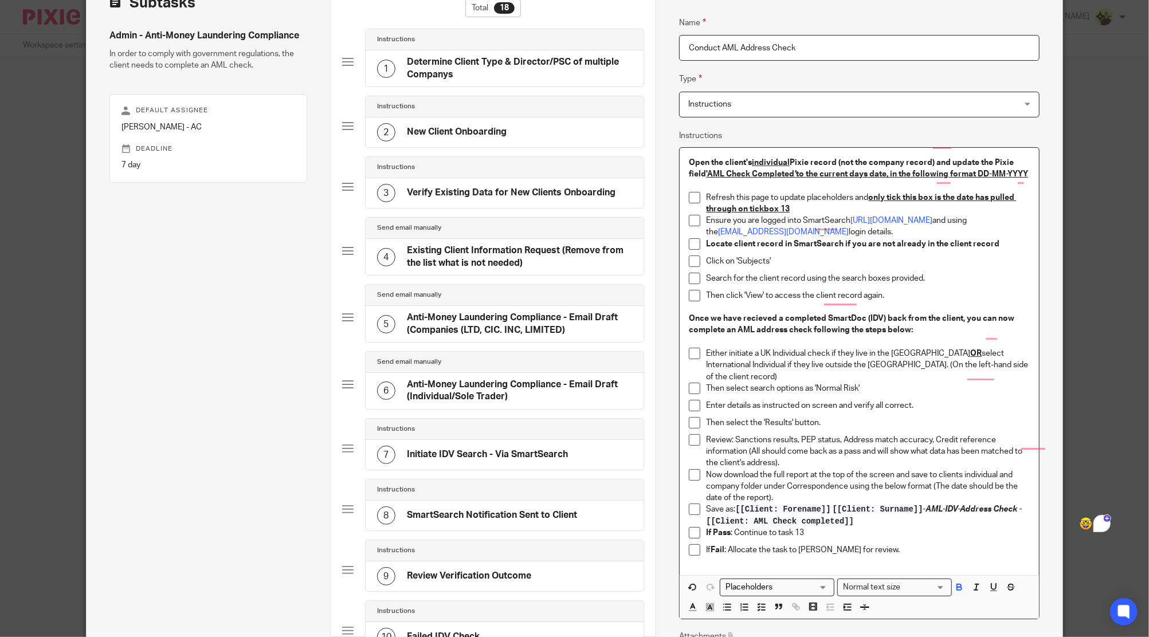
click at [849, 519] on p "Save as: [[Client: Forename]] [[Client: Surname]] - AML-IDV-Address Check - [[C…" at bounding box center [867, 515] width 323 height 23
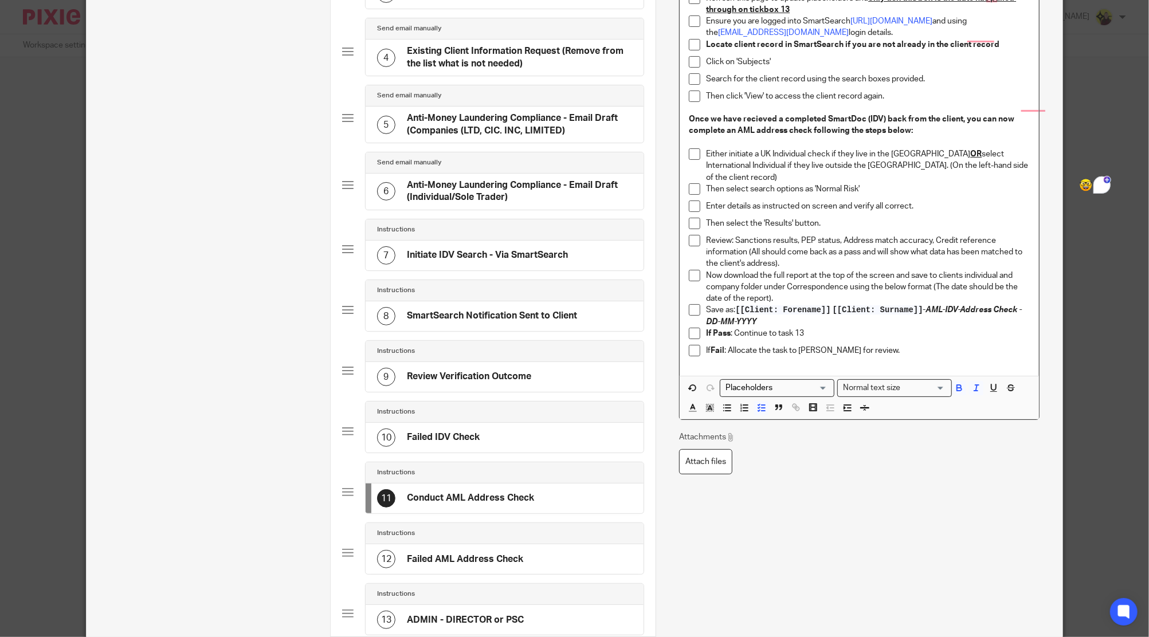
scroll to position [305, 0]
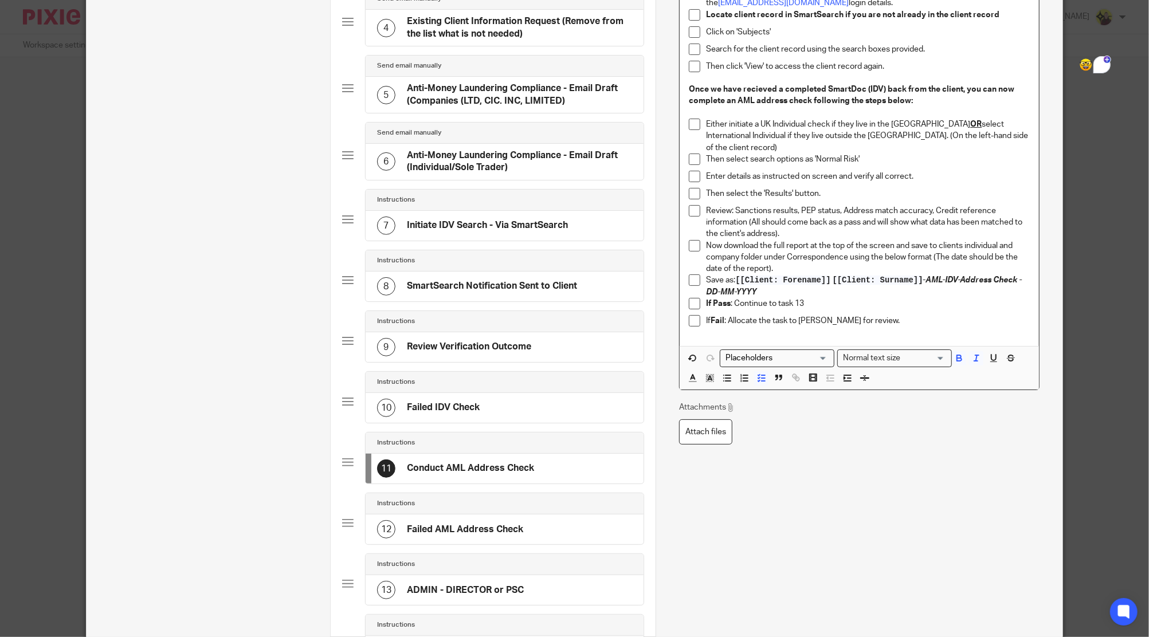
click at [453, 515] on div "12 Failed AML Address Check" at bounding box center [505, 530] width 278 height 30
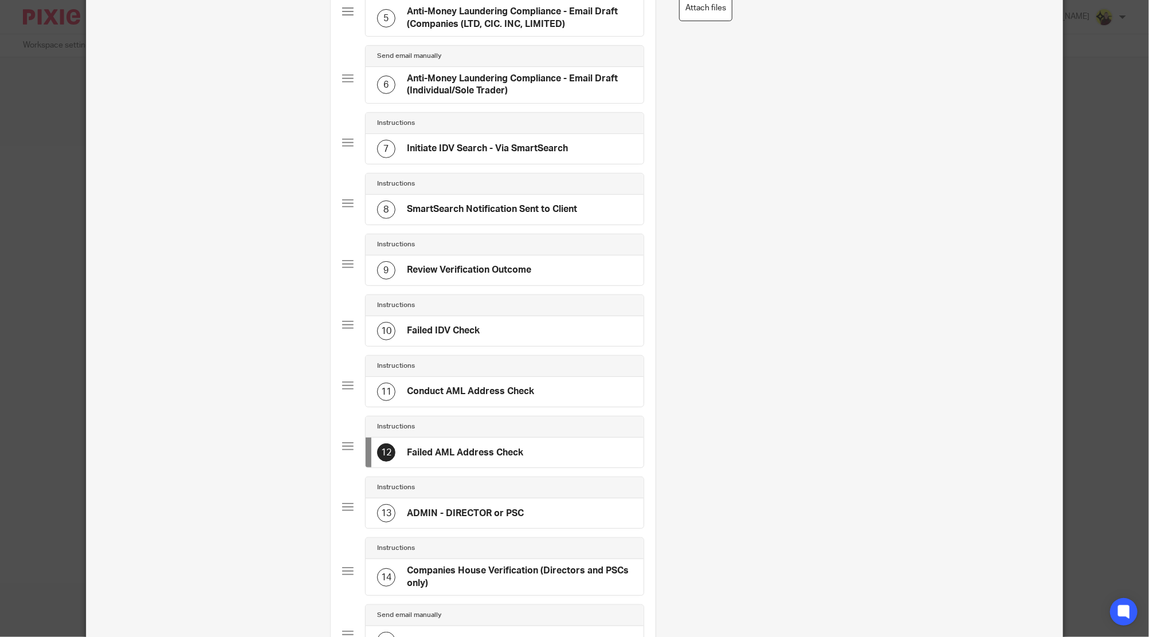
scroll to position [535, 0]
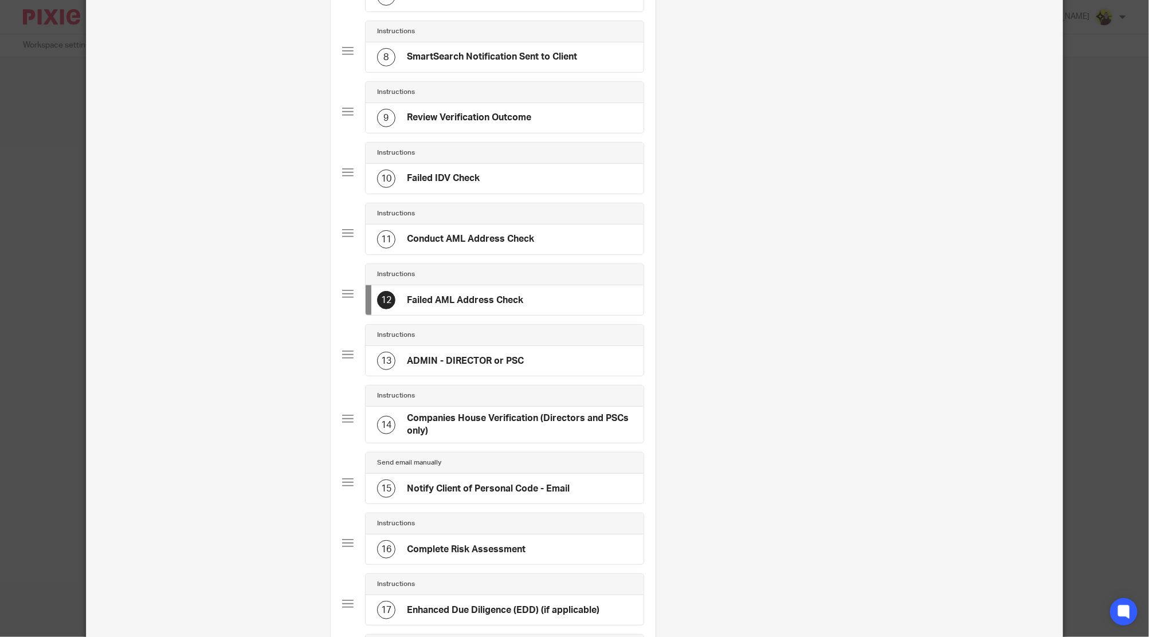
click at [431, 331] on div "Instructions" at bounding box center [504, 335] width 255 height 9
click at [451, 421] on h4 "Companies House Verification (Directors and PSCs only)" at bounding box center [519, 425] width 225 height 25
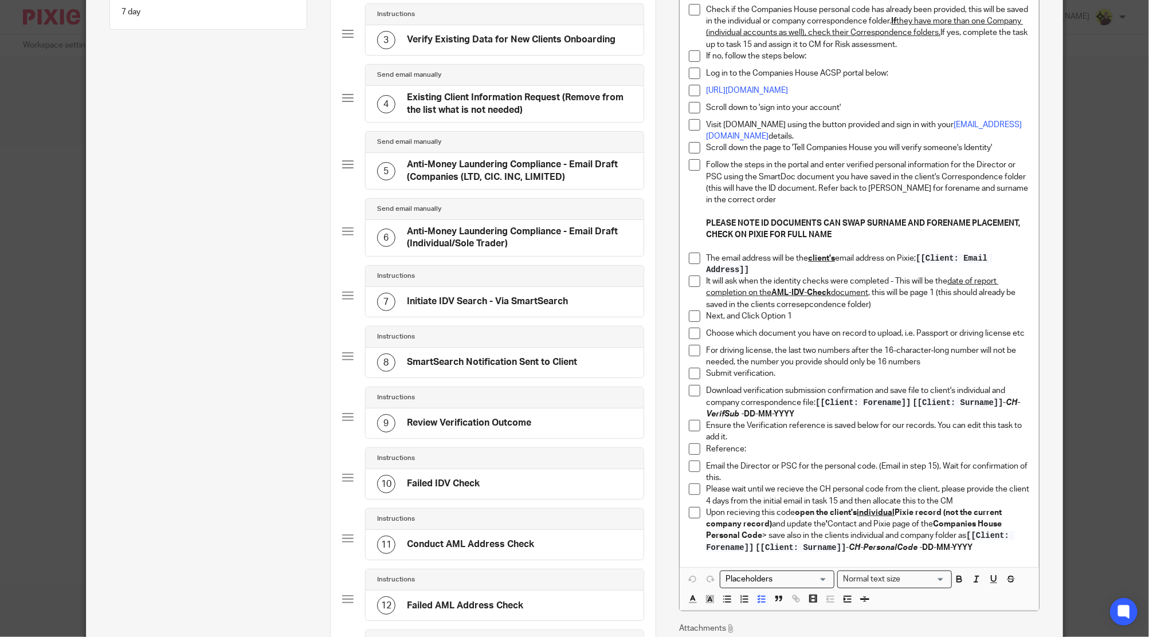
scroll to position [305, 0]
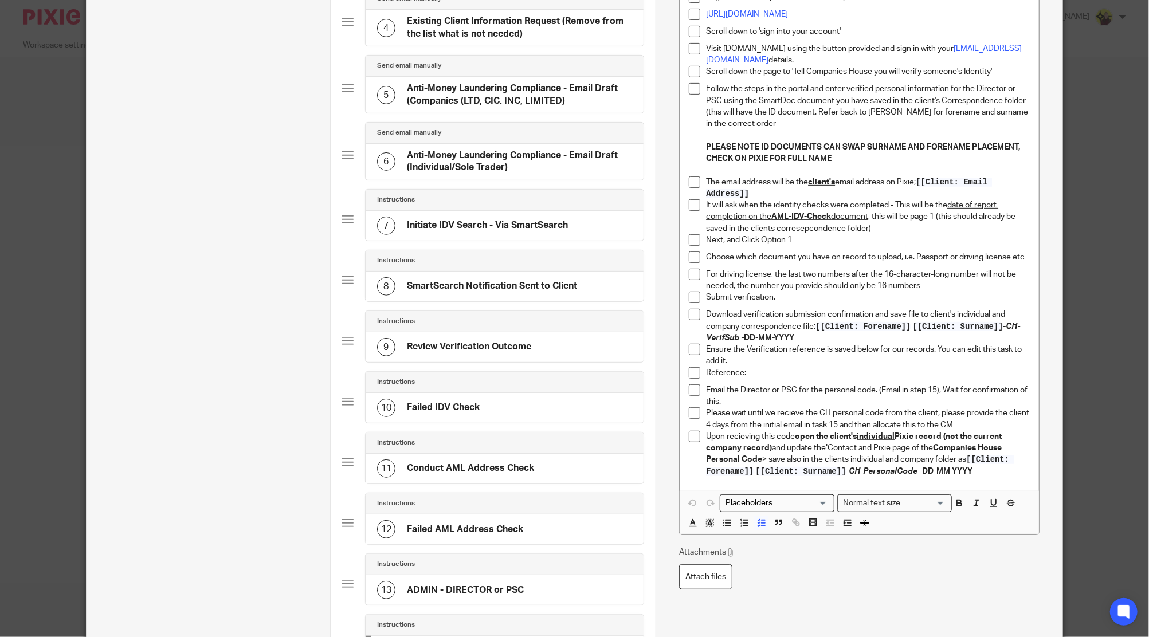
click at [981, 441] on strong "open the client's individual Pixie record (not the current company record)" at bounding box center [854, 442] width 297 height 19
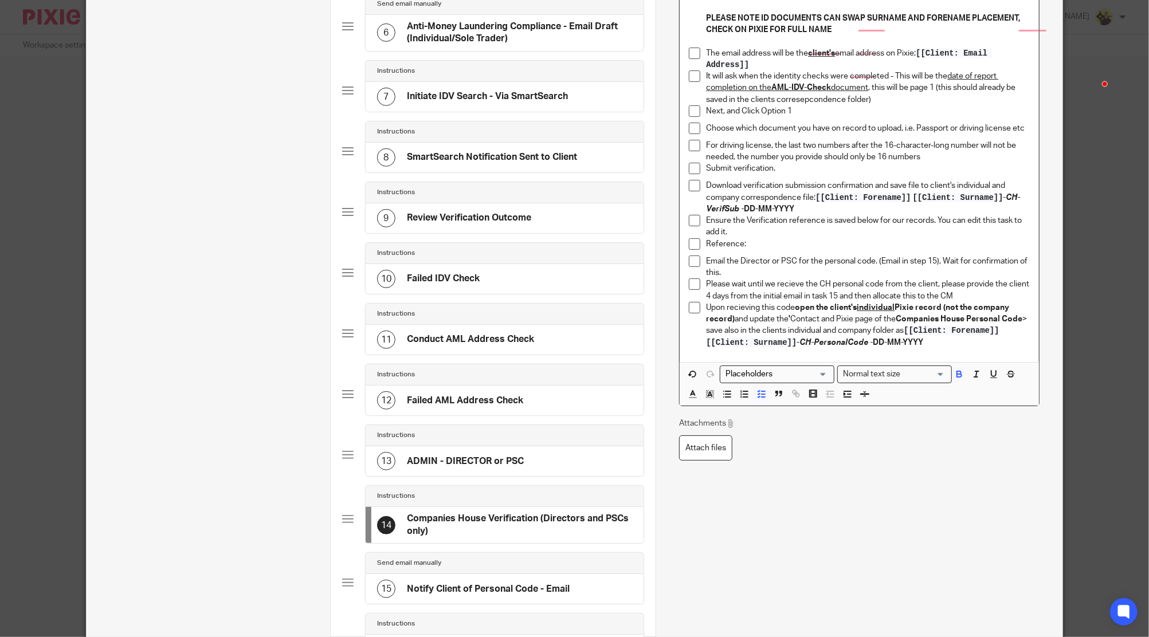
scroll to position [459, 0]
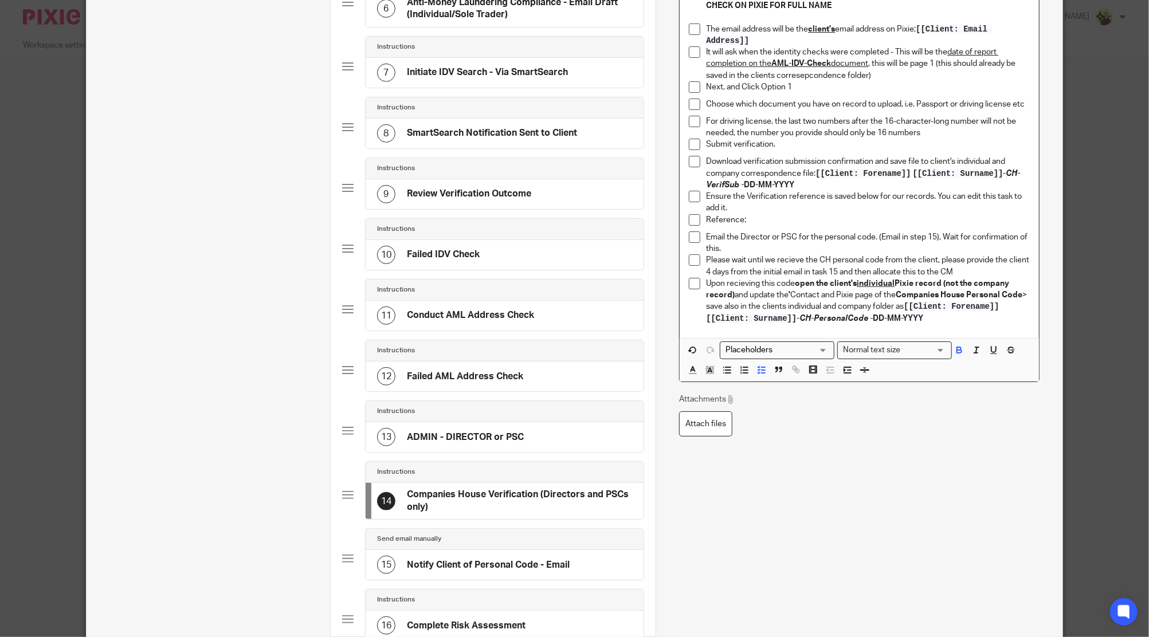
click at [492, 538] on div "Send email manually" at bounding box center [504, 539] width 255 height 9
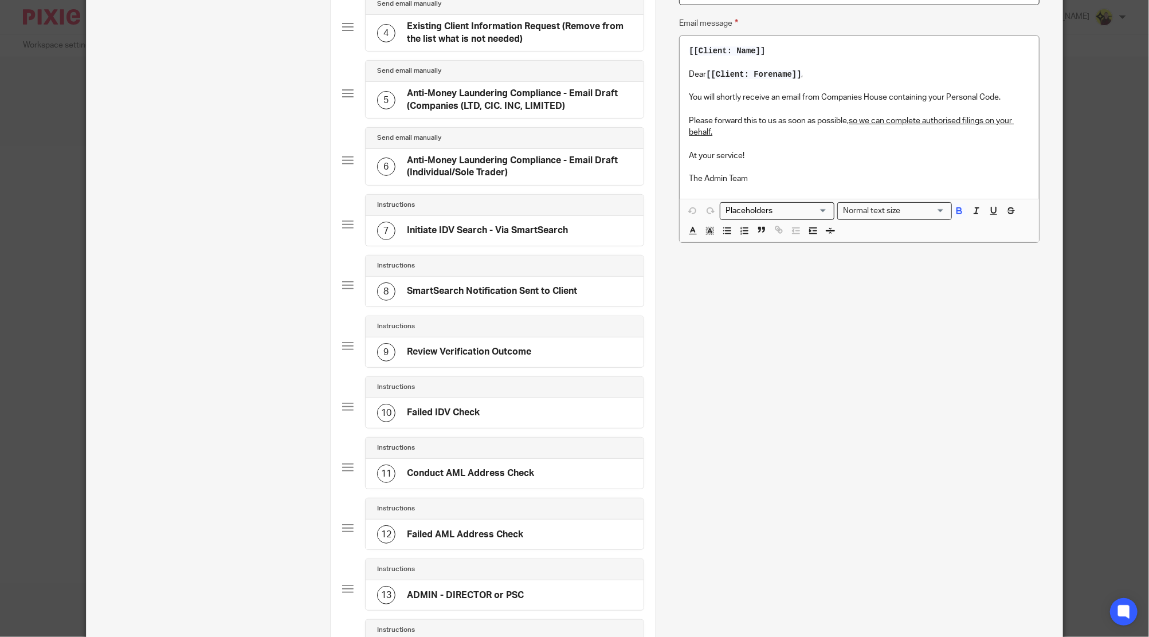
scroll to position [535, 0]
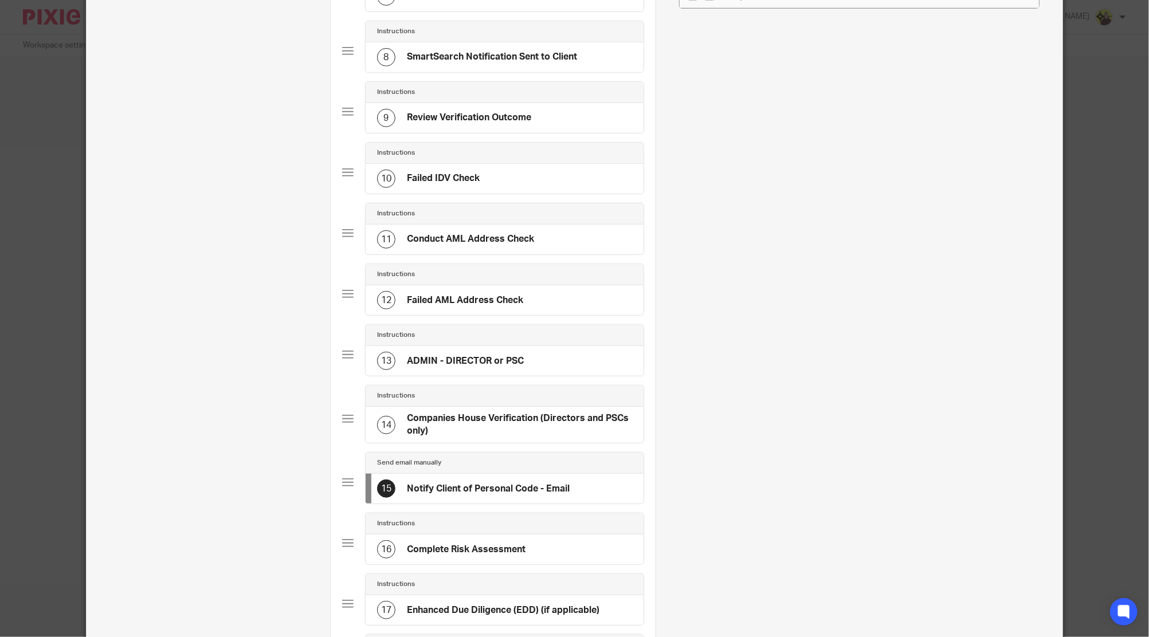
click at [459, 544] on h4 "Complete Risk Assessment" at bounding box center [466, 550] width 119 height 12
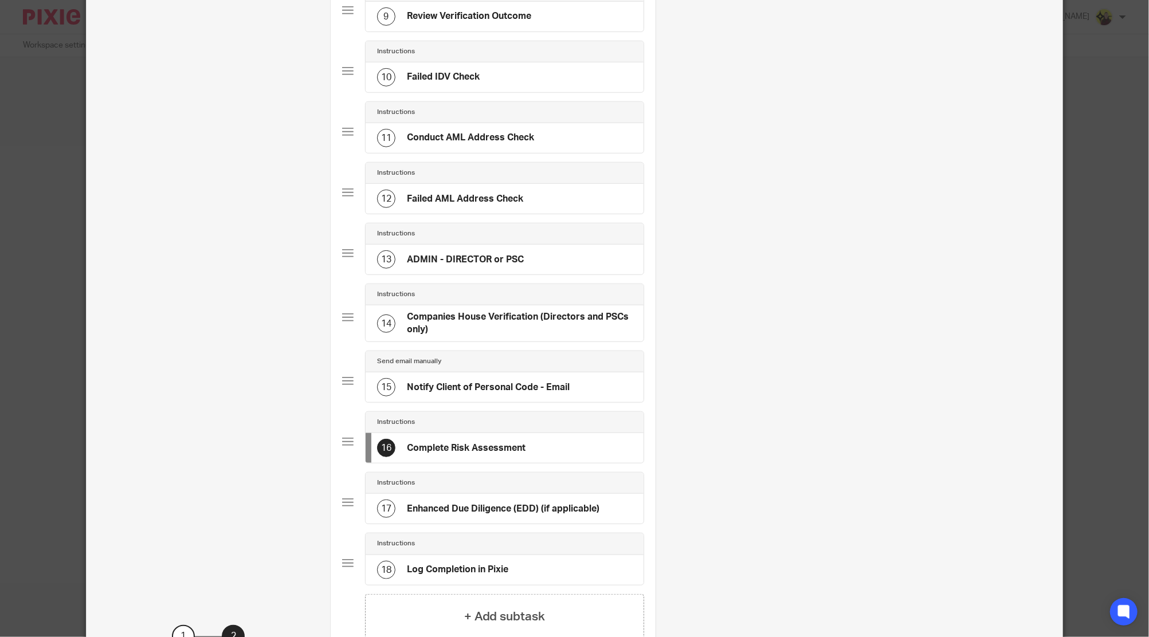
scroll to position [739, 0]
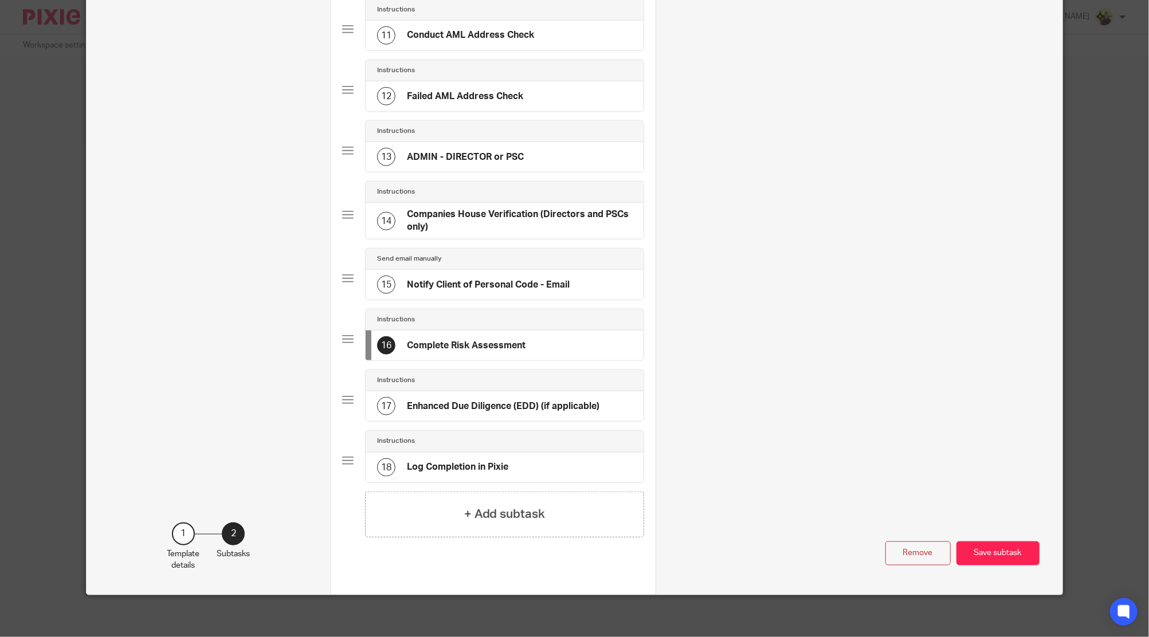
click at [473, 407] on h4 "Enhanced Due Diligence (EDD) (if applicable)" at bounding box center [503, 407] width 193 height 12
click at [1013, 553] on button "Save subtask" at bounding box center [998, 554] width 83 height 25
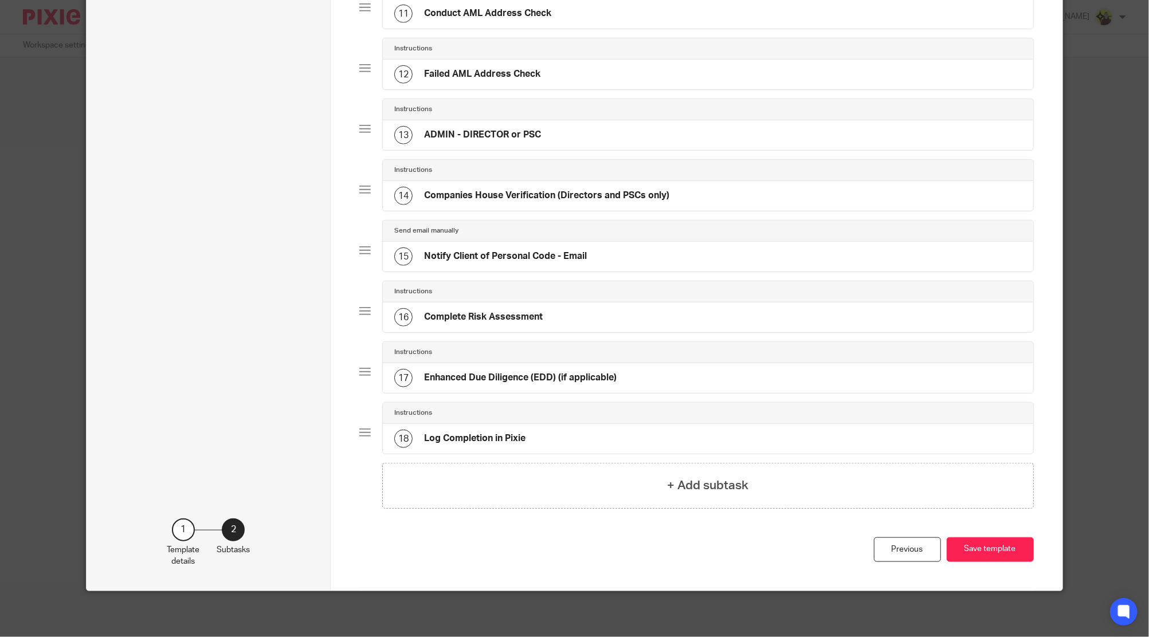
scroll to position [732, 0]
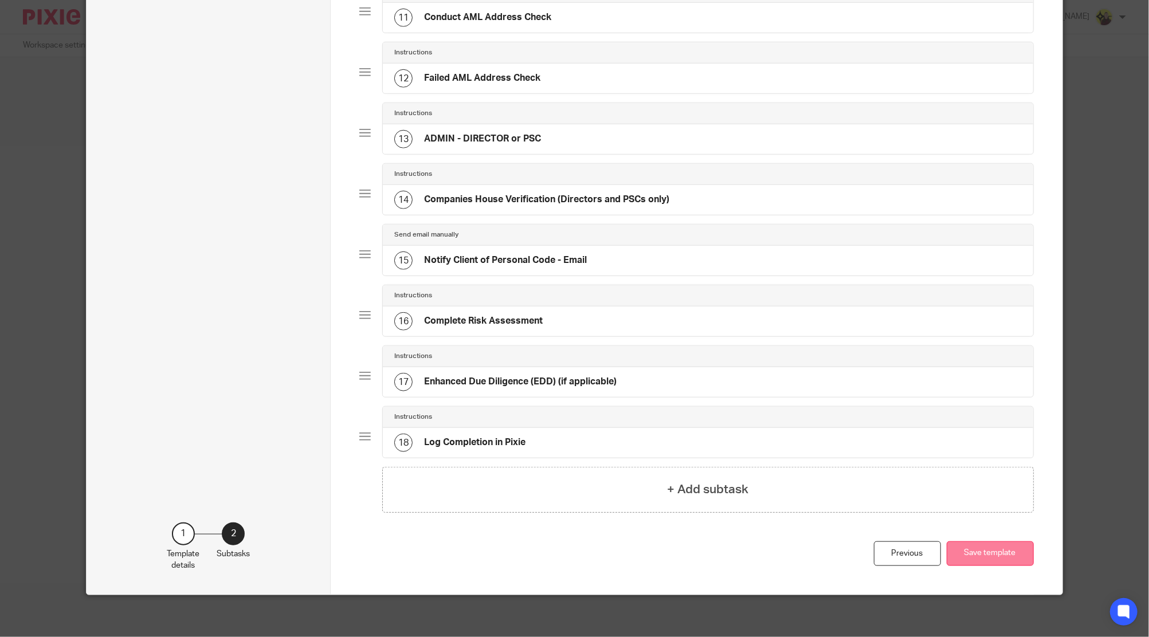
click at [967, 548] on button "Save template" at bounding box center [990, 554] width 87 height 25
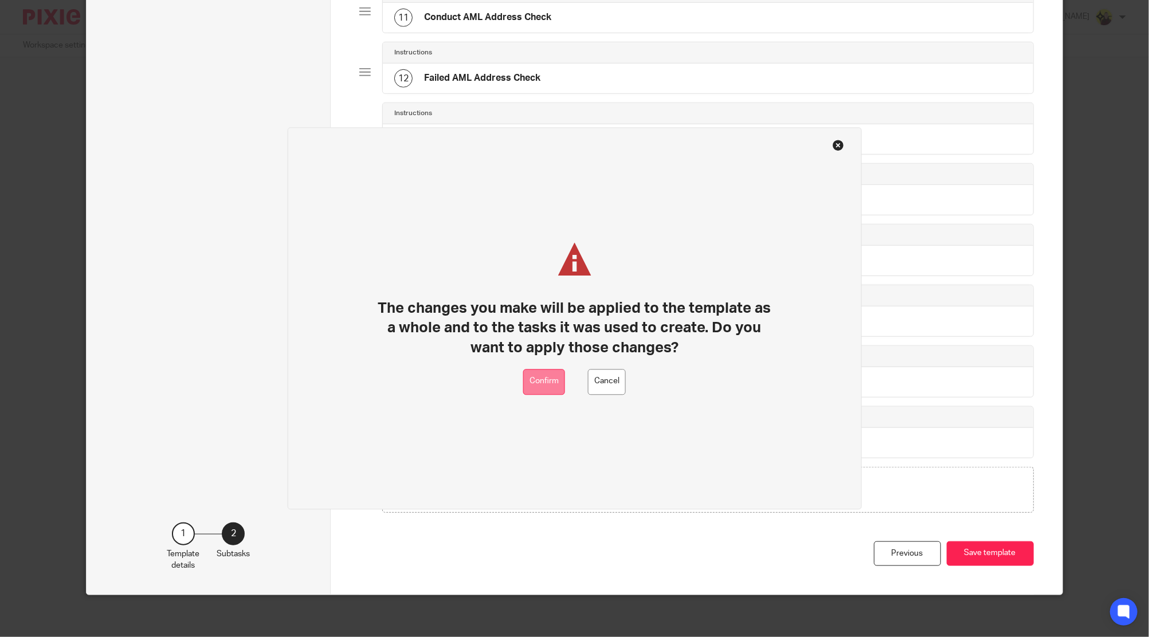
click at [555, 379] on button "Confirm" at bounding box center [544, 382] width 42 height 26
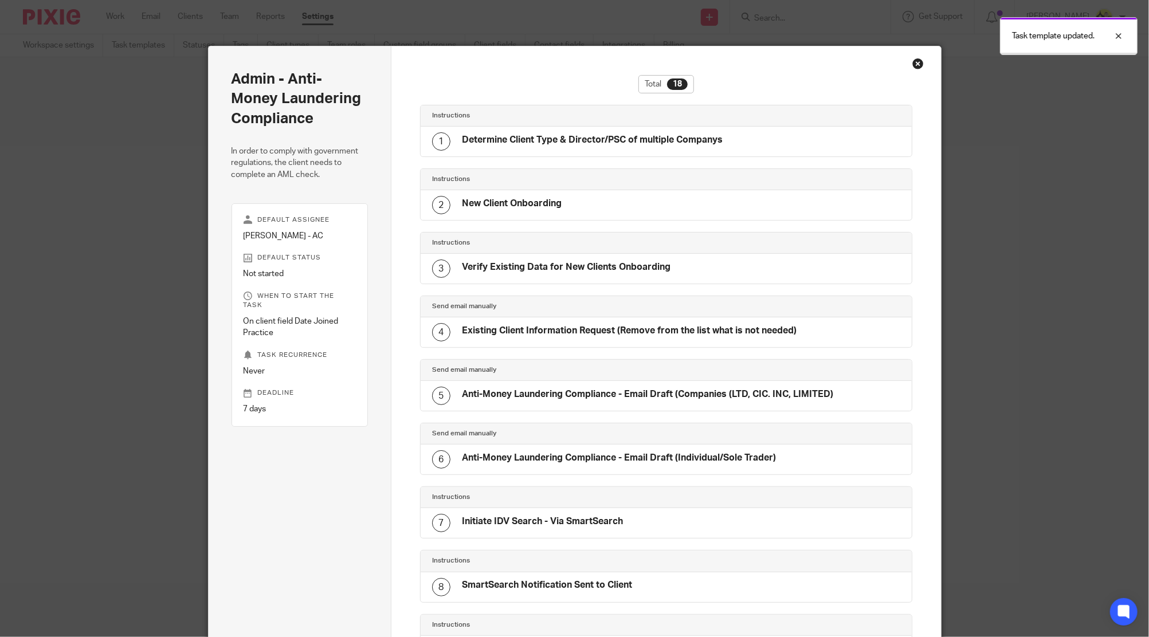
scroll to position [714, 0]
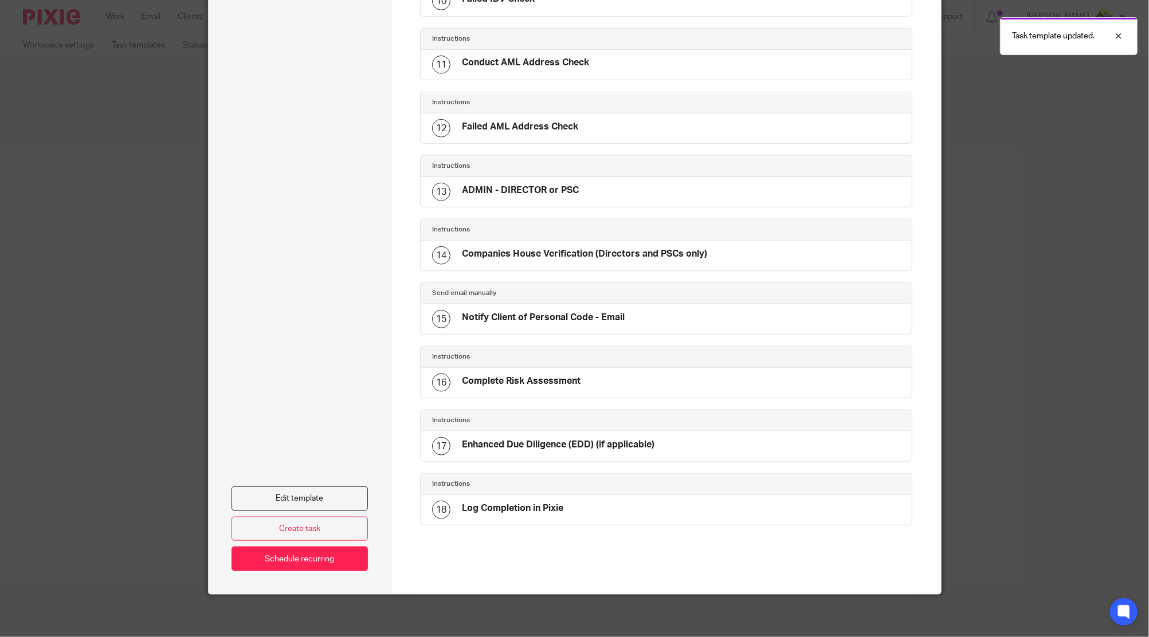
drag, startPoint x: 586, startPoint y: 101, endPoint x: 639, endPoint y: 98, distance: 53.4
click at [586, 101] on h4 "Instructions" at bounding box center [549, 102] width 234 height 9
click at [342, 476] on div "Edit template Create task Schedule recurring" at bounding box center [300, 153] width 137 height 835
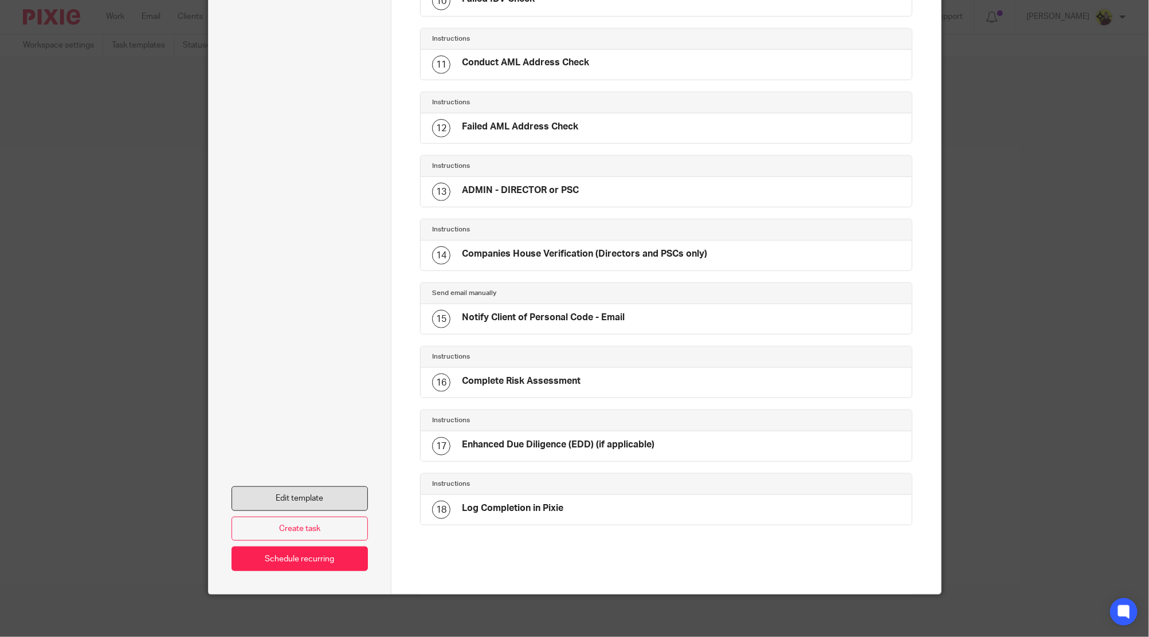
click at [326, 494] on link "Edit template" at bounding box center [300, 499] width 137 height 25
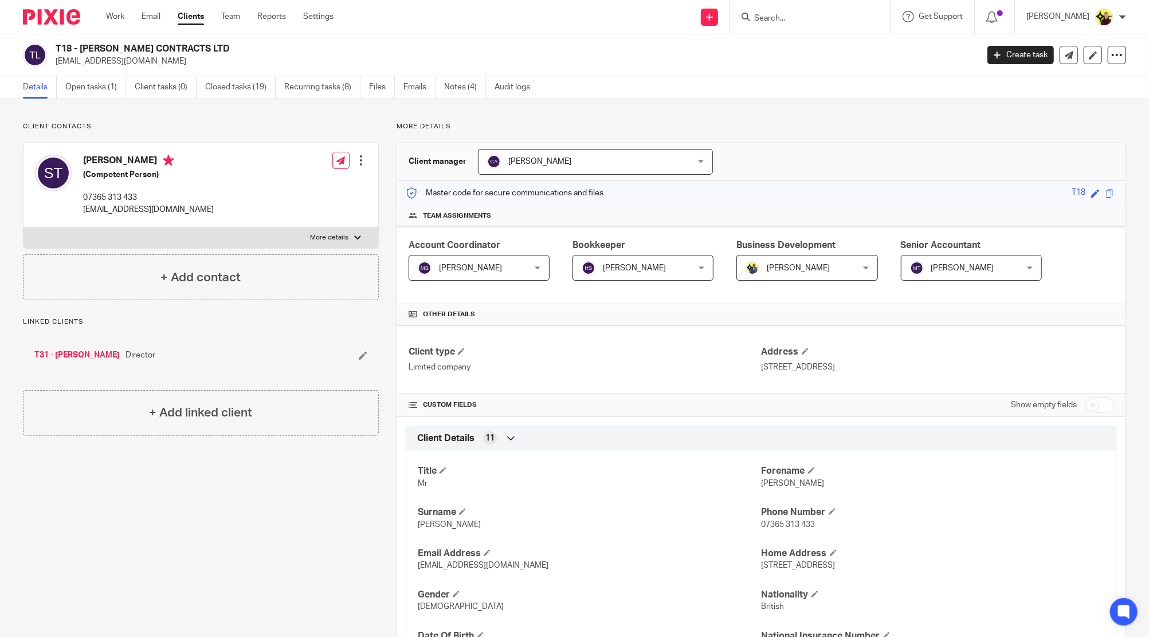
click at [199, 14] on link "Clients" at bounding box center [191, 16] width 26 height 11
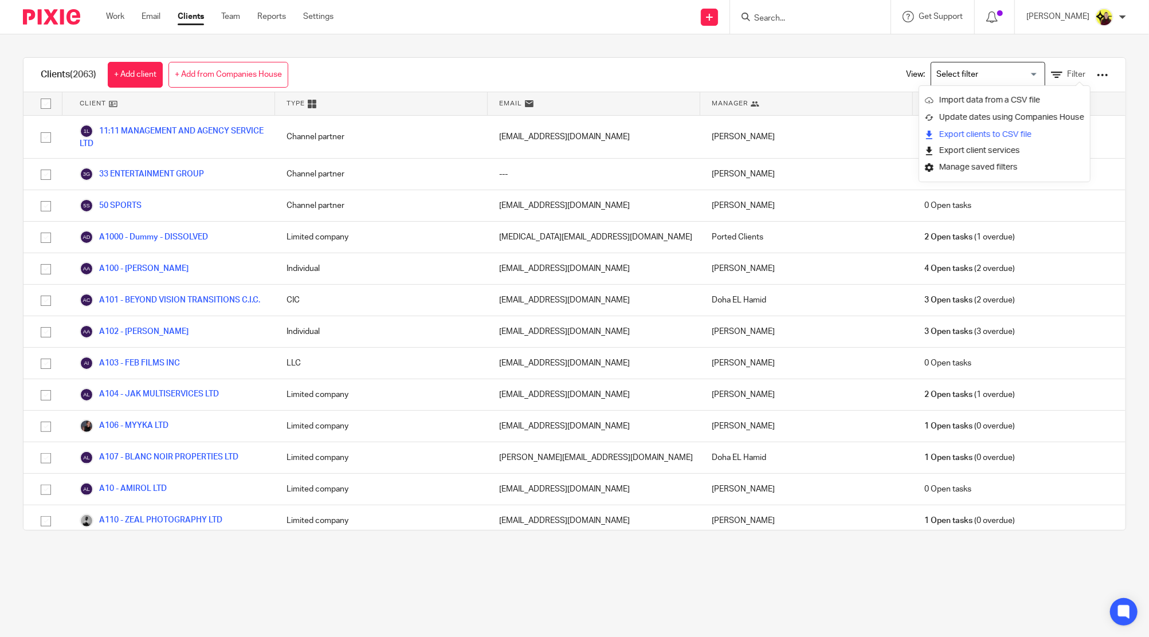
click at [969, 131] on link "Export clients to CSV file" at bounding box center [1004, 134] width 159 height 17
click at [840, 16] on input "Search" at bounding box center [804, 19] width 103 height 10
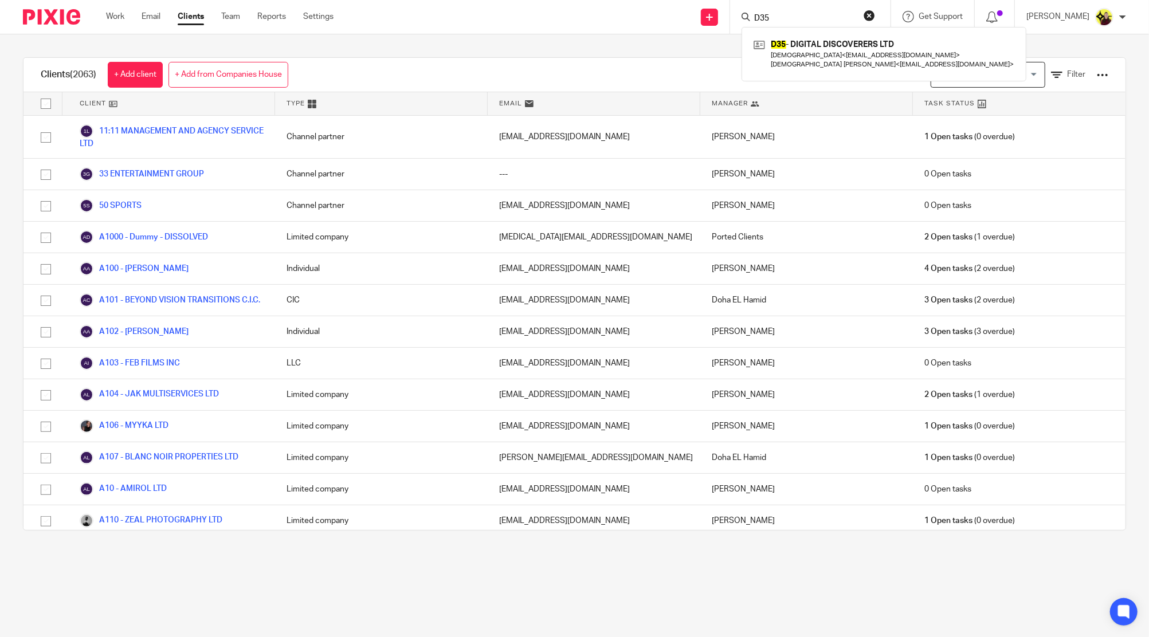
type input "D35"
click at [860, 80] on div "D35 - DIGITAL DISCOVERERS LTD Zeneptha < admin@digitaldiscoverers.uk > Zeneptha…" at bounding box center [884, 54] width 285 height 54
click at [857, 58] on link at bounding box center [884, 54] width 267 height 36
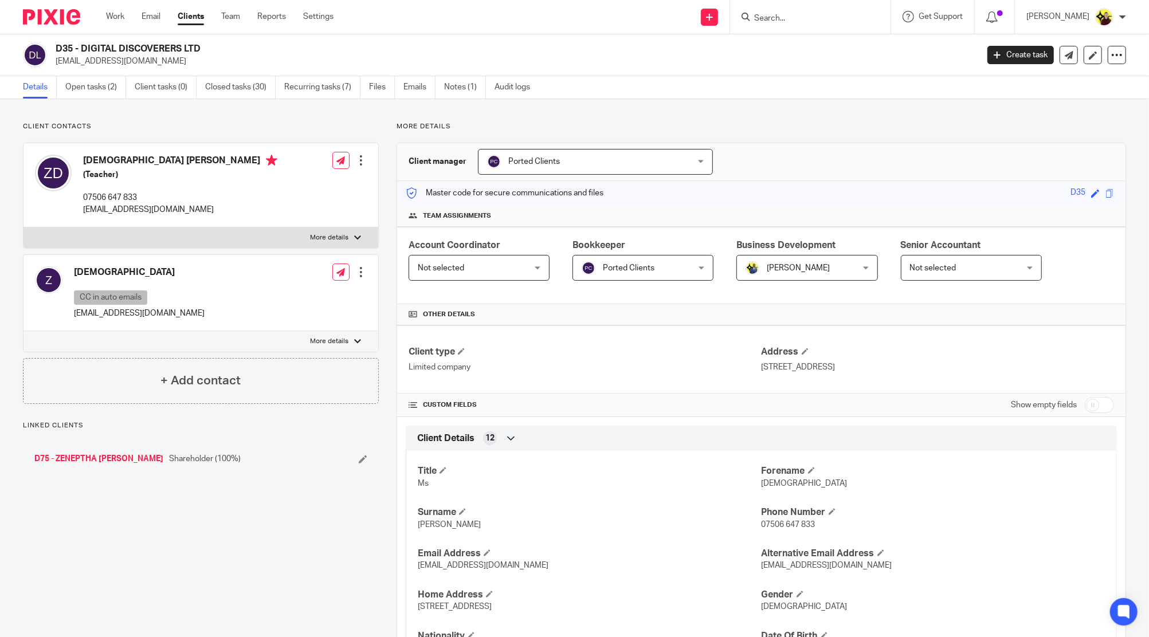
click at [535, 151] on span "Ported Clients" at bounding box center [577, 162] width 181 height 24
click at [512, 96] on link "Audit logs" at bounding box center [517, 87] width 44 height 22
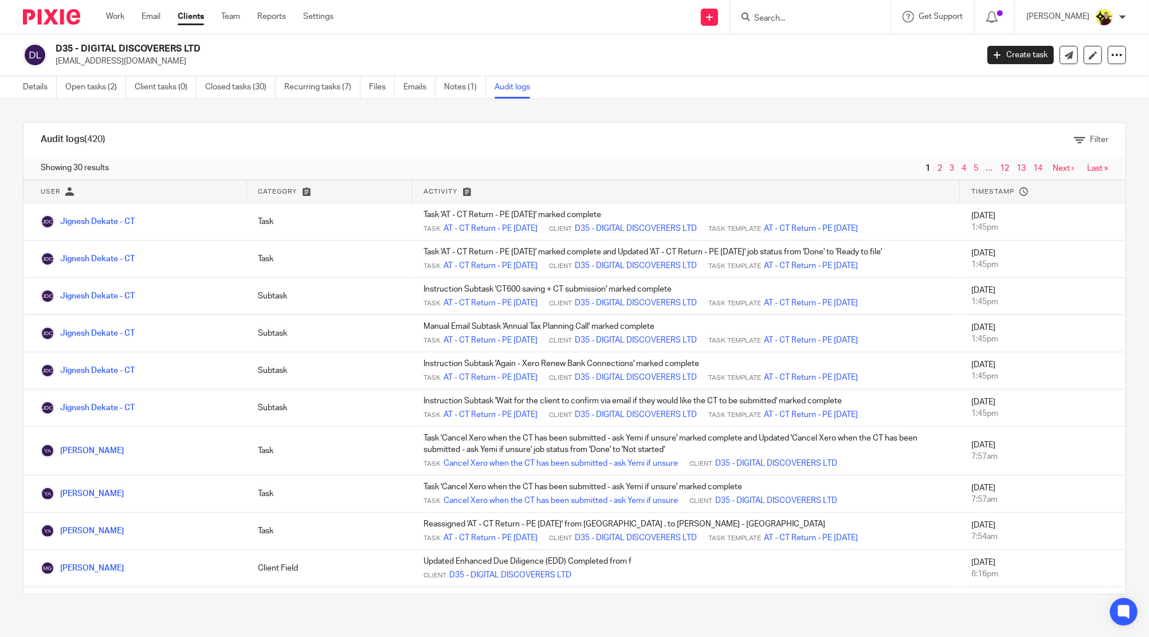
click at [378, 177] on div "Showing 30 results 1 2 3 4 5 … 12 13 14 Next › Last »" at bounding box center [574, 168] width 1102 height 23
click at [935, 163] on span "2" at bounding box center [941, 169] width 12 height 14
click at [87, 91] on link "Open tasks (2)" at bounding box center [95, 87] width 61 height 22
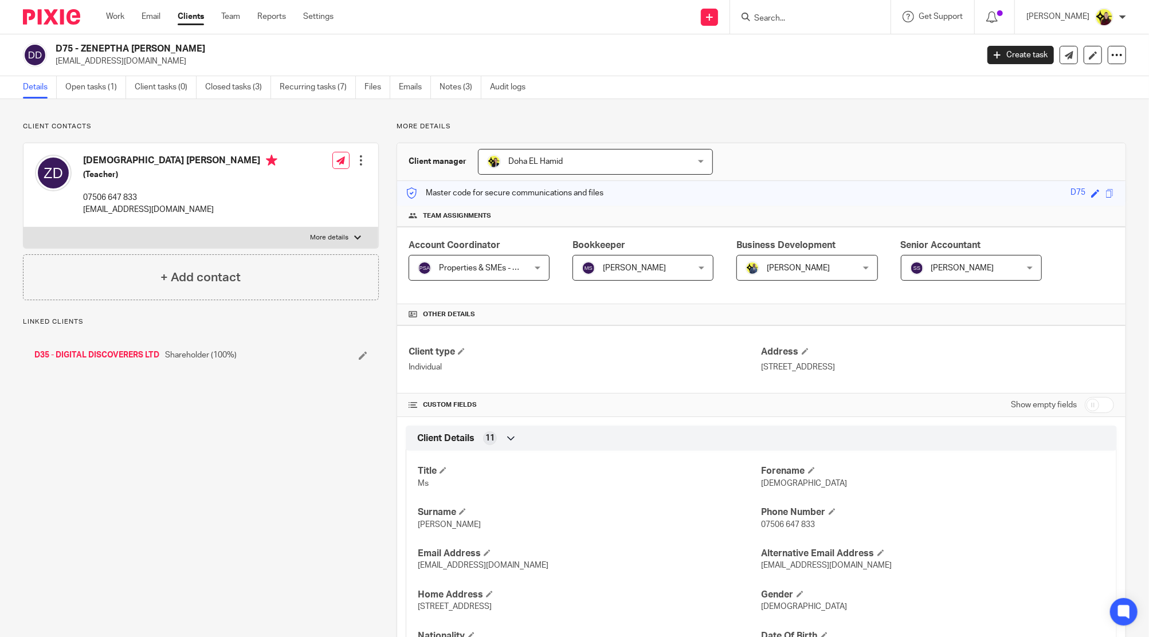
click at [517, 166] on span "Doha EL Hamid" at bounding box center [577, 162] width 181 height 24
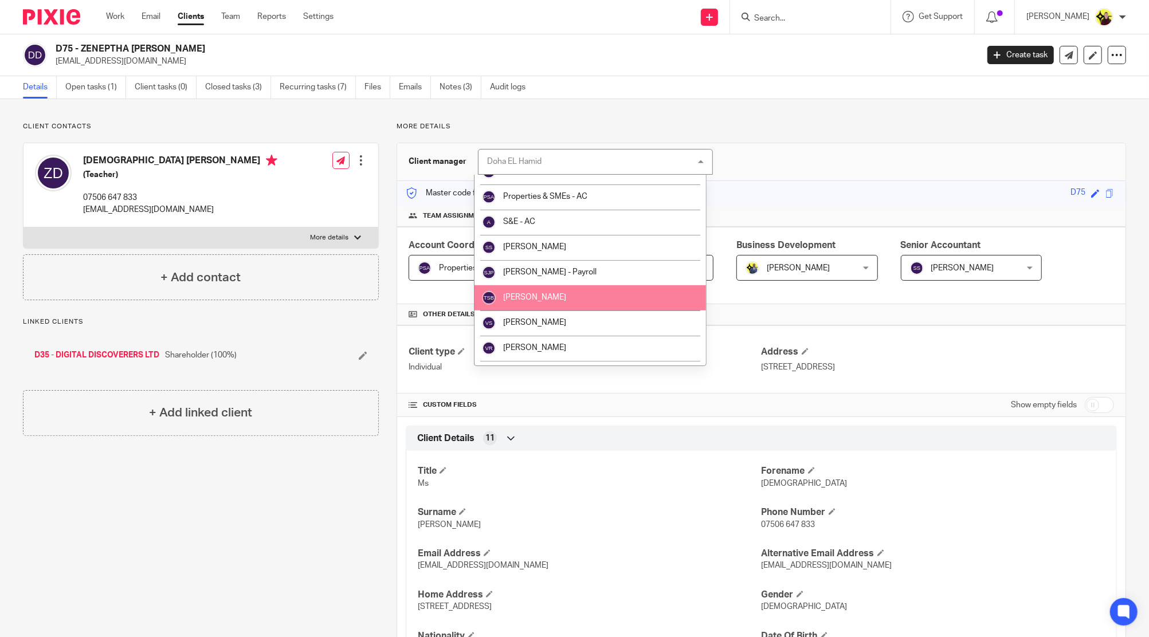
scroll to position [665, 0]
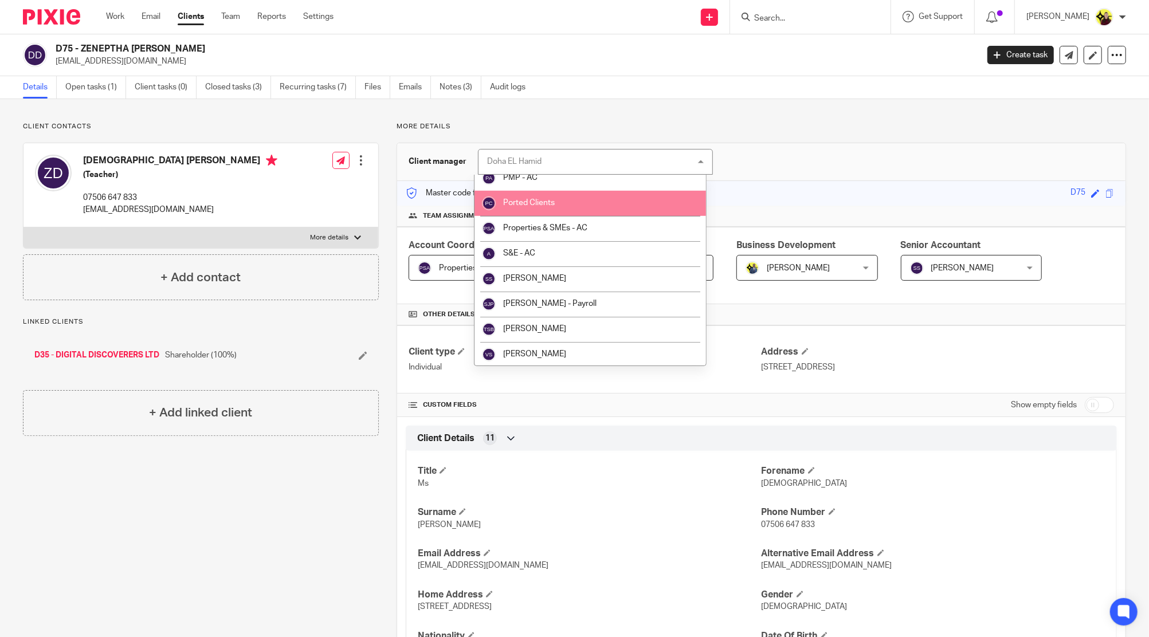
click at [544, 210] on li "Ported Clients" at bounding box center [591, 203] width 232 height 25
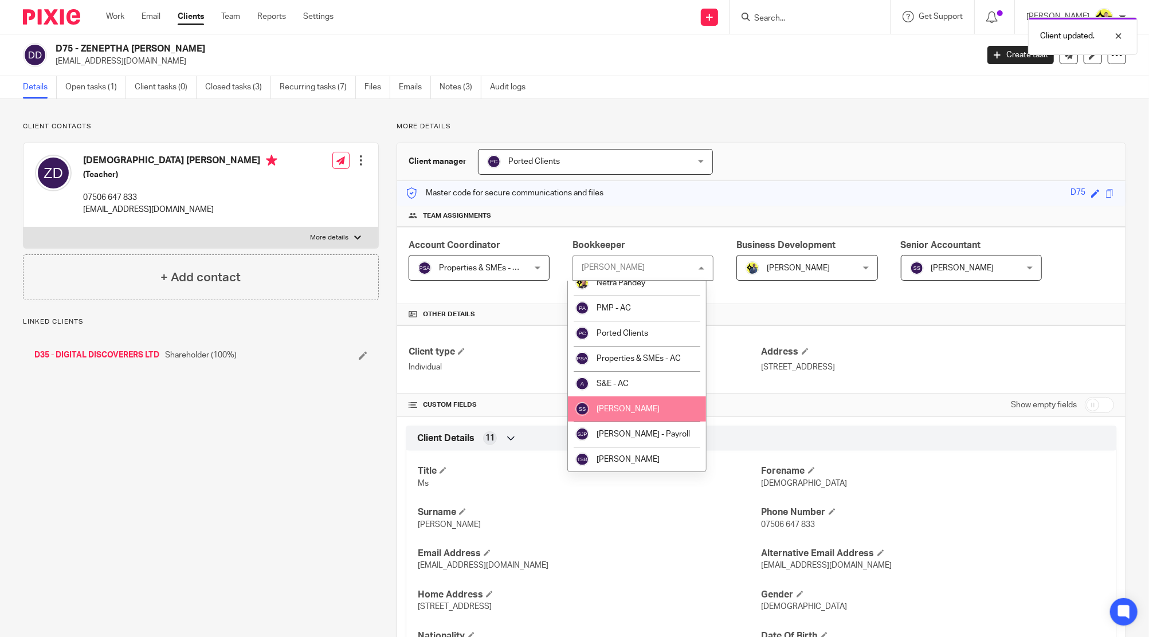
scroll to position [688, 0]
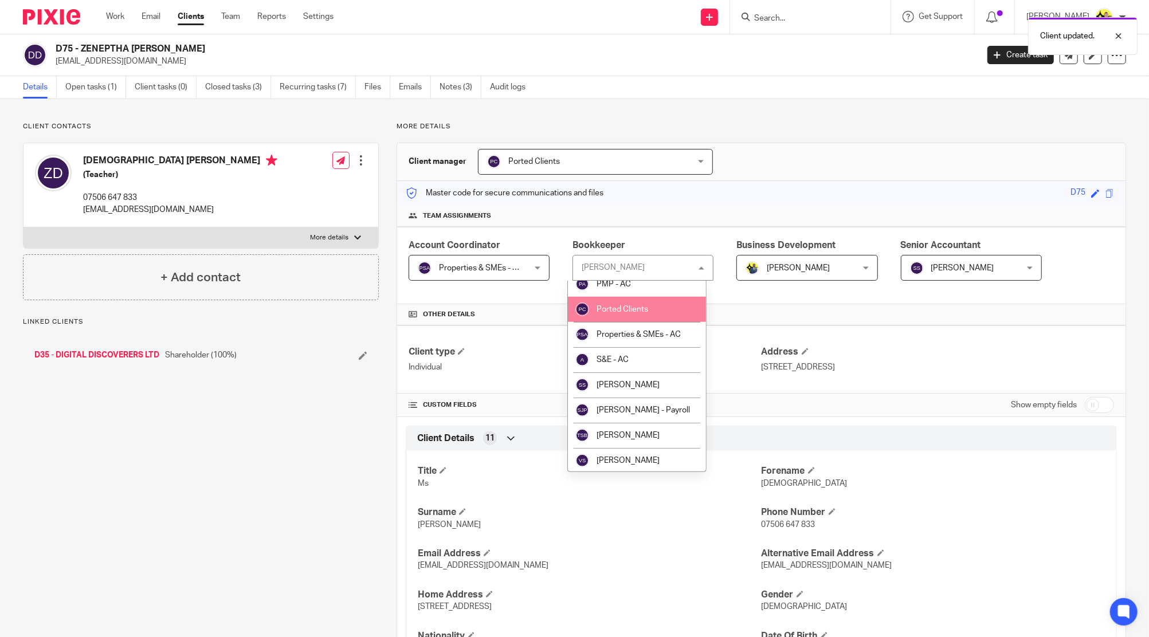
click at [611, 304] on li "Ported Clients" at bounding box center [637, 309] width 139 height 25
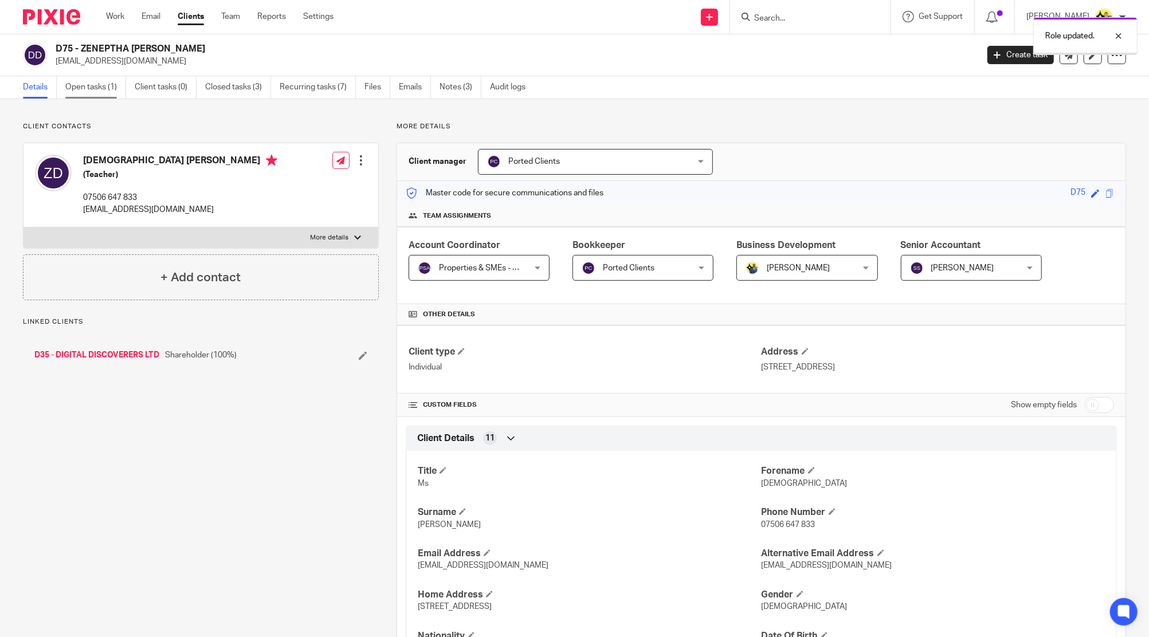
click at [107, 88] on link "Open tasks (1)" at bounding box center [95, 87] width 61 height 22
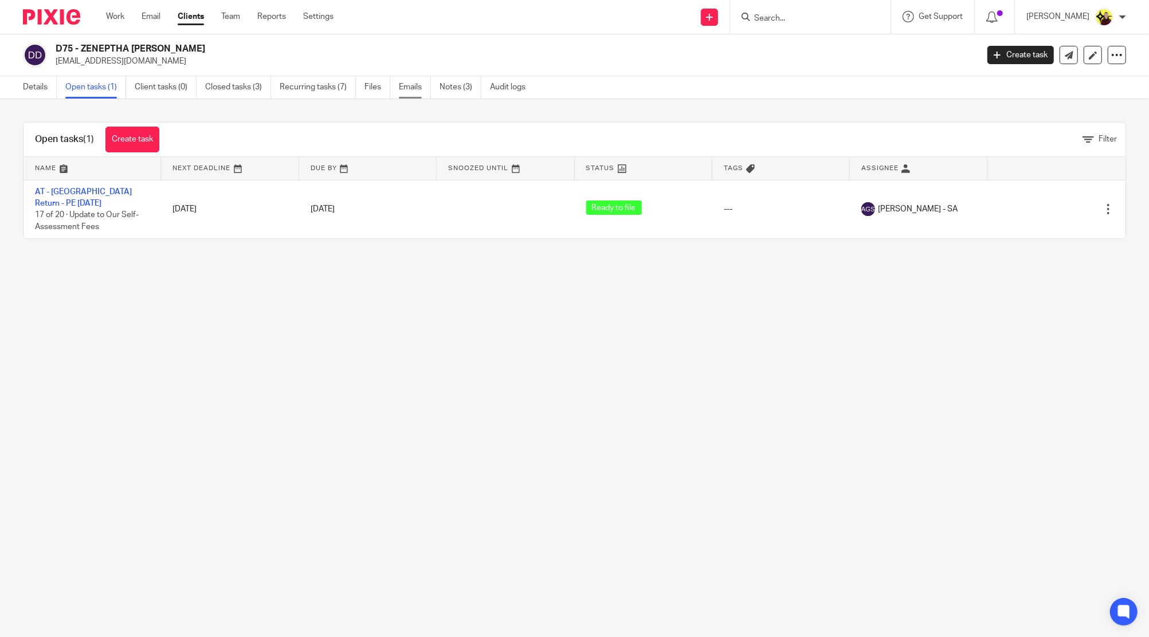
click at [412, 91] on link "Emails" at bounding box center [415, 87] width 32 height 22
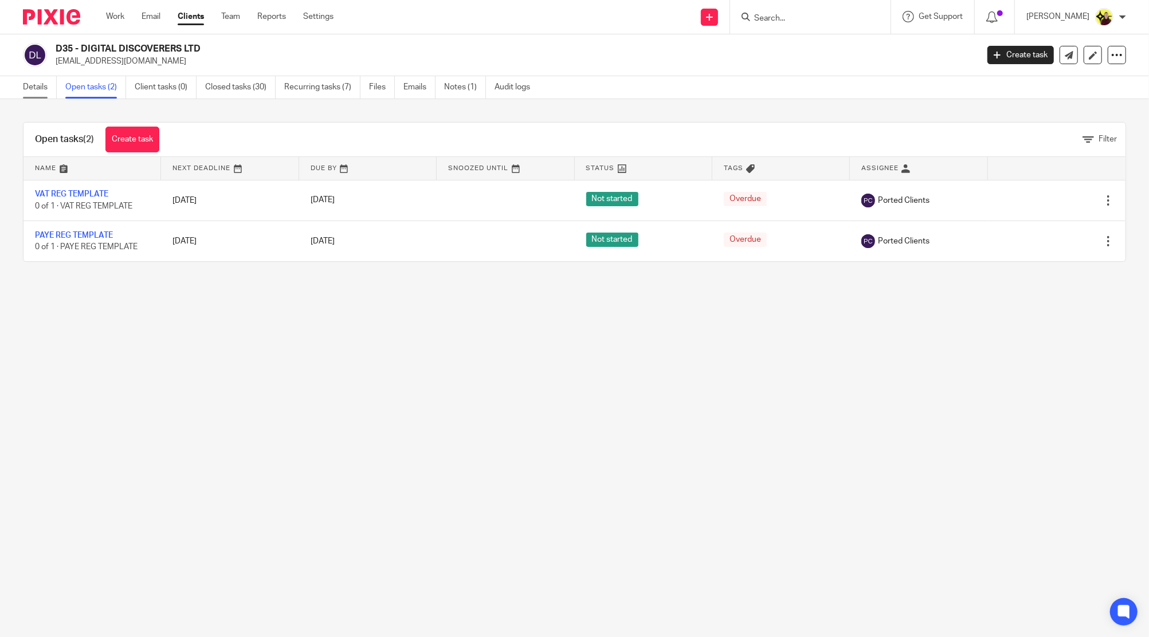
click at [45, 94] on link "Details" at bounding box center [40, 87] width 34 height 22
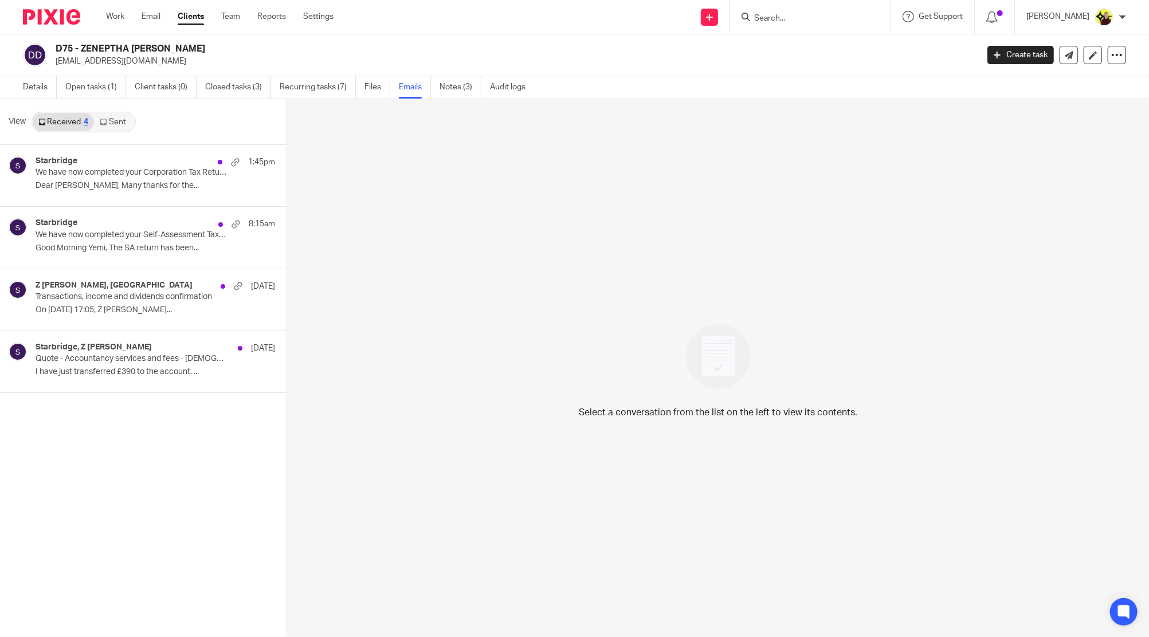
click at [119, 125] on link "Sent" at bounding box center [114, 122] width 40 height 18
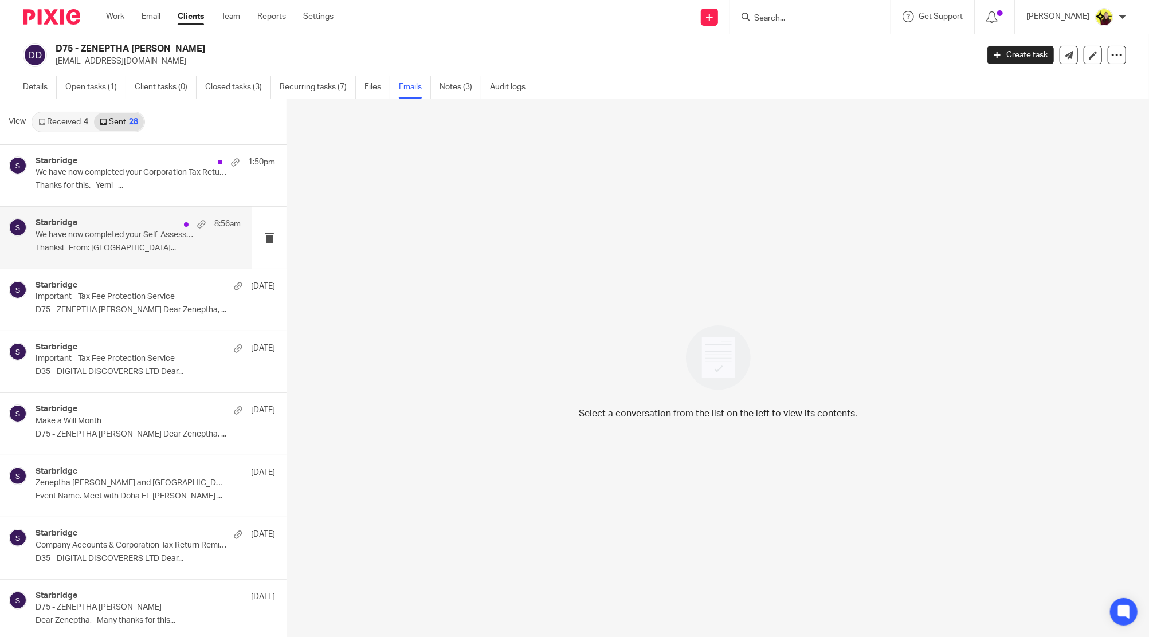
click at [127, 232] on p "We have now completed your Self-Assessment Tax Return for 2024-25 - PLEASE CONF…" at bounding box center [118, 235] width 164 height 10
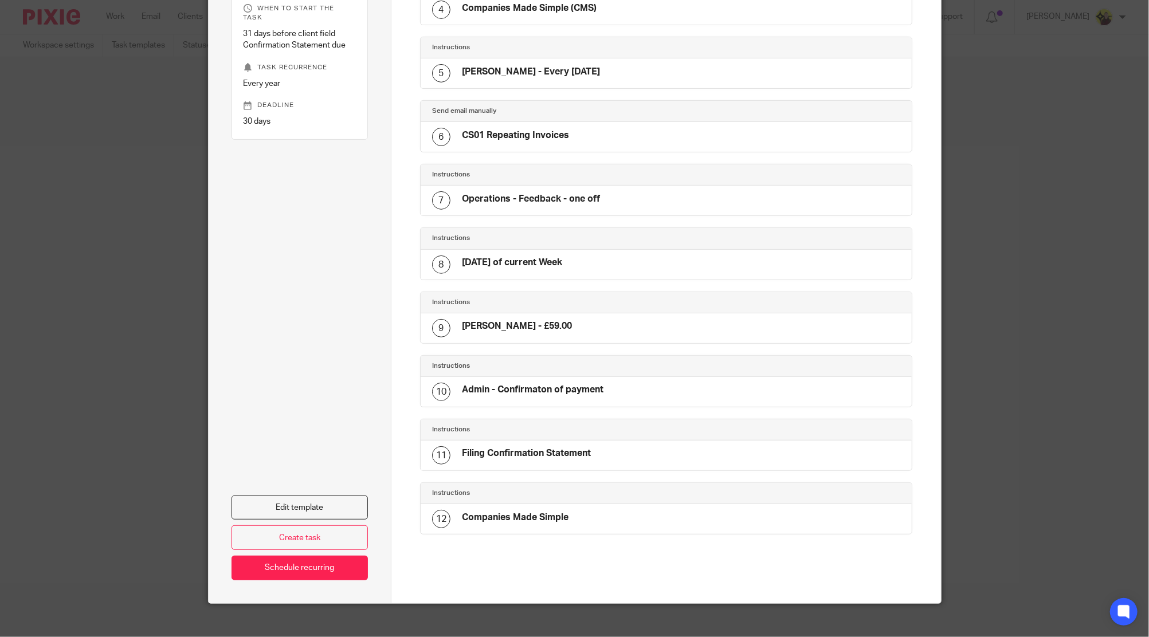
scroll to position [332, 0]
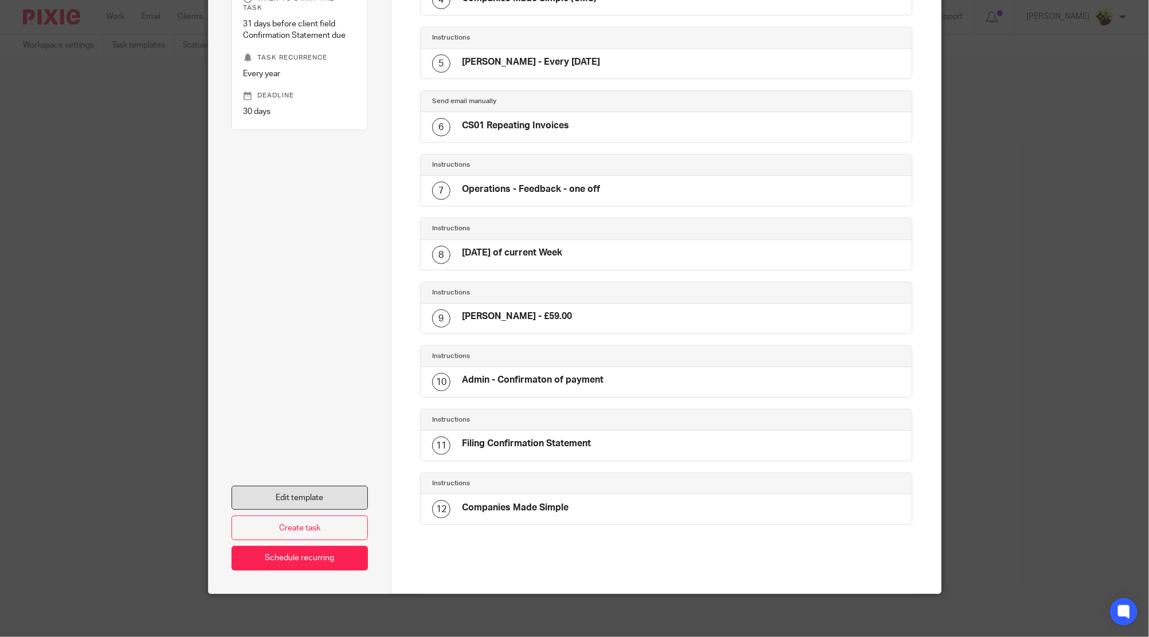
click at [302, 490] on link "Edit template" at bounding box center [300, 498] width 137 height 25
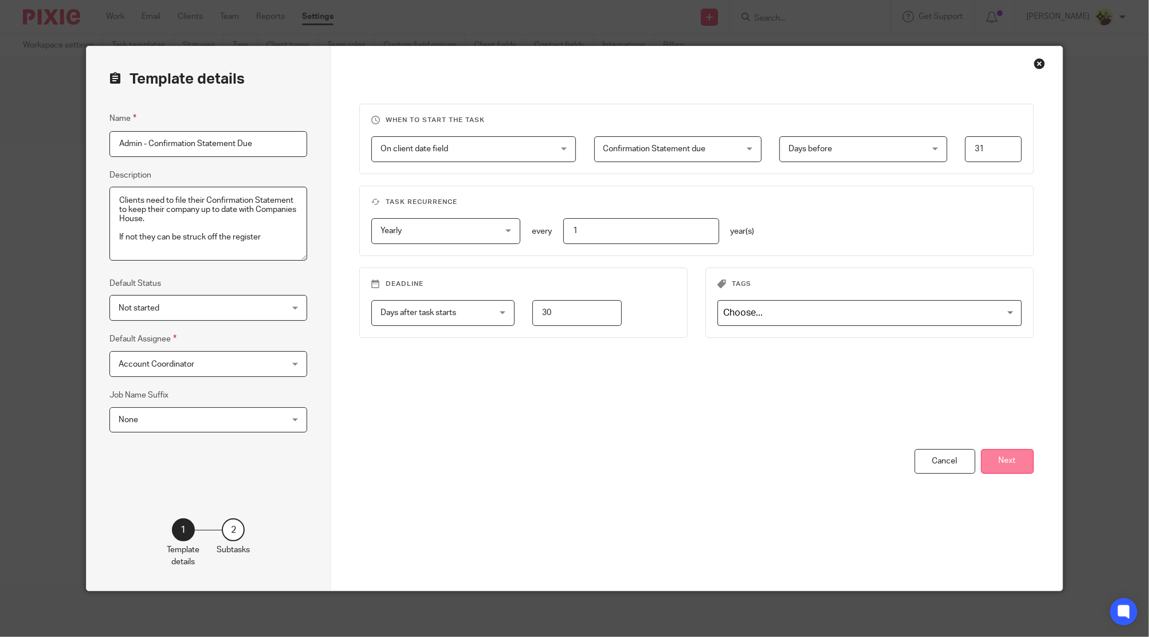
click at [992, 459] on button "Next" at bounding box center [1007, 461] width 53 height 25
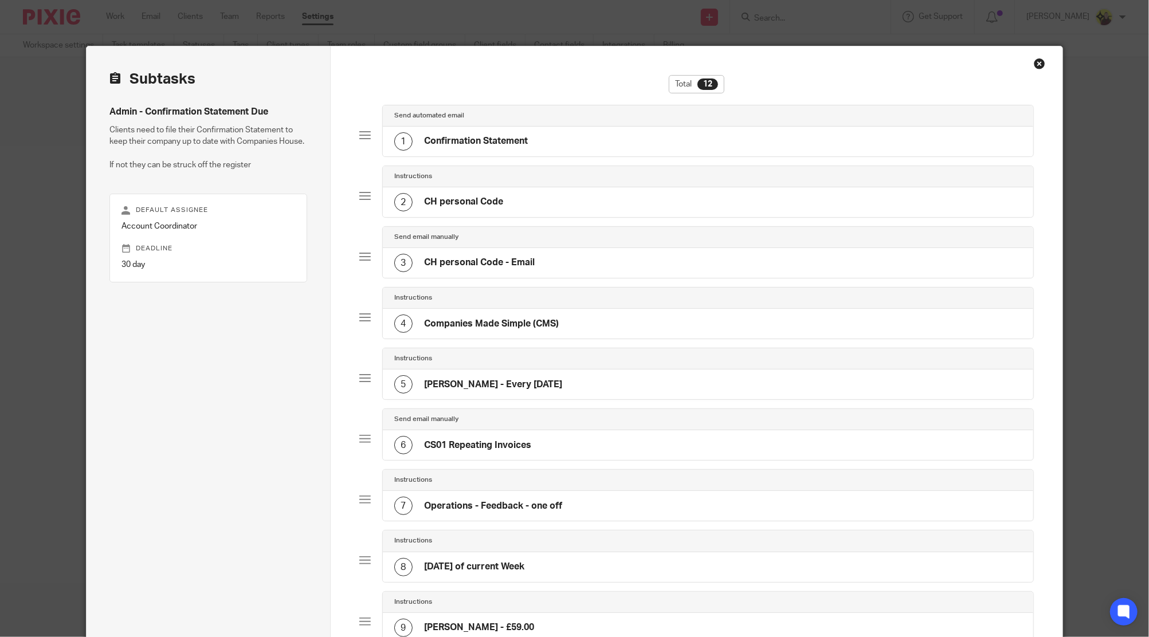
click at [601, 127] on div "1 Confirmation Statement" at bounding box center [708, 142] width 651 height 30
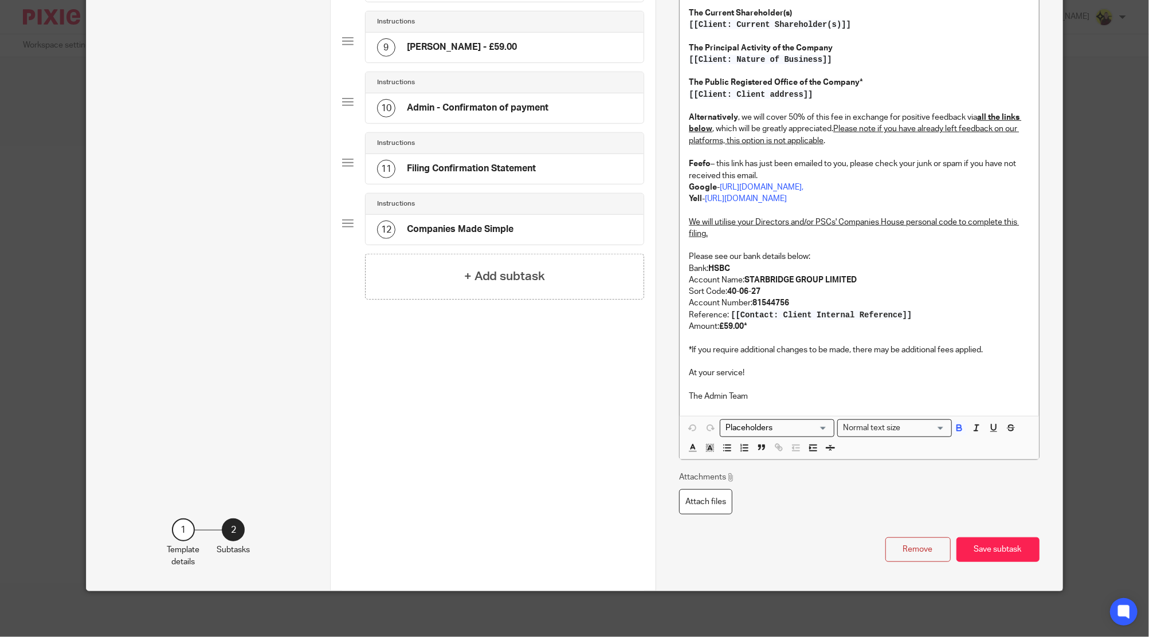
scroll to position [665, 0]
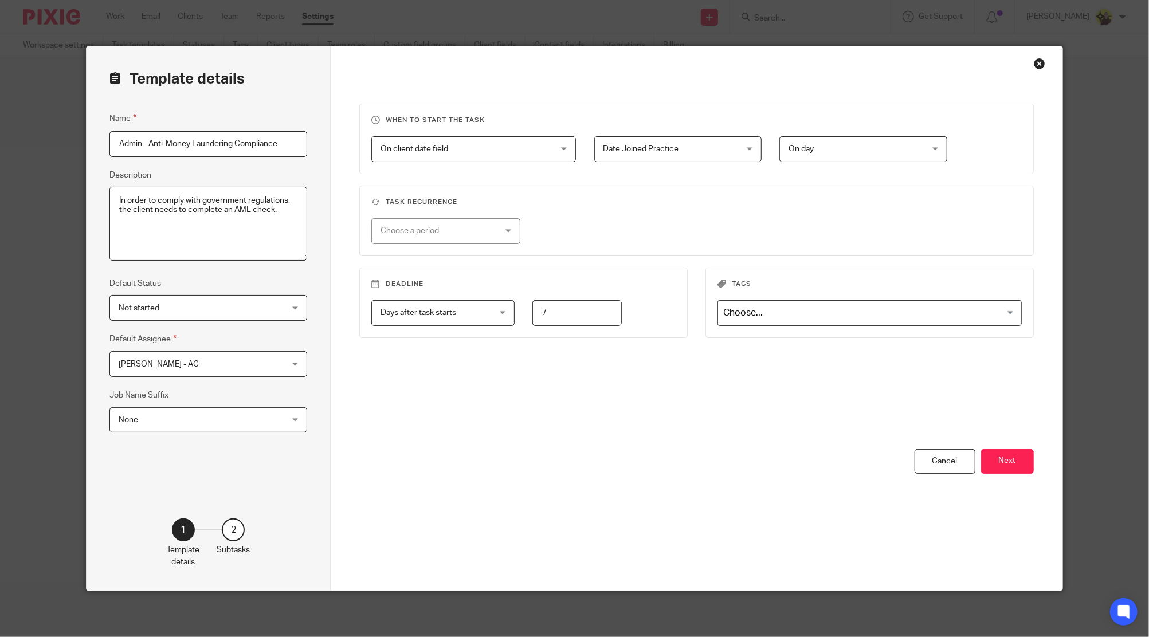
drag, startPoint x: 1019, startPoint y: 464, endPoint x: 555, endPoint y: 95, distance: 593.1
click at [1019, 464] on button "Next" at bounding box center [1007, 461] width 53 height 25
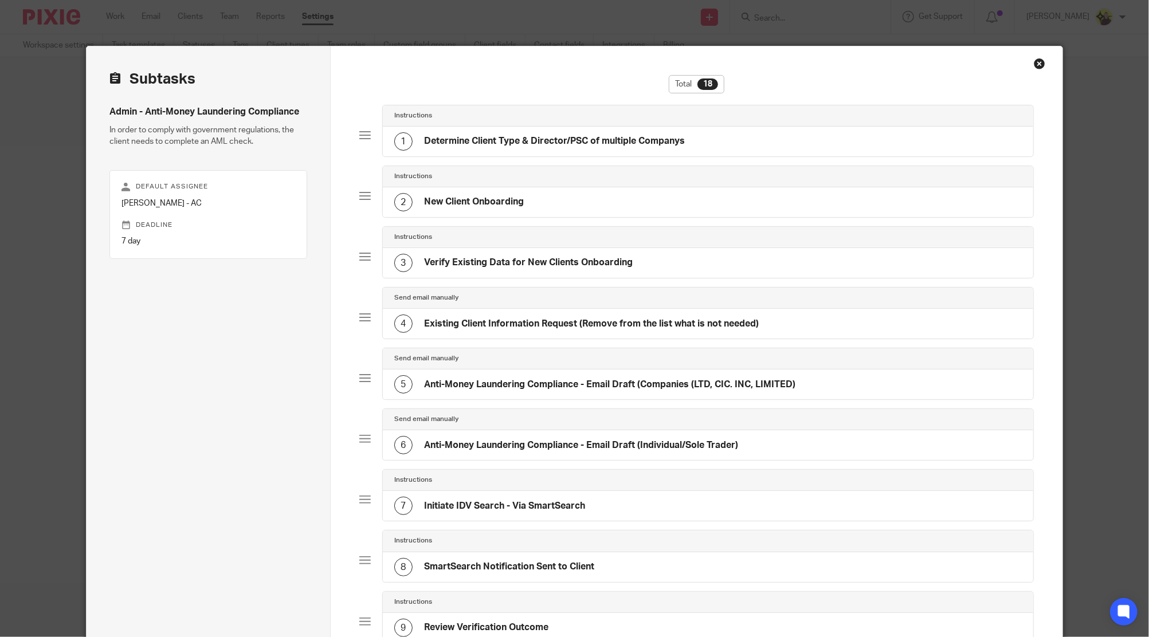
click at [652, 163] on div "Instructions 1 Determine Client Type & Director/PSC of multiple Companys" at bounding box center [696, 135] width 675 height 61
click at [651, 158] on div "Instructions 1 Determine Client Type & Director/PSC of multiple Companys" at bounding box center [696, 135] width 675 height 61
click at [642, 143] on h4 "Determine Client Type & Director/PSC of multiple Companys" at bounding box center [554, 141] width 261 height 12
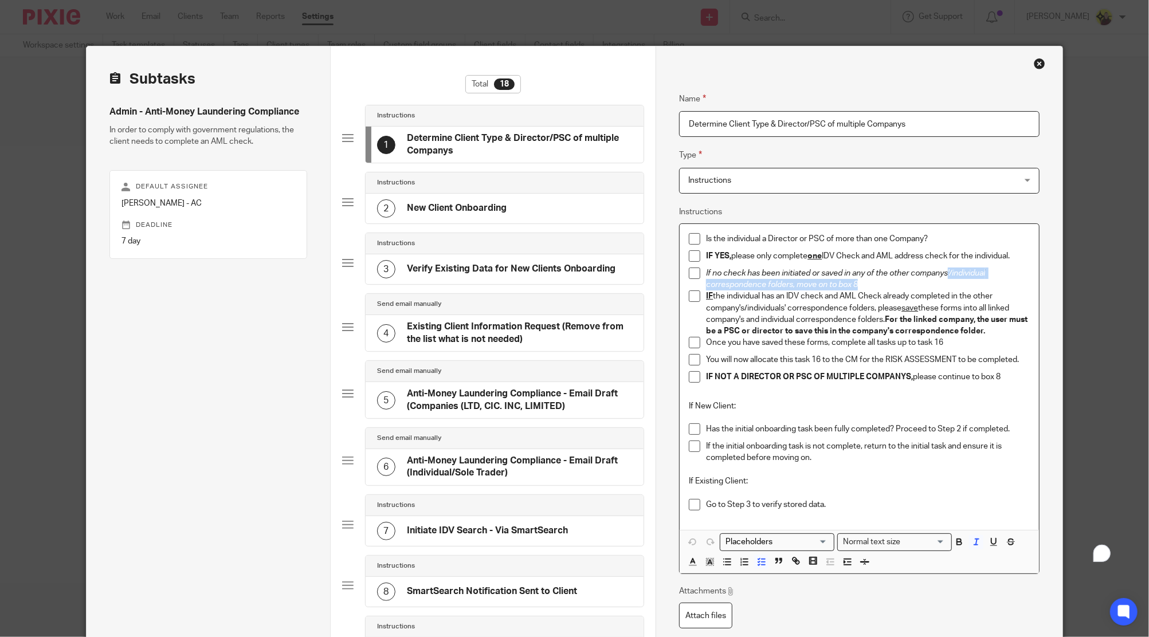
drag, startPoint x: 949, startPoint y: 282, endPoint x: 945, endPoint y: 273, distance: 10.0
click at [945, 273] on p "If no check has been initiated or saved in any of the other companys'/individua…" at bounding box center [867, 279] width 323 height 23
click at [520, 197] on div "2 New Client Onboarding" at bounding box center [505, 209] width 278 height 30
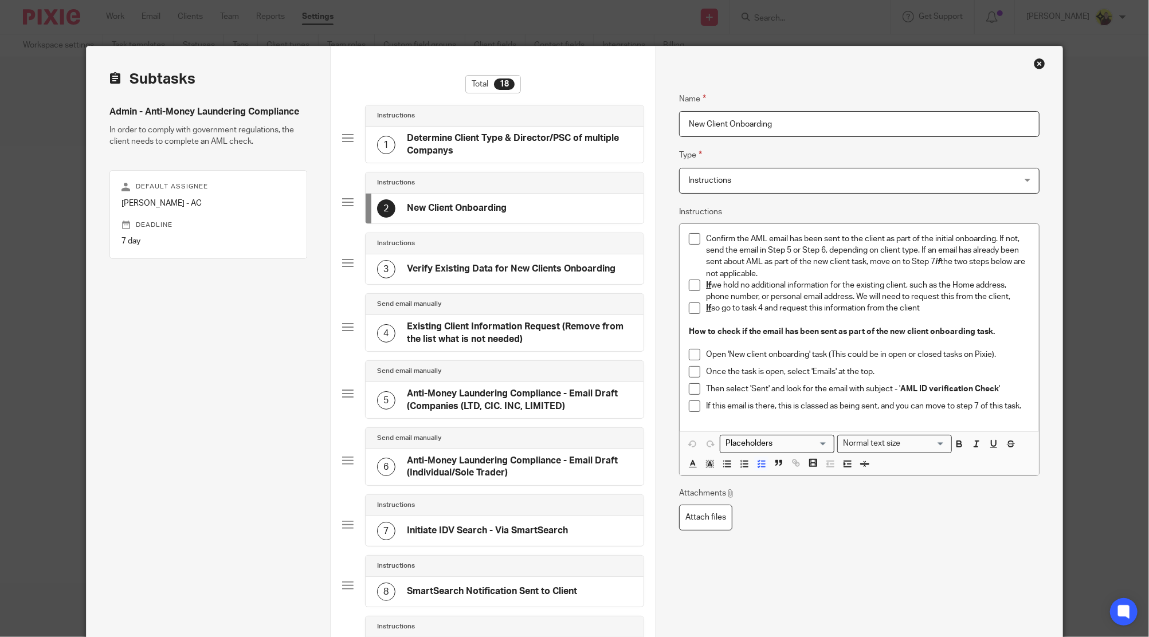
click at [562, 262] on div "3 Verify Existing Data for New Clients Onboarding" at bounding box center [496, 269] width 238 height 18
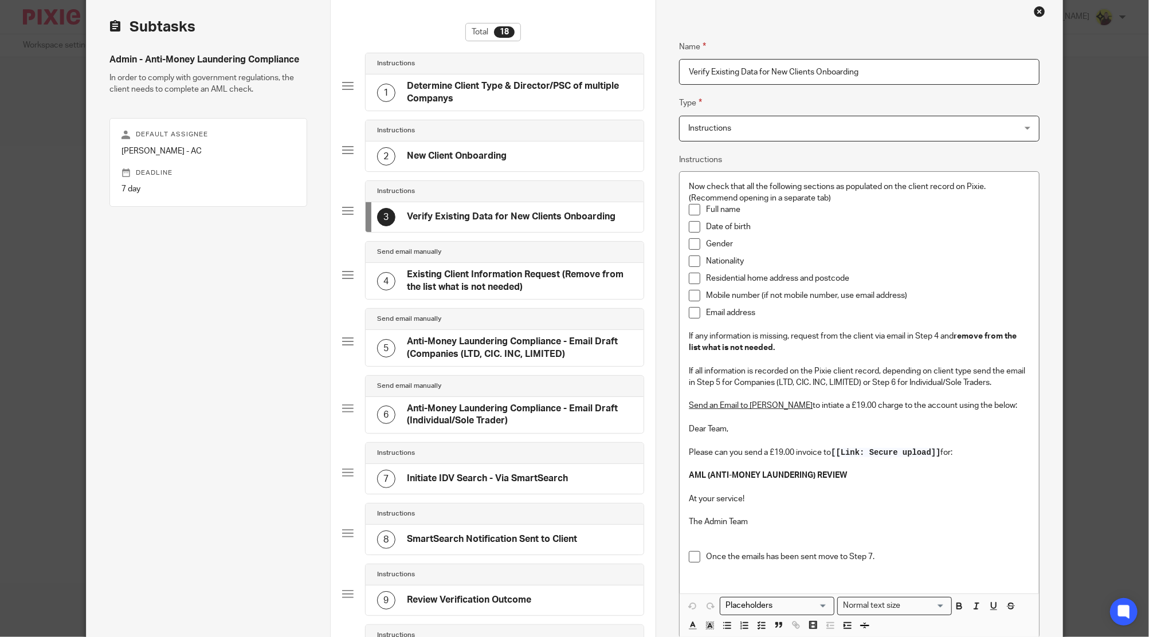
scroll to position [76, 0]
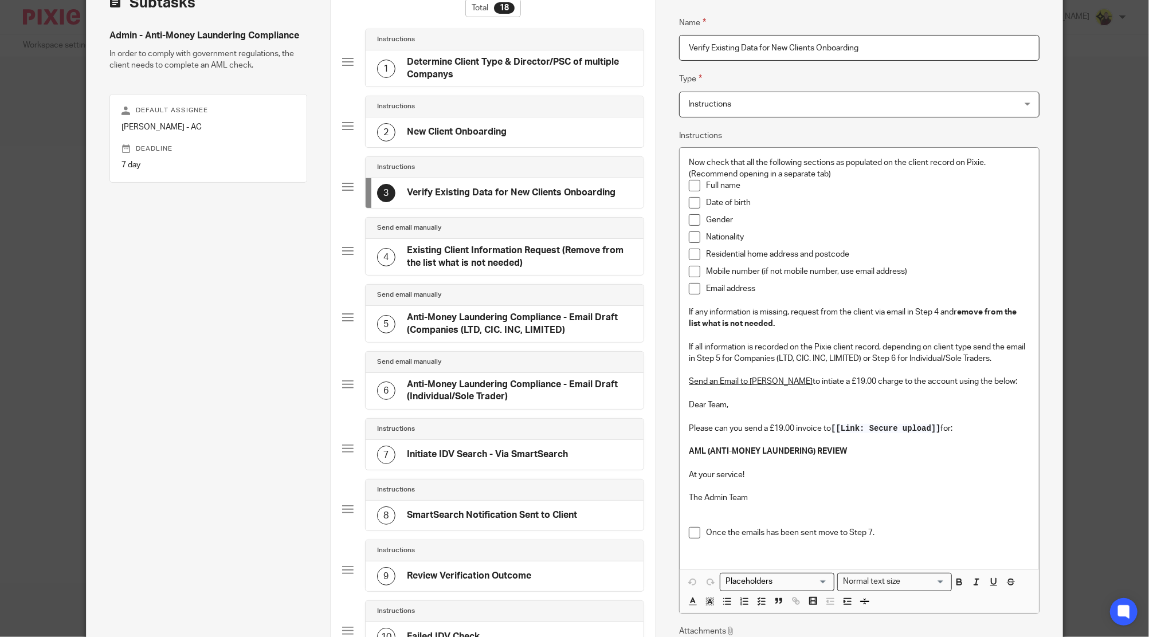
click at [495, 257] on h4 "Existing Client Information Request (Remove from the list what is not needed)" at bounding box center [519, 257] width 225 height 25
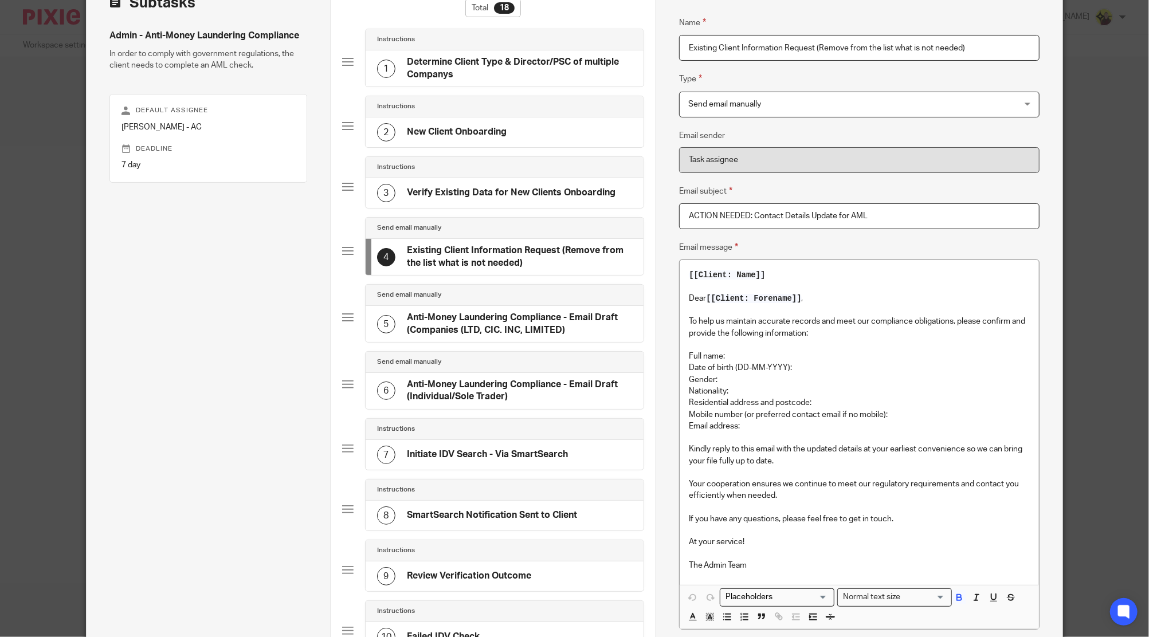
click at [510, 312] on h4 "Anti-Money Laundering Compliance - Email Draft (Companies (LTD, CIC. INC, LIMIT…" at bounding box center [519, 324] width 225 height 25
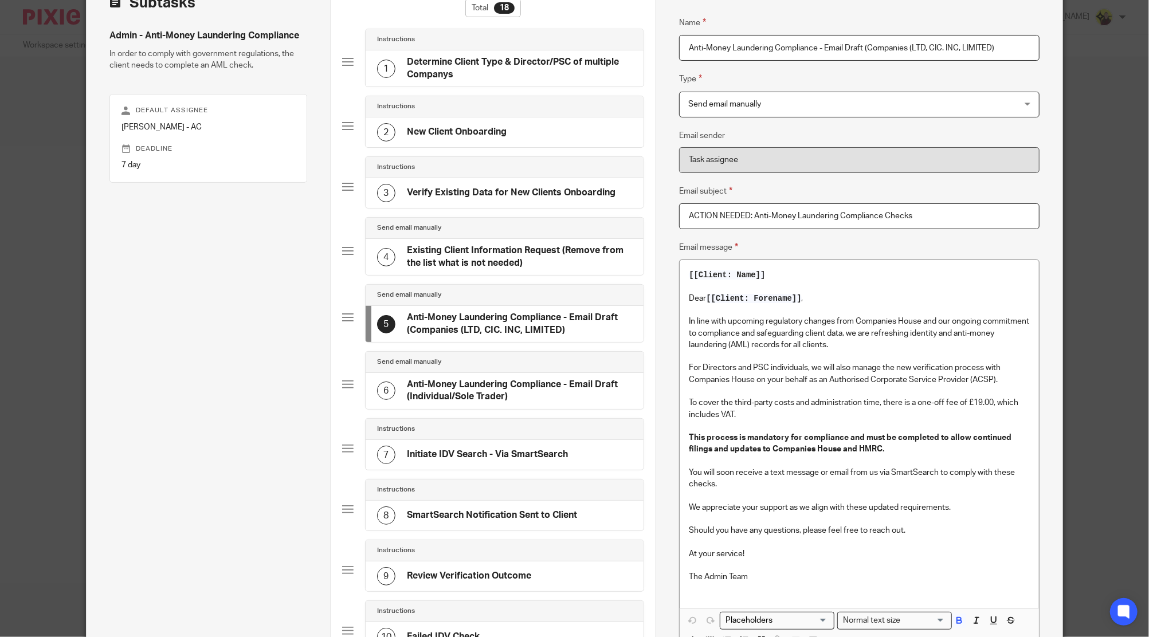
click at [568, 375] on div "6 Anti-Money Laundering Compliance - Email Draft (Individual/Sole Trader)" at bounding box center [505, 391] width 278 height 36
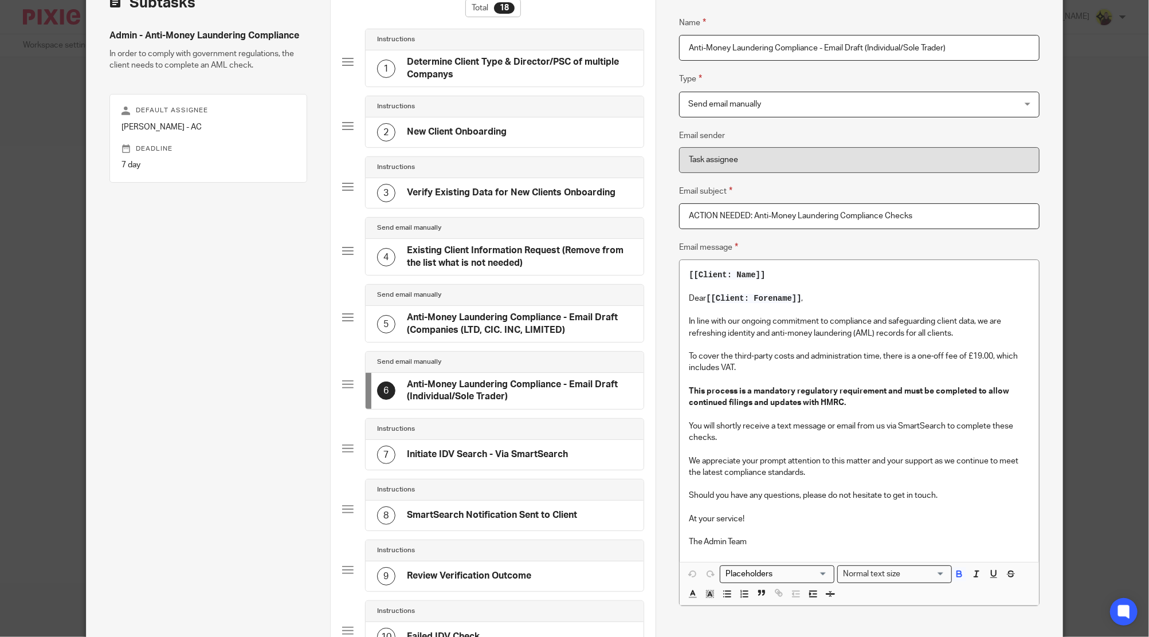
click at [530, 433] on div "Instructions" at bounding box center [505, 429] width 278 height 21
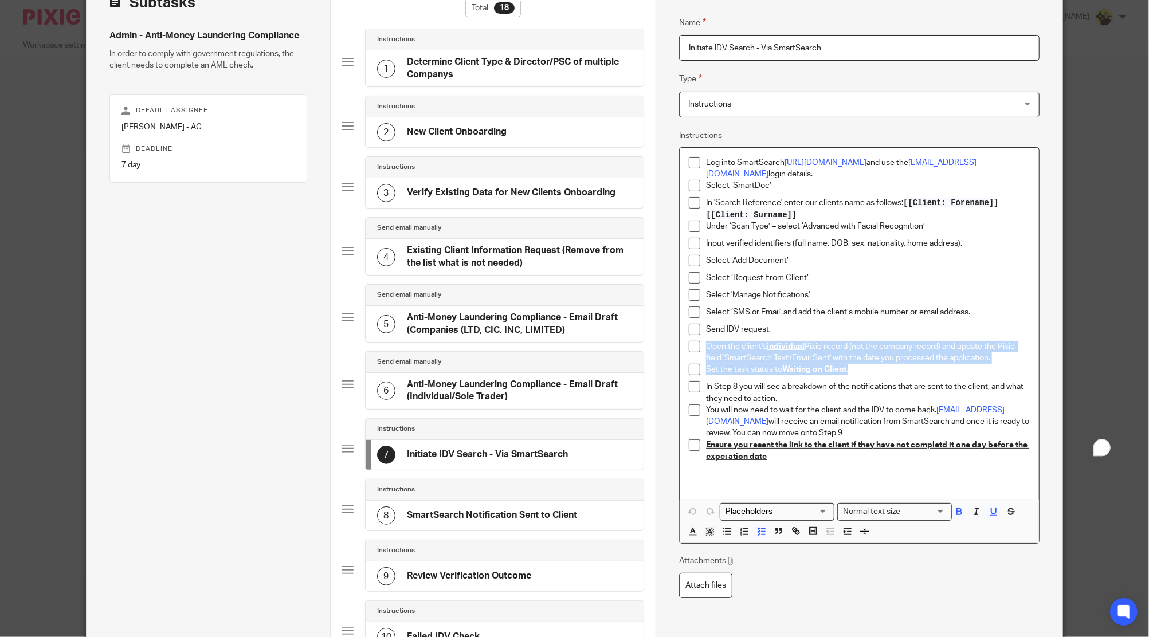
drag, startPoint x: 702, startPoint y: 346, endPoint x: 851, endPoint y: 364, distance: 150.1
click at [848, 366] on ul "Log into SmartSearch [URL][DOMAIN_NAME] and use the [EMAIL_ADDRESS][DOMAIN_NAME…" at bounding box center [859, 316] width 340 height 318
click at [830, 374] on p "Set the task status to Waiting on Client ." at bounding box center [867, 369] width 323 height 11
click at [829, 344] on p "Open the client's individual Pixie record (not the company record) and update t…" at bounding box center [867, 352] width 323 height 23
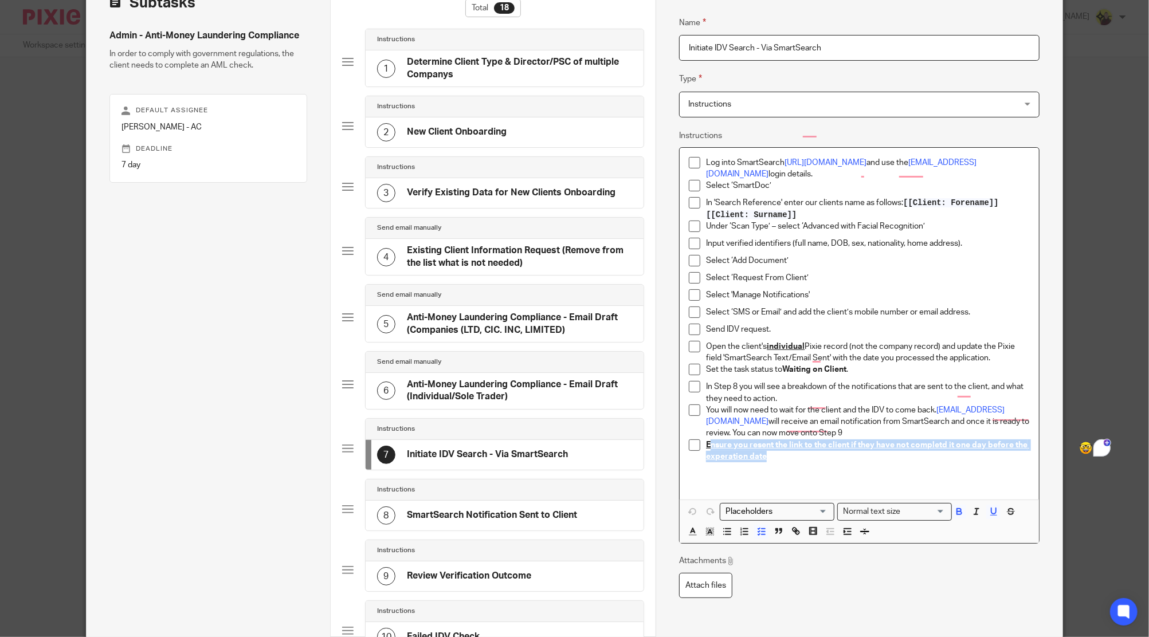
drag, startPoint x: 785, startPoint y: 459, endPoint x: 706, endPoint y: 452, distance: 78.8
click at [706, 452] on p "Ensure you resent the link to the client if they have not completd it one day b…" at bounding box center [867, 451] width 323 height 23
click at [778, 453] on p "Ensure you resent the link to the client if they have not completd it one day b…" at bounding box center [867, 451] width 323 height 23
drag, startPoint x: 767, startPoint y: 459, endPoint x: 700, endPoint y: 448, distance: 67.4
click at [706, 448] on p "Ensure you resent the link to the client if they have not completd it one day b…" at bounding box center [867, 451] width 323 height 23
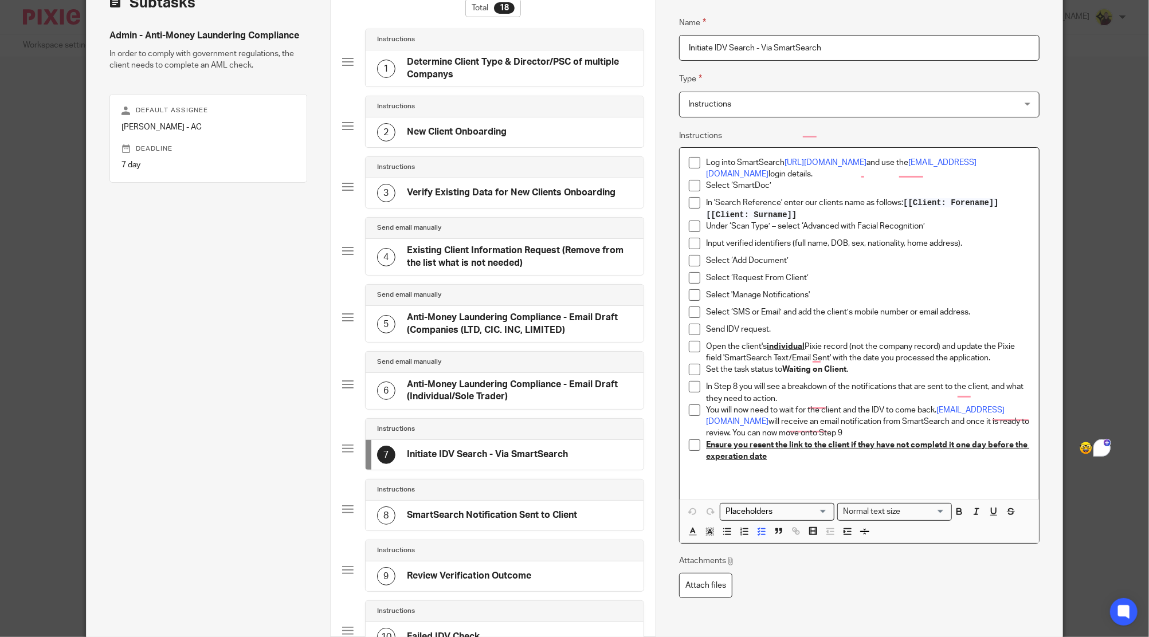
click at [861, 375] on p "Set the task status to Waiting on Client ." at bounding box center [867, 369] width 323 height 11
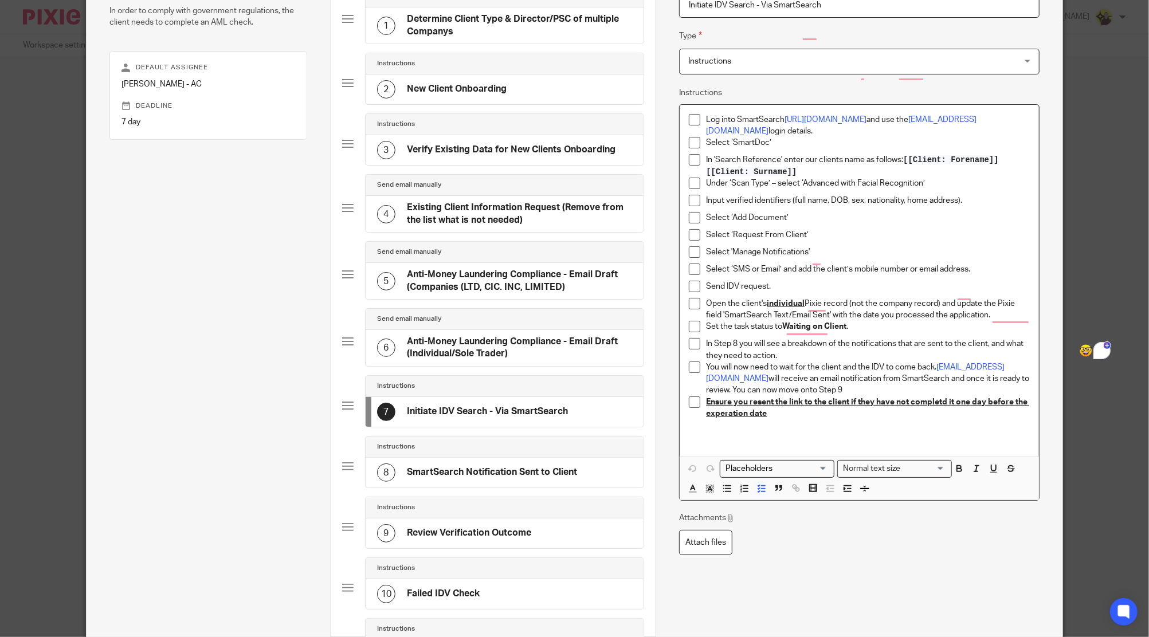
scroll to position [152, 0]
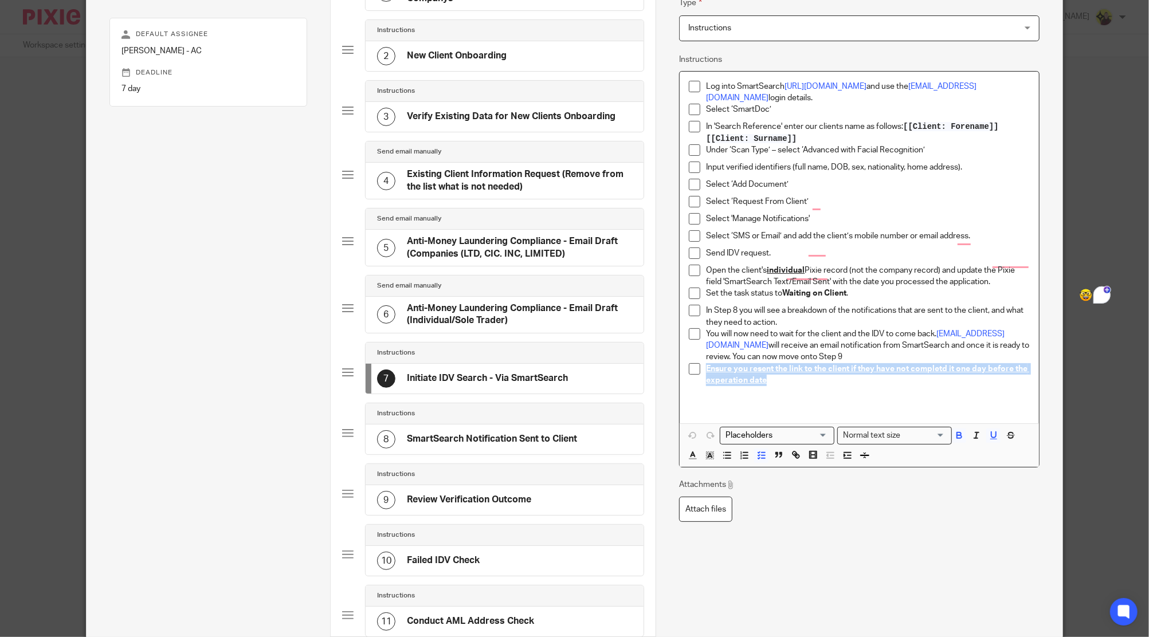
drag, startPoint x: 769, startPoint y: 375, endPoint x: 699, endPoint y: 373, distance: 69.4
click at [699, 373] on li "Ensure you resent the link to the client if they have not completd it one day b…" at bounding box center [859, 380] width 340 height 35
click at [578, 431] on div "8 SmartSearch Notification Sent to Client" at bounding box center [505, 440] width 278 height 30
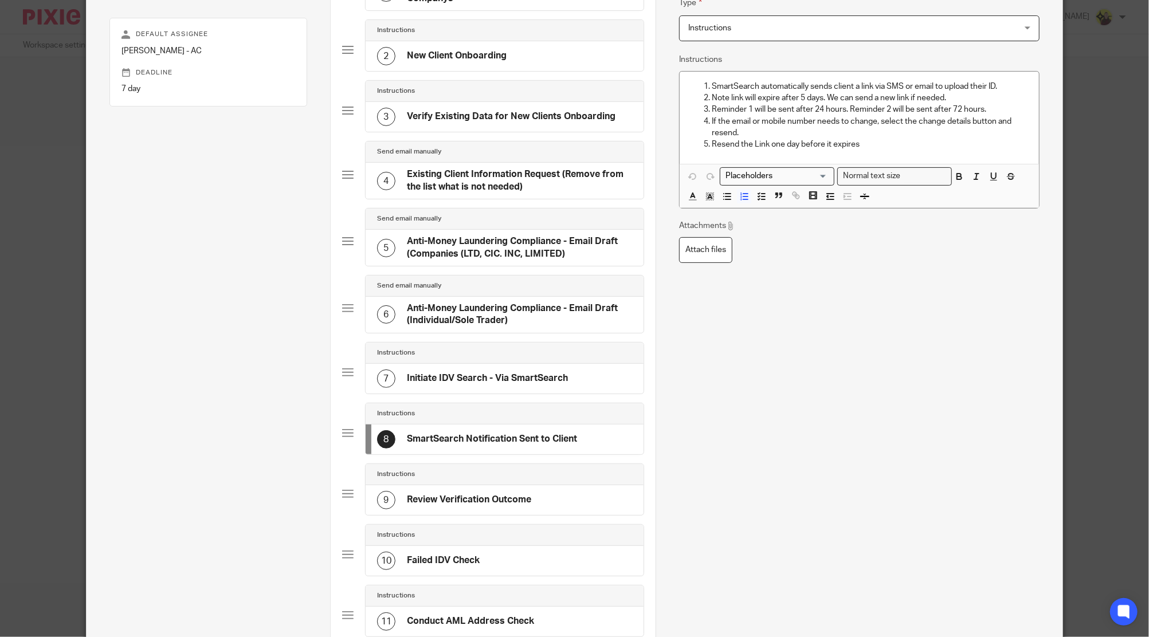
click at [737, 141] on p "Resend the Link one day before it expires" at bounding box center [871, 144] width 318 height 11
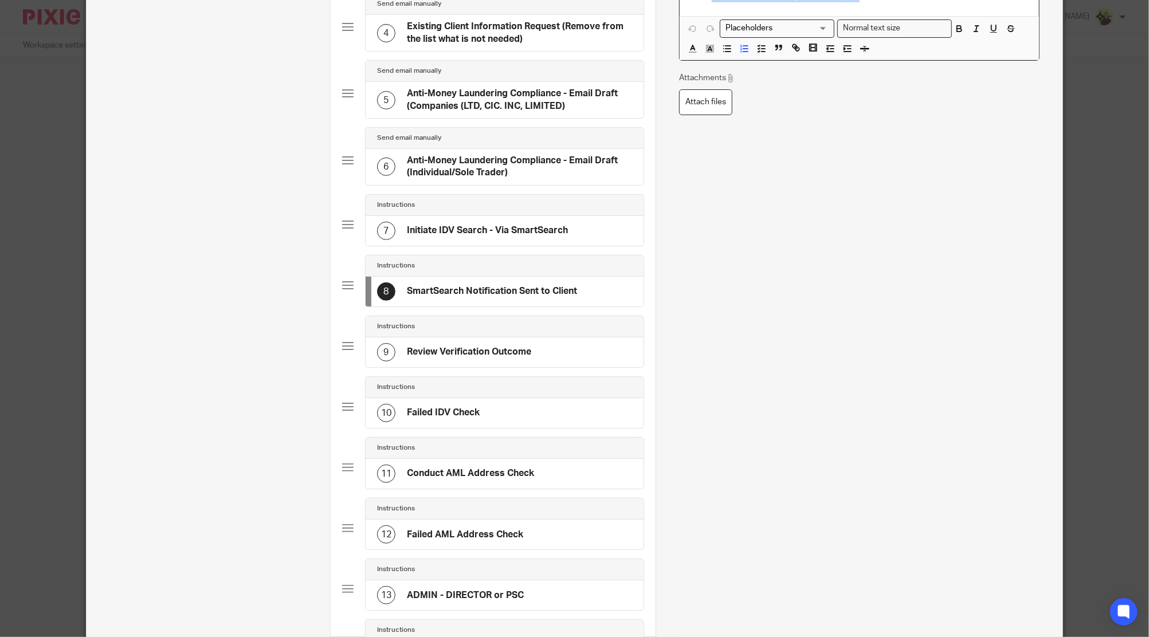
scroll to position [305, 0]
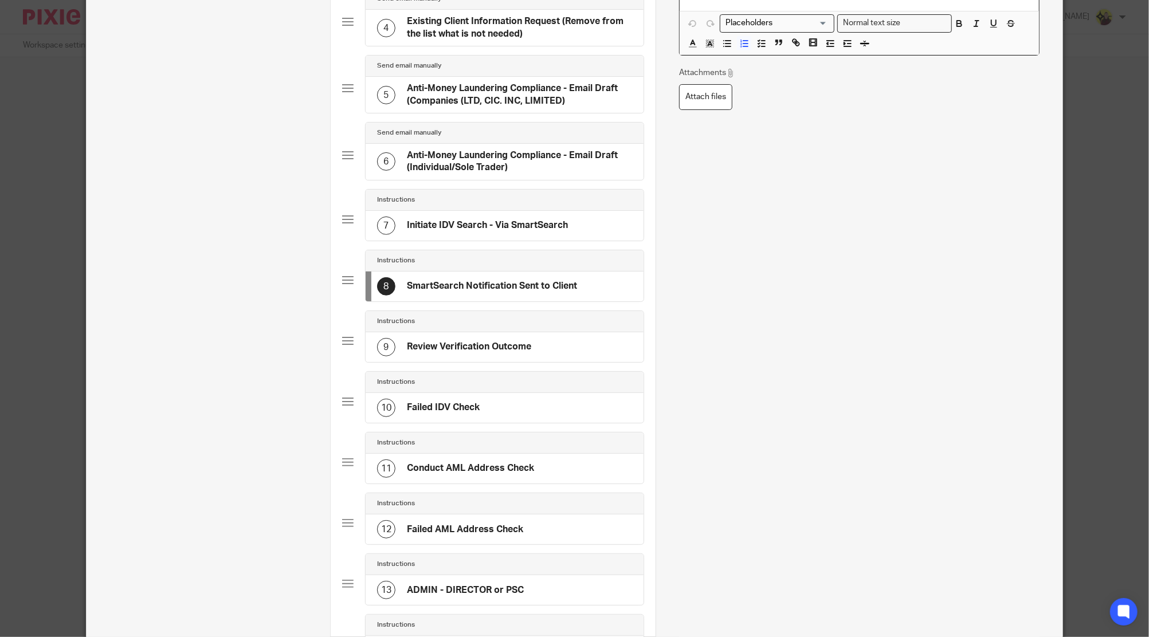
click at [475, 349] on h4 "Review Verification Outcome" at bounding box center [469, 347] width 124 height 12
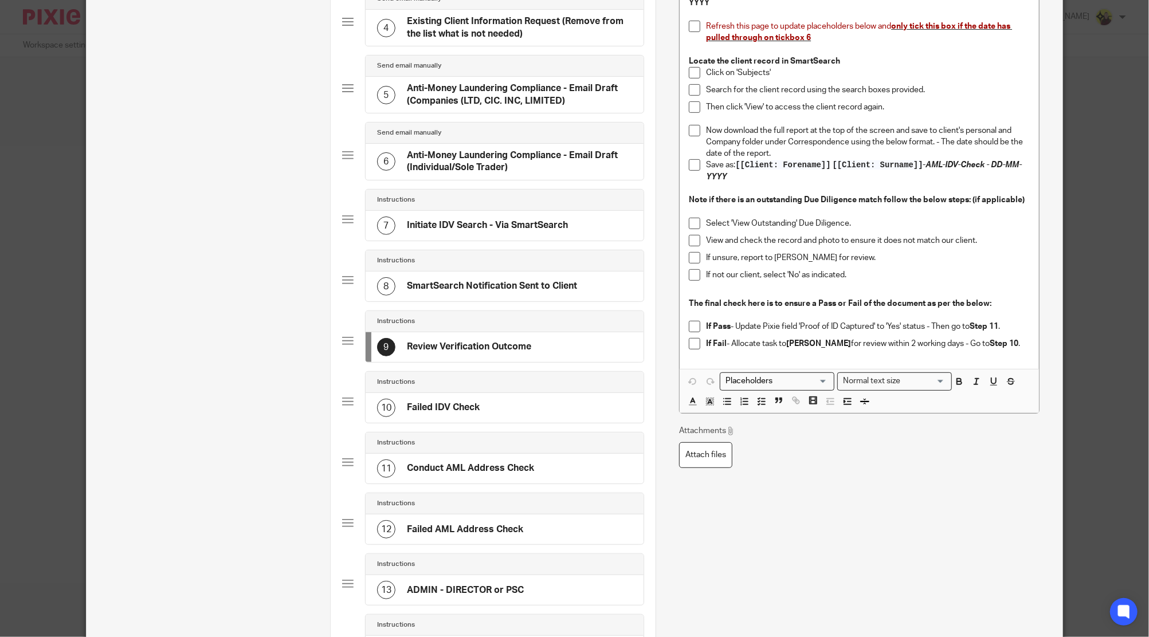
scroll to position [0, 0]
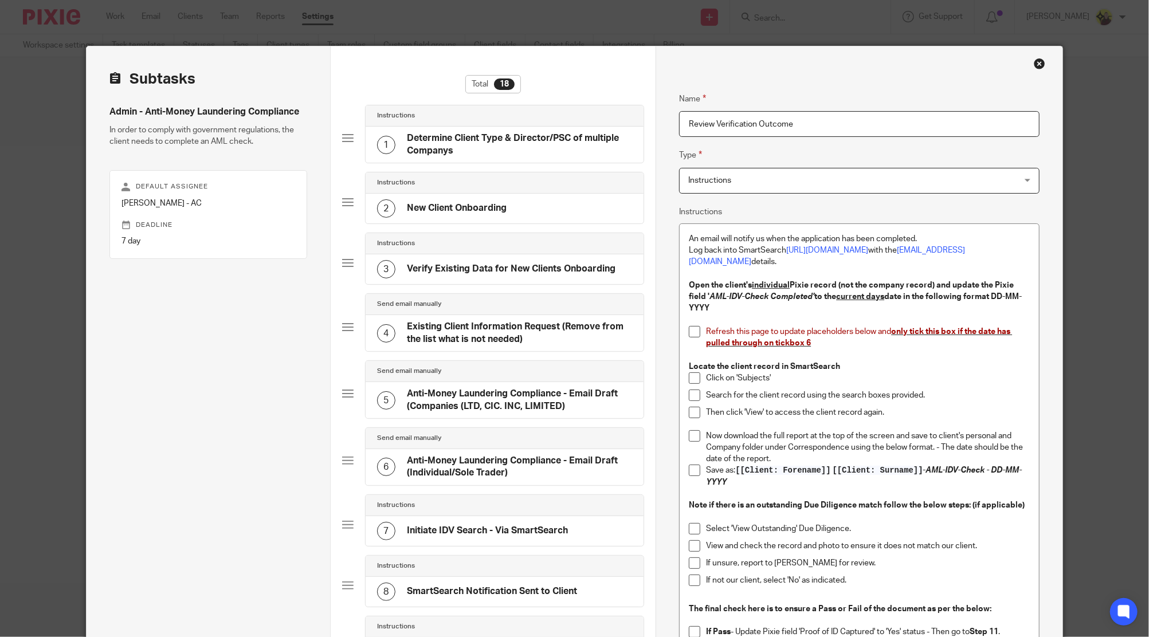
click at [770, 328] on span "Refresh this page to update placeholders below and" at bounding box center [798, 332] width 185 height 8
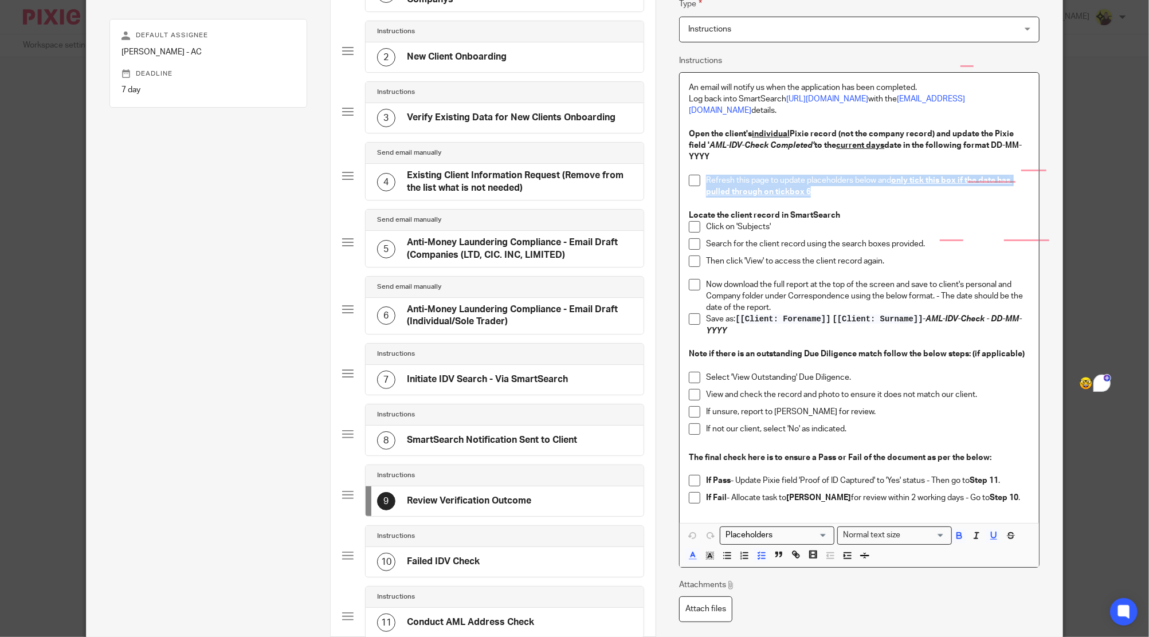
scroll to position [152, 0]
drag, startPoint x: 971, startPoint y: 264, endPoint x: 844, endPoint y: 149, distance: 171.6
click at [970, 266] on p "To enrich screen reader interactions, please activate Accessibility in Grammarl…" at bounding box center [867, 271] width 323 height 11
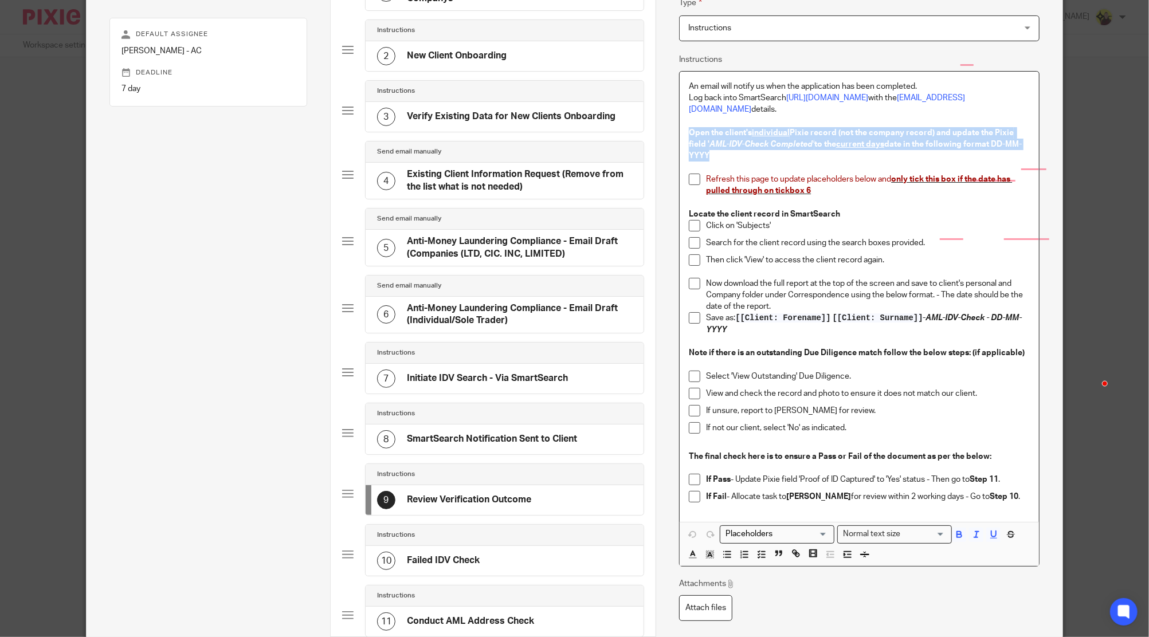
drag, startPoint x: 677, startPoint y: 115, endPoint x: 723, endPoint y: 142, distance: 53.7
click at [723, 141] on div "An email will notify us when the application has been completed. Log back into …" at bounding box center [859, 297] width 359 height 451
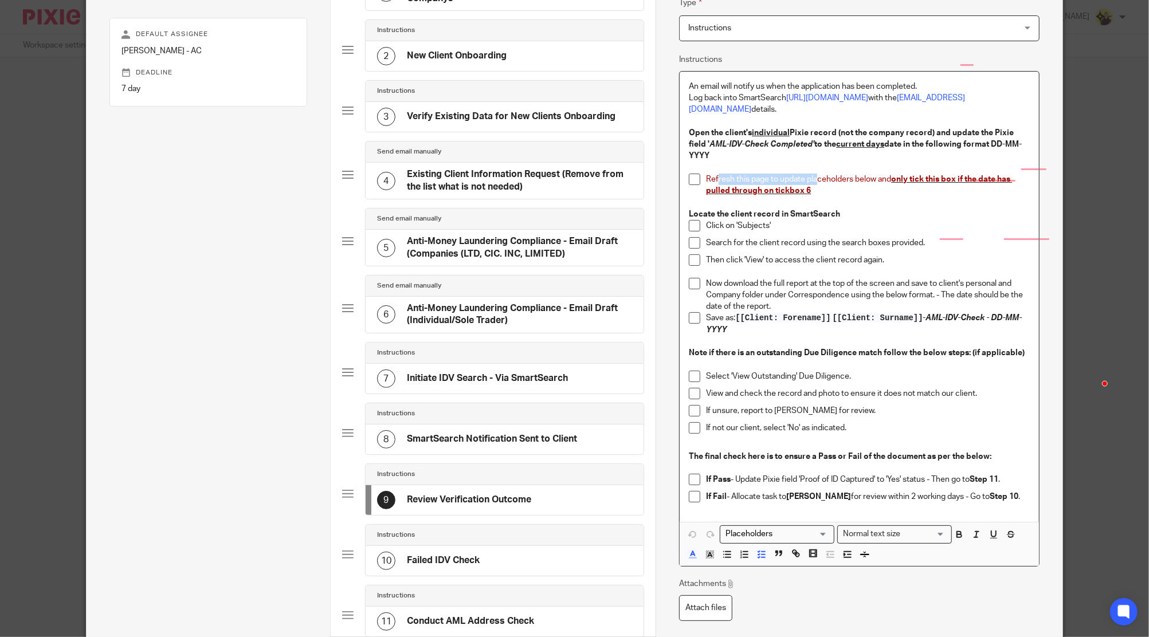
drag, startPoint x: 811, startPoint y: 172, endPoint x: 711, endPoint y: 172, distance: 100.3
click at [711, 174] on p "Refresh this page to update placeholders below and only tick this box if the da…" at bounding box center [867, 185] width 323 height 23
drag, startPoint x: 940, startPoint y: 322, endPoint x: 993, endPoint y: 305, distance: 55.1
click at [993, 312] on p "Save as: [[Client: Forename]] [[Client: Surname]] - AML-IDV-Check - DD-MM-YYYY" at bounding box center [867, 323] width 323 height 23
click at [792, 405] on p "If unsure, report to Dan Whitehead for review." at bounding box center [867, 410] width 323 height 11
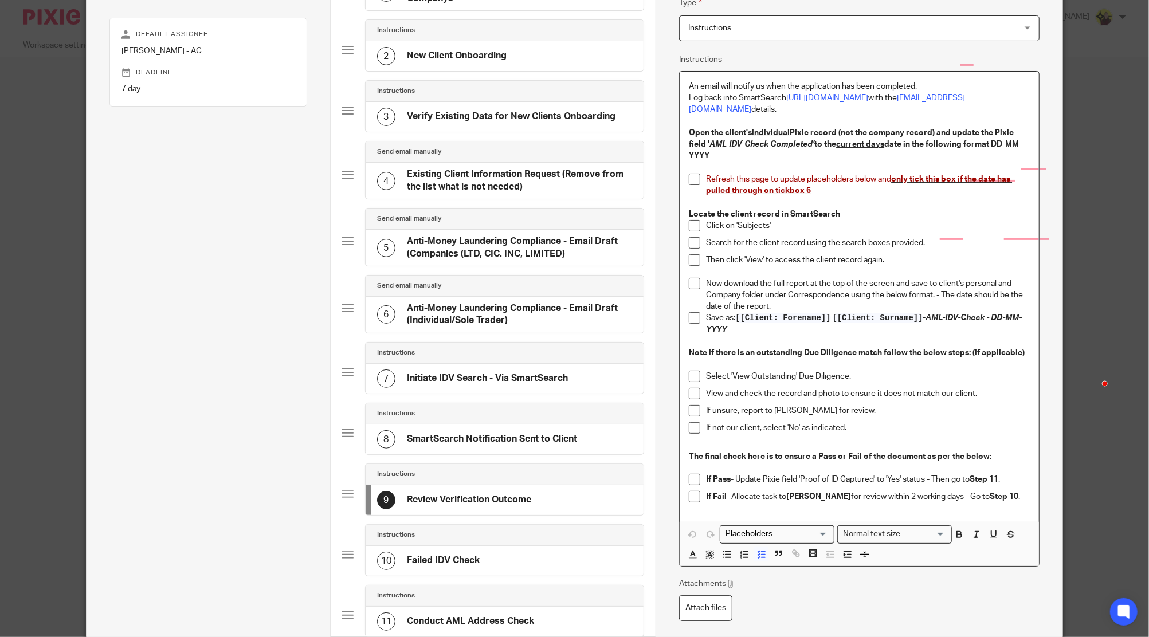
click at [844, 174] on p "Refresh this page to update placeholders below and only tick this box if the da…" at bounding box center [867, 185] width 323 height 23
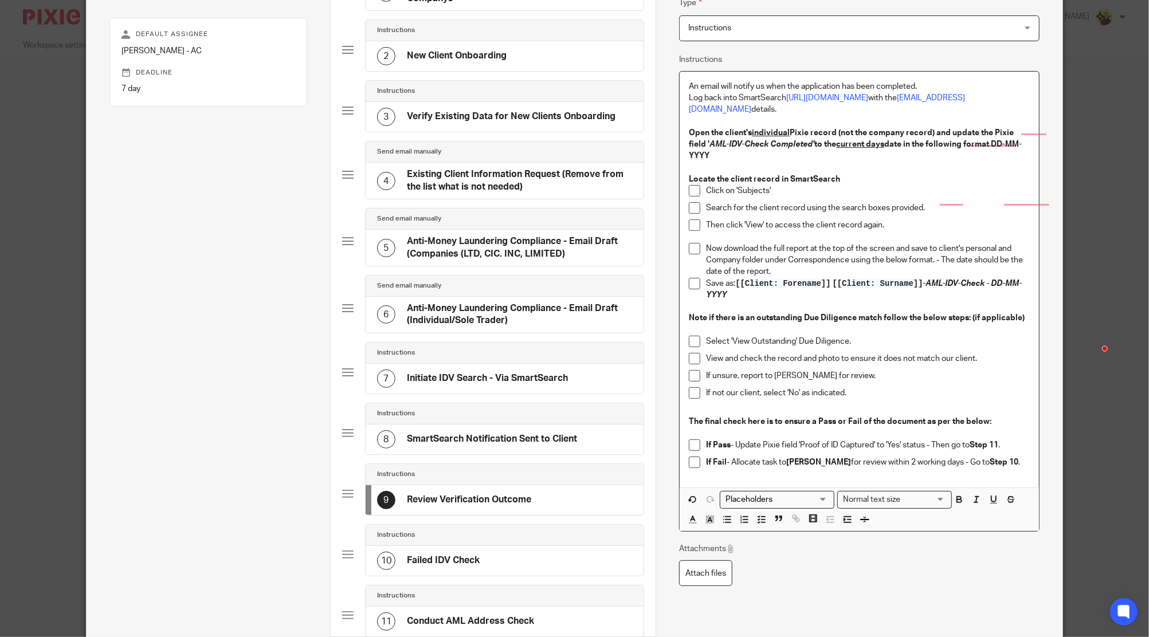
click at [722, 250] on p "Now download the full report at the top of the screen and save to client's pers…" at bounding box center [867, 260] width 323 height 35
click at [513, 546] on div "10 Failed IDV Check" at bounding box center [505, 561] width 278 height 30
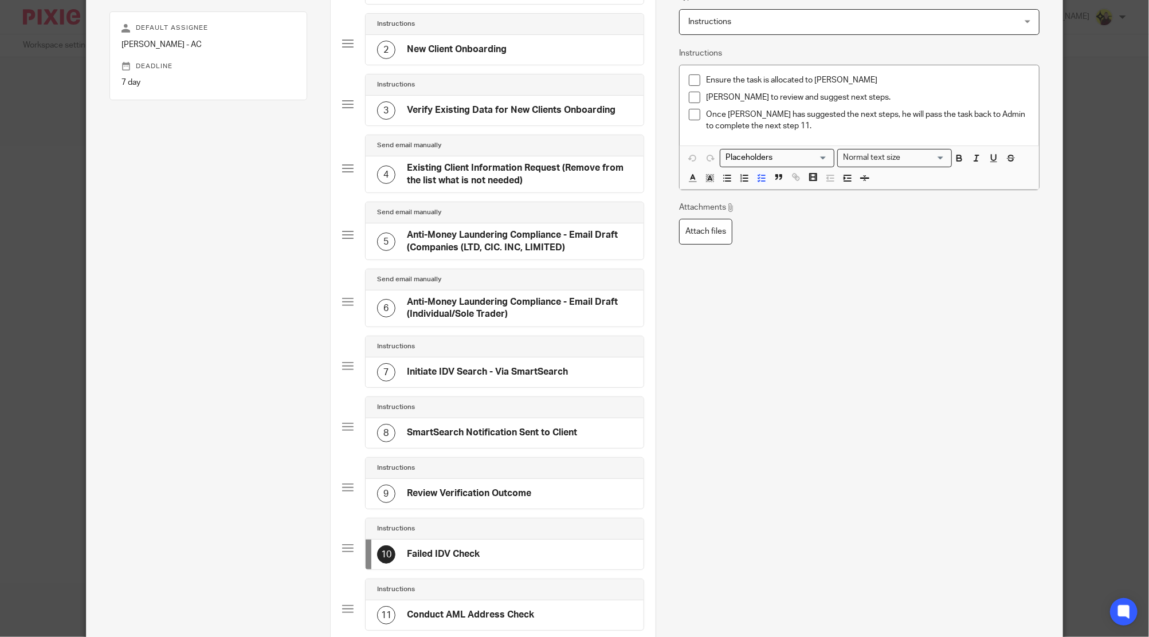
scroll to position [229, 0]
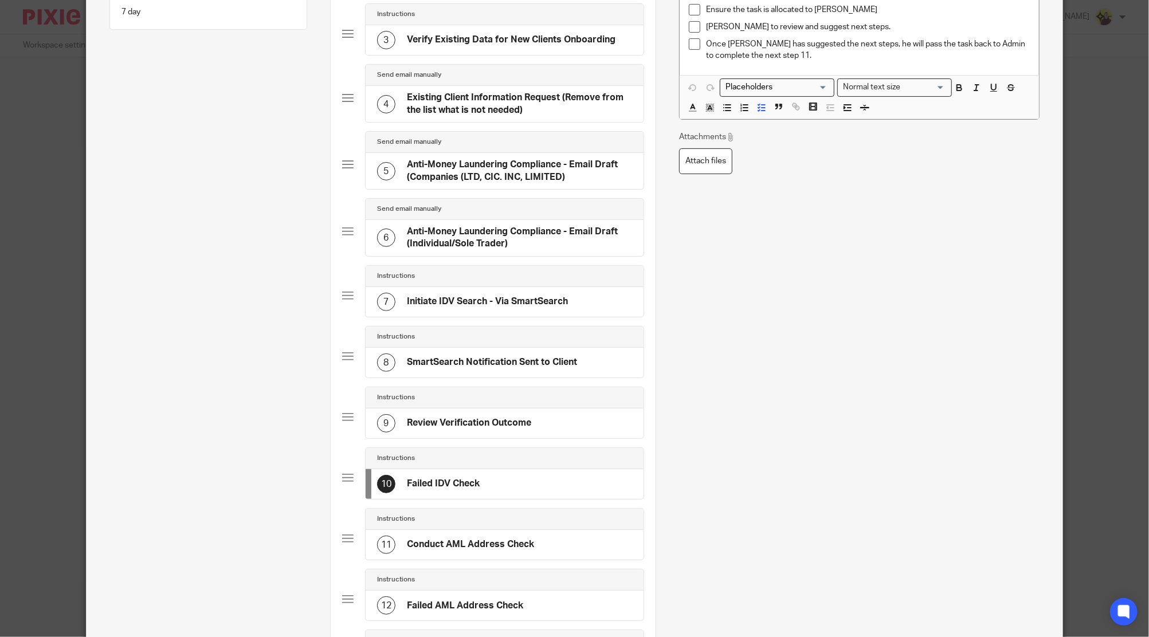
click at [426, 530] on div "11 Conduct AML Address Check" at bounding box center [505, 545] width 278 height 30
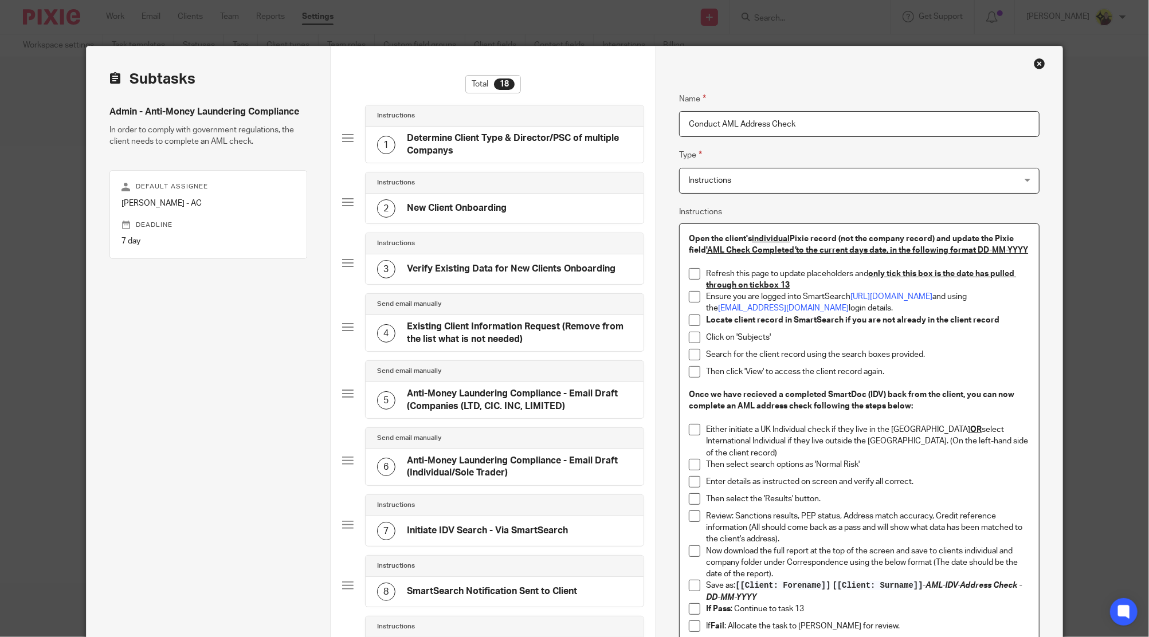
click at [752, 289] on p "Refresh this page to update placeholders and only tick this box is the date has…" at bounding box center [867, 279] width 323 height 23
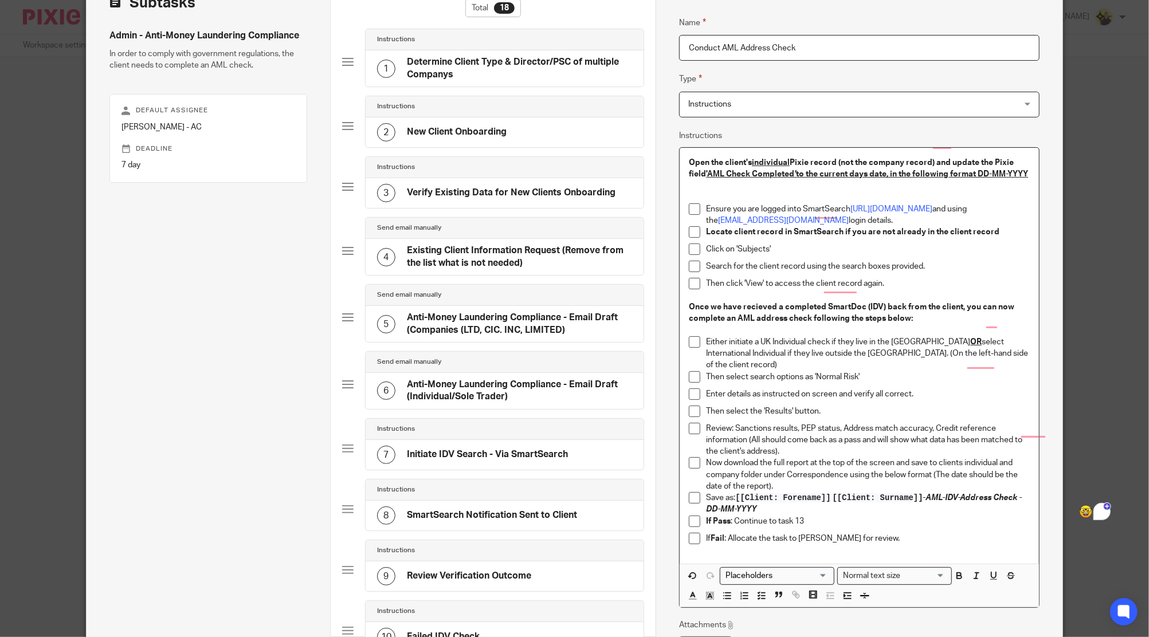
scroll to position [152, 0]
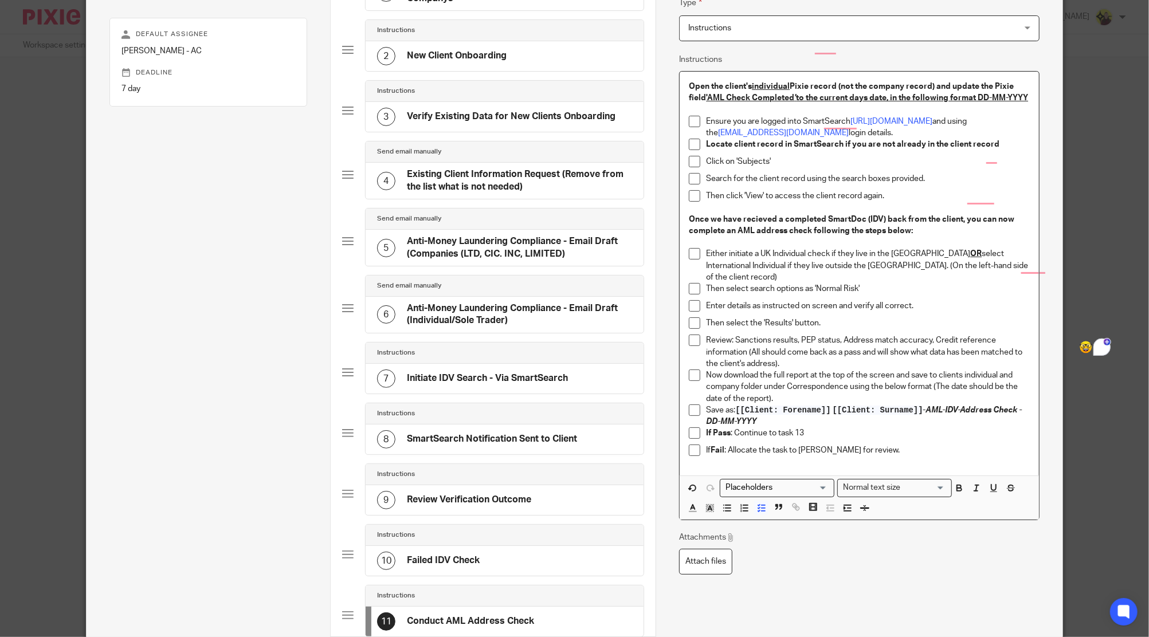
click at [775, 429] on p "If Pass : Continue to task 13" at bounding box center [867, 433] width 323 height 11
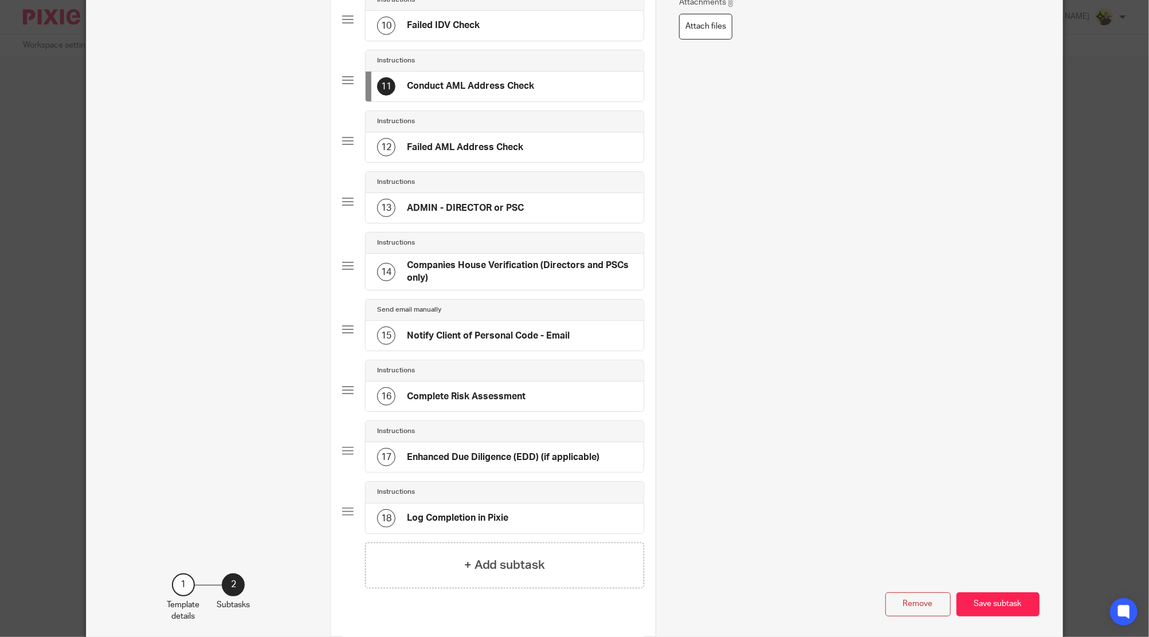
scroll to position [739, 0]
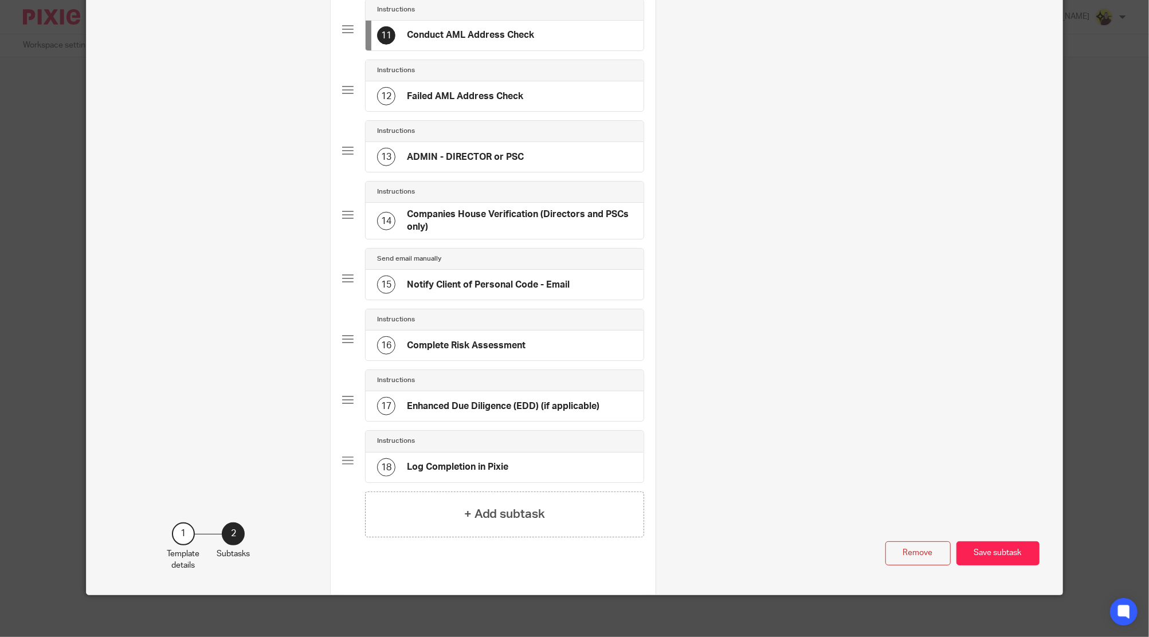
click at [544, 453] on div "18 Log Completion in Pixie" at bounding box center [505, 468] width 278 height 30
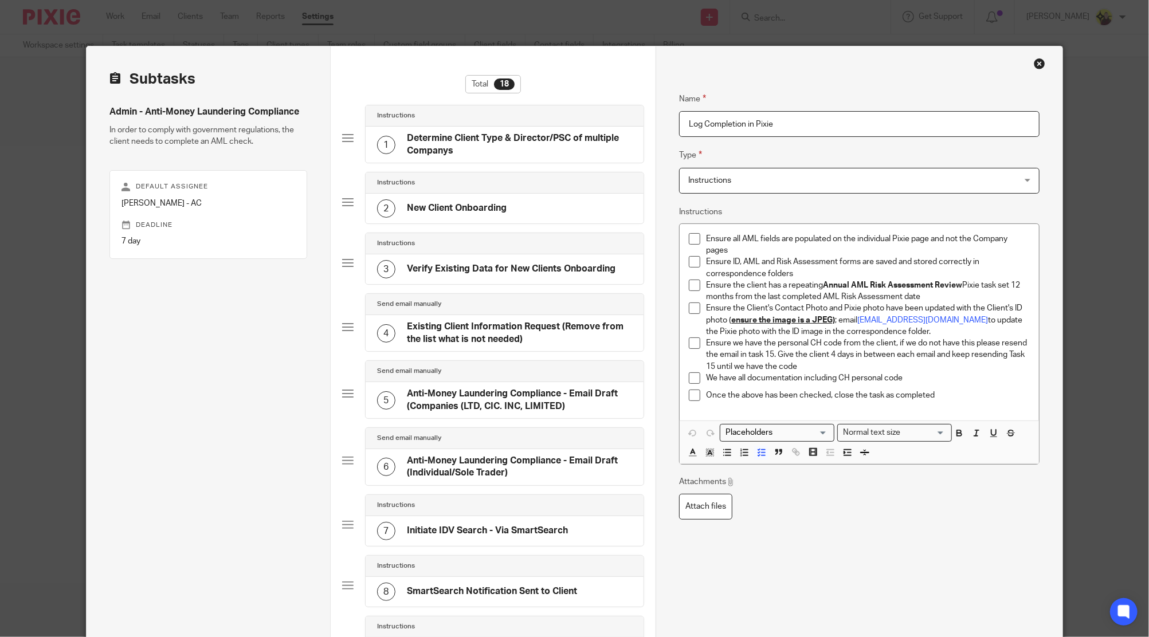
click at [932, 377] on p "We have all documentation including CH personal code" at bounding box center [867, 378] width 323 height 11
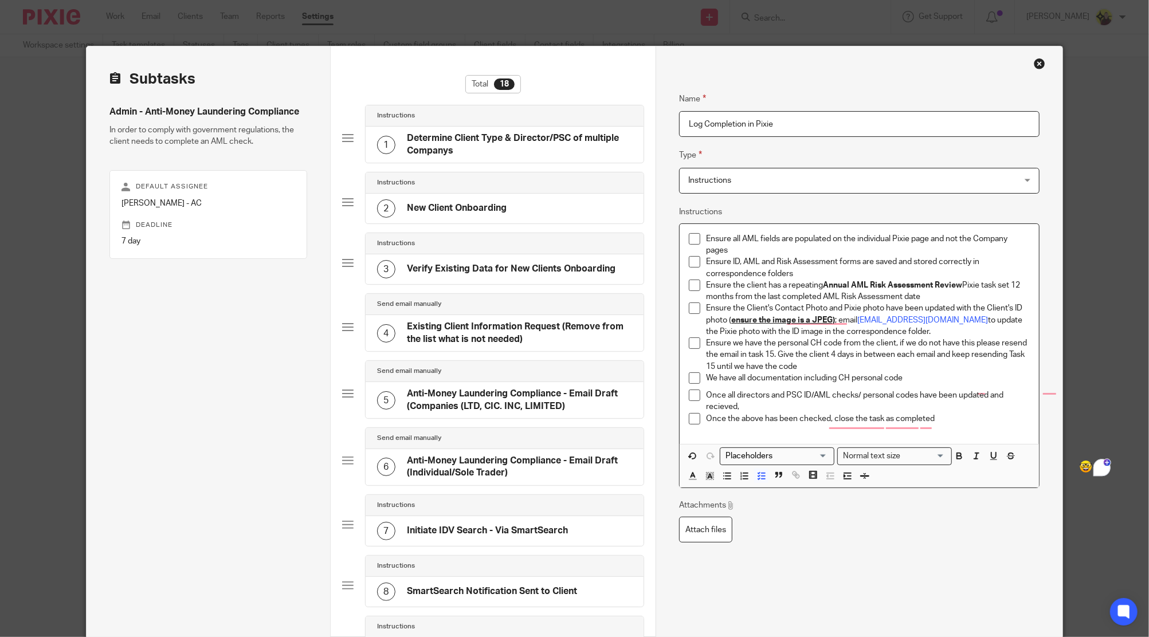
click at [723, 408] on p "Once all directors and PSC ID/AML checks/ personal codes have been updated and …" at bounding box center [867, 401] width 323 height 23
drag, startPoint x: 735, startPoint y: 408, endPoint x: 766, endPoint y: 409, distance: 30.4
click at [738, 408] on p "Once all directors and PSC ID/AML checks/ personal codes have been updated and …" at bounding box center [867, 401] width 323 height 23
click at [986, 397] on p "Once all directors and PSC ID/AML checks/ personal codes have been updated and …" at bounding box center [867, 401] width 323 height 23
click at [731, 275] on p "Ensure ID, AML and Risk Assessment forms are saved and stored correctly in corr…" at bounding box center [867, 267] width 323 height 23
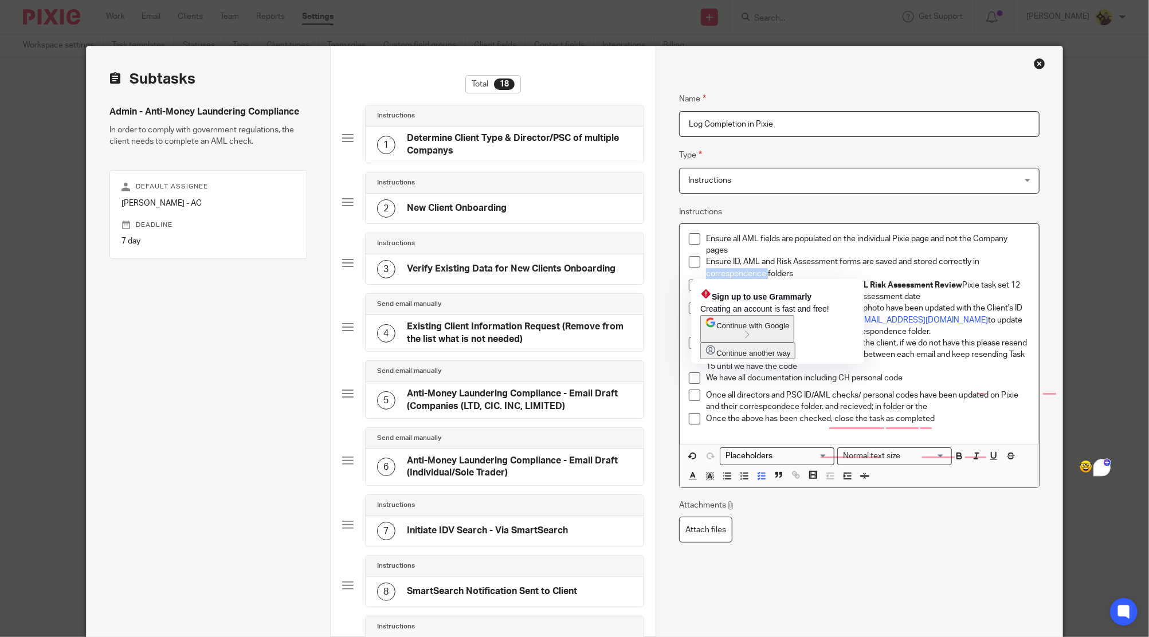
click at [731, 275] on p "Ensure ID, AML and Risk Assessment forms are saved and stored correctly in corr…" at bounding box center [867, 267] width 323 height 23
copy p "correspondence"
click at [785, 399] on p "Once all directors and PSC ID/AML checks/ personal codes have been updated on P…" at bounding box center [867, 401] width 323 height 23
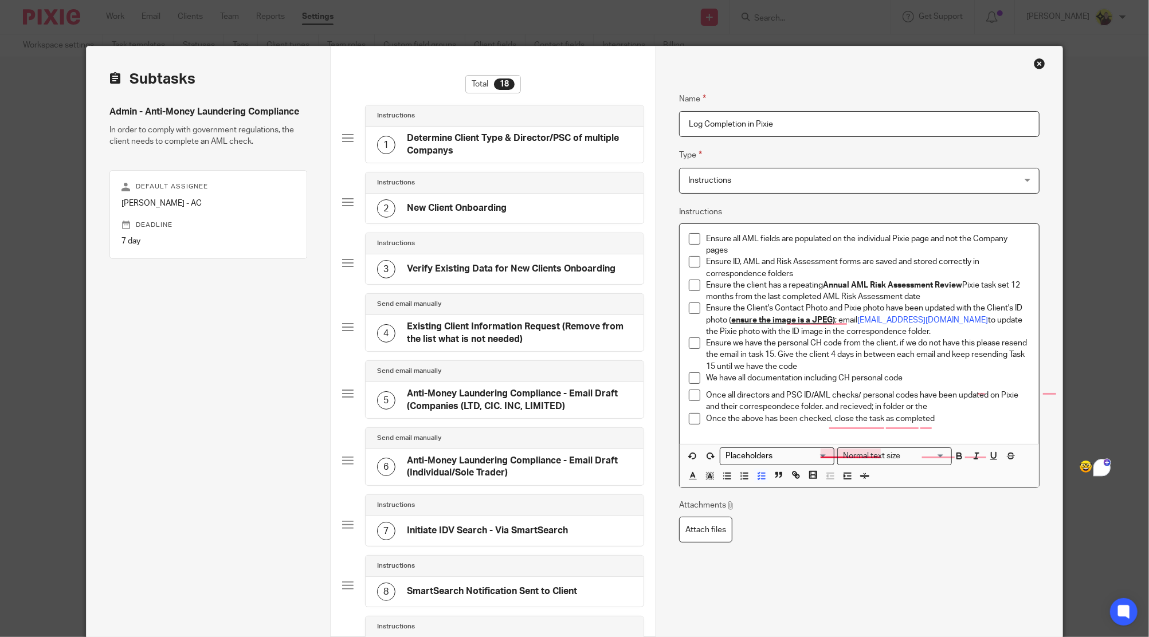
click at [770, 405] on p "Once all directors and PSC ID/AML checks/ personal codes have been updated on P…" at bounding box center [867, 401] width 323 height 23
drag, startPoint x: 822, startPoint y: 409, endPoint x: 931, endPoint y: 403, distance: 109.0
click at [931, 403] on p "Once all directors and PSC ID/AML checks/ personal codes have been updated on P…" at bounding box center [867, 401] width 323 height 23
click at [930, 407] on p "Once all directors and PSC ID/AML checks/ personal codes have been updated on P…" at bounding box center [867, 401] width 323 height 23
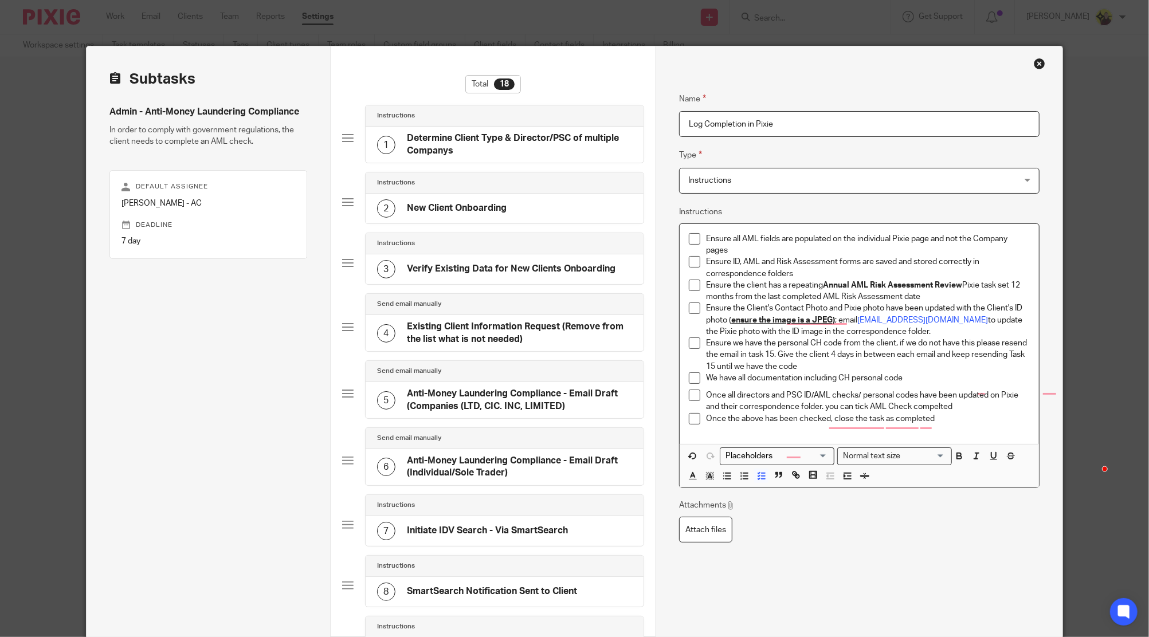
click at [930, 407] on p "Once all directors and PSC ID/AML checks/ personal codes have been updated on P…" at bounding box center [867, 401] width 323 height 23
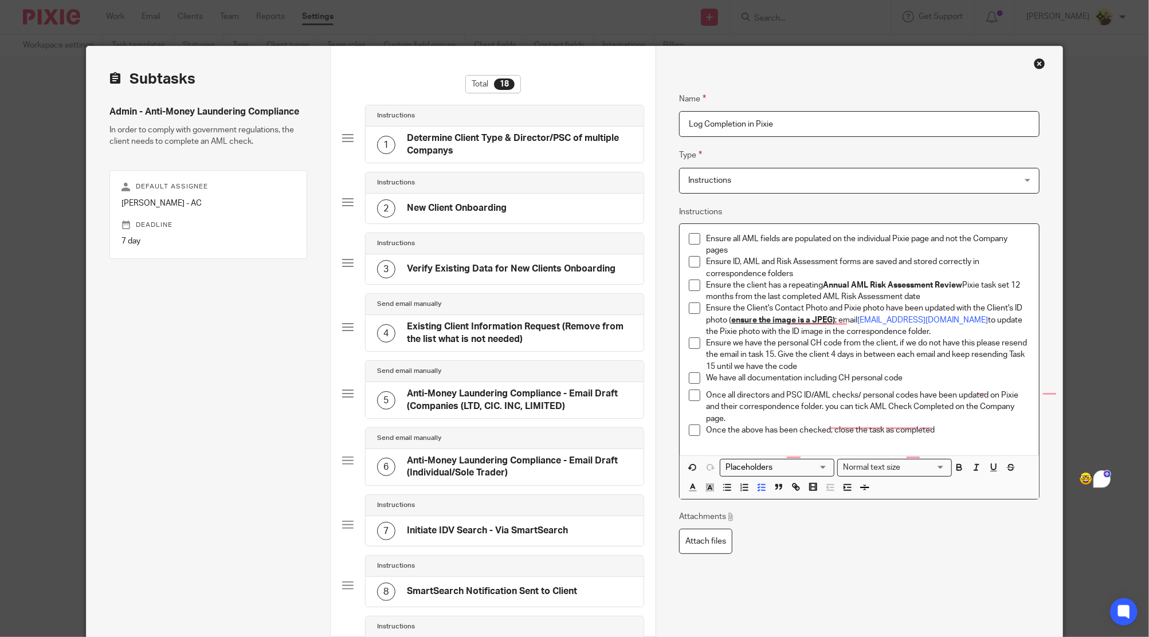
drag, startPoint x: 968, startPoint y: 420, endPoint x: 955, endPoint y: 411, distance: 15.7
click at [955, 411] on p "Once all directors and PSC ID/AML checks/ personal codes have been updated on P…" at bounding box center [867, 407] width 323 height 35
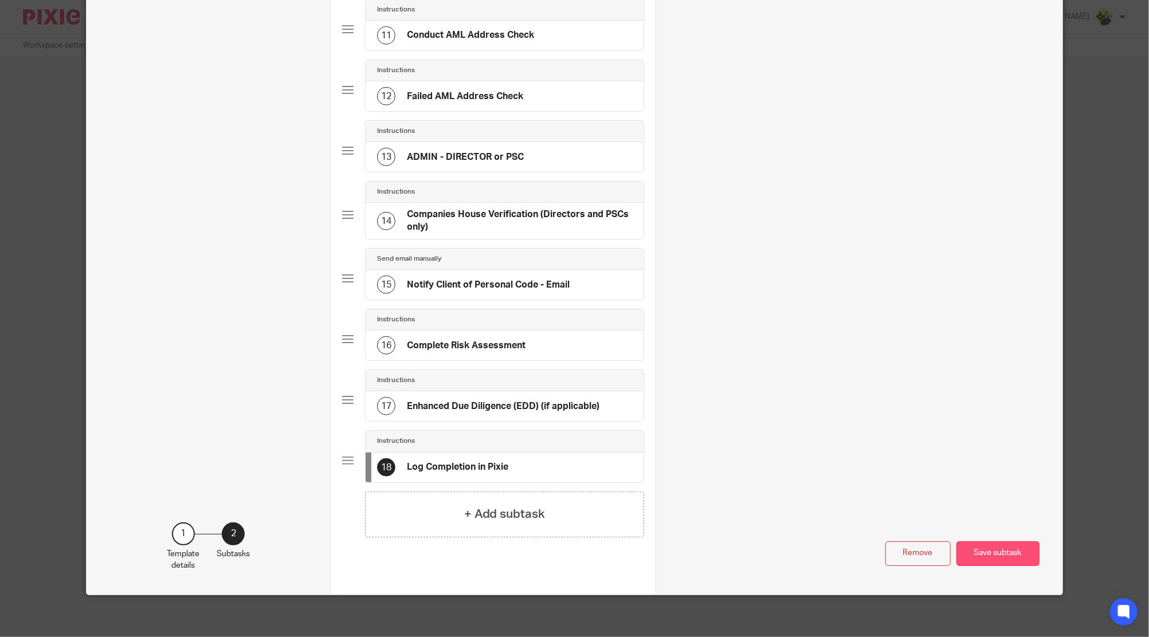
click at [975, 552] on button "Save subtask" at bounding box center [998, 554] width 83 height 25
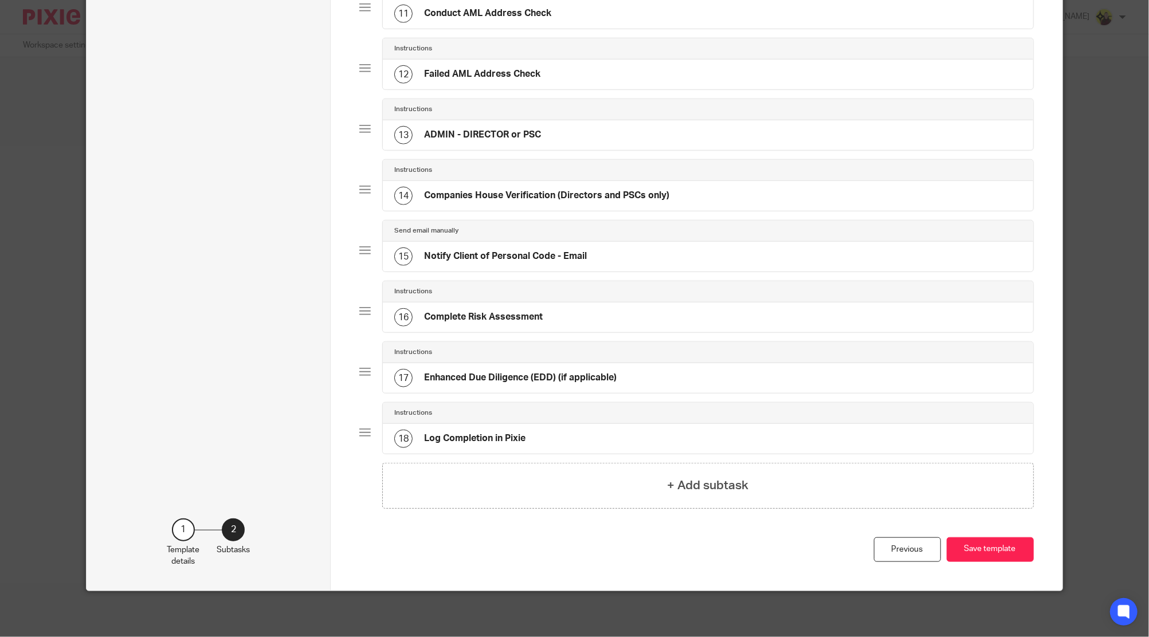
scroll to position [732, 0]
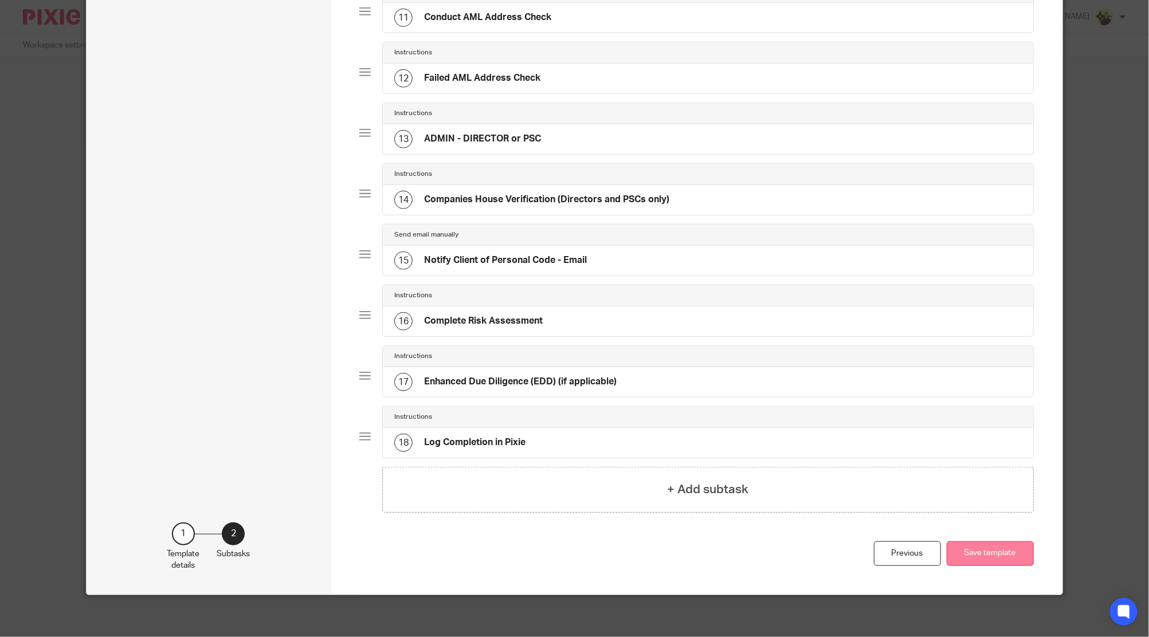
click at [994, 553] on button "Save template" at bounding box center [990, 554] width 87 height 25
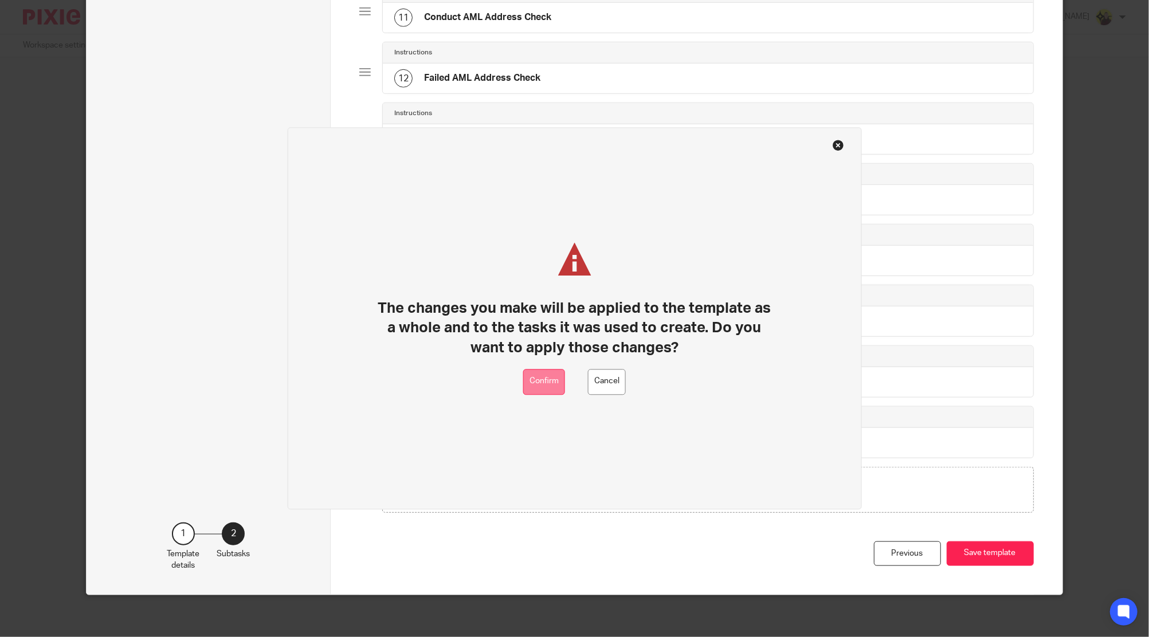
click at [555, 380] on button "Confirm" at bounding box center [544, 382] width 42 height 26
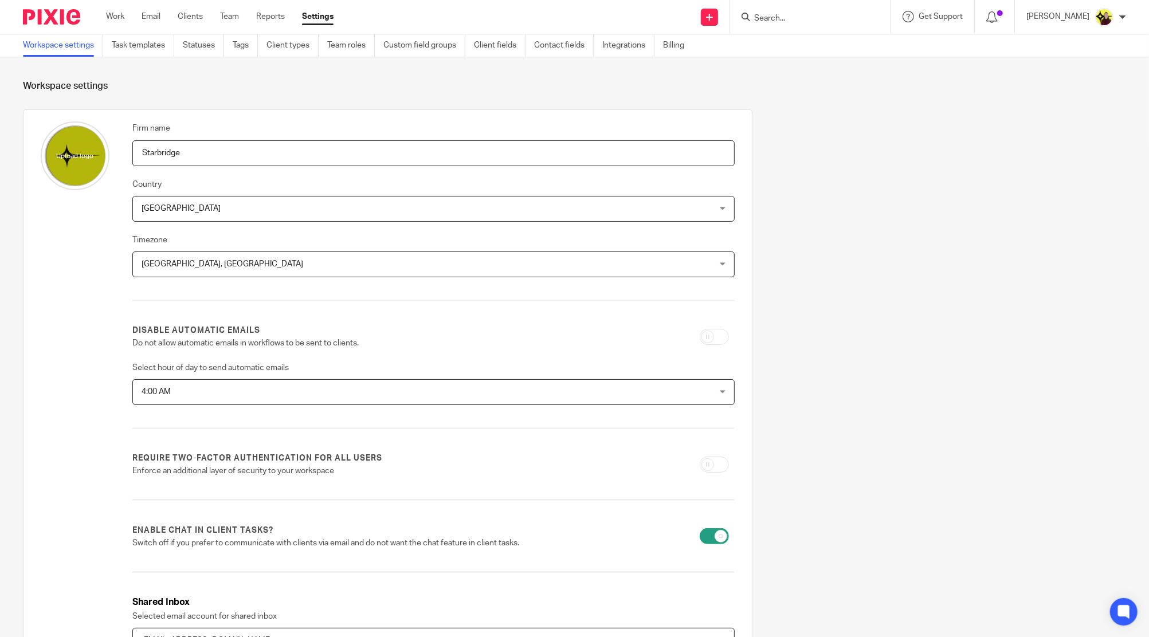
click at [806, 18] on input "Search" at bounding box center [804, 19] width 103 height 10
type input "MVP"
click at [840, 53] on link at bounding box center [926, 49] width 350 height 26
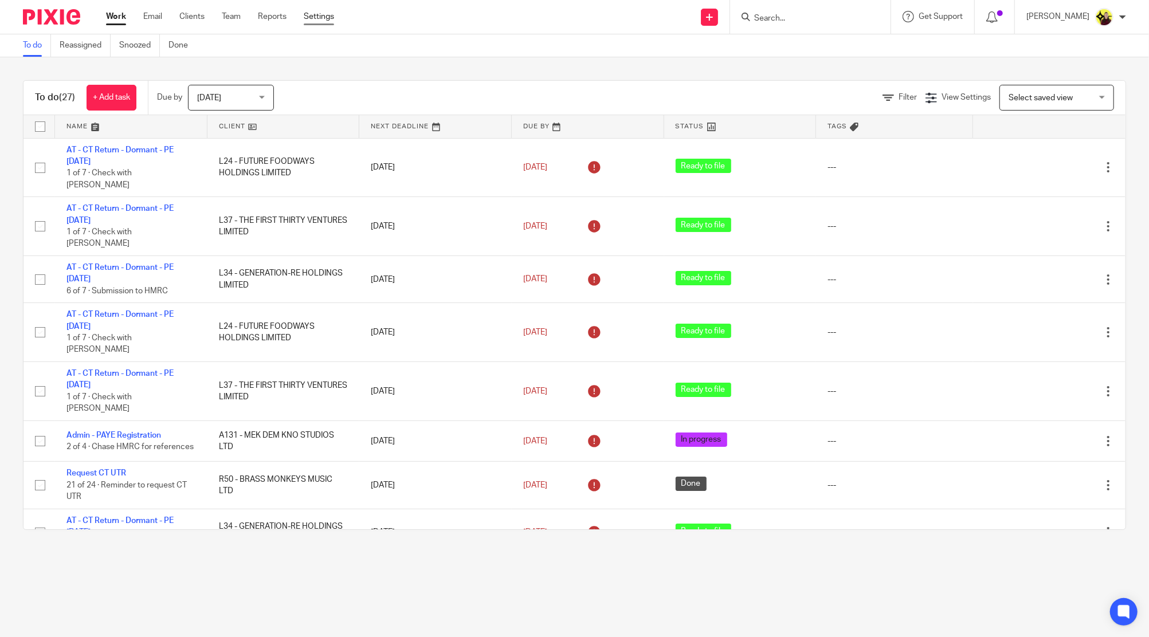
click at [321, 18] on link "Settings" at bounding box center [319, 16] width 30 height 11
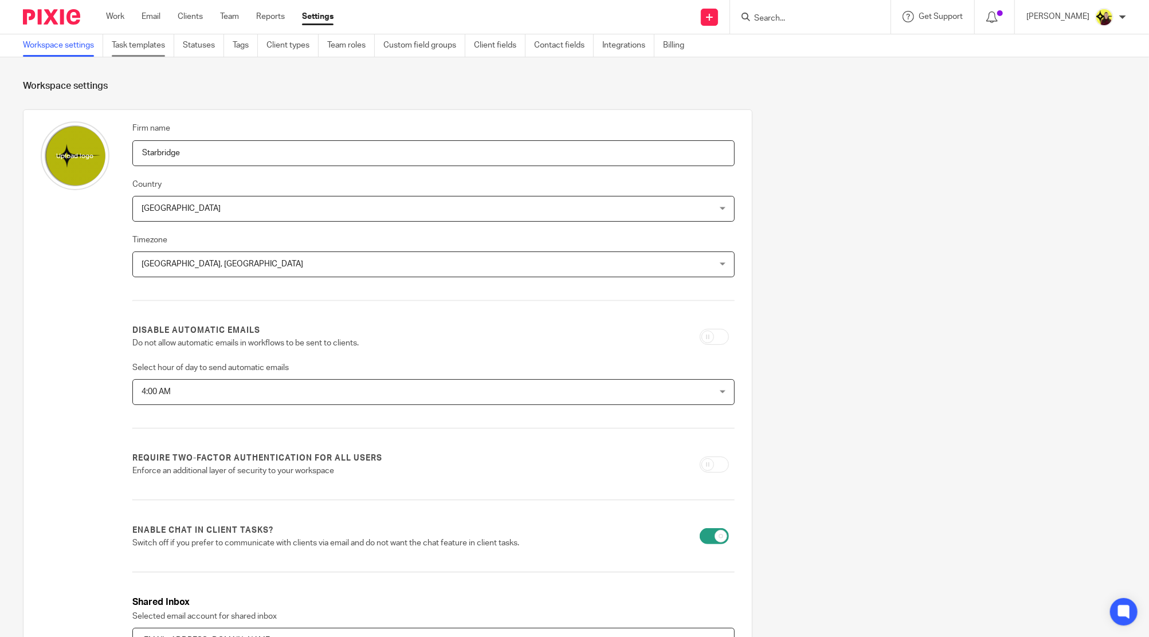
click at [122, 37] on link "Task templates" at bounding box center [143, 45] width 62 height 22
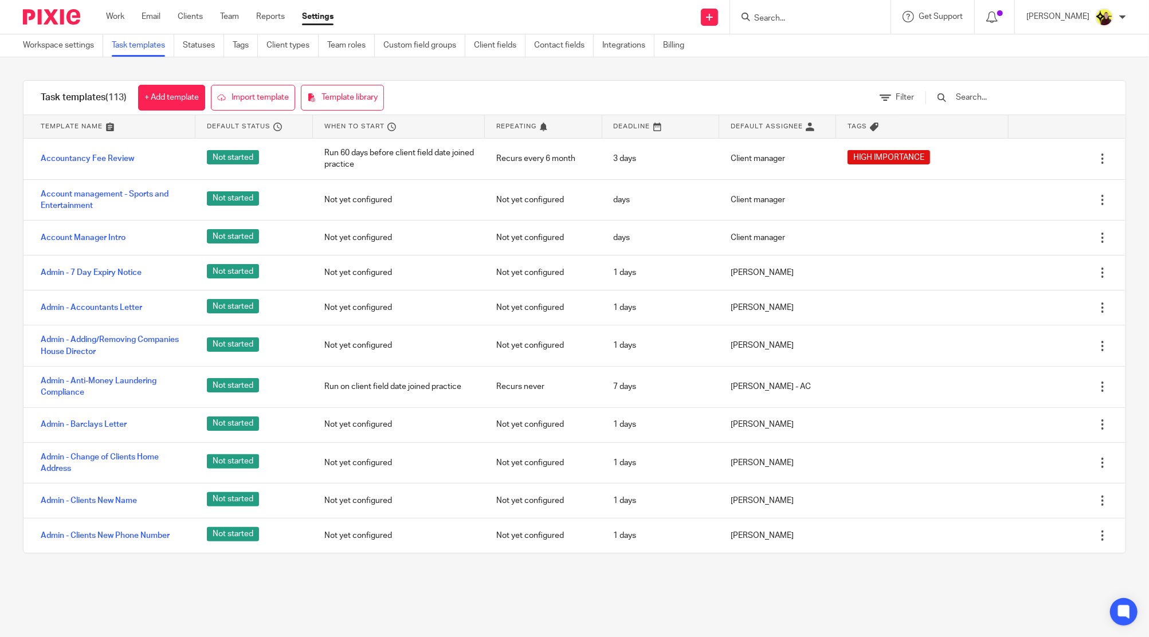
click at [992, 96] on input "text" at bounding box center [1022, 97] width 134 height 13
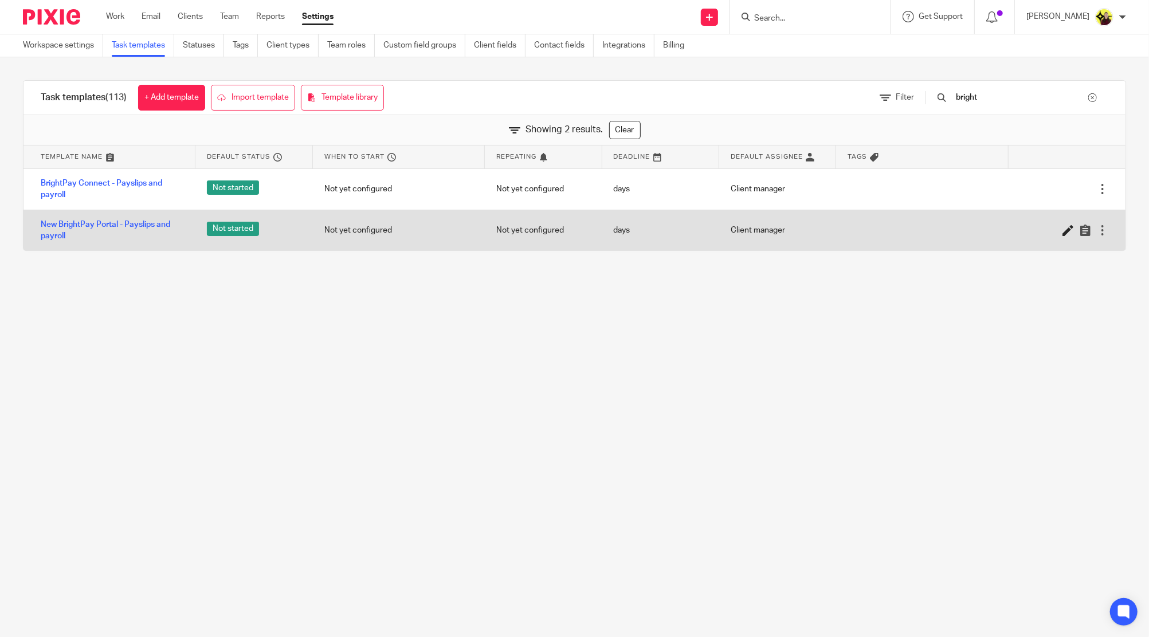
type input "bright"
click at [1063, 227] on icon at bounding box center [1068, 230] width 11 height 11
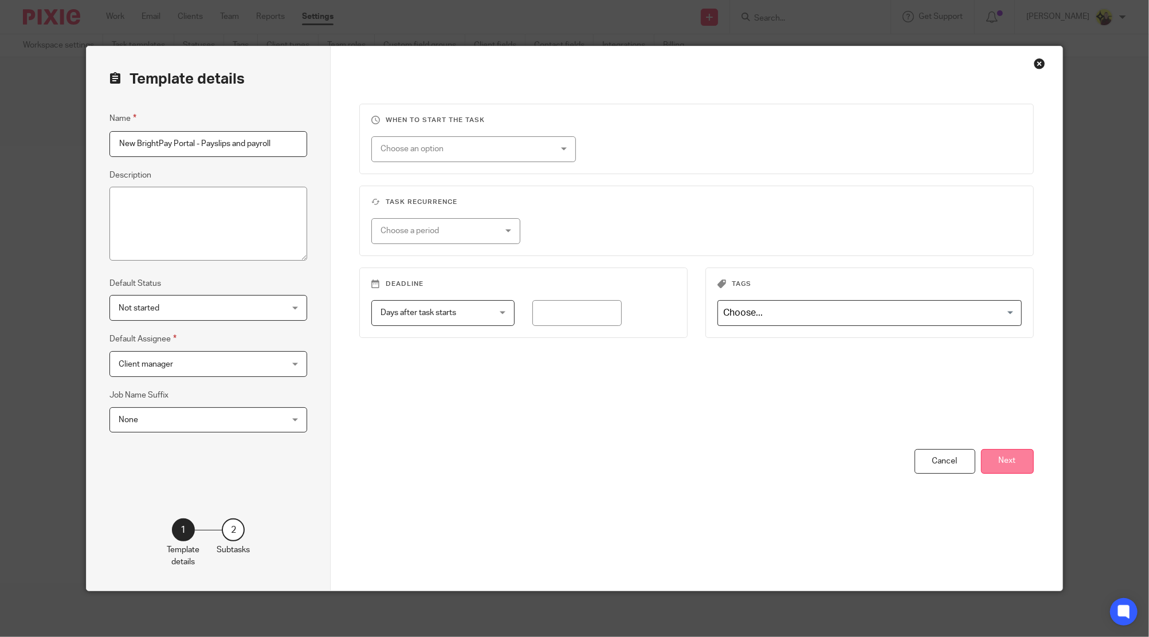
click at [1005, 461] on button "Next" at bounding box center [1007, 461] width 53 height 25
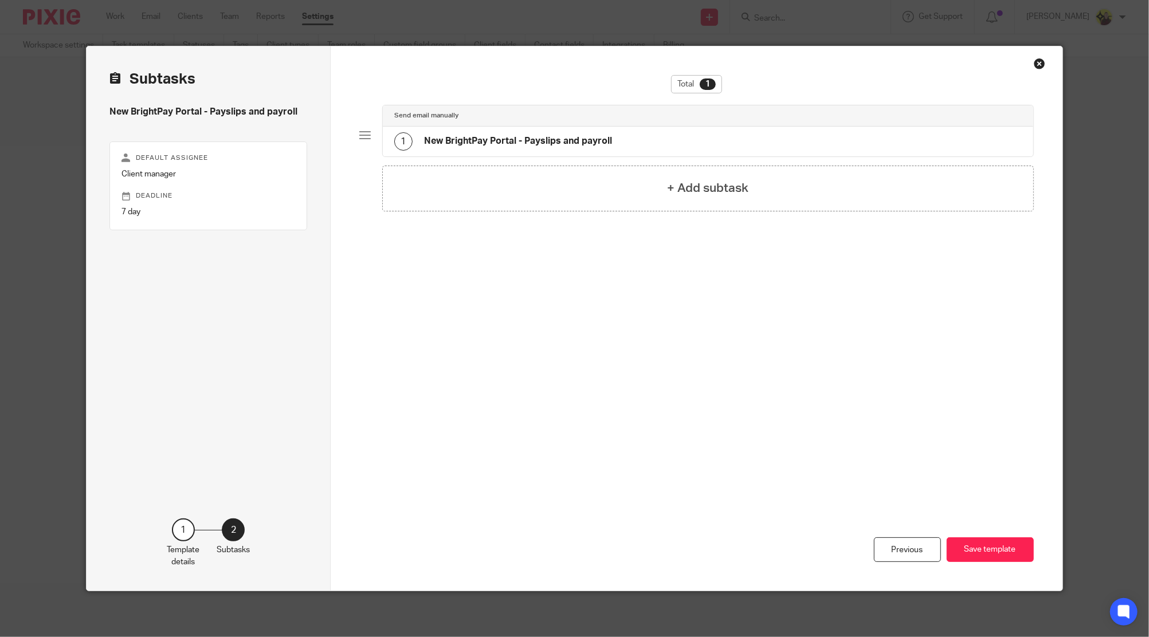
click at [546, 152] on div "1 New BrightPay Portal - Payslips and payroll" at bounding box center [708, 142] width 651 height 30
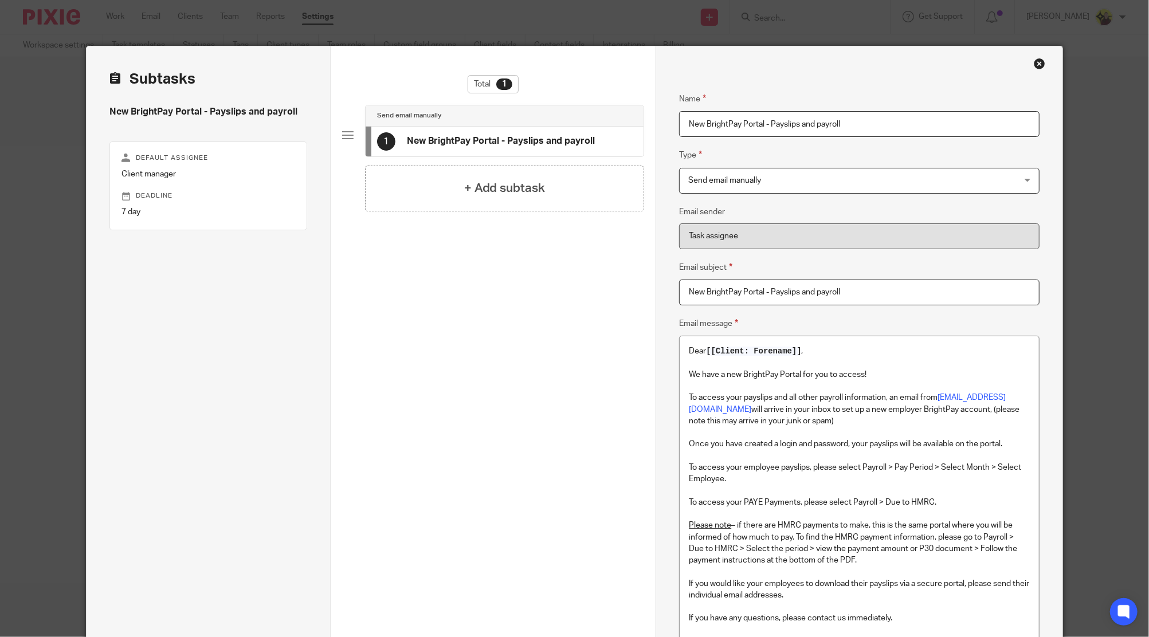
click at [1034, 63] on div "Close this dialog window" at bounding box center [1039, 63] width 11 height 11
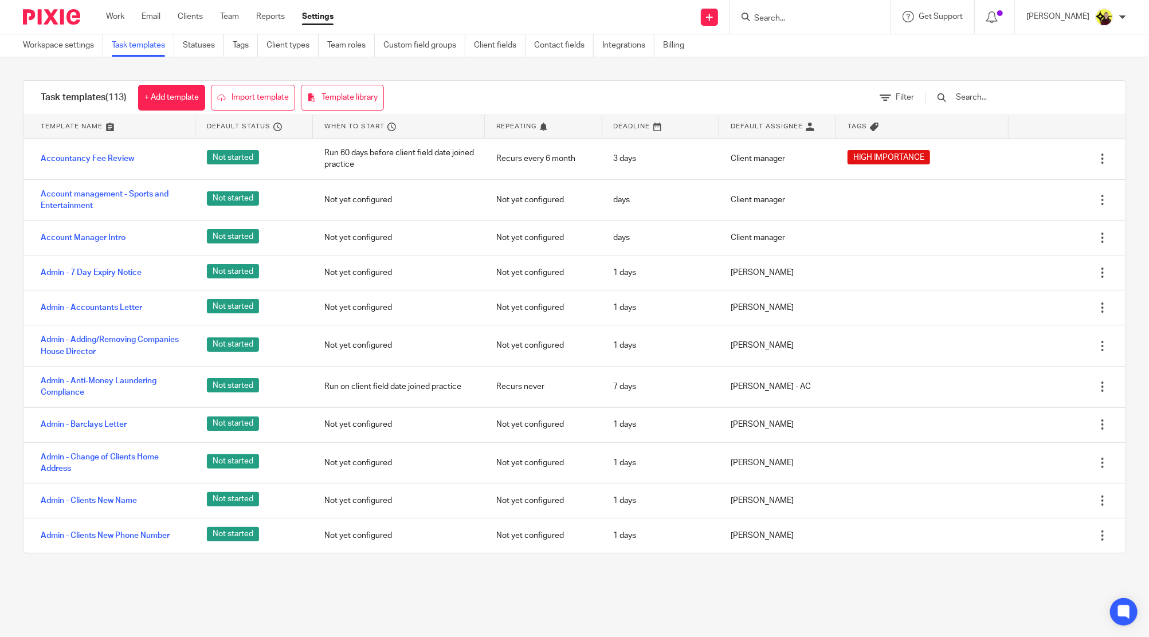
click at [1024, 99] on input "text" at bounding box center [1022, 97] width 134 height 13
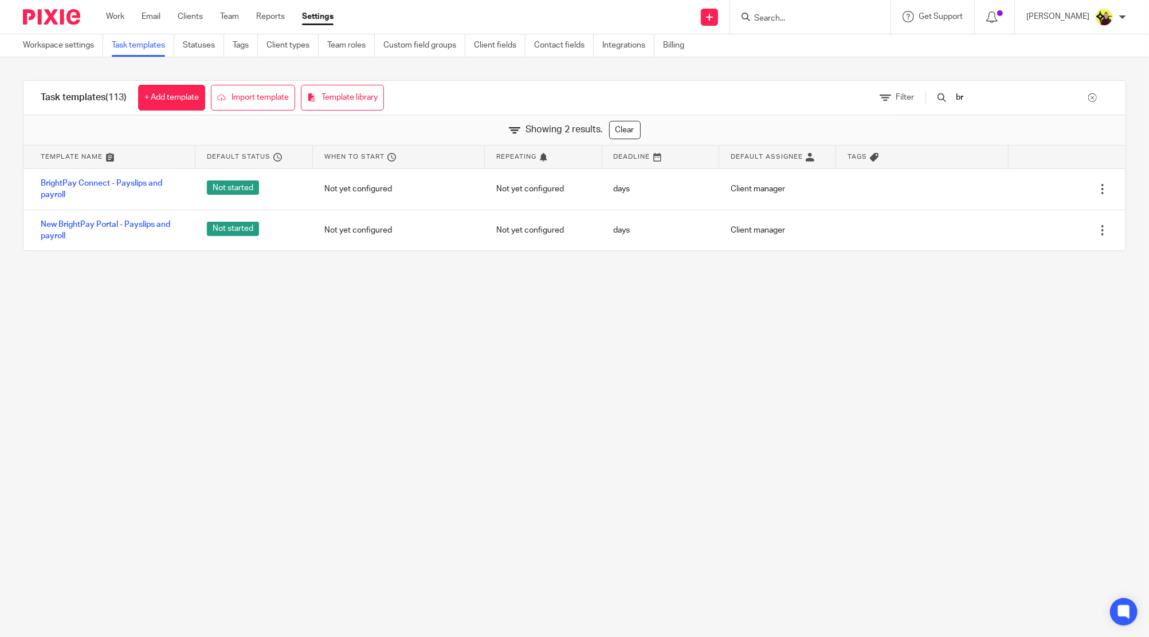
type input "b"
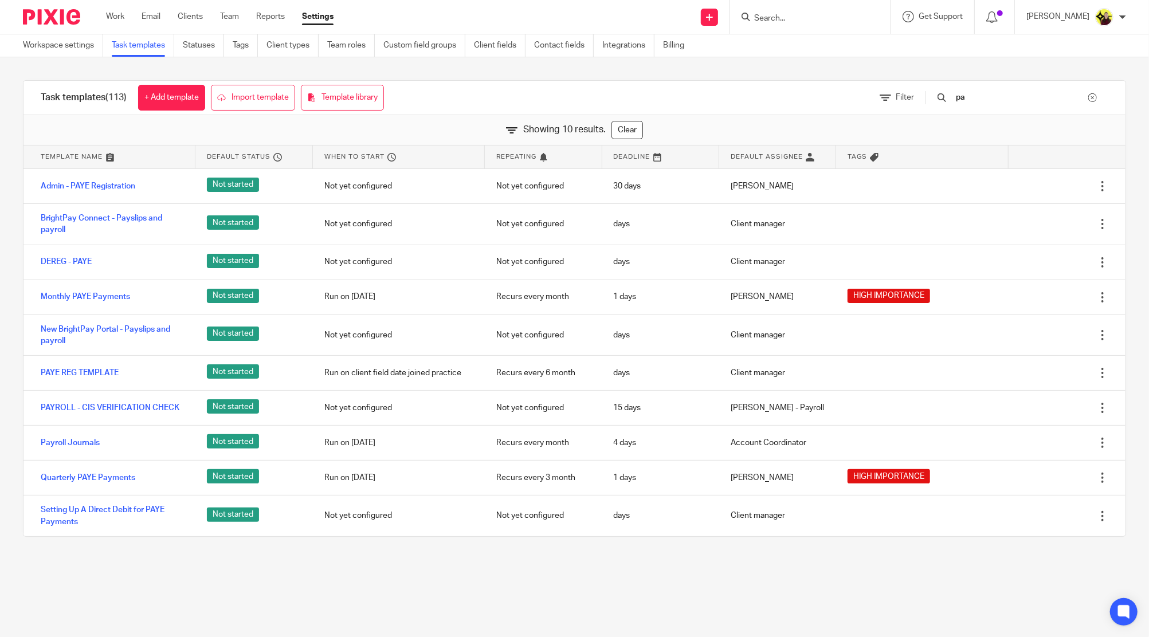
type input "p"
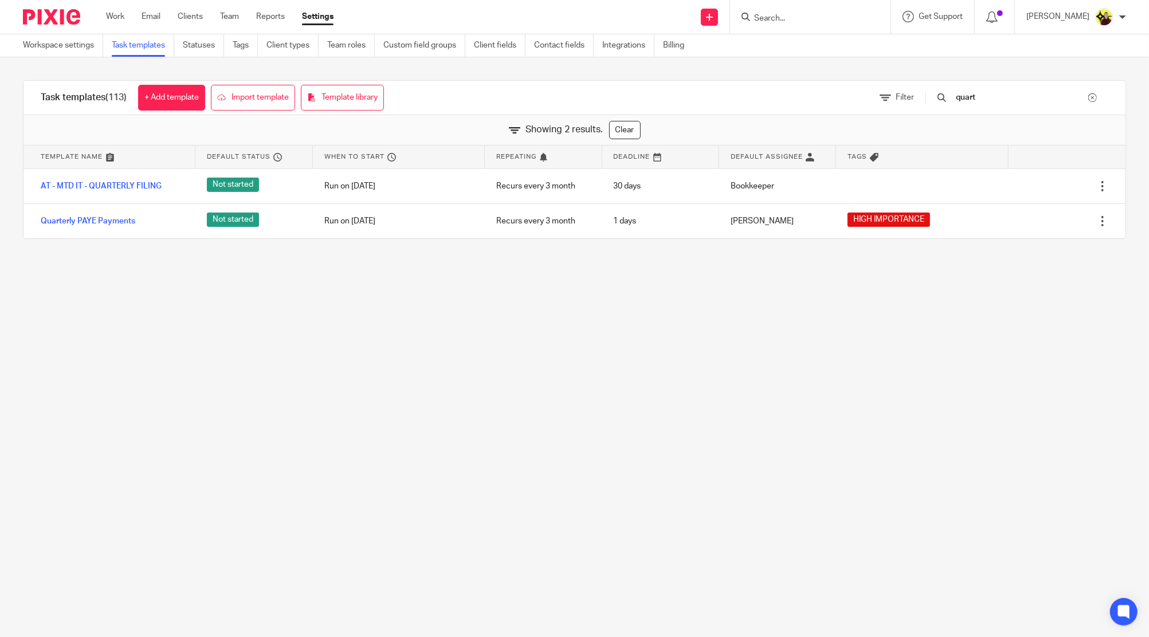
click at [995, 99] on input "quart" at bounding box center [1022, 97] width 134 height 13
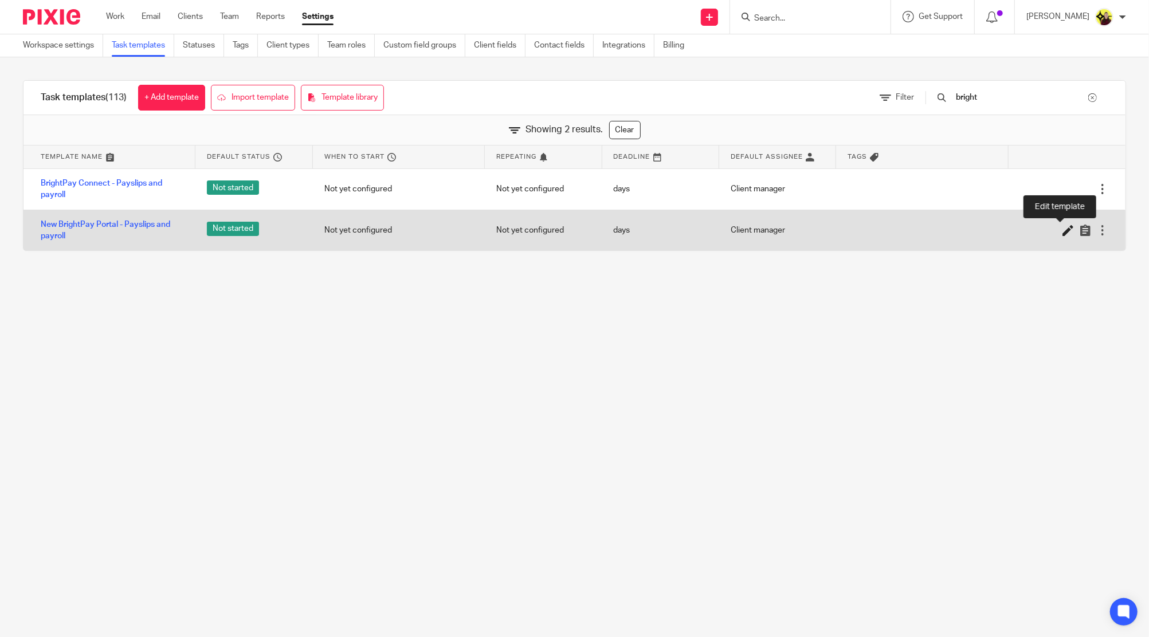
type input "bright"
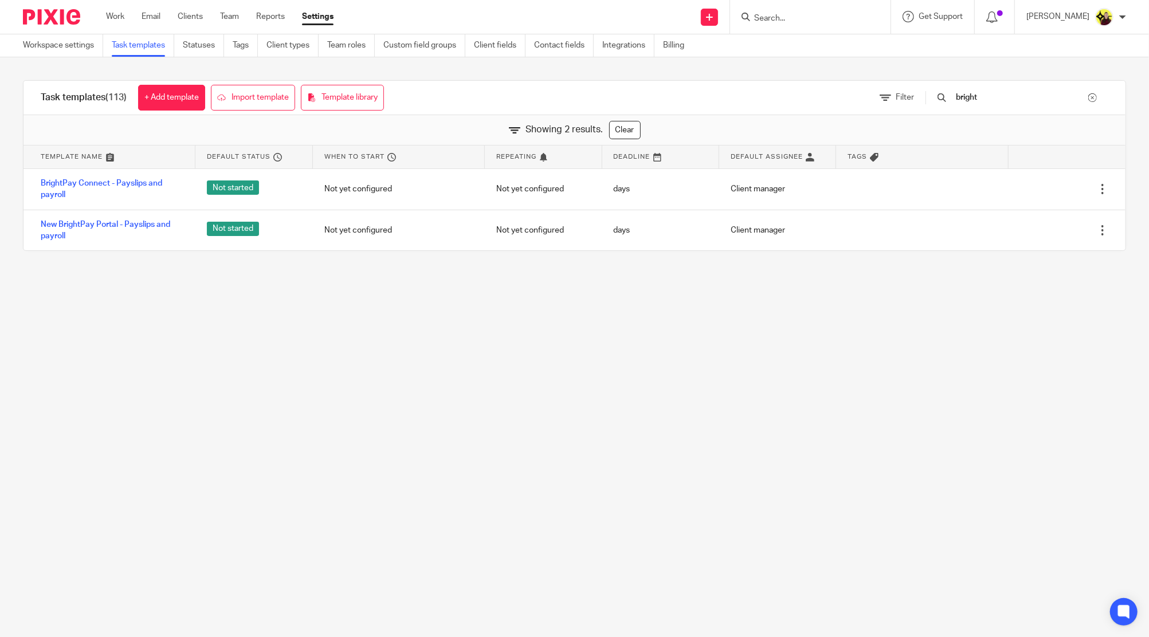
click at [798, 14] on input "Search" at bounding box center [804, 19] width 103 height 10
click at [794, 19] on input "Search" at bounding box center [804, 19] width 103 height 10
type input "jesus junk"
click at [800, 33] on div "O28 - JESUS JUNK IE LTD Reanne Opia < werucheopia@gmail.com >" at bounding box center [848, 49] width 212 height 45
click at [801, 37] on link at bounding box center [848, 49] width 194 height 26
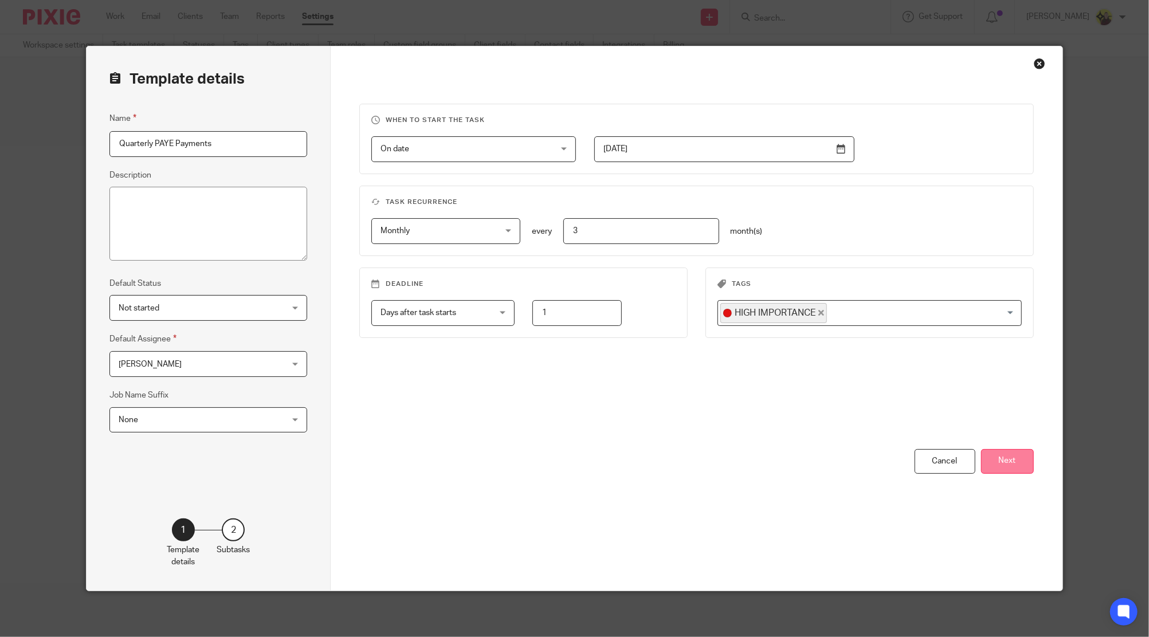
click at [1005, 465] on button "Next" at bounding box center [1007, 461] width 53 height 25
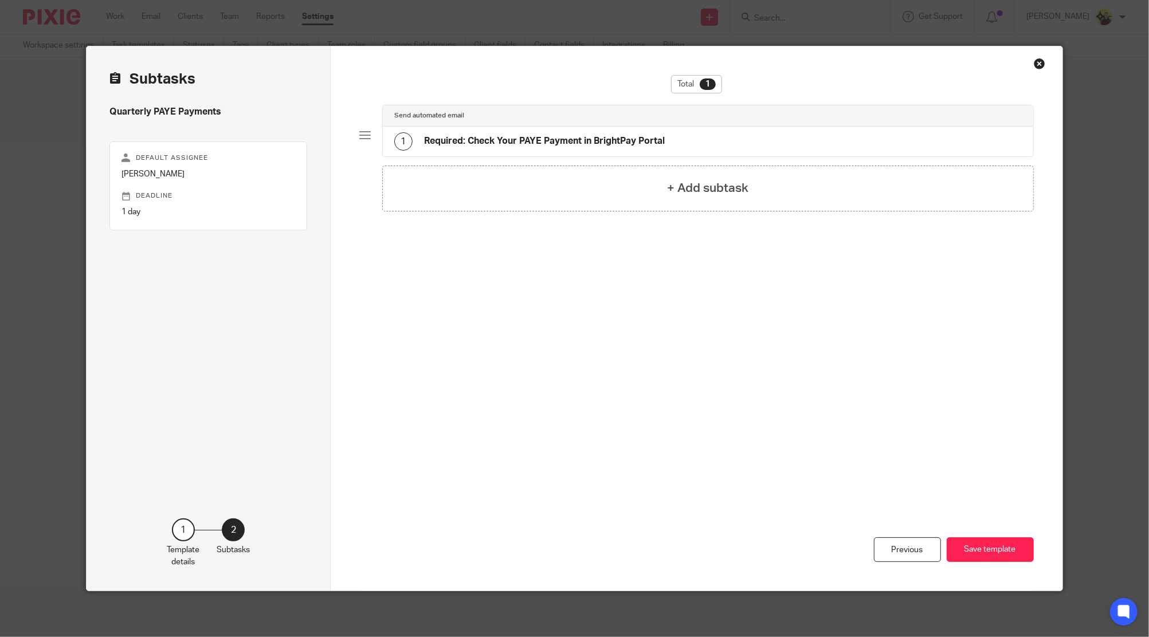
click at [613, 136] on h4 "Required: Check Your PAYE Payment in BrightPay Portal" at bounding box center [544, 141] width 241 height 12
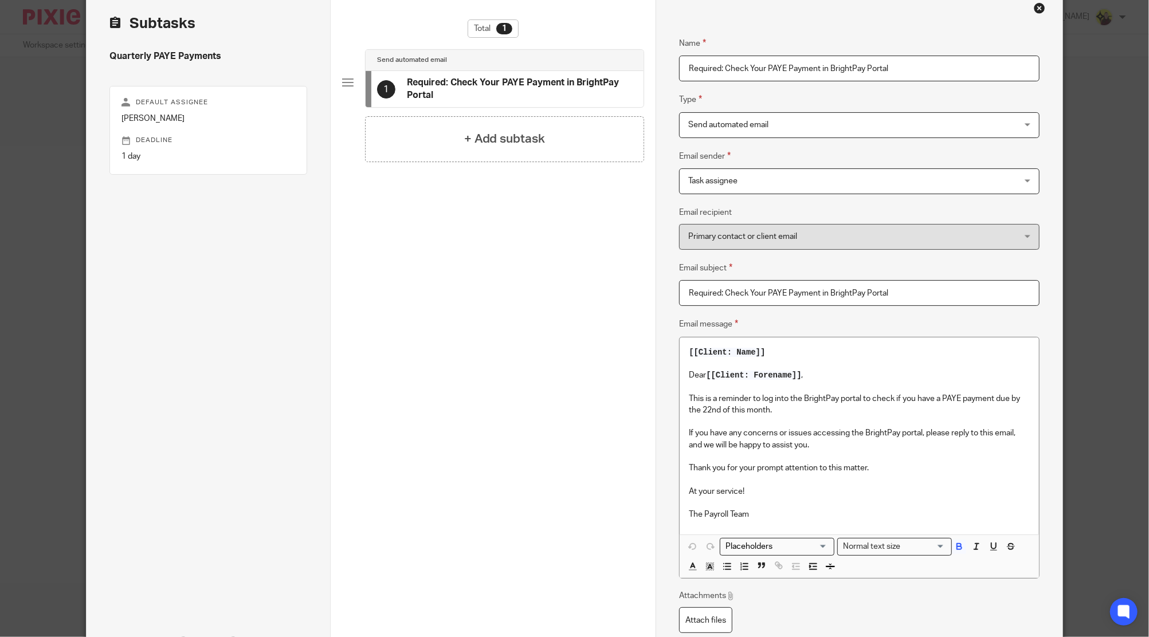
scroll to position [76, 0]
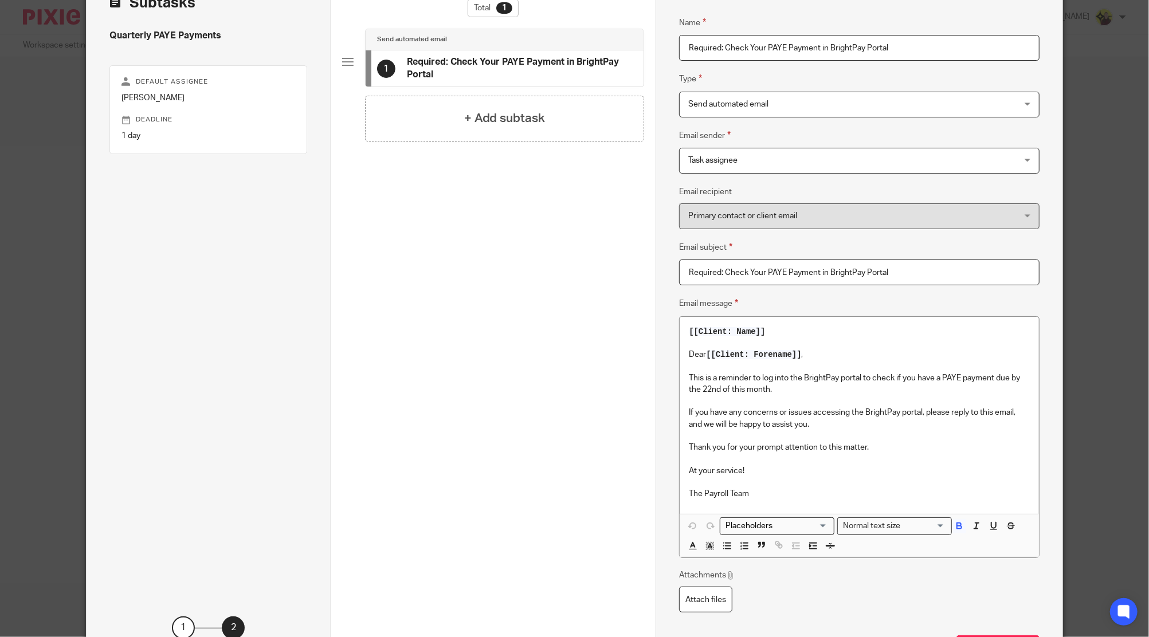
click at [805, 429] on p "If you have any concerns or issues accessing the BrightPay portal, please reply…" at bounding box center [859, 418] width 340 height 23
click at [848, 416] on p "If you have any concerns or issues accessing the BrightPay portal, please reply…" at bounding box center [859, 418] width 340 height 23
click at [846, 430] on p "To enrich screen reader interactions, please activate Accessibility in Grammarl…" at bounding box center [859, 435] width 340 height 11
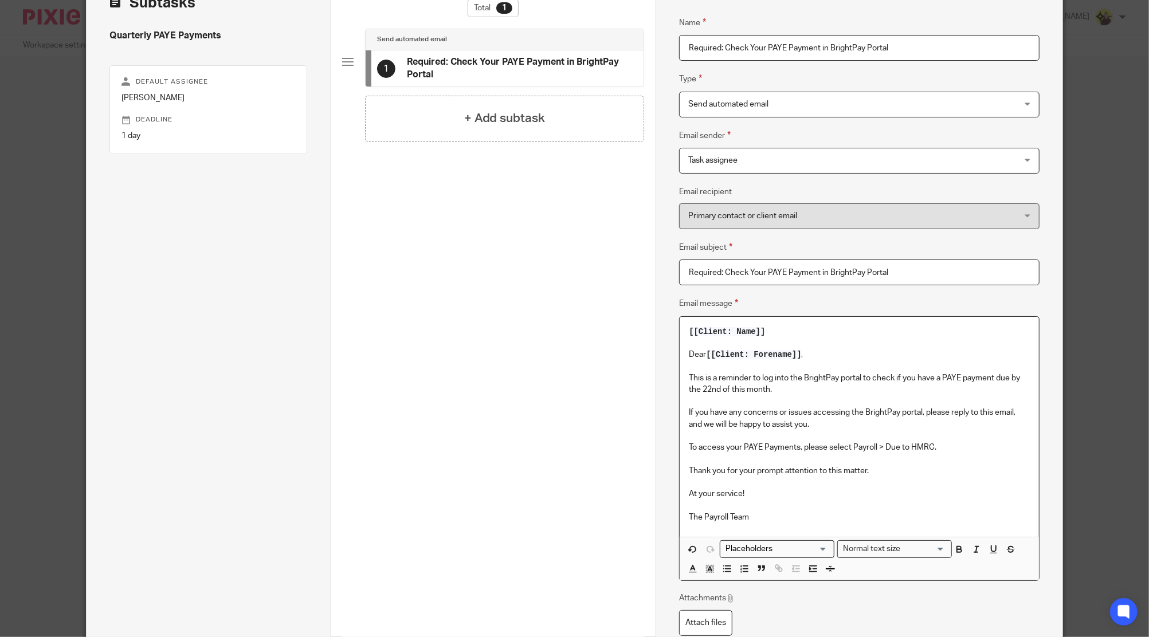
click at [967, 445] on p "To access your PAYE Payments, please select Payroll > Due to HMRC." at bounding box center [859, 447] width 340 height 11
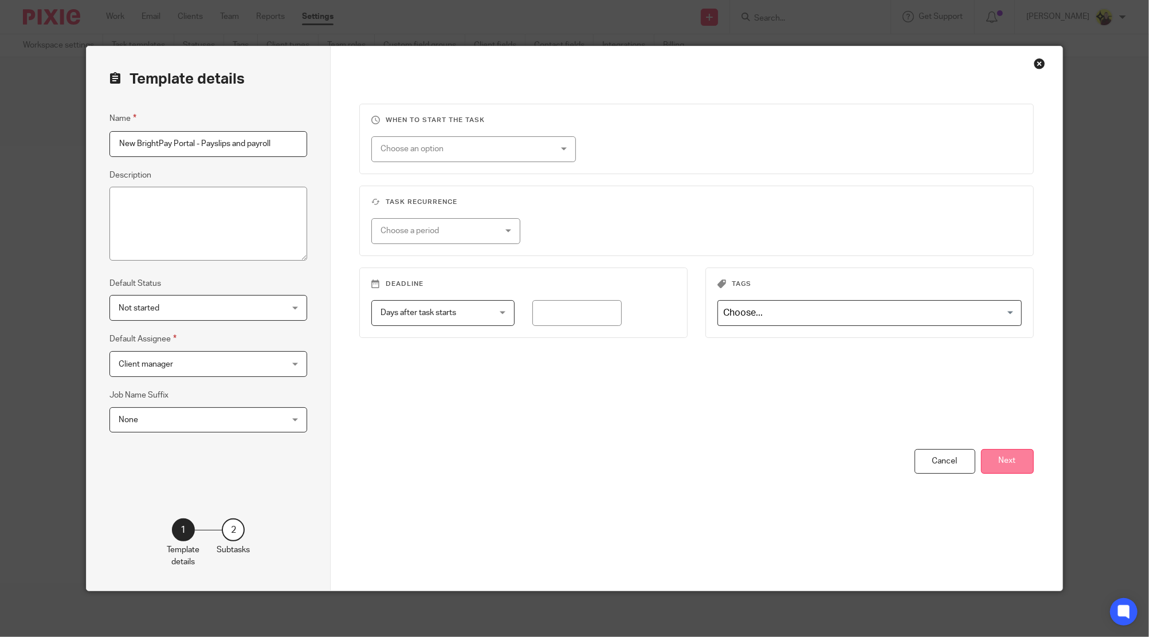
click at [984, 455] on button "Next" at bounding box center [1007, 461] width 53 height 25
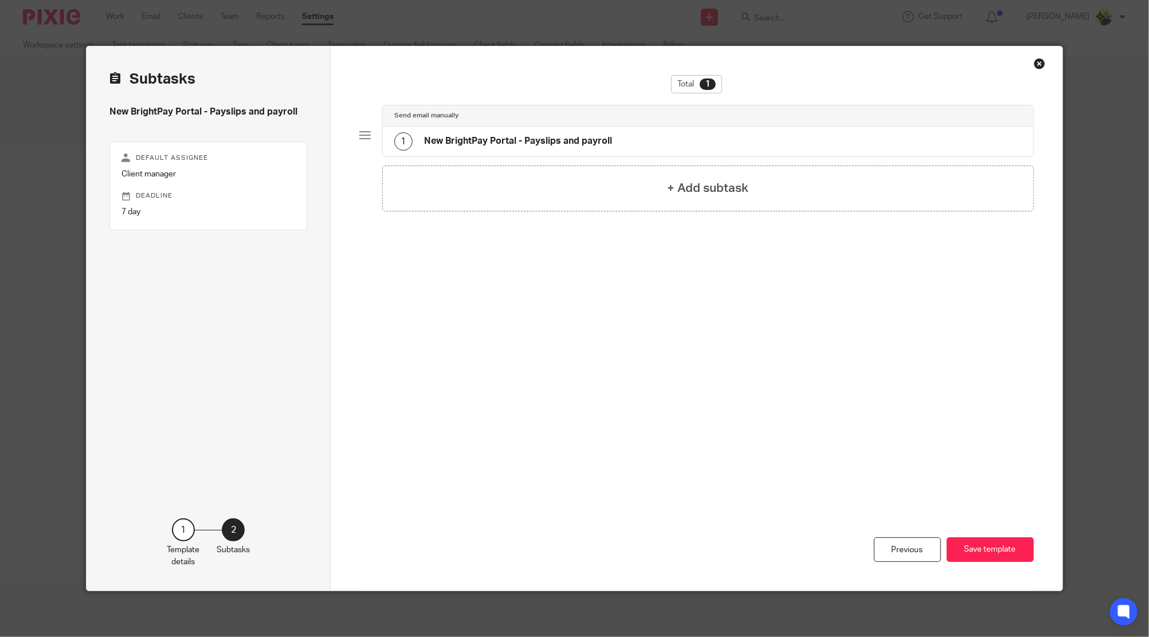
click at [692, 140] on div "1 New BrightPay Portal - Payslips and payroll" at bounding box center [708, 142] width 651 height 30
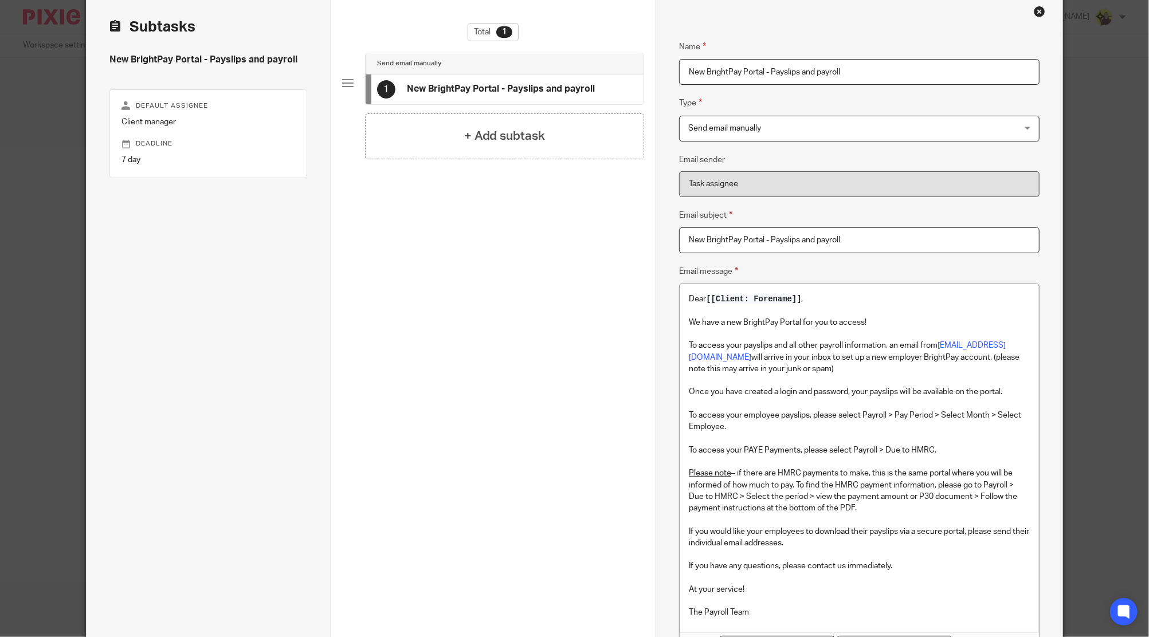
scroll to position [76, 0]
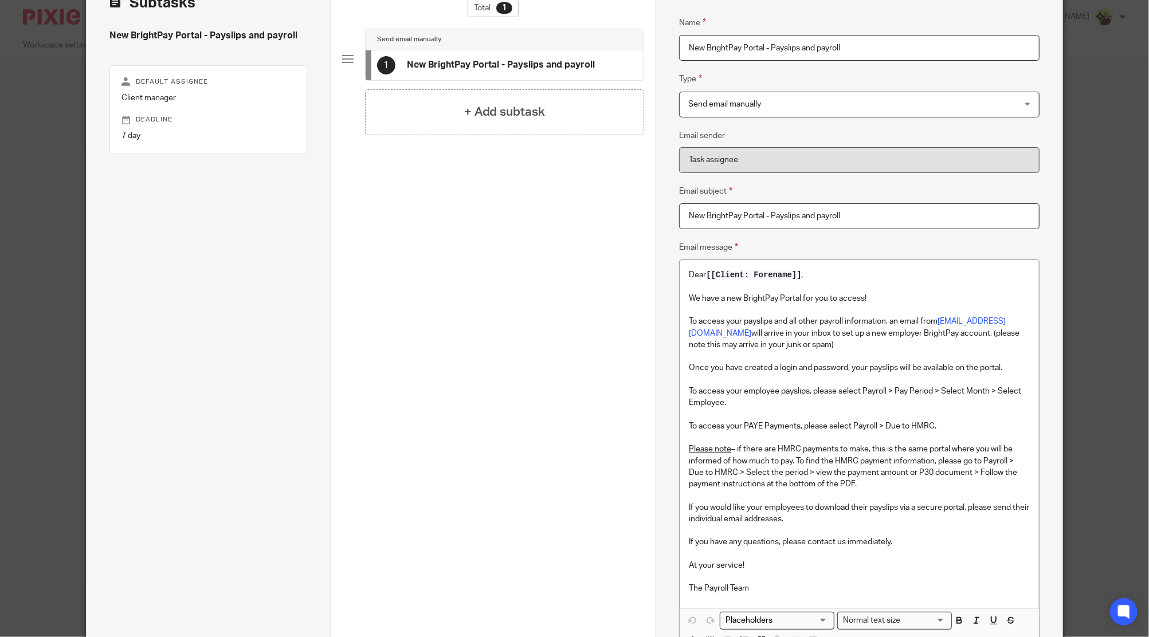
click at [808, 417] on p at bounding box center [859, 414] width 340 height 11
click at [798, 424] on p "To access your PAYE Payments, please select Payroll > Due to HMRC." at bounding box center [859, 426] width 340 height 11
copy p "To access your PAYE Payments, please select Payroll > Due to HMRC."
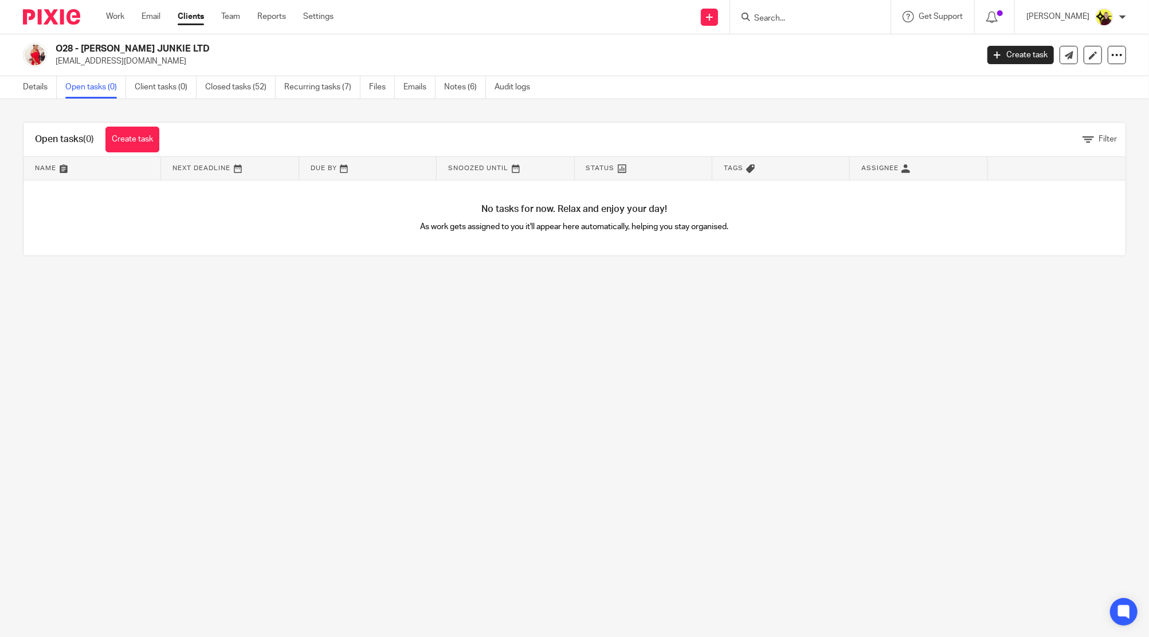
click at [152, 142] on link "Create task" at bounding box center [132, 140] width 54 height 26
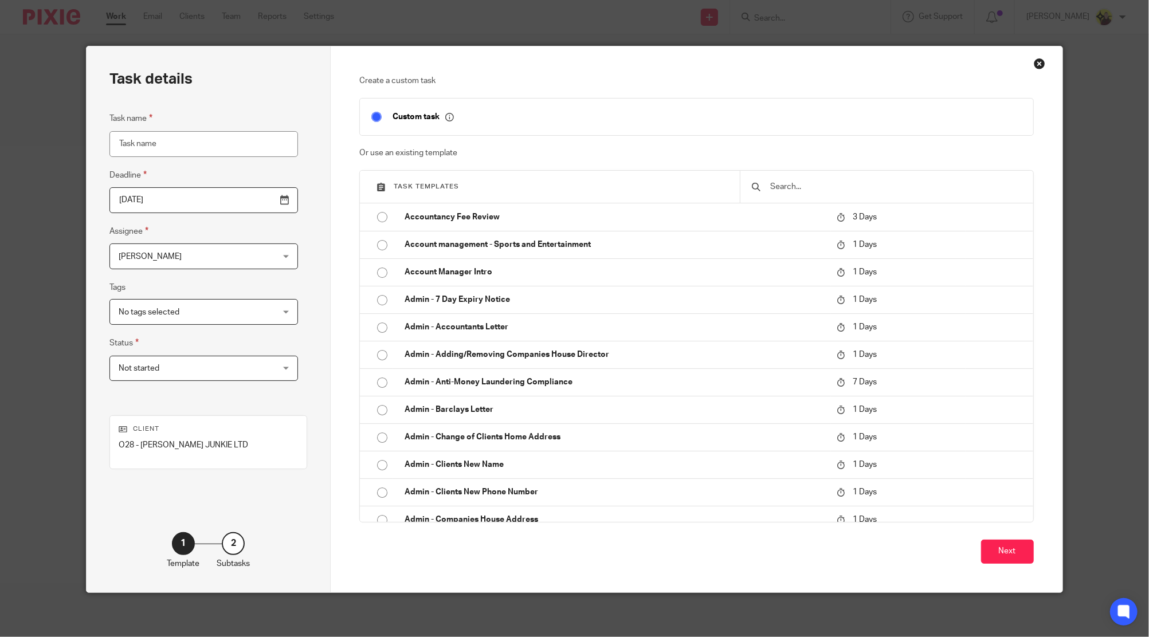
click at [843, 186] on input "text" at bounding box center [895, 187] width 252 height 13
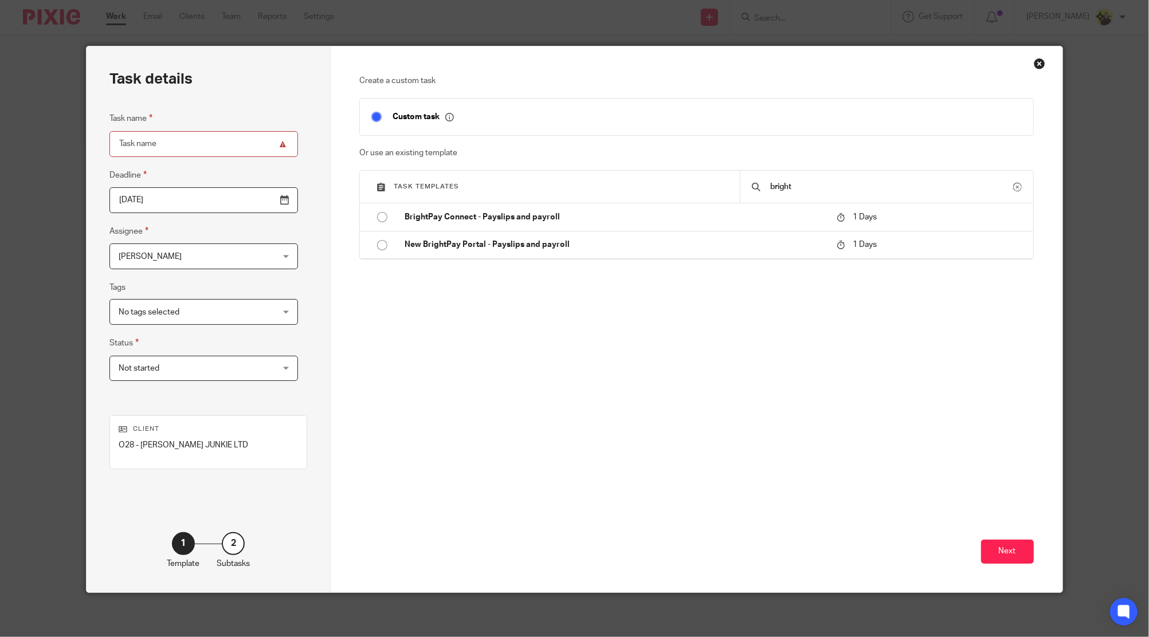
type input "bright"
click at [745, 261] on div "Create a custom task Custom task Or use an existing template Task templates bri…" at bounding box center [696, 240] width 675 height 330
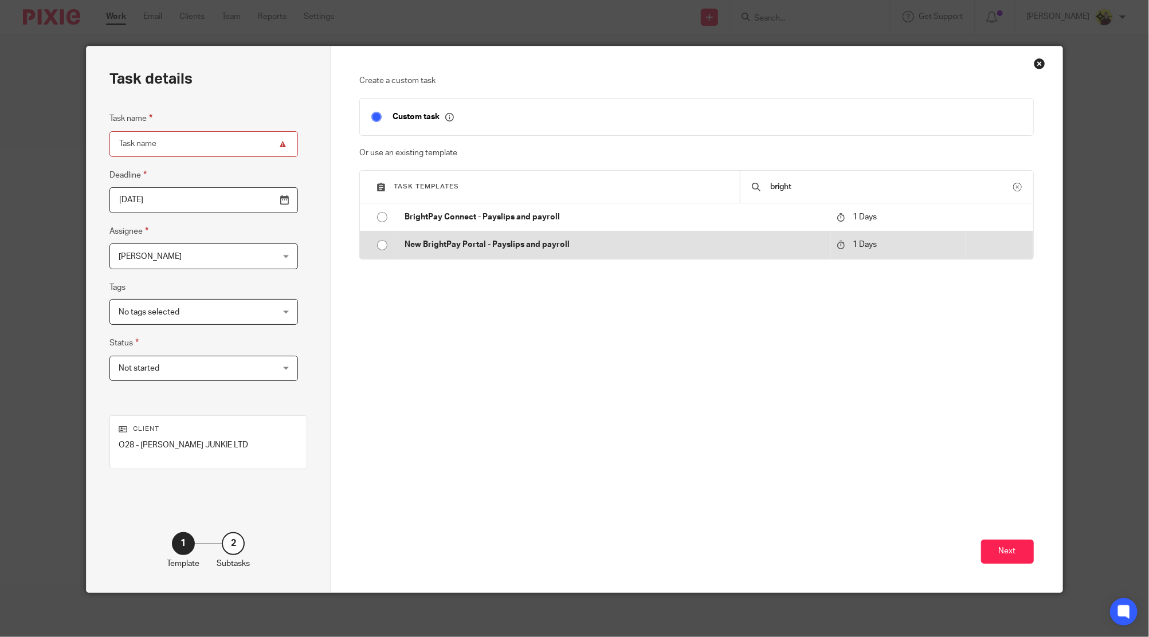
click at [754, 244] on p "New BrightPay Portal - Payslips and payroll" at bounding box center [615, 244] width 421 height 11
type input "[DATE]"
type input "New BrightPay Portal - Payslips and payroll"
checkbox input "false"
radio input "true"
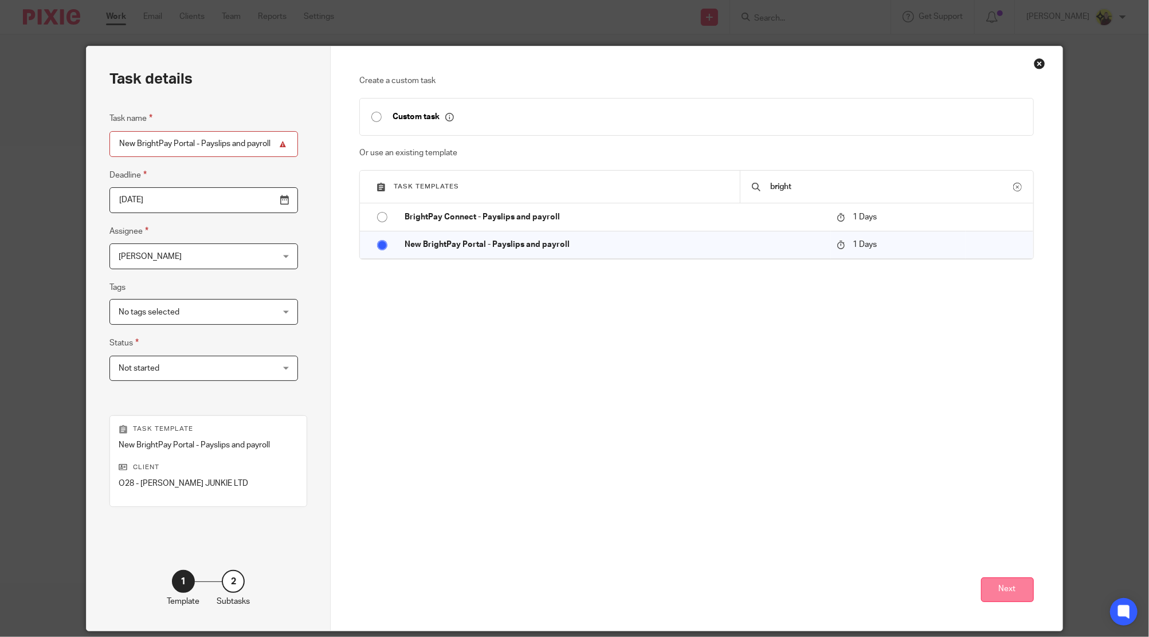
click at [997, 580] on button "Next" at bounding box center [1007, 590] width 53 height 25
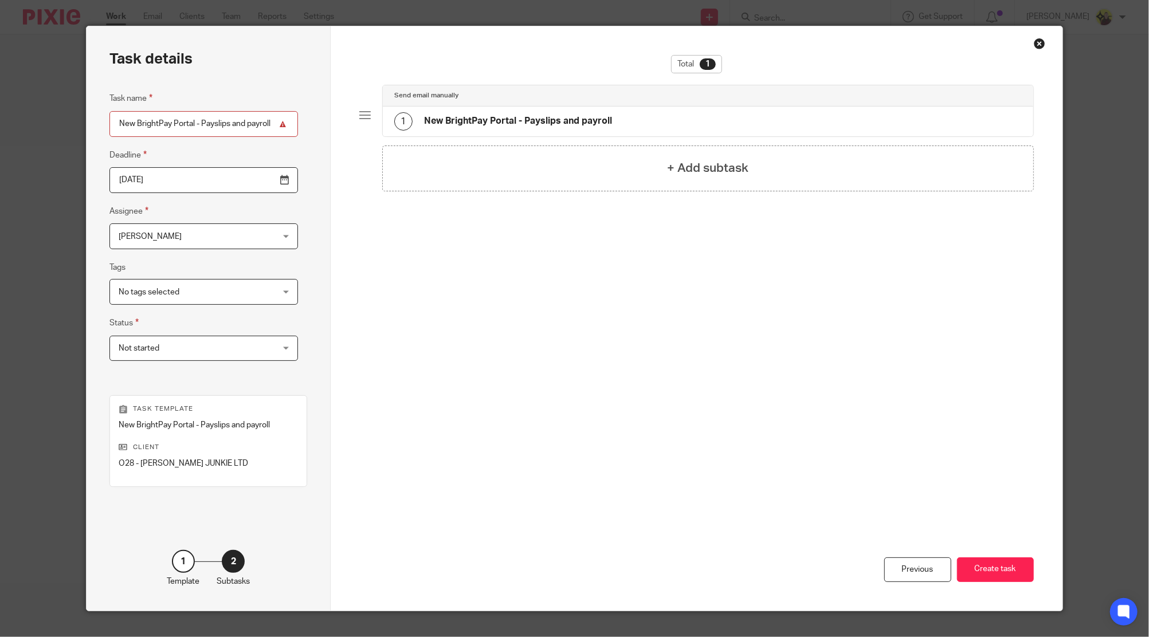
scroll to position [40, 0]
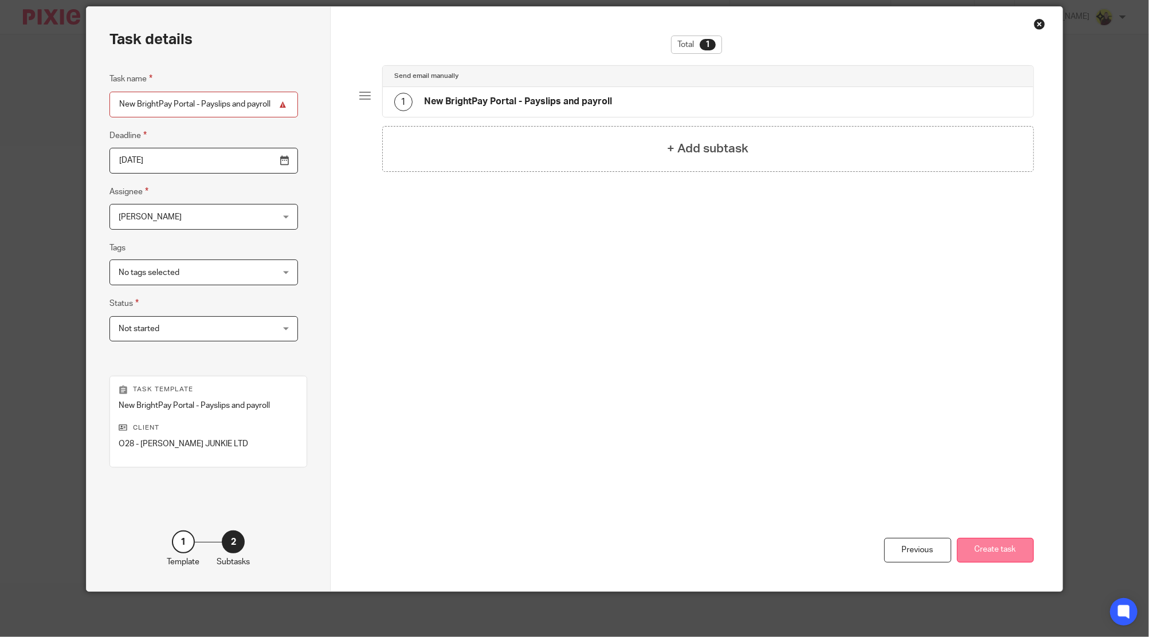
click at [982, 546] on button "Create task" at bounding box center [995, 550] width 77 height 25
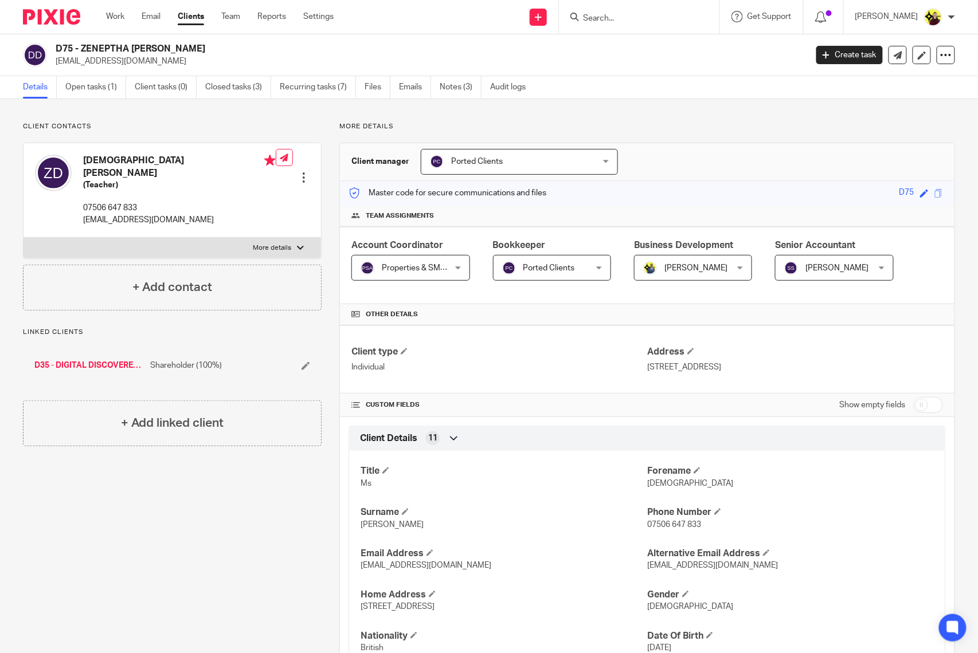
click at [628, 17] on input "Search" at bounding box center [633, 19] width 103 height 10
type input "b20"
click at [704, 54] on link at bounding box center [676, 49] width 194 height 26
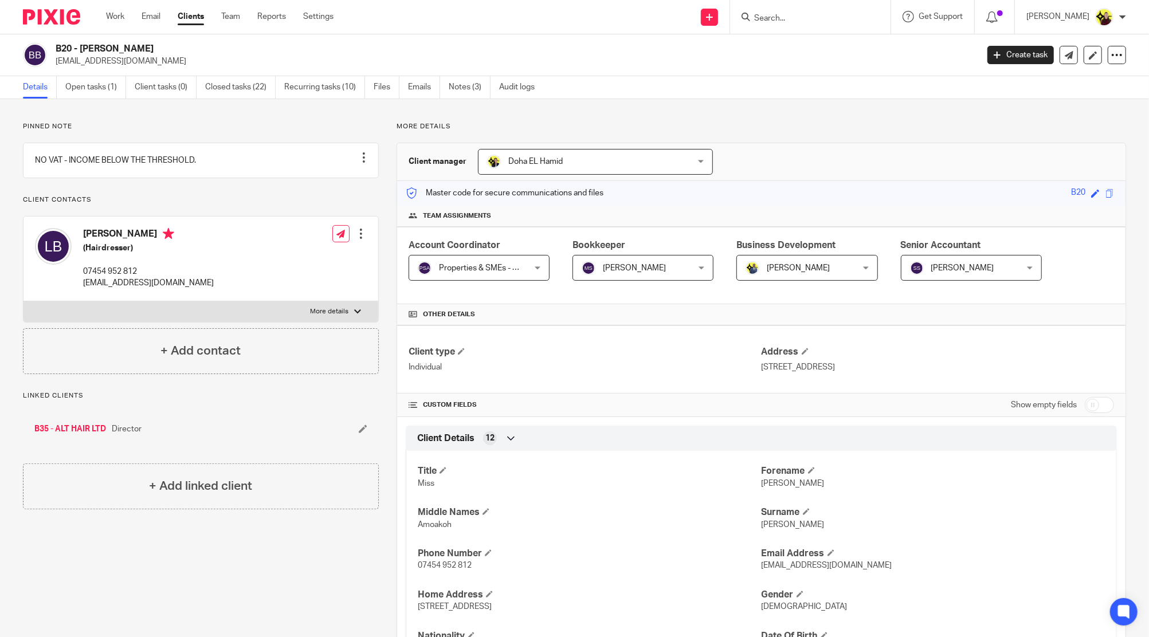
drag, startPoint x: 151, startPoint y: 43, endPoint x: 83, endPoint y: 51, distance: 69.2
click at [83, 51] on h2 "B20 - [PERSON_NAME]" at bounding box center [422, 49] width 732 height 12
click at [79, 435] on link "B35 - ALT HAIR LTD" at bounding box center [70, 429] width 72 height 11
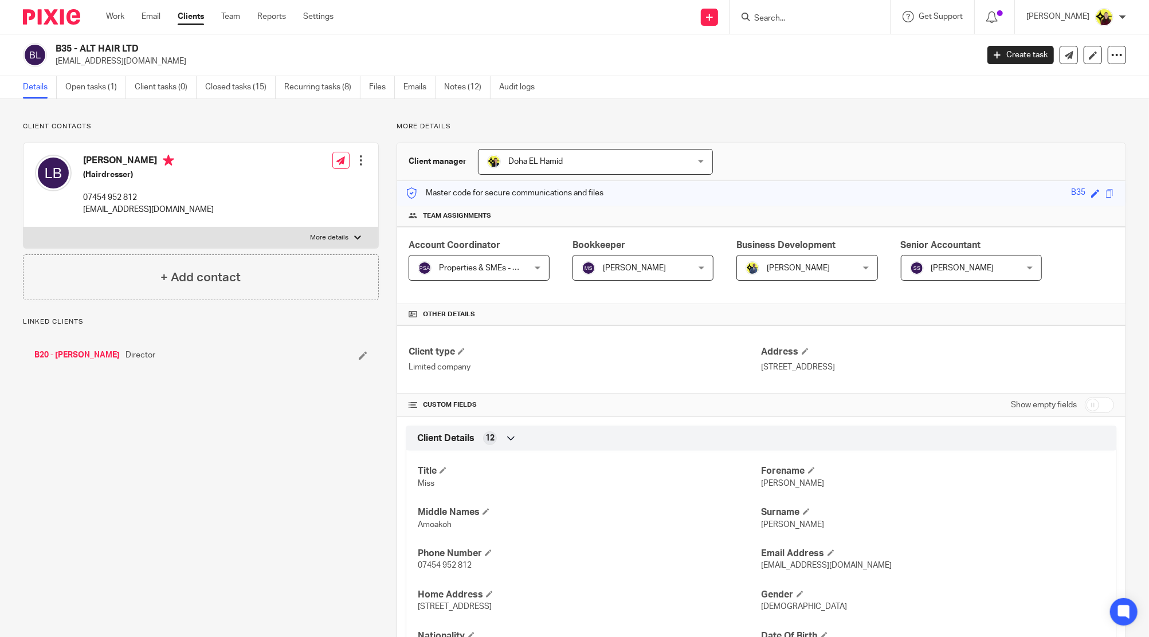
click at [81, 50] on h2 "B35 - ALT HAIR LTD" at bounding box center [422, 49] width 732 height 12
click at [96, 141] on div "Client contacts Lois Bonsu (Hairdresser) 07454 952 812 loisbonsu14@gmail.com Ed…" at bounding box center [201, 211] width 356 height 178
drag, startPoint x: 96, startPoint y: 141, endPoint x: 871, endPoint y: 74, distance: 778.4
click at [96, 141] on div "Client contacts Lois Bonsu (Hairdresser) 07454 952 812 loisbonsu14@gmail.com Ed…" at bounding box center [201, 211] width 356 height 178
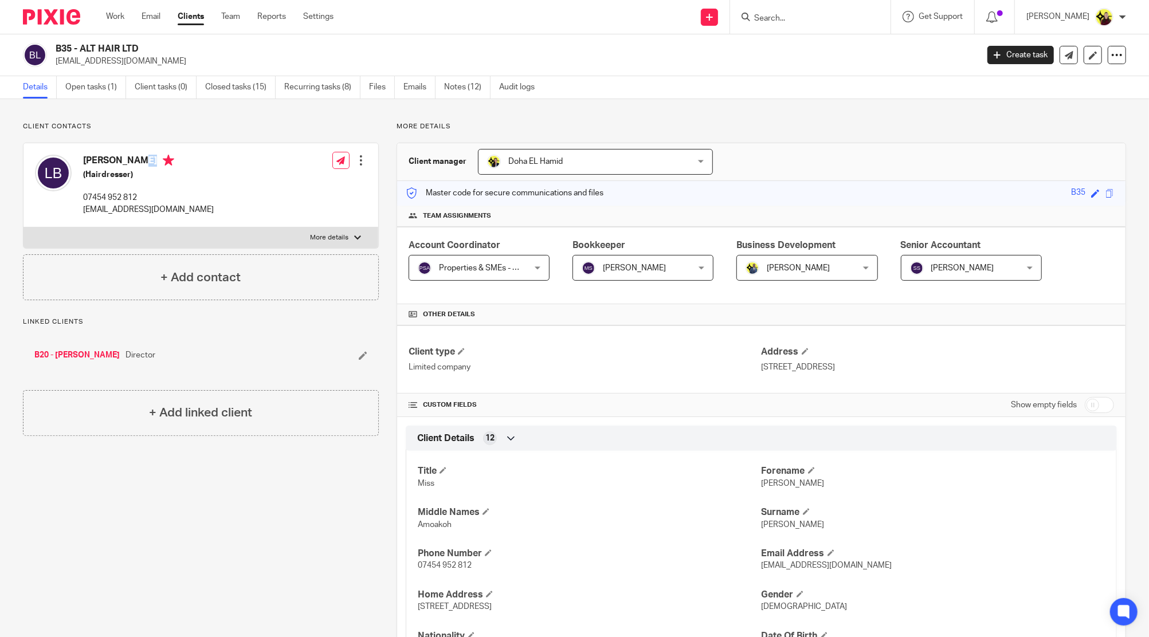
copy h4 "Lois Bonsu"
click at [101, 202] on p "07454 952 812" at bounding box center [148, 197] width 131 height 11
click at [101, 201] on p "07454 952 812" at bounding box center [148, 197] width 131 height 11
copy div "07454 952 812"
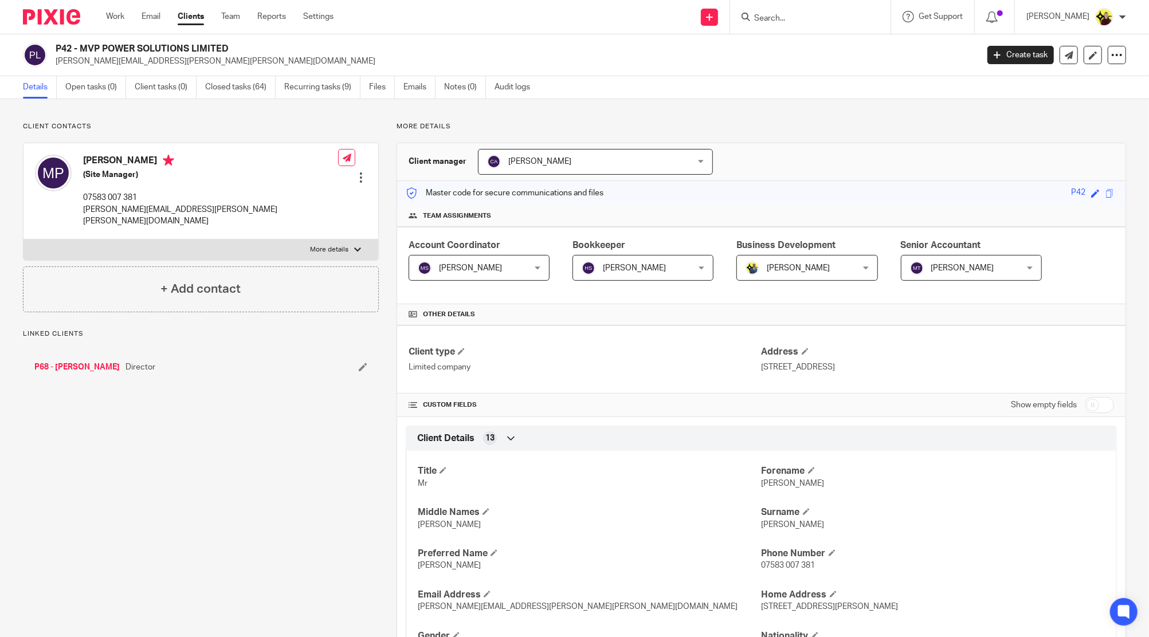
click at [87, 362] on link "P68 - [PERSON_NAME]" at bounding box center [76, 367] width 85 height 11
click at [779, 30] on div at bounding box center [810, 17] width 160 height 34
click at [781, 22] on input "Search" at bounding box center [804, 19] width 103 height 10
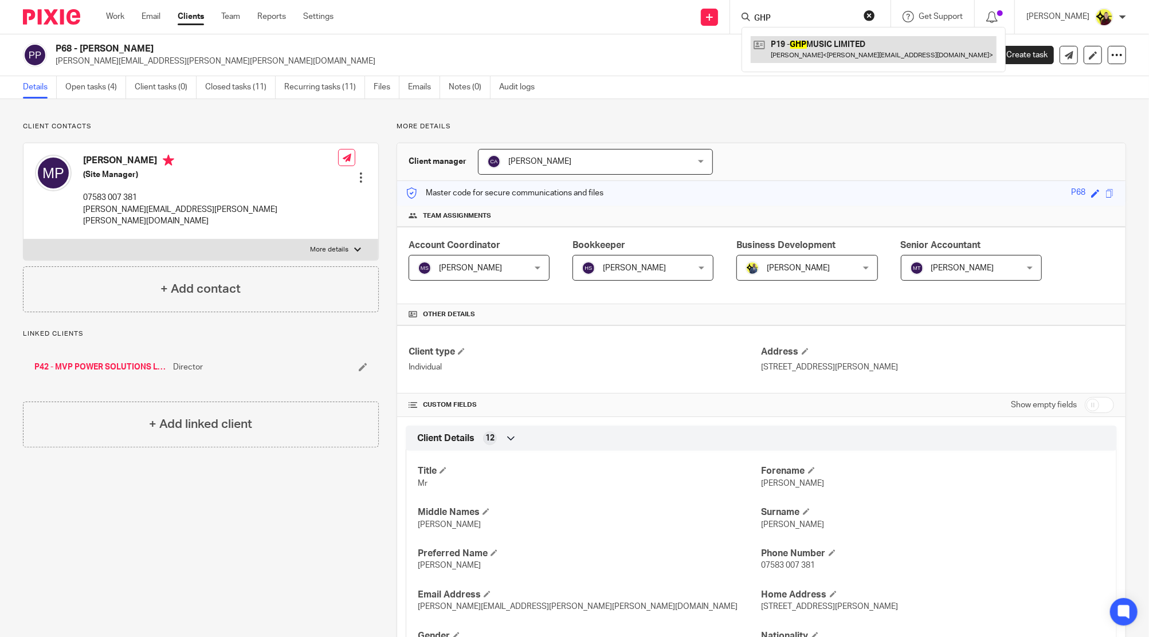
type input "GHP"
click at [796, 43] on link at bounding box center [874, 49] width 246 height 26
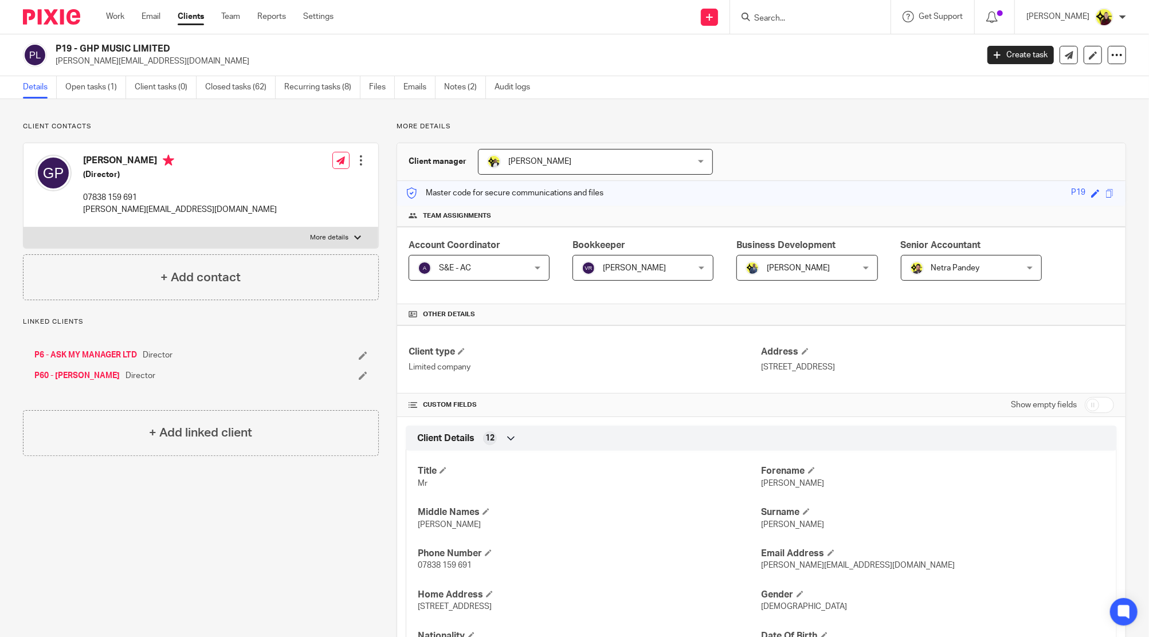
click at [796, 15] on input "Search" at bounding box center [804, 19] width 103 height 10
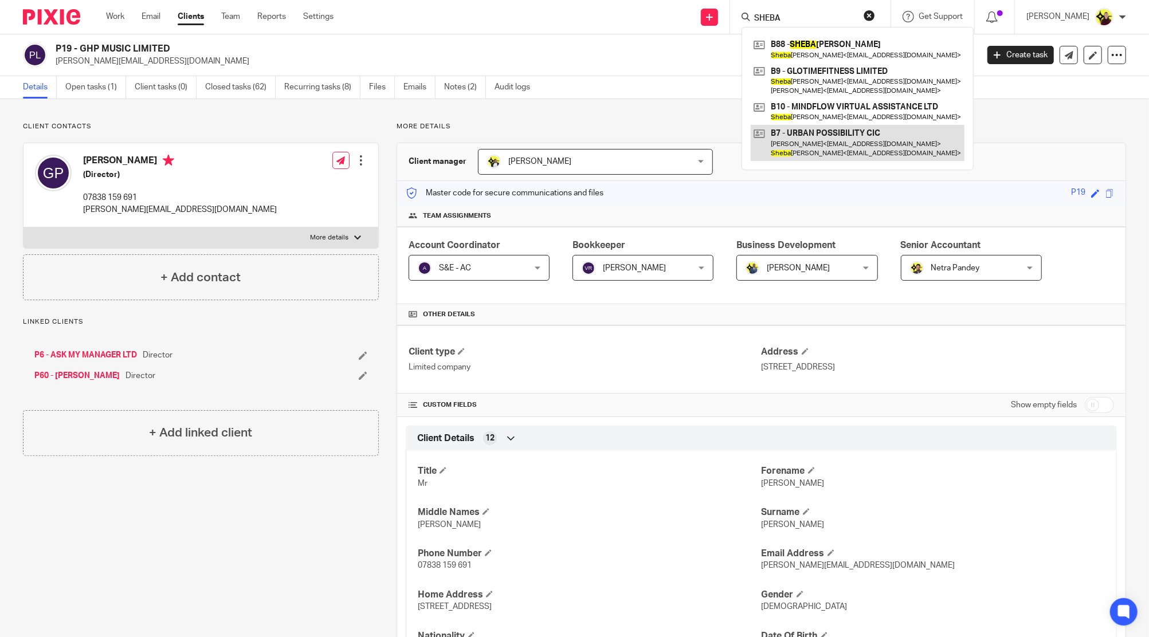
type input "SHEBA"
click at [845, 139] on link at bounding box center [858, 143] width 214 height 36
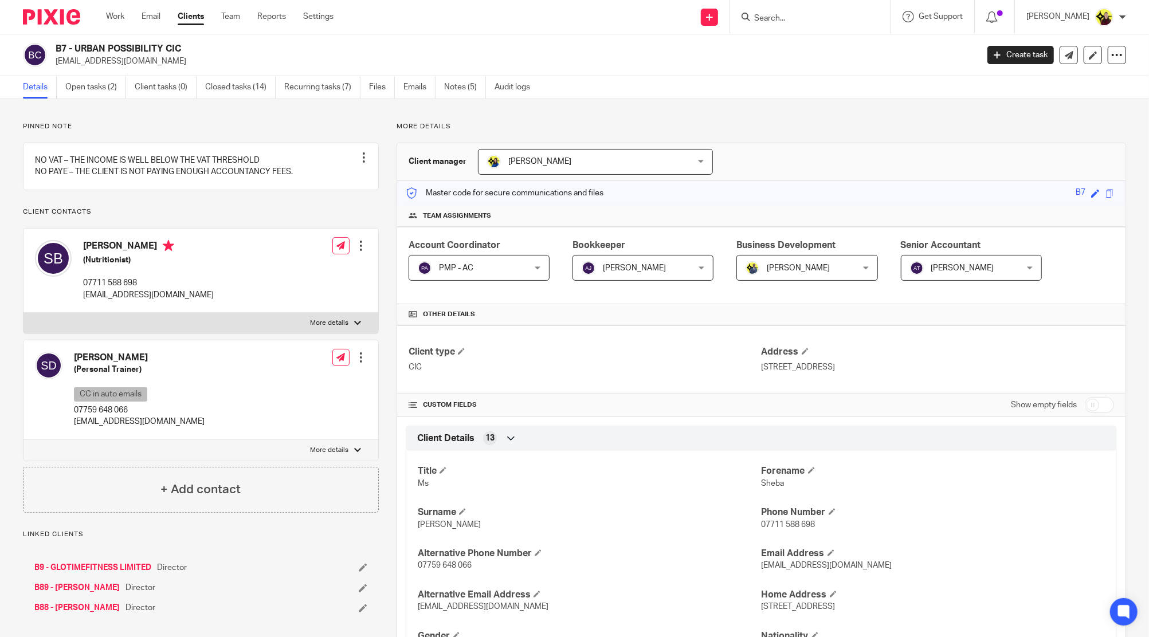
click at [776, 17] on input "Search" at bounding box center [804, 19] width 103 height 10
paste input "Peter BOOTLE-O'REILLY"
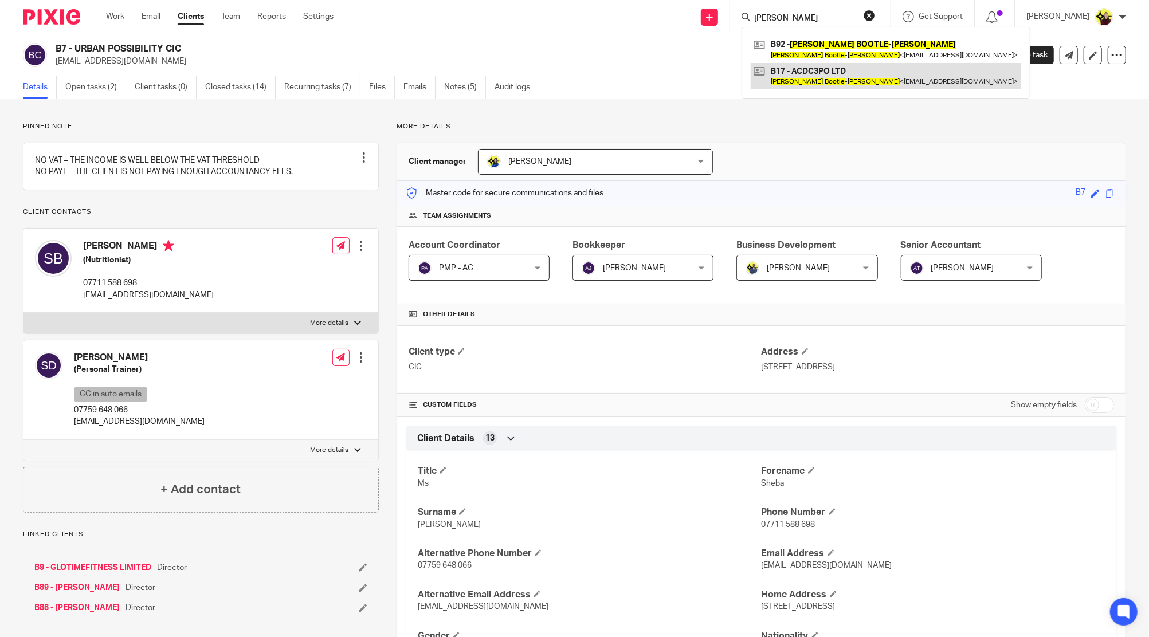
type input "Peter BOOTLE-O'REILLY"
click at [805, 77] on link at bounding box center [886, 76] width 271 height 26
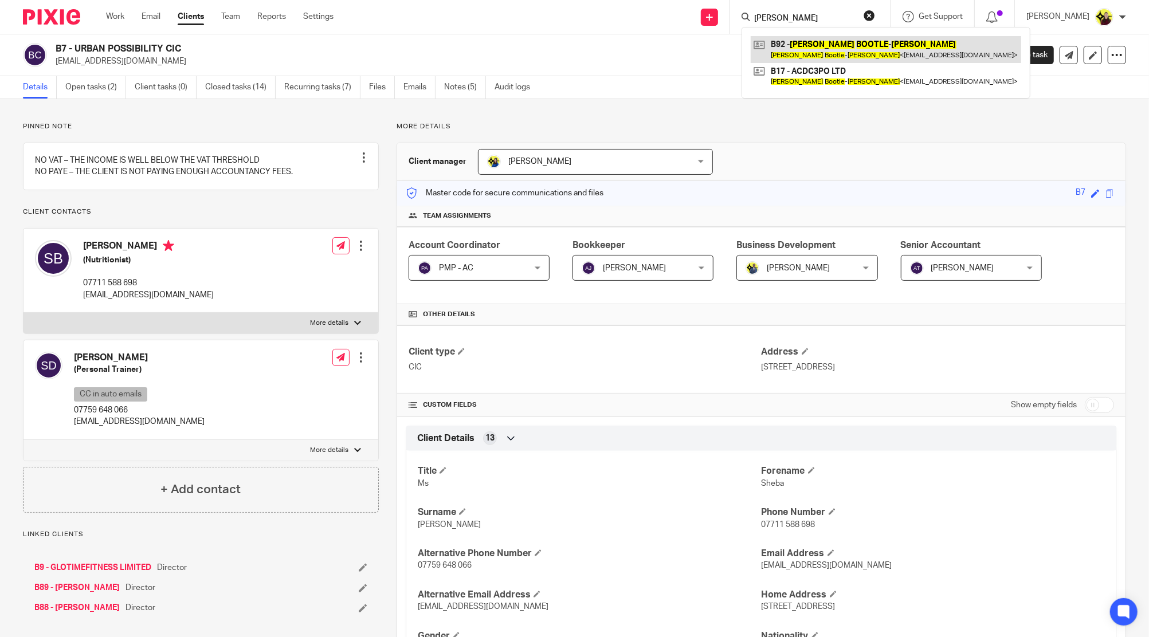
click at [819, 53] on link at bounding box center [886, 49] width 271 height 26
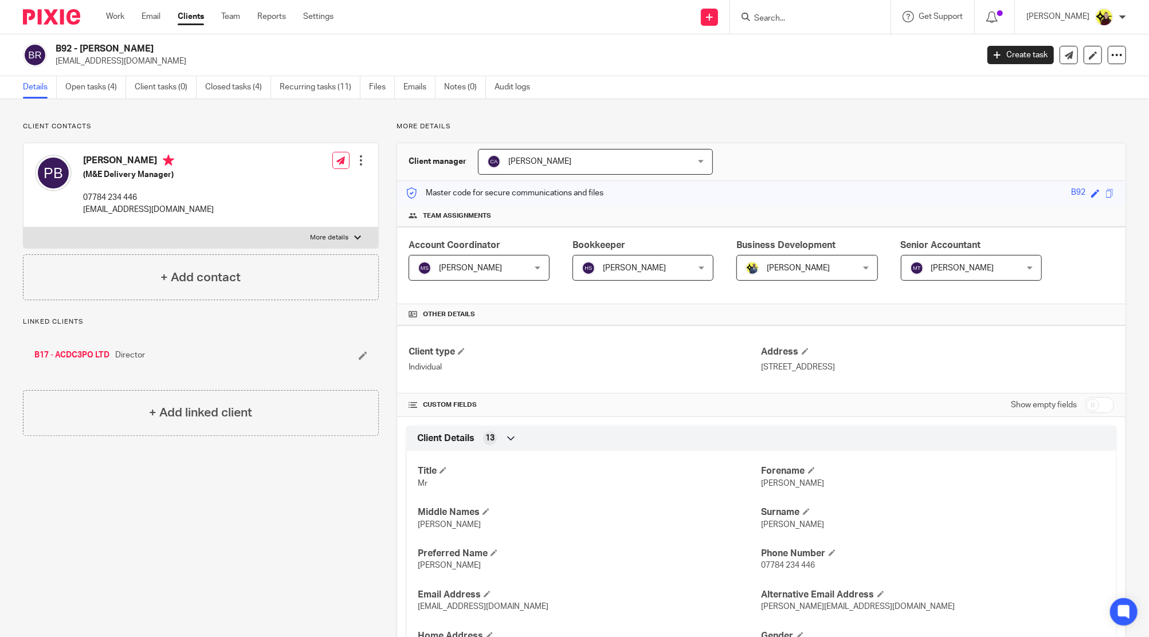
click at [783, 18] on input "Search" at bounding box center [804, 19] width 103 height 10
type input "P14"
click at [804, 36] on link at bounding box center [848, 49] width 194 height 26
click at [805, 45] on link at bounding box center [848, 49] width 194 height 26
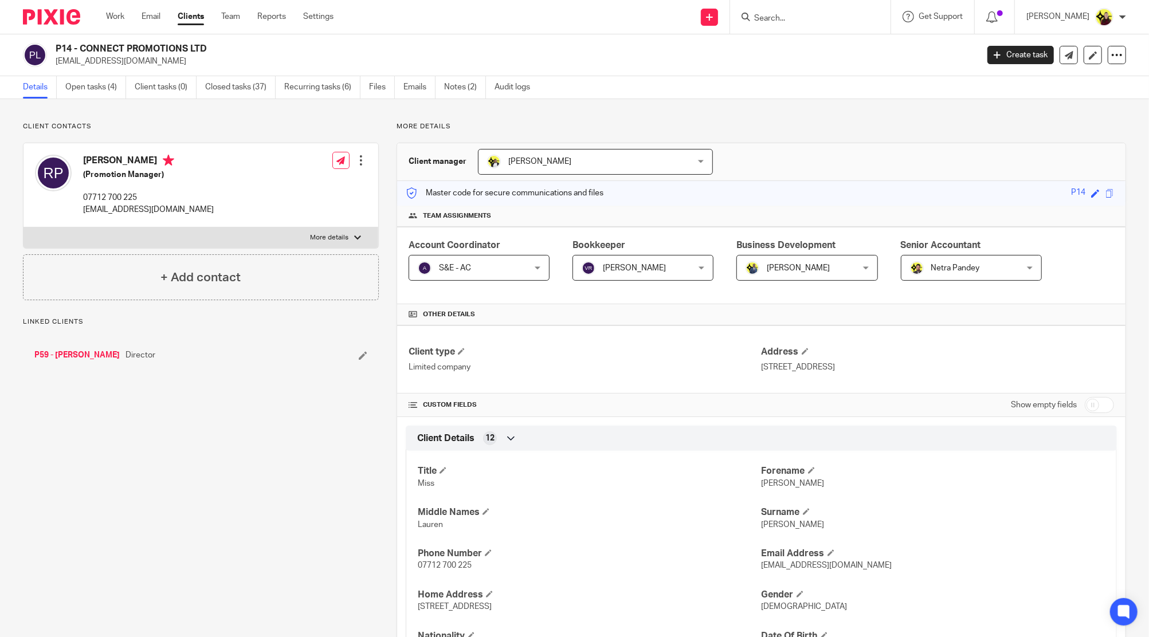
drag, startPoint x: 96, startPoint y: 340, endPoint x: 91, endPoint y: 347, distance: 8.6
click at [96, 340] on div "P59 - [PERSON_NAME] Director" at bounding box center [201, 355] width 356 height 34
click at [80, 360] on link "P59 - [PERSON_NAME]" at bounding box center [76, 355] width 85 height 11
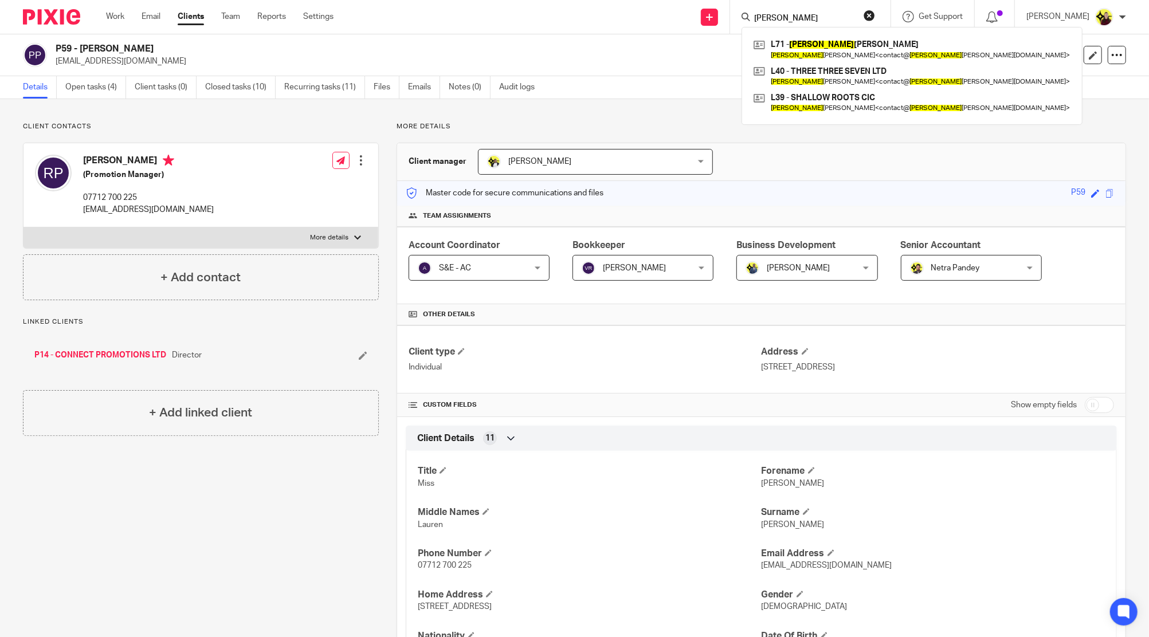
click at [783, 10] on form "[PERSON_NAME]" at bounding box center [814, 17] width 122 height 14
click at [783, 11] on form "[PERSON_NAME]" at bounding box center [814, 17] width 122 height 14
click at [778, 16] on input "GYNELLE" at bounding box center [804, 19] width 103 height 10
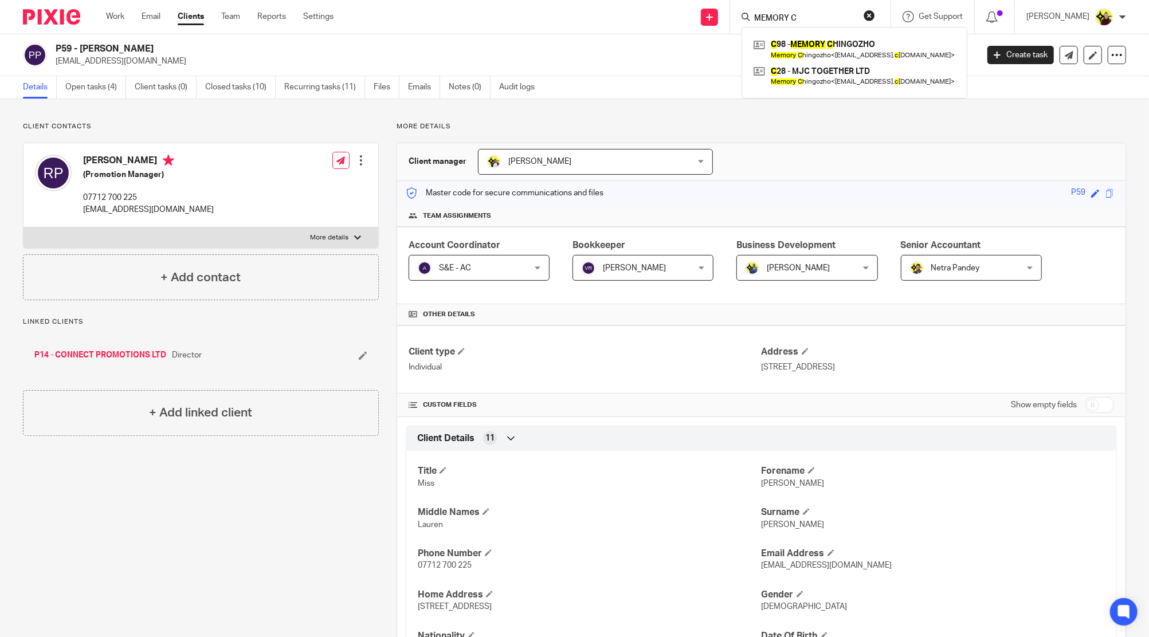
click at [779, 21] on input "MEMORY C" at bounding box center [804, 19] width 103 height 10
click at [849, 11] on form "JAMES FOLO" at bounding box center [814, 17] width 122 height 14
click at [848, 13] on form "JAMES FOLO" at bounding box center [814, 17] width 122 height 14
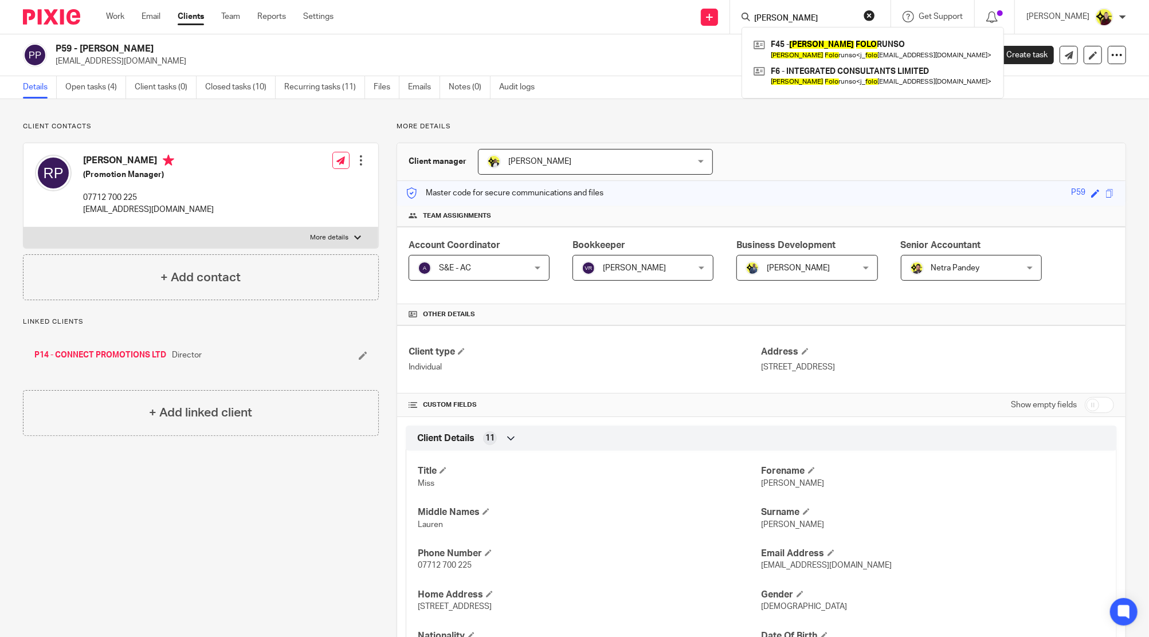
click at [844, 14] on input "JAMES FOLO" at bounding box center [804, 19] width 103 height 10
click at [843, 14] on input "JAMES FOLO" at bounding box center [804, 19] width 103 height 10
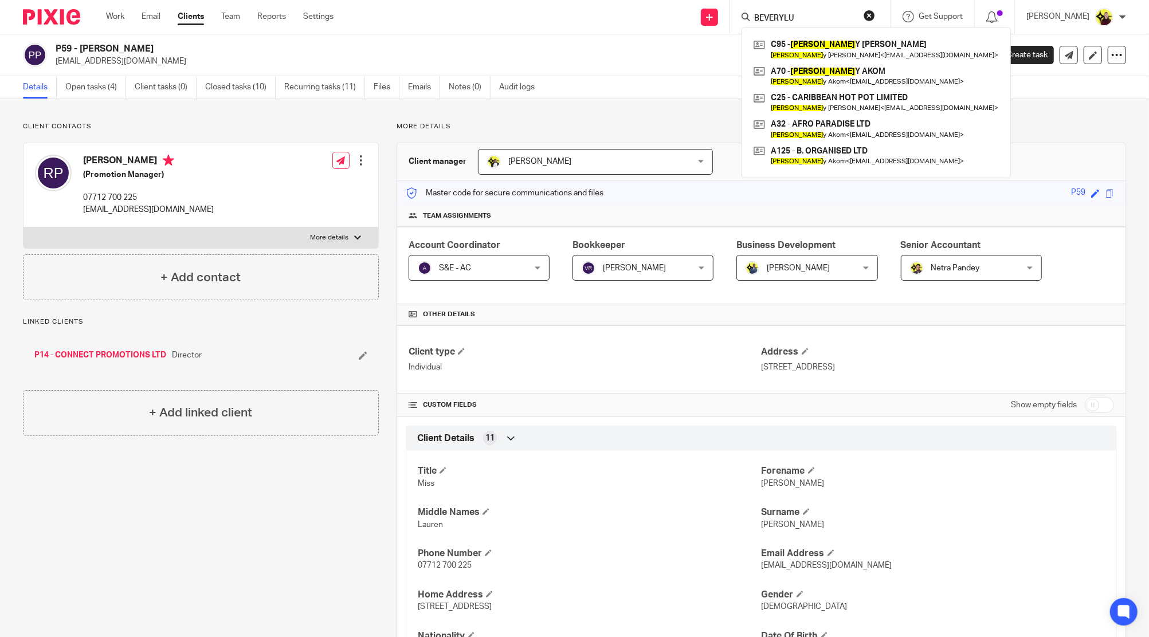
click at [822, 21] on input "BEVERYLU" at bounding box center [804, 19] width 103 height 10
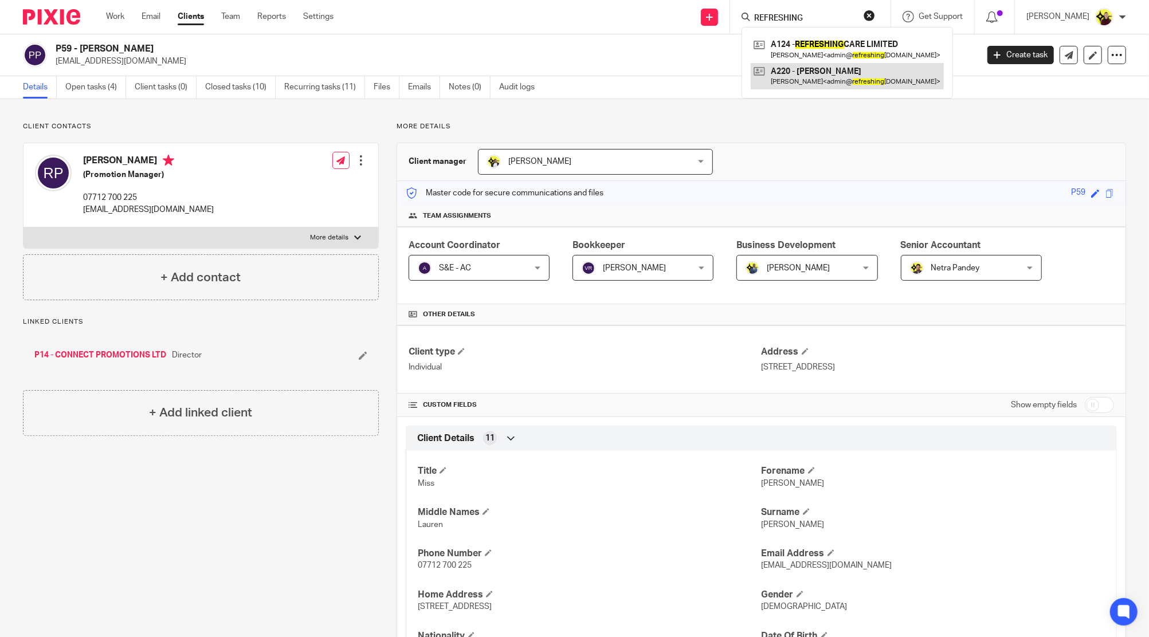
type input "REFRESHING"
click at [823, 71] on link at bounding box center [847, 76] width 193 height 26
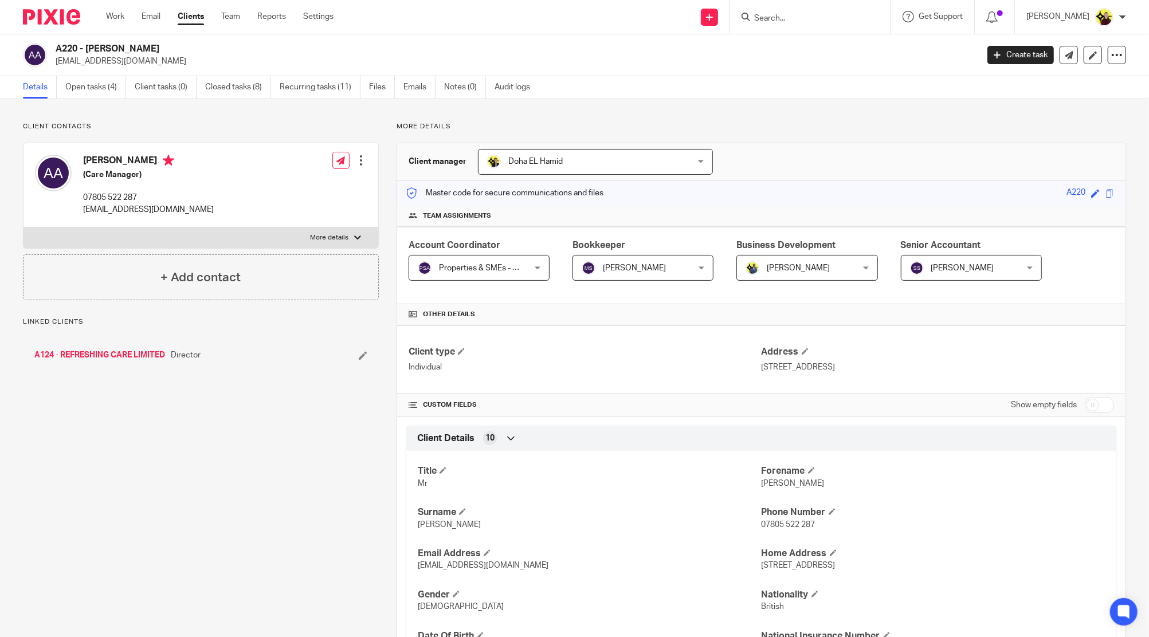
click at [816, 22] on input "Search" at bounding box center [804, 19] width 103 height 10
click at [812, 16] on input "Search" at bounding box center [804, 19] width 103 height 10
type input "E11"
click at [819, 40] on link at bounding box center [848, 49] width 194 height 26
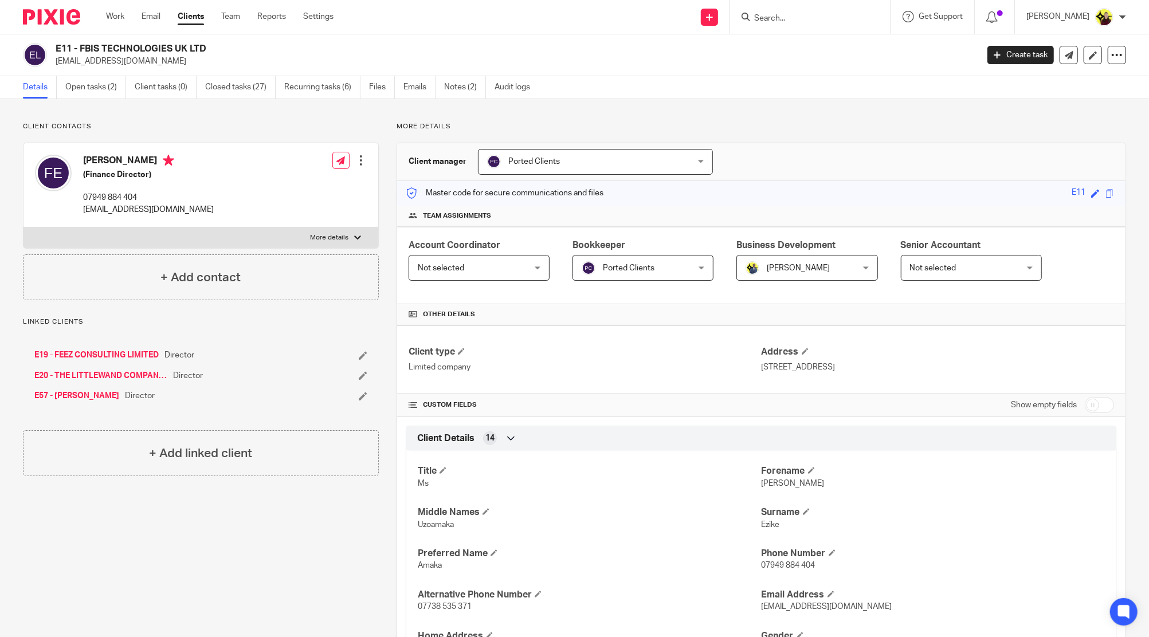
click at [810, 19] on input "Search" at bounding box center [804, 19] width 103 height 10
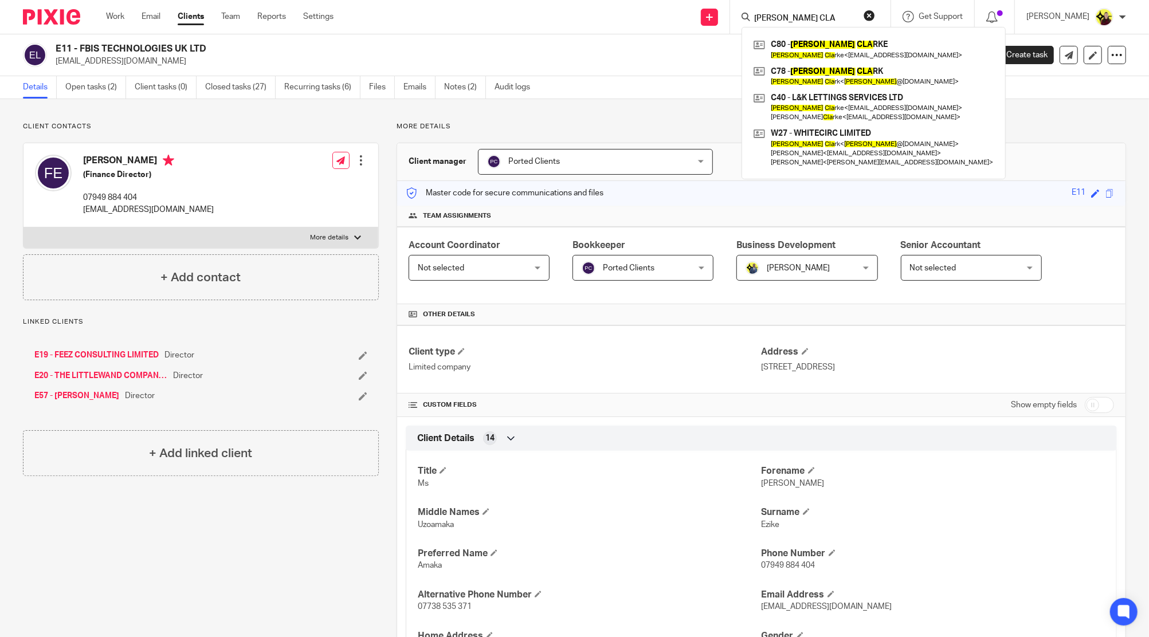
click at [837, 27] on div "C80 - [PERSON_NAME] CLA RKE [PERSON_NAME] Cla rke < [EMAIL_ADDRESS][DOMAIN_NAME…" at bounding box center [874, 103] width 264 height 152
click at [830, 21] on input "[PERSON_NAME] CLA" at bounding box center [804, 19] width 103 height 10
click at [830, 21] on input "KELLY CLA" at bounding box center [804, 19] width 103 height 10
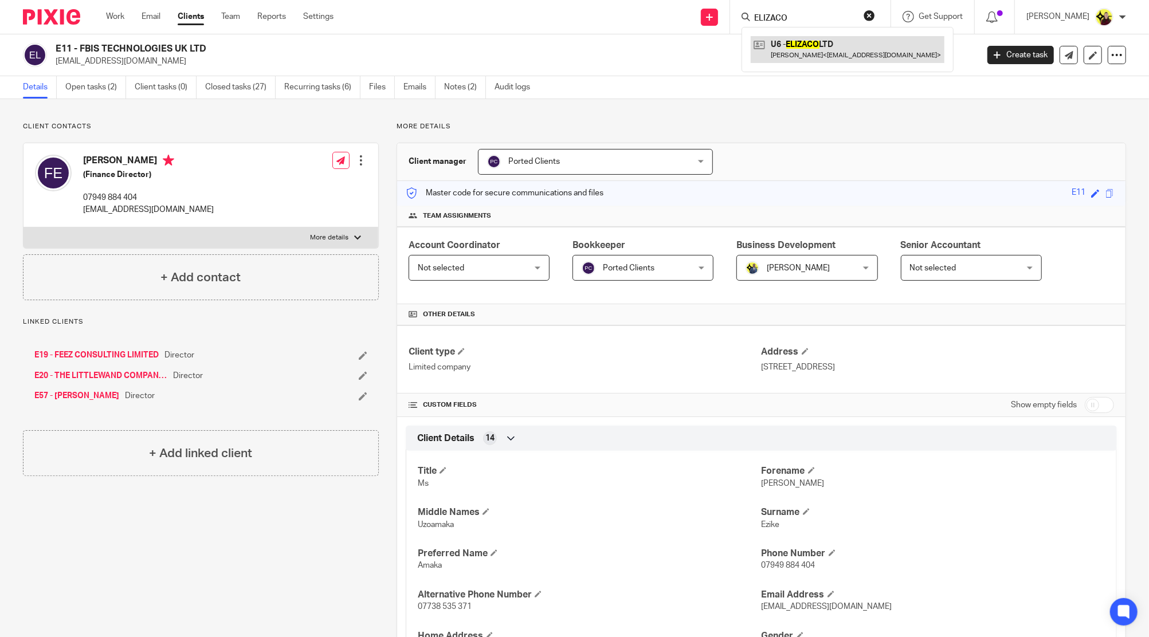
type input "ELIZACO"
click at [851, 45] on link at bounding box center [848, 49] width 194 height 26
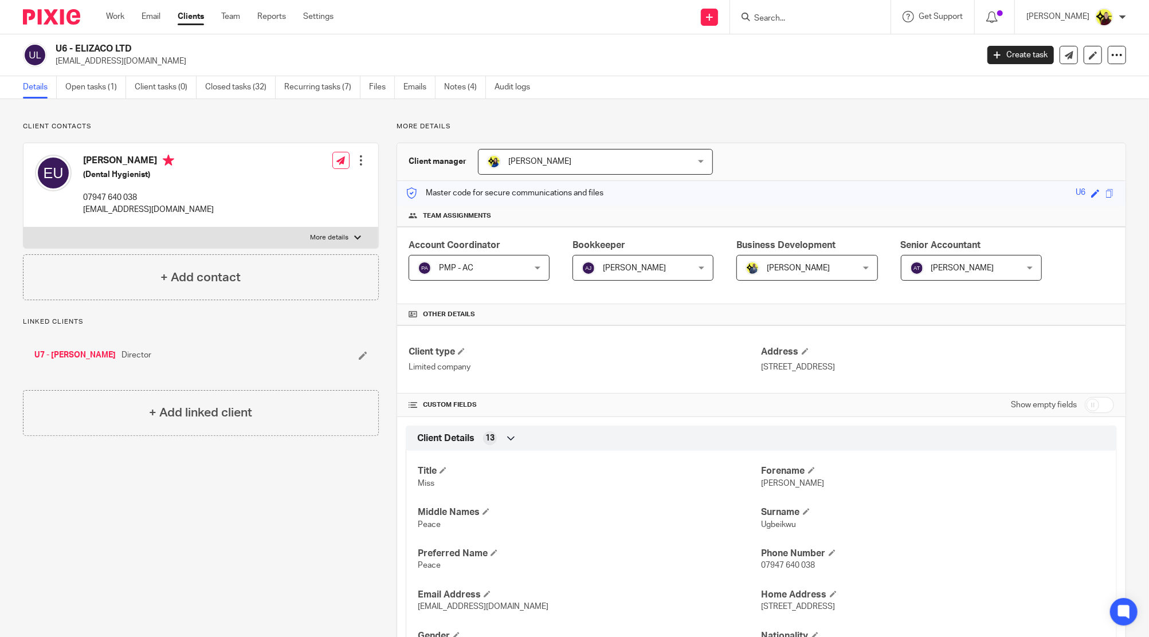
click at [789, 16] on input "Search" at bounding box center [804, 19] width 103 height 10
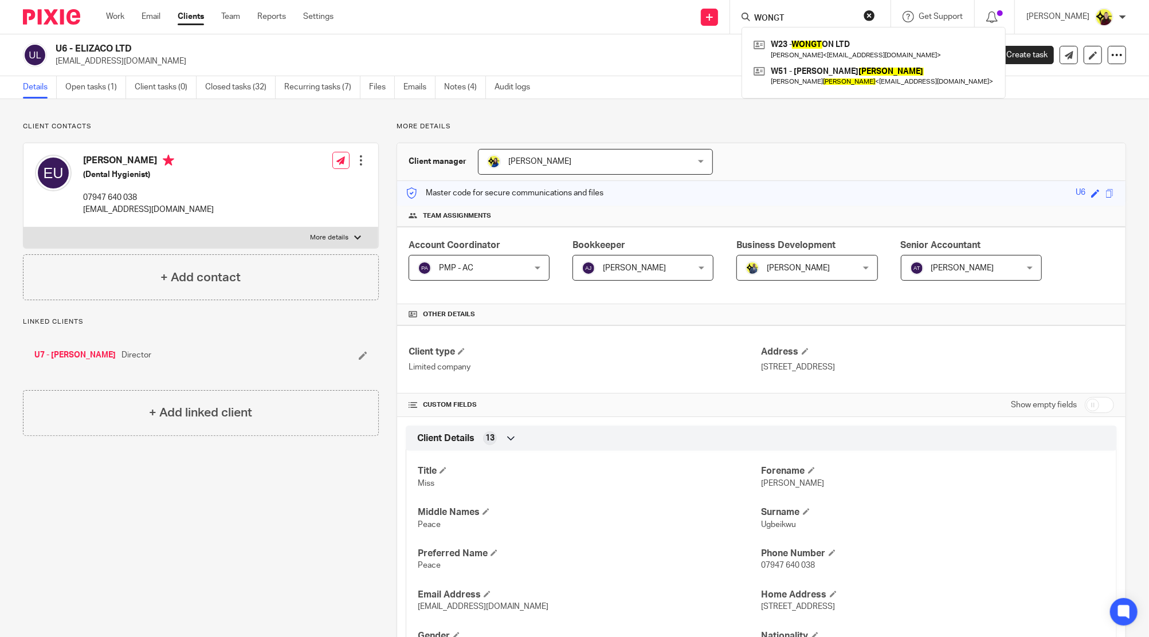
type input "WONGT"
drag, startPoint x: 818, startPoint y: 74, endPoint x: 831, endPoint y: 82, distance: 14.9
click at [831, 82] on link at bounding box center [874, 76] width 246 height 26
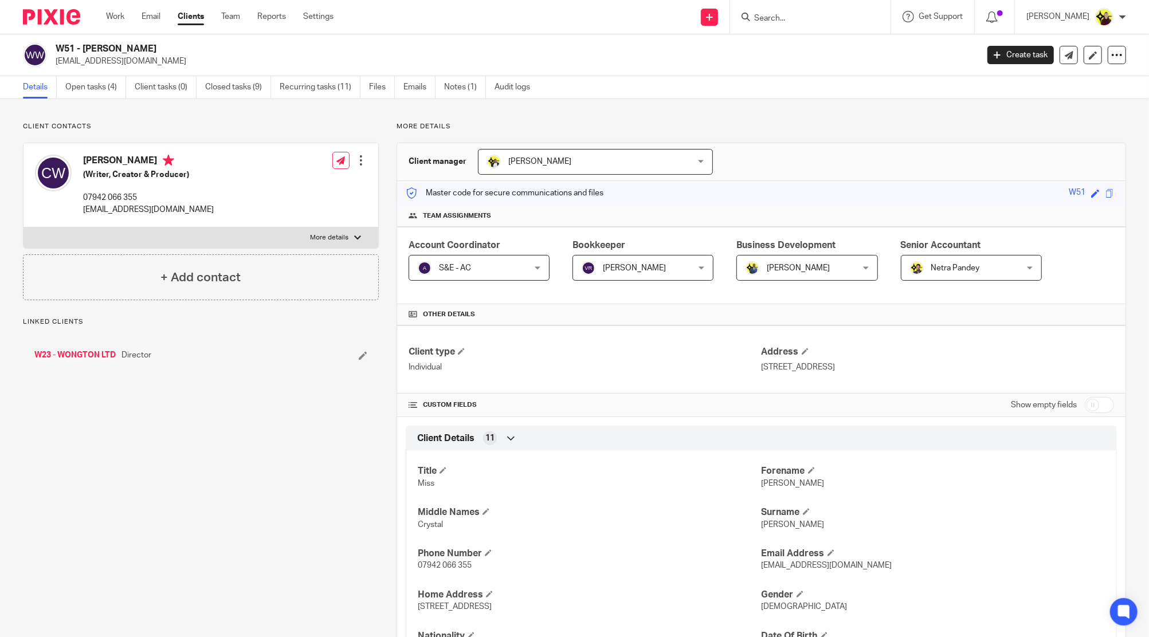
click at [853, 25] on div at bounding box center [810, 17] width 160 height 34
click at [850, 22] on input "Search" at bounding box center [804, 19] width 103 height 10
type input "CHILD P"
click at [862, 53] on link at bounding box center [867, 49] width 233 height 26
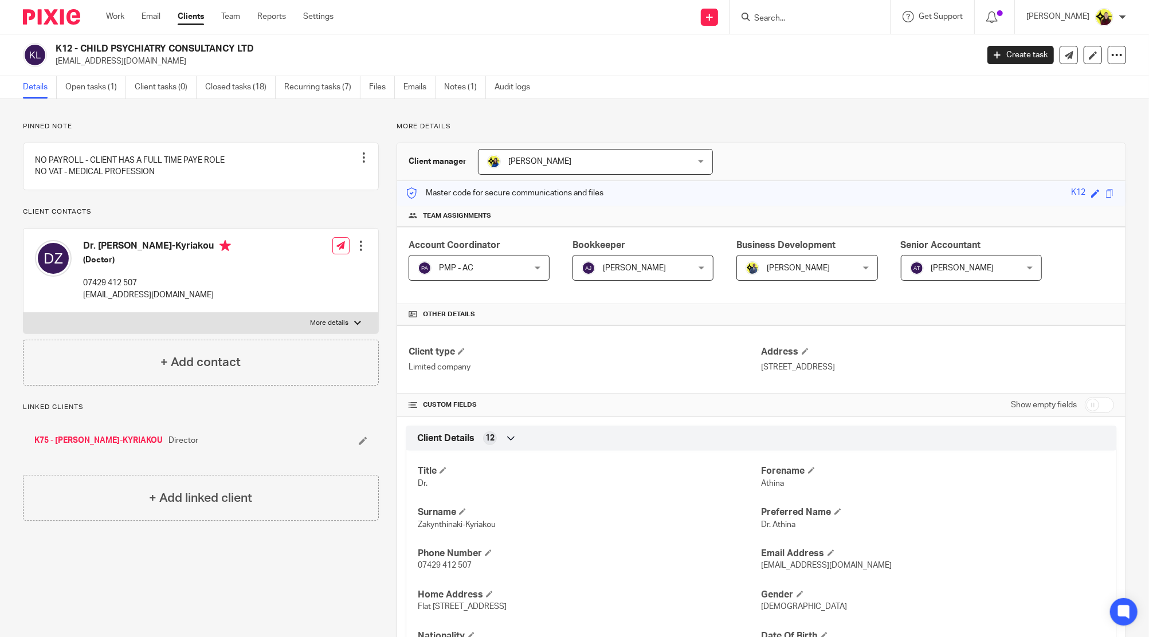
click at [103, 446] on link "K75 - [PERSON_NAME]-KYRIAKOU" at bounding box center [98, 440] width 128 height 11
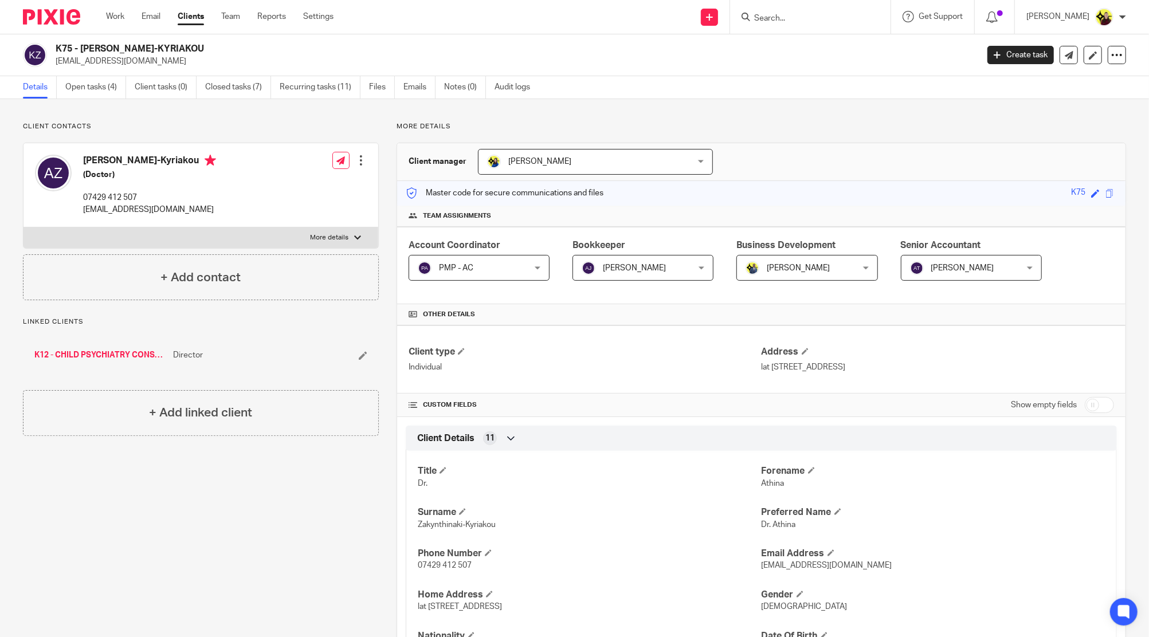
click at [781, 17] on input "Search" at bounding box center [804, 19] width 103 height 10
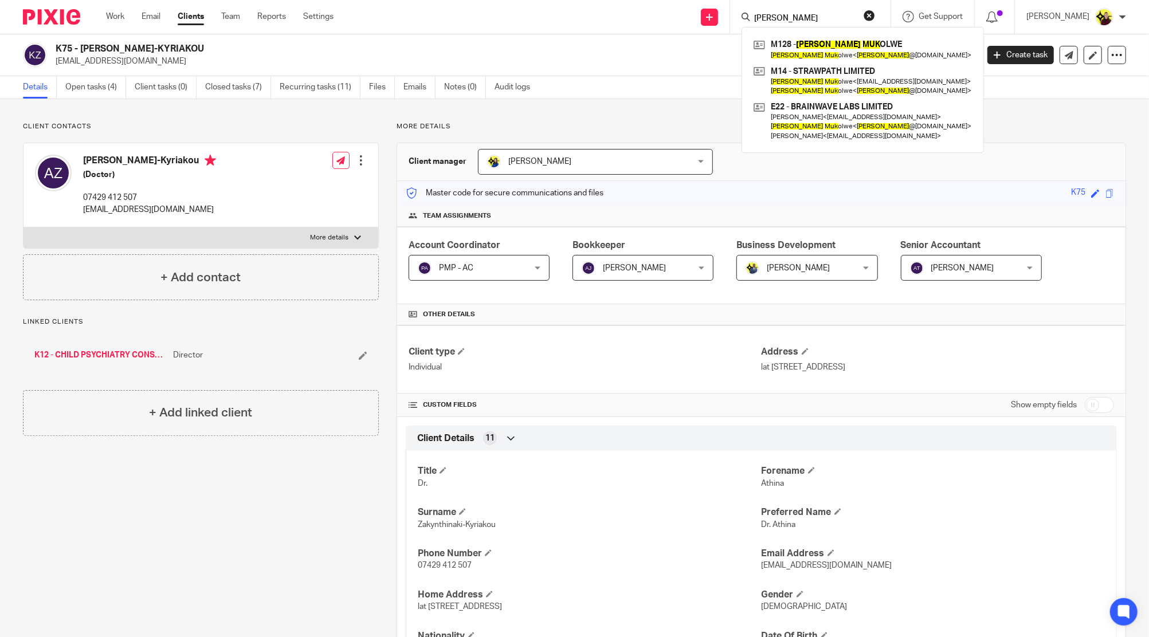
click at [769, 21] on input "[PERSON_NAME]" at bounding box center [804, 19] width 103 height 10
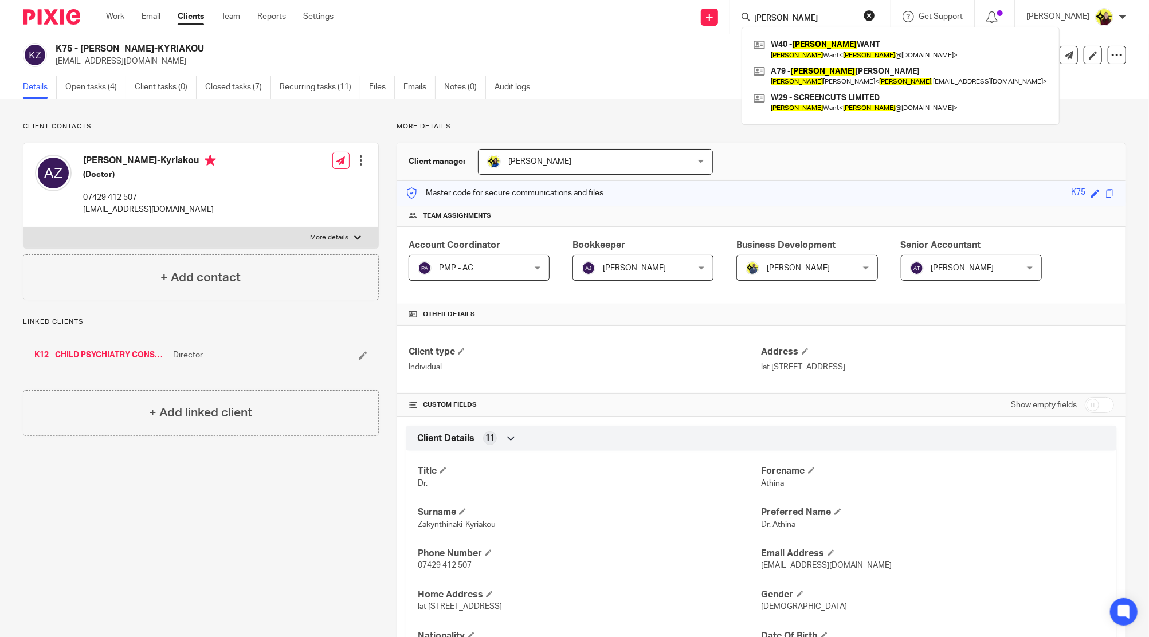
drag, startPoint x: 820, startPoint y: 4, endPoint x: 816, endPoint y: 17, distance: 13.8
click at [821, 4] on div "[PERSON_NAME] W40 - [PERSON_NAME] WANT [PERSON_NAME] Want < [PERSON_NAME] @[DOM…" at bounding box center [810, 17] width 160 height 34
click at [816, 18] on input "[PERSON_NAME]" at bounding box center [804, 19] width 103 height 10
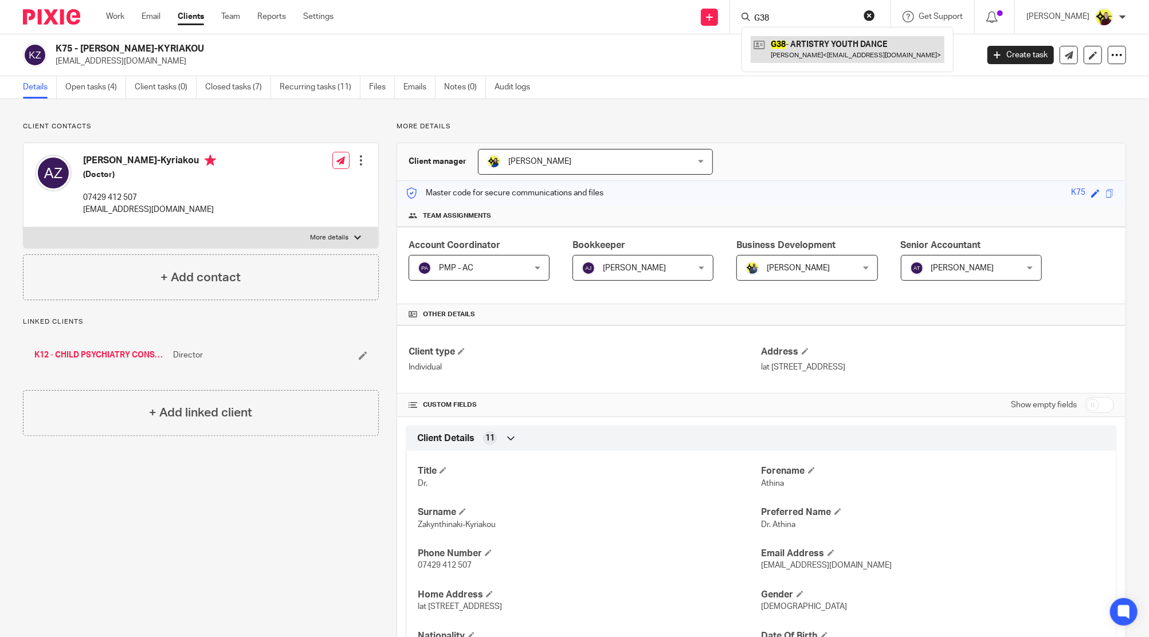
type input "G38"
click at [835, 46] on link at bounding box center [848, 49] width 194 height 26
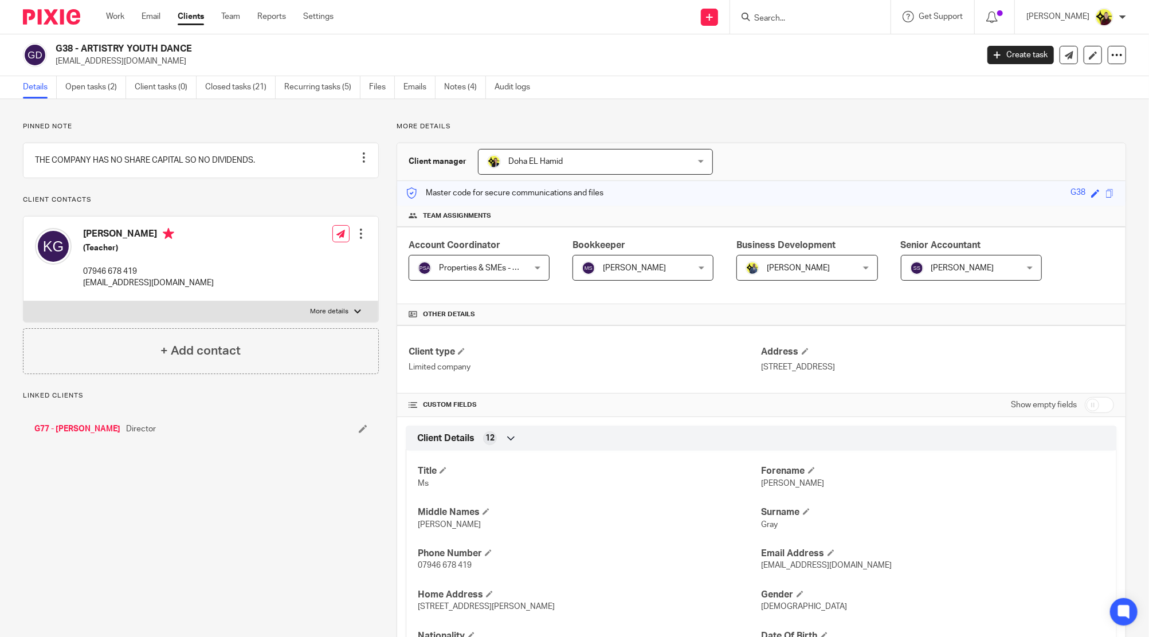
click at [81, 435] on link "G77 - [PERSON_NAME]" at bounding box center [77, 429] width 86 height 11
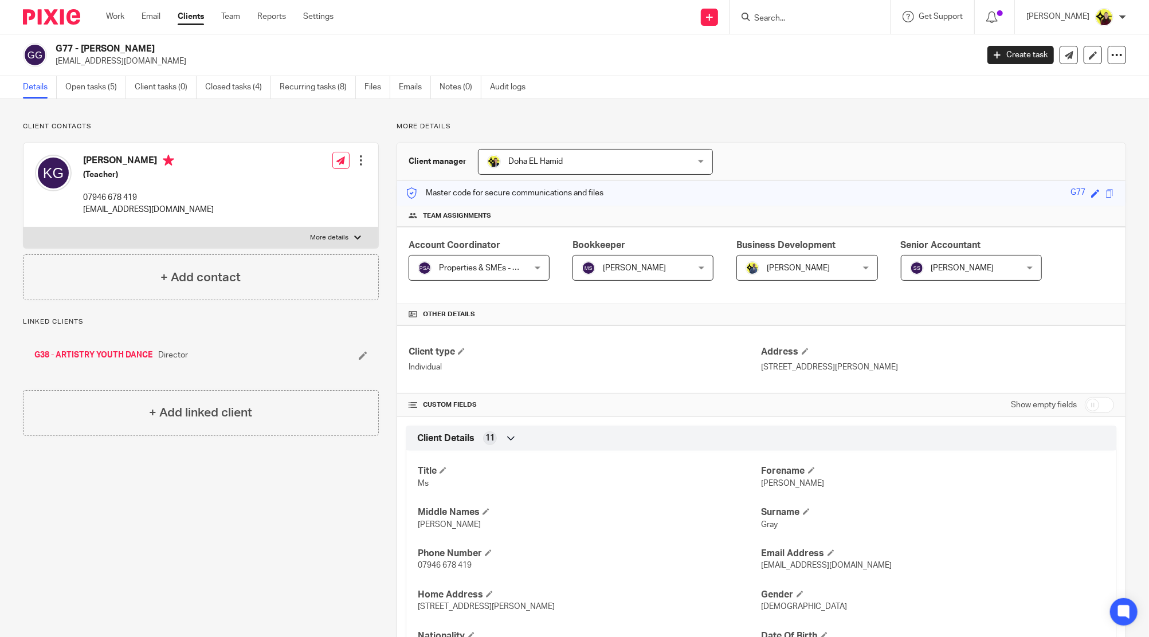
click at [794, 17] on input "Search" at bounding box center [804, 19] width 103 height 10
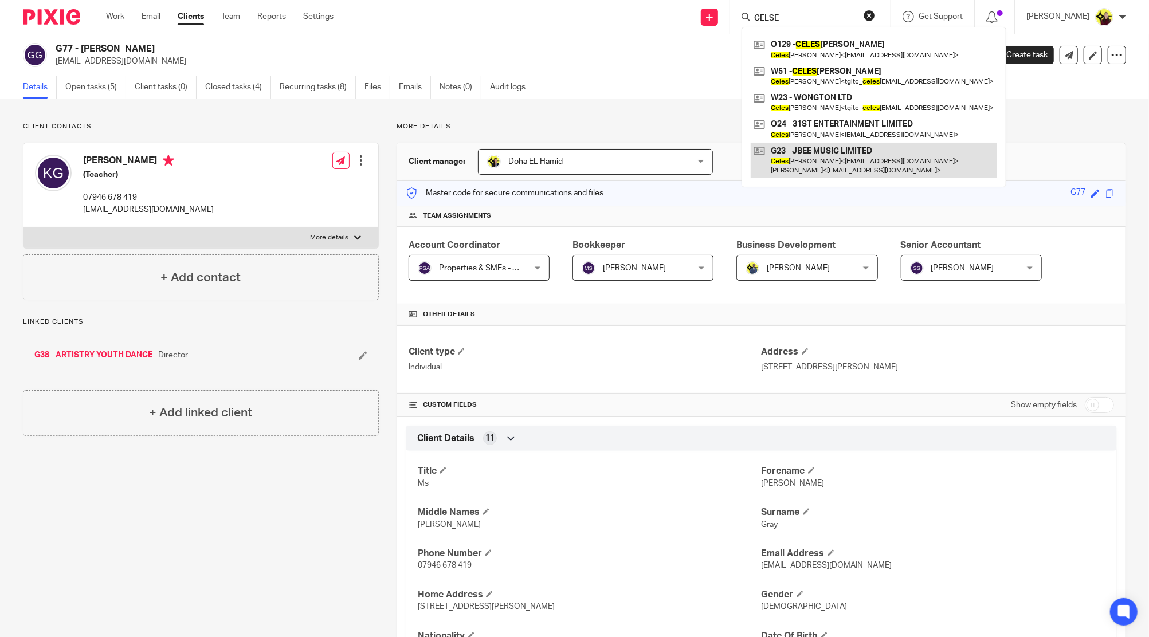
type input "CELSE"
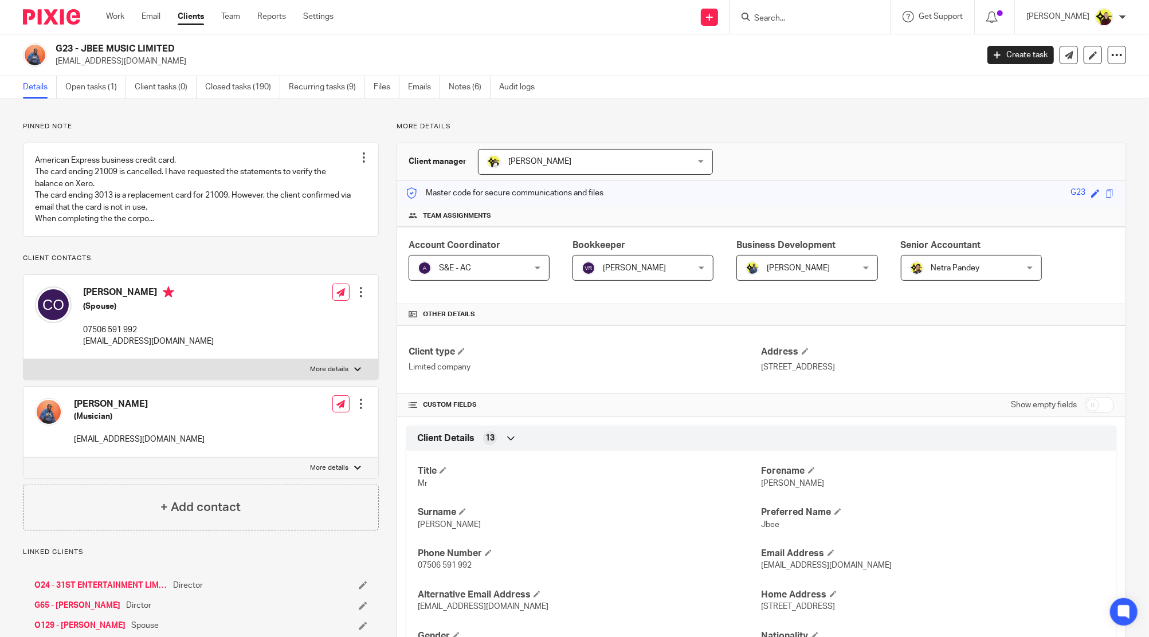
scroll to position [878, 0]
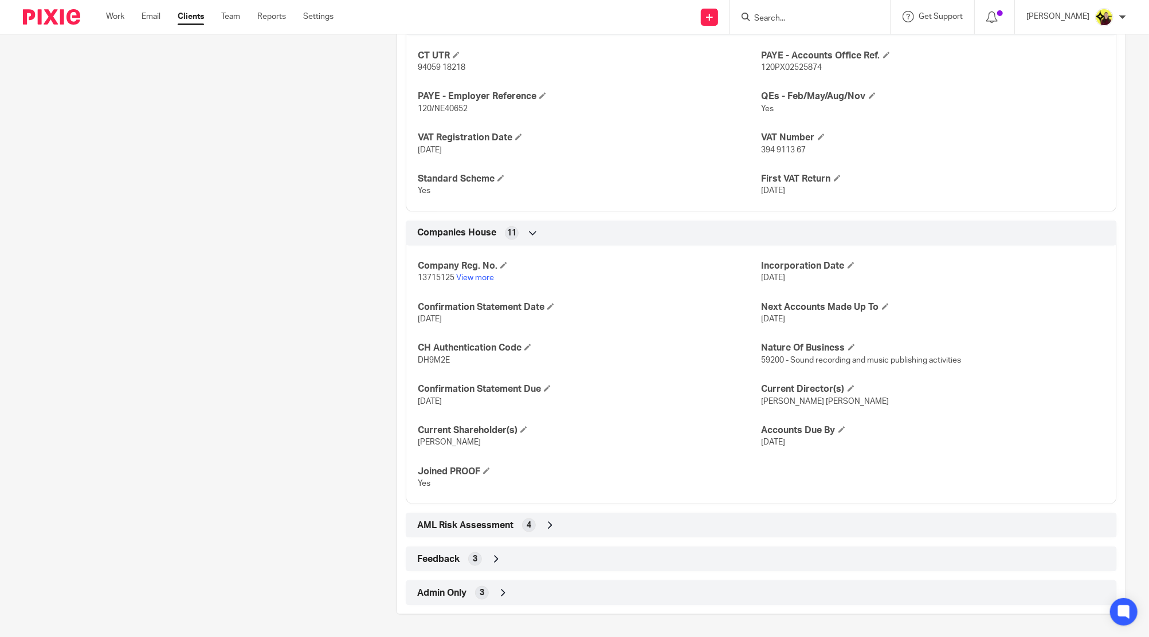
click at [838, 17] on input "Search" at bounding box center [804, 19] width 103 height 10
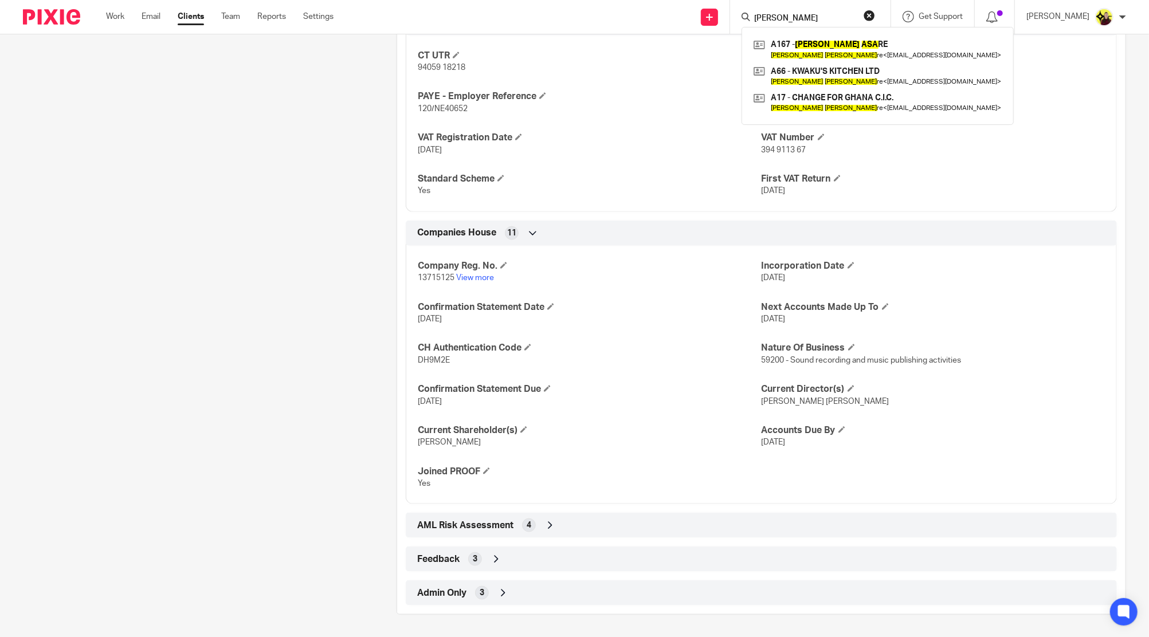
click at [816, 22] on input "[PERSON_NAME]" at bounding box center [804, 19] width 103 height 10
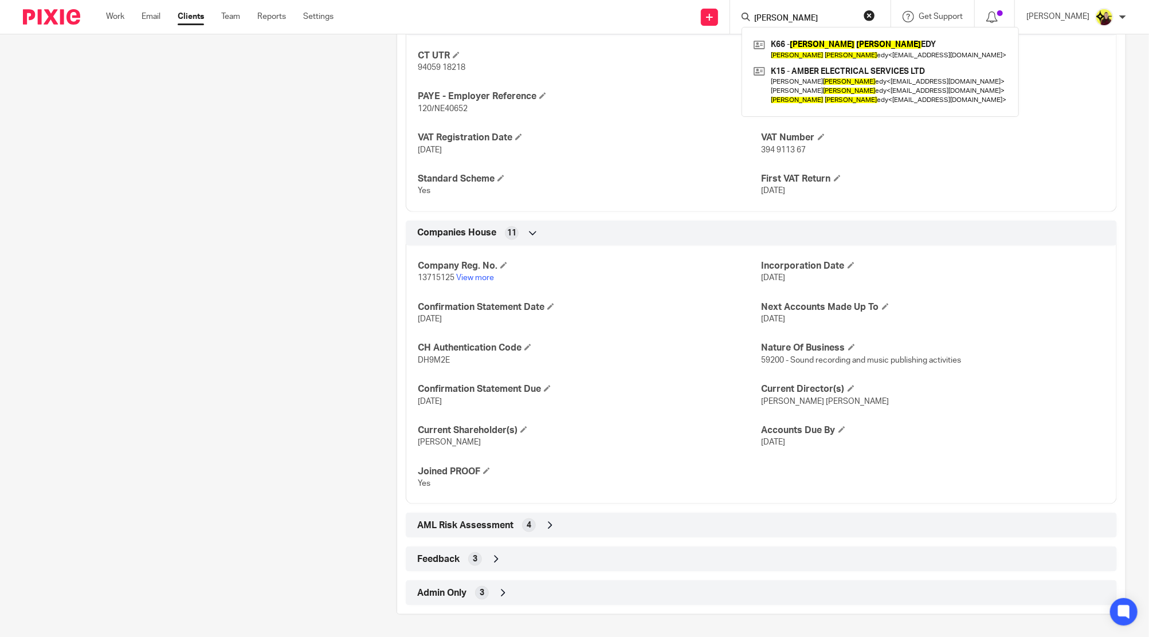
click at [801, 21] on input "[PERSON_NAME]" at bounding box center [804, 19] width 103 height 10
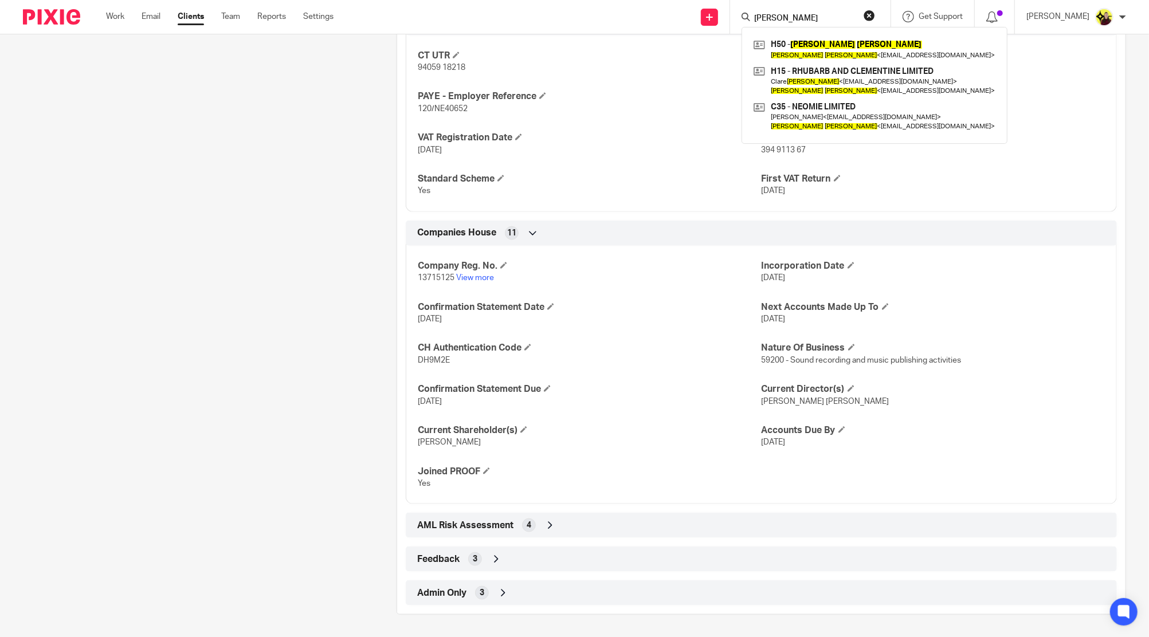
click at [812, 21] on input "[PERSON_NAME]" at bounding box center [804, 19] width 103 height 10
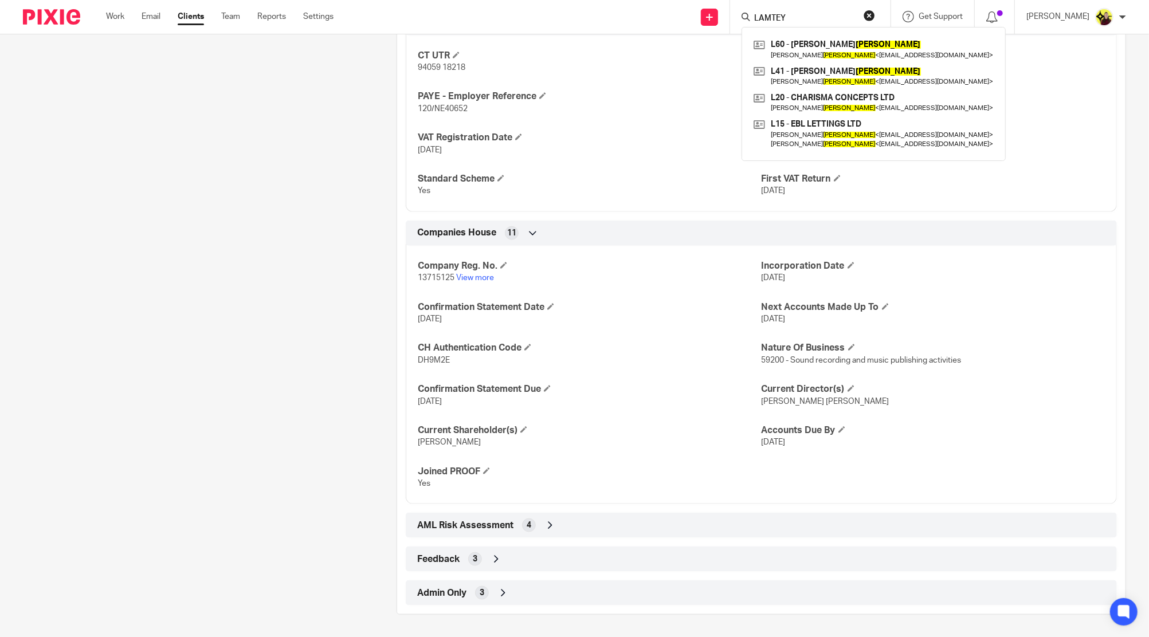
click at [792, 18] on input "LAMTEY" at bounding box center [804, 19] width 103 height 10
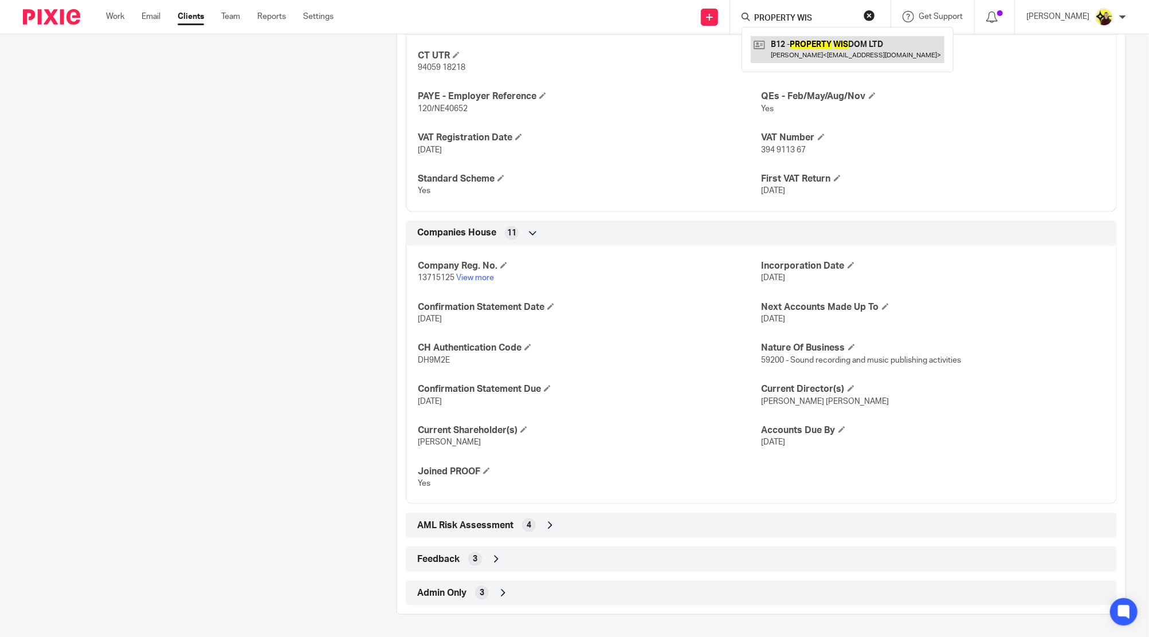
type input "PROPERTY WIS"
click at [849, 40] on link at bounding box center [848, 49] width 194 height 26
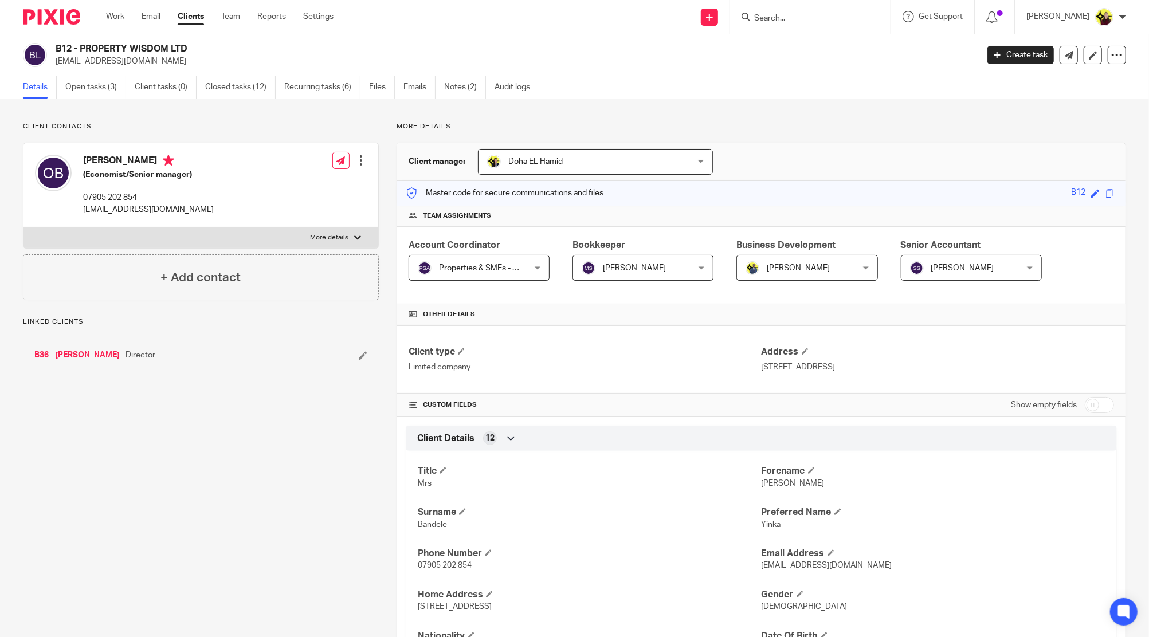
click at [85, 346] on div "B36 - [PERSON_NAME] Director" at bounding box center [201, 355] width 356 height 34
click at [89, 354] on link "B36 - [PERSON_NAME]" at bounding box center [76, 355] width 85 height 11
click at [827, 21] on input "Search" at bounding box center [804, 19] width 103 height 10
type input "FED"
click at [826, 42] on link at bounding box center [848, 49] width 194 height 26
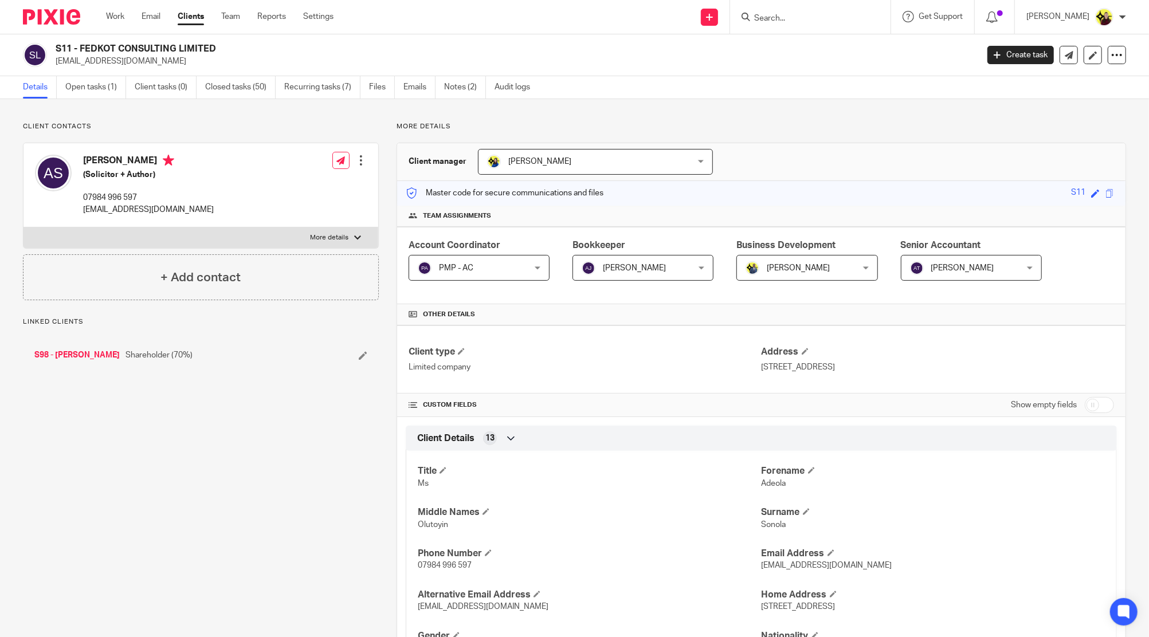
click at [126, 354] on div "S98 - ADEOLA SONOLA Shareholder (70%)" at bounding box center [167, 355] width 267 height 11
click at [113, 351] on link "S98 - ADEOLA SONOLA" at bounding box center [76, 355] width 85 height 11
click at [797, 11] on form at bounding box center [814, 17] width 122 height 14
click at [798, 20] on input "Search" at bounding box center [804, 19] width 103 height 10
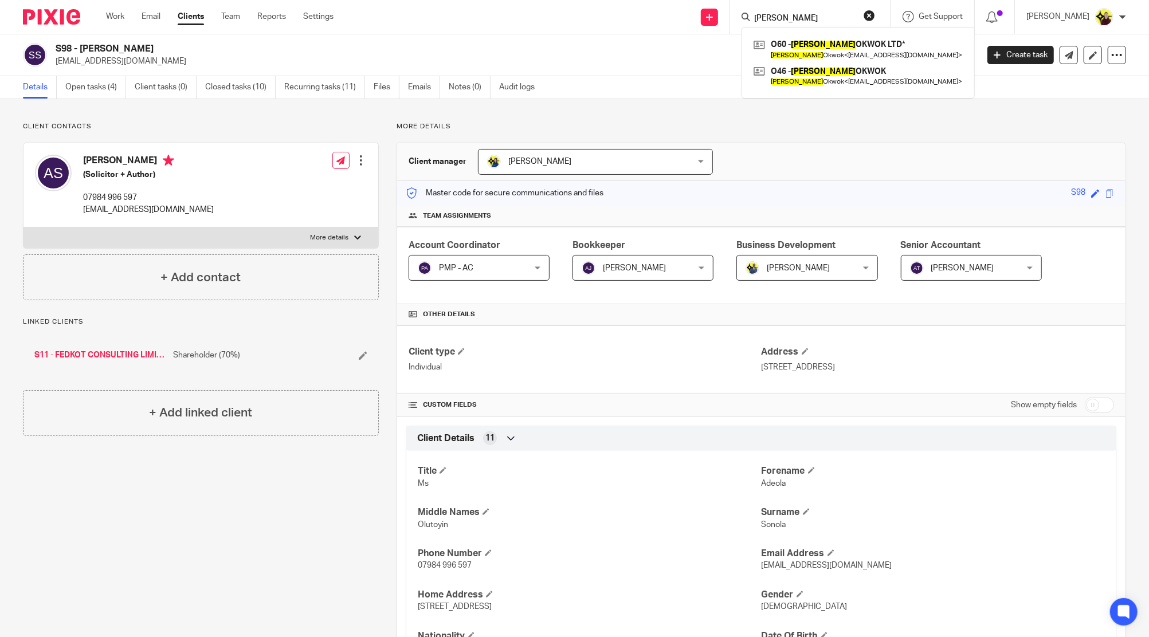
click at [817, 17] on input "SHANIQUA" at bounding box center [804, 19] width 103 height 10
click at [810, 6] on div "HANNAH AJALA A226 - HANNAH AJALA Hannah Ajala < info@weareblackjournos.org > A1…" at bounding box center [810, 17] width 160 height 34
click at [806, 11] on form "HANNAH AJALA" at bounding box center [814, 17] width 122 height 14
click at [807, 11] on form "HANNAH AJALA" at bounding box center [814, 17] width 122 height 14
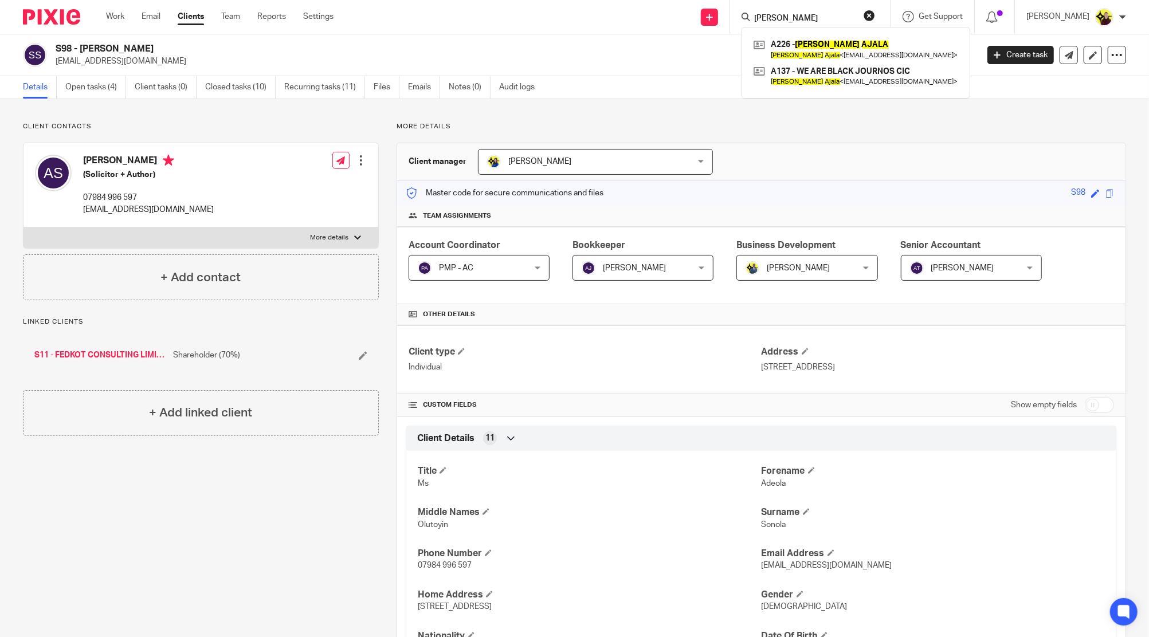
click at [801, 14] on input "HANNAH AJALA" at bounding box center [804, 19] width 103 height 10
drag, startPoint x: 848, startPoint y: 30, endPoint x: 839, endPoint y: 16, distance: 16.2
click at [848, 29] on div "M104 - PHILIP MOOR E Philip Moor e < philkmoore@yahoo.com > M63 - POWER GRID SO…" at bounding box center [859, 67] width 234 height 81
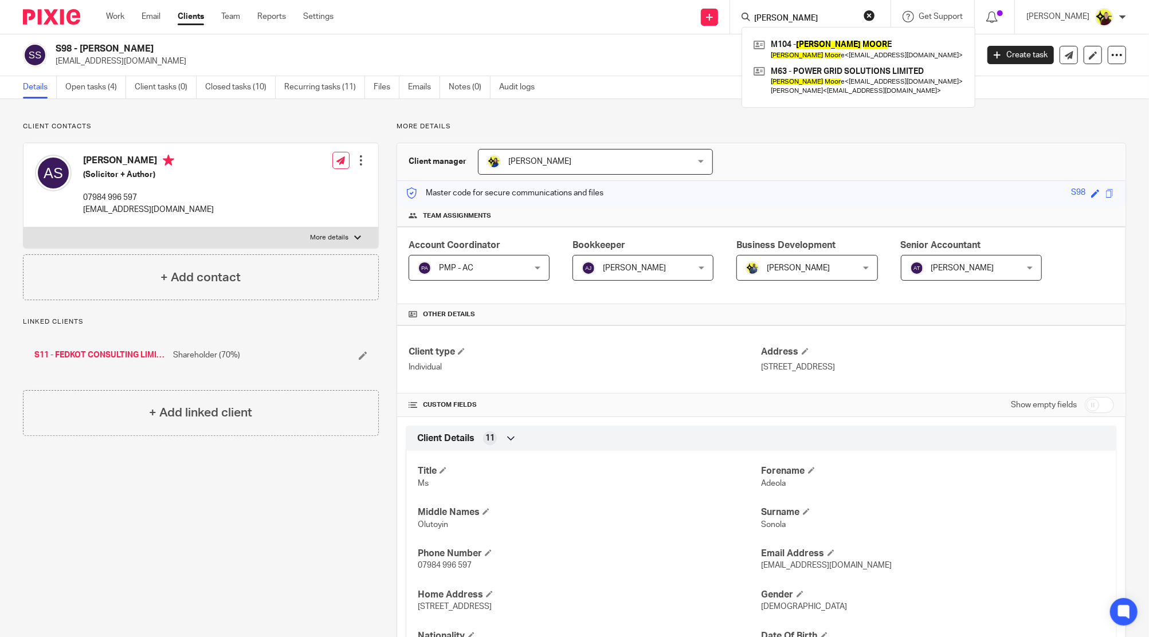
click at [839, 16] on input "PHILLIP MOOR" at bounding box center [804, 19] width 103 height 10
click at [839, 15] on input "PHILLIP MOOR" at bounding box center [804, 19] width 103 height 10
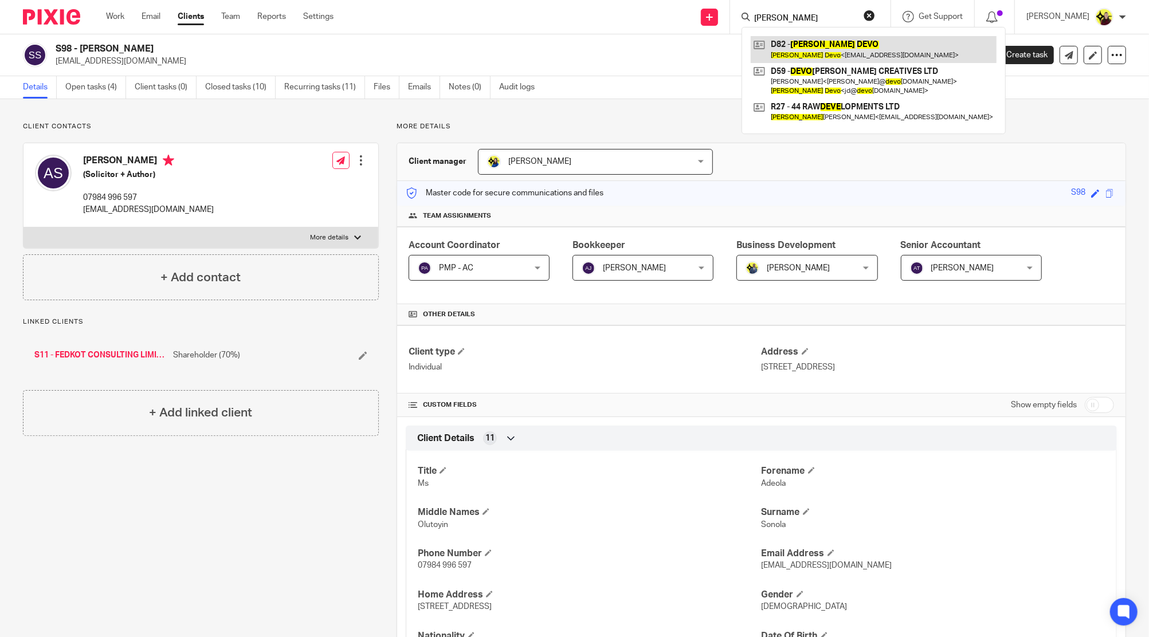
type input "JONATHAN DEVO"
click at [864, 53] on link at bounding box center [874, 49] width 246 height 26
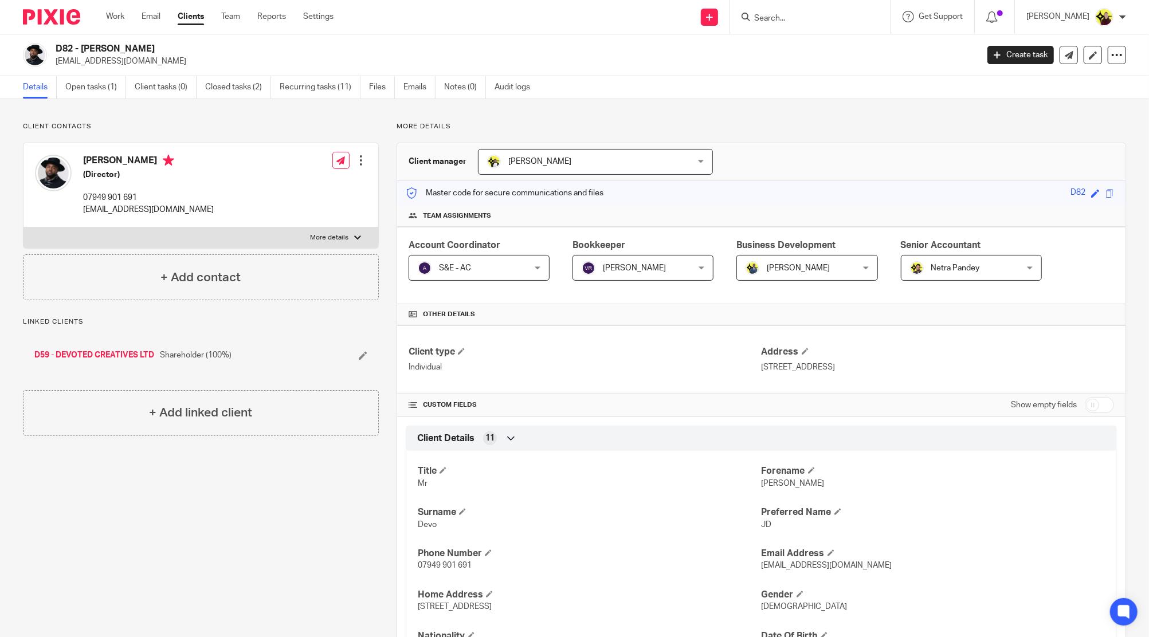
click at [798, 7] on div at bounding box center [810, 17] width 160 height 34
drag, startPoint x: 802, startPoint y: 15, endPoint x: 803, endPoint y: 21, distance: 6.4
click at [803, 17] on input "Search" at bounding box center [804, 19] width 103 height 10
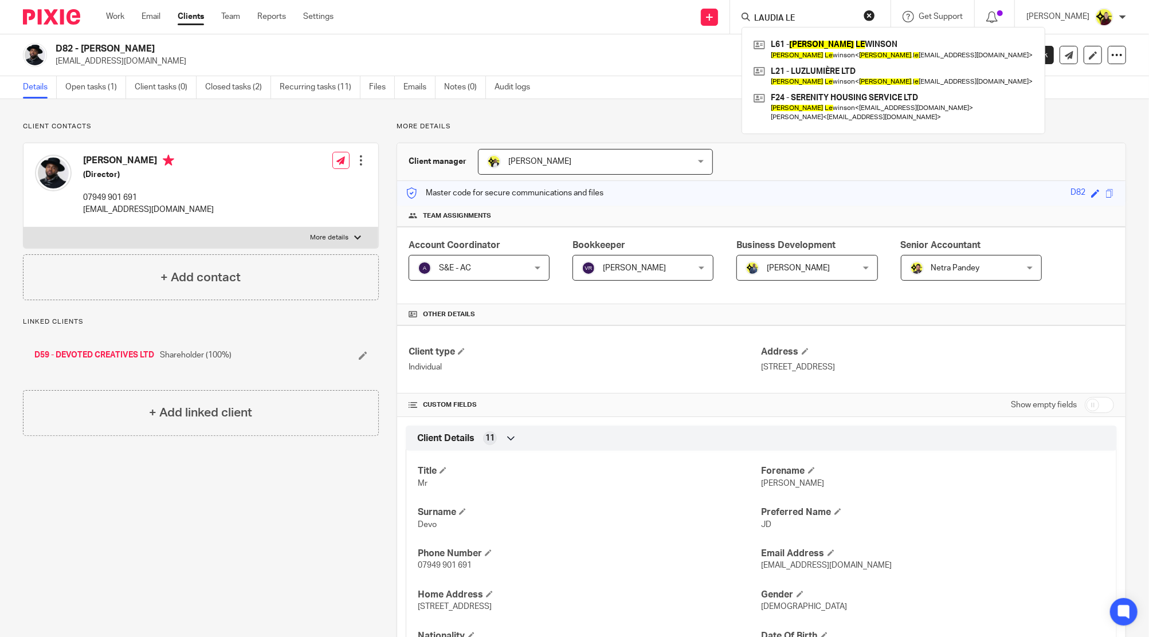
click at [816, 19] on input "LAUDIA LE" at bounding box center [804, 19] width 103 height 10
click at [817, 19] on input "LAUDIA LE" at bounding box center [804, 19] width 103 height 10
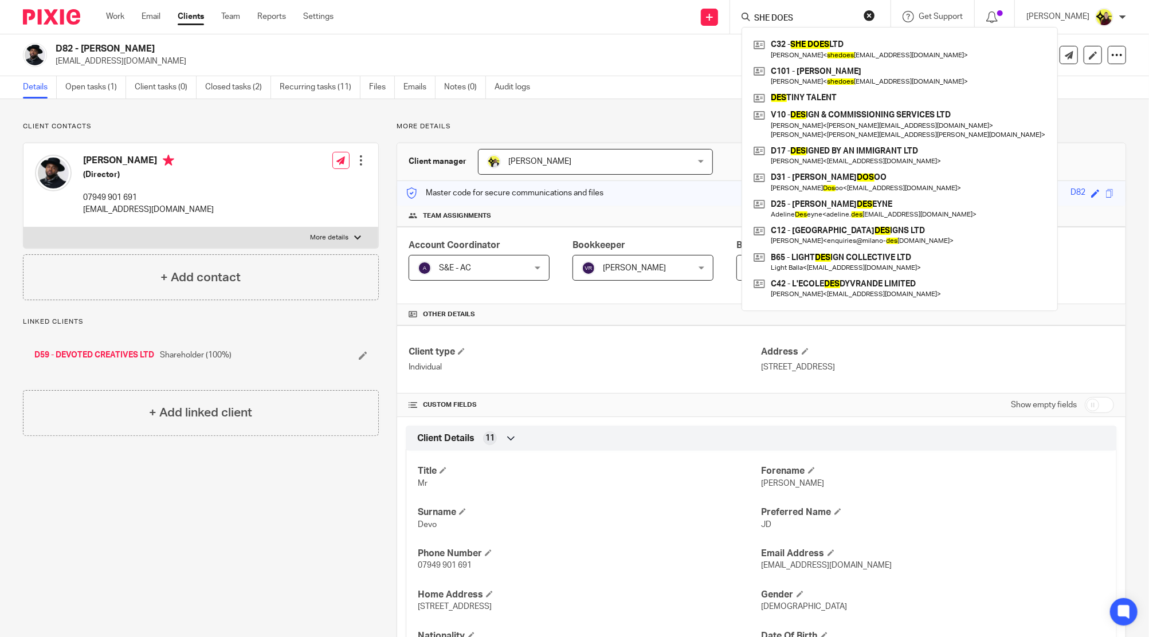
click at [781, 20] on input "SHE DOES" at bounding box center [804, 19] width 103 height 10
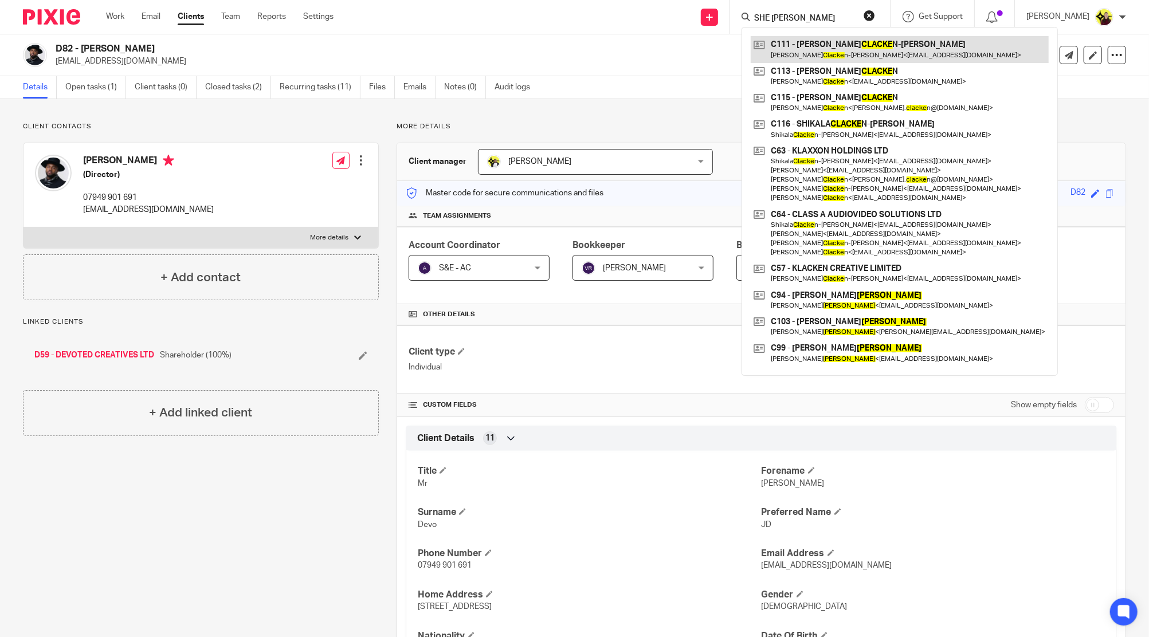
type input "SHE ANDRE CLACKE"
click at [824, 41] on link at bounding box center [900, 49] width 298 height 26
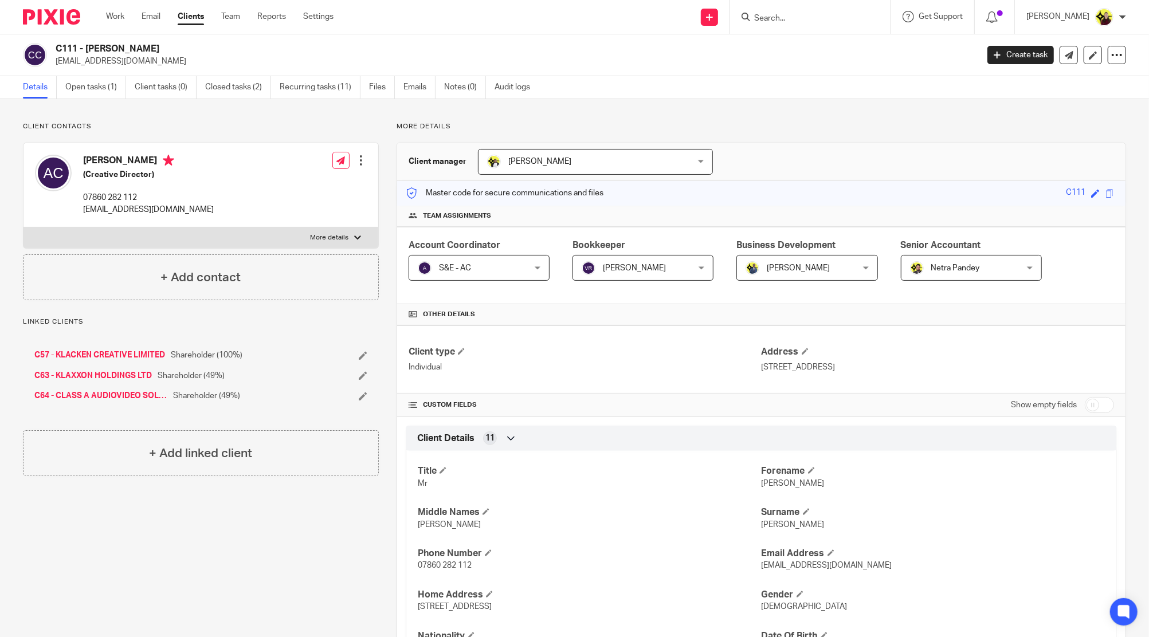
click at [802, 11] on form at bounding box center [814, 17] width 122 height 14
click at [806, 14] on input "Search" at bounding box center [804, 19] width 103 height 10
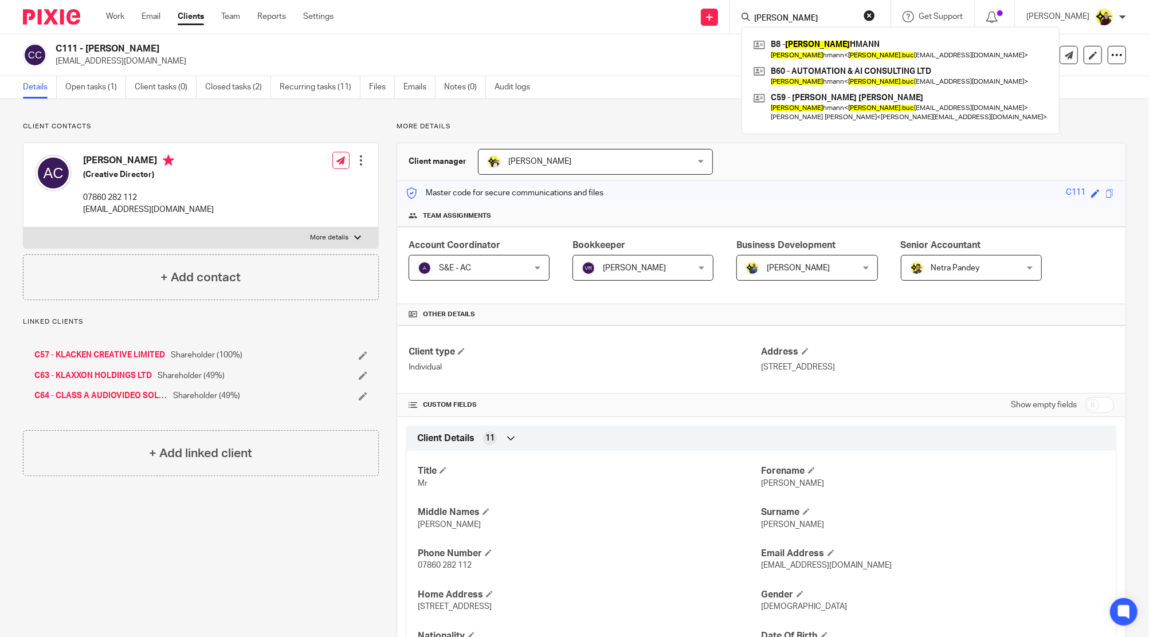
click at [813, 16] on input "[PERSON_NAME]" at bounding box center [804, 19] width 103 height 10
click at [812, 15] on input "[PERSON_NAME]" at bounding box center [804, 19] width 103 height 10
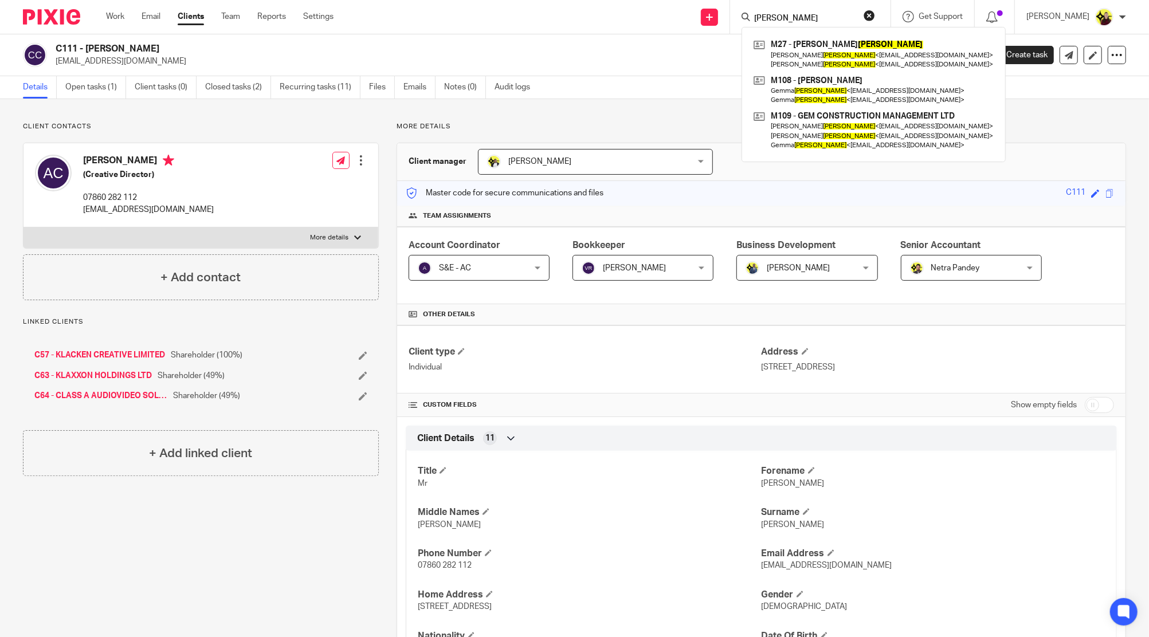
click at [821, 17] on input "[PERSON_NAME]" at bounding box center [804, 19] width 103 height 10
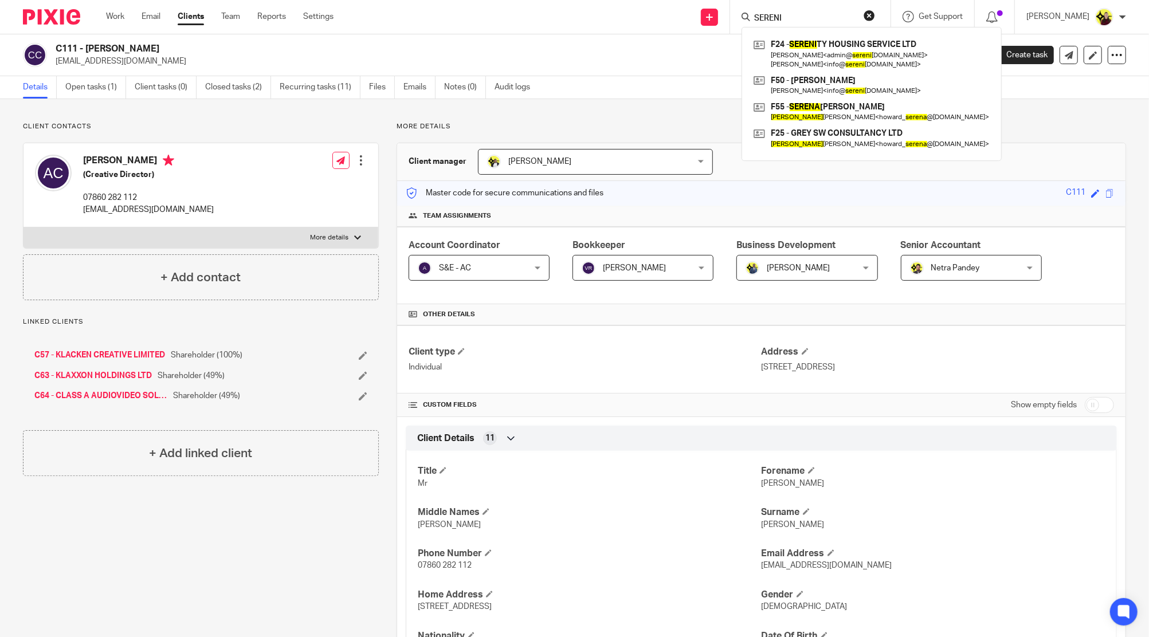
click at [796, 11] on form "SERENI" at bounding box center [814, 17] width 122 height 14
click at [785, 21] on input "SERENI" at bounding box center [804, 19] width 103 height 10
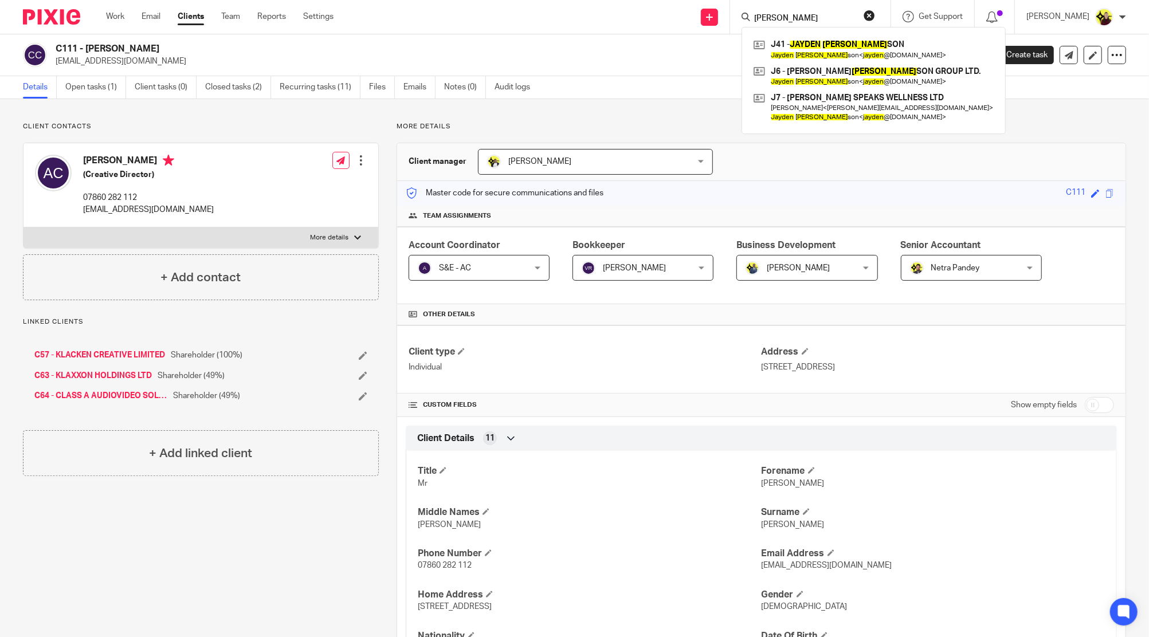
click at [843, 10] on form "[PERSON_NAME]" at bounding box center [814, 17] width 122 height 14
click at [834, 14] on input "[PERSON_NAME]" at bounding box center [804, 19] width 103 height 10
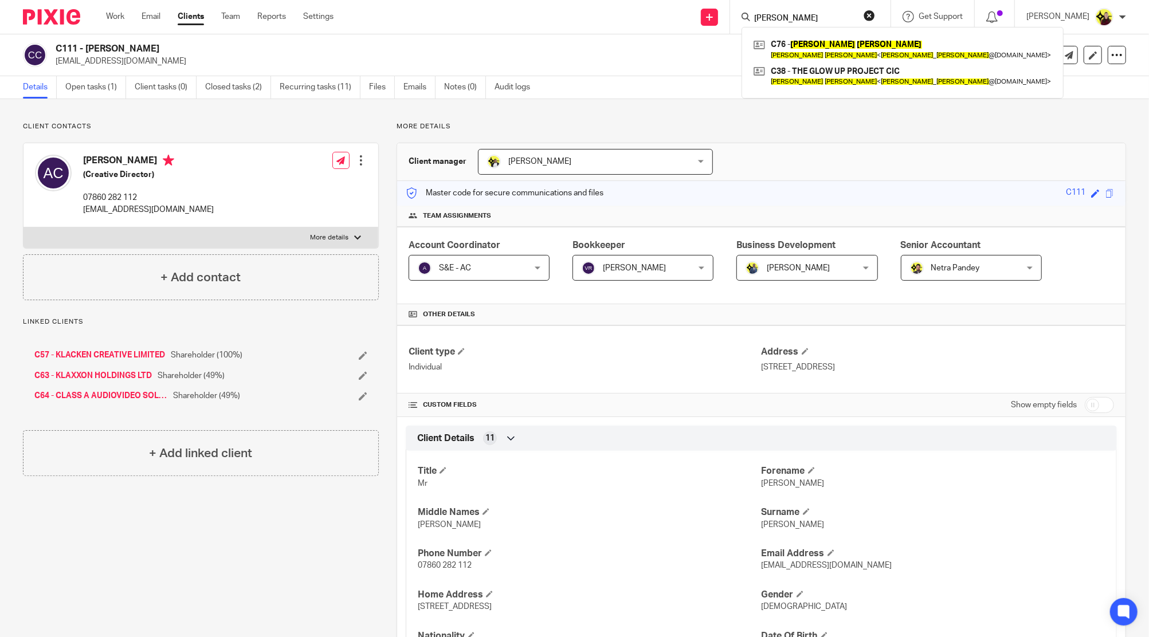
click at [794, 20] on input "[PERSON_NAME]" at bounding box center [804, 19] width 103 height 10
click at [776, 16] on input "[PERSON_NAME]" at bounding box center [804, 19] width 103 height 10
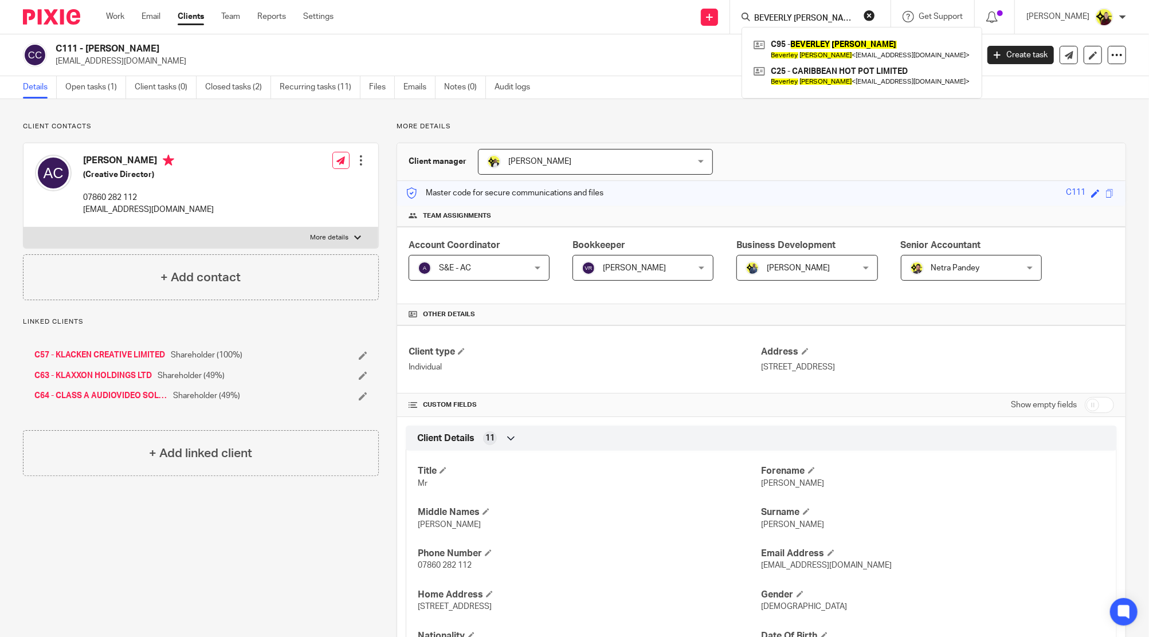
click at [822, 10] on form "BEVEERLY [PERSON_NAME]" at bounding box center [814, 17] width 122 height 14
click at [804, 26] on div "BEVEERLY [PERSON_NAME] C95 - [PERSON_NAME] [PERSON_NAME] < [EMAIL_ADDRESS][DOMA…" at bounding box center [810, 17] width 160 height 34
click at [807, 21] on input "BEVEERLY [PERSON_NAME]" at bounding box center [804, 19] width 103 height 10
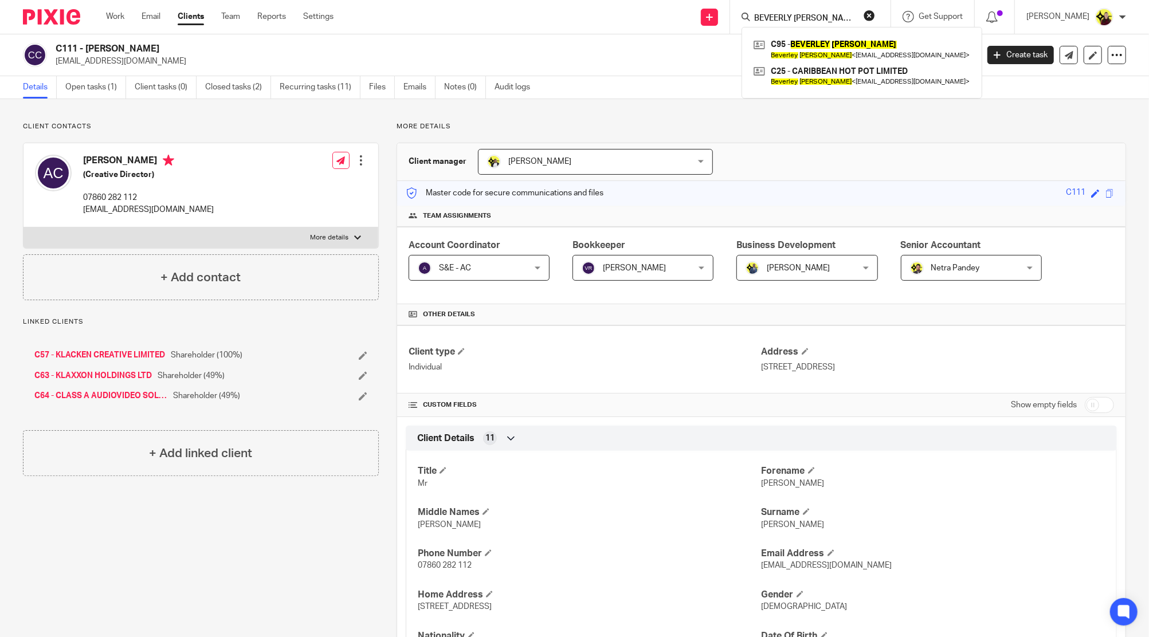
paste input "[EMAIL_ADDRESS][DOMAIN_NAME]"
click at [779, 11] on form "kev.milk88@gmail.com" at bounding box center [814, 17] width 122 height 14
click at [782, 16] on input "kev.milk88@gmail.com" at bounding box center [804, 19] width 103 height 10
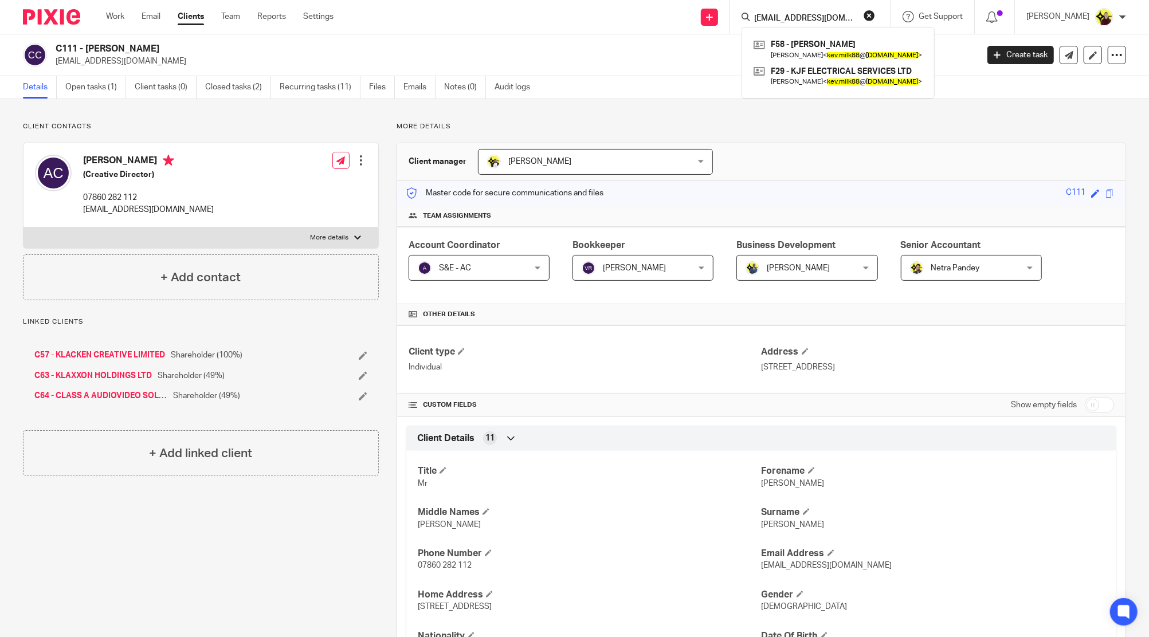
click at [782, 16] on input "kev.milk88@gmail.com" at bounding box center [804, 19] width 103 height 10
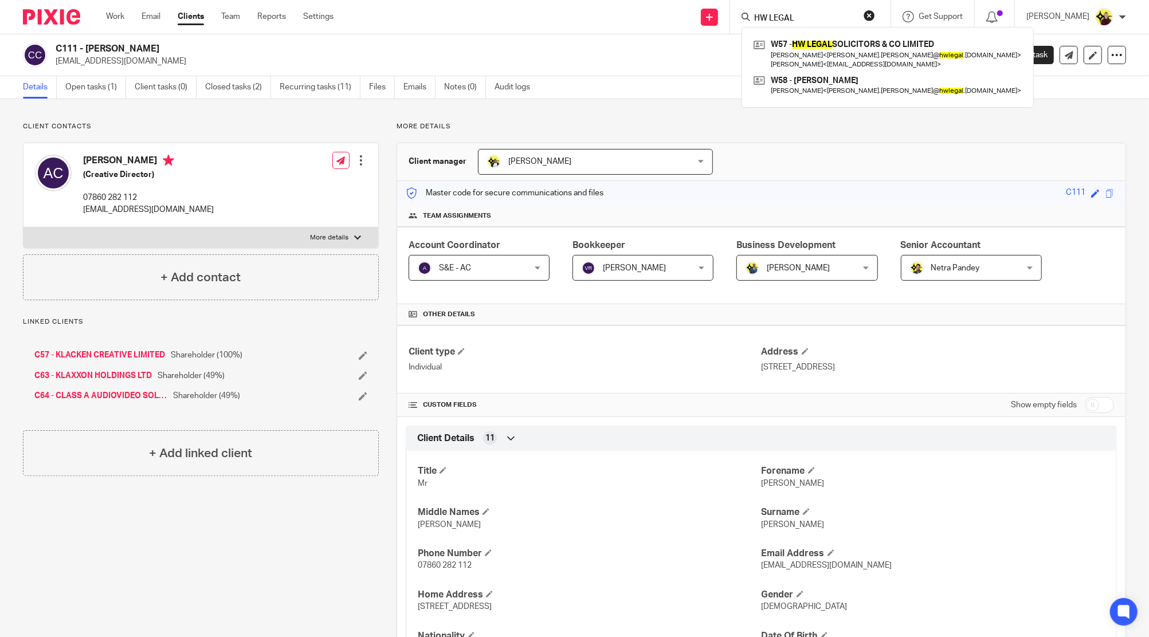
click at [783, 11] on form "HW LEGAL" at bounding box center [814, 17] width 122 height 14
drag, startPoint x: 783, startPoint y: 11, endPoint x: 777, endPoint y: 19, distance: 9.8
click at [782, 13] on form "HW LEGAL" at bounding box center [814, 17] width 122 height 14
click at [777, 19] on input "HW LEGAL" at bounding box center [804, 19] width 103 height 10
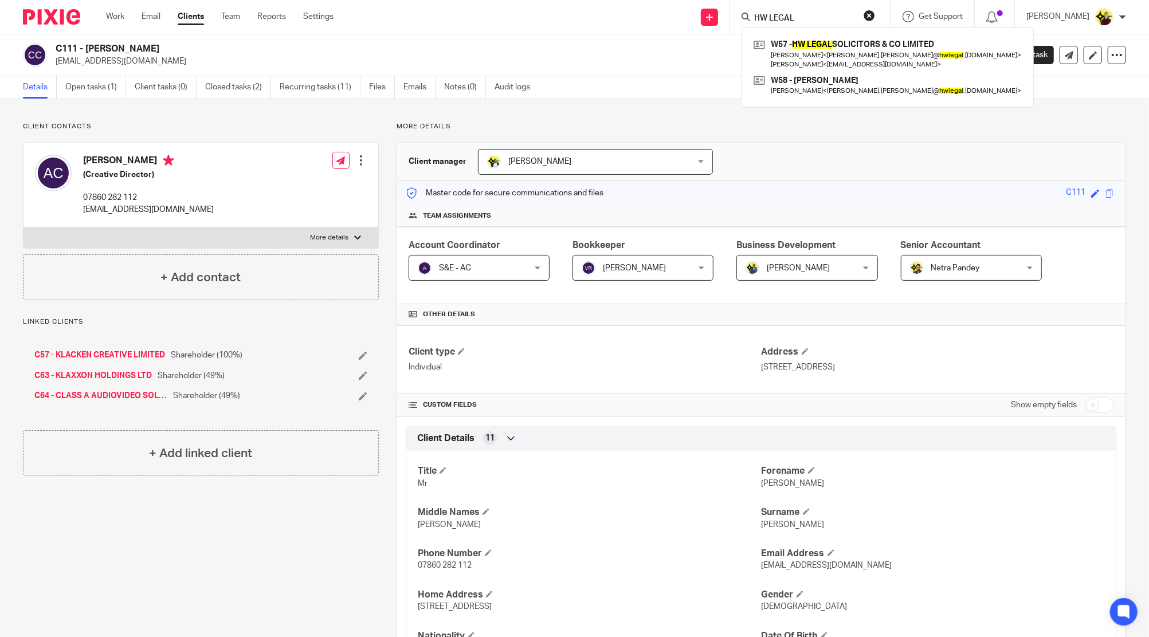
click at [777, 19] on input "HW LEGAL" at bounding box center [804, 19] width 103 height 10
paste input "Derick Wordie DICKSON"
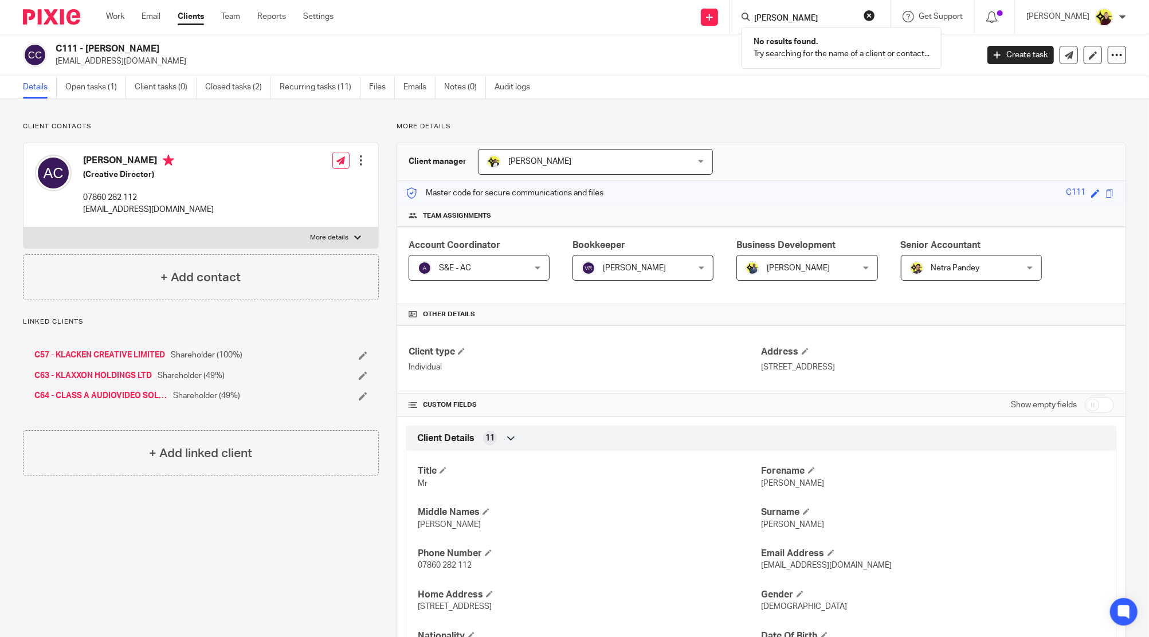
click at [796, 21] on input "Derick Wordie DICKSON" at bounding box center [804, 19] width 103 height 10
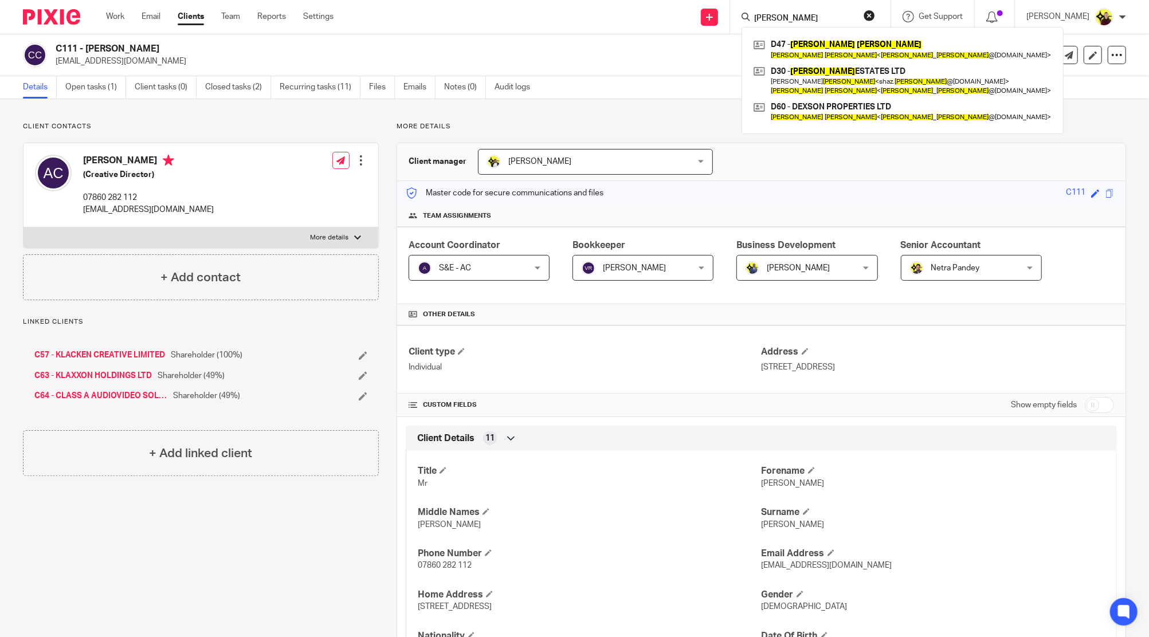
click at [848, 21] on input "Derick DICKSON" at bounding box center [804, 19] width 103 height 10
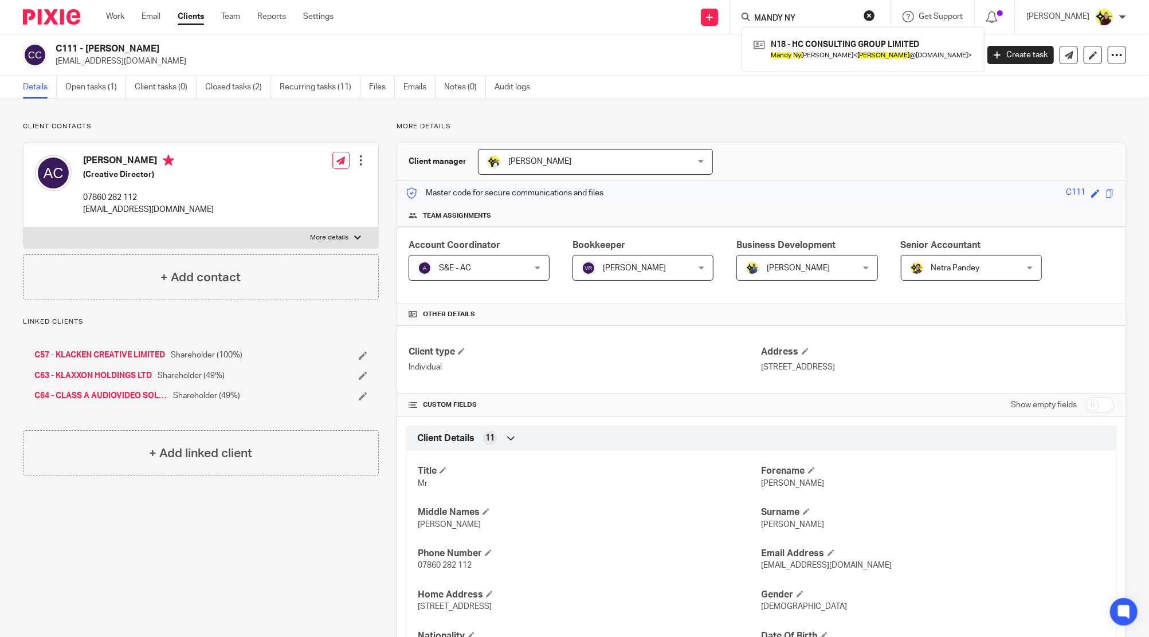
click at [802, 19] on input "MANDY NY" at bounding box center [804, 19] width 103 height 10
paste input "Jacqueline EYEWE"
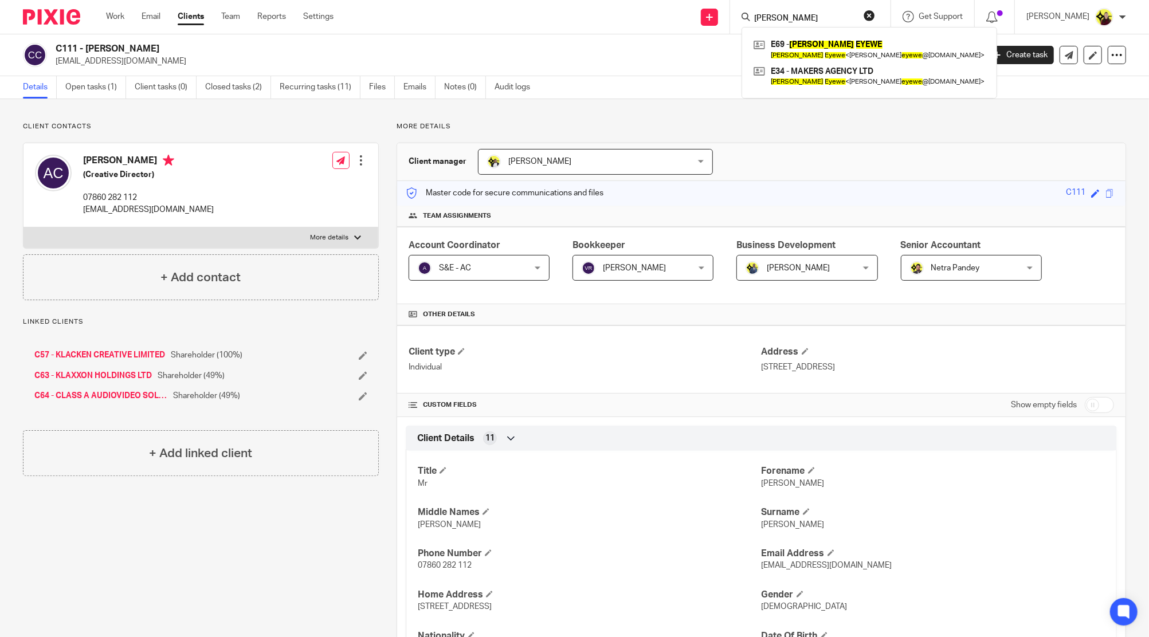
click at [793, 25] on div "Jacqueline EYEWE E69 - JACQUELINE EYEWE Jacqueline Eyewe < j. eyewe @gmail.com …" at bounding box center [810, 17] width 160 height 34
click at [795, 22] on input "Jacqueline EYEWE" at bounding box center [804, 19] width 103 height 10
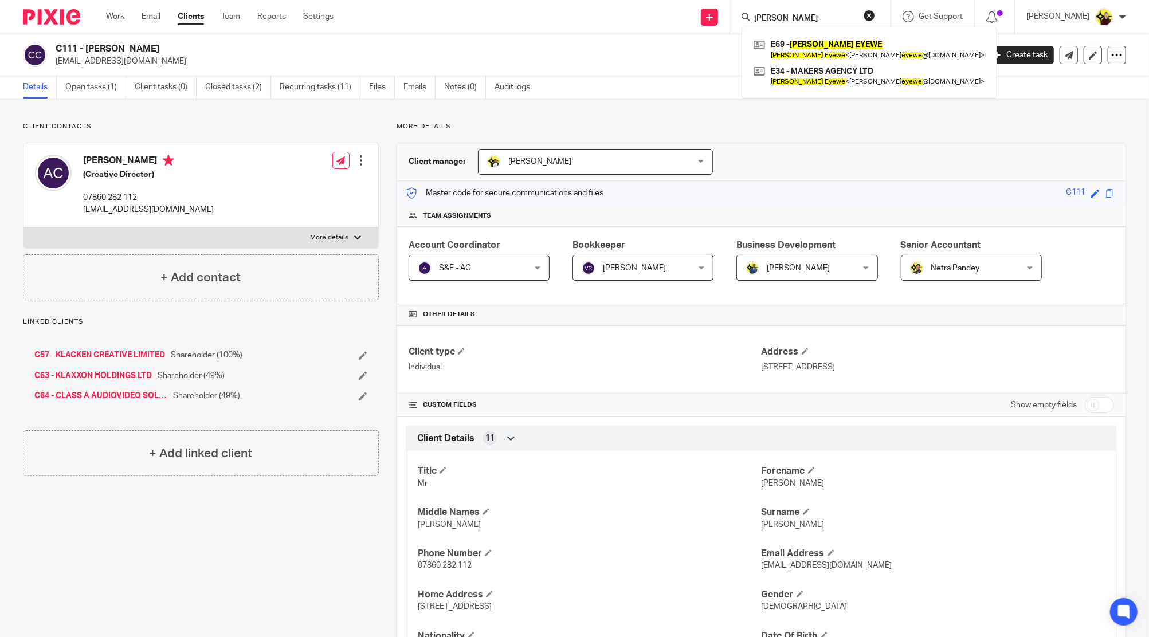
paste input "TAVENGWA"
click at [826, 26] on div "TAVENGWA T35 - CHRISTOPHER TAVENGWA Christopher Tavengwa < ctavengwa@yahoo.com …" at bounding box center [810, 17] width 160 height 34
click at [826, 22] on input "TAVENGWA" at bounding box center [804, 19] width 103 height 10
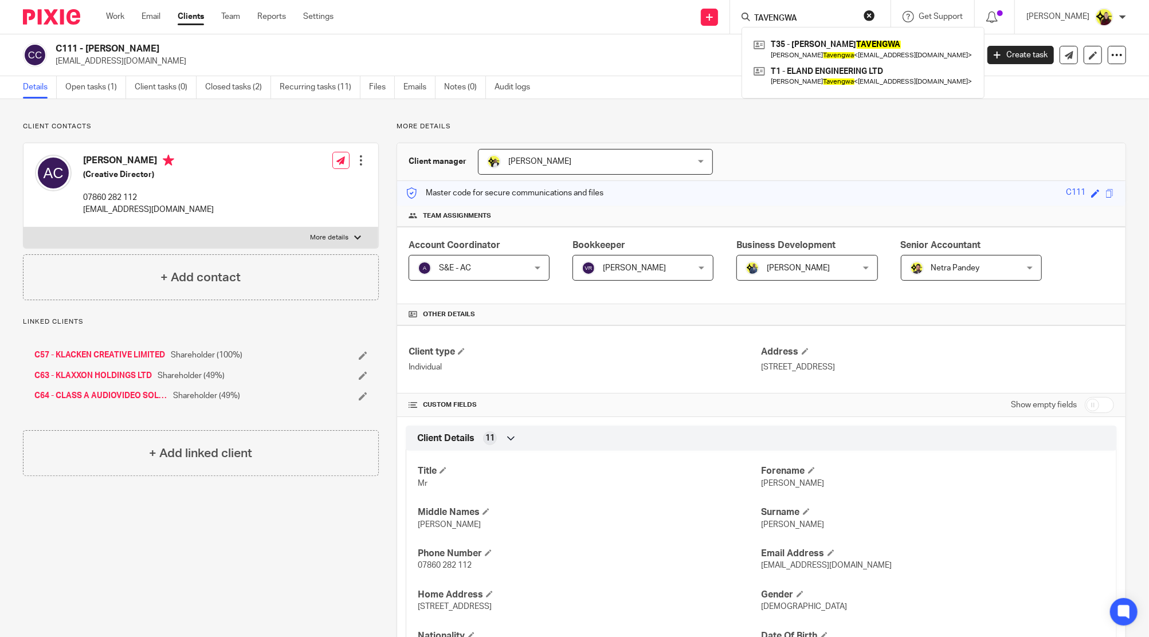
paste input "Beverley AKOM"
click at [817, 14] on input "Beverley AKOM" at bounding box center [804, 19] width 103 height 10
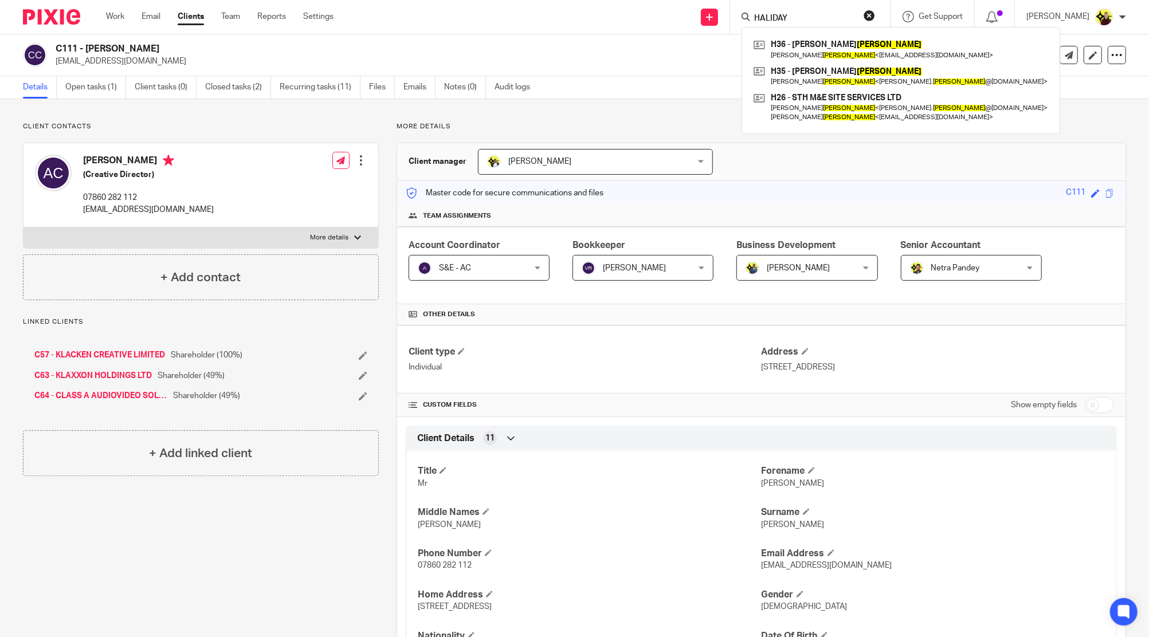
drag, startPoint x: 814, startPoint y: 33, endPoint x: 809, endPoint y: 22, distance: 11.5
click at [814, 33] on div "H36 - JACQUELINE HALLIDAY Jacqueline Halliday < jackiehalliday@msn.com > H35 - …" at bounding box center [901, 80] width 319 height 107
click at [809, 22] on input "HALIDAY" at bounding box center [804, 19] width 103 height 10
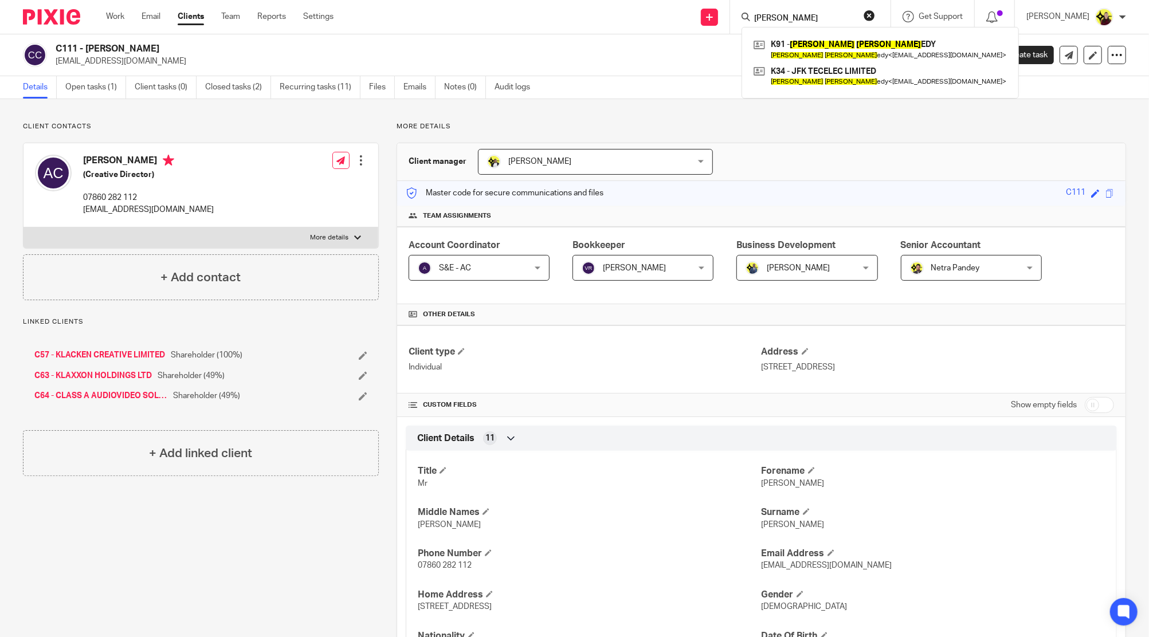
click at [816, 27] on div "K91 - JAMES KENN EDY James Kenn edy < jimkennedy.jfk@hotmail.co.uk > K34 - JFK …" at bounding box center [880, 63] width 277 height 72
click at [816, 21] on input "JAMES KENN" at bounding box center [804, 19] width 103 height 10
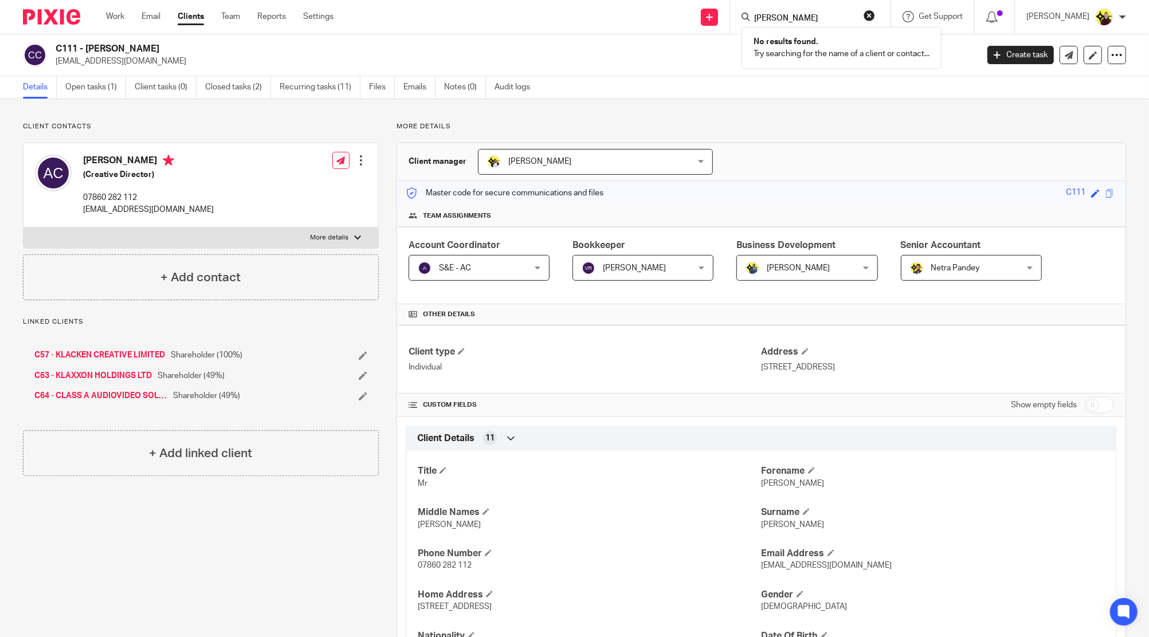
click at [825, 17] on input "ELENA GU" at bounding box center [804, 19] width 103 height 10
paste input "Claire FATUSIN"
click at [795, 14] on input "Claire FATUSIN" at bounding box center [804, 19] width 103 height 10
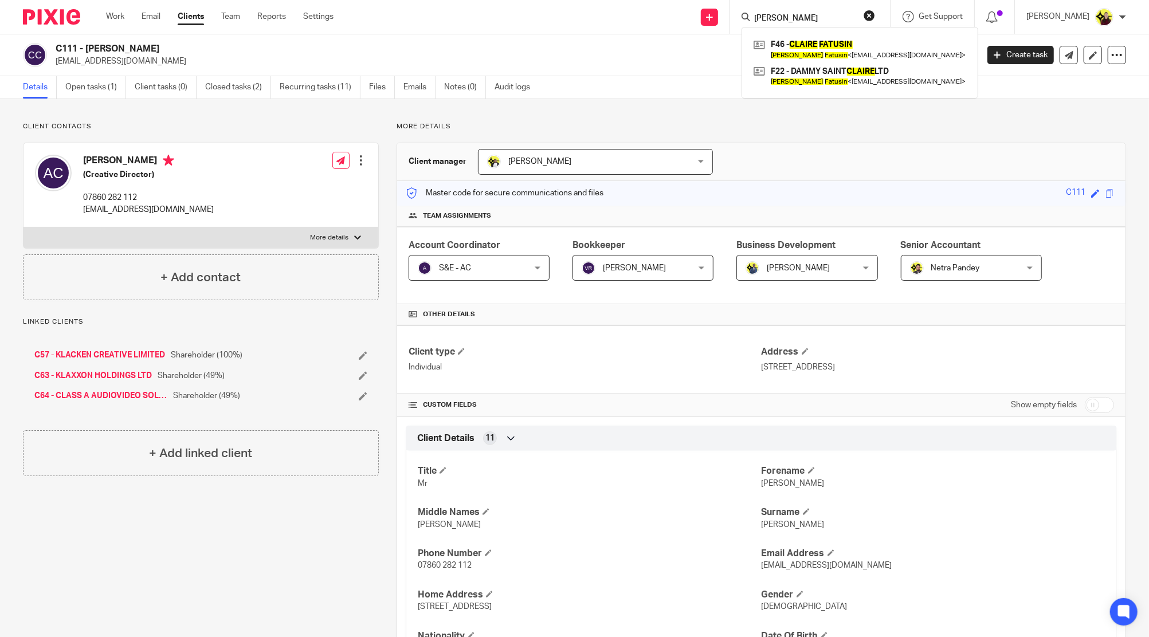
click at [795, 14] on input "Claire FATUSIN" at bounding box center [804, 19] width 103 height 10
paste input "Benedict MATHE"
click at [770, 11] on form "Benedict MATHE" at bounding box center [814, 17] width 122 height 14
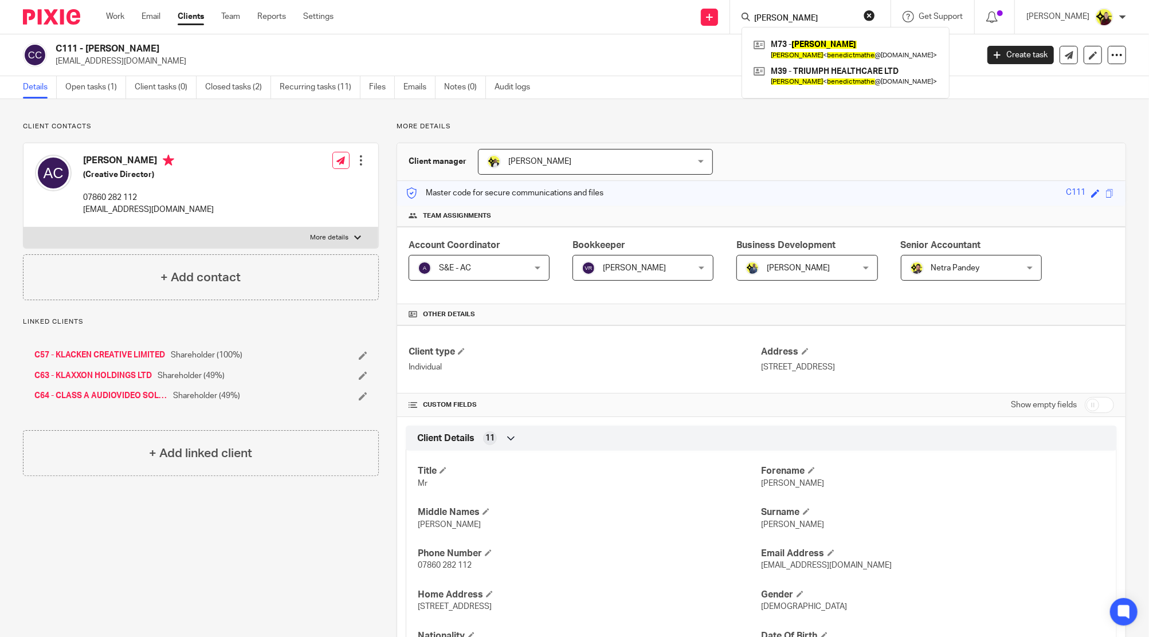
click at [779, 19] on input "Benedict MATHE" at bounding box center [804, 19] width 103 height 10
paste input "Eric ABREFA"
click at [807, 16] on input "Eric ABREFA" at bounding box center [804, 19] width 103 height 10
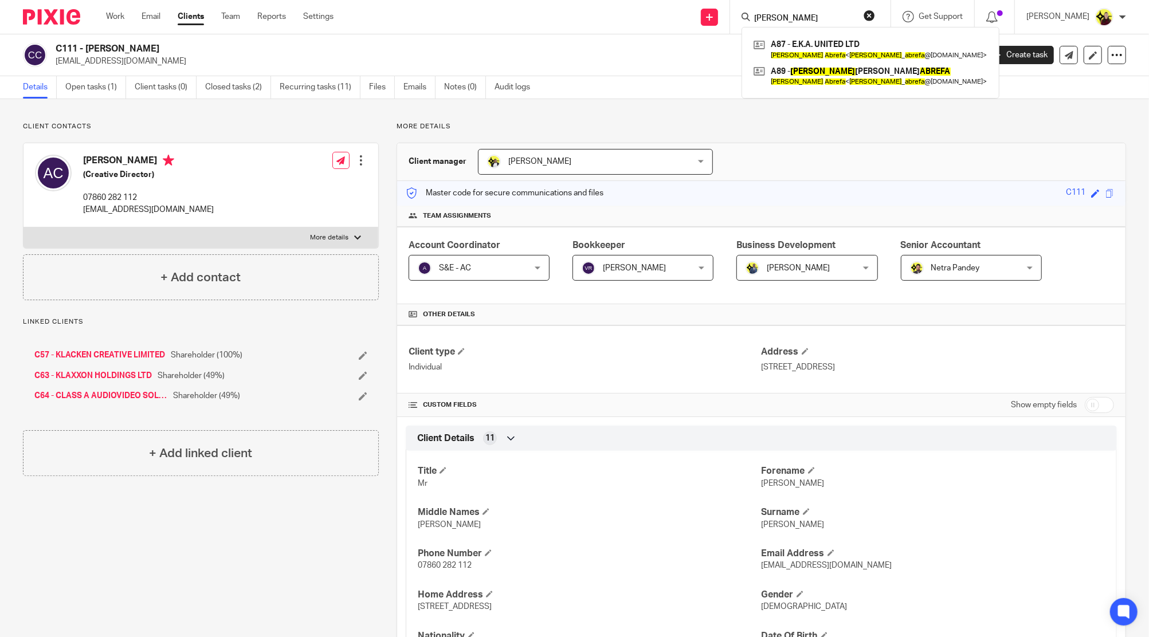
click at [807, 16] on input "Eric ABREFA" at bounding box center [804, 19] width 103 height 10
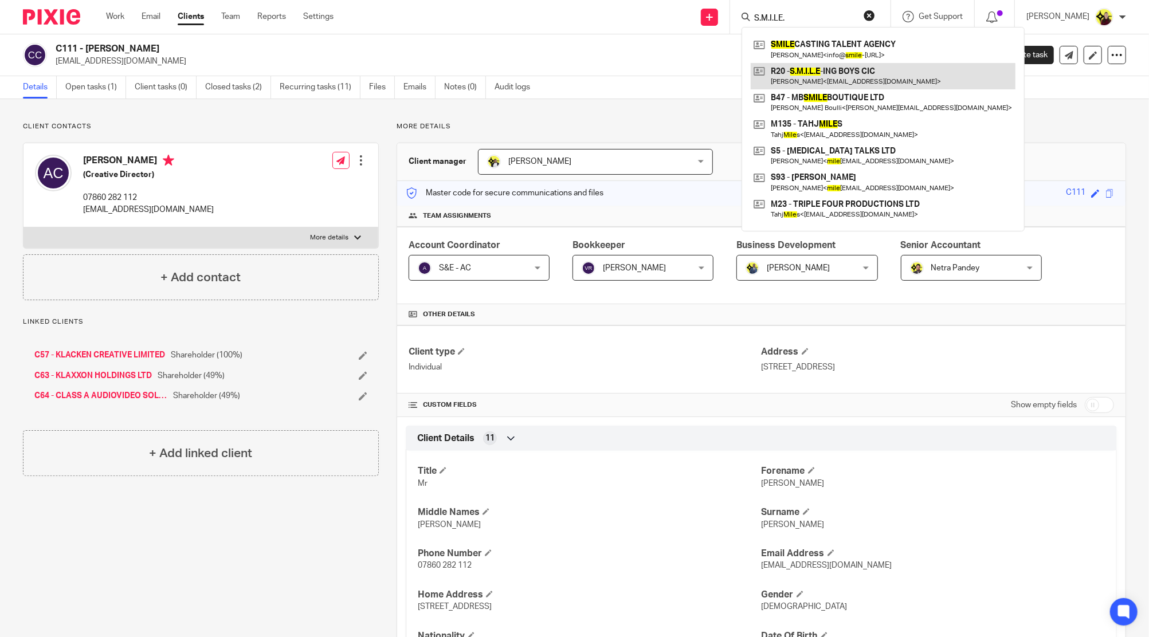
type input "S.M.I.LE."
click at [833, 71] on link at bounding box center [883, 76] width 265 height 26
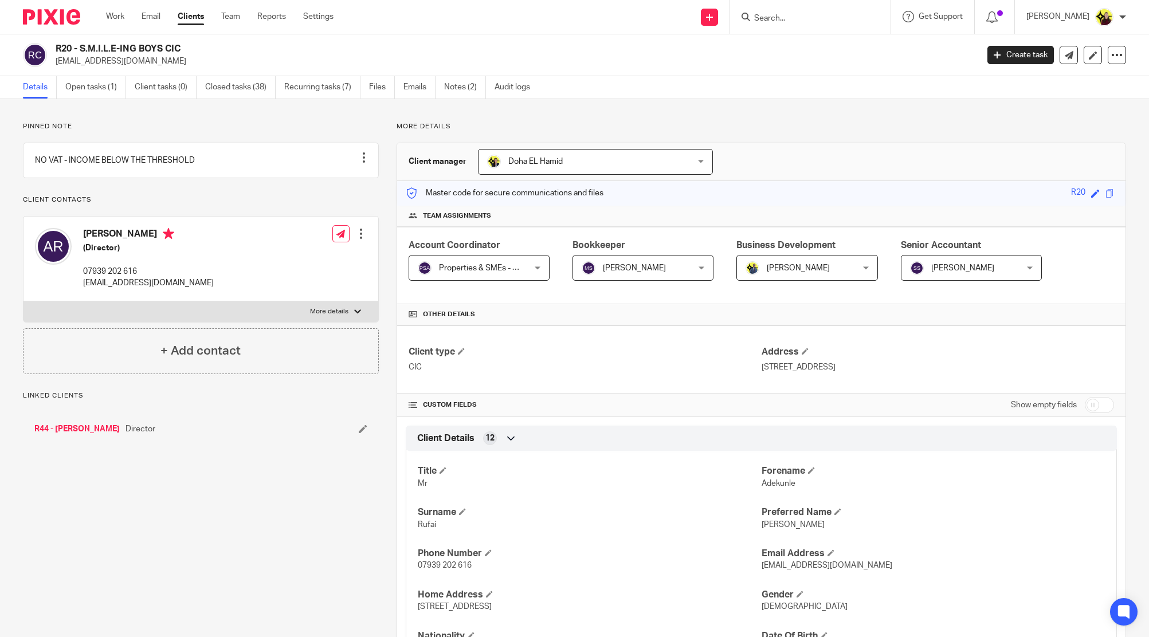
click at [55, 420] on div "Linked clients R44 - [PERSON_NAME] Director" at bounding box center [201, 418] width 356 height 55
click at [68, 435] on link "R44 - [PERSON_NAME]" at bounding box center [76, 429] width 85 height 11
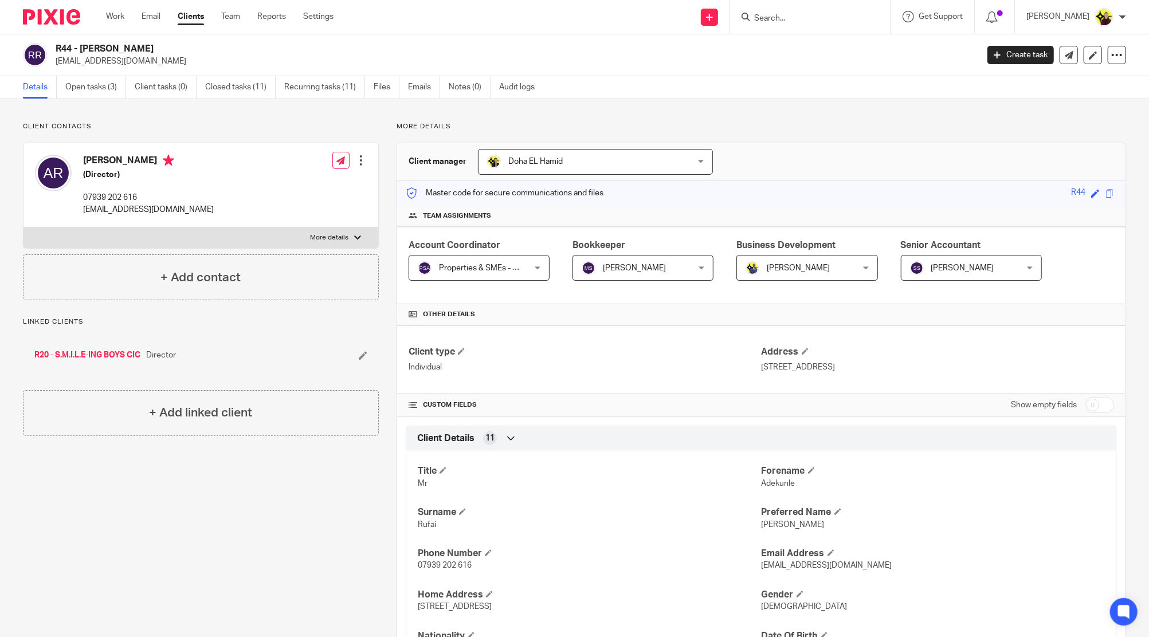
click at [807, 17] on input "Search" at bounding box center [804, 19] width 103 height 10
click at [856, 16] on input "BRONTE KING" at bounding box center [804, 19] width 103 height 10
paste input "[PERSON_NAME]"
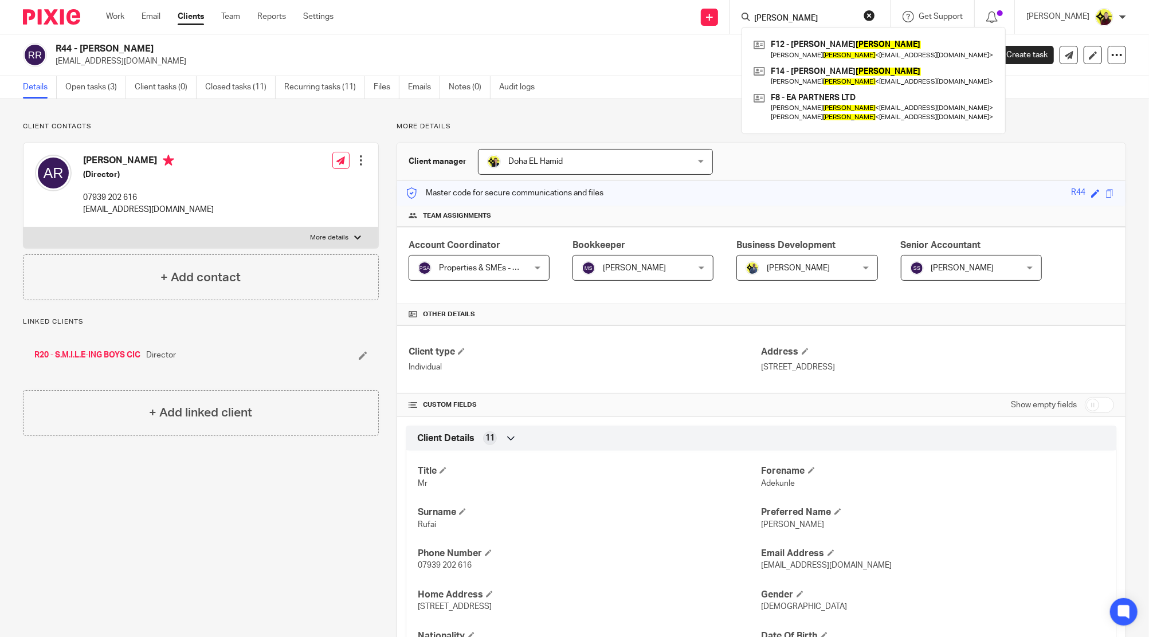
click at [809, 20] on input "[PERSON_NAME]" at bounding box center [804, 19] width 103 height 10
click at [809, 20] on input "FINNEY" at bounding box center [804, 19] width 103 height 10
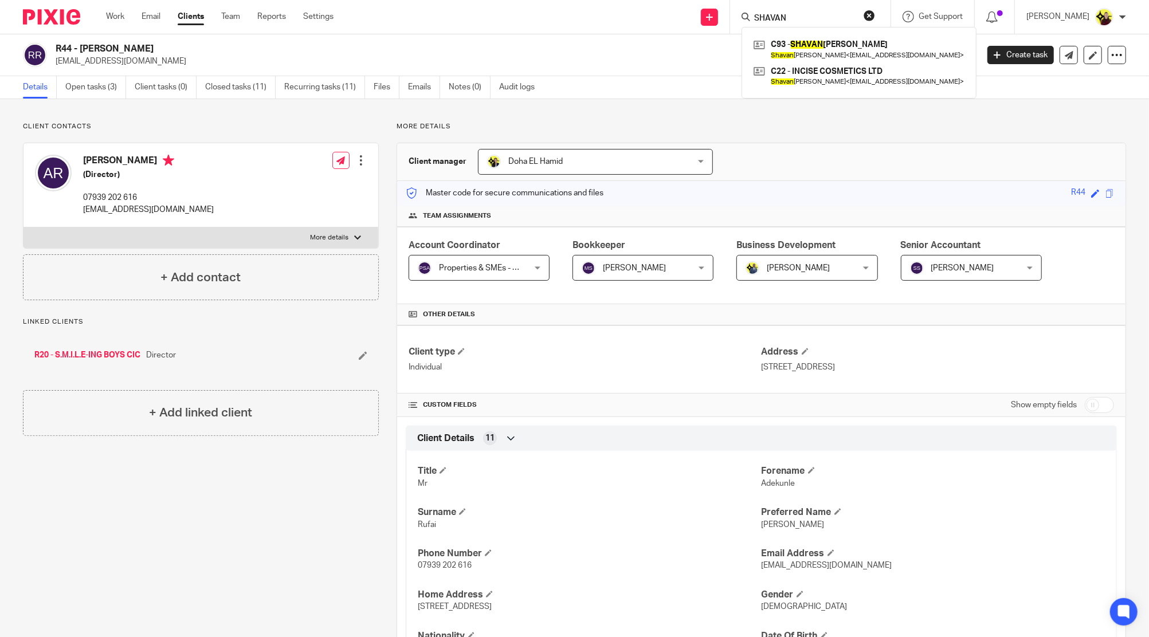
click at [830, 23] on input "SHAVAN" at bounding box center [804, 19] width 103 height 10
paste input "Kyle Joshu"
click at [839, 23] on input "Kyle Joshu" at bounding box center [804, 19] width 103 height 10
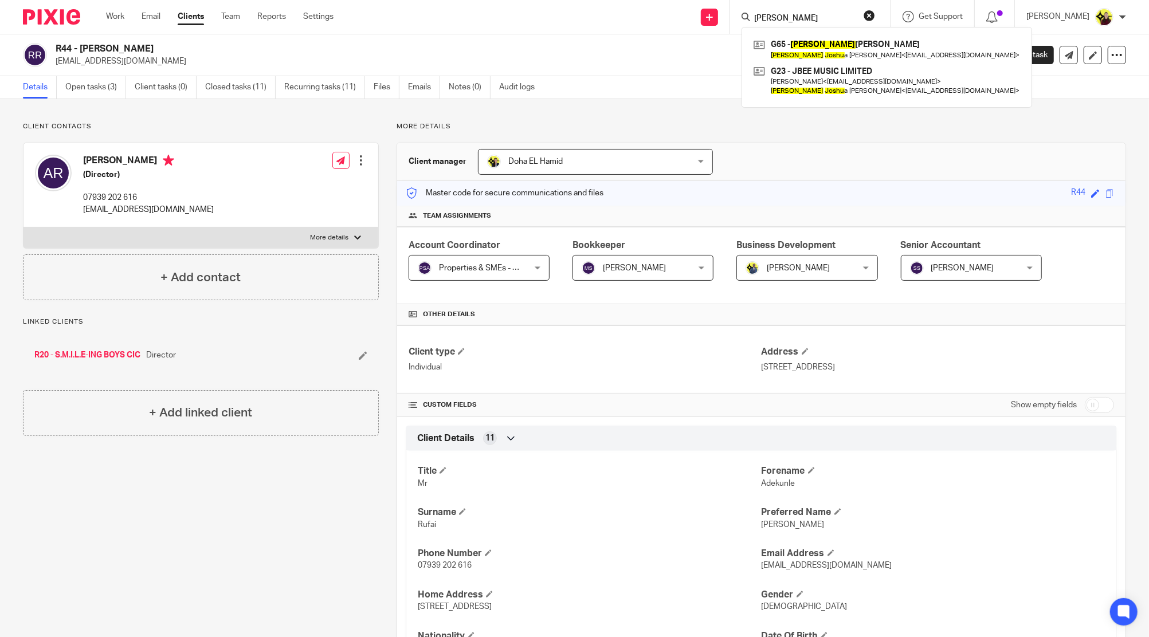
click at [839, 23] on input "Kyle Joshu" at bounding box center [804, 19] width 103 height 10
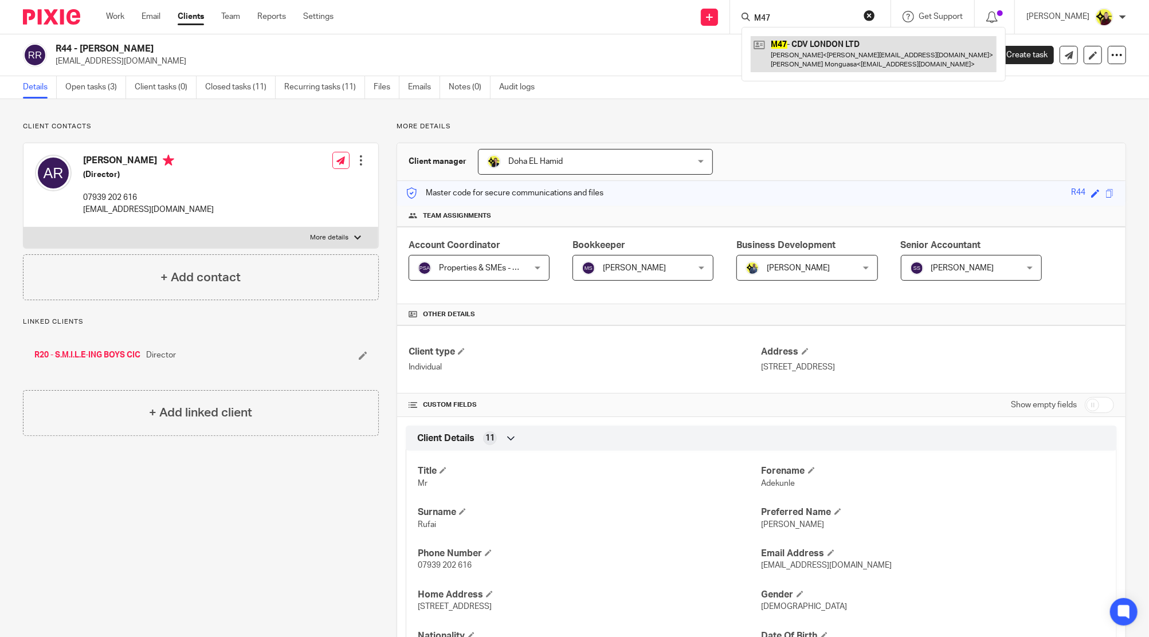
type input "M47"
click at [829, 45] on link at bounding box center [874, 54] width 246 height 36
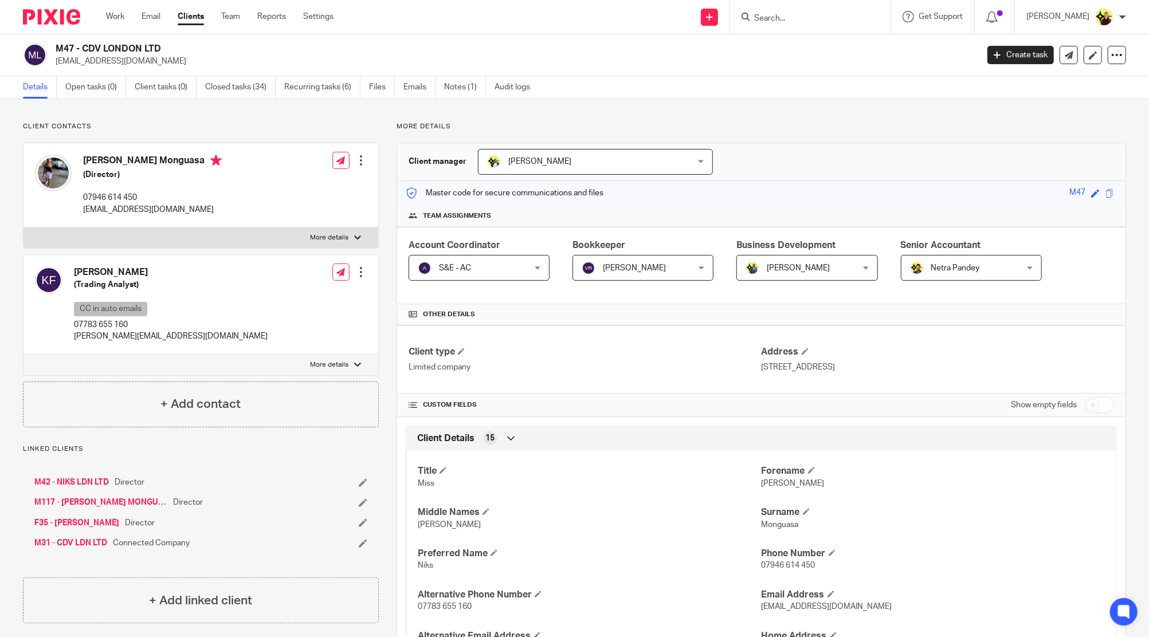
click at [812, 21] on input "Search" at bounding box center [804, 19] width 103 height 10
click at [832, 23] on input "Search" at bounding box center [804, 19] width 103 height 10
paste input "[EMAIL_ADDRESS][DOMAIN_NAME]"
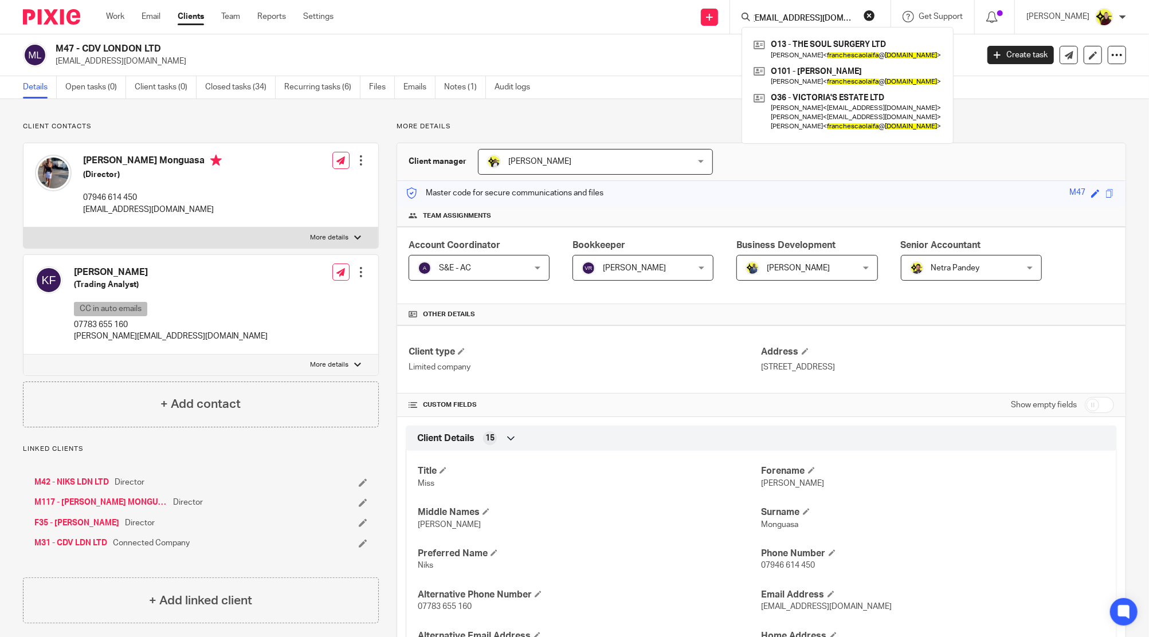
type input "[EMAIL_ADDRESS][DOMAIN_NAME]"
click at [828, 98] on link at bounding box center [848, 111] width 194 height 45
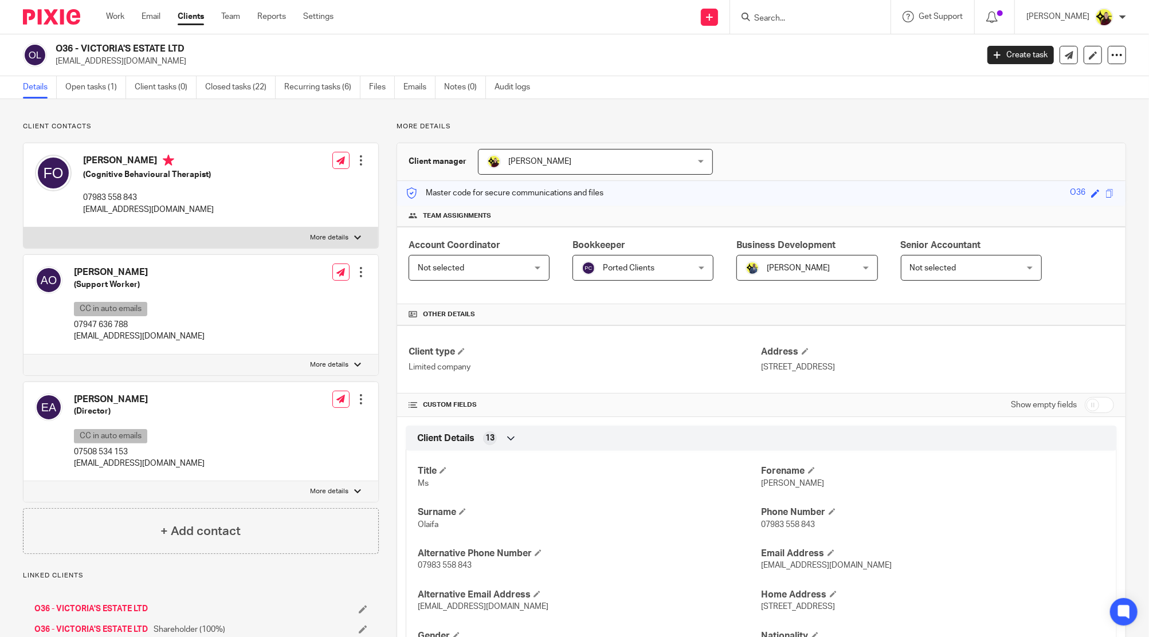
click at [139, 334] on p "[EMAIL_ADDRESS][DOMAIN_NAME]" at bounding box center [139, 336] width 131 height 11
click at [153, 471] on div "[PERSON_NAME] (Director) CC in auto emails 07508 534 153 [EMAIL_ADDRESS][DOMAIN…" at bounding box center [120, 432] width 170 height 88
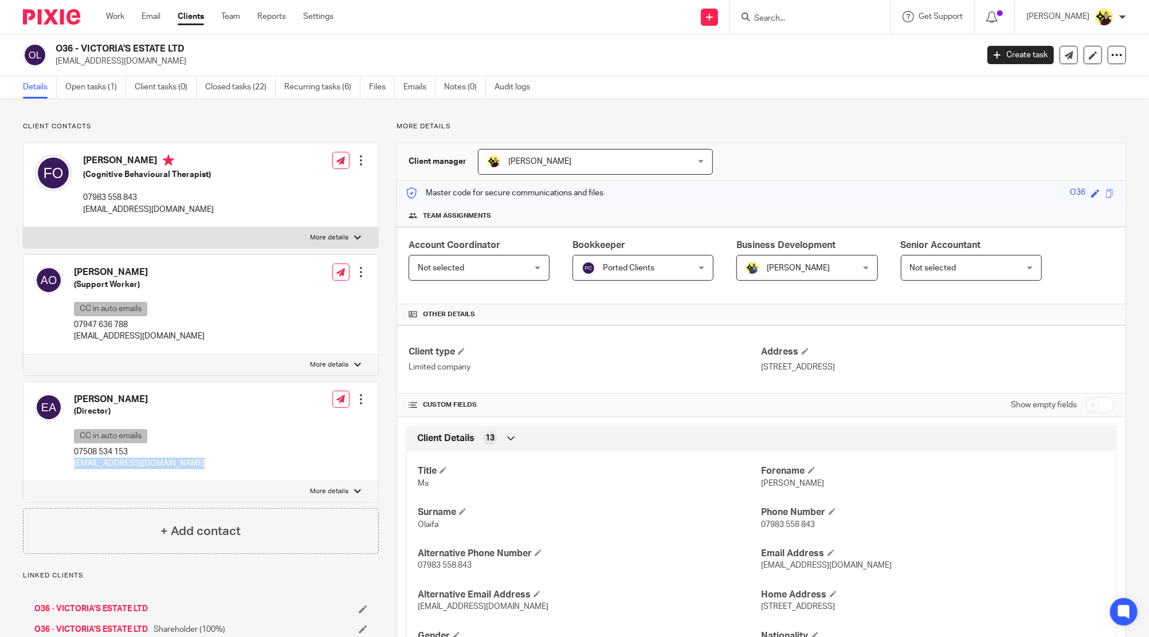
click at [153, 471] on div "[PERSON_NAME] (Director) CC in auto emails 07508 534 153 [EMAIL_ADDRESS][DOMAIN…" at bounding box center [120, 432] width 170 height 88
copy div "[EMAIL_ADDRESS][DOMAIN_NAME]"
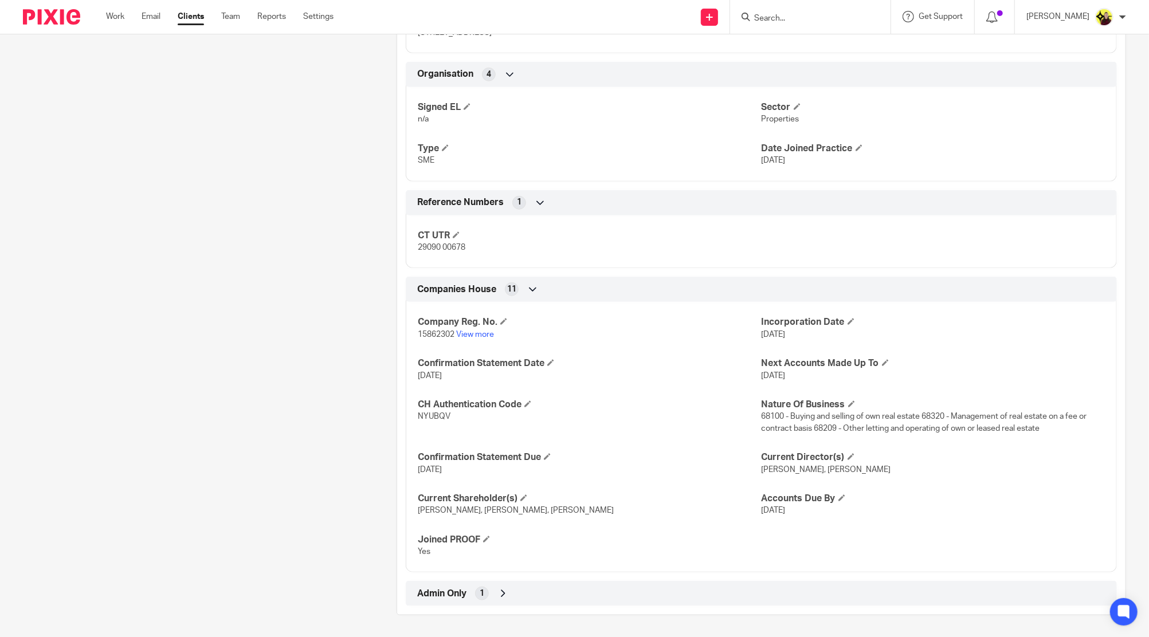
scroll to position [316, 0]
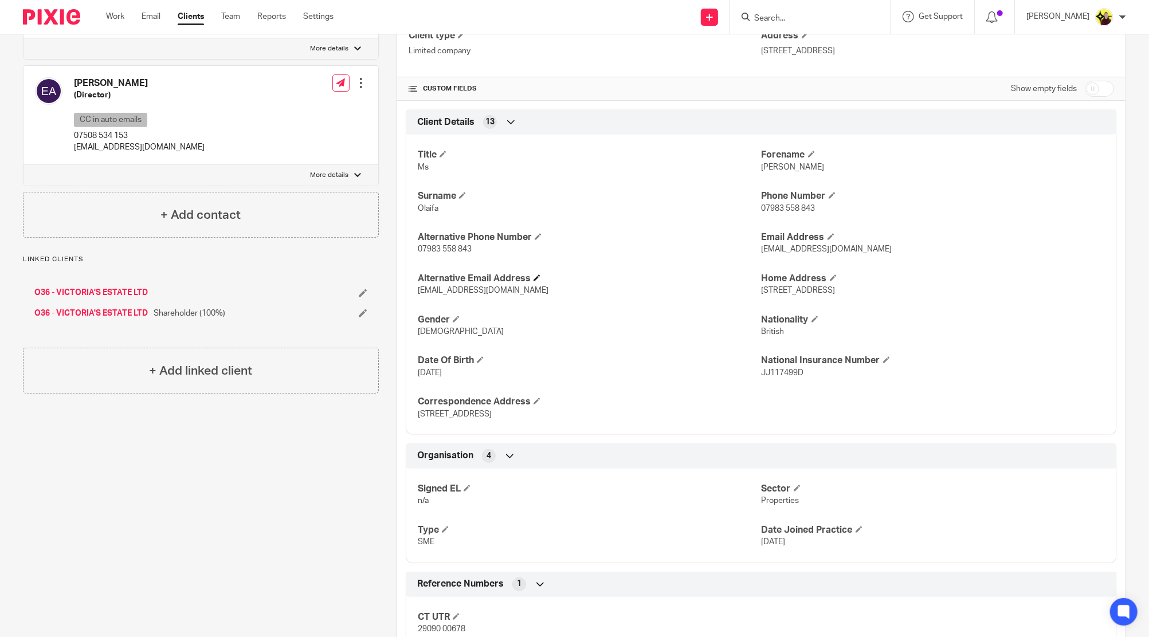
click at [546, 273] on h4 "Alternative Email Address" at bounding box center [589, 279] width 343 height 12
click at [539, 273] on h4 "Alternative Email Address" at bounding box center [589, 279] width 343 height 12
click at [534, 277] on span at bounding box center [537, 278] width 7 height 7
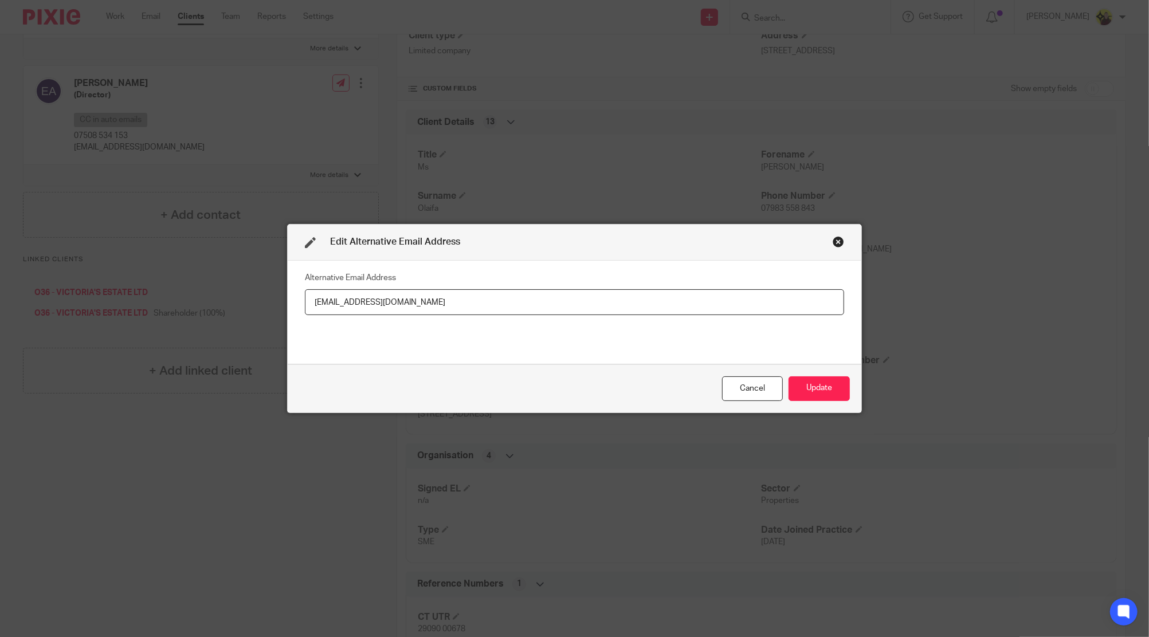
click at [535, 300] on input "[EMAIL_ADDRESS][DOMAIN_NAME]" at bounding box center [574, 302] width 539 height 26
type input "[EMAIL_ADDRESS][DOMAIN_NAME]"
click at [796, 389] on button "Update" at bounding box center [819, 389] width 61 height 25
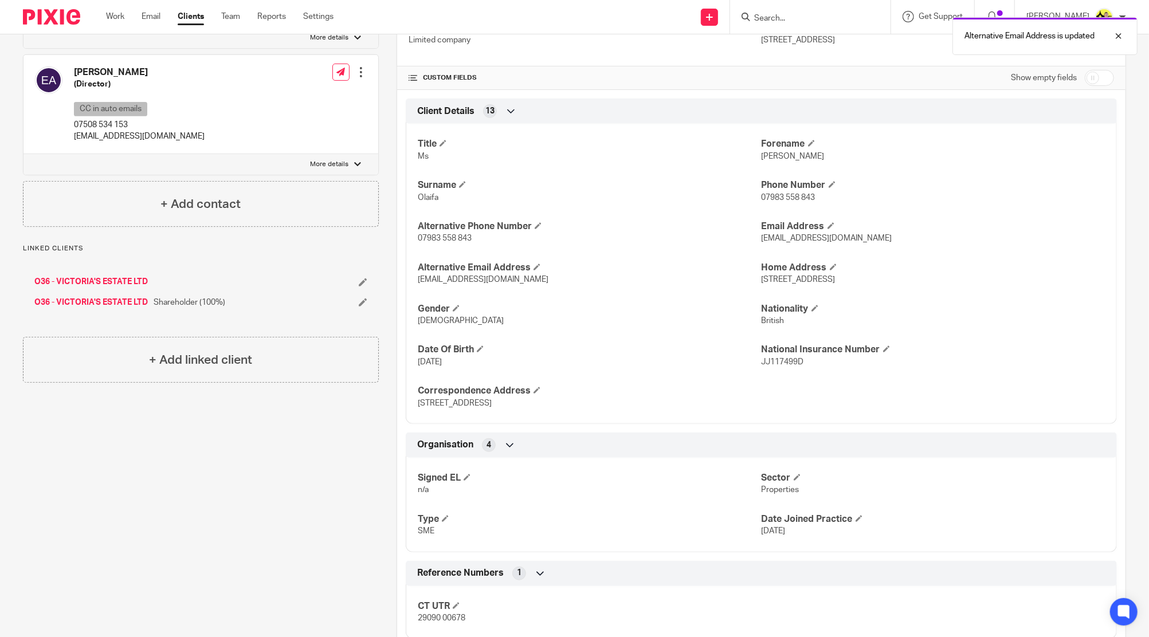
scroll to position [240, 0]
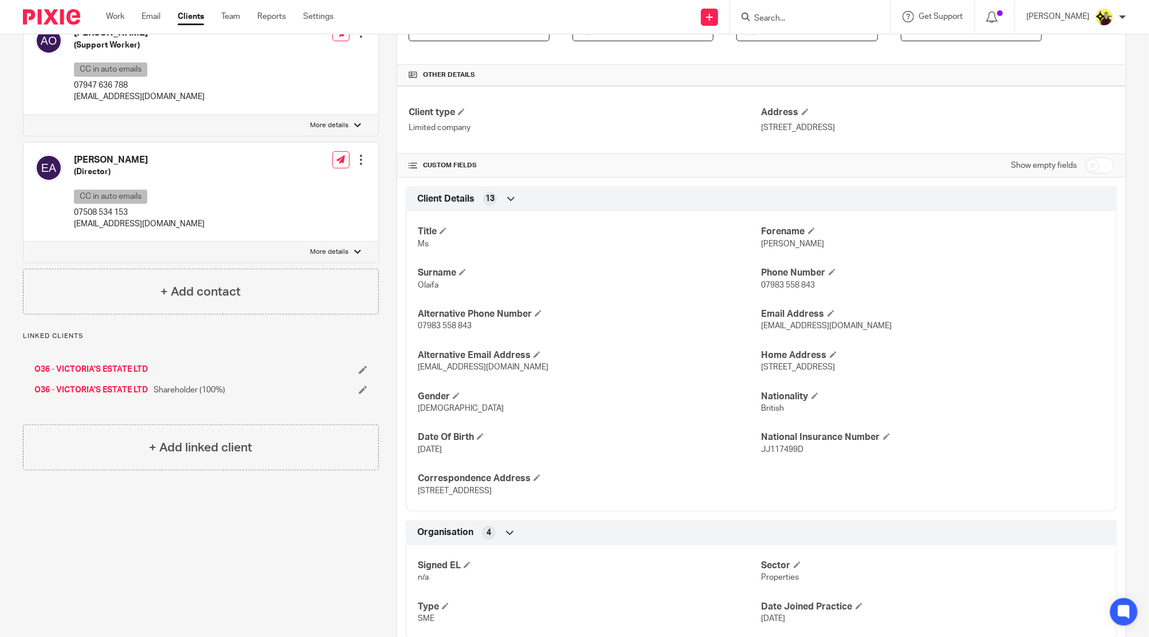
drag, startPoint x: 835, startPoint y: 9, endPoint x: 825, endPoint y: 23, distance: 17.0
click at [835, 9] on div at bounding box center [810, 17] width 160 height 34
click at [821, 25] on div at bounding box center [810, 17] width 160 height 34
click at [813, 14] on input "Search" at bounding box center [804, 19] width 103 height 10
paste input "[EMAIL_ADDRESS][DOMAIN_NAME]"
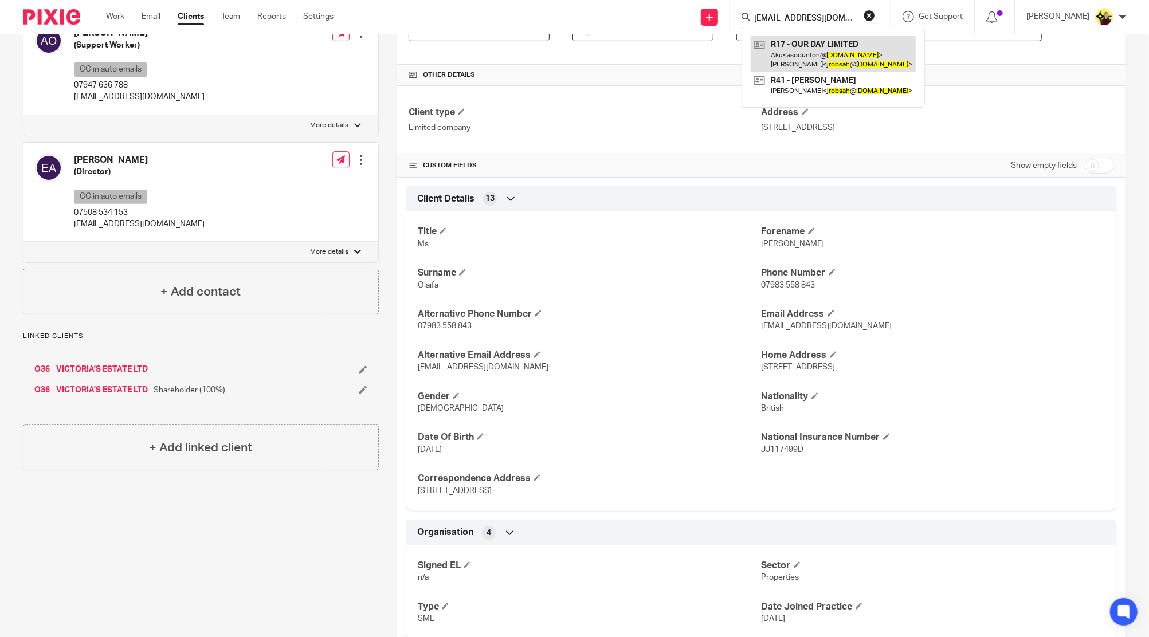
type input "[EMAIL_ADDRESS][DOMAIN_NAME]"
click at [826, 53] on link at bounding box center [833, 54] width 165 height 36
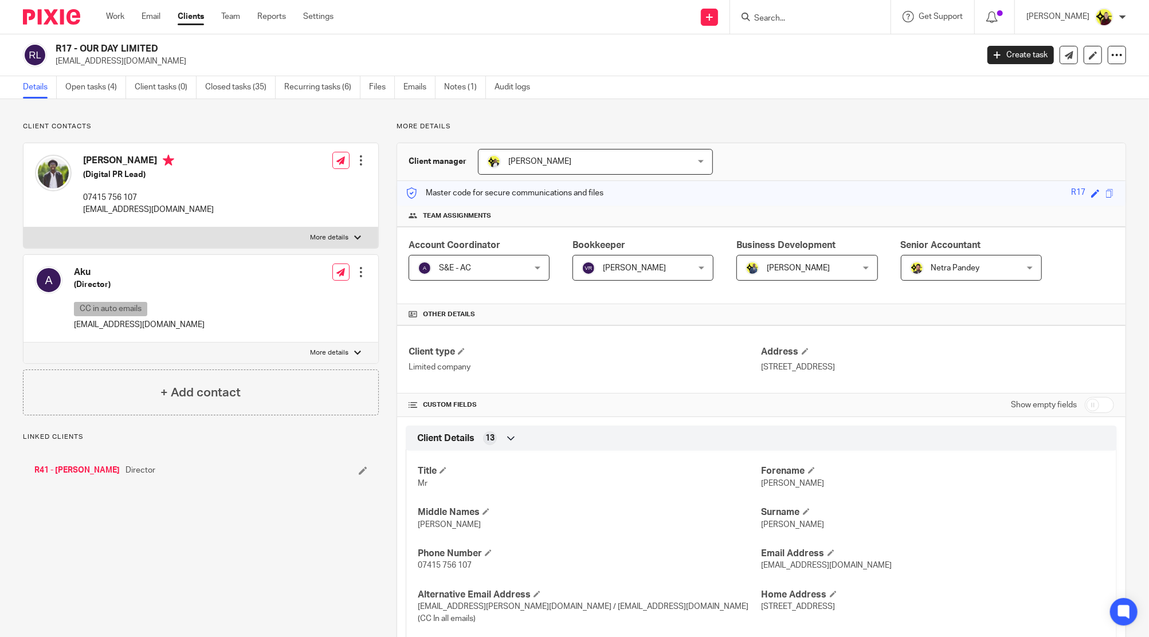
click at [128, 322] on p "asodunton@gmail.com" at bounding box center [139, 324] width 131 height 11
copy div "asodunton@gmail.com"
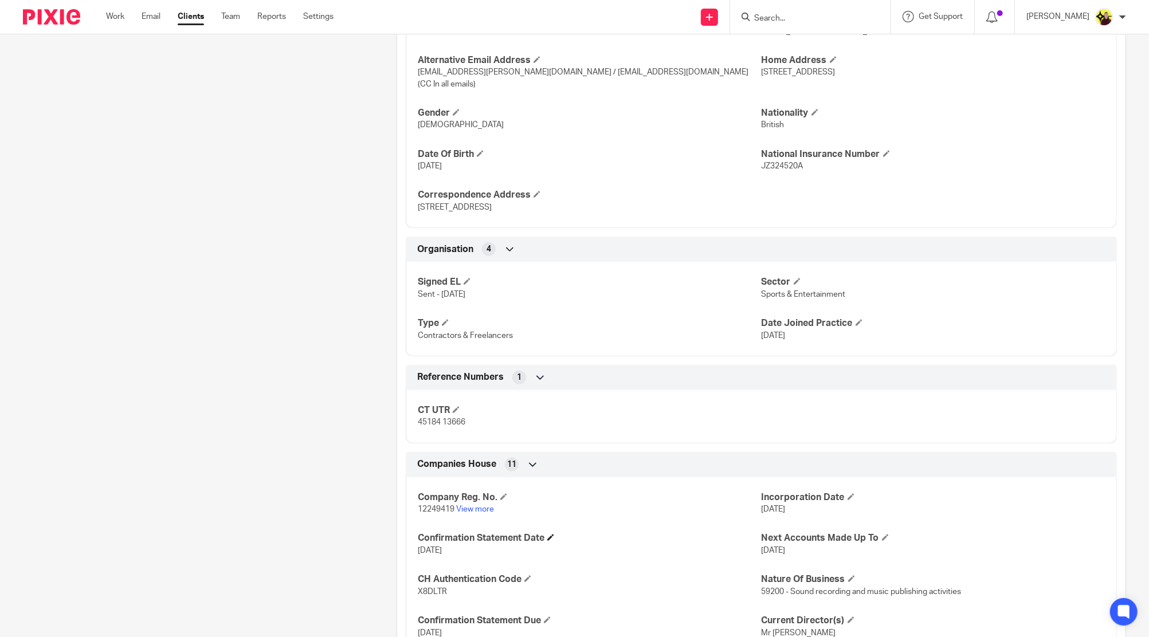
scroll to position [754, 0]
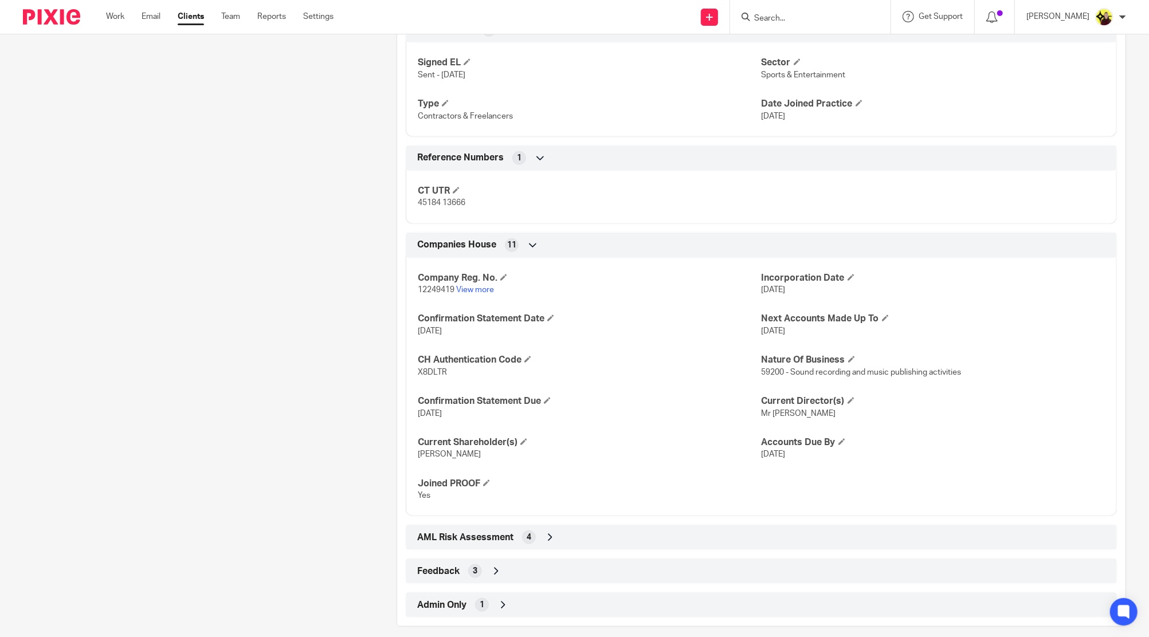
click at [813, 18] on input "Search" at bounding box center [804, 19] width 103 height 10
type input "V"
paste input "ioamich@gmail.com"
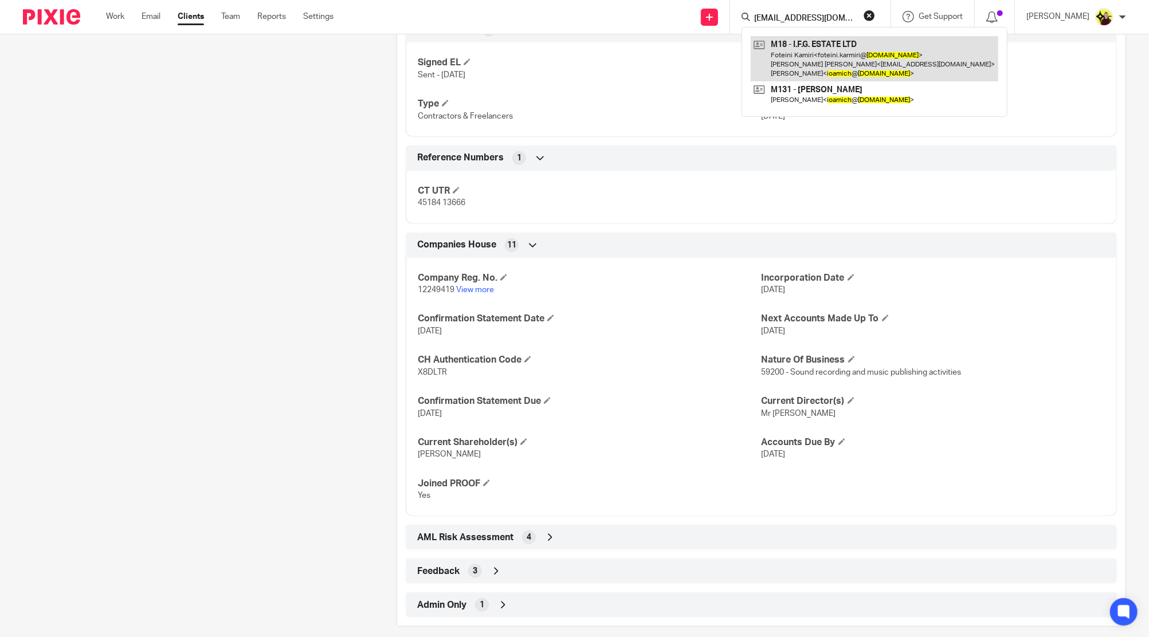
type input "ioamich@gmail.com"
click at [807, 40] on link at bounding box center [875, 58] width 248 height 45
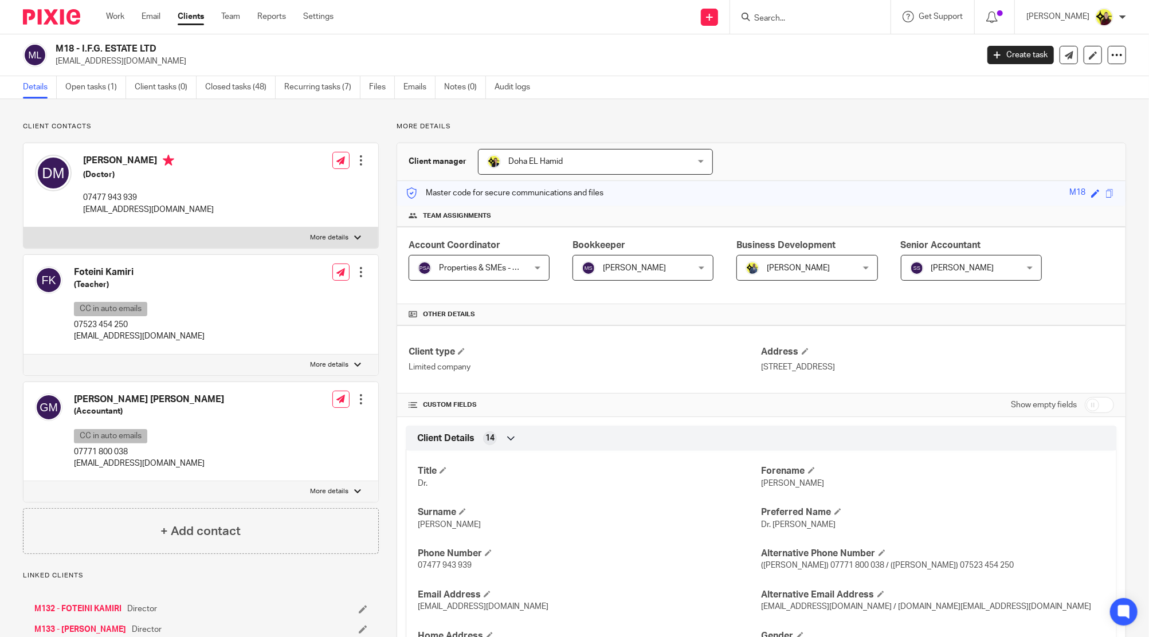
click at [853, 21] on input "Search" at bounding box center [804, 19] width 103 height 10
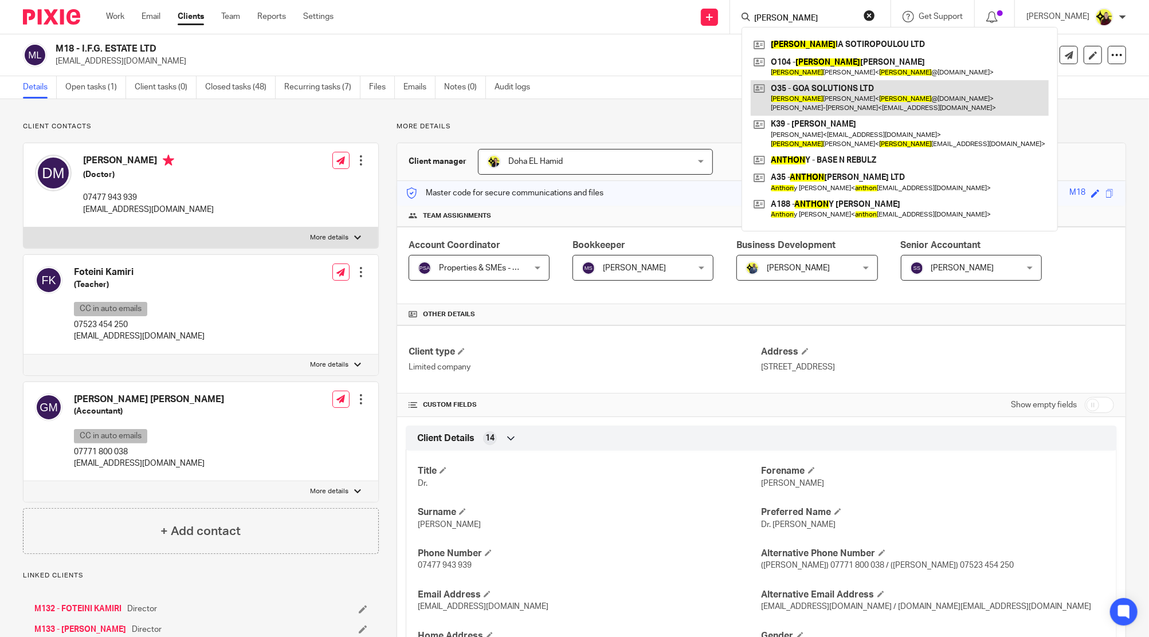
type input "[PERSON_NAME]"
click at [835, 90] on link at bounding box center [900, 98] width 298 height 36
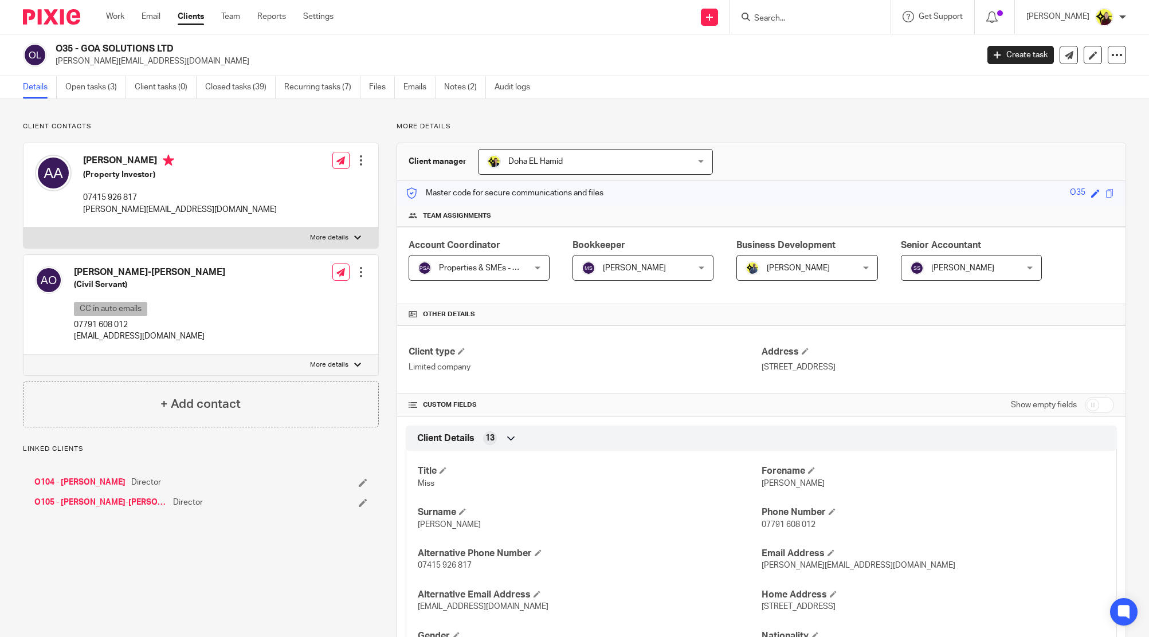
click at [122, 336] on p "[EMAIL_ADDRESS][DOMAIN_NAME]" at bounding box center [149, 336] width 151 height 11
click at [828, 554] on span at bounding box center [831, 553] width 7 height 7
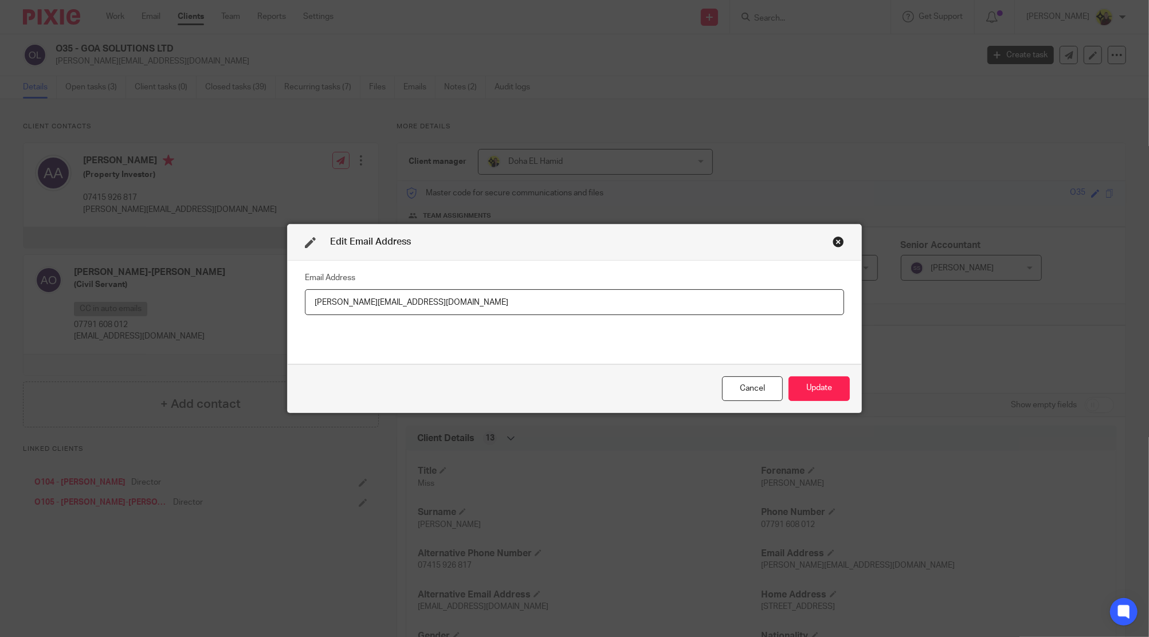
click at [747, 399] on div "Cancel" at bounding box center [752, 389] width 61 height 25
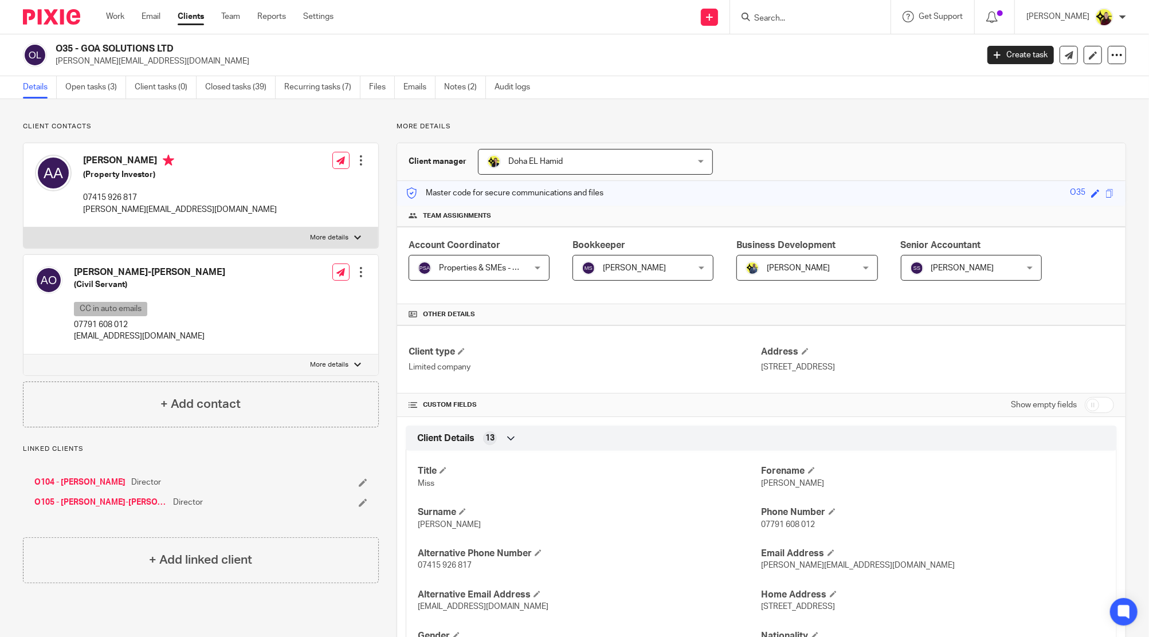
click at [189, 21] on link "Clients" at bounding box center [191, 16] width 26 height 11
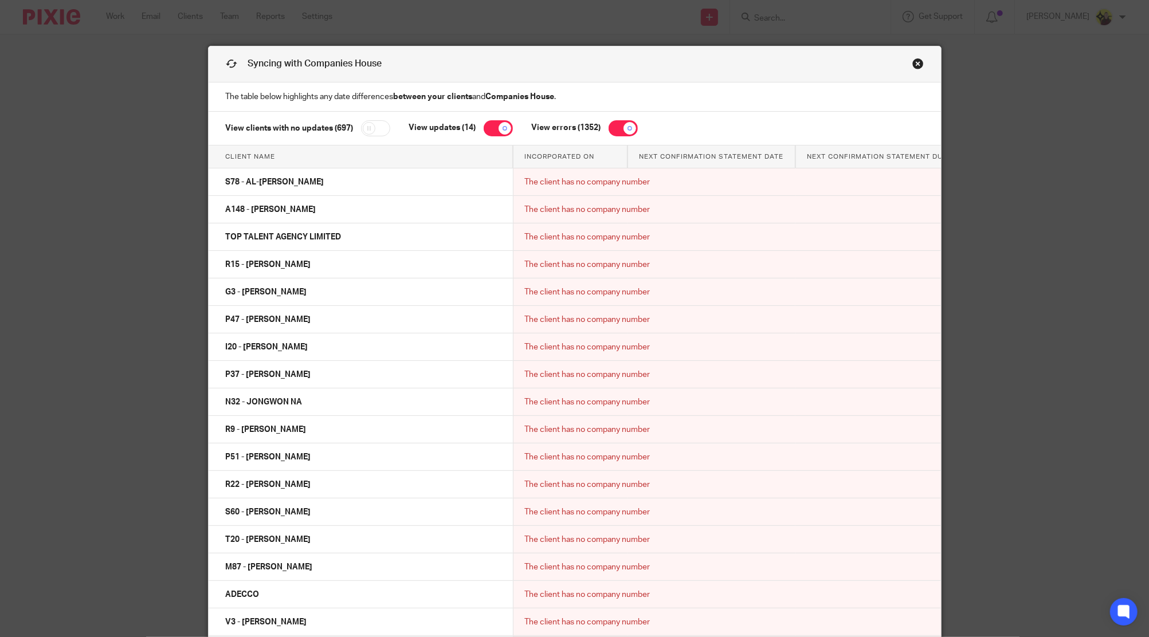
click at [624, 122] on input "checkbox" at bounding box center [623, 128] width 29 height 16
checkbox input "false"
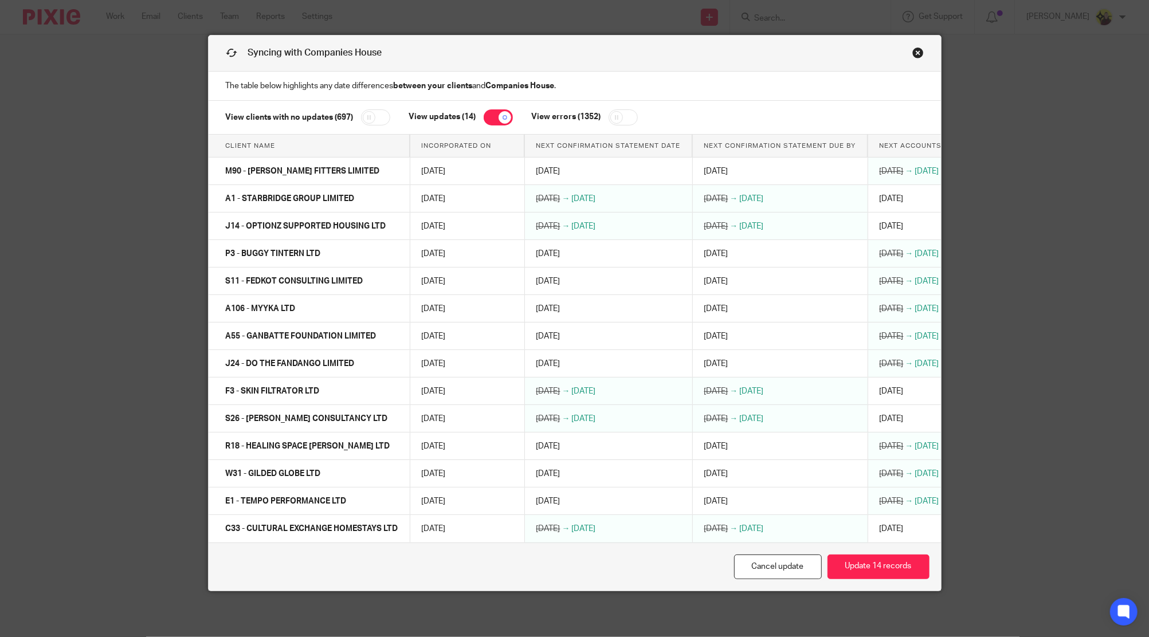
scroll to position [22, 0]
click at [484, 109] on input "checkbox" at bounding box center [498, 117] width 29 height 16
checkbox input "false"
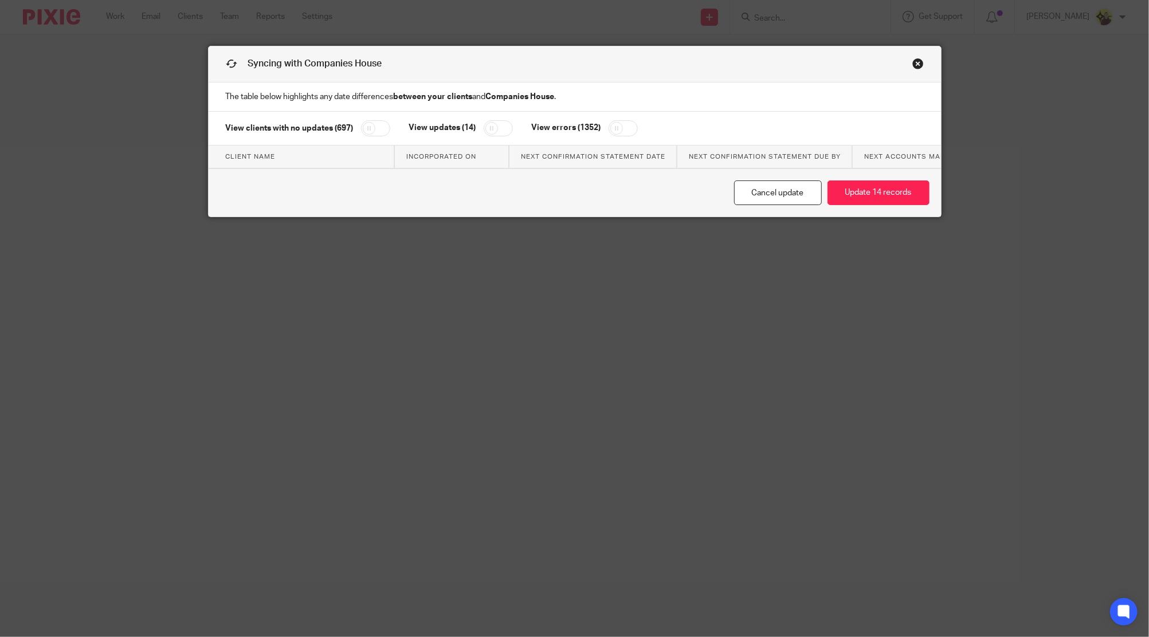
scroll to position [0, 0]
click at [621, 136] on div "View clients with no updates (697) View updates (14) View errors (1352)" at bounding box center [575, 129] width 732 height 34
click at [618, 126] on input "checkbox" at bounding box center [623, 128] width 29 height 16
checkbox input "true"
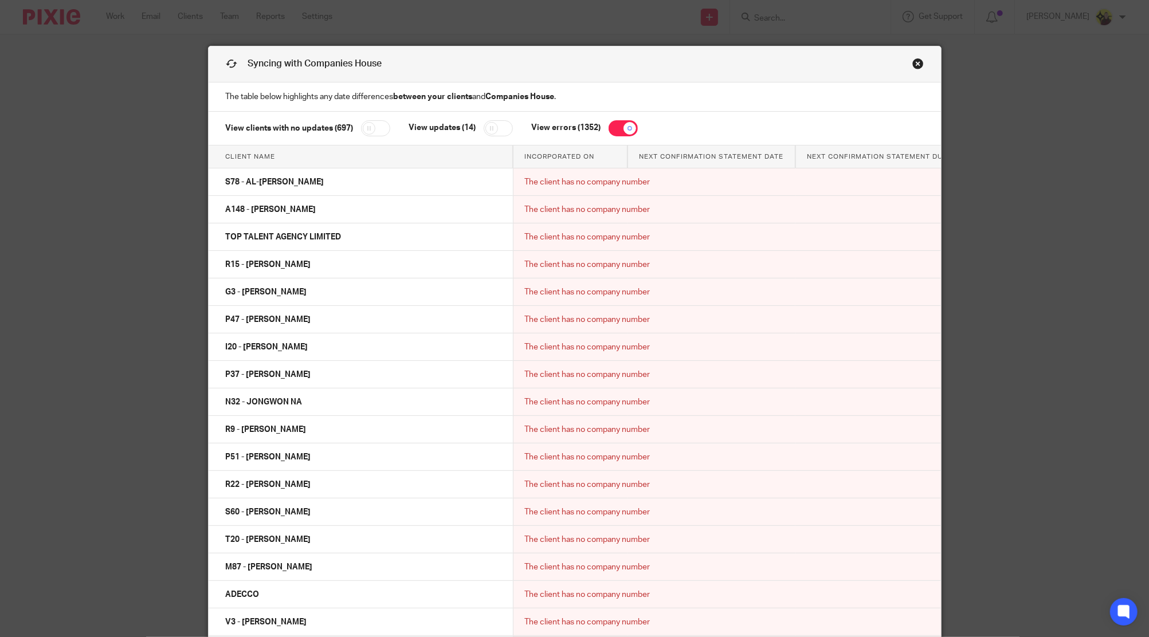
click at [485, 119] on div "View clients with no updates (697) View updates (14) View errors (1352)" at bounding box center [575, 129] width 732 height 34
click at [486, 128] on input "checkbox" at bounding box center [498, 128] width 29 height 16
checkbox input "true"
click at [626, 135] on input "checkbox" at bounding box center [623, 128] width 29 height 16
checkbox input "false"
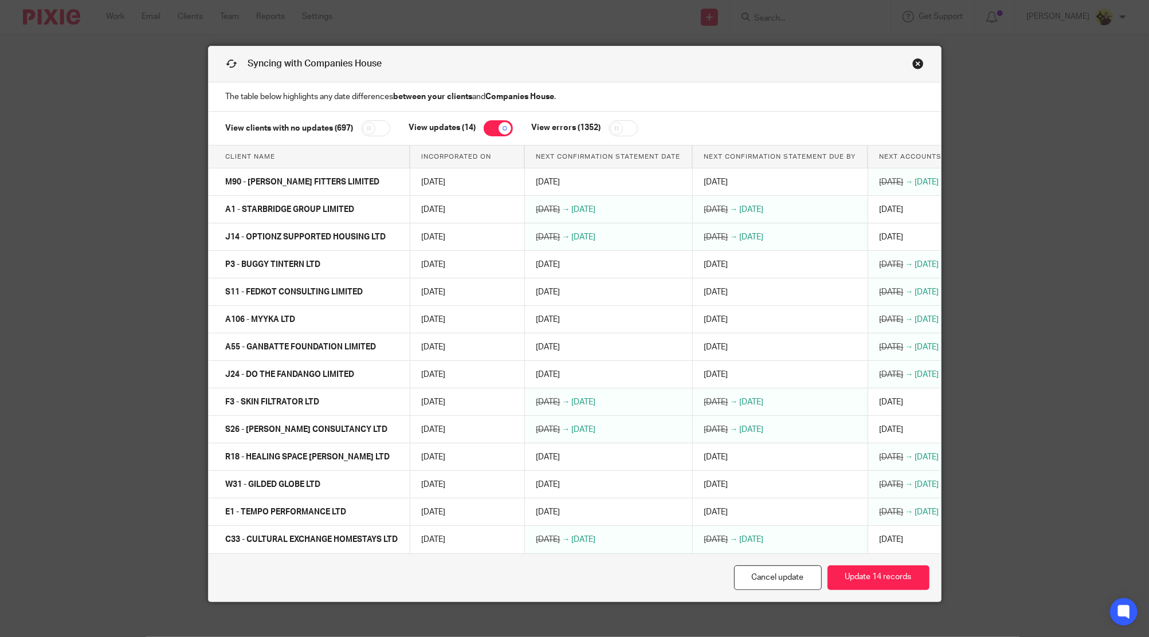
click at [367, 130] on input "checkbox" at bounding box center [375, 128] width 29 height 16
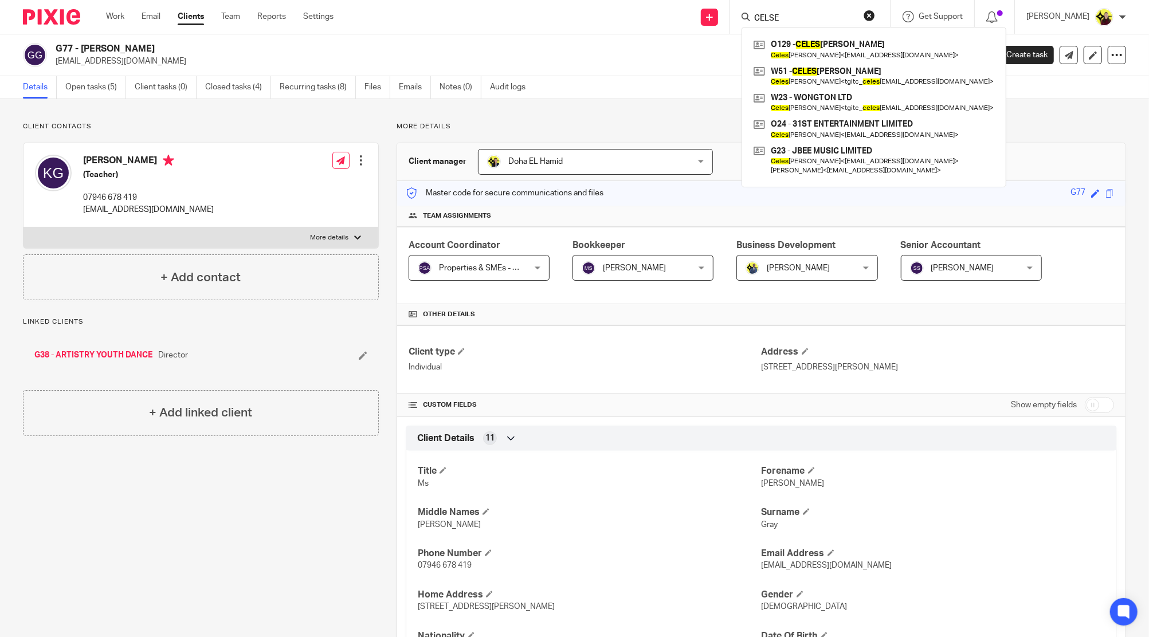
click at [793, 18] on input "CELSE" at bounding box center [804, 19] width 103 height 10
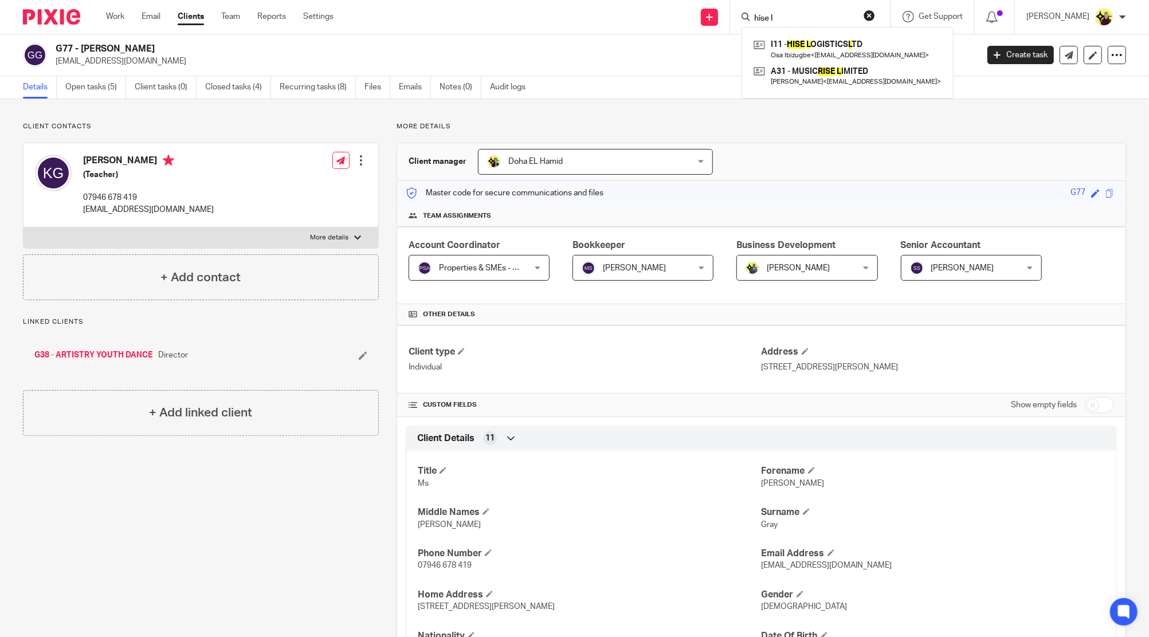
type input "hise l"
click at [818, 49] on link at bounding box center [848, 49] width 194 height 26
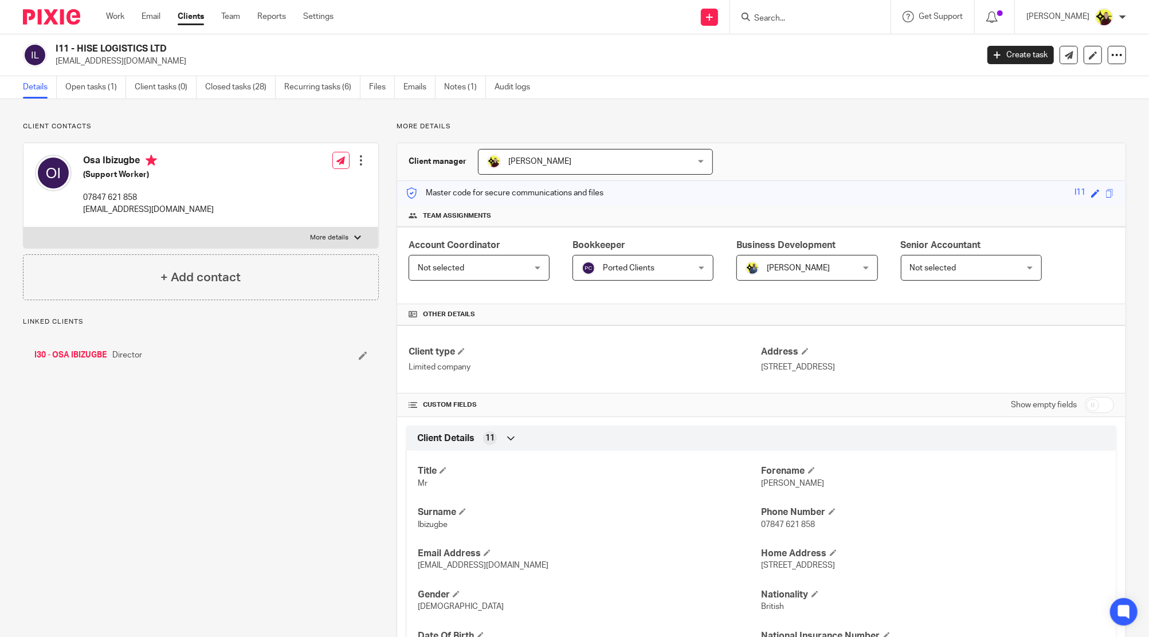
scroll to position [679, 0]
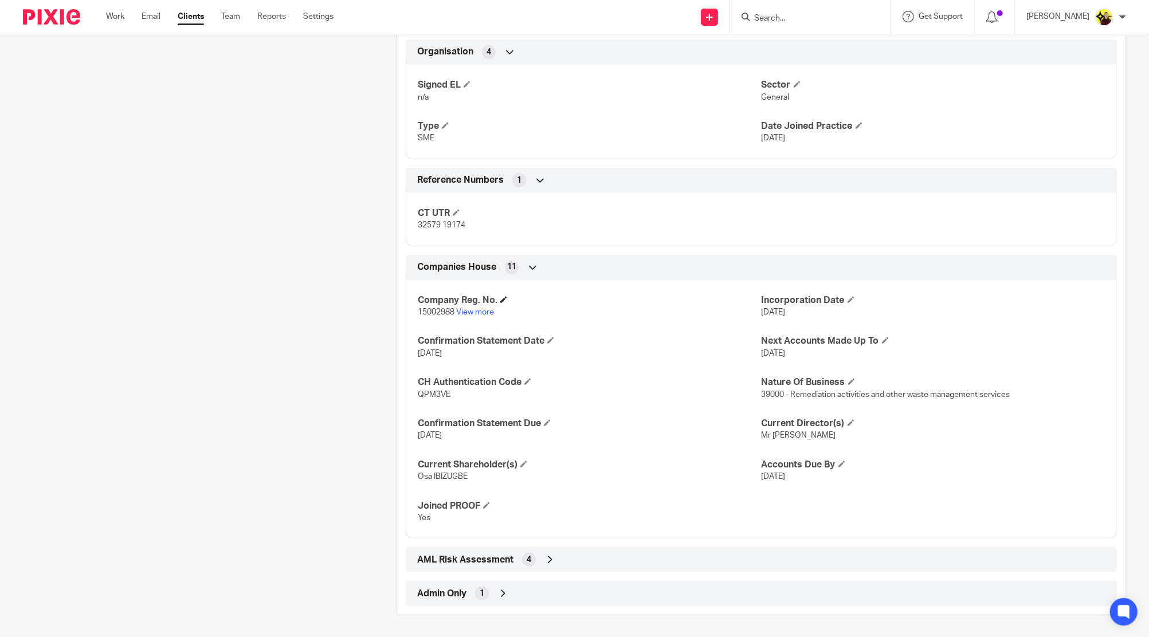
click at [477, 303] on h4 "Company Reg. No." at bounding box center [589, 301] width 343 height 12
click at [477, 307] on p "15002988 View more" at bounding box center [589, 312] width 343 height 11
click at [477, 308] on link "View more" at bounding box center [475, 312] width 38 height 8
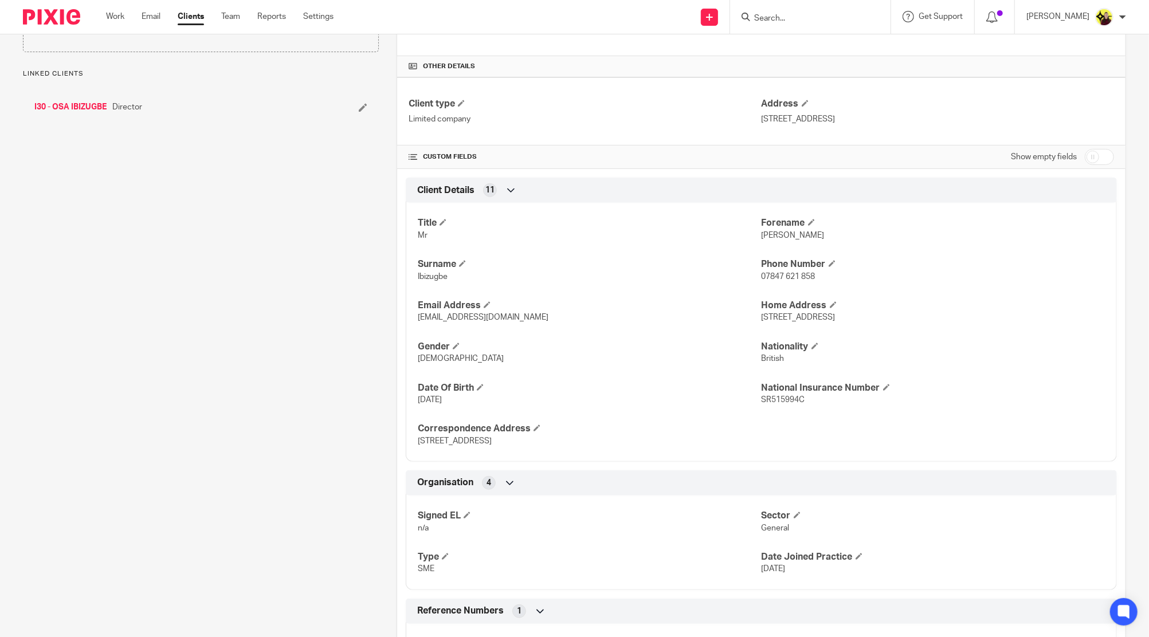
scroll to position [0, 0]
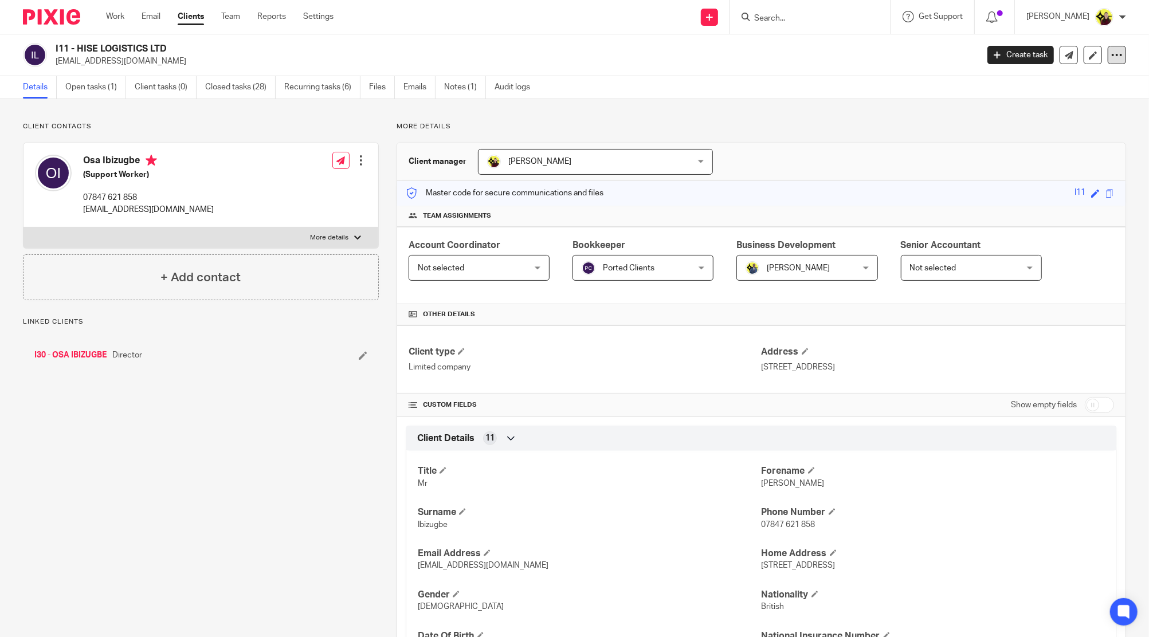
click at [1111, 54] on icon at bounding box center [1116, 54] width 11 height 11
click at [1061, 82] on link "Update from Companies House" at bounding box center [1043, 84] width 127 height 17
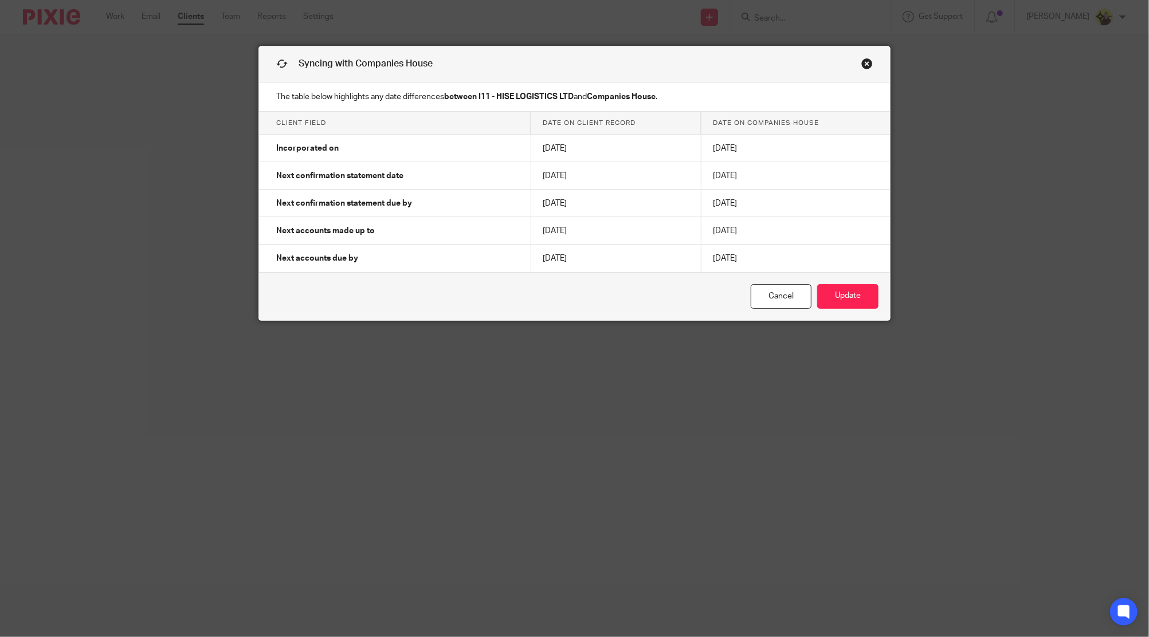
drag, startPoint x: 736, startPoint y: 211, endPoint x: 698, endPoint y: 214, distance: 38.6
click at [701, 214] on td "[DATE]" at bounding box center [795, 204] width 189 height 28
click at [861, 66] on link "Close this dialog window" at bounding box center [866, 65] width 11 height 15
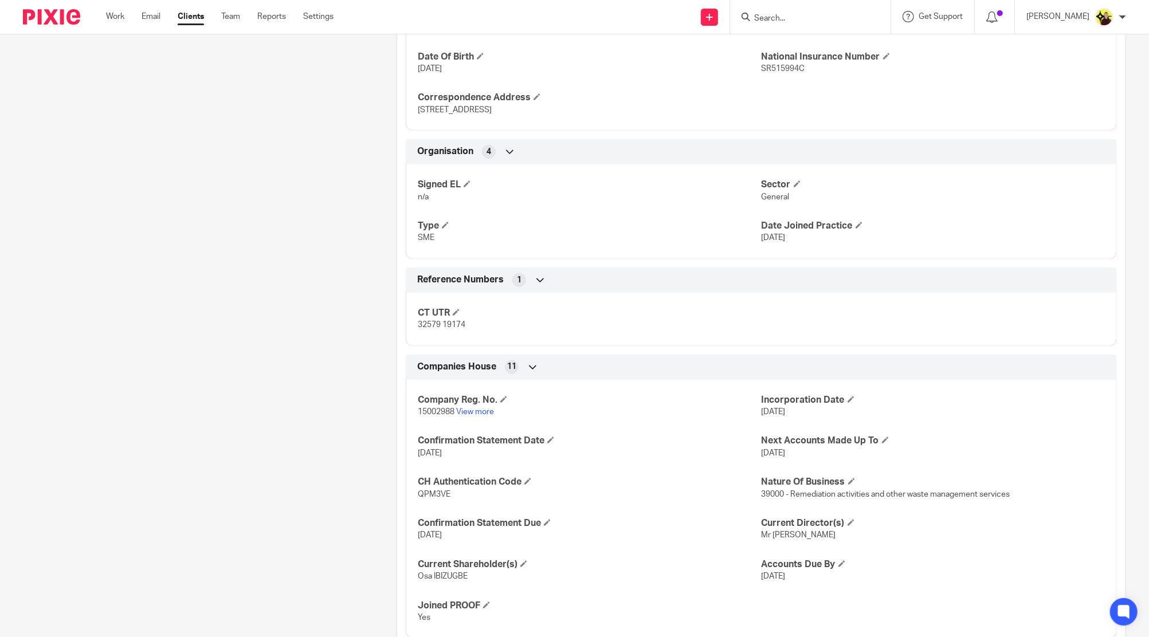
scroll to position [611, 0]
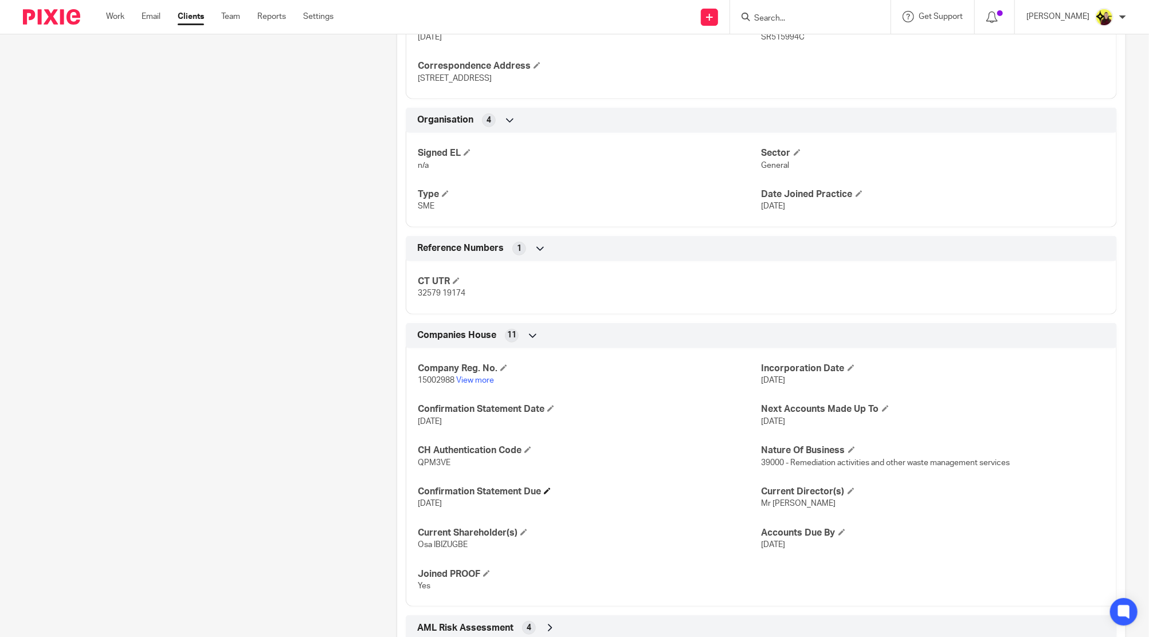
click at [554, 486] on h4 "Confirmation Statement Due" at bounding box center [589, 492] width 343 height 12
click at [551, 488] on h4 "Confirmation Statement Due" at bounding box center [589, 492] width 343 height 12
click at [550, 488] on h4 "Confirmation Statement Due" at bounding box center [589, 492] width 343 height 12
click at [546, 488] on span at bounding box center [547, 491] width 7 height 7
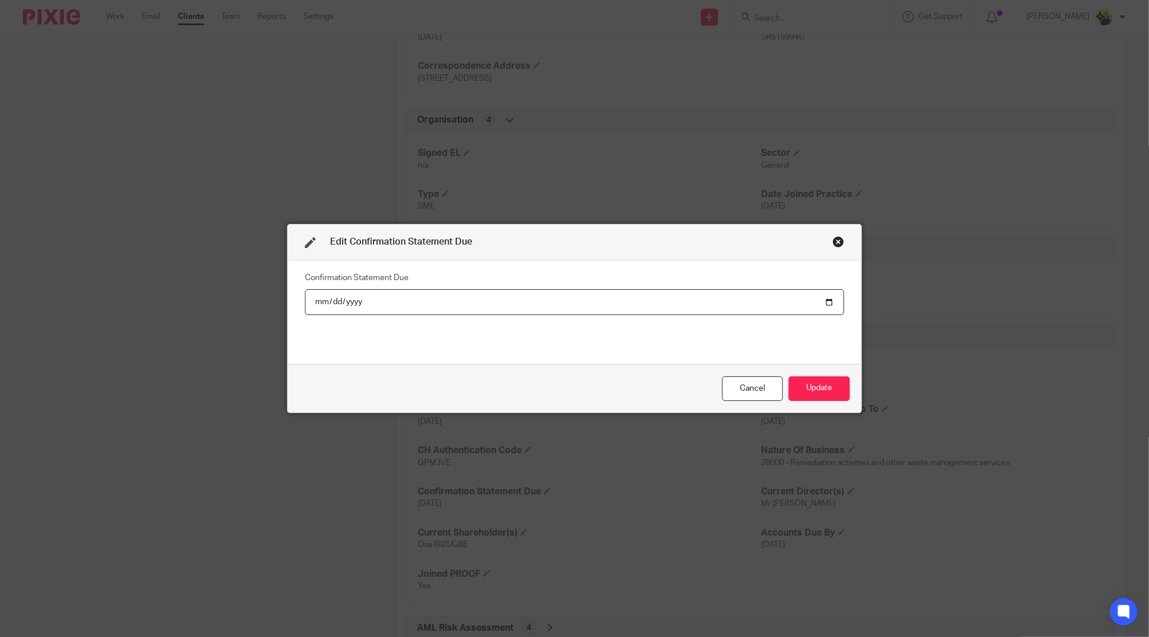
click at [457, 293] on input "[DATE]" at bounding box center [574, 302] width 539 height 26
click at [333, 303] on input "[DATE]" at bounding box center [574, 302] width 539 height 26
click at [339, 300] on input "[DATE]" at bounding box center [574, 302] width 539 height 26
type input "[DATE]"
click at [824, 383] on button "Update" at bounding box center [819, 389] width 61 height 25
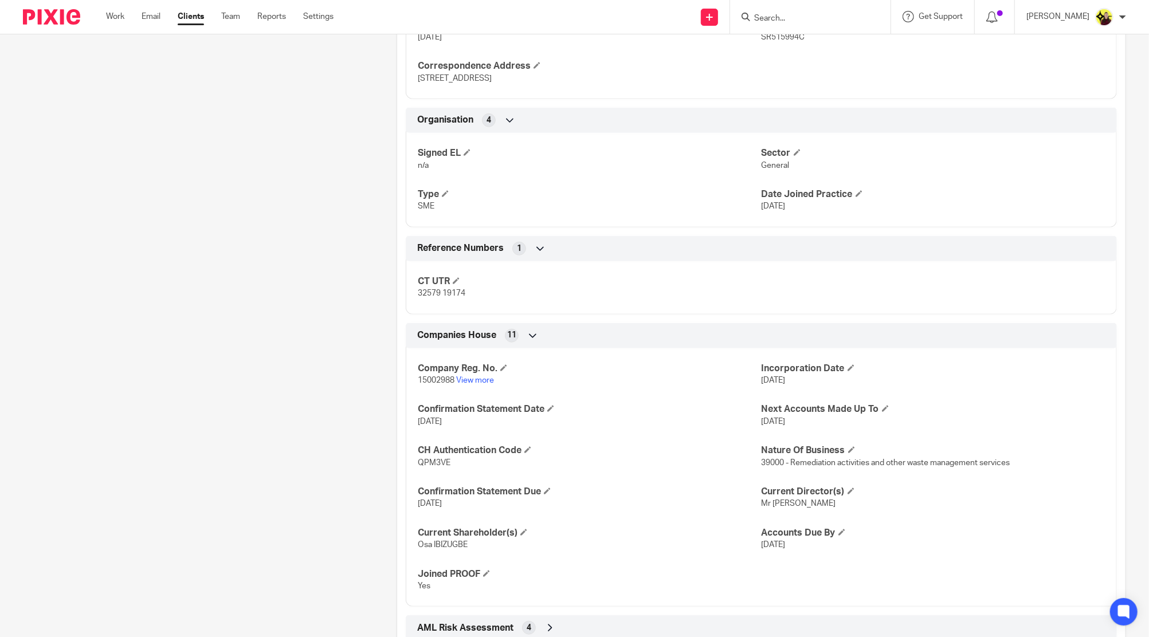
click at [777, 14] on input "Search" at bounding box center [804, 19] width 103 height 10
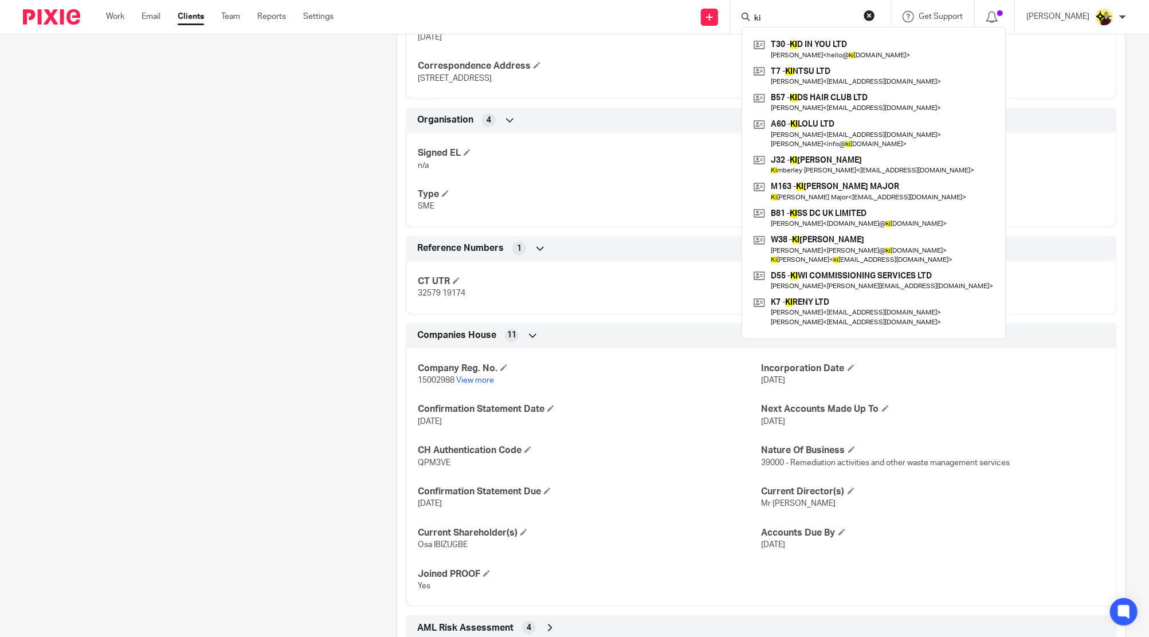
type input "k"
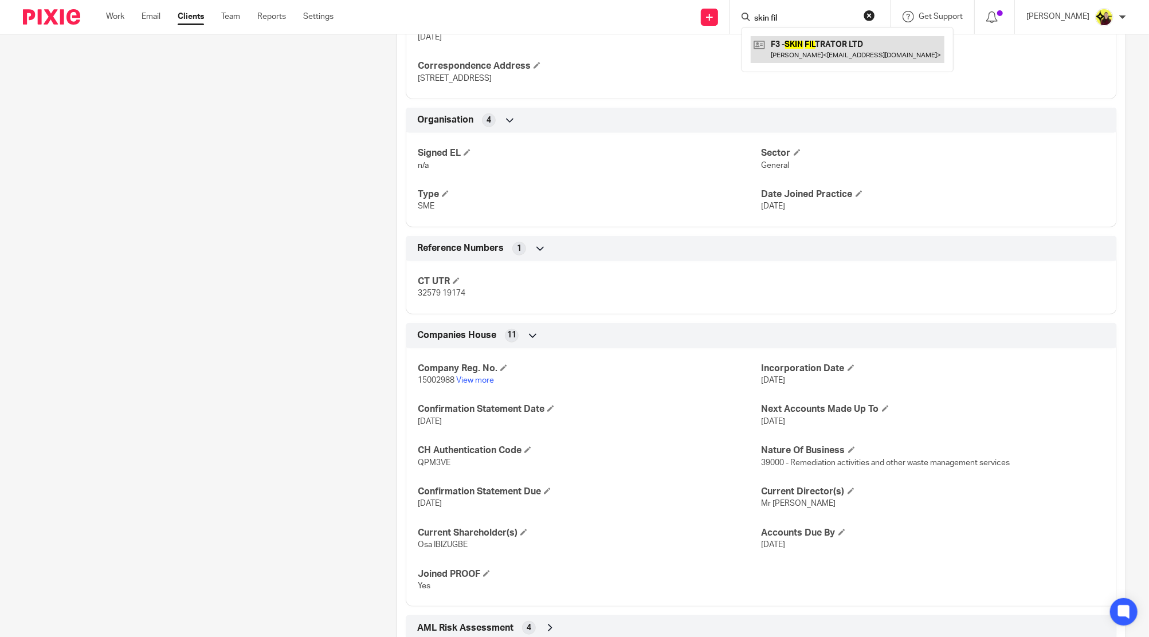
type input "skin fil"
click at [794, 49] on link at bounding box center [848, 49] width 194 height 26
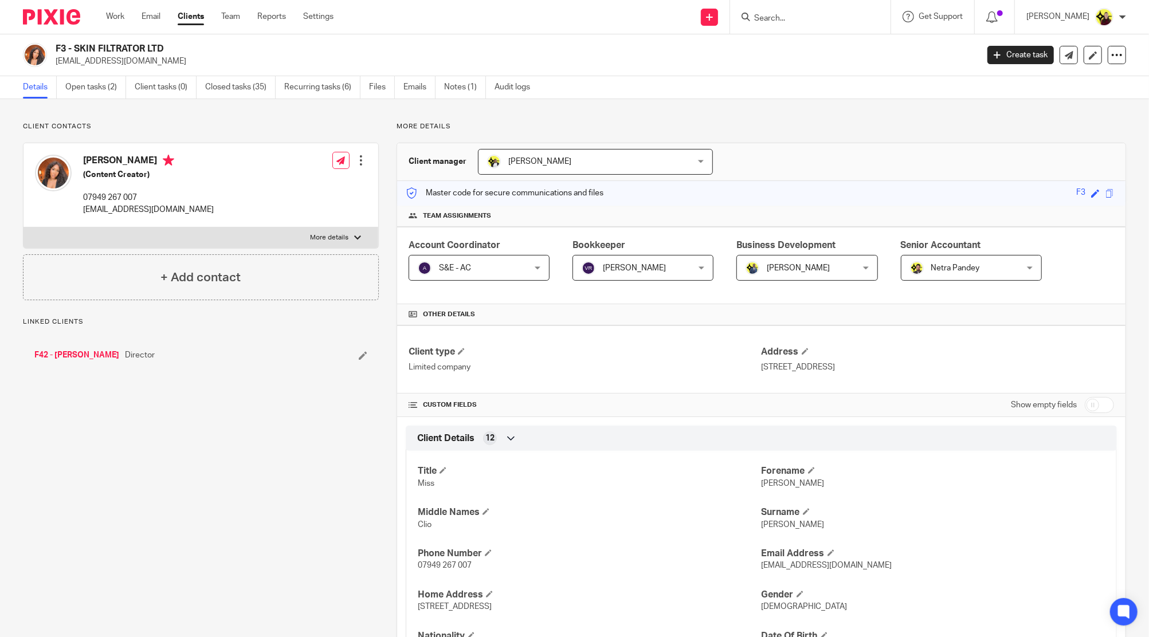
scroll to position [611, 0]
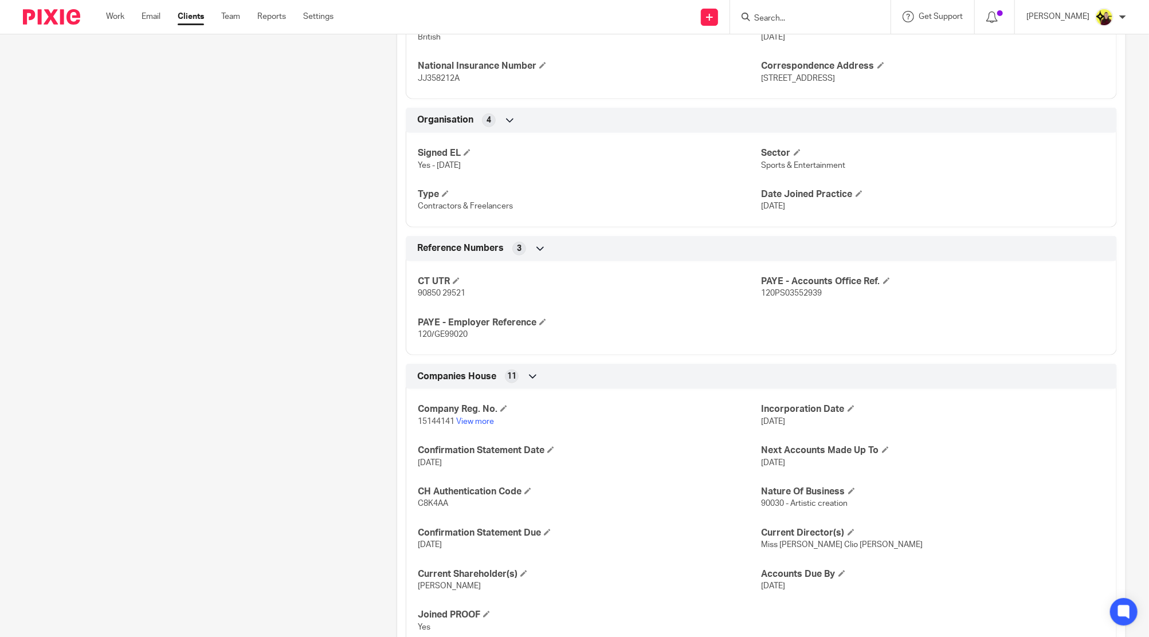
click at [468, 426] on div "Company Reg. No. 15144141 View more Incorporation Date [DATE] Confirmation Stat…" at bounding box center [761, 515] width 711 height 268
click at [465, 420] on link "View more" at bounding box center [475, 422] width 38 height 8
